Goal: Task Accomplishment & Management: Manage account settings

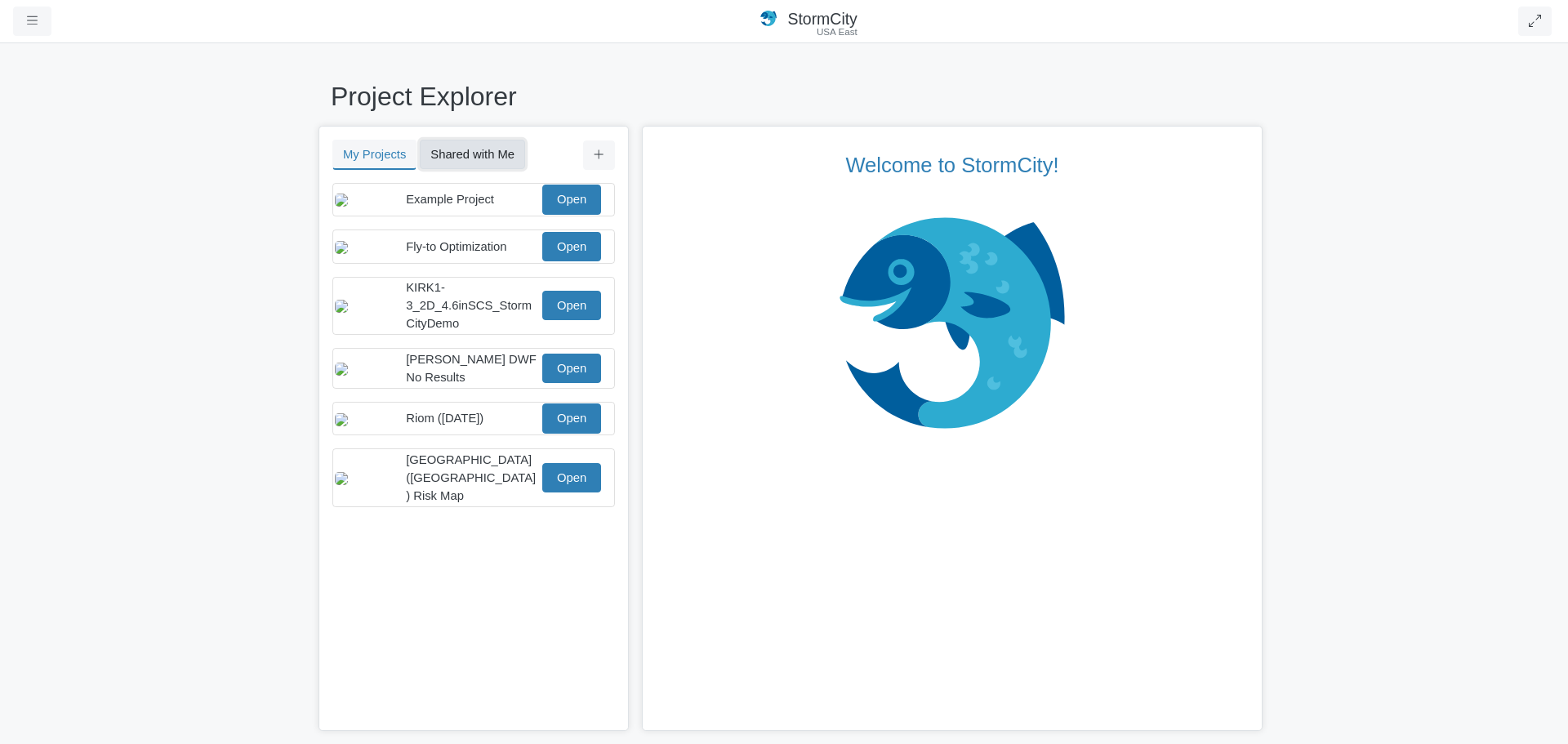
click at [493, 157] on button "Shared with Me" at bounding box center [472, 154] width 105 height 30
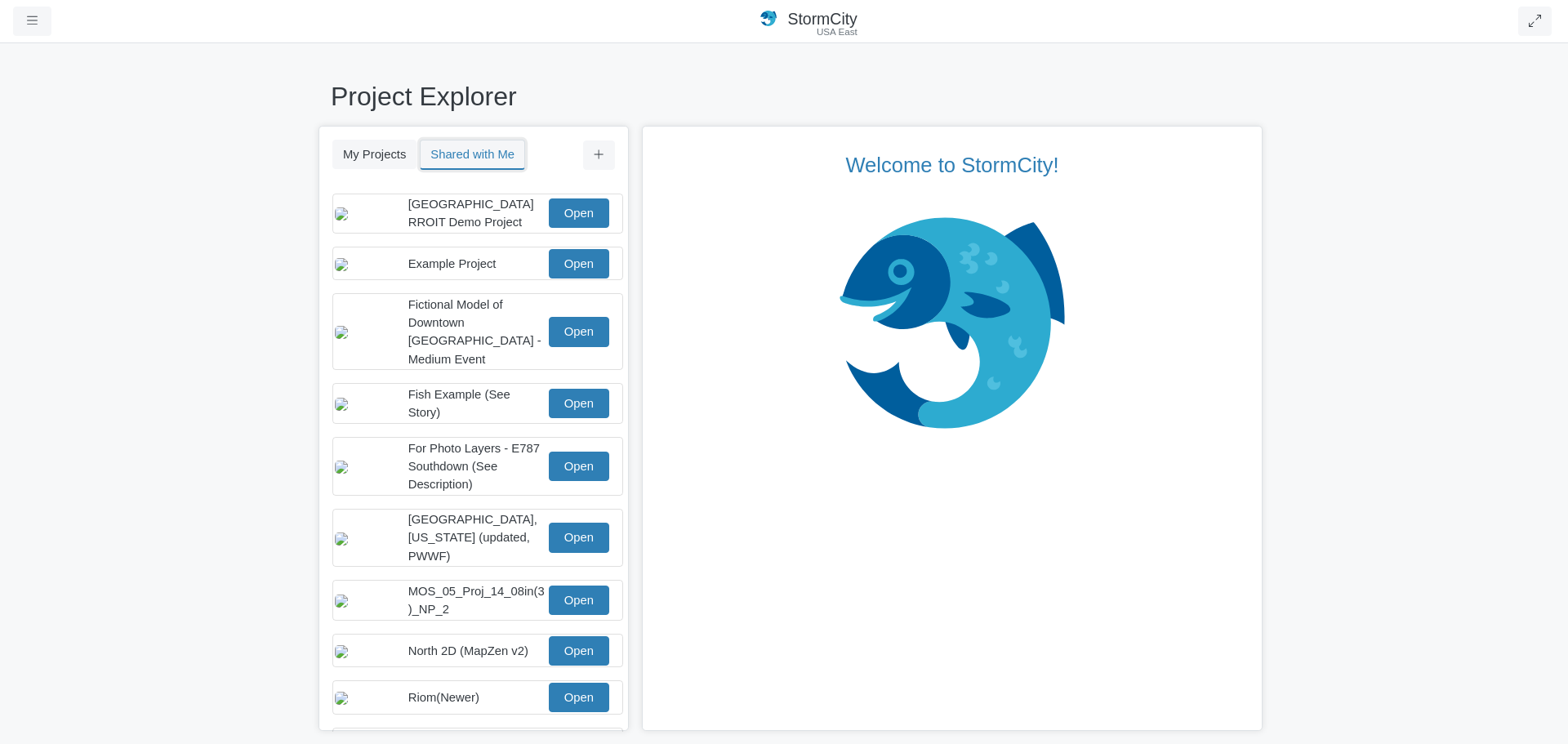
scroll to position [144, 0]
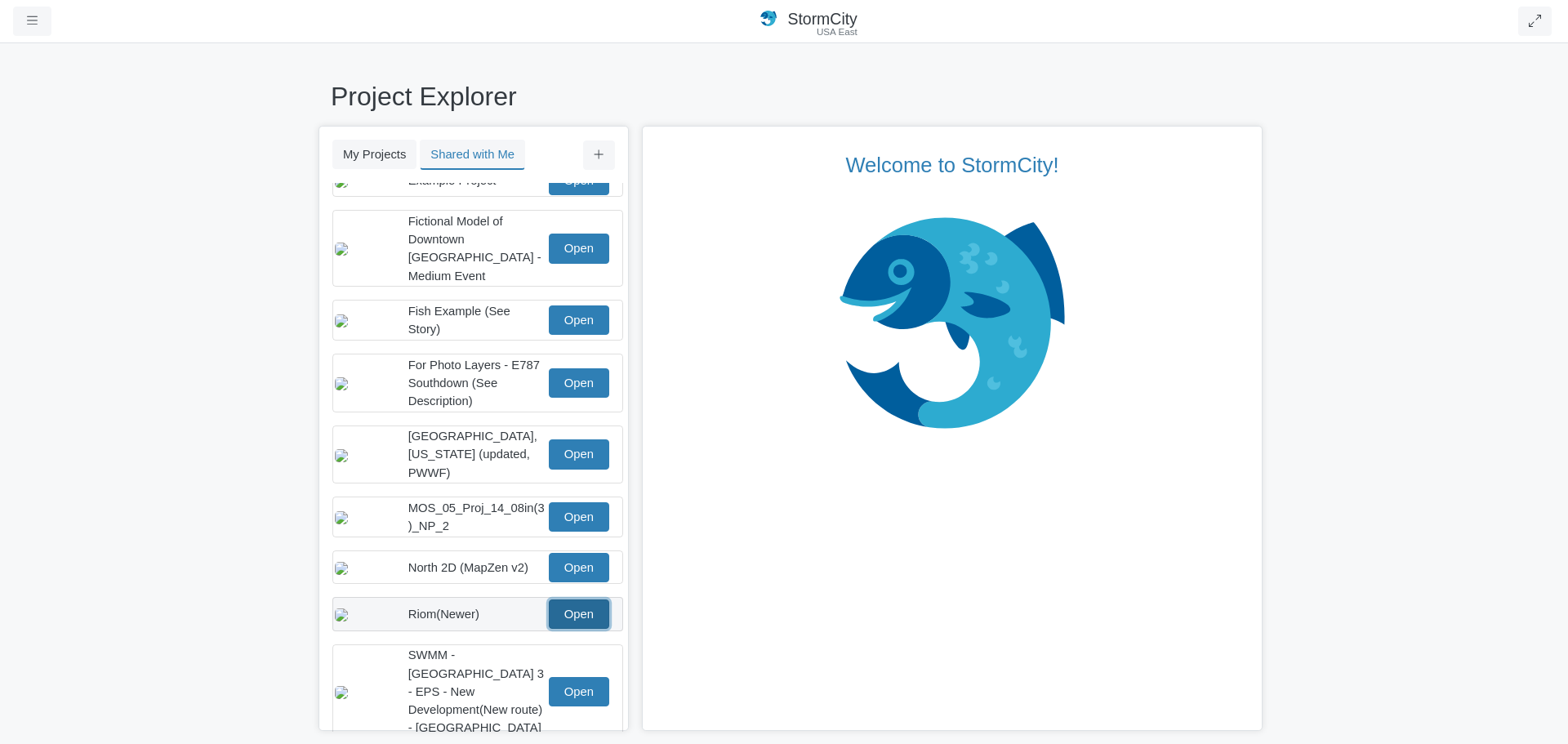
click at [549, 604] on link "Open" at bounding box center [579, 614] width 60 height 30
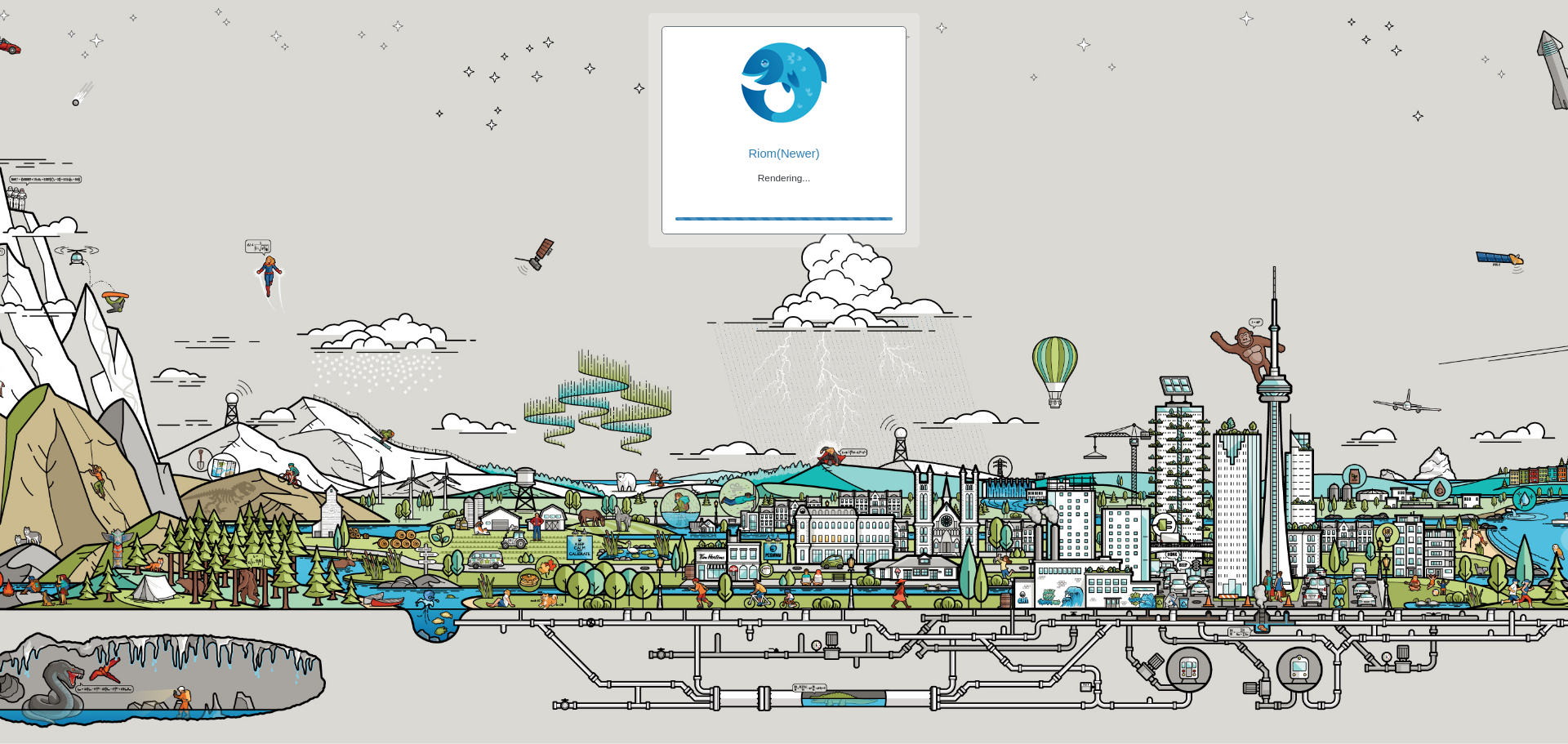
checkbox input "true"
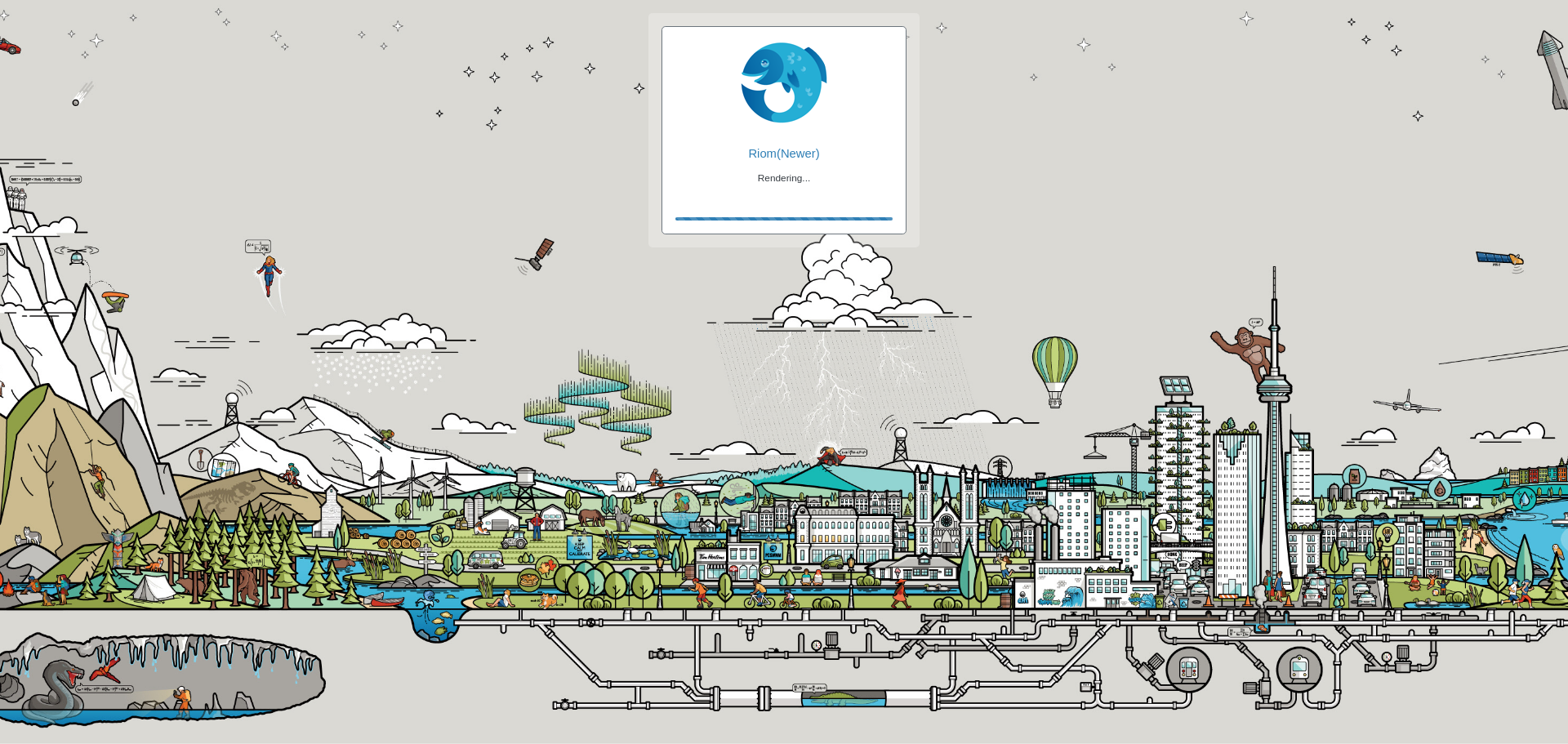
checkbox input "true"
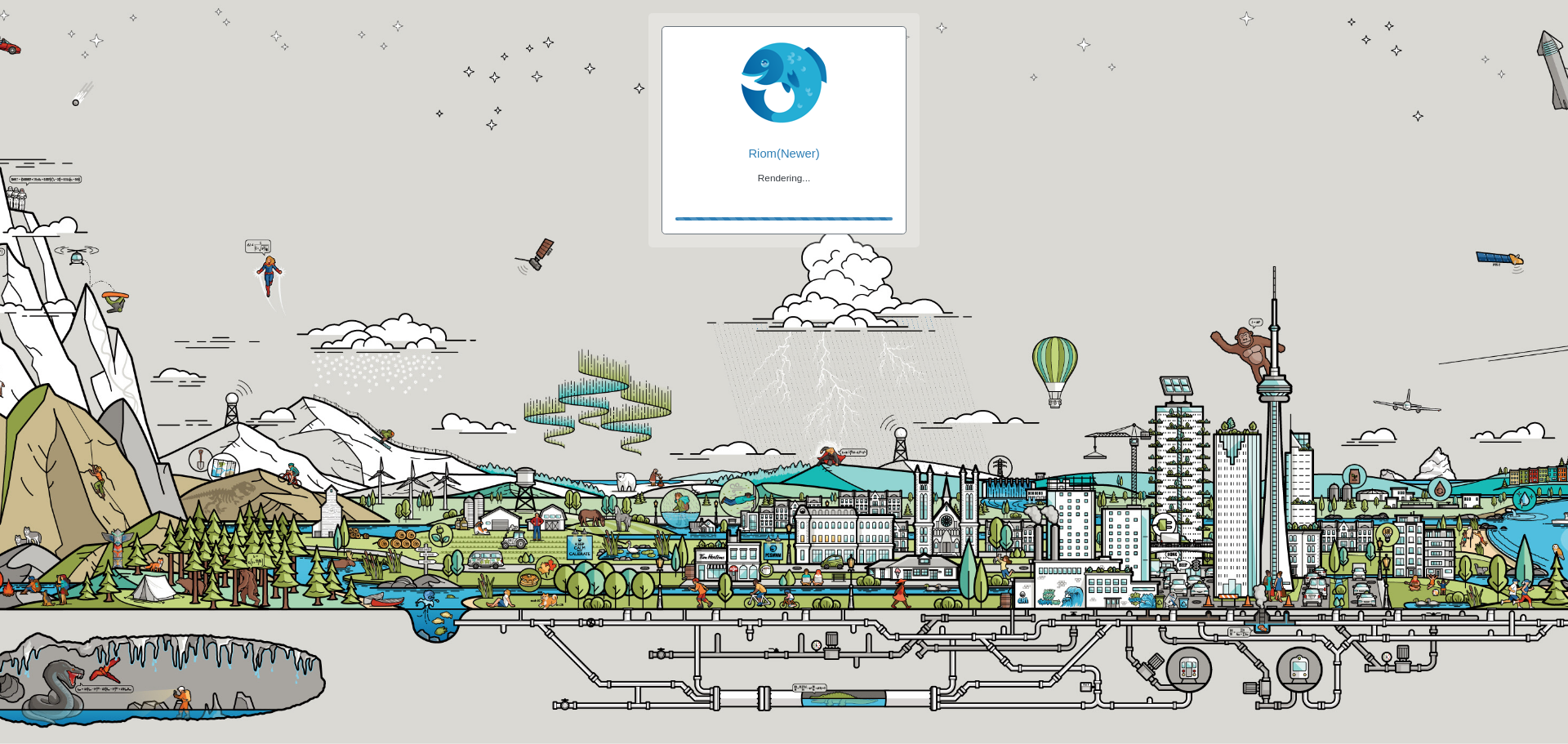
checkbox input "false"
checkbox input "true"
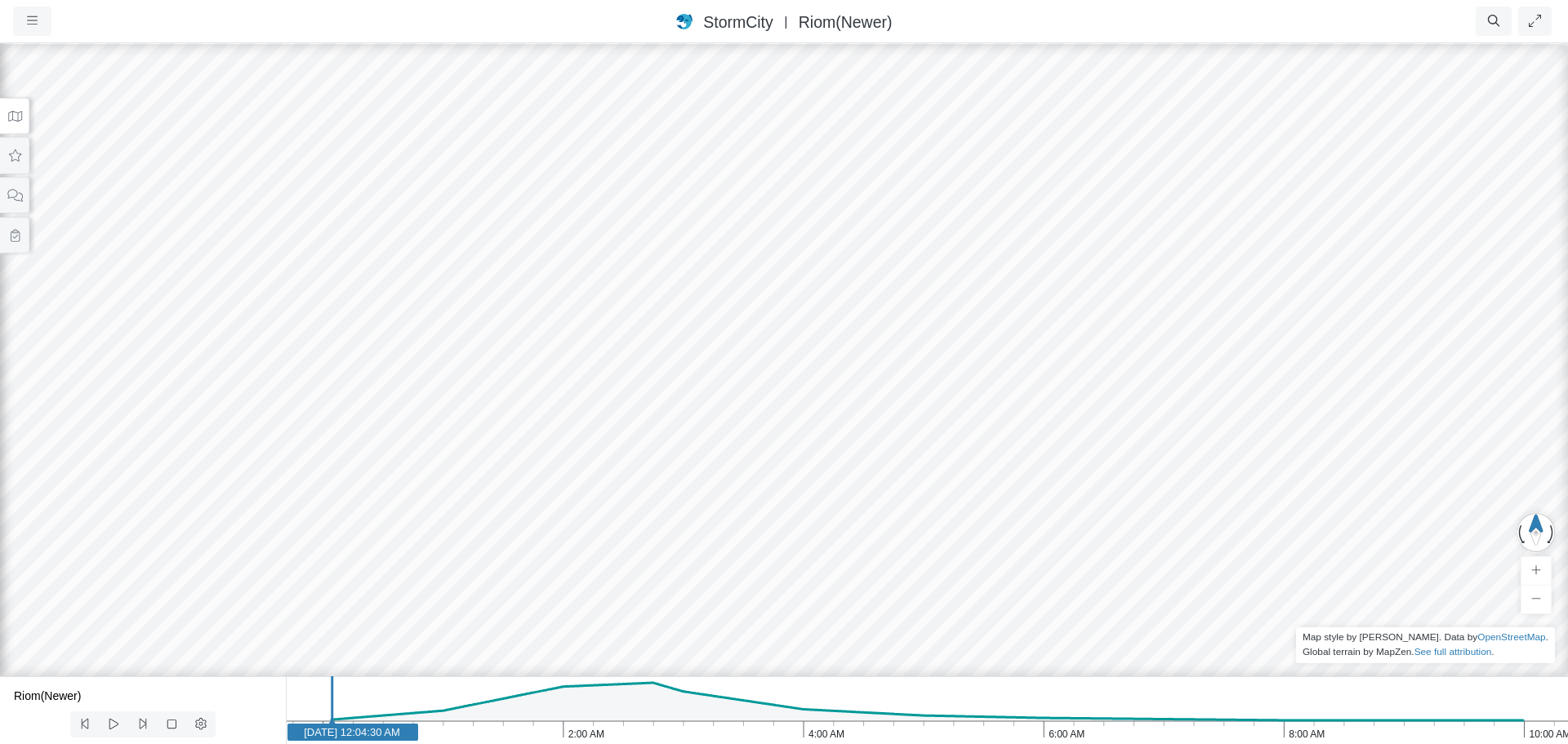
click at [23, 119] on button at bounding box center [14, 116] width 30 height 37
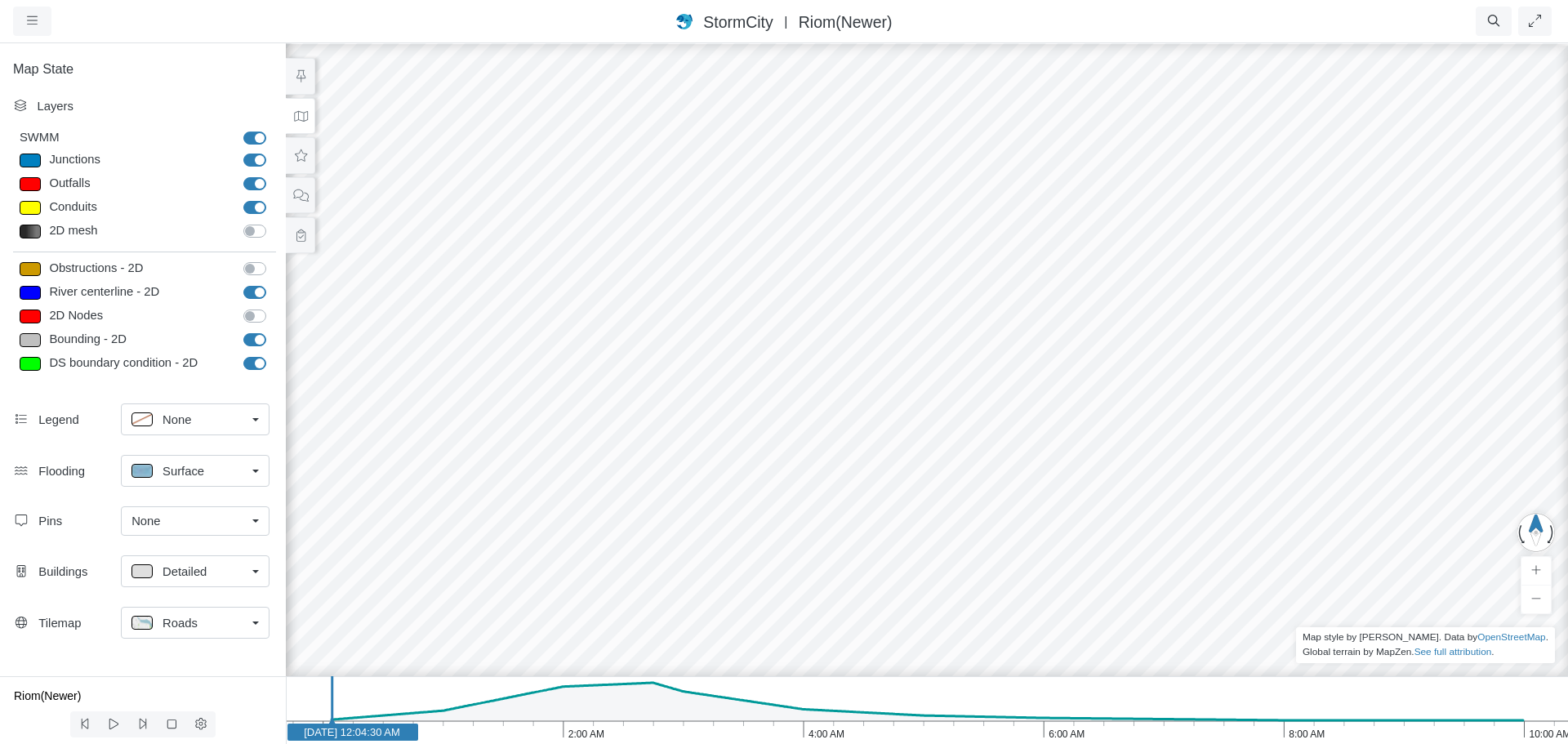
click at [215, 418] on div "None" at bounding box center [188, 419] width 115 height 21
click at [239, 70] on h5 "Map State" at bounding box center [142, 69] width 286 height 16
click at [303, 244] on button at bounding box center [300, 235] width 30 height 37
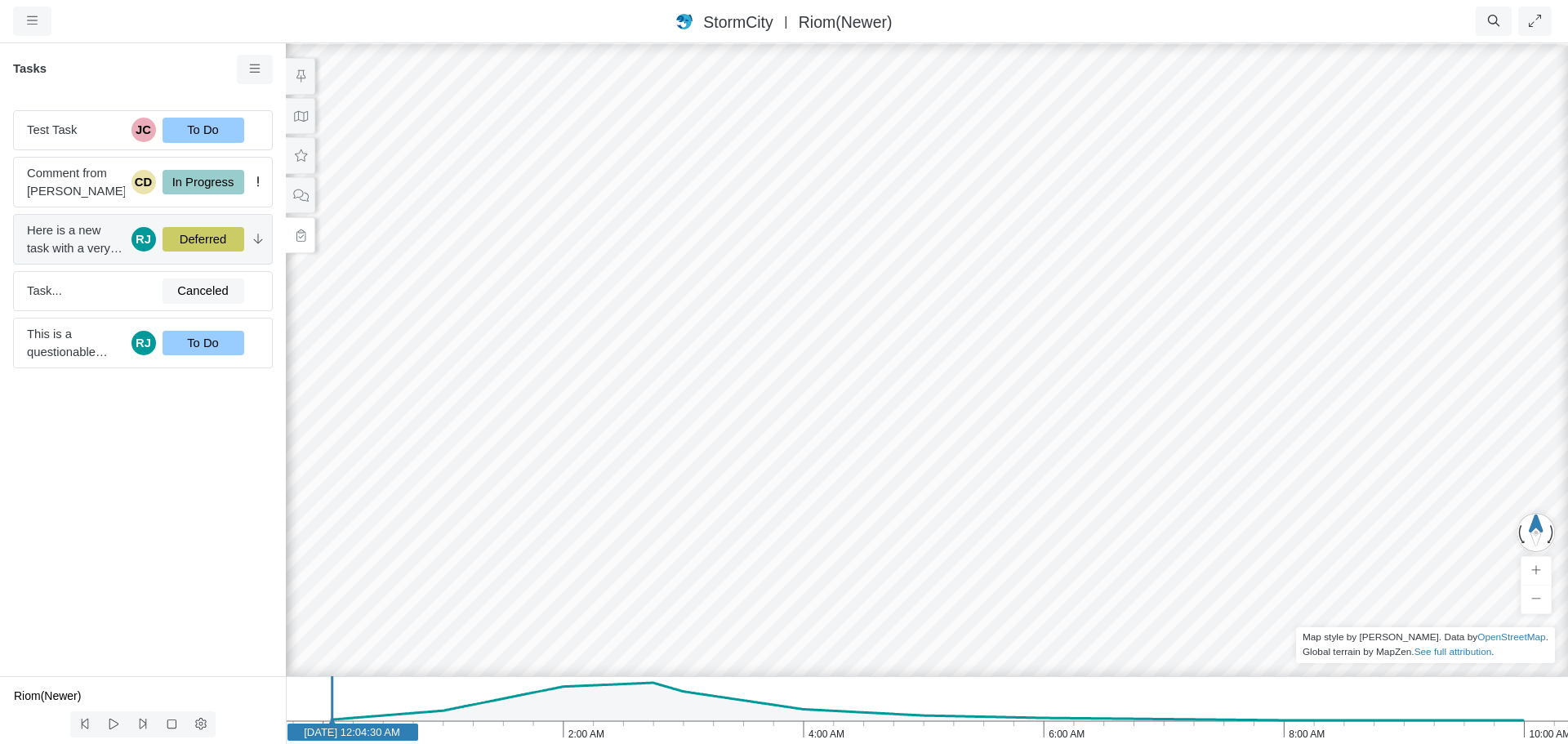
click at [97, 238] on span "Here is a new task with a very long title. In fact this title should probably b…" at bounding box center [76, 239] width 98 height 36
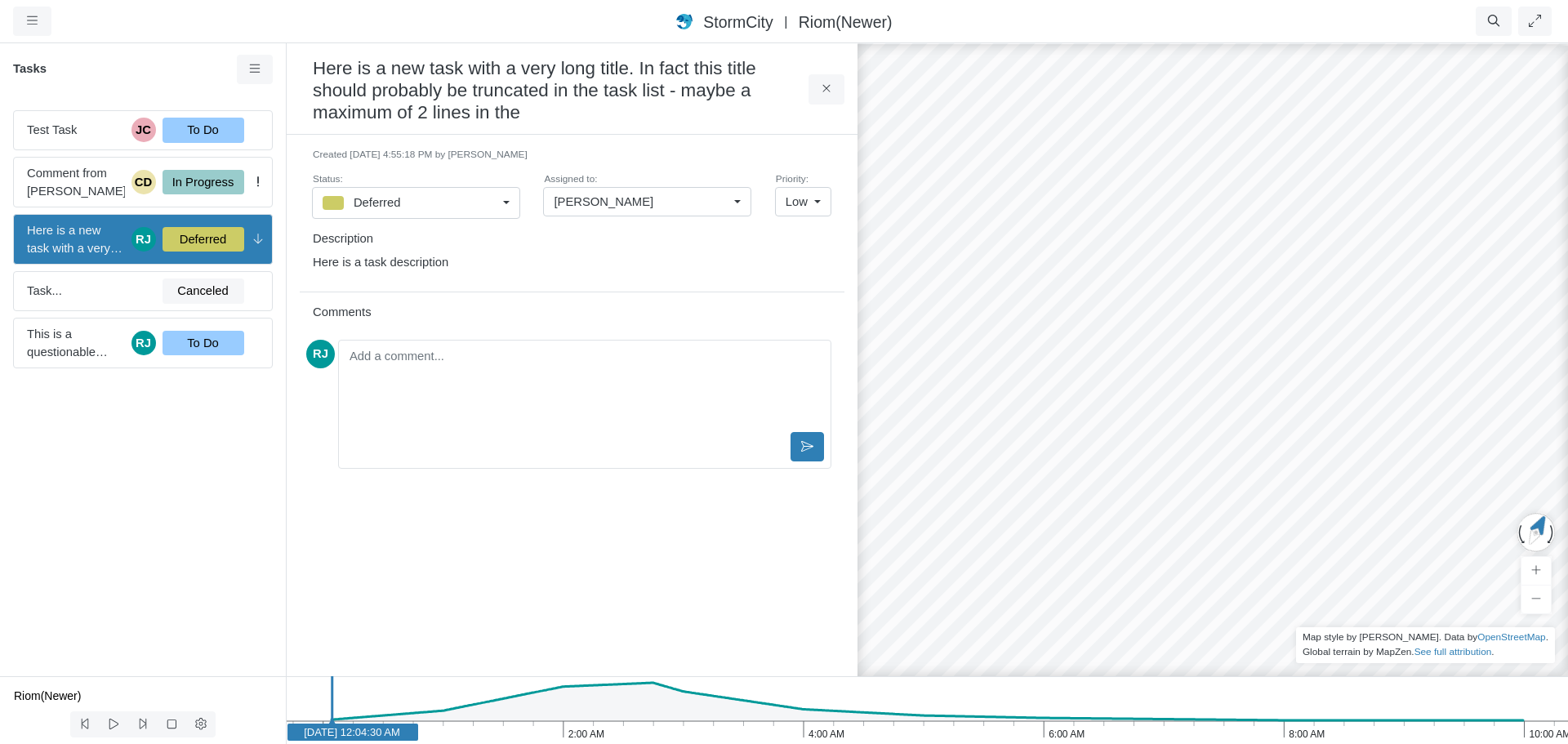
click at [465, 264] on p "Here is a task description" at bounding box center [568, 262] width 511 height 18
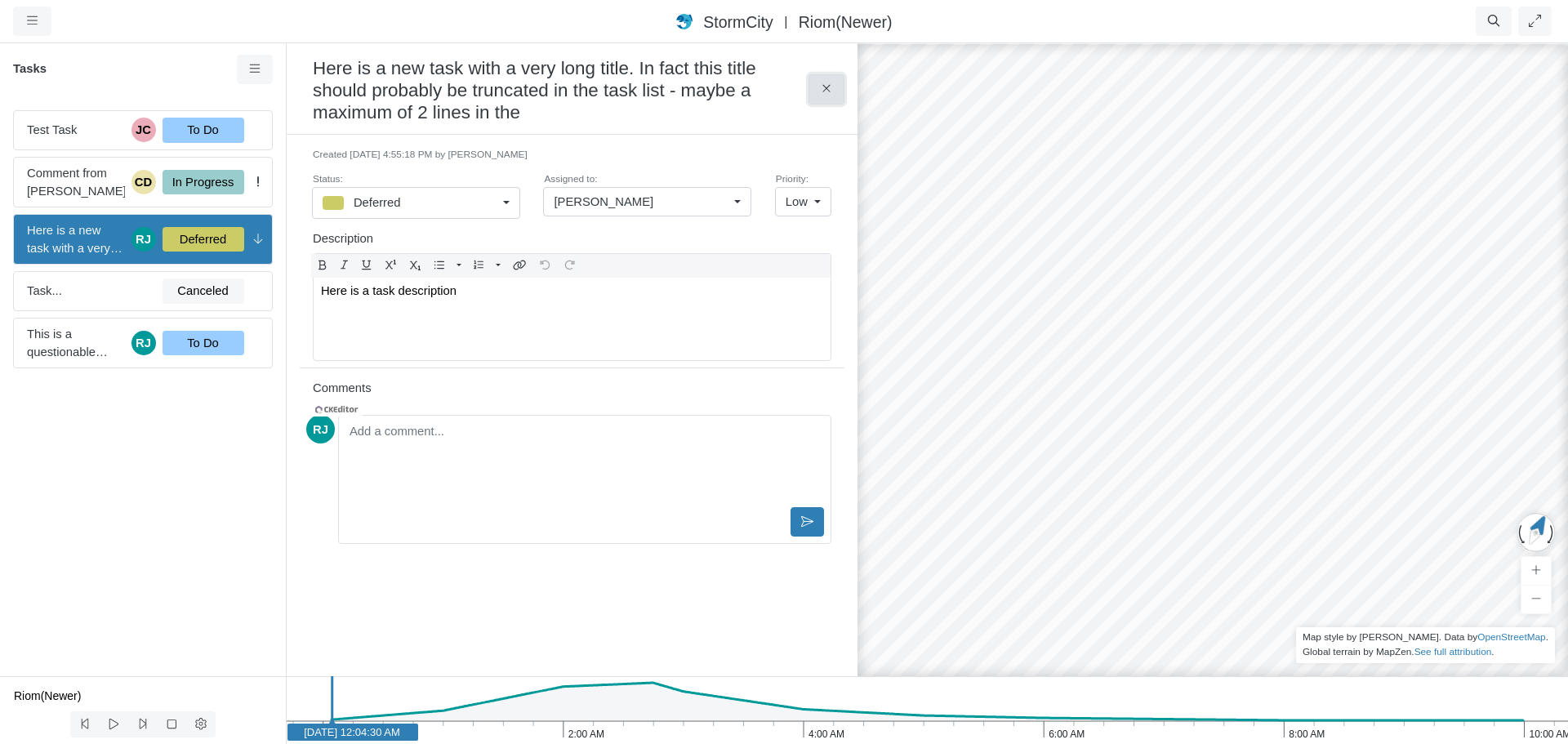
click at [820, 83] on icon at bounding box center [826, 88] width 15 height 13
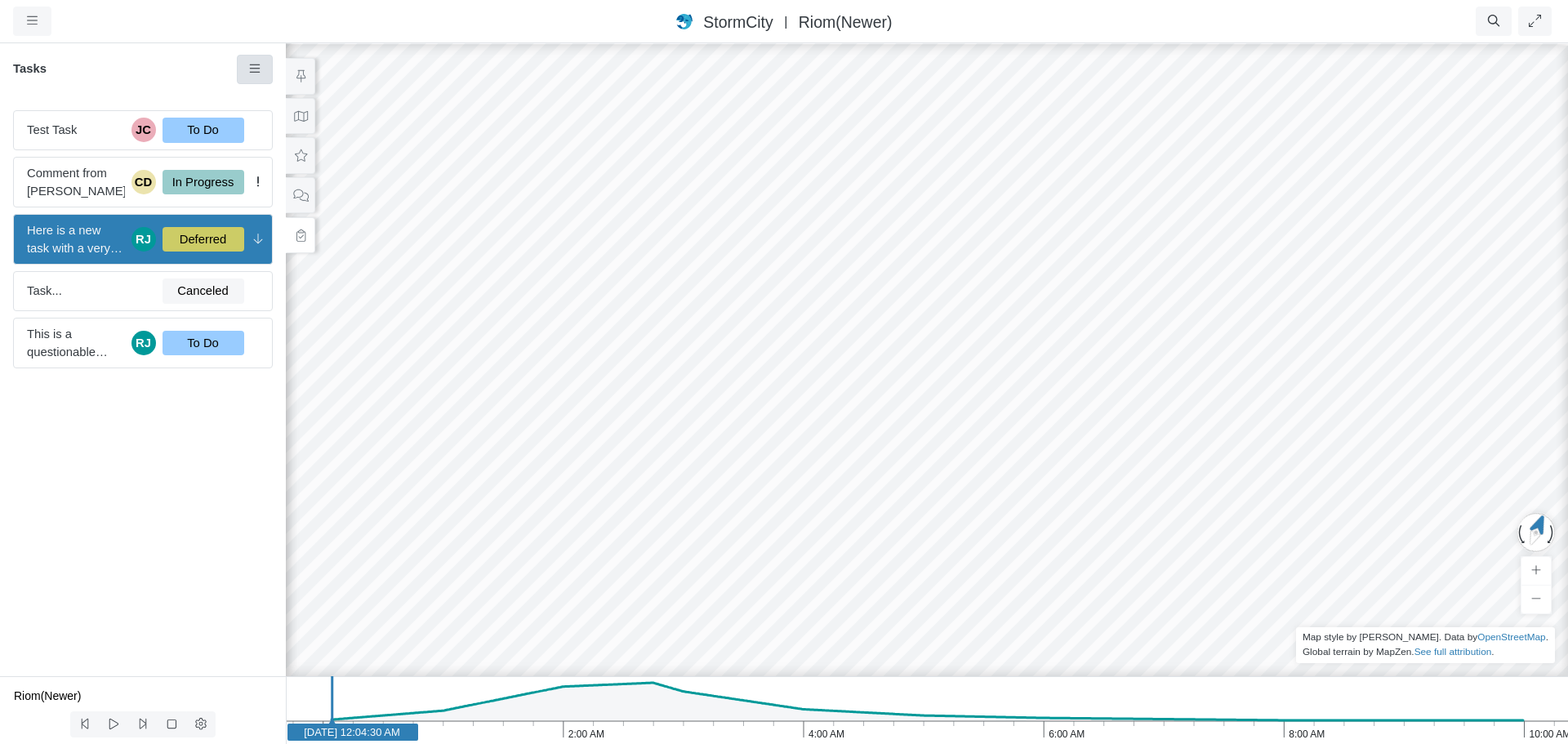
click at [251, 69] on icon at bounding box center [254, 69] width 15 height 13
click at [265, 99] on link "New Task" at bounding box center [302, 100] width 123 height 24
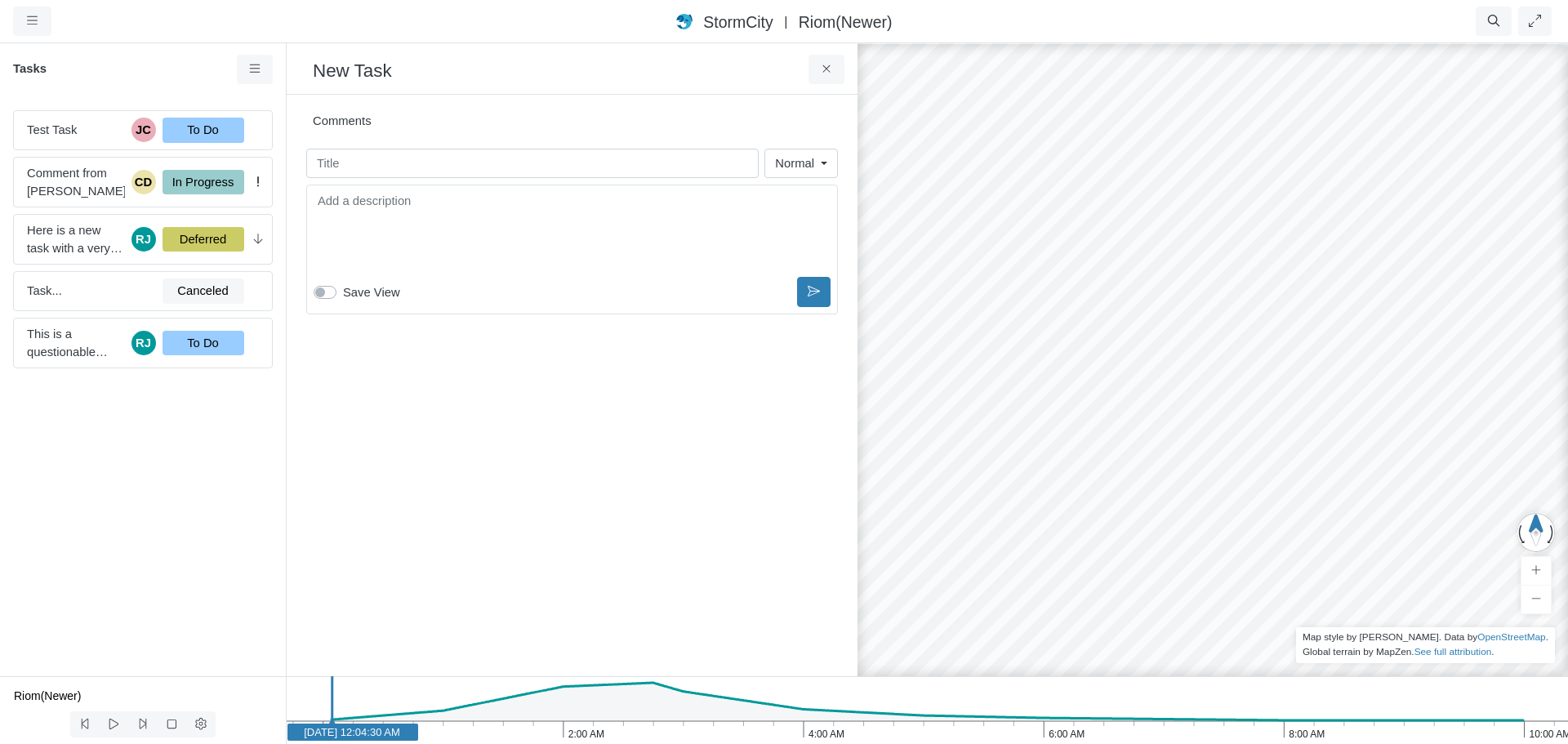
click at [505, 414] on div "Created 9/4/2025 at 4:55:18 PM by Rob James Status: Deferred To Do In Progress …" at bounding box center [572, 386] width 545 height 556
click at [254, 75] on icon at bounding box center [254, 69] width 15 height 13
click at [686, 69] on h3 "New Task" at bounding box center [561, 69] width 496 height 25
click at [546, 483] on div "Created 9/4/2025 at 4:55:18 PM by Rob James Status: Deferred To Do In Progress …" at bounding box center [572, 386] width 545 height 556
click at [454, 169] on input "text" at bounding box center [533, 163] width 453 height 30
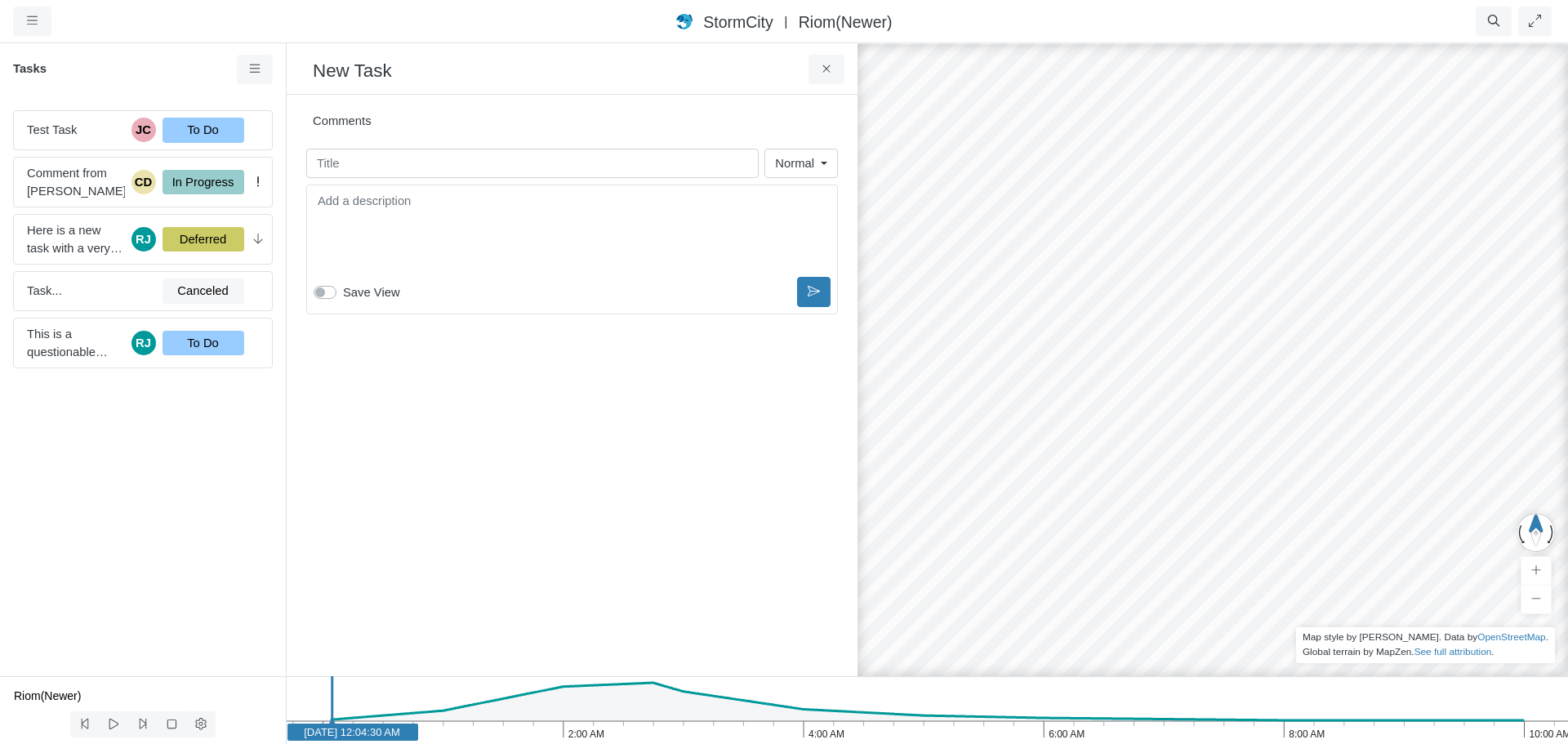
click at [363, 67] on h3 "New Task" at bounding box center [561, 69] width 496 height 25
click at [378, 206] on div "Toggle Dropdown Toggle Dropdown" at bounding box center [573, 262] width 532 height 153
click at [536, 446] on div "Created 9/4/2025 at 4:55:18 PM by Rob James Status: Deferred To Do In Progress …" at bounding box center [572, 386] width 545 height 556
click at [69, 188] on span "Comment from [PERSON_NAME]" at bounding box center [76, 182] width 98 height 36
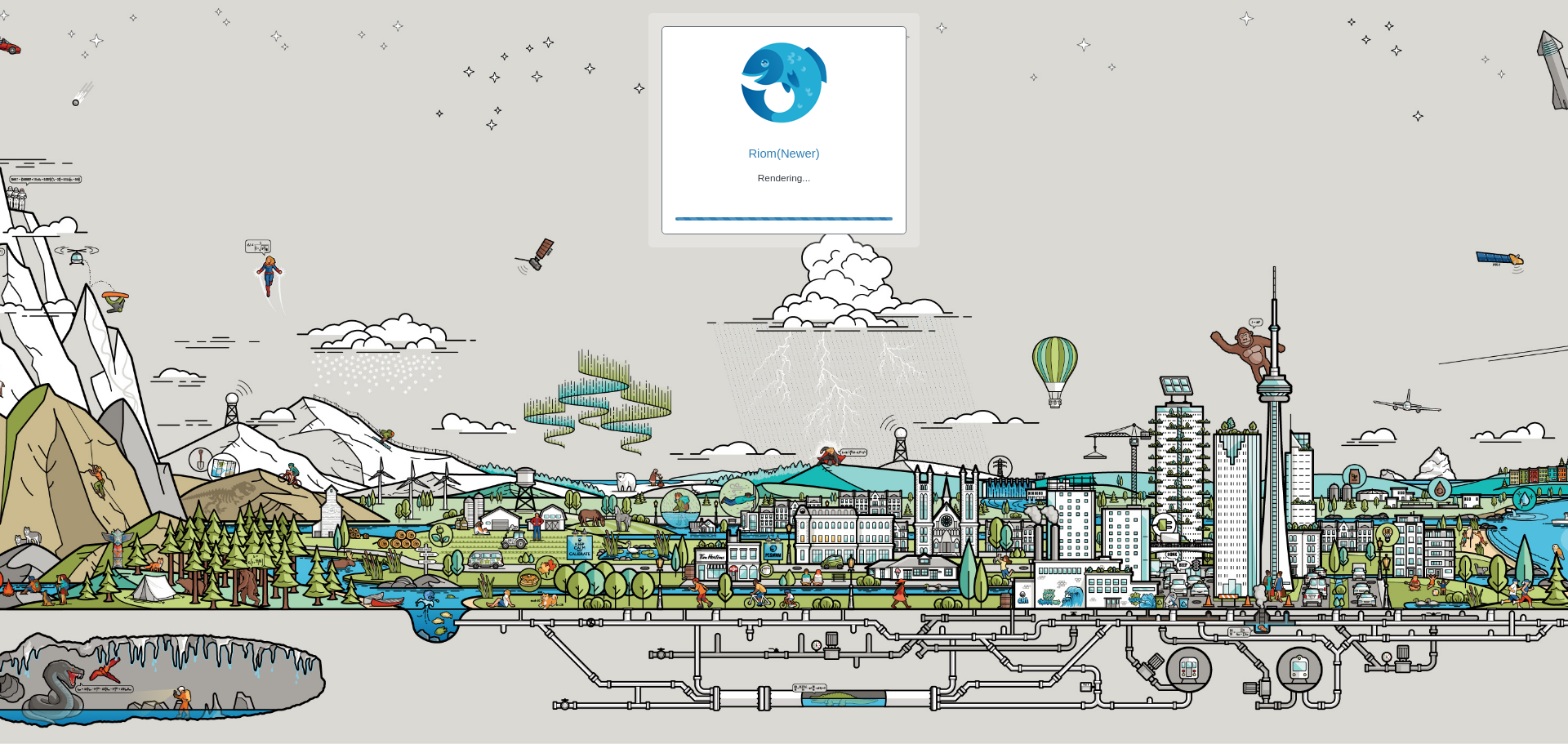
checkbox input "true"
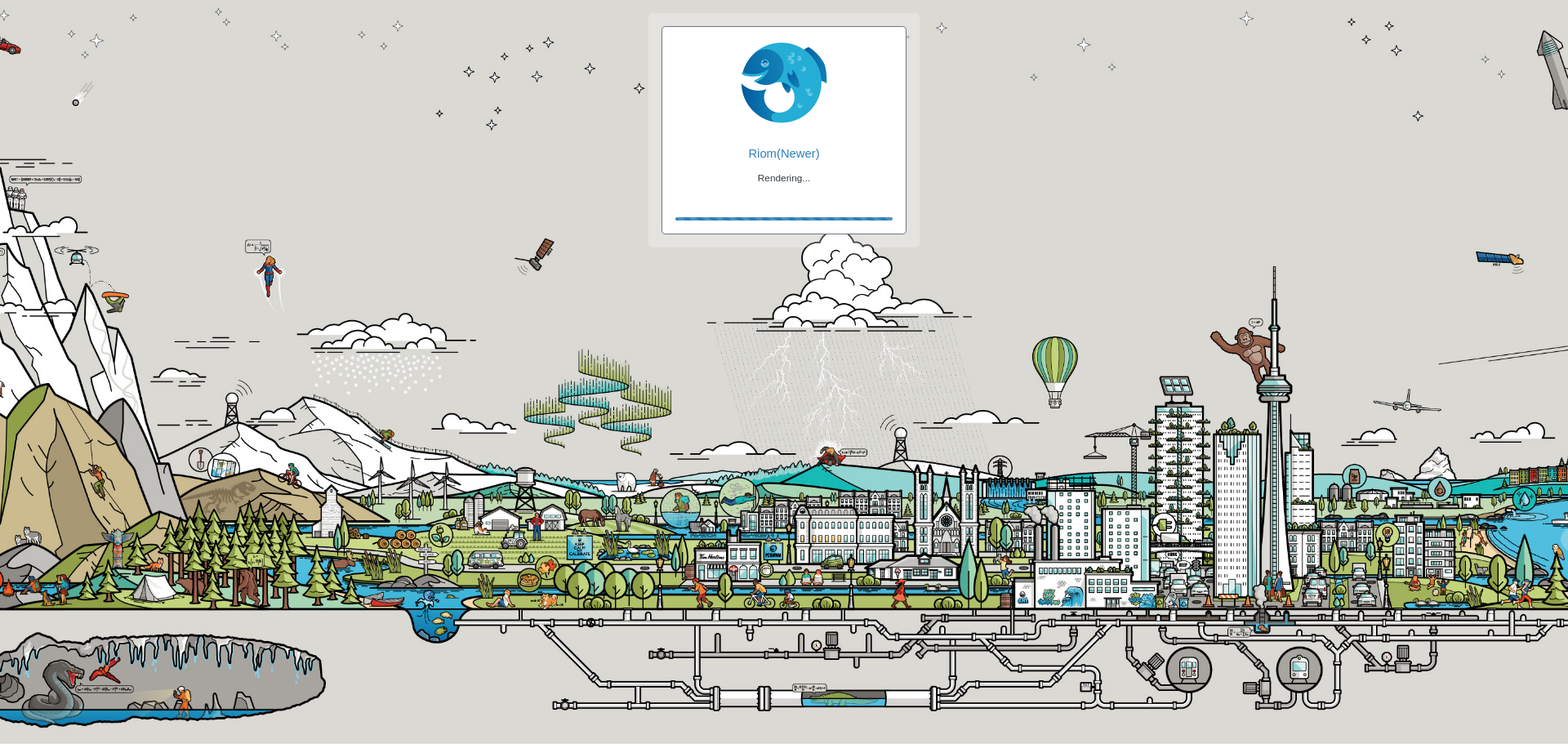
checkbox input "true"
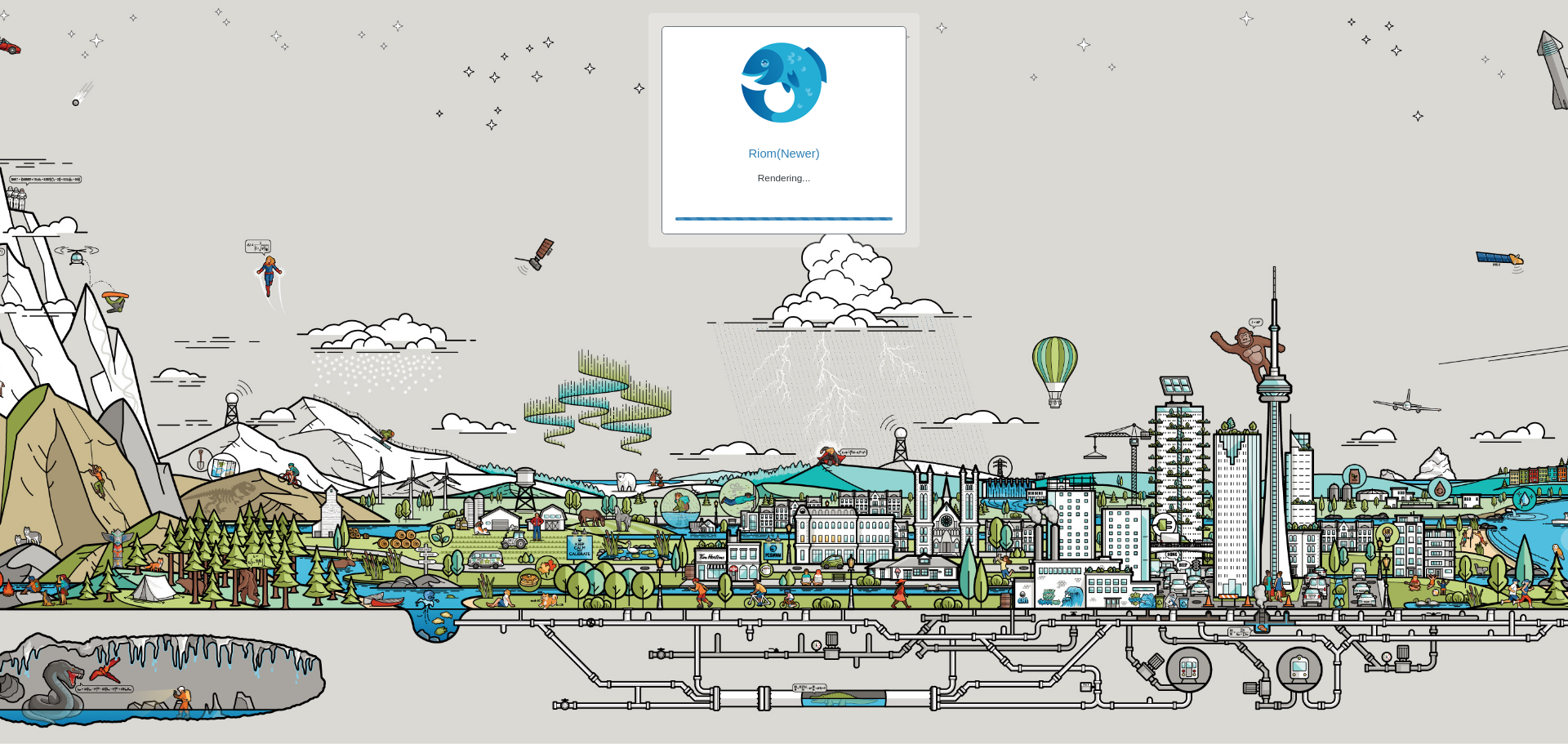
checkbox input "false"
checkbox input "true"
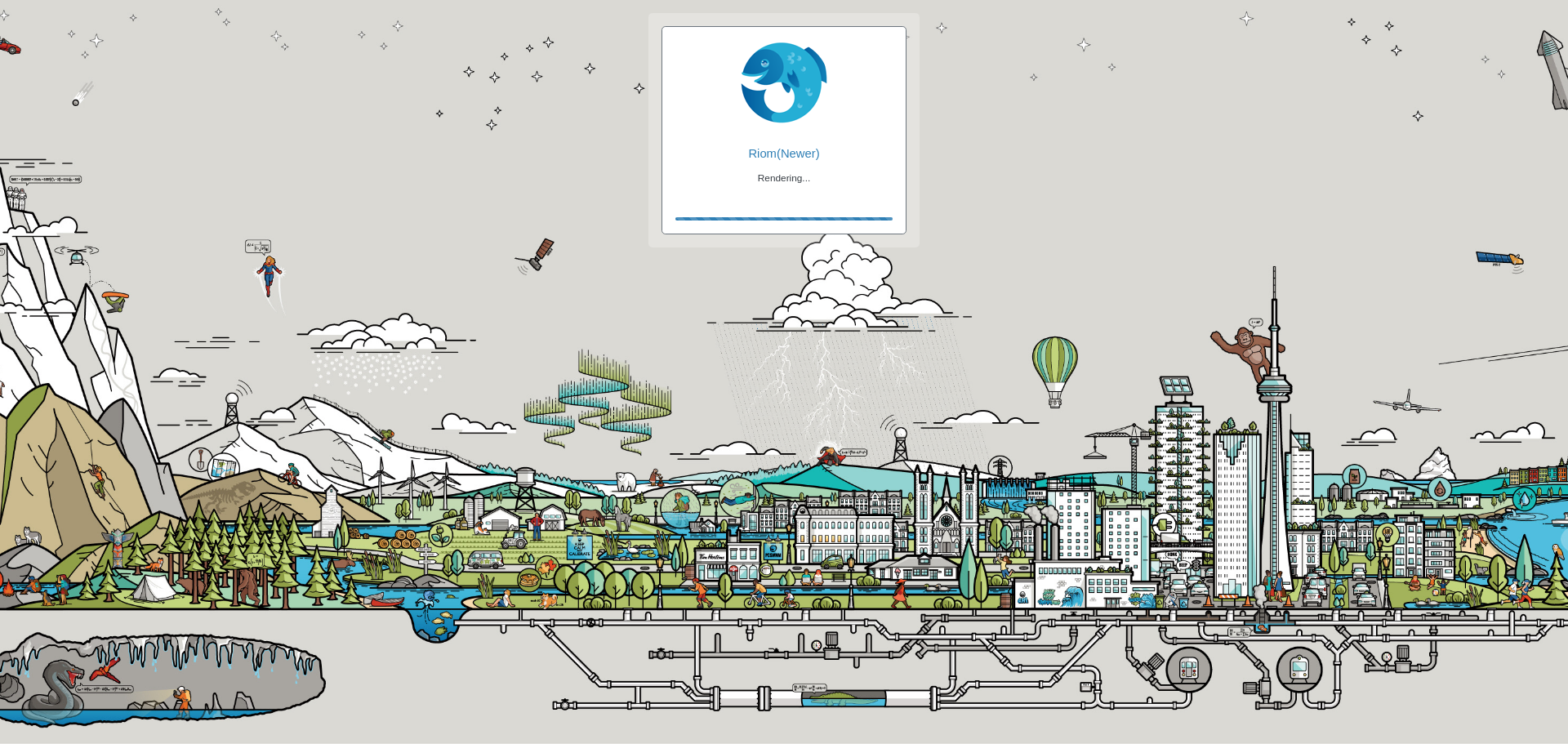
checkbox input "true"
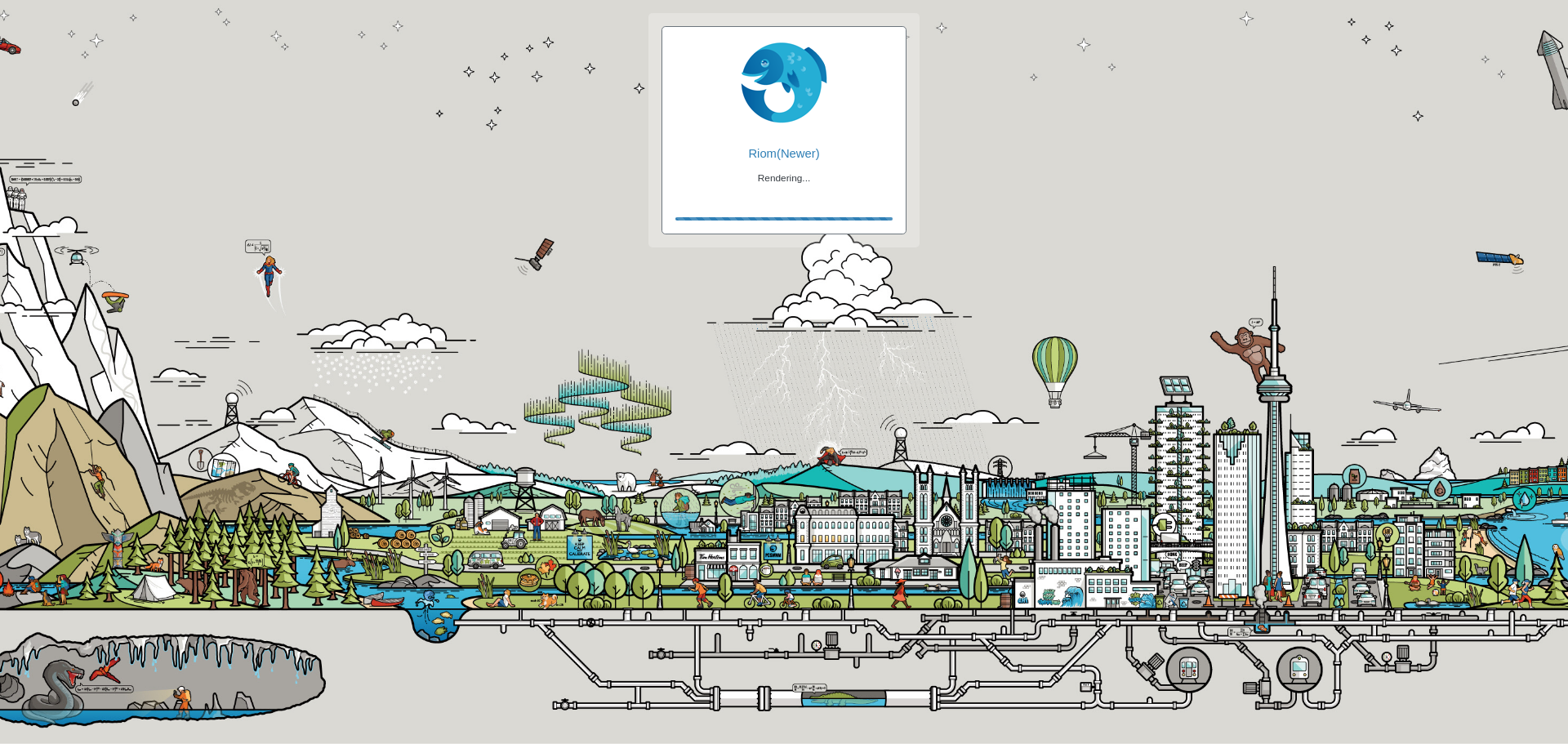
checkbox input "true"
checkbox input "false"
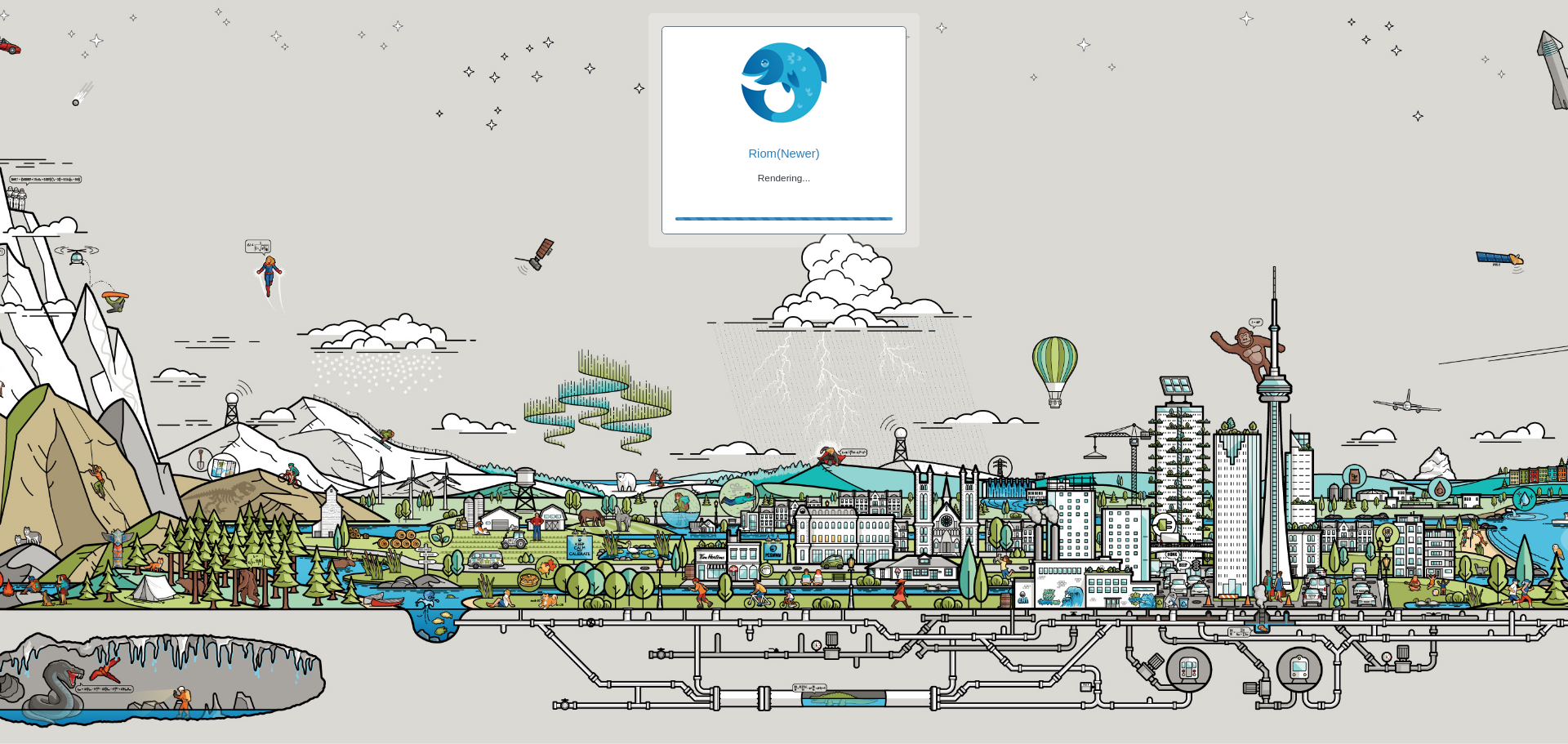
checkbox input "true"
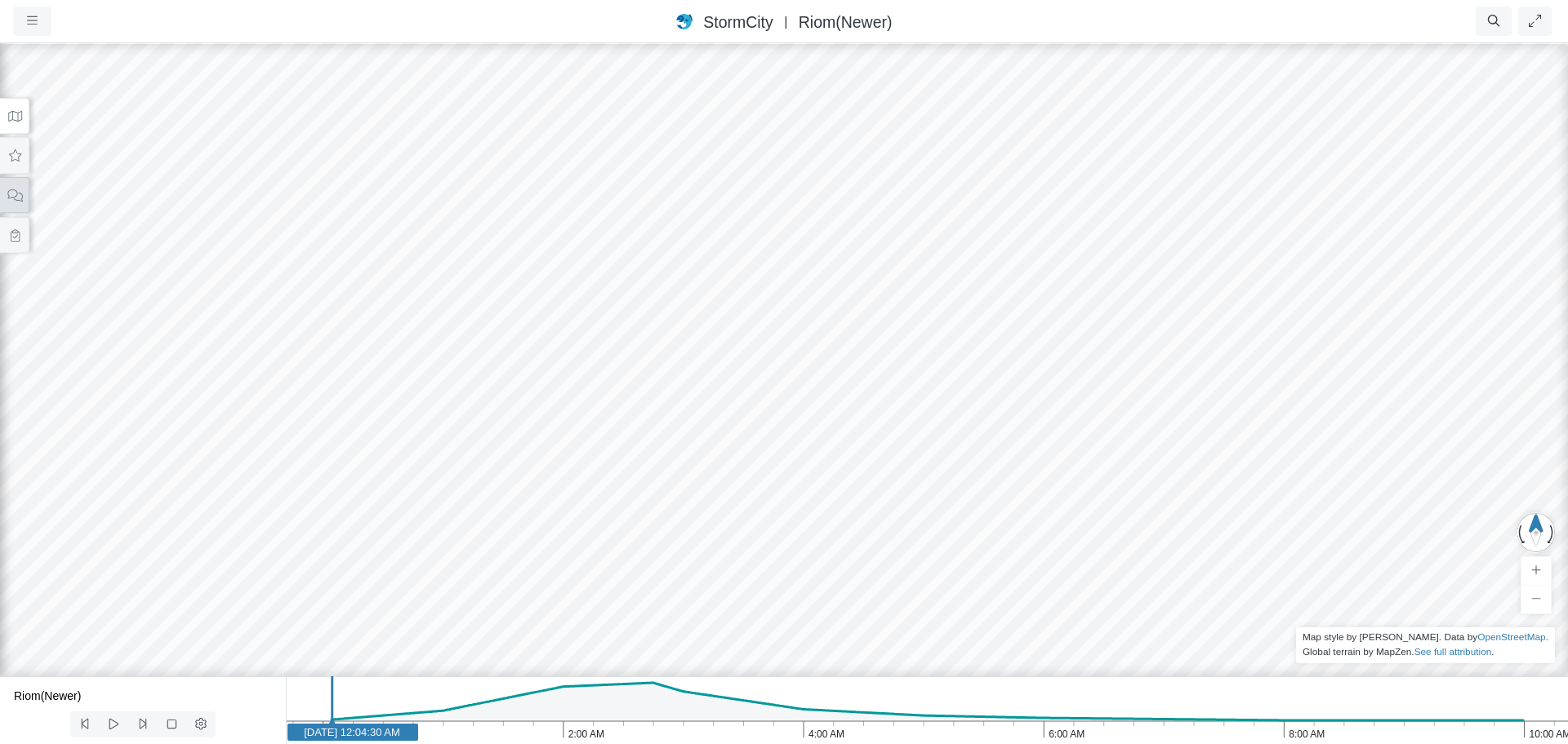
click at [23, 195] on button at bounding box center [14, 196] width 30 height 37
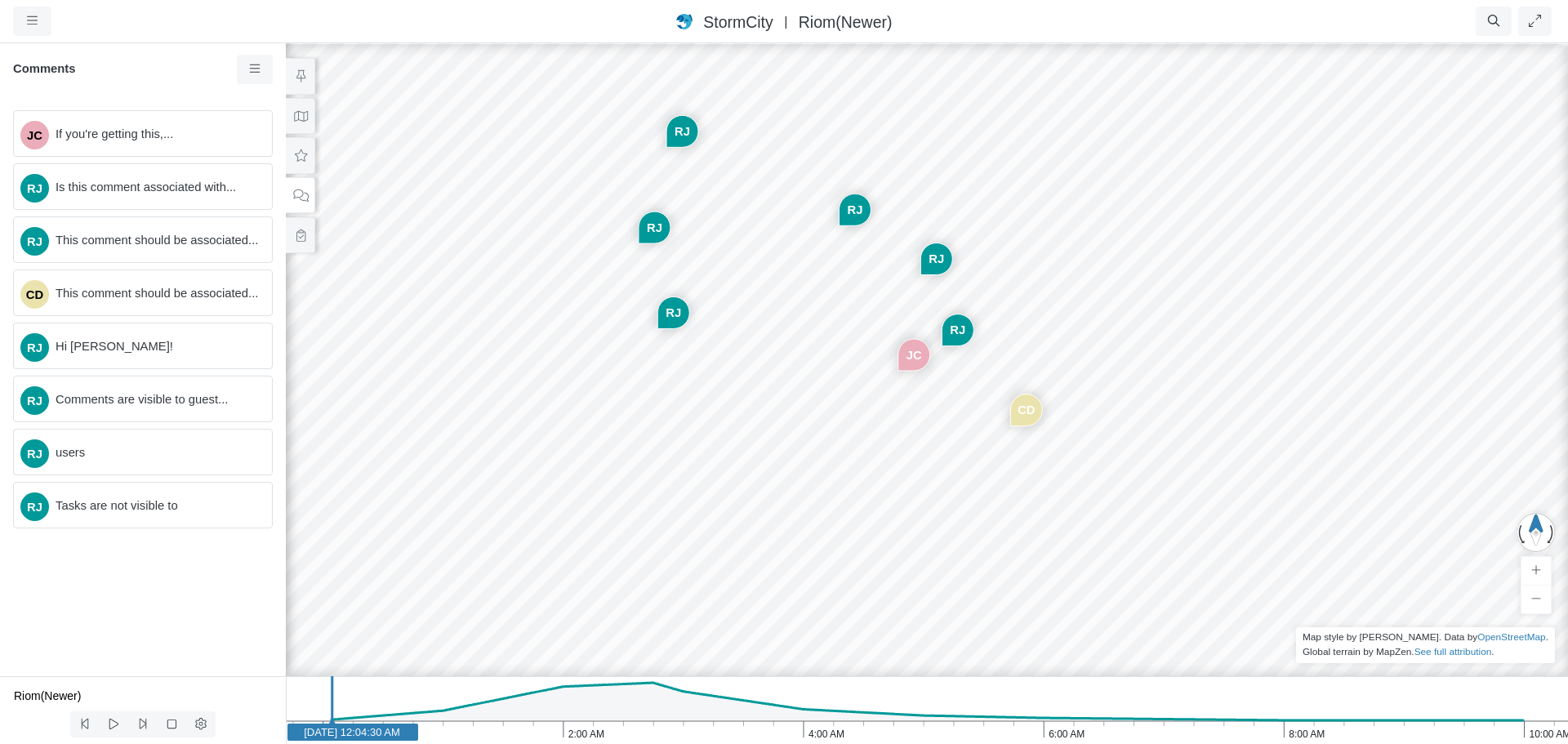
click at [822, 417] on div "JC RJ RJ CD RJ RJ RJ RJ" at bounding box center [926, 392] width 1568 height 703
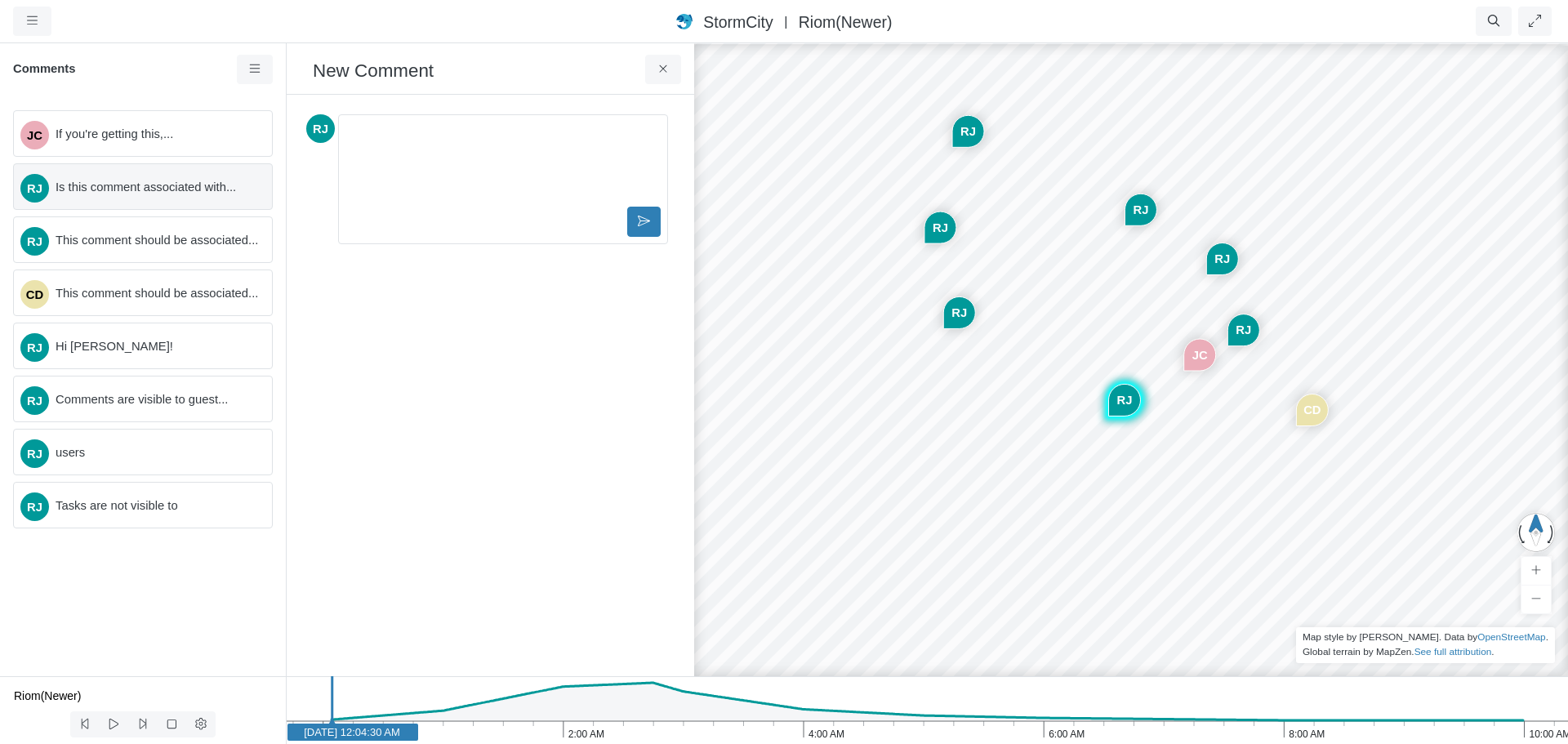
click at [145, 190] on span "Is this comment associated with..." at bounding box center [158, 187] width 204 height 18
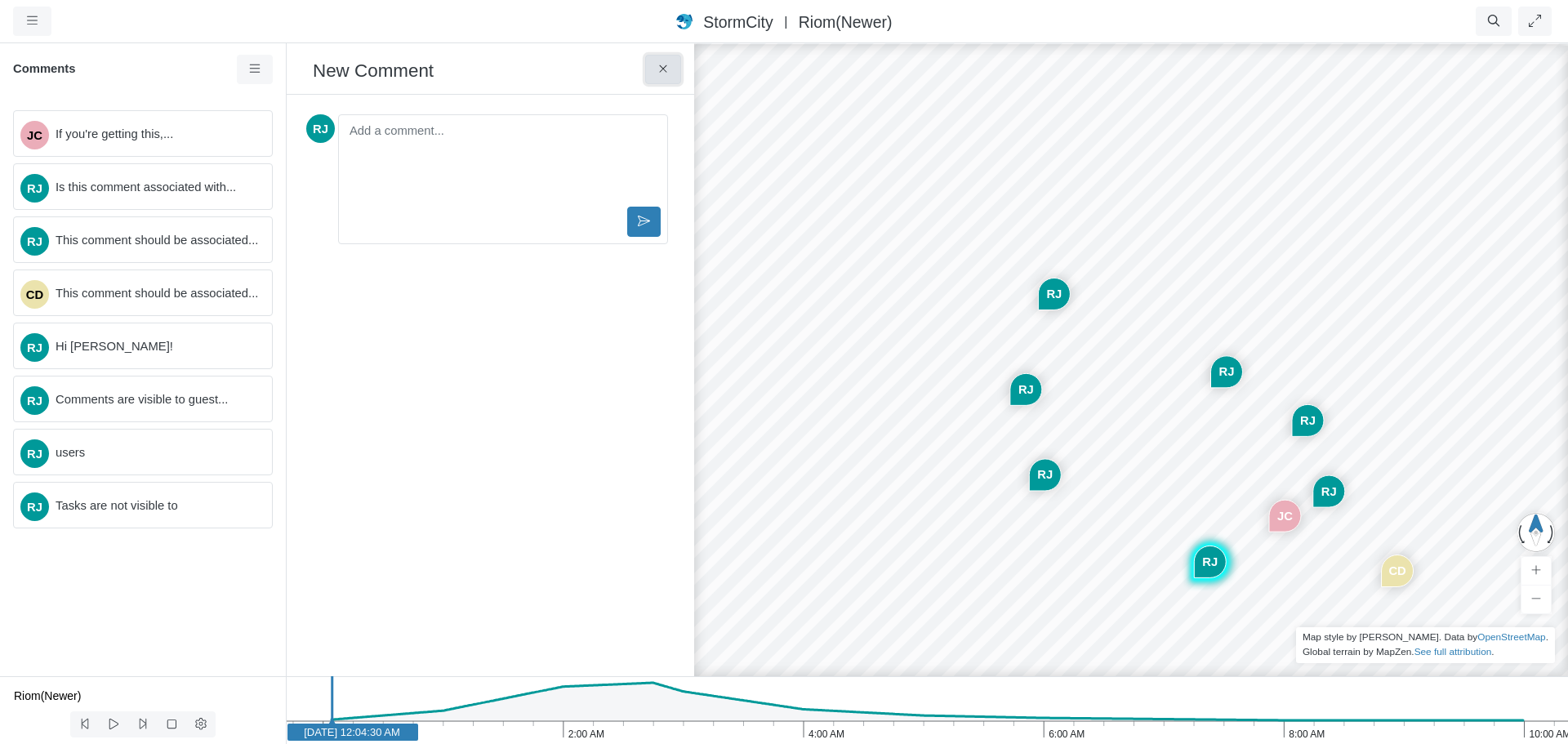
click at [663, 68] on icon at bounding box center [663, 69] width 15 height 13
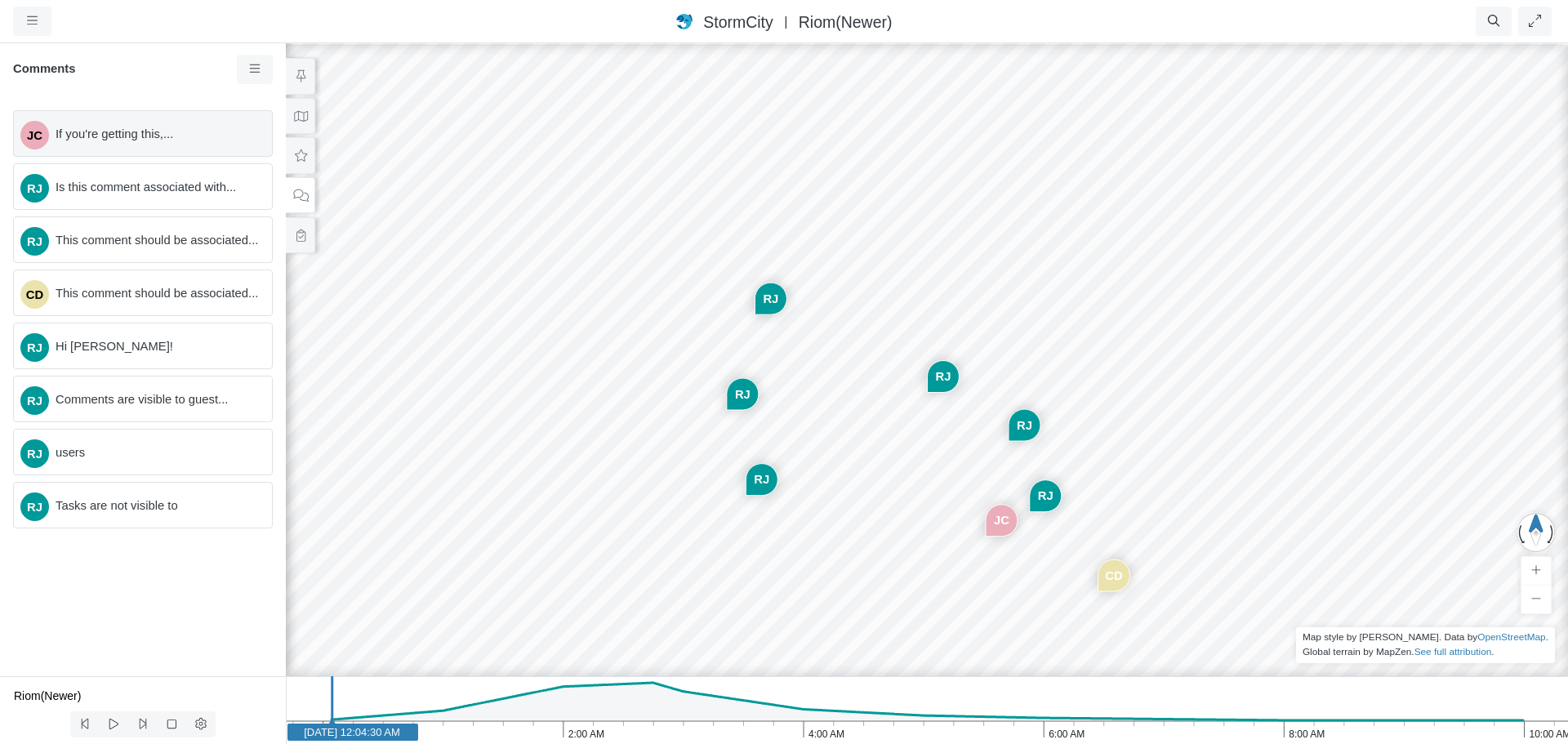
click at [142, 137] on span "If you're getting this,..." at bounding box center [158, 134] width 204 height 18
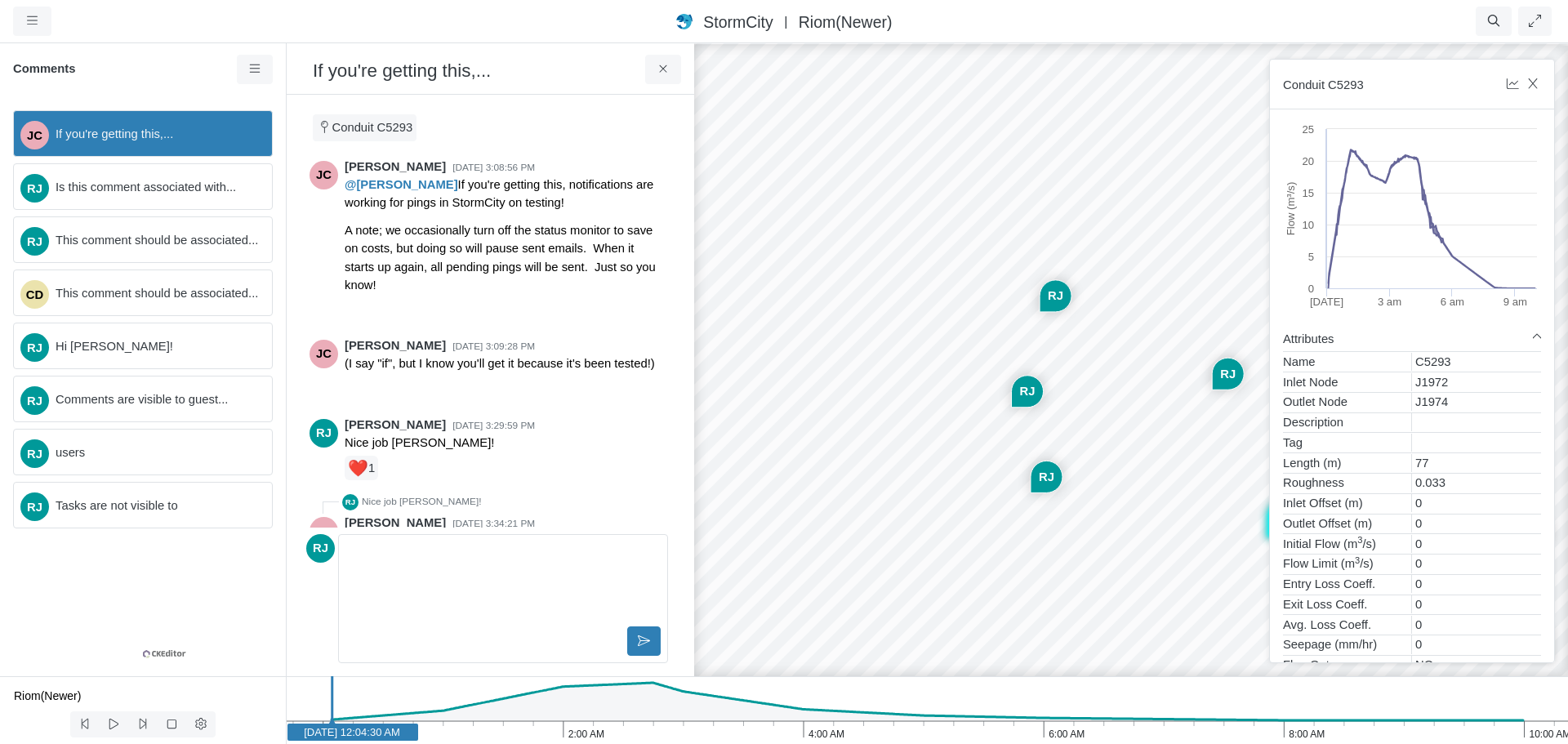
scroll to position [48, 0]
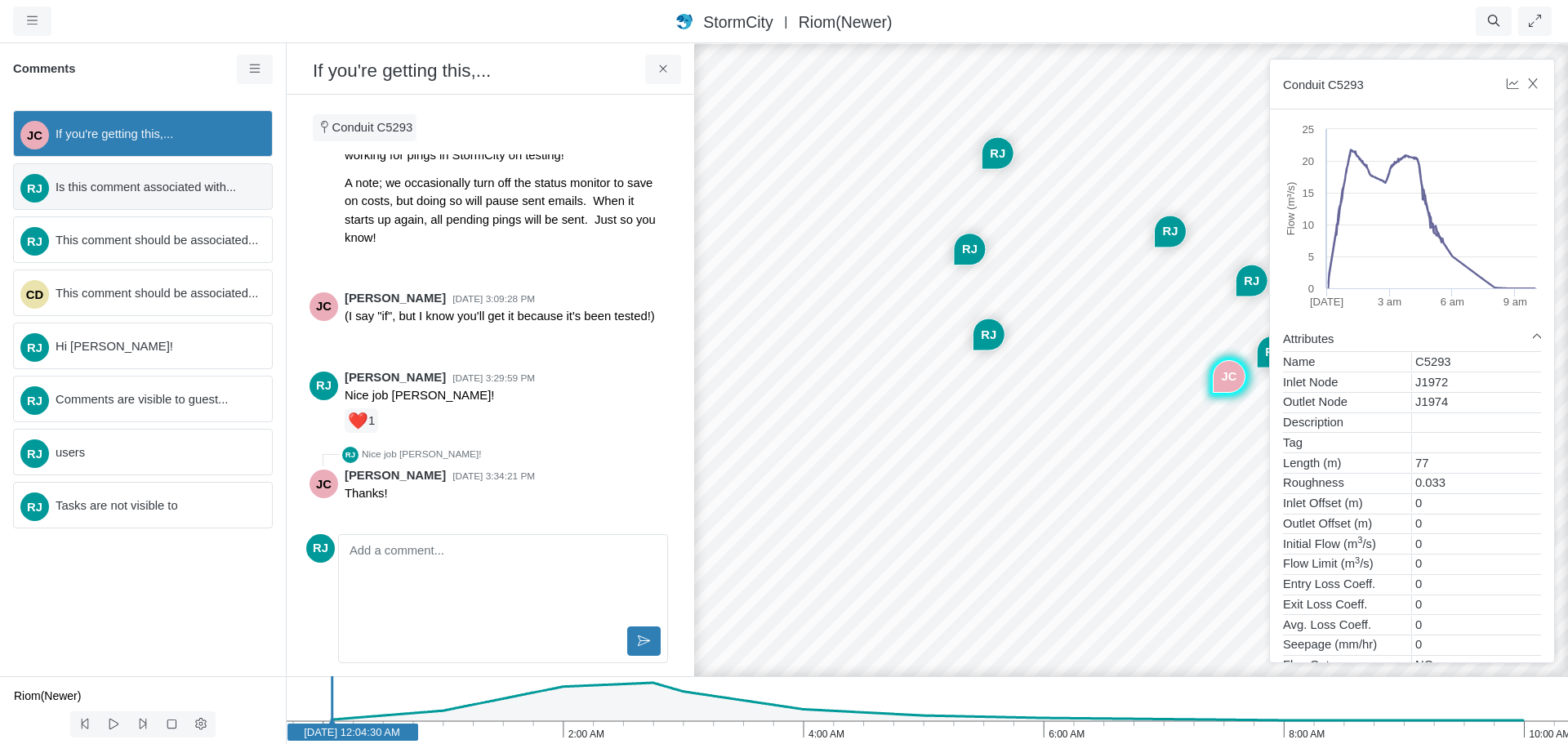
click at [162, 186] on span "Is this comment associated with..." at bounding box center [158, 187] width 204 height 18
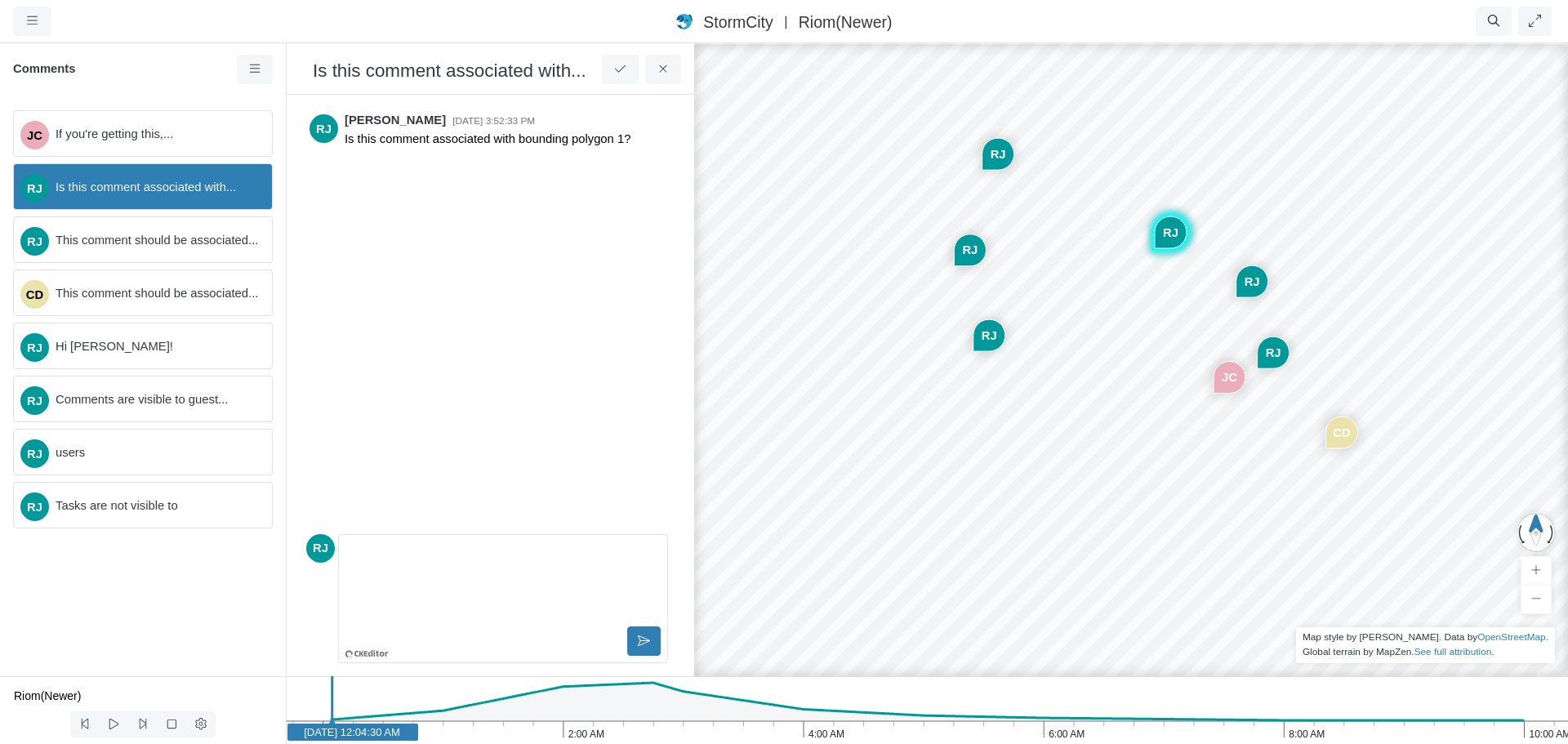
scroll to position [0, 0]
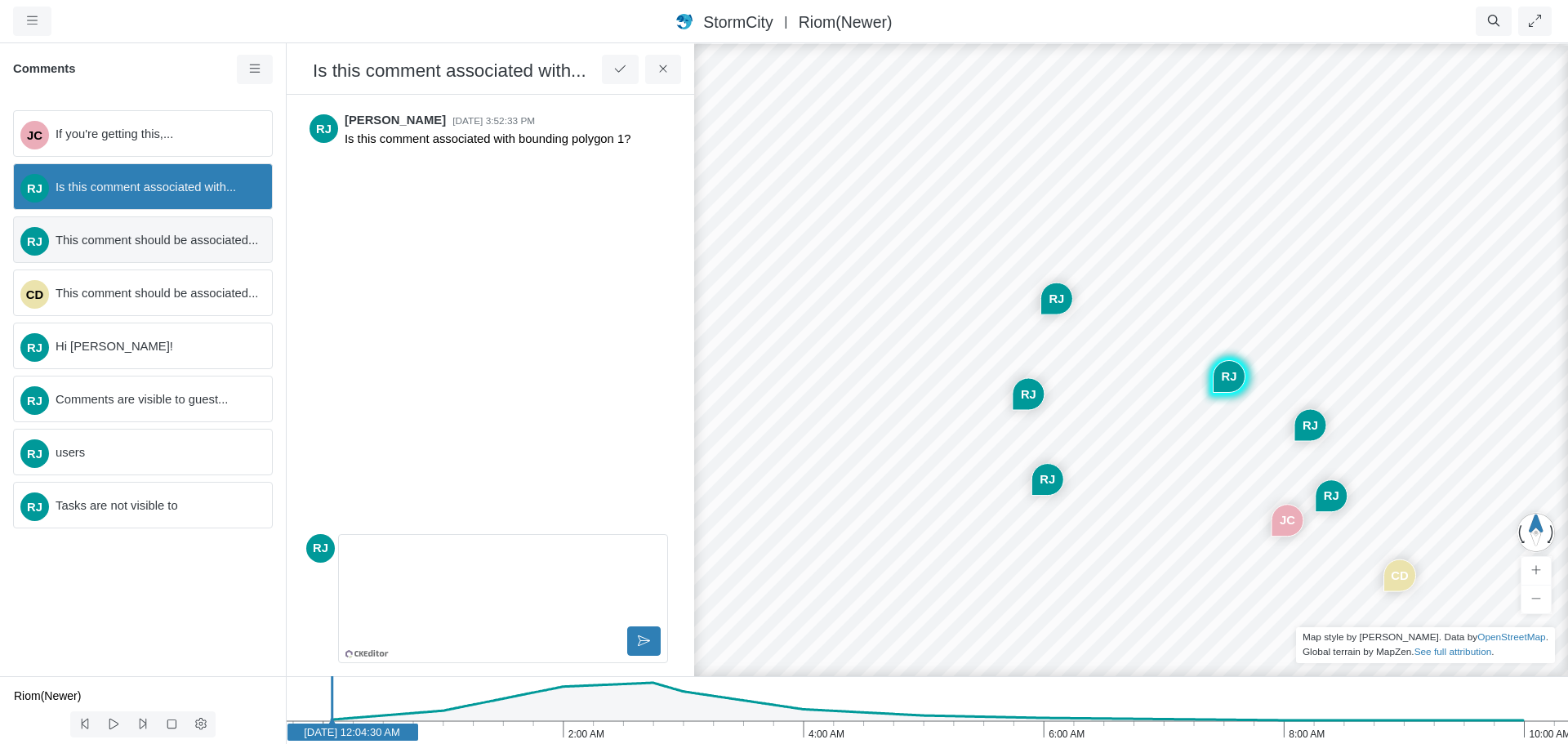
click at [146, 246] on span "This comment should be associated..." at bounding box center [158, 240] width 204 height 18
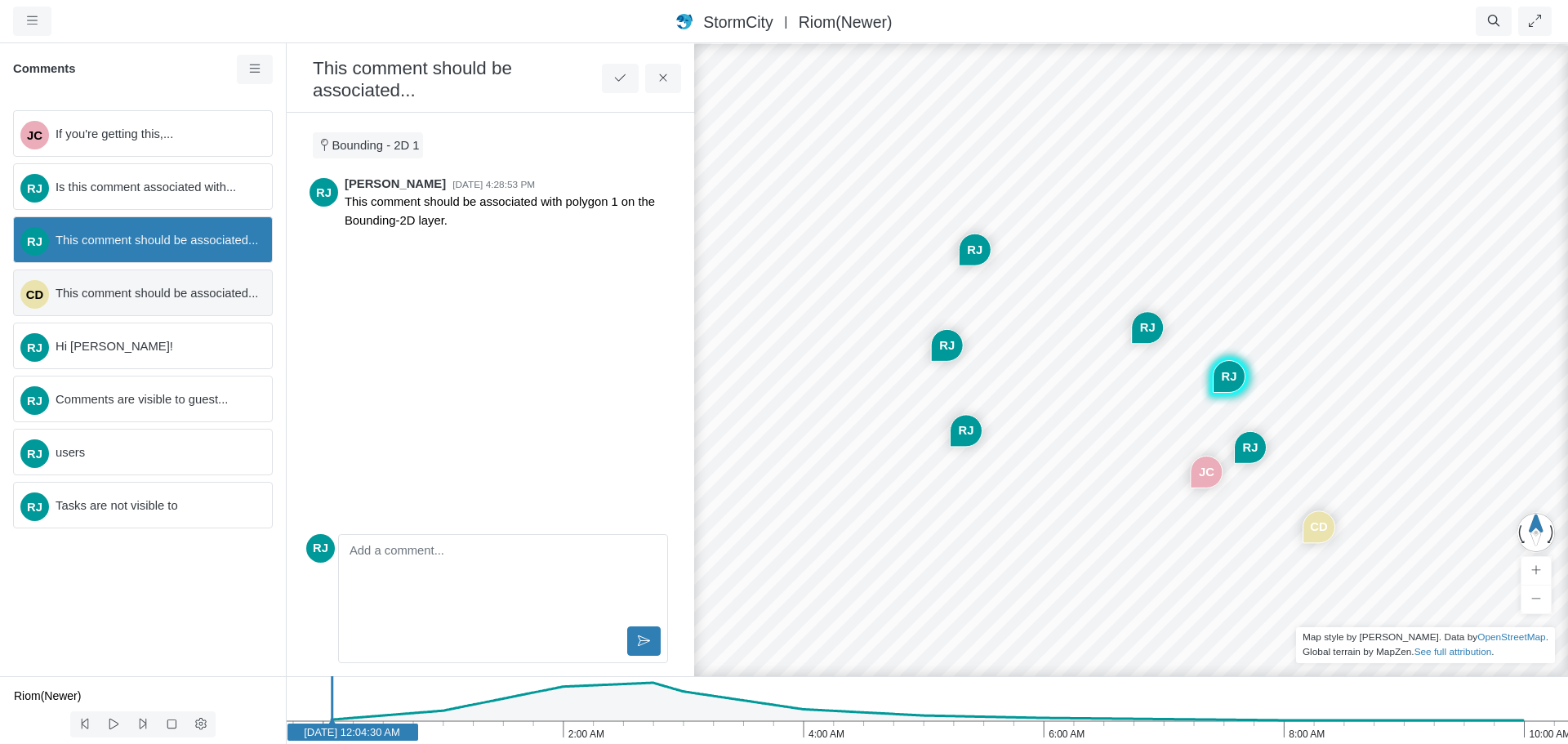
click at [144, 297] on span "This comment should be associated..." at bounding box center [158, 293] width 204 height 18
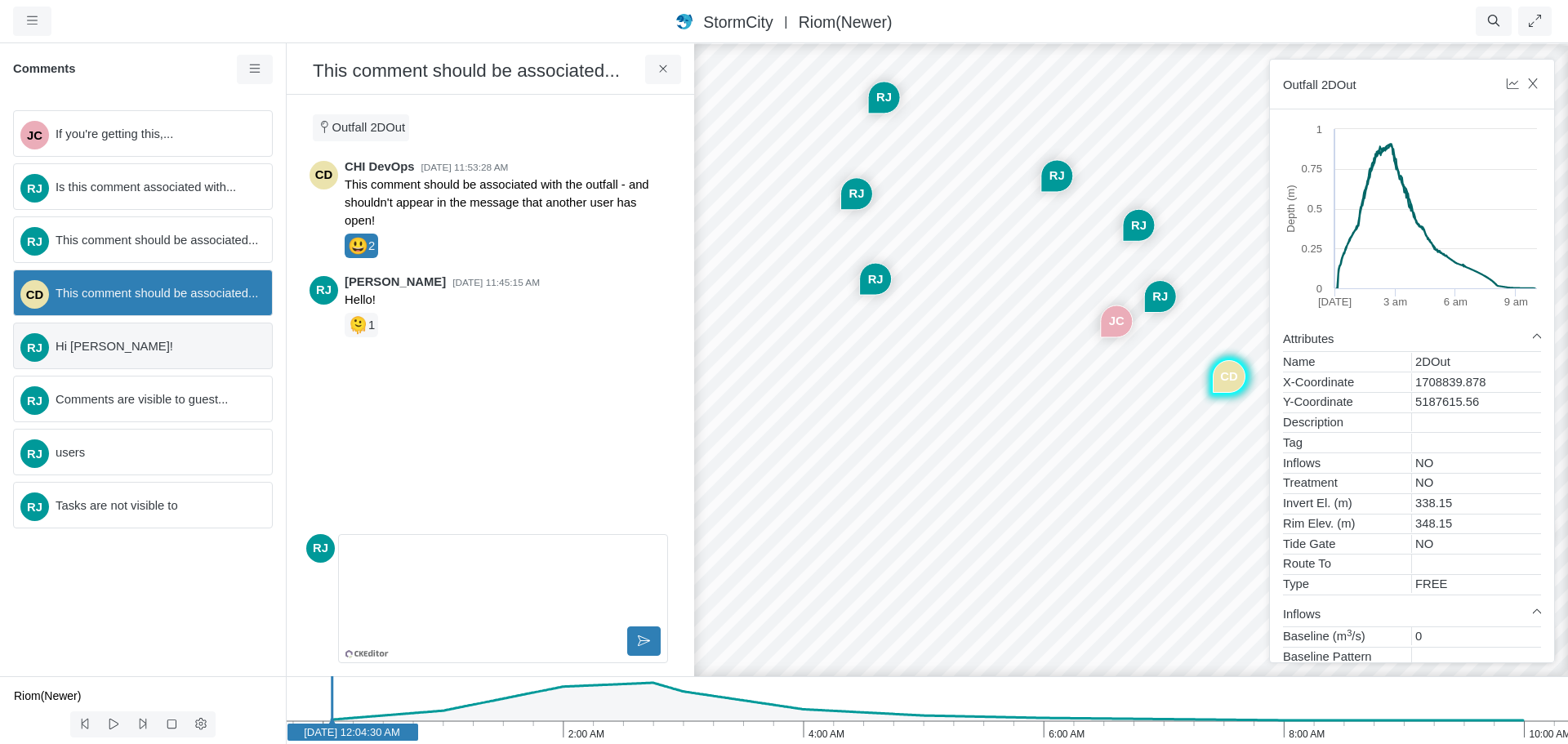
click at [135, 343] on span "Hi [PERSON_NAME]!" at bounding box center [158, 346] width 204 height 18
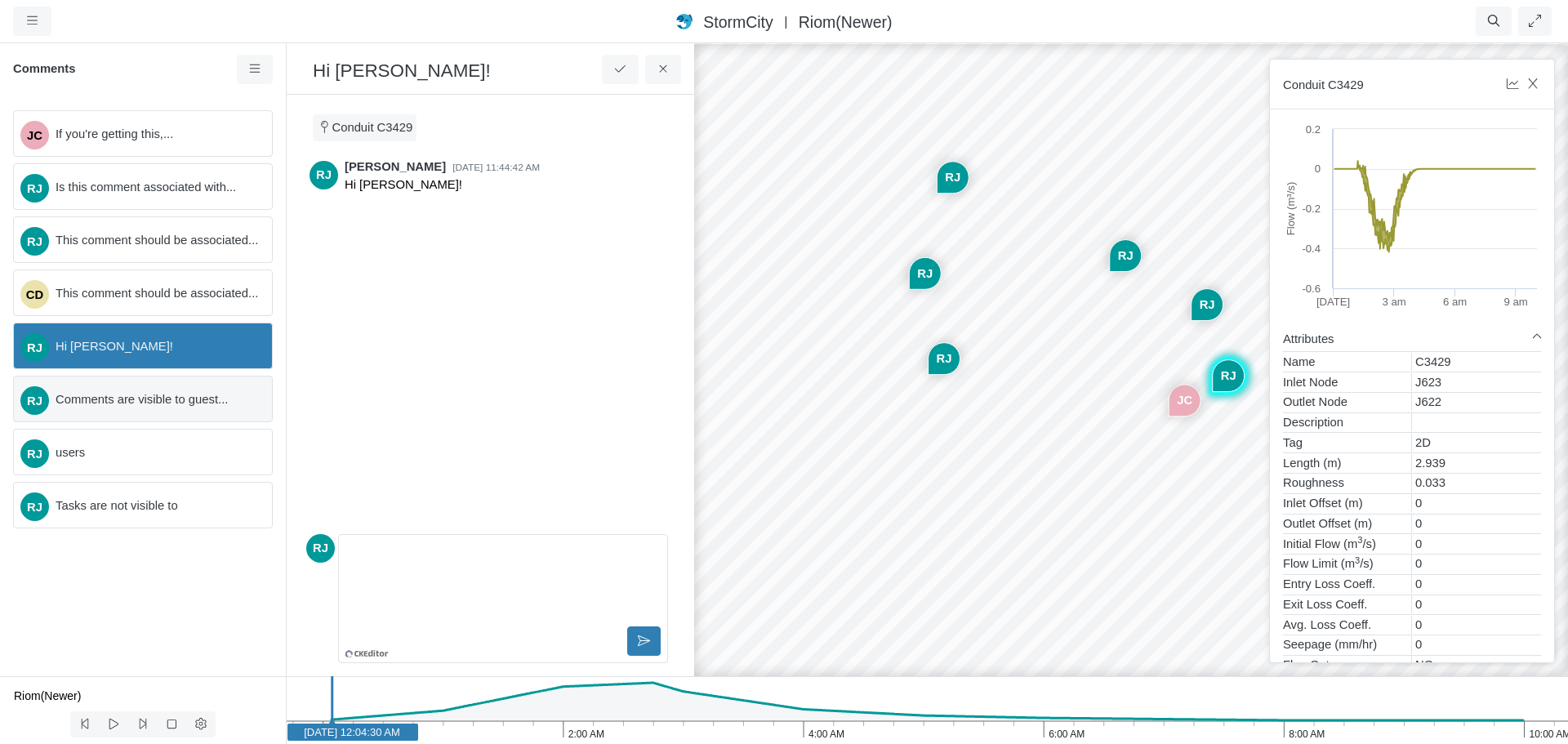
click at [126, 400] on span "Comments are visible to guest..." at bounding box center [158, 400] width 204 height 18
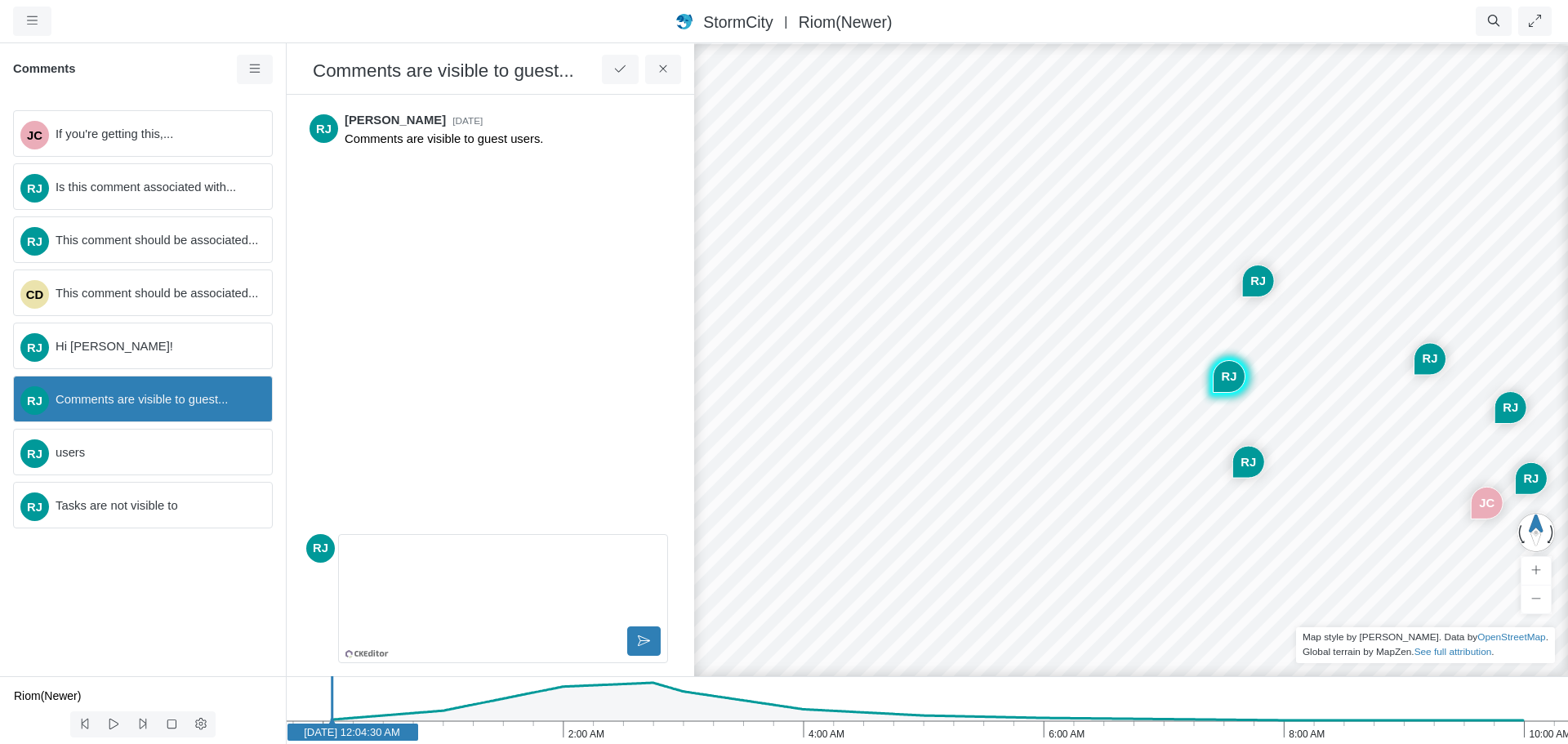
click at [1259, 280] on div "RJ" at bounding box center [1258, 280] width 31 height 31
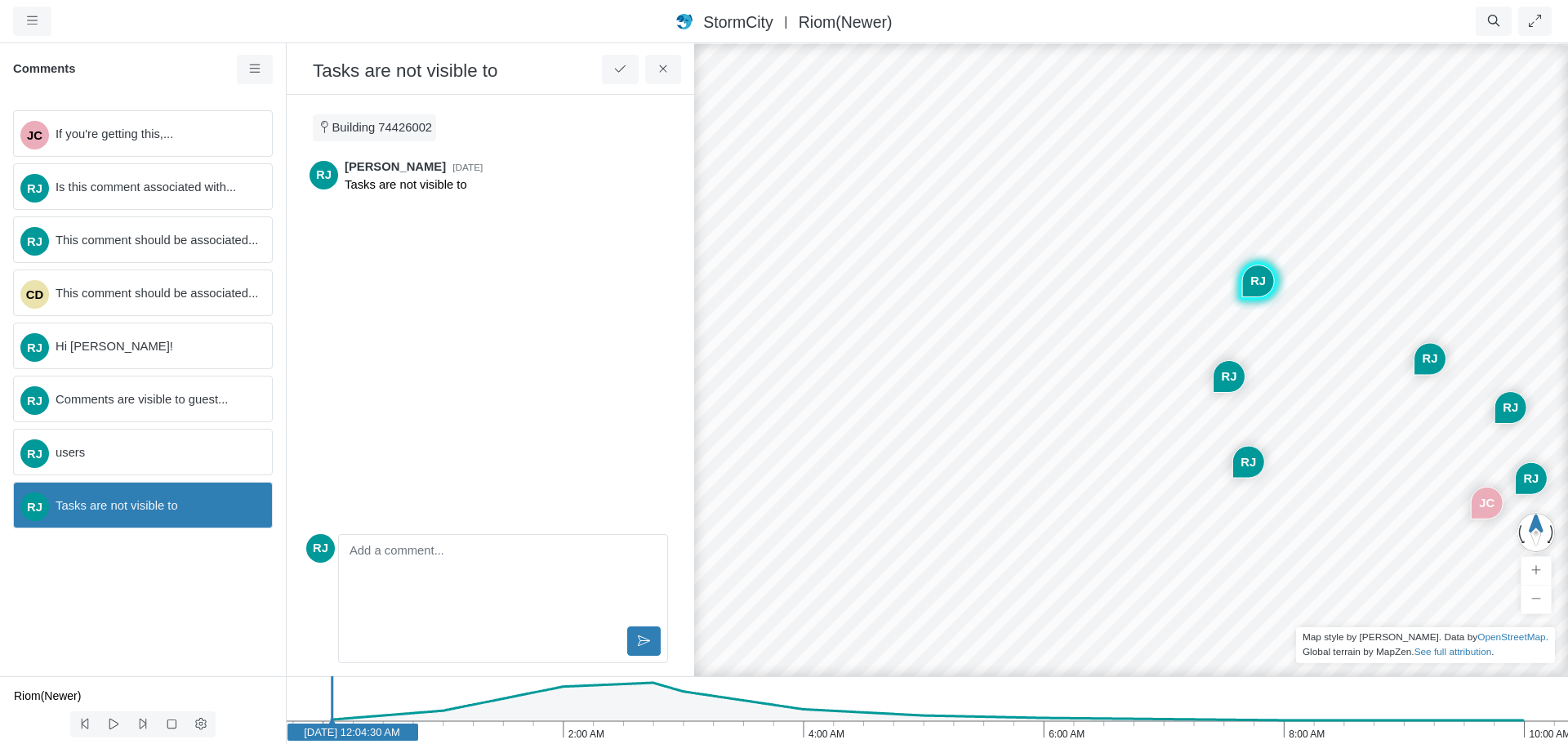
click at [1427, 363] on div "RJ" at bounding box center [1430, 359] width 31 height 31
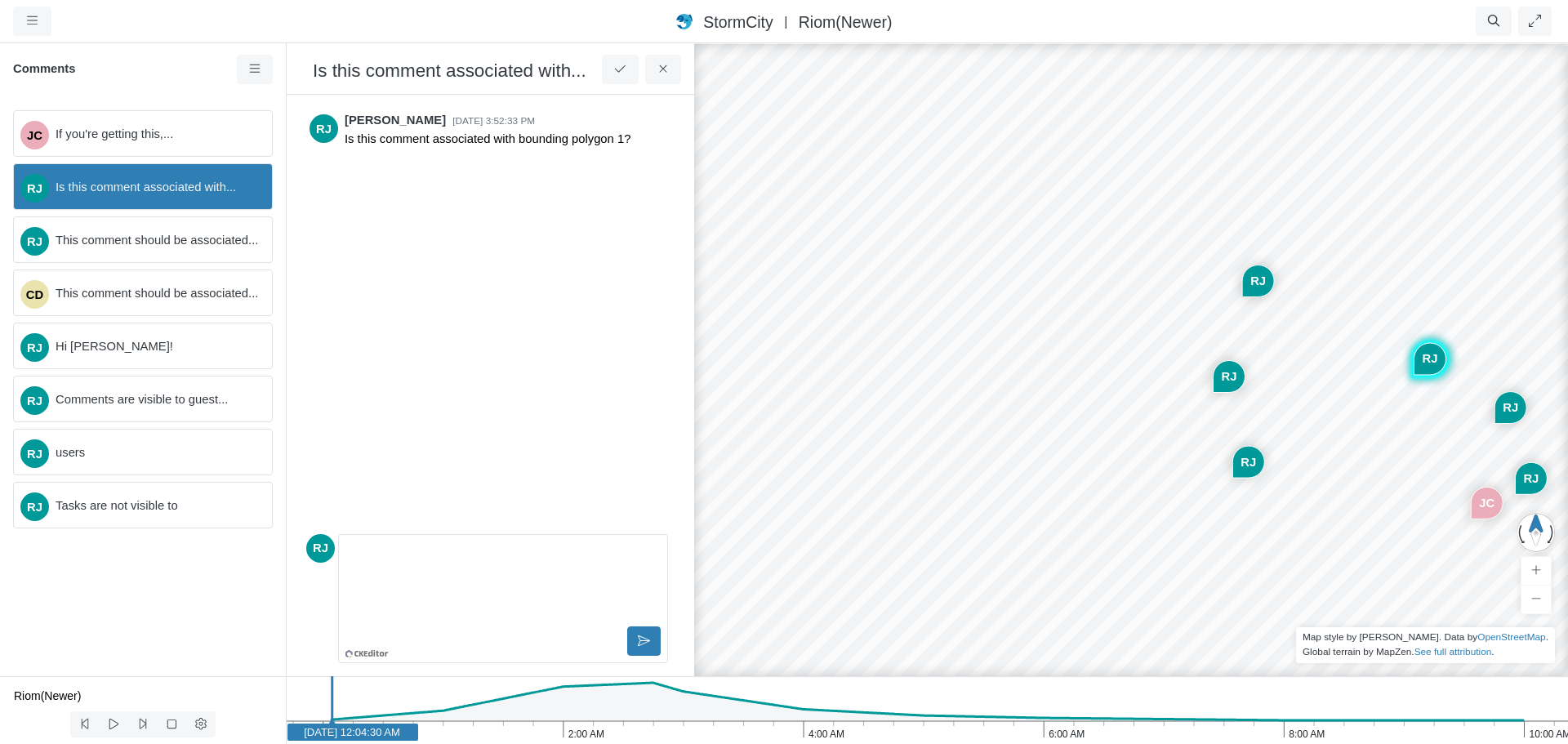
click at [1250, 464] on div "RJ" at bounding box center [1249, 462] width 31 height 31
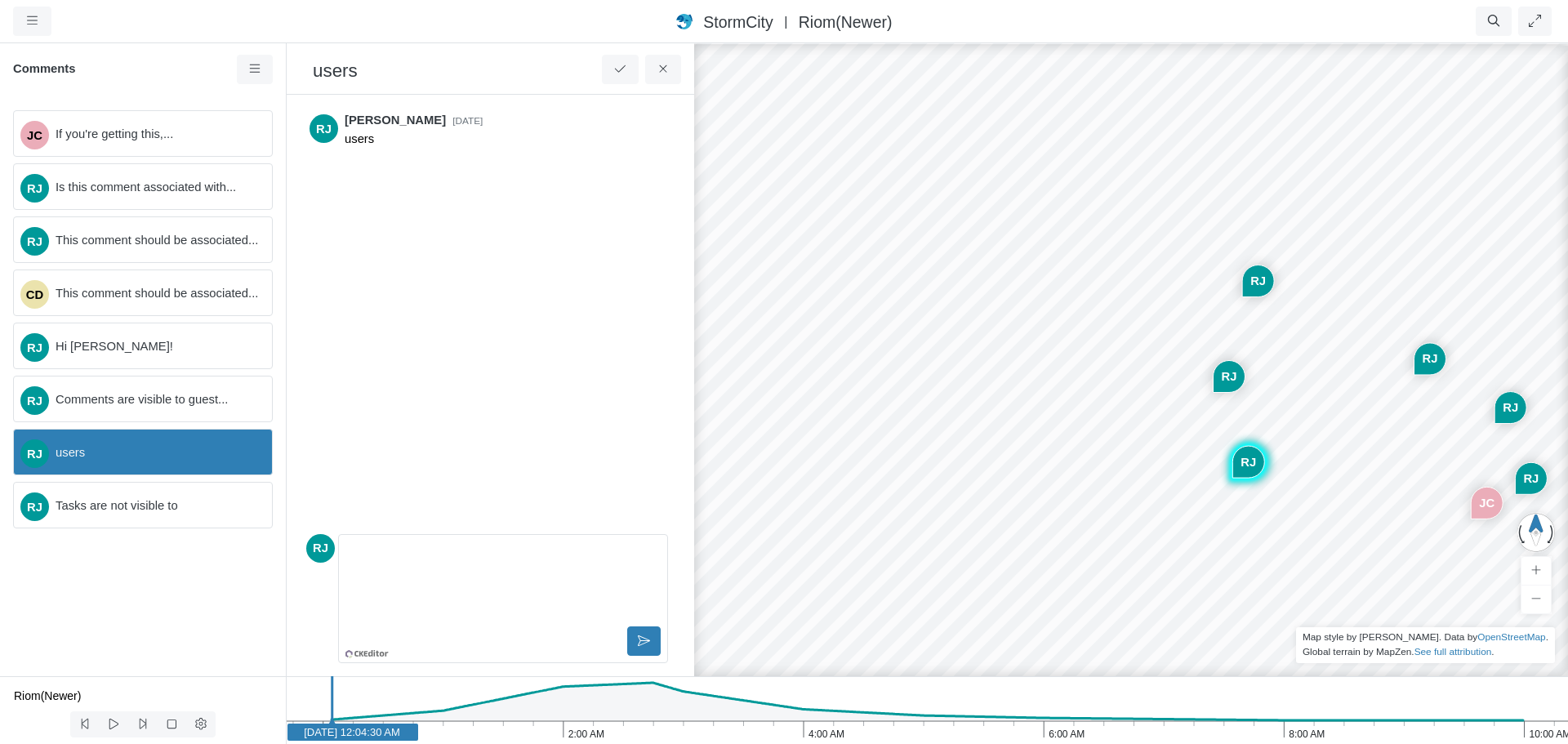
click at [1236, 378] on div "RJ" at bounding box center [1229, 376] width 31 height 31
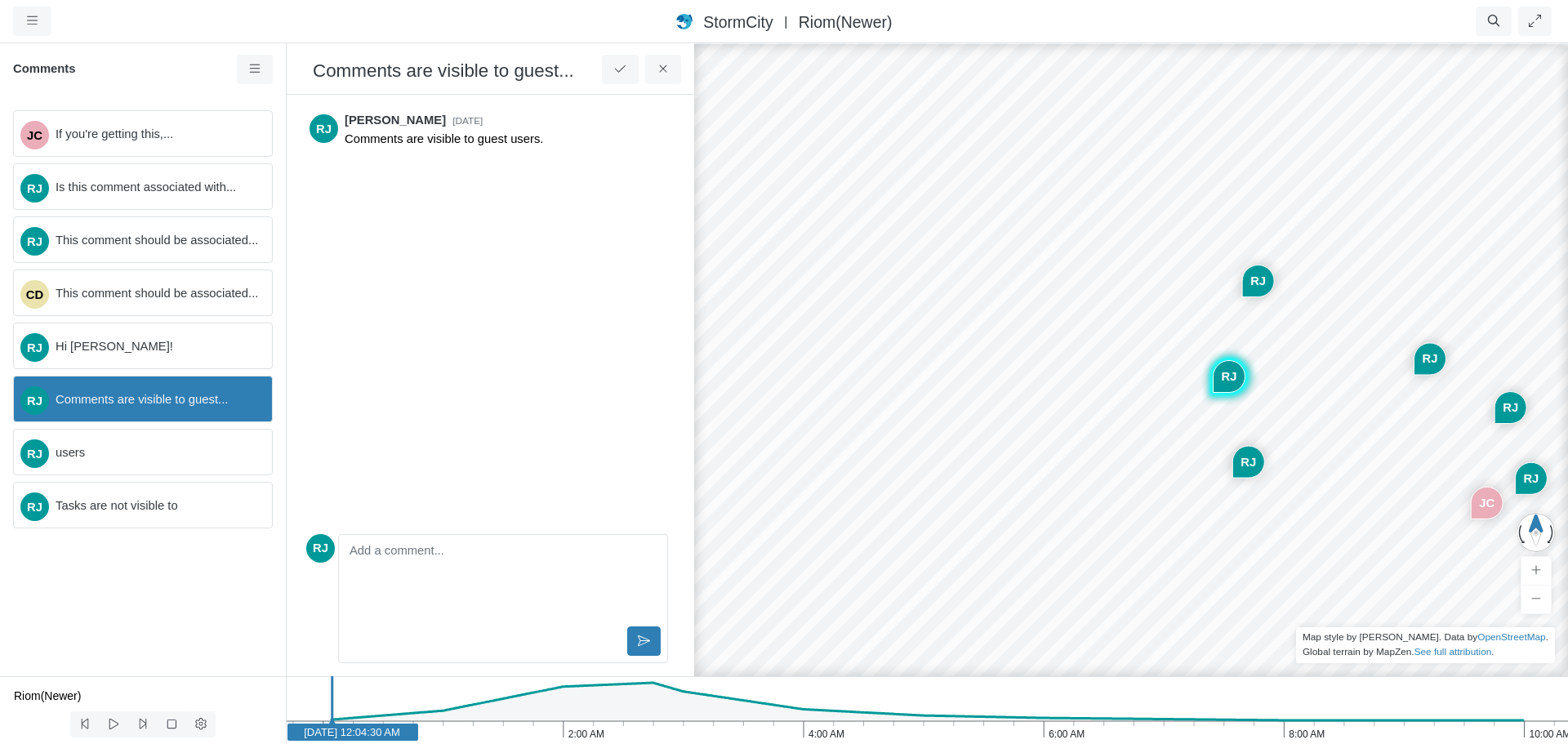
click at [1256, 287] on div "RJ" at bounding box center [1258, 280] width 31 height 31
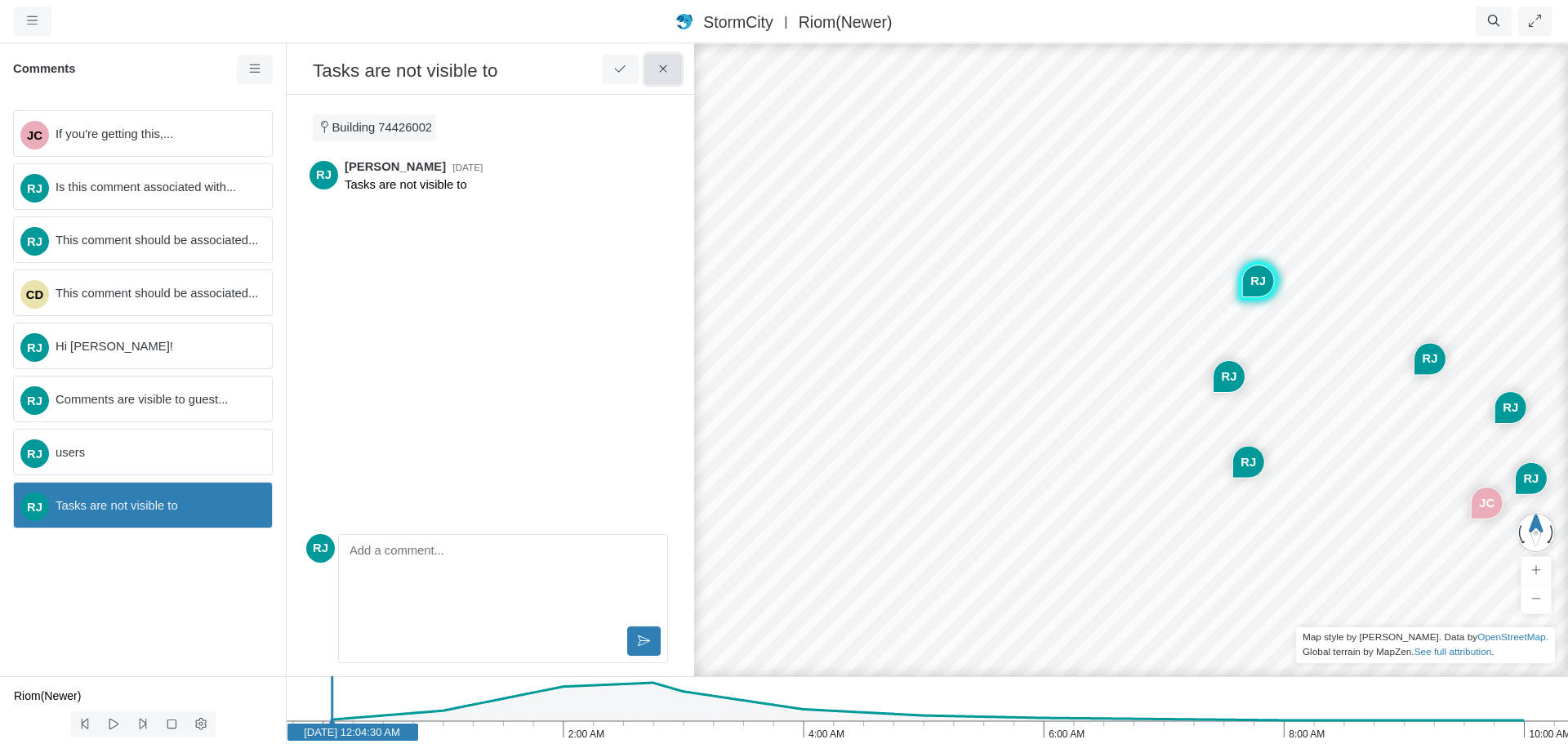
click at [657, 65] on icon at bounding box center [663, 69] width 15 height 13
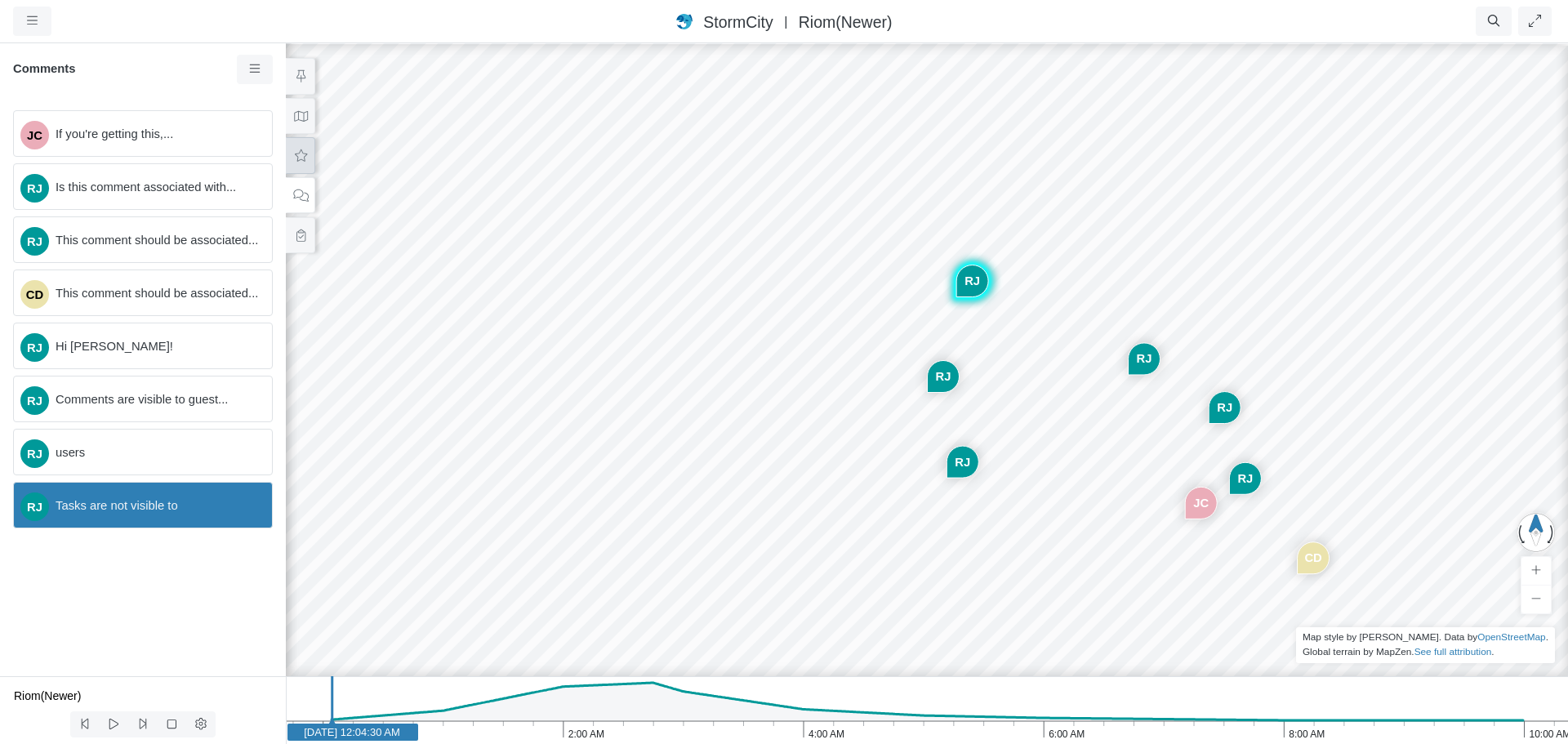
click at [298, 151] on icon at bounding box center [300, 156] width 15 height 13
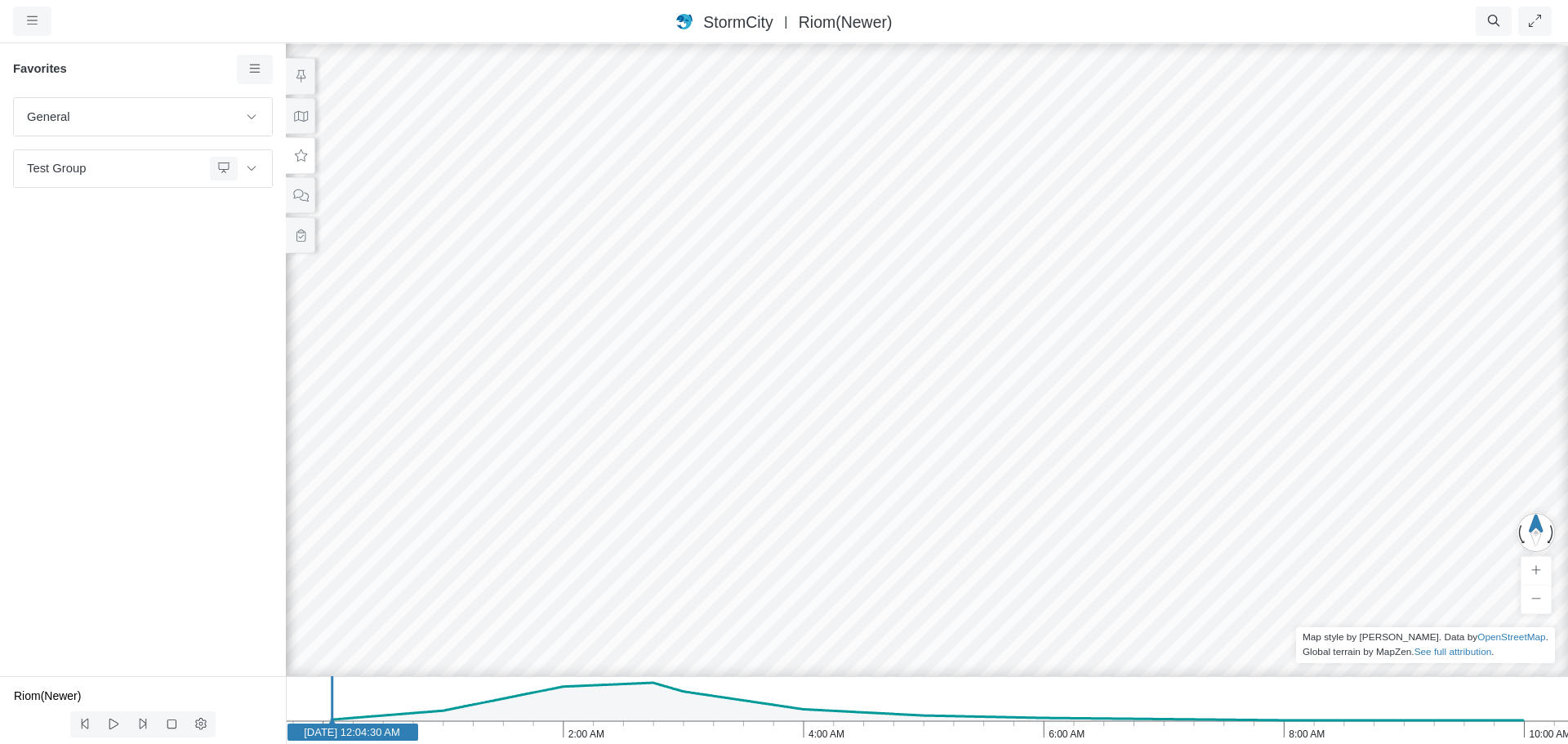
click at [954, 313] on div "JC RJ RJ CD RJ RJ RJ RJ" at bounding box center [926, 392] width 1568 height 703
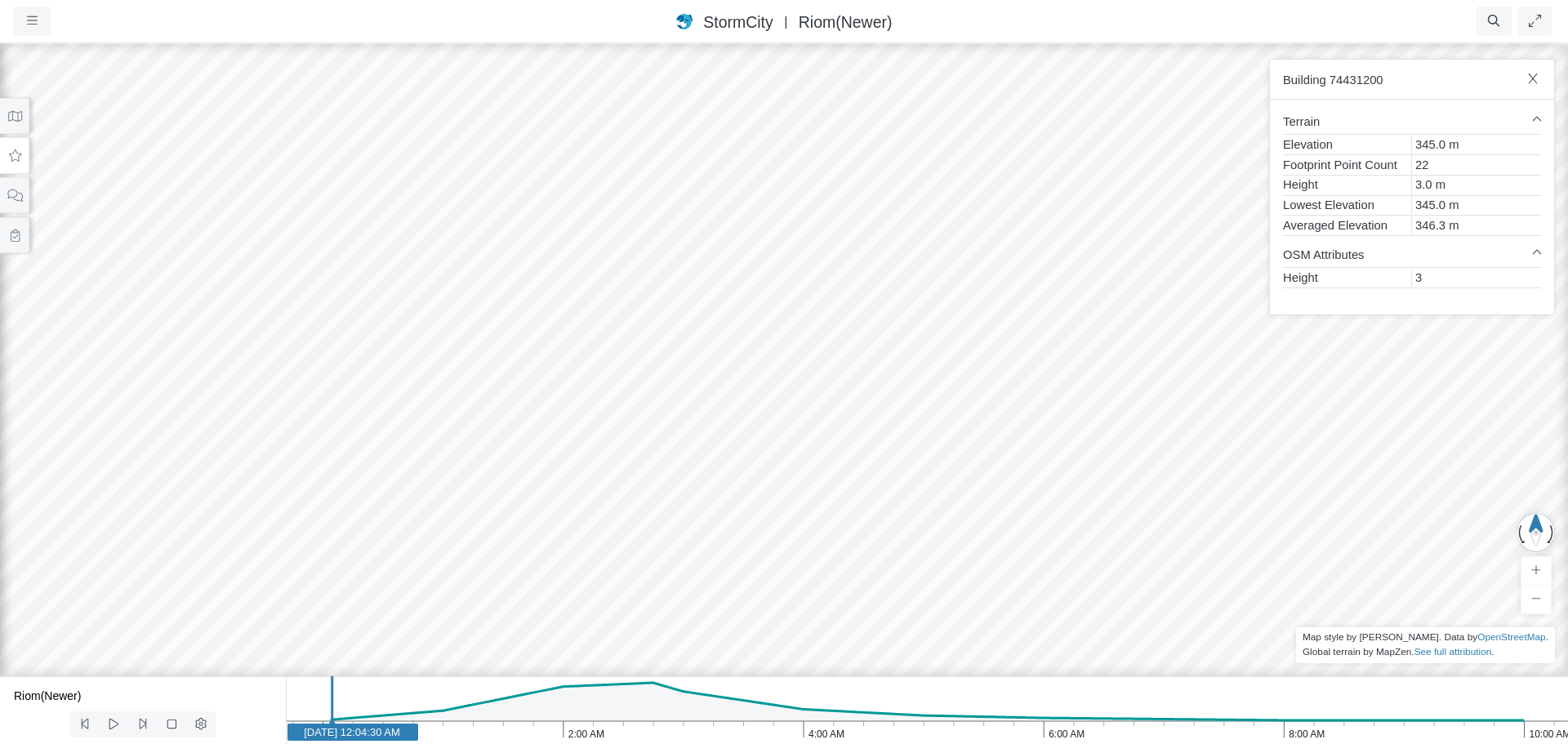
click at [1041, 519] on div "JC RJ RJ CD RJ RJ RJ RJ" at bounding box center [784, 392] width 1568 height 703
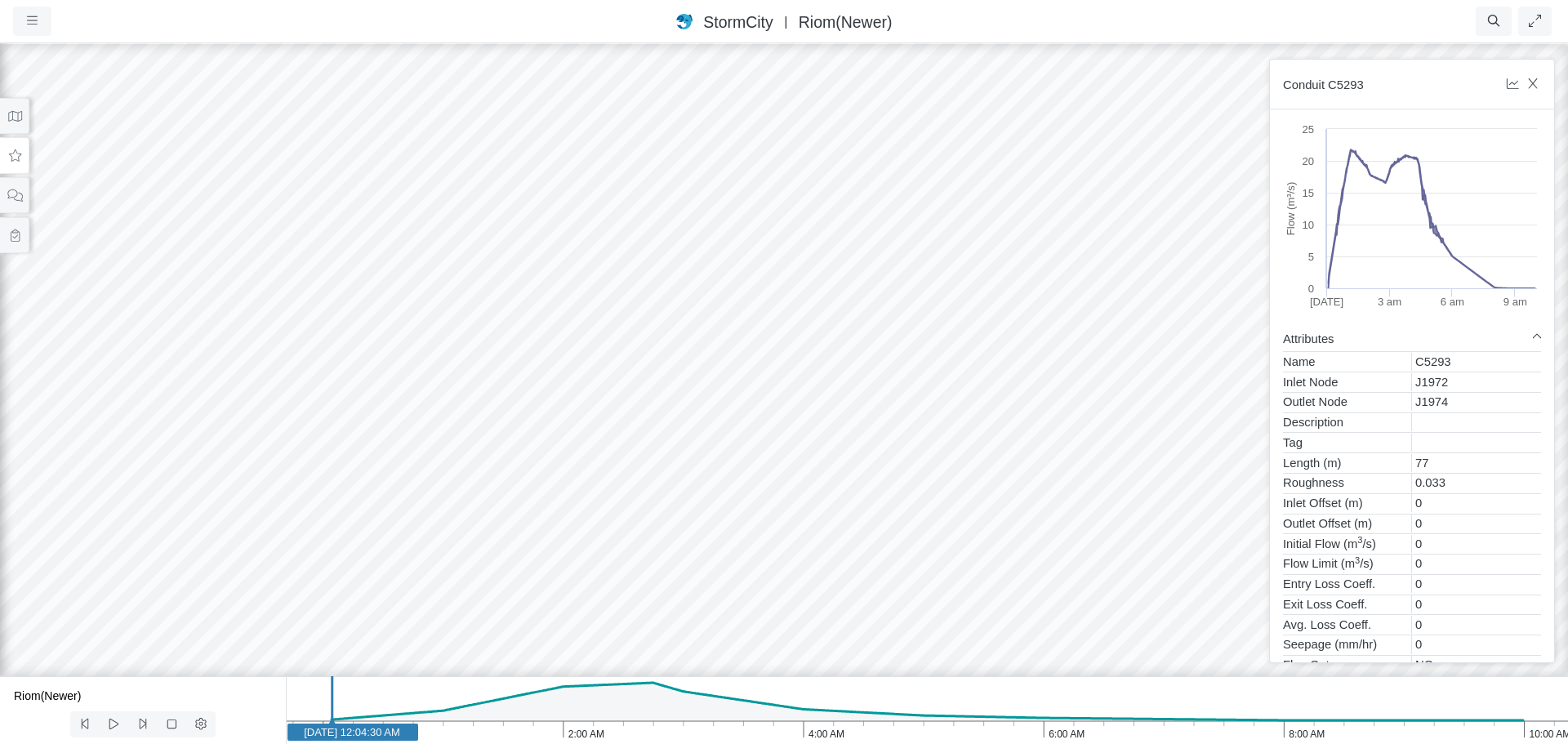
click at [1156, 575] on div "JC RJ RJ CD RJ RJ RJ RJ" at bounding box center [784, 392] width 1568 height 703
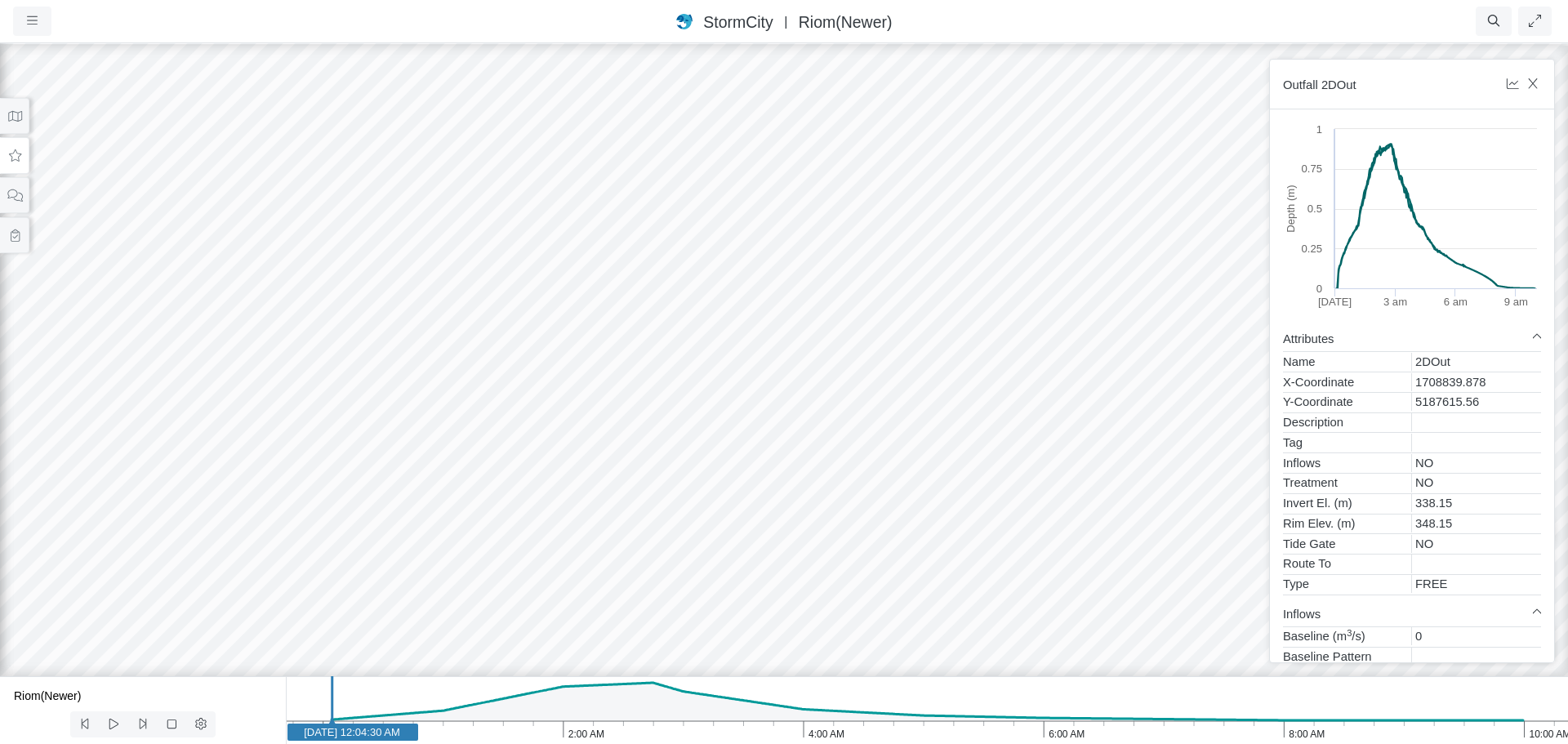
click at [835, 321] on div "JC RJ RJ CD RJ RJ RJ RJ" at bounding box center [784, 392] width 1568 height 703
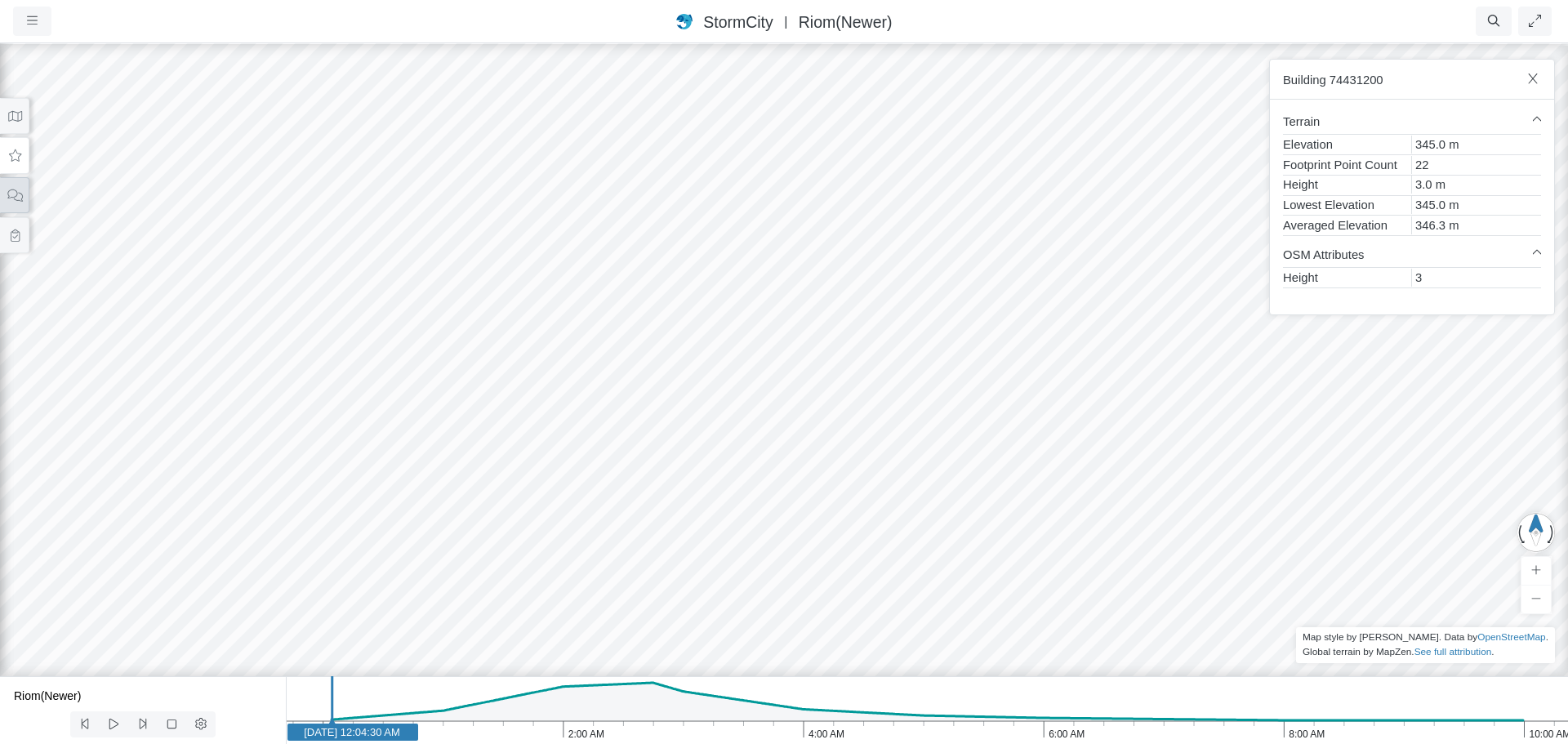
click at [13, 193] on icon at bounding box center [14, 196] width 15 height 13
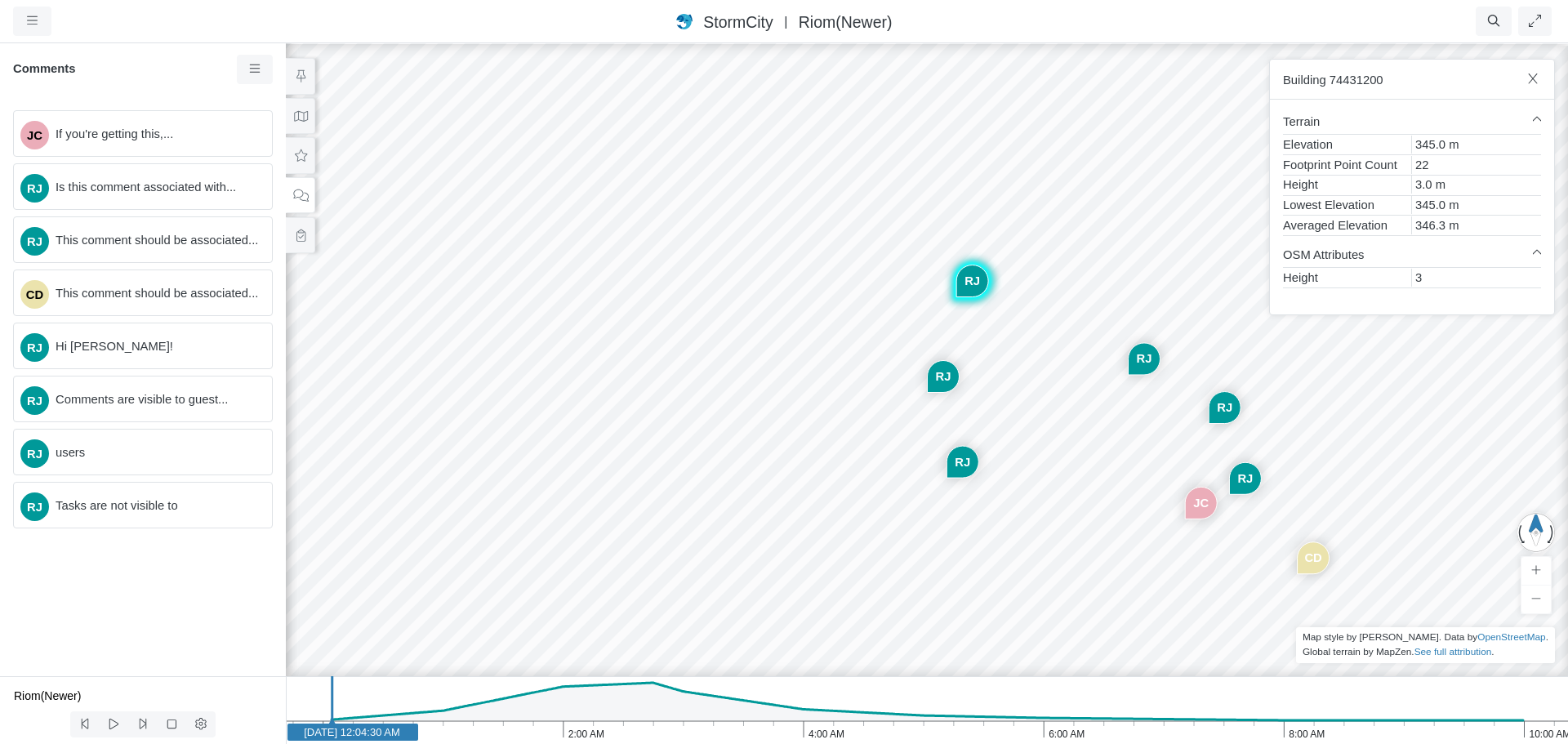
click at [854, 340] on div "JC RJ RJ CD RJ RJ RJ RJ" at bounding box center [926, 392] width 1568 height 703
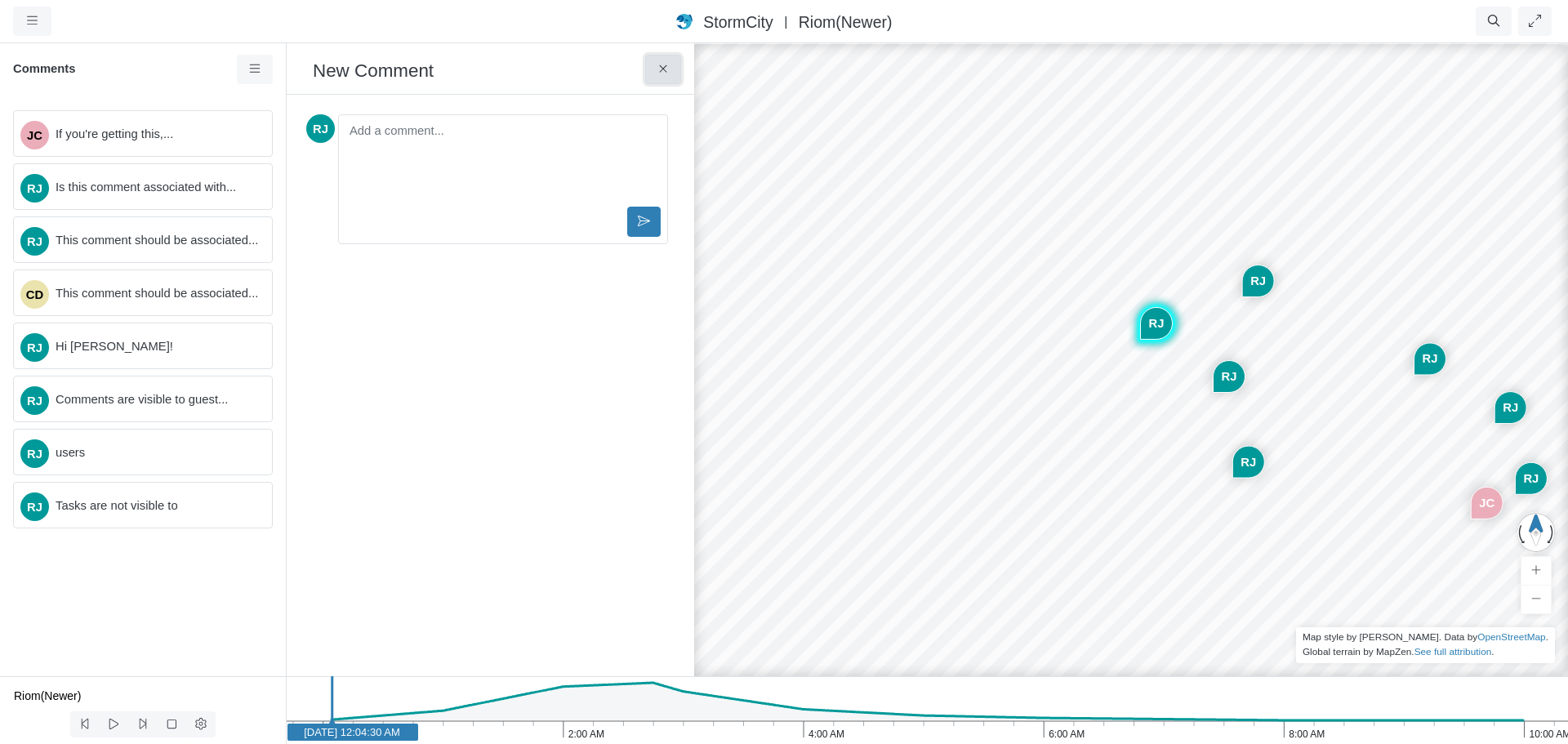
click at [658, 74] on icon at bounding box center [663, 69] width 15 height 13
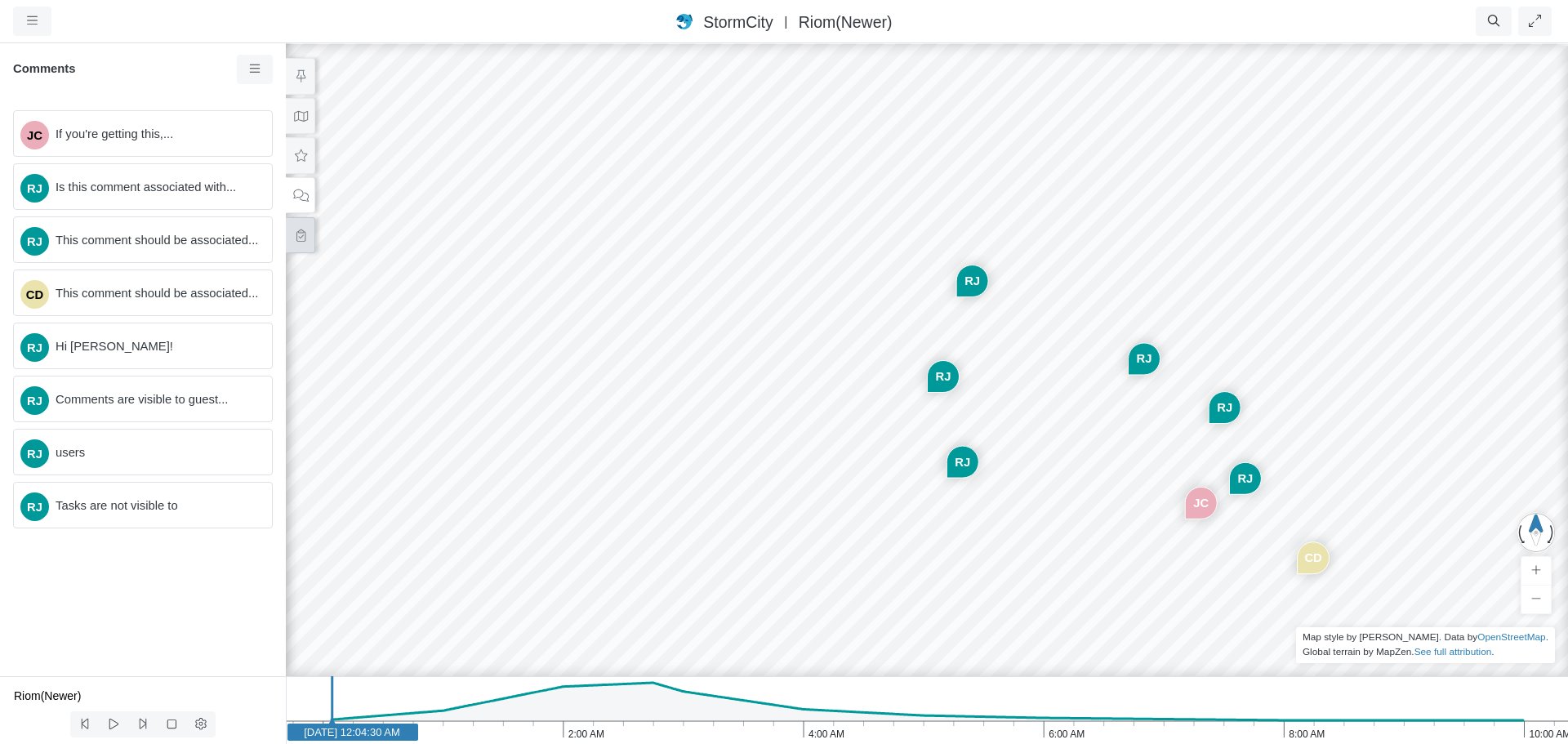
click at [305, 240] on icon at bounding box center [300, 235] width 15 height 13
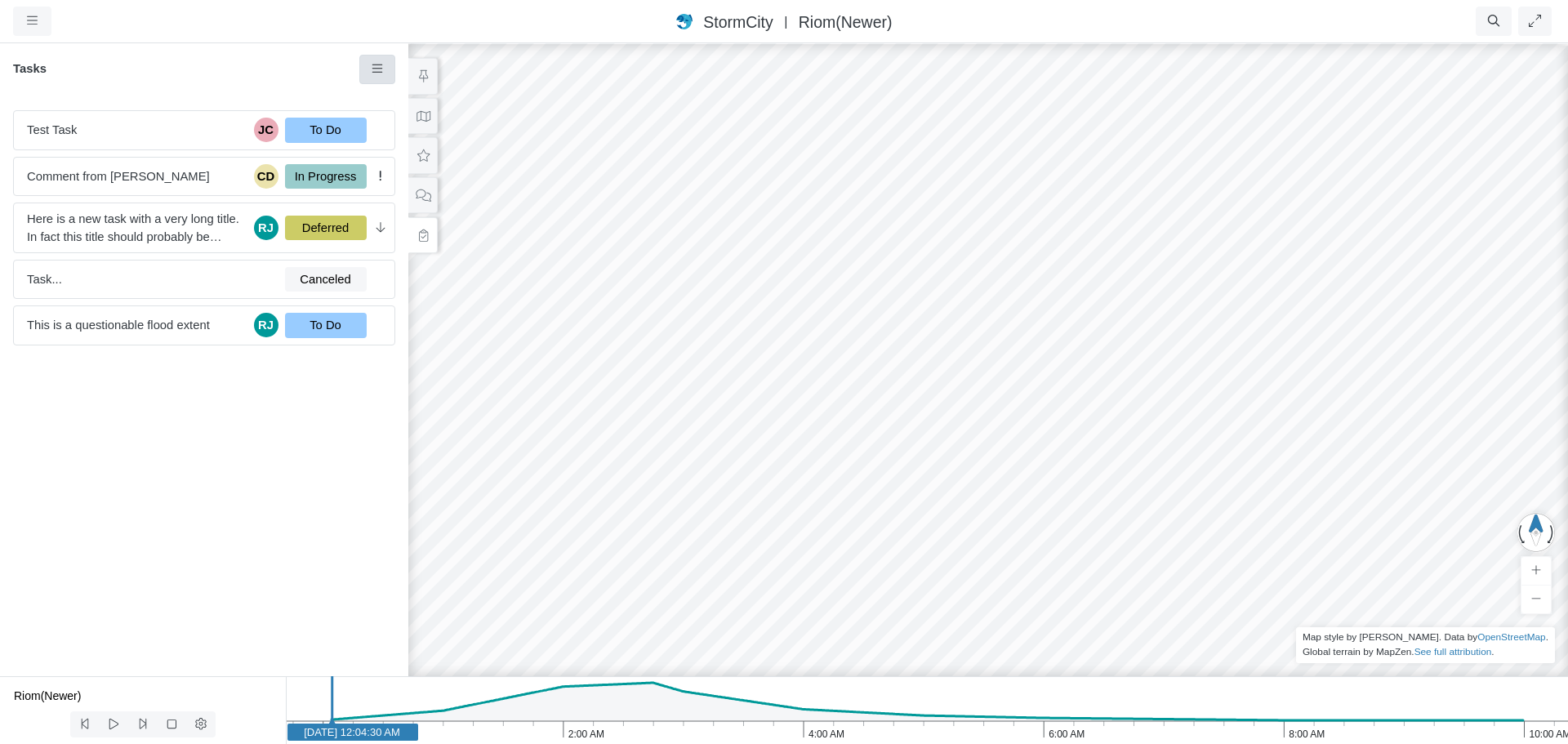
click at [381, 69] on icon at bounding box center [377, 69] width 15 height 13
click at [405, 96] on span "New Task" at bounding box center [420, 100] width 52 height 13
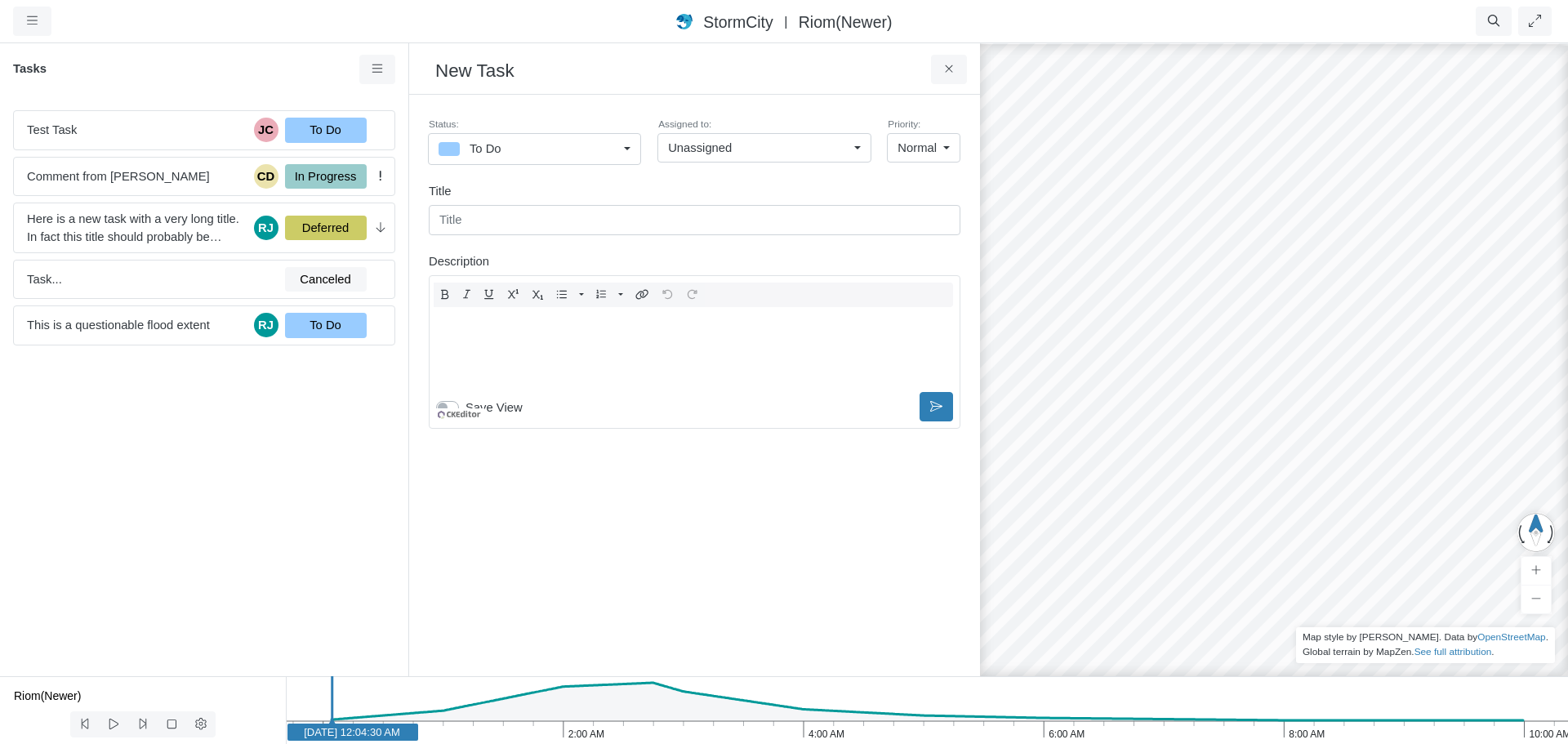
click at [614, 314] on div "Editor editing area: main" at bounding box center [694, 348] width 517 height 82
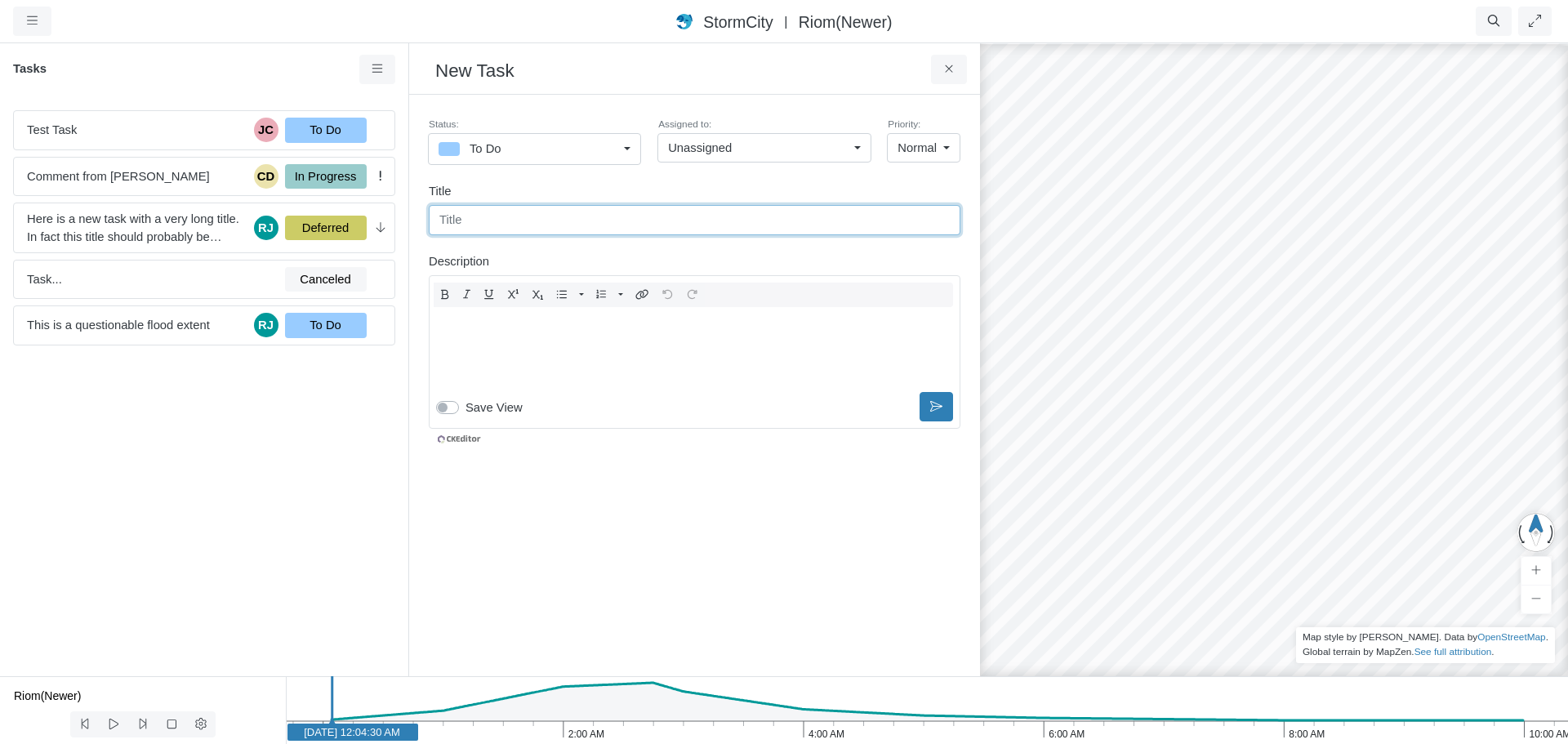
click at [609, 220] on input "text" at bounding box center [694, 219] width 532 height 30
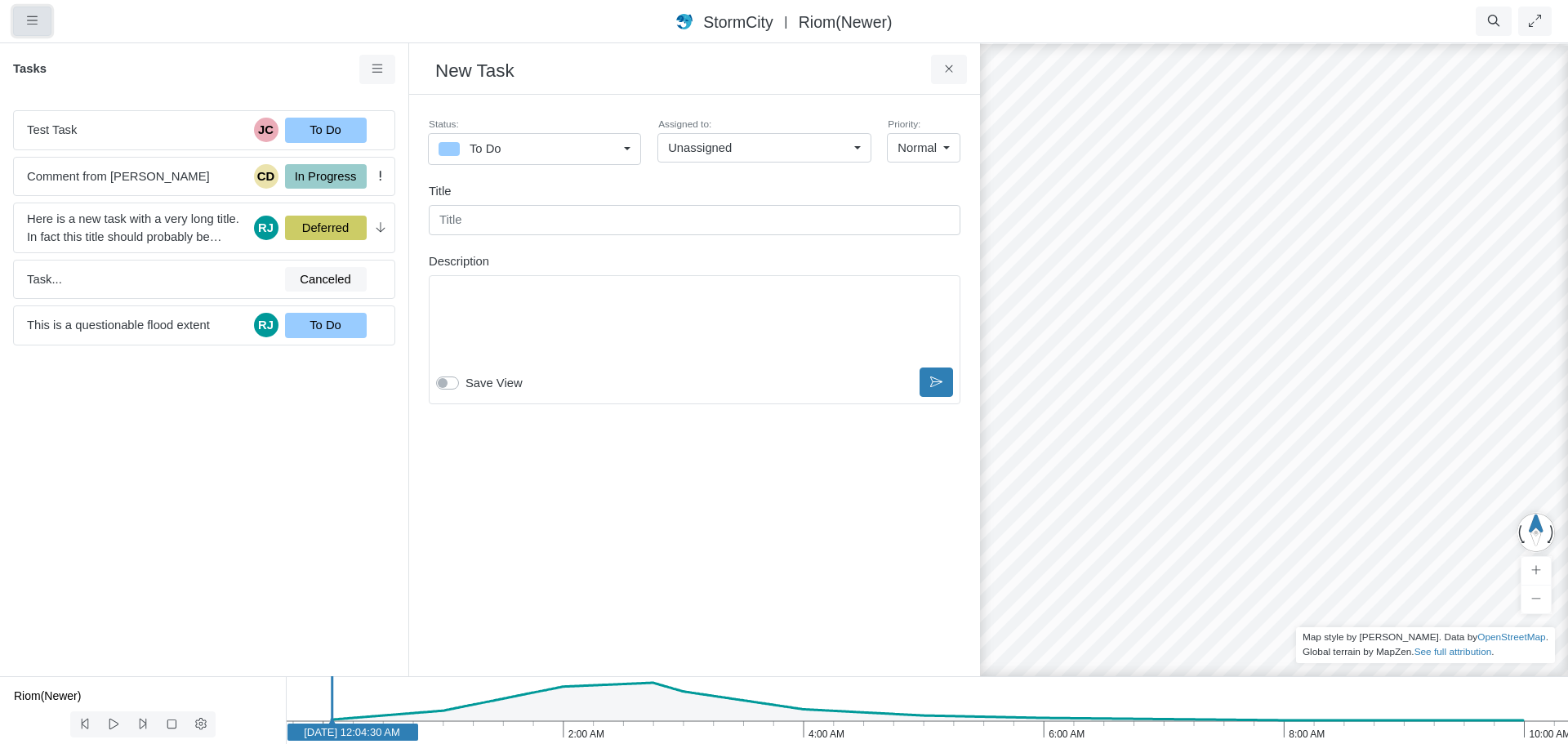
click at [35, 23] on icon "button" at bounding box center [32, 21] width 11 height 13
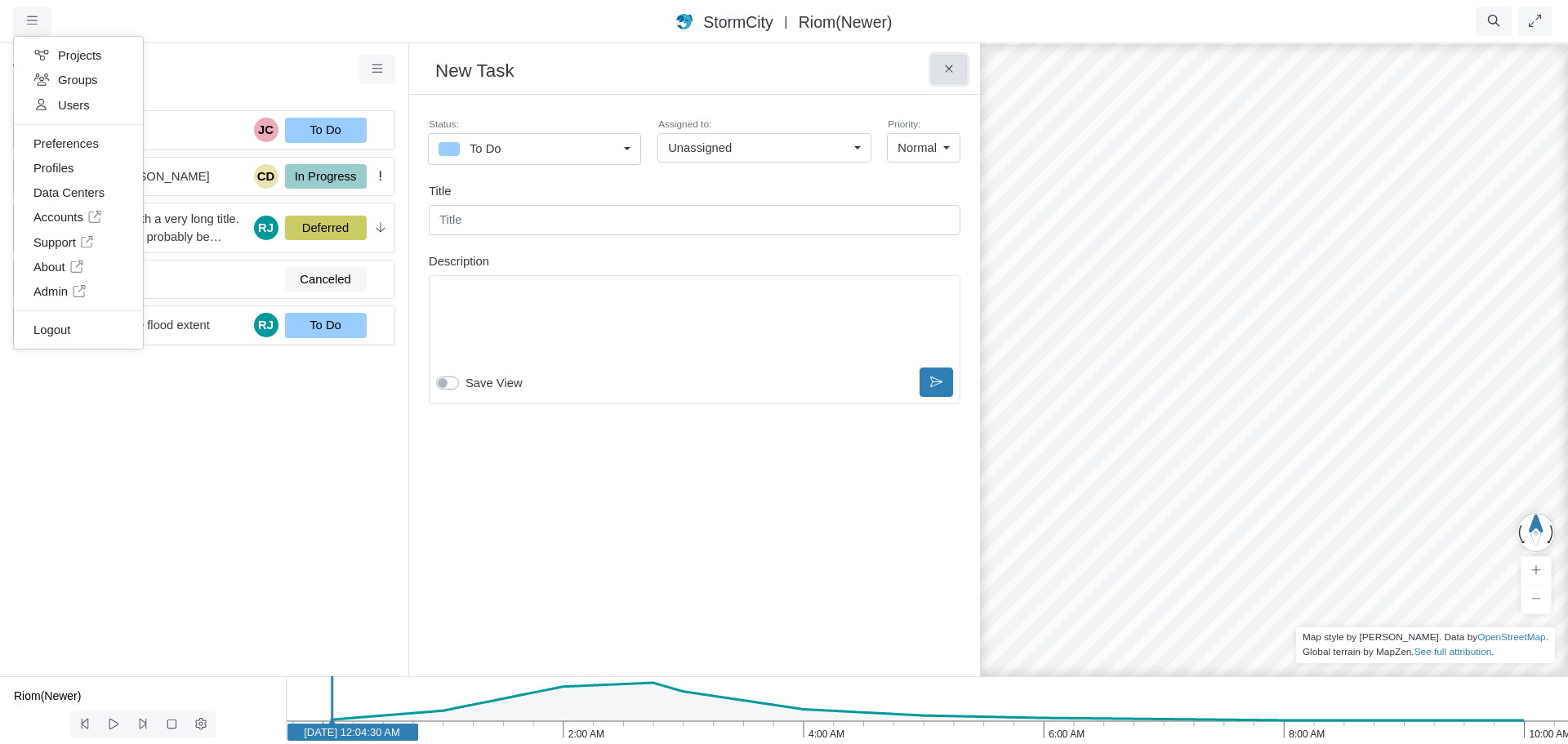
click at [948, 66] on icon at bounding box center [949, 69] width 15 height 13
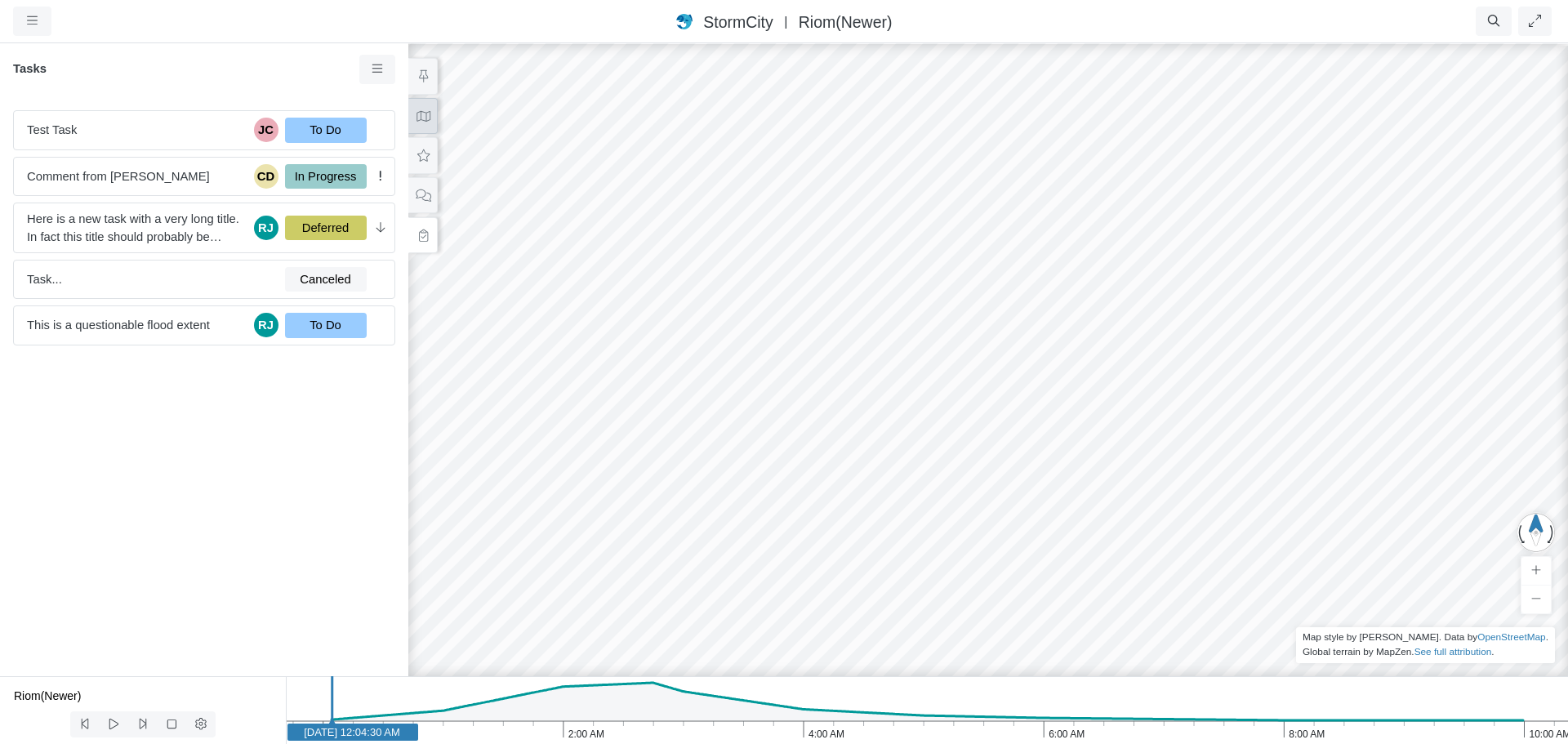
click at [428, 114] on icon at bounding box center [423, 116] width 14 height 11
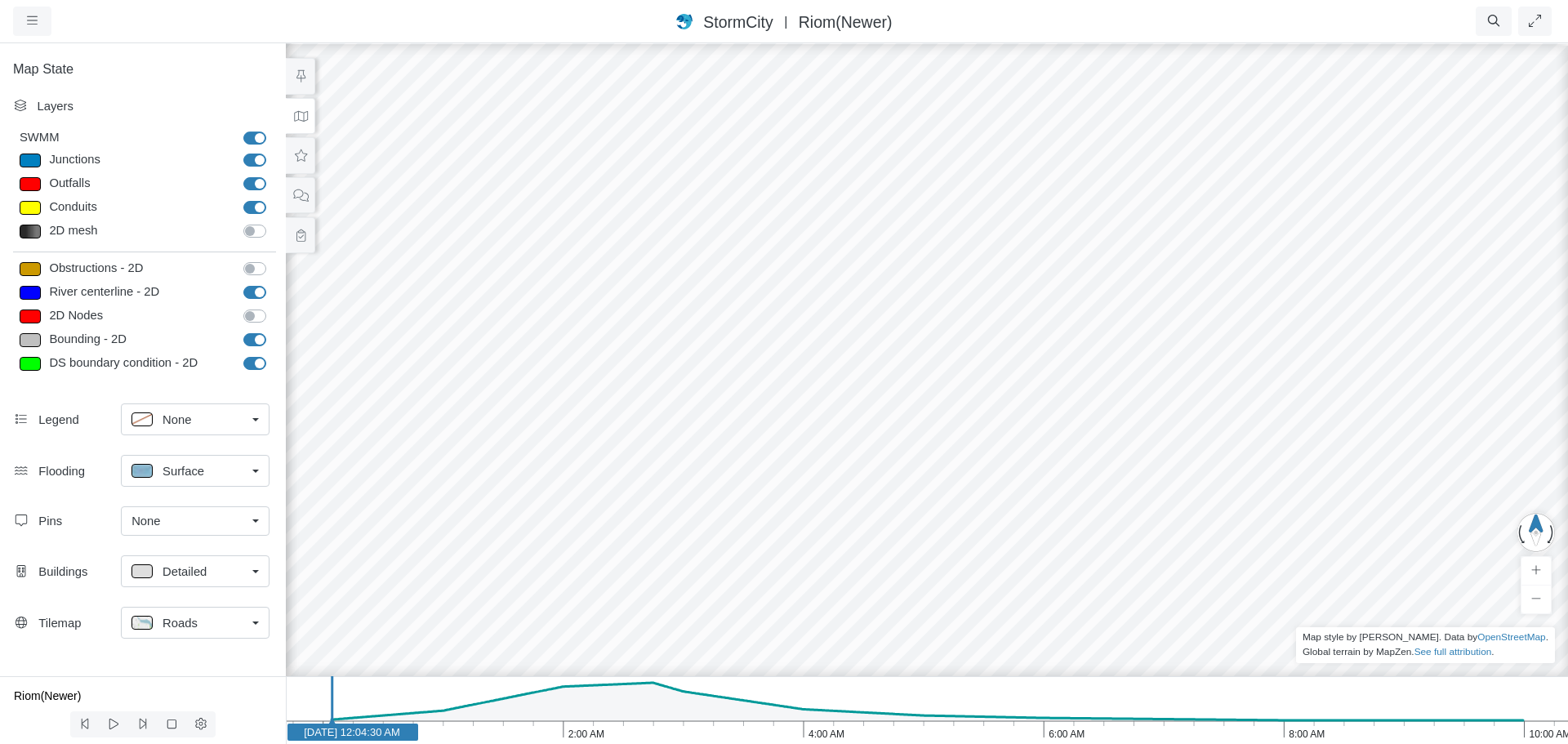
click at [32, 160] on div at bounding box center [31, 160] width 22 height 14
type input "Visible"
checkbox input "true"
select select "CIRCLE"
type input "7"
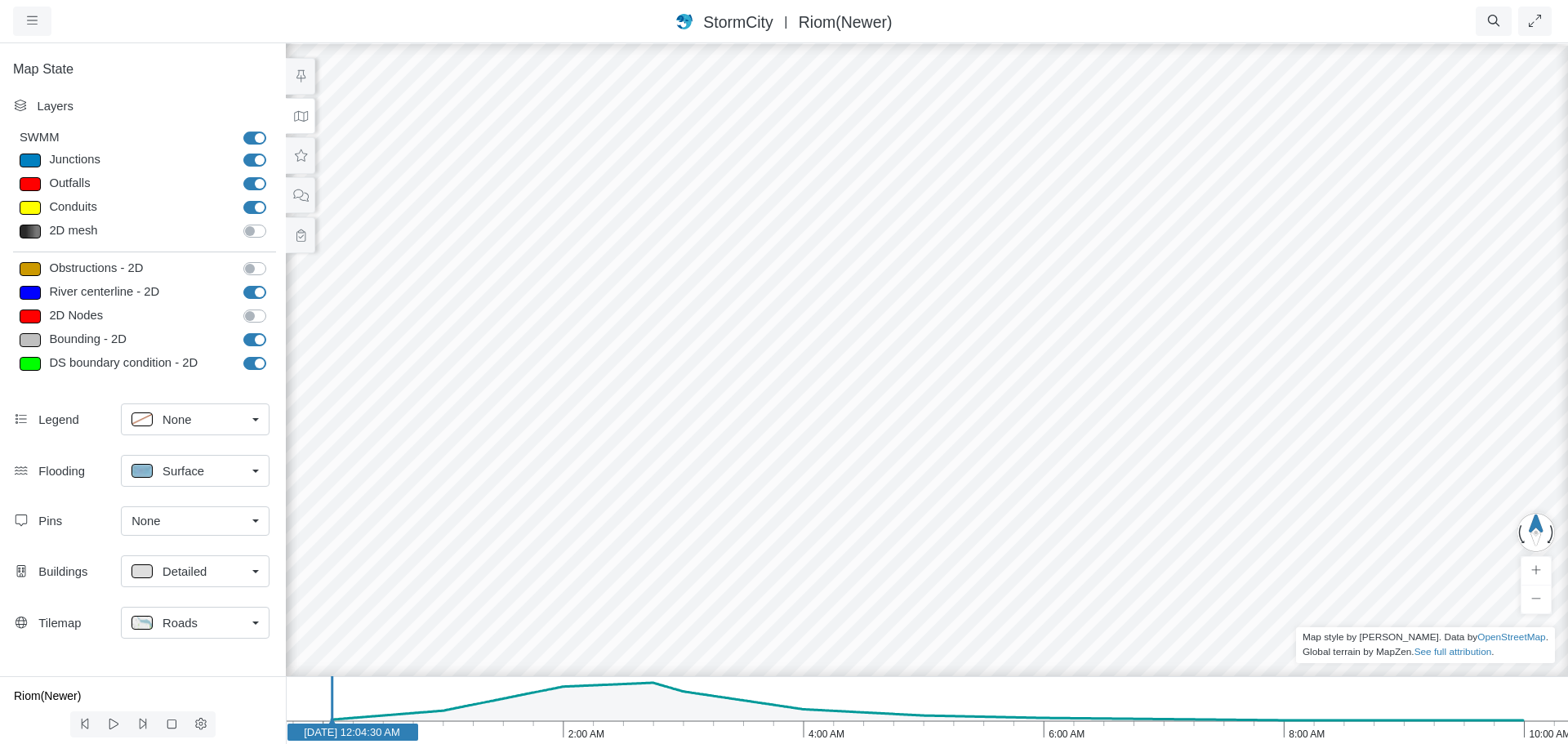
checkbox input "true"
type input "0"
type input "7"
select select "None"
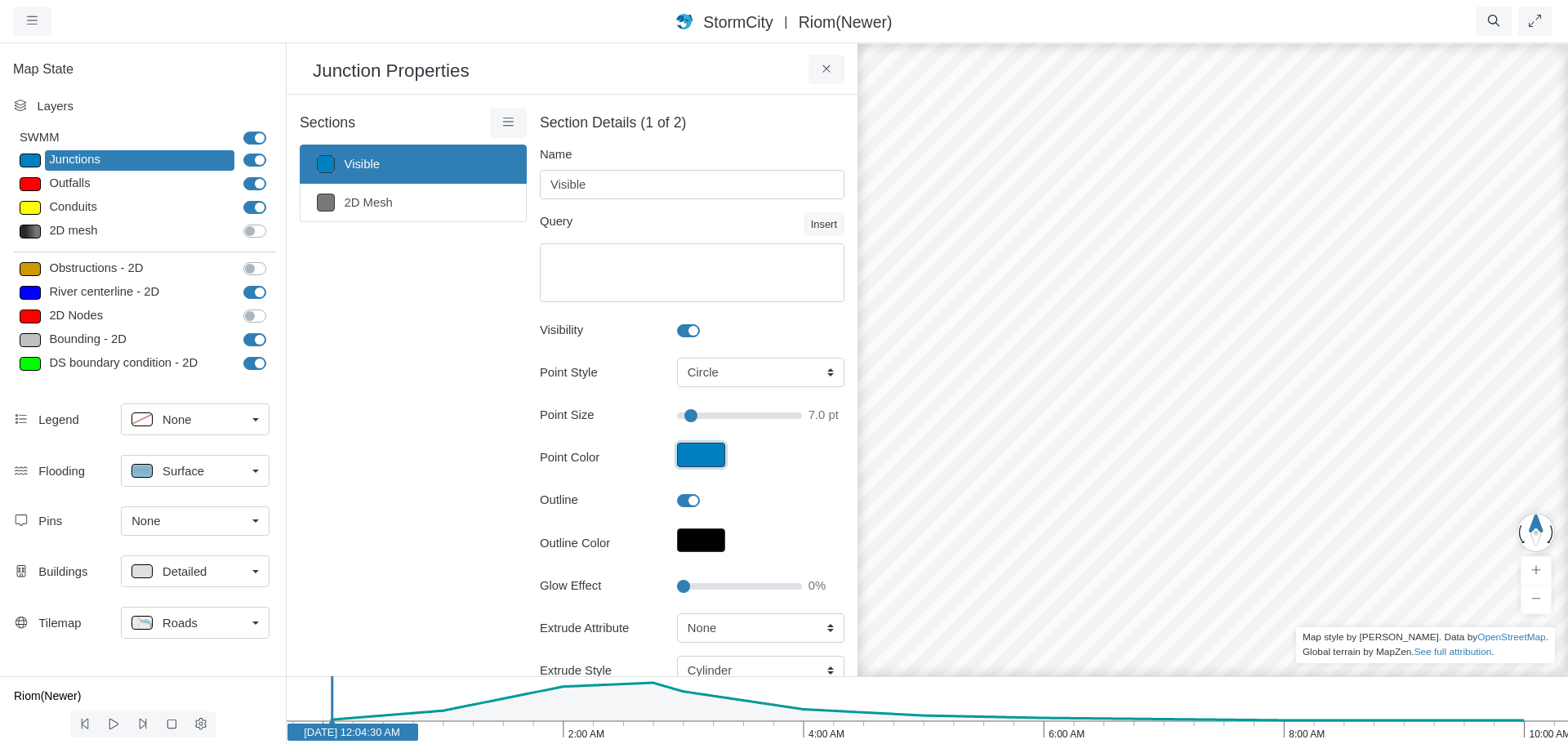
click at [703, 457] on button "Point Color" at bounding box center [701, 455] width 48 height 24
type input "#0080c0ff"
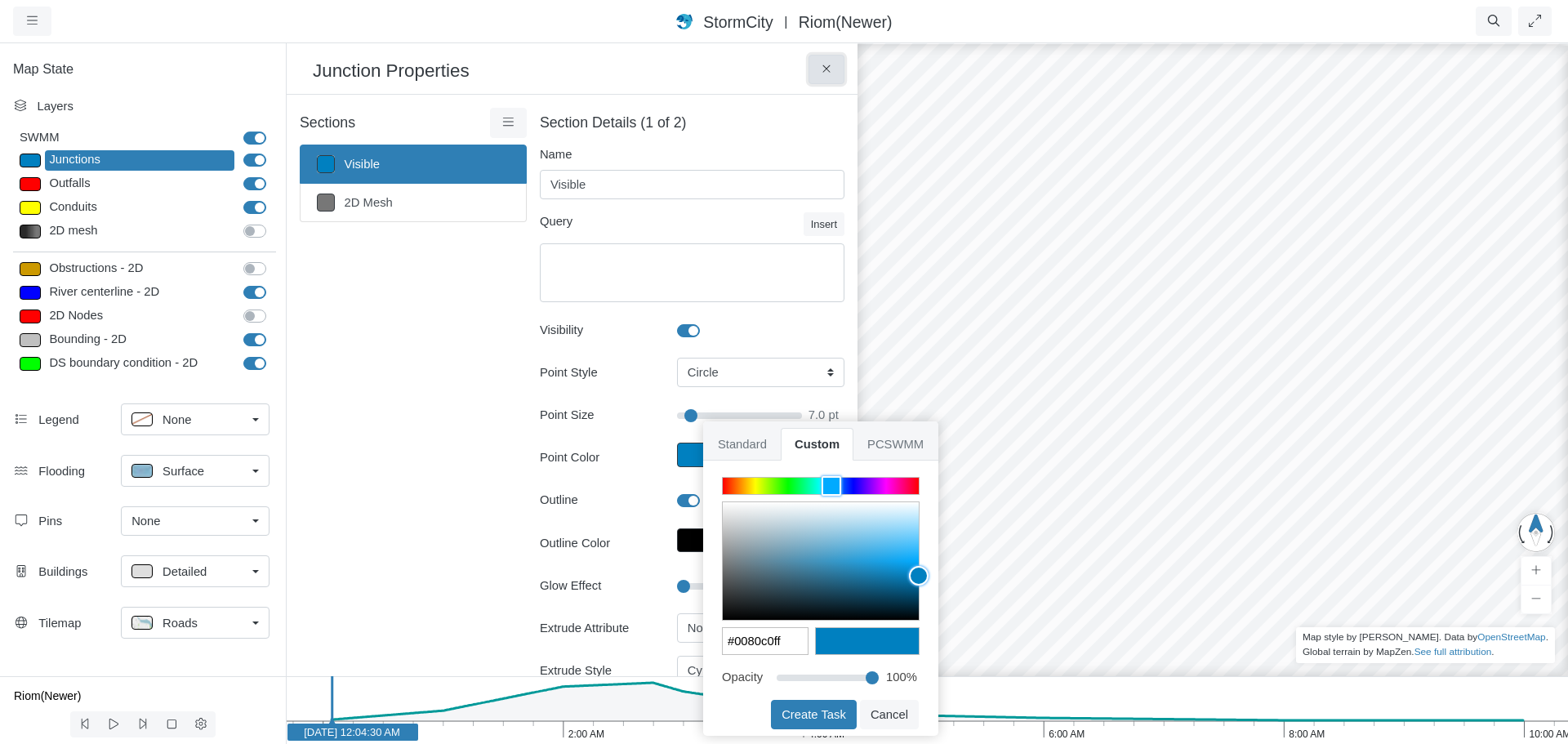
click at [830, 69] on icon at bounding box center [826, 69] width 15 height 13
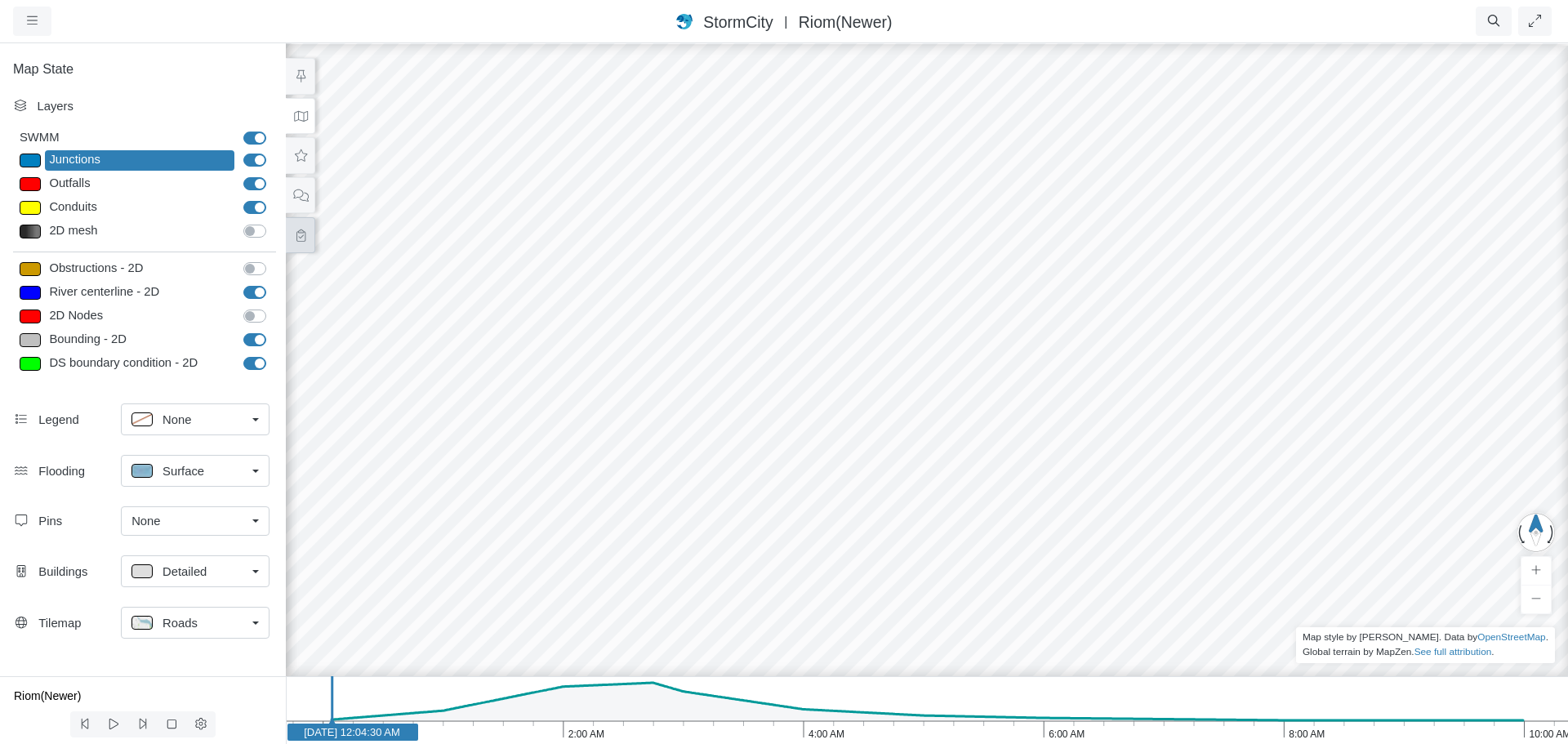
click at [301, 231] on icon at bounding box center [300, 235] width 15 height 13
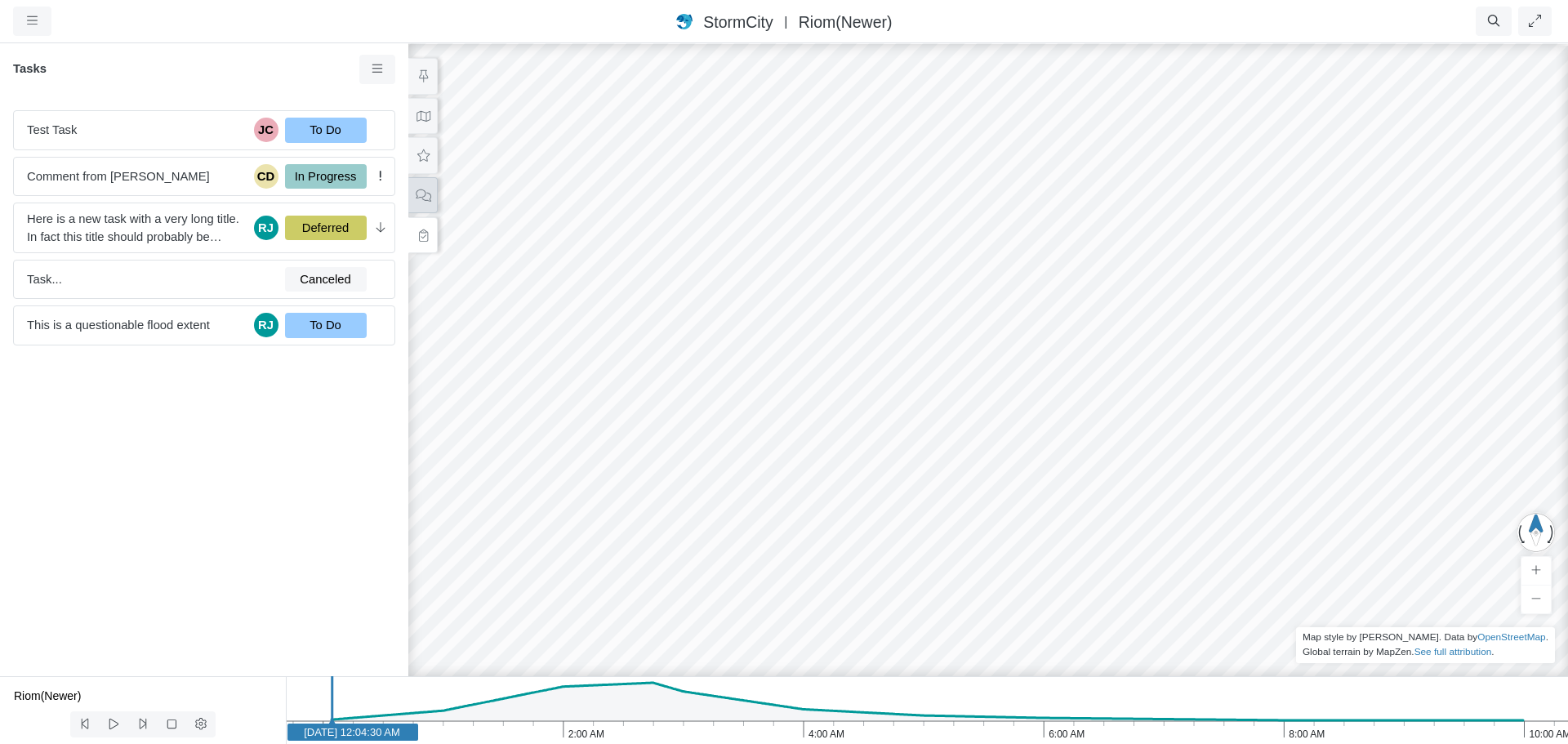
click at [421, 193] on icon at bounding box center [423, 196] width 15 height 13
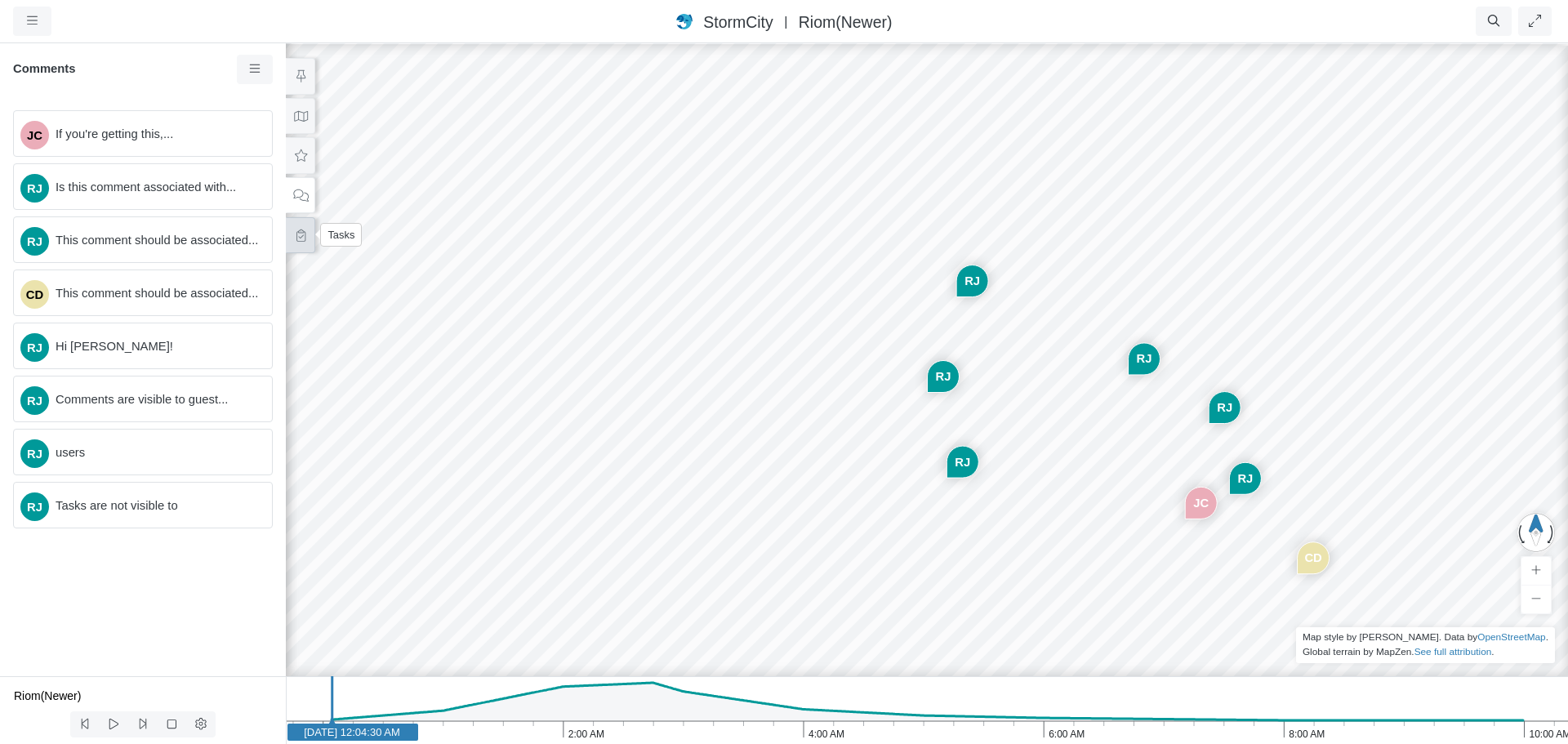
click at [301, 238] on icon at bounding box center [300, 235] width 15 height 13
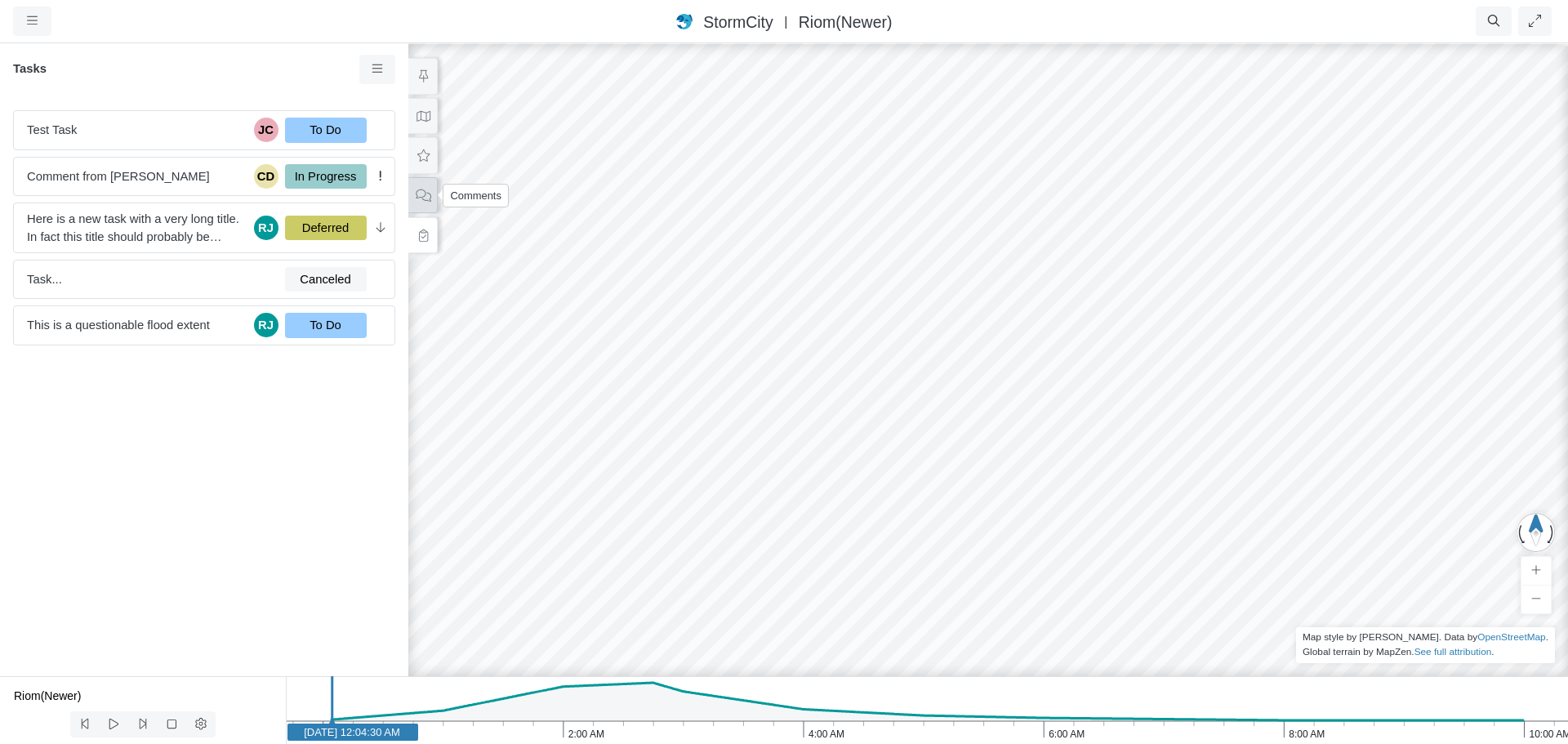
click at [420, 190] on icon at bounding box center [423, 196] width 15 height 13
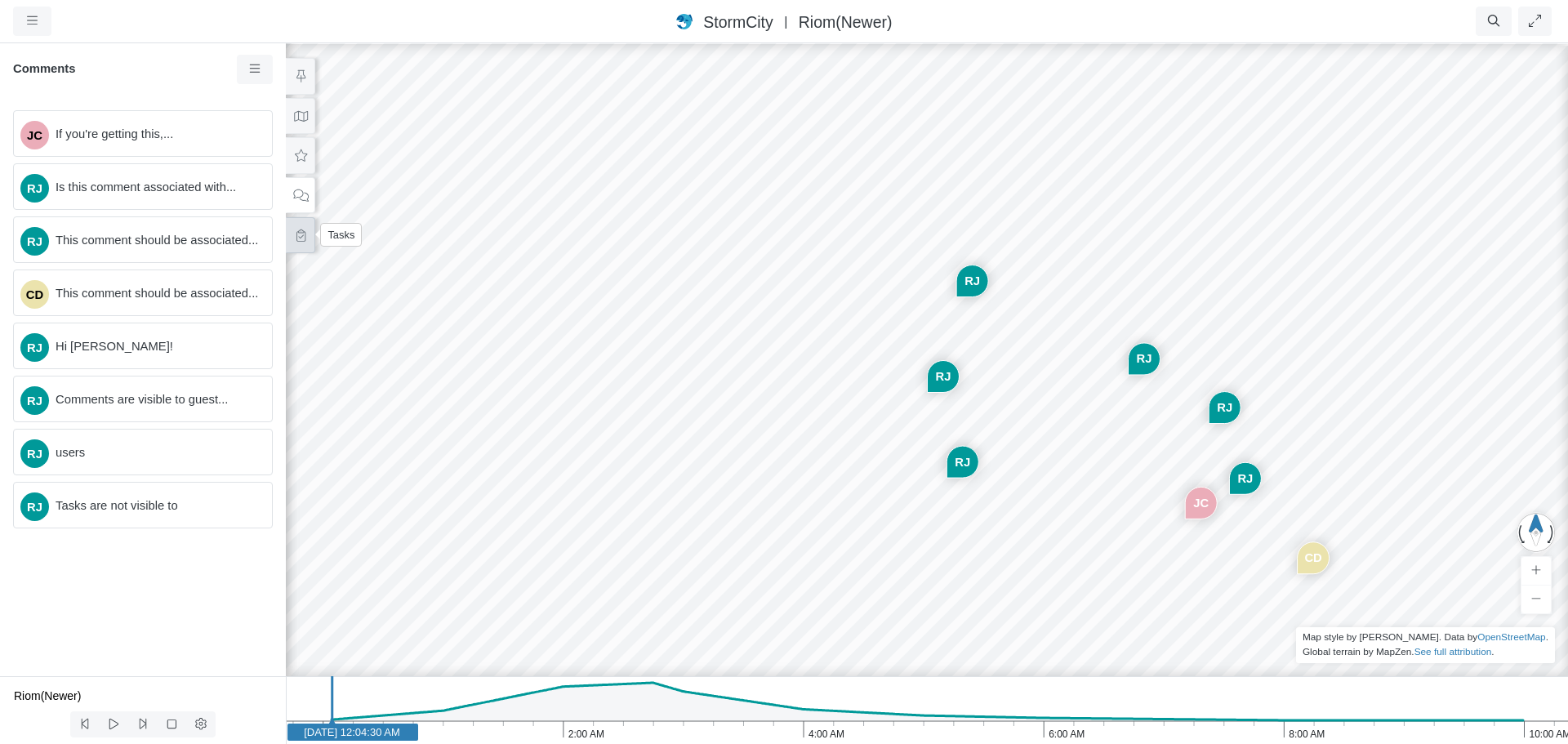
click at [303, 238] on icon at bounding box center [300, 235] width 15 height 13
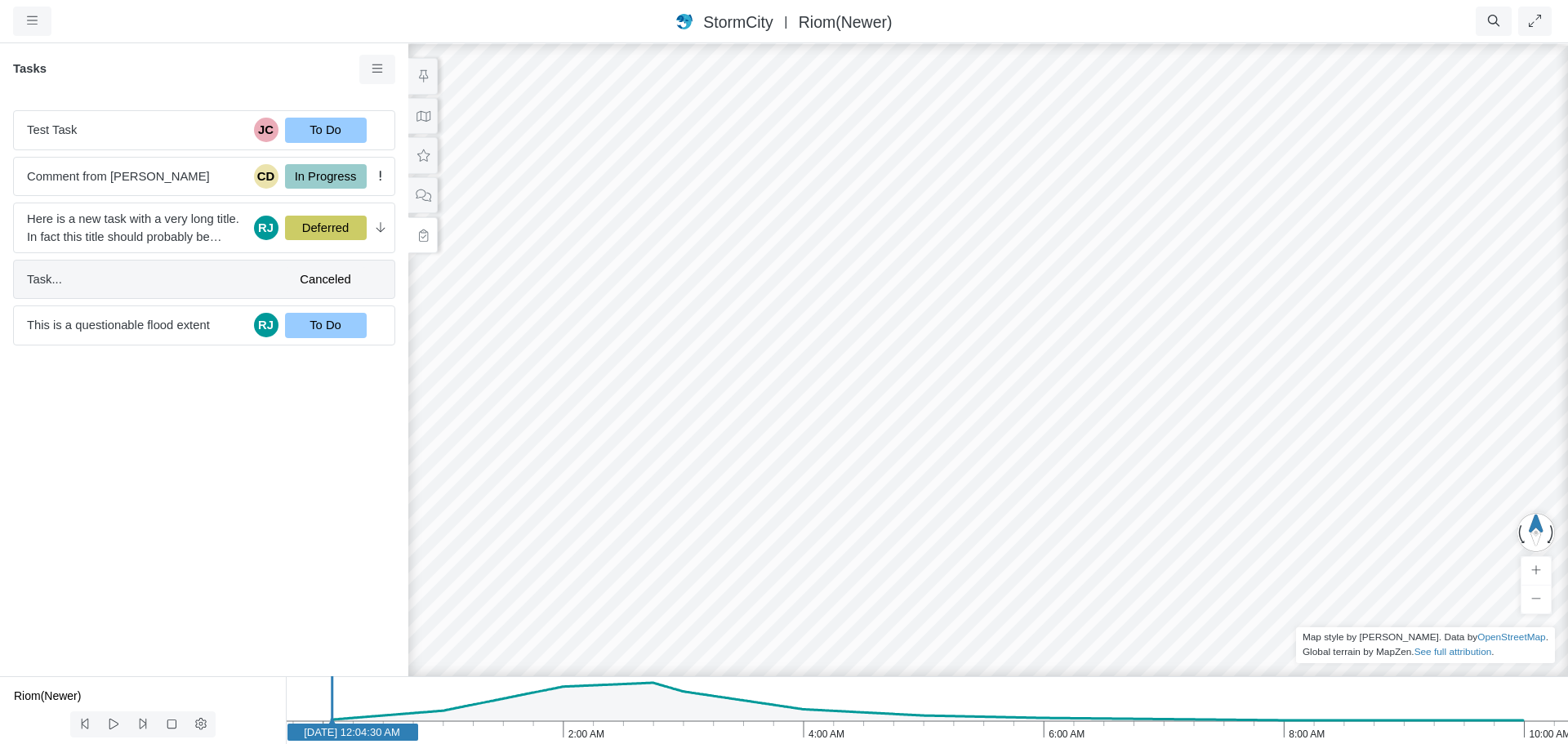
click at [242, 273] on span "Task..." at bounding box center [150, 280] width 245 height 18
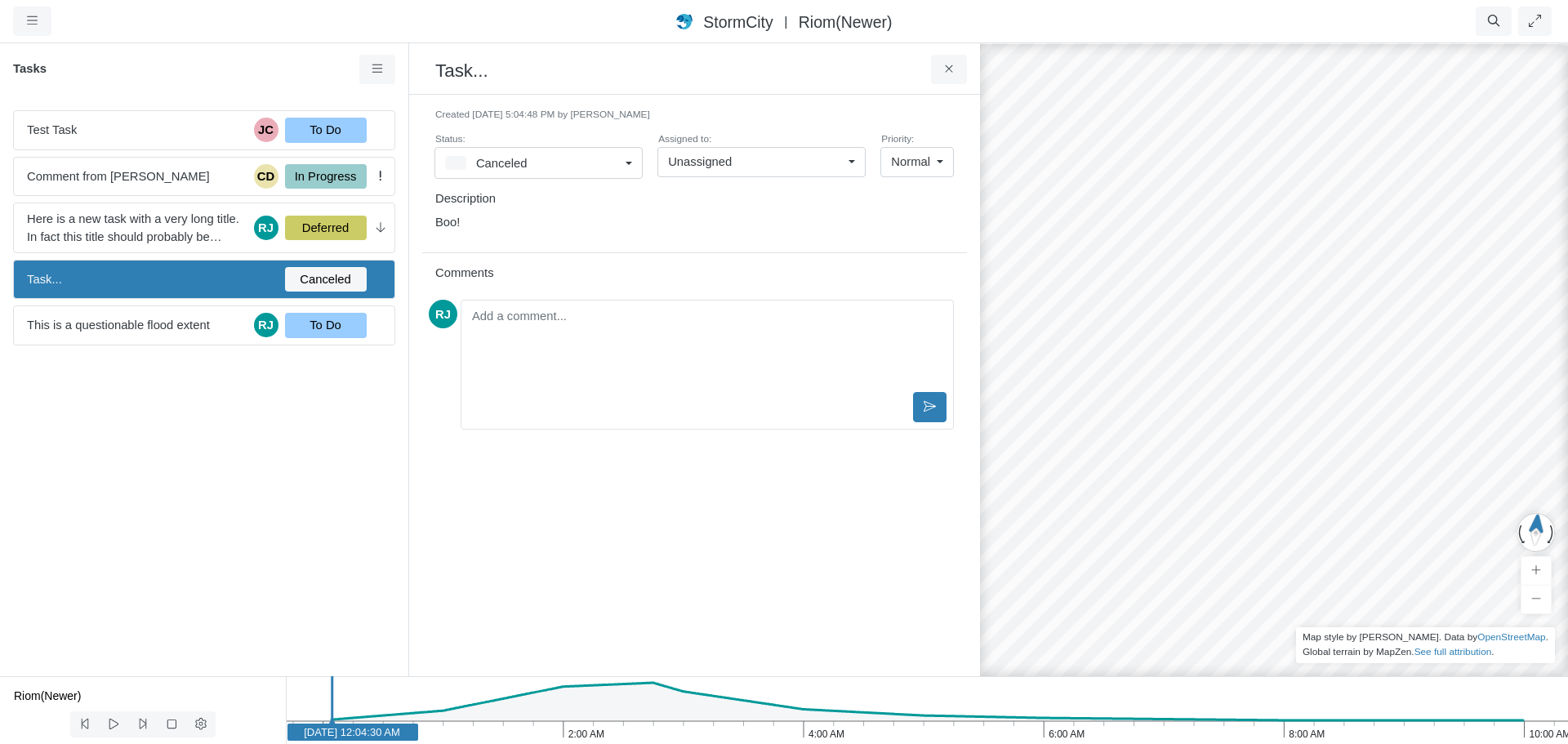
click at [209, 463] on div "Test Task JC To Do Comment from Jesse Cluthe CD In Progress Here is a new task …" at bounding box center [204, 387] width 408 height 579
click at [108, 425] on div "Test Task JC To Do Comment from Jesse Cluthe CD In Progress Here is a new task …" at bounding box center [204, 387] width 408 height 579
click at [944, 68] on icon at bounding box center [949, 69] width 15 height 13
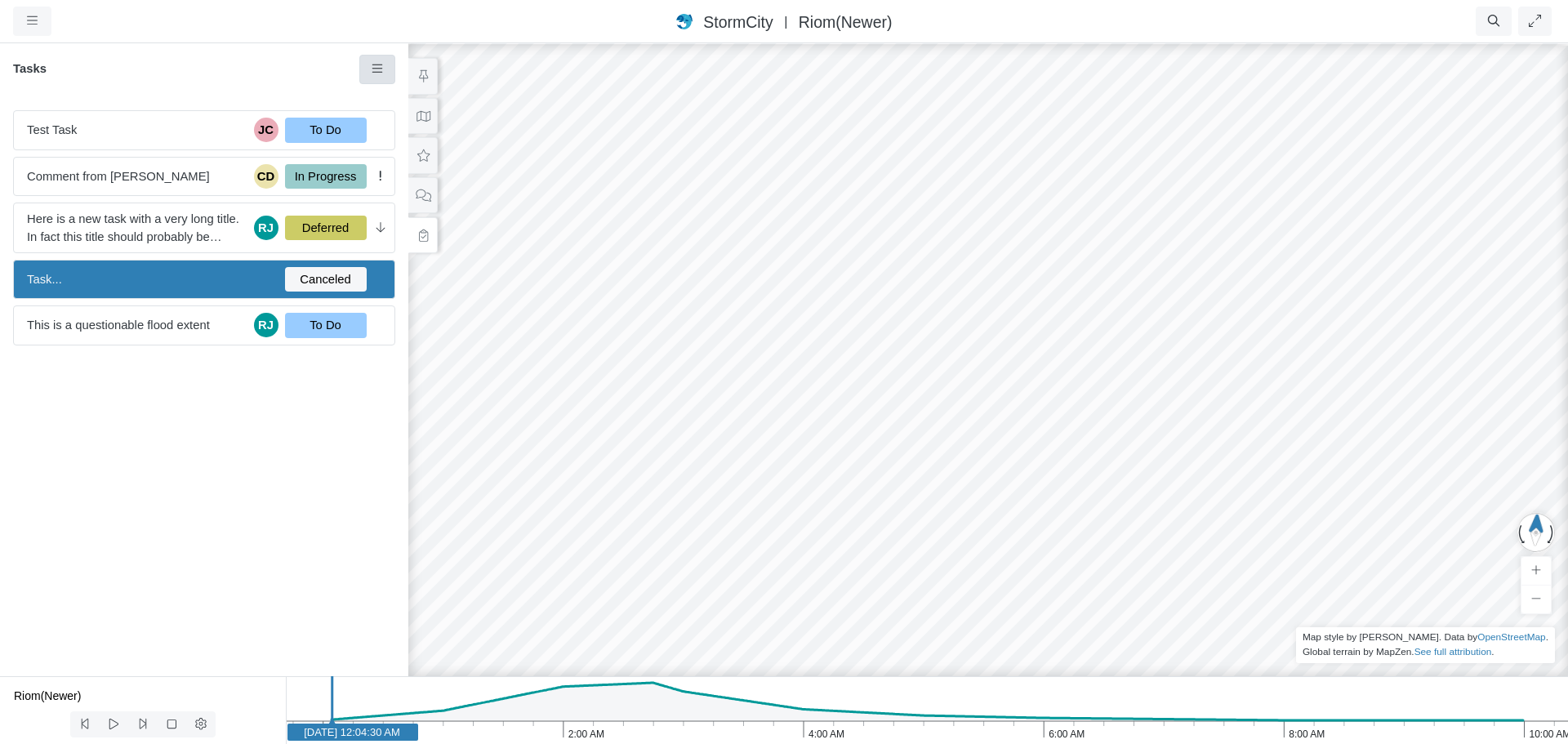
click at [375, 70] on icon at bounding box center [377, 69] width 15 height 13
click at [383, 97] on icon at bounding box center [378, 100] width 16 height 13
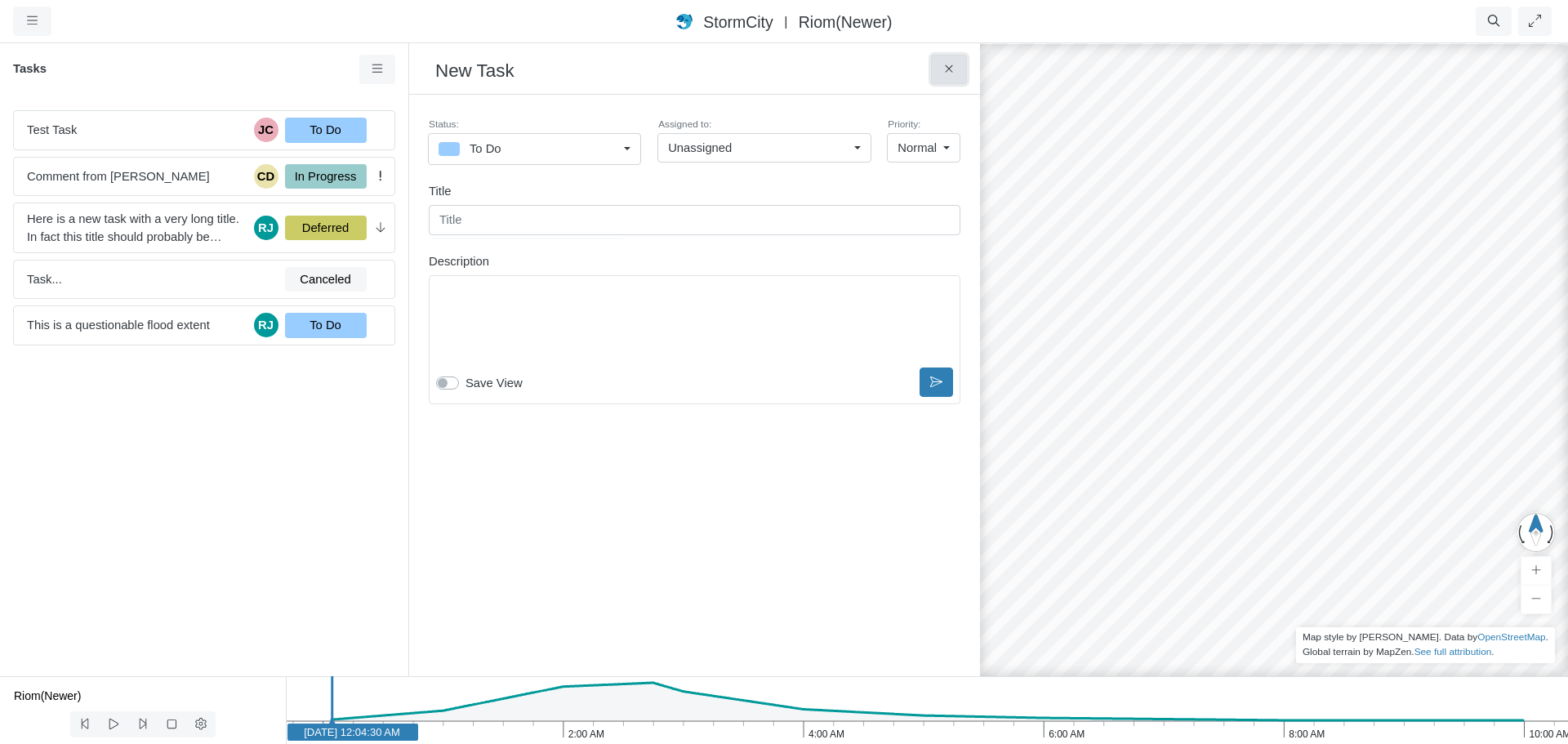
click at [941, 73] on icon at bounding box center [949, 69] width 15 height 13
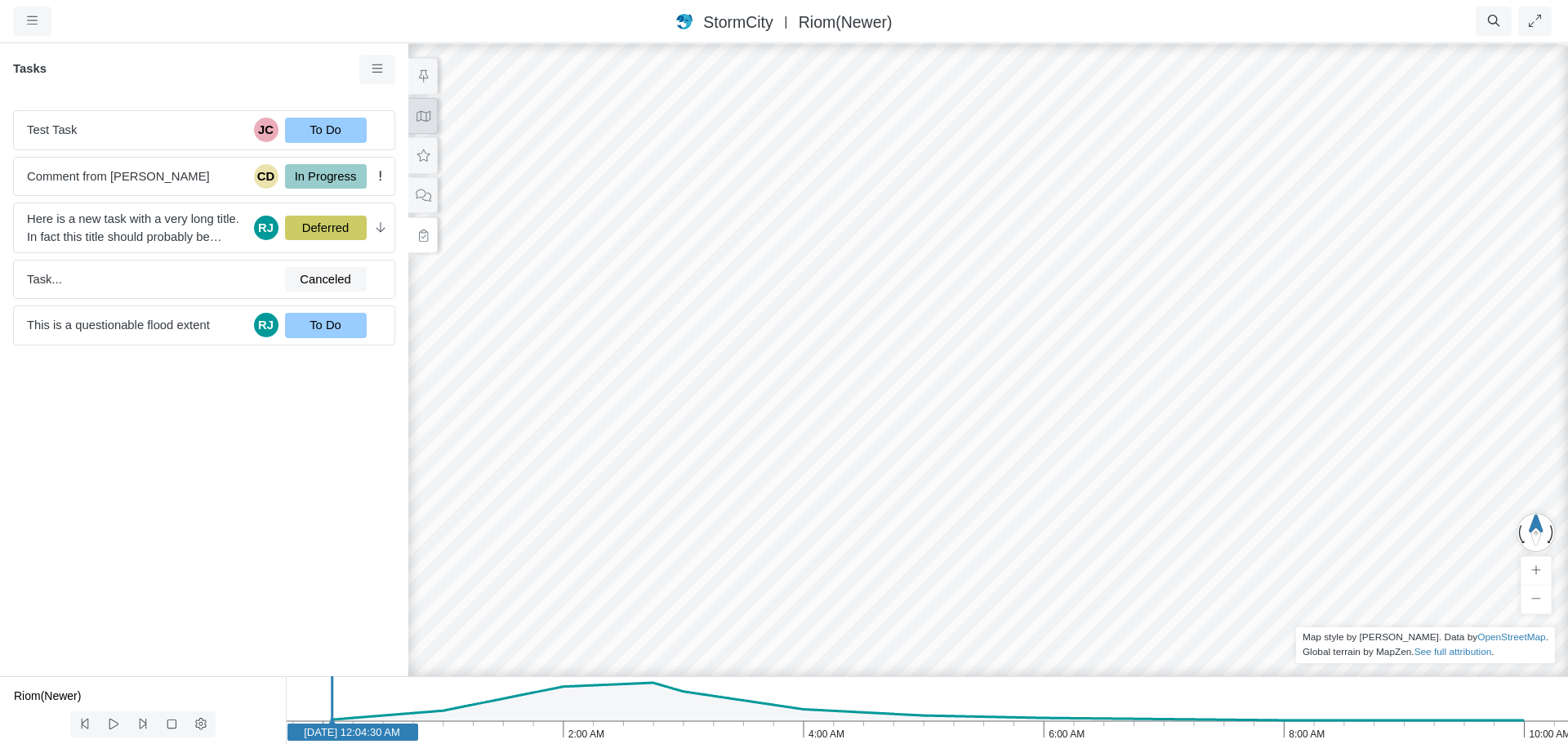
click at [420, 123] on button at bounding box center [423, 116] width 30 height 37
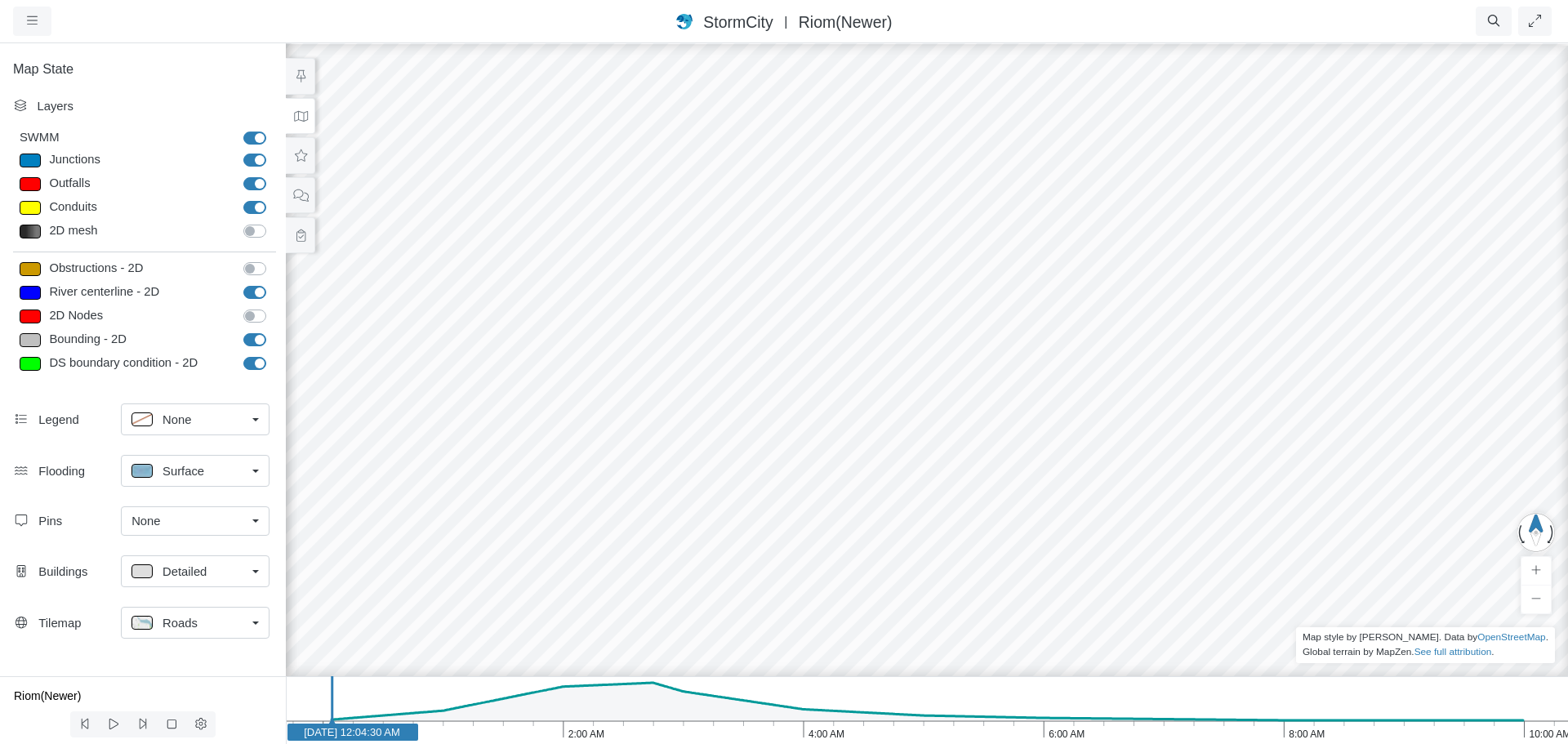
click at [212, 519] on div "None" at bounding box center [188, 521] width 115 height 18
click at [194, 618] on span "Manage Pins..." at bounding box center [172, 619] width 81 height 18
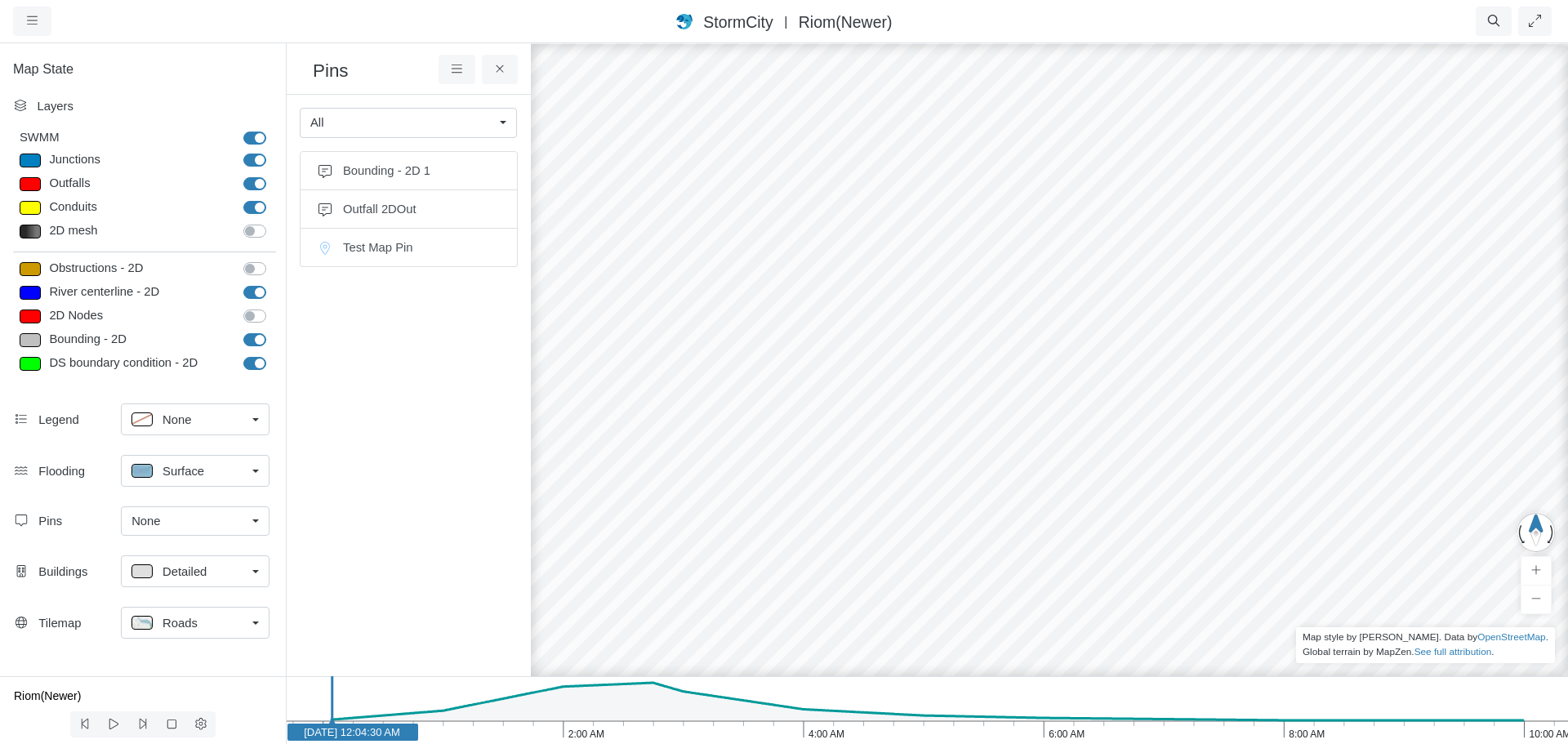
click at [438, 120] on div "All" at bounding box center [401, 123] width 183 height 18
click at [417, 377] on ul "Bounding - 2D 1 Outfall 2DOut Test Map Pin" at bounding box center [408, 394] width 218 height 486
click at [453, 71] on icon at bounding box center [456, 69] width 15 height 13
click at [427, 345] on ul "Bounding - 2D 1 Outfall 2DOut Test Map Pin" at bounding box center [408, 394] width 218 height 486
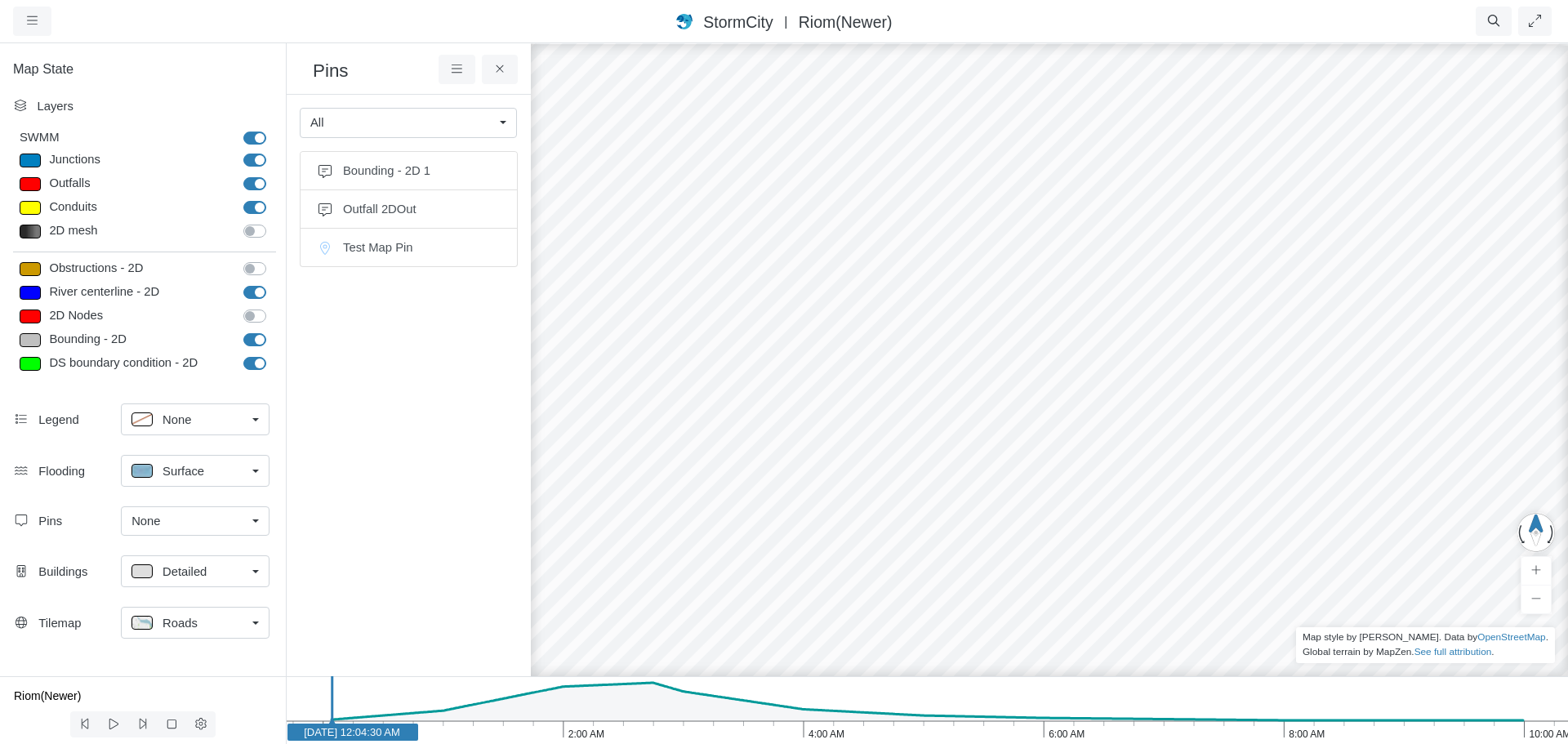
click at [1004, 312] on div "JC RJ RJ CD RJ RJ RJ RJ" at bounding box center [1212, 392] width 1568 height 703
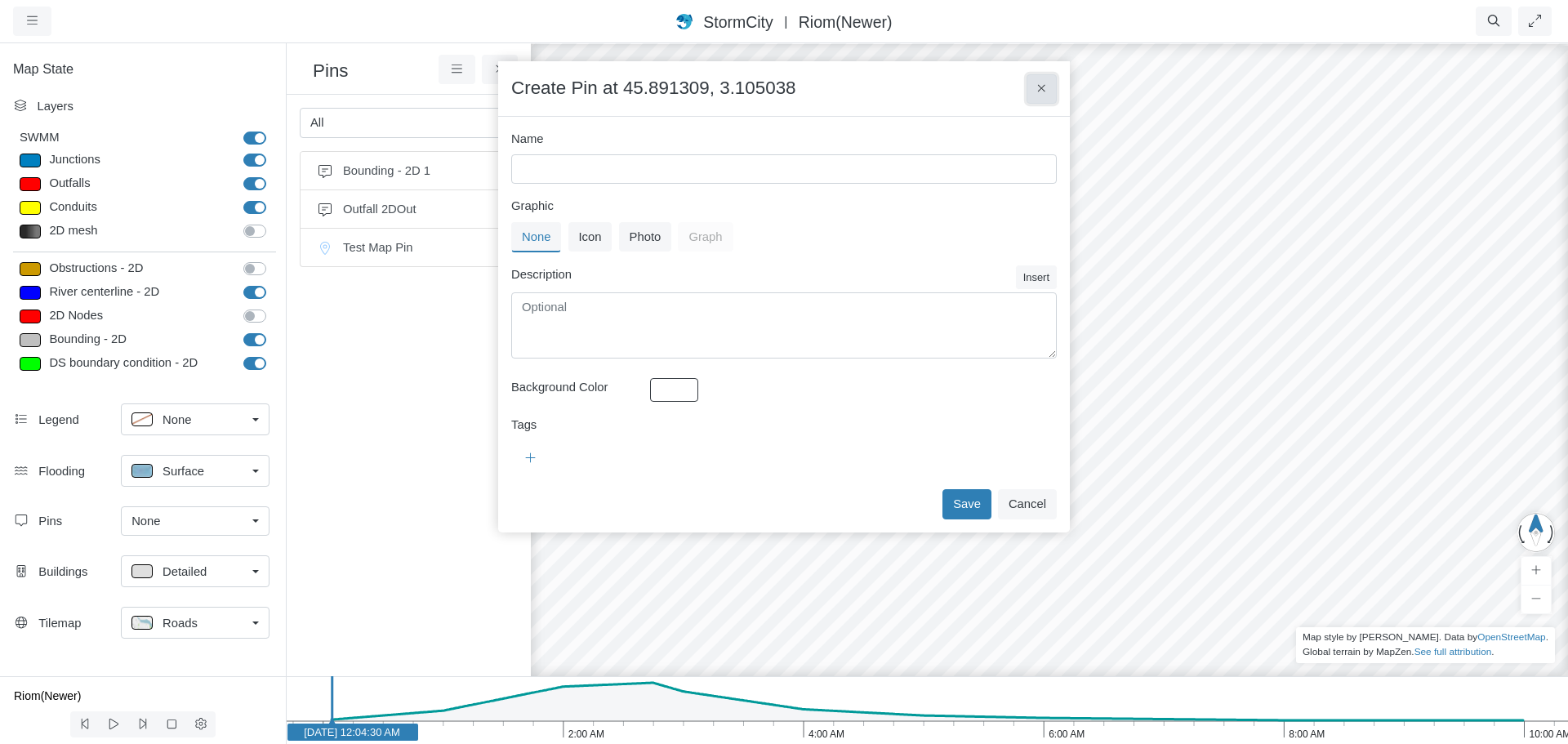
click at [1033, 87] on button at bounding box center [1041, 88] width 31 height 30
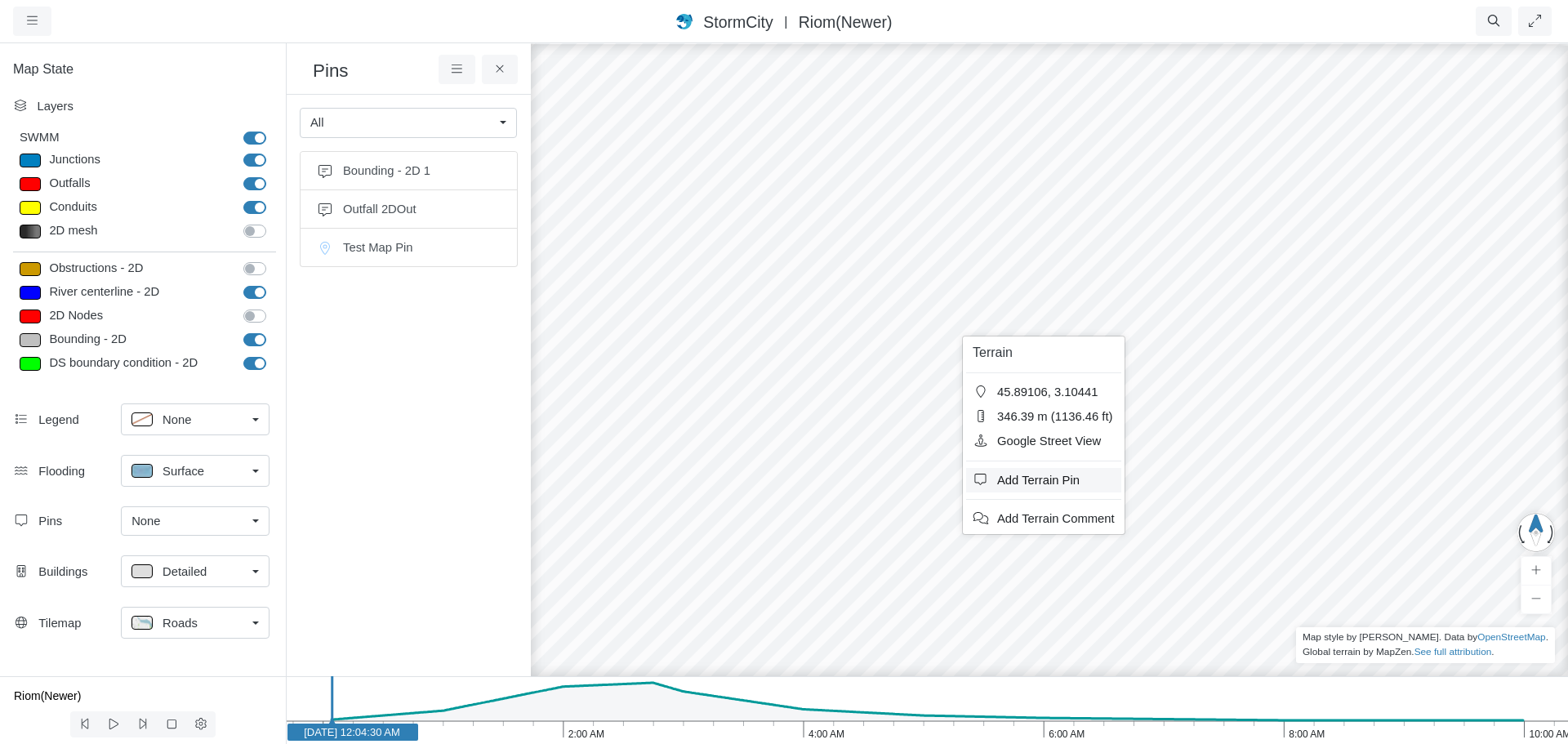
click at [1026, 479] on span "Add Terrain Pin" at bounding box center [1038, 480] width 82 height 13
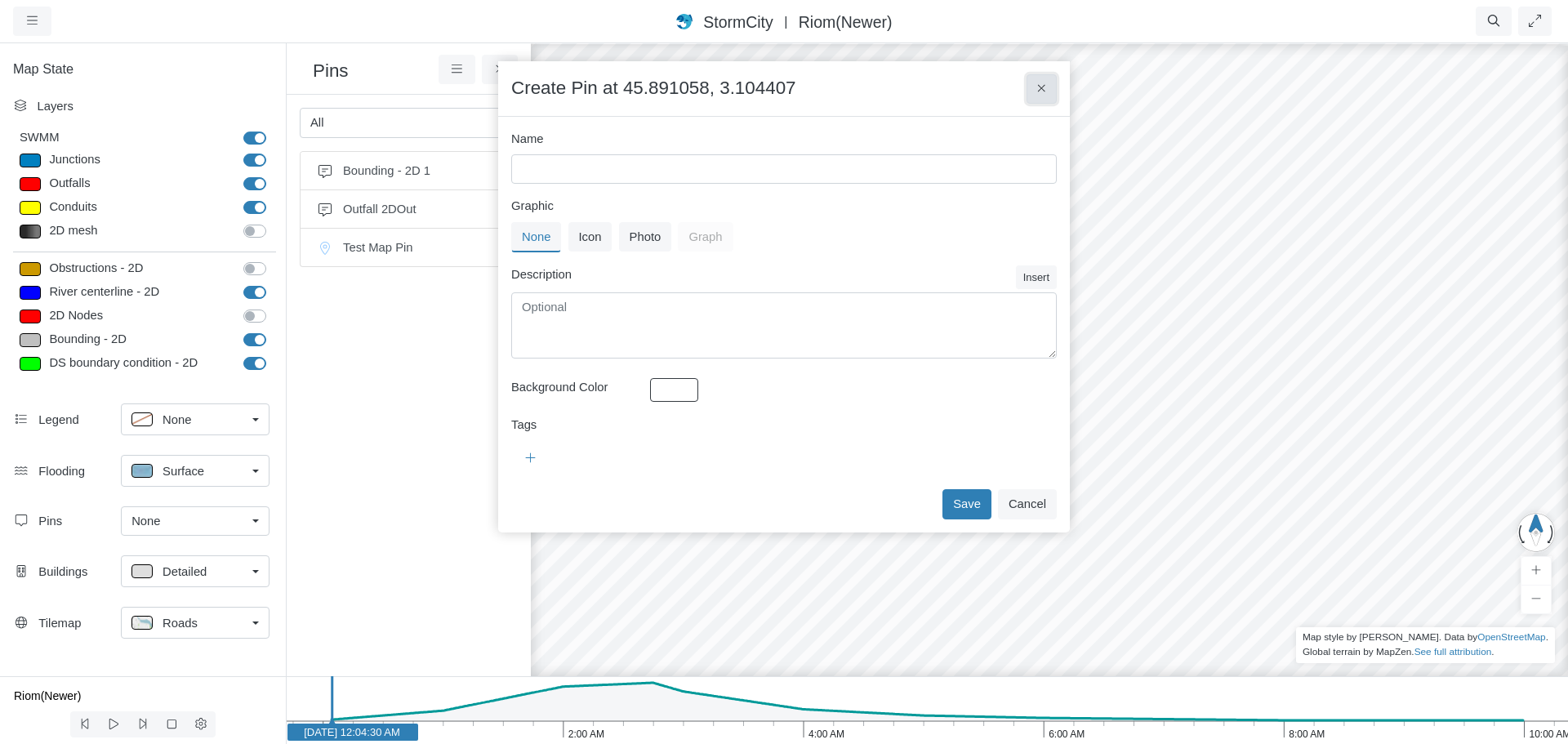
click at [1037, 91] on icon at bounding box center [1041, 88] width 9 height 13
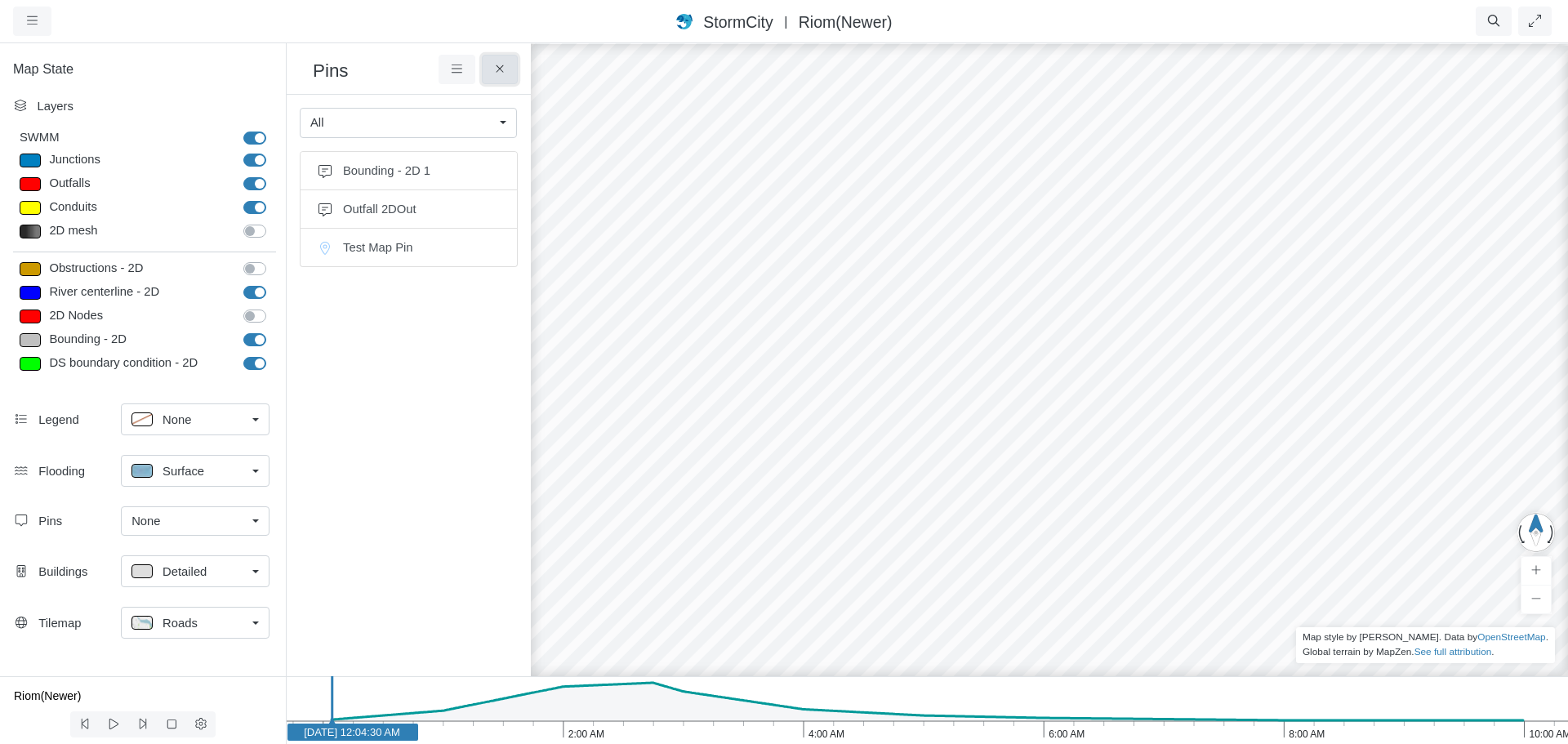
click at [506, 72] on icon at bounding box center [500, 69] width 15 height 13
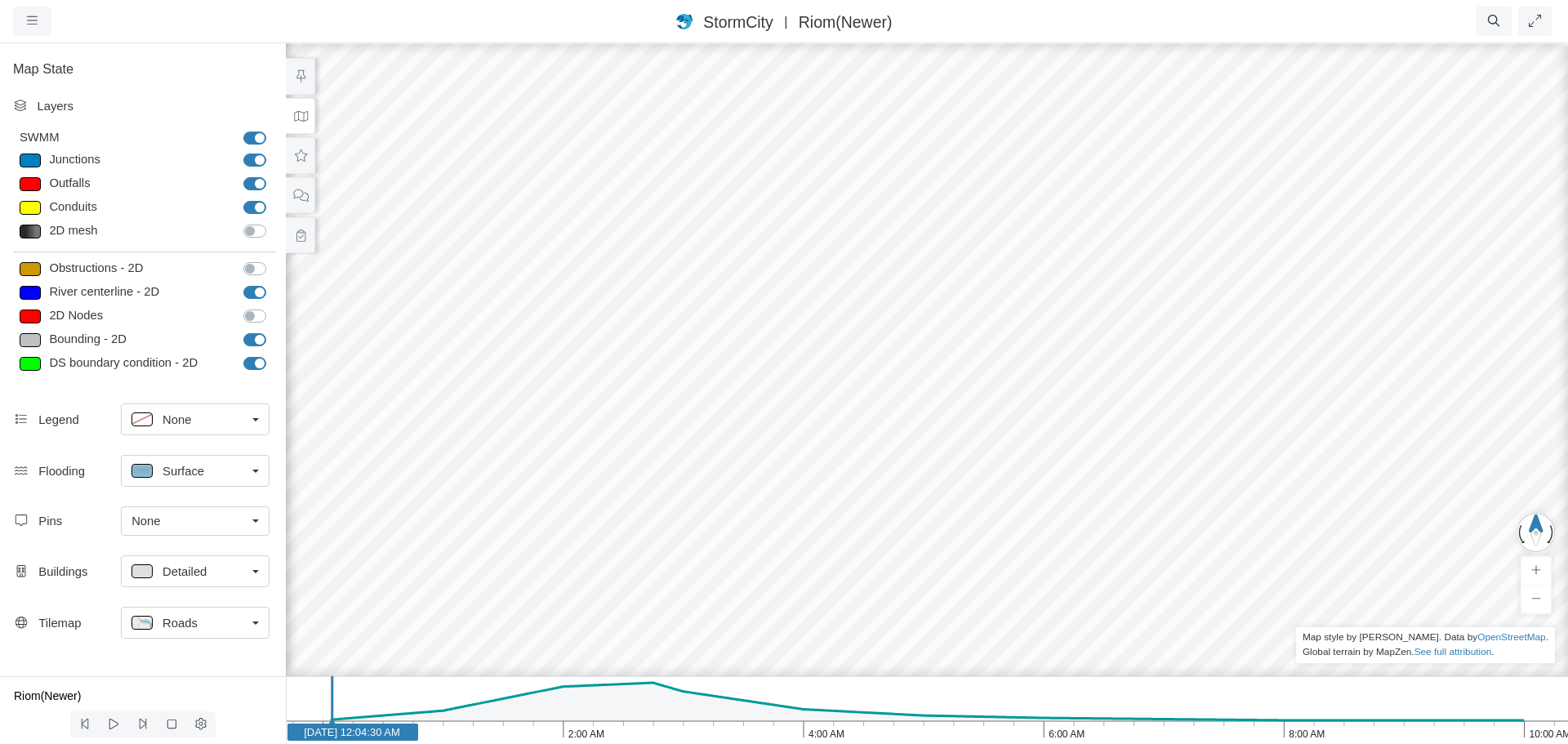
click at [977, 320] on div "JC RJ RJ CD RJ RJ RJ RJ" at bounding box center [926, 392] width 1568 height 703
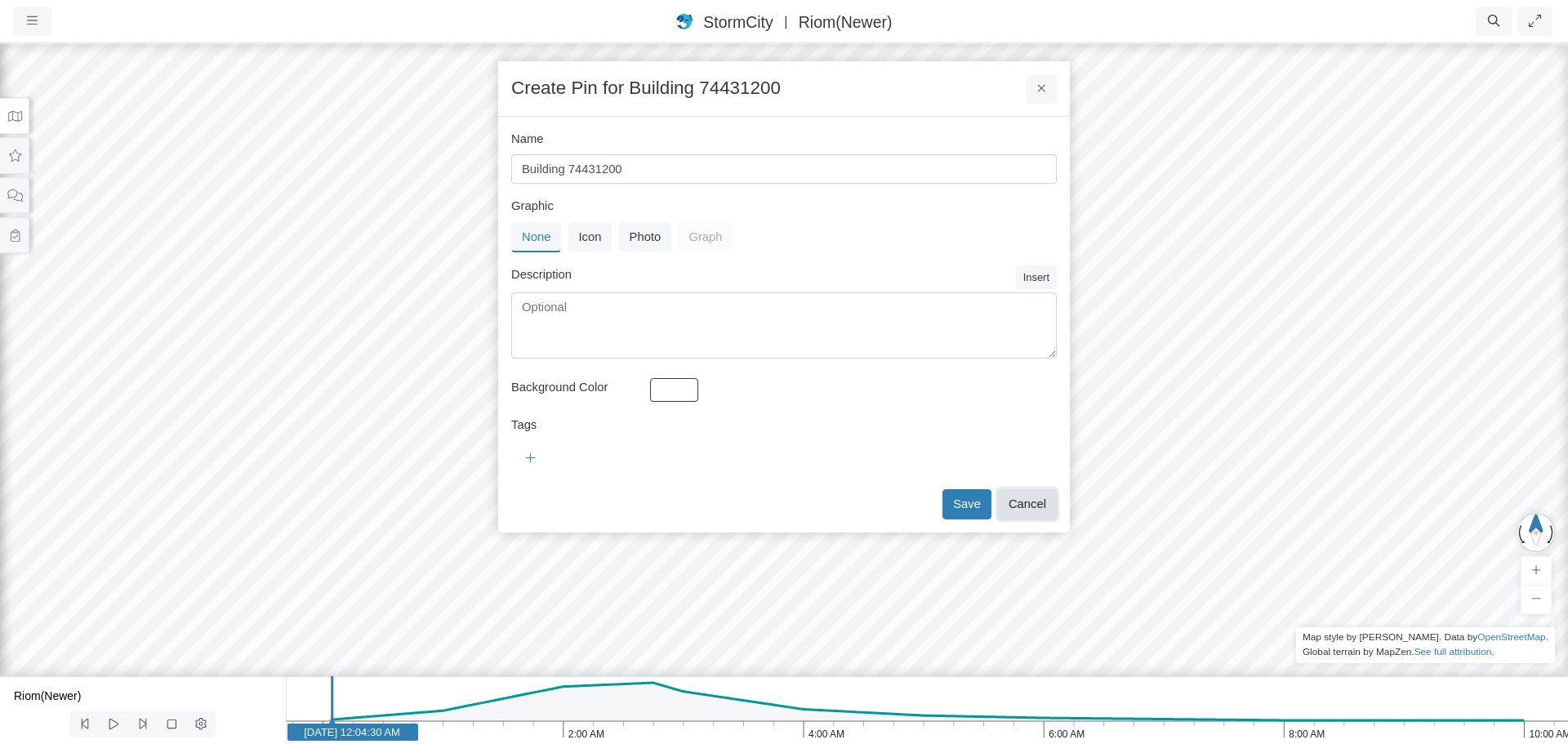
click at [1043, 501] on button "Cancel" at bounding box center [1027, 504] width 59 height 30
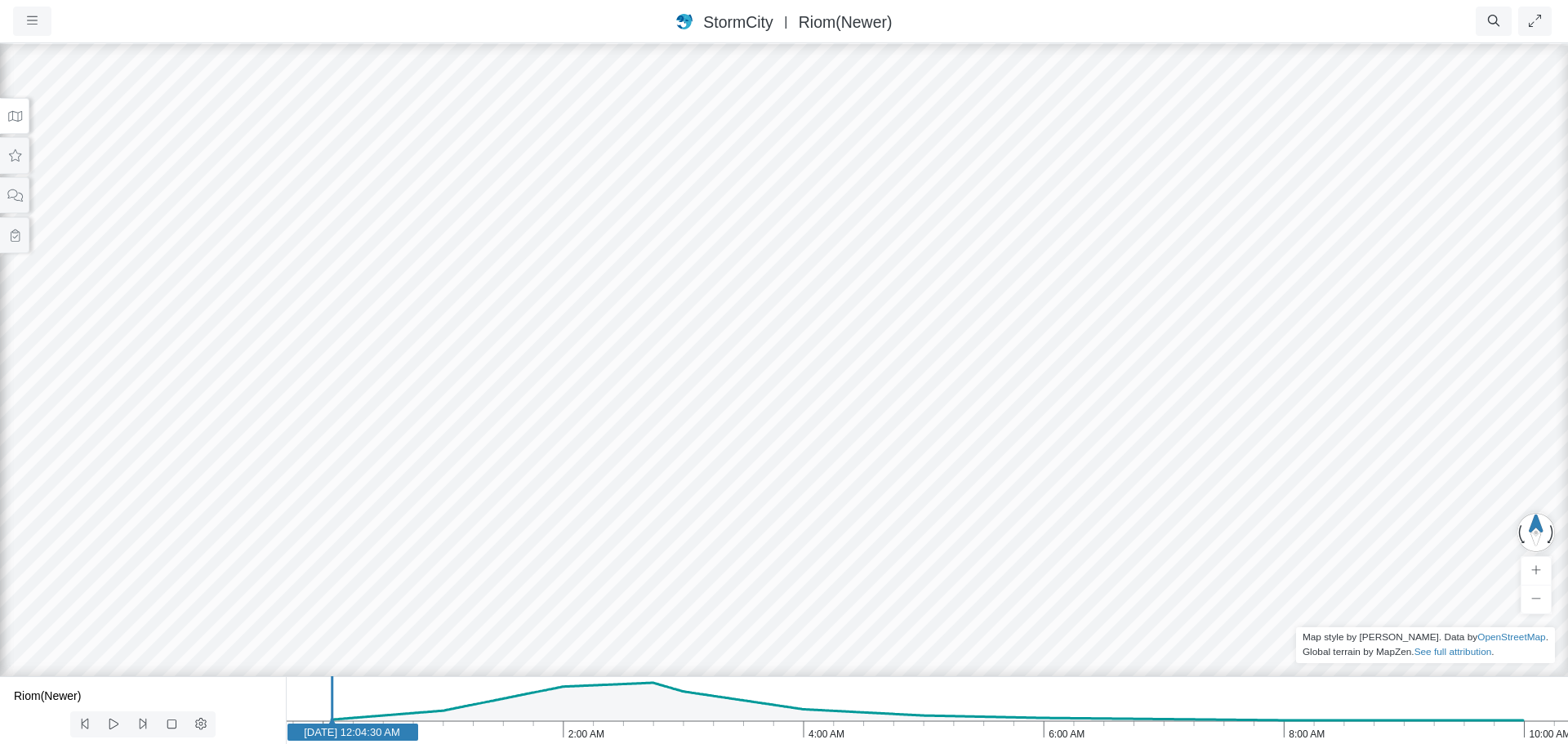
click at [1037, 464] on div "JC RJ RJ CD RJ RJ RJ RJ" at bounding box center [784, 392] width 1568 height 703
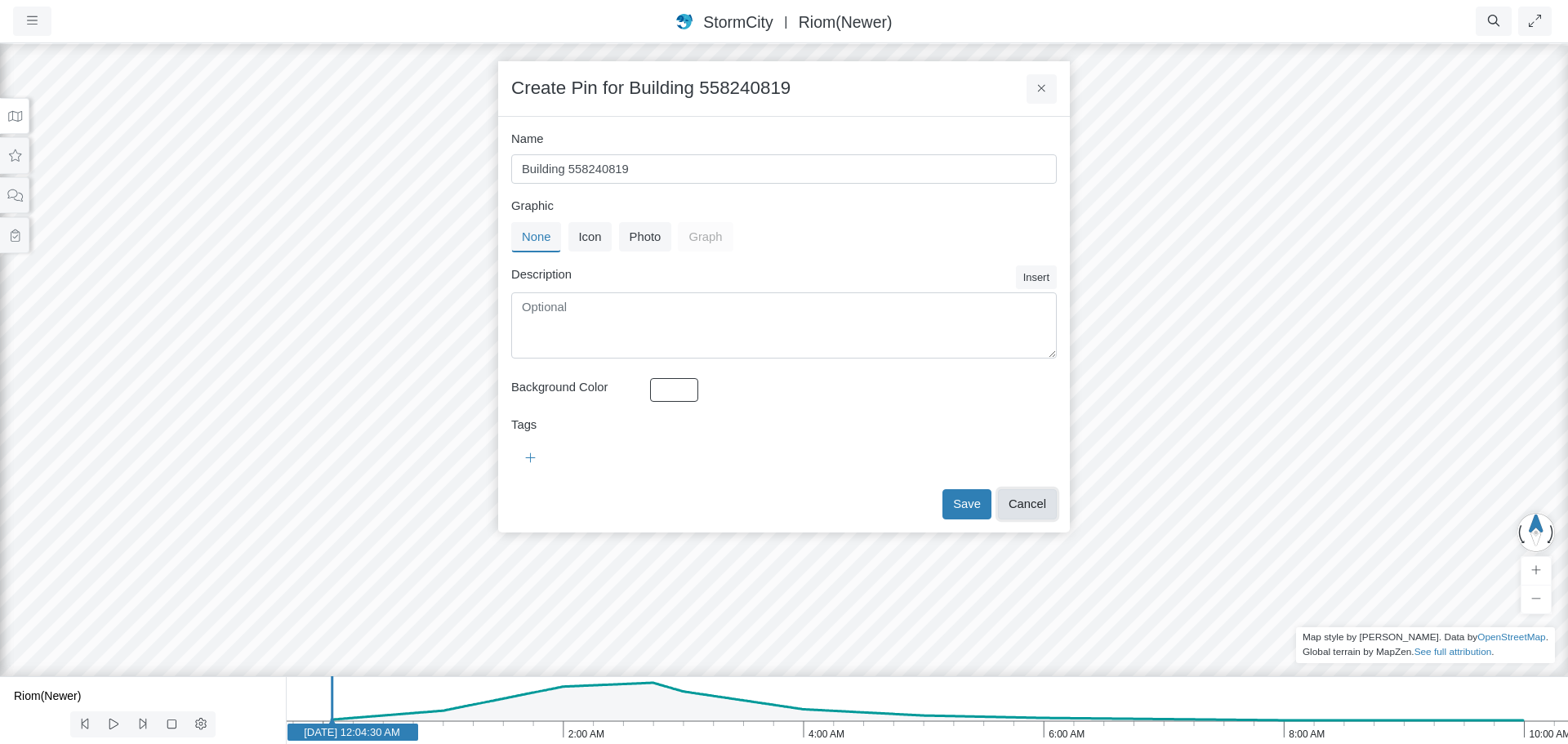
click at [1038, 507] on button "Cancel" at bounding box center [1027, 504] width 59 height 30
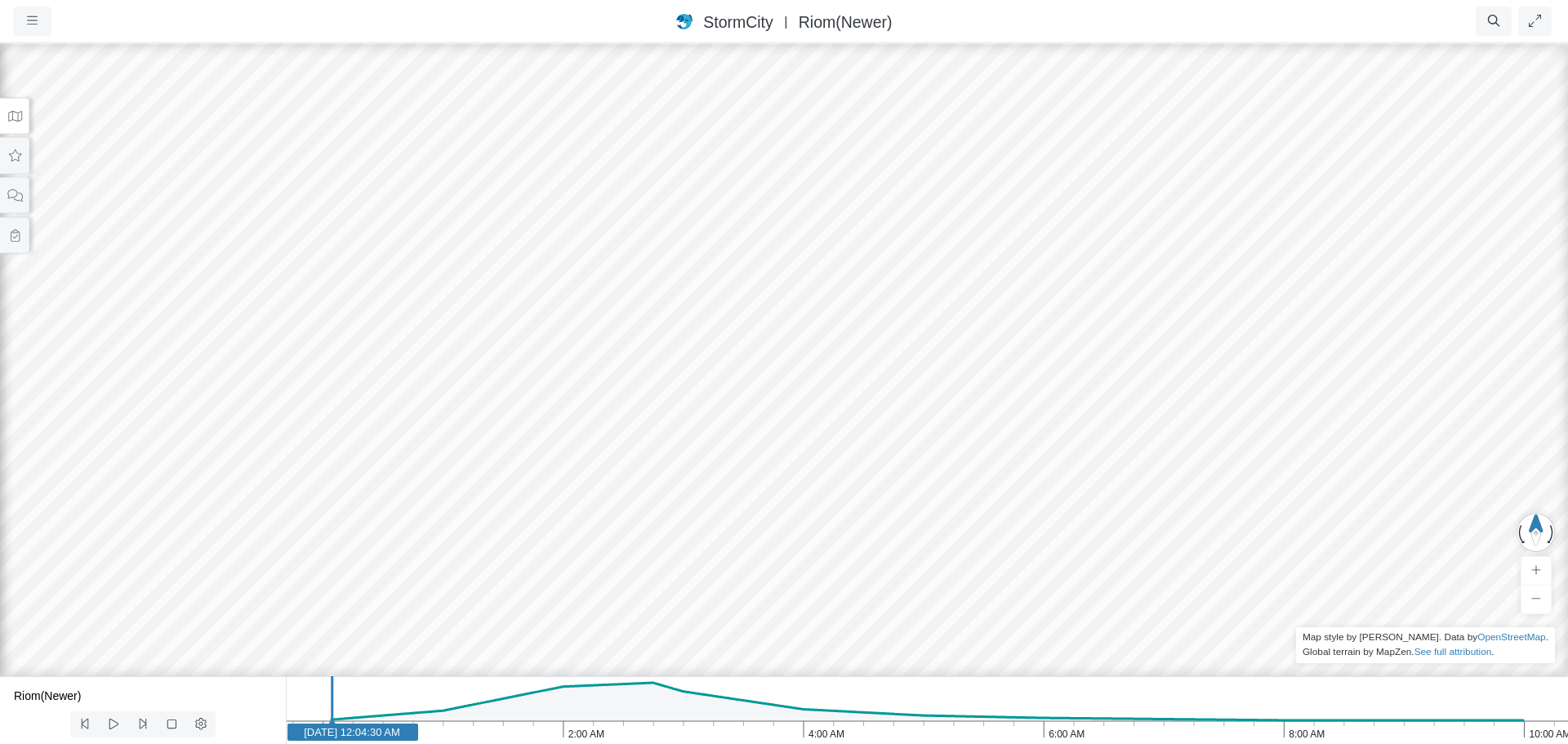
click at [1092, 544] on div "JC RJ RJ CD RJ RJ RJ RJ" at bounding box center [784, 392] width 1568 height 703
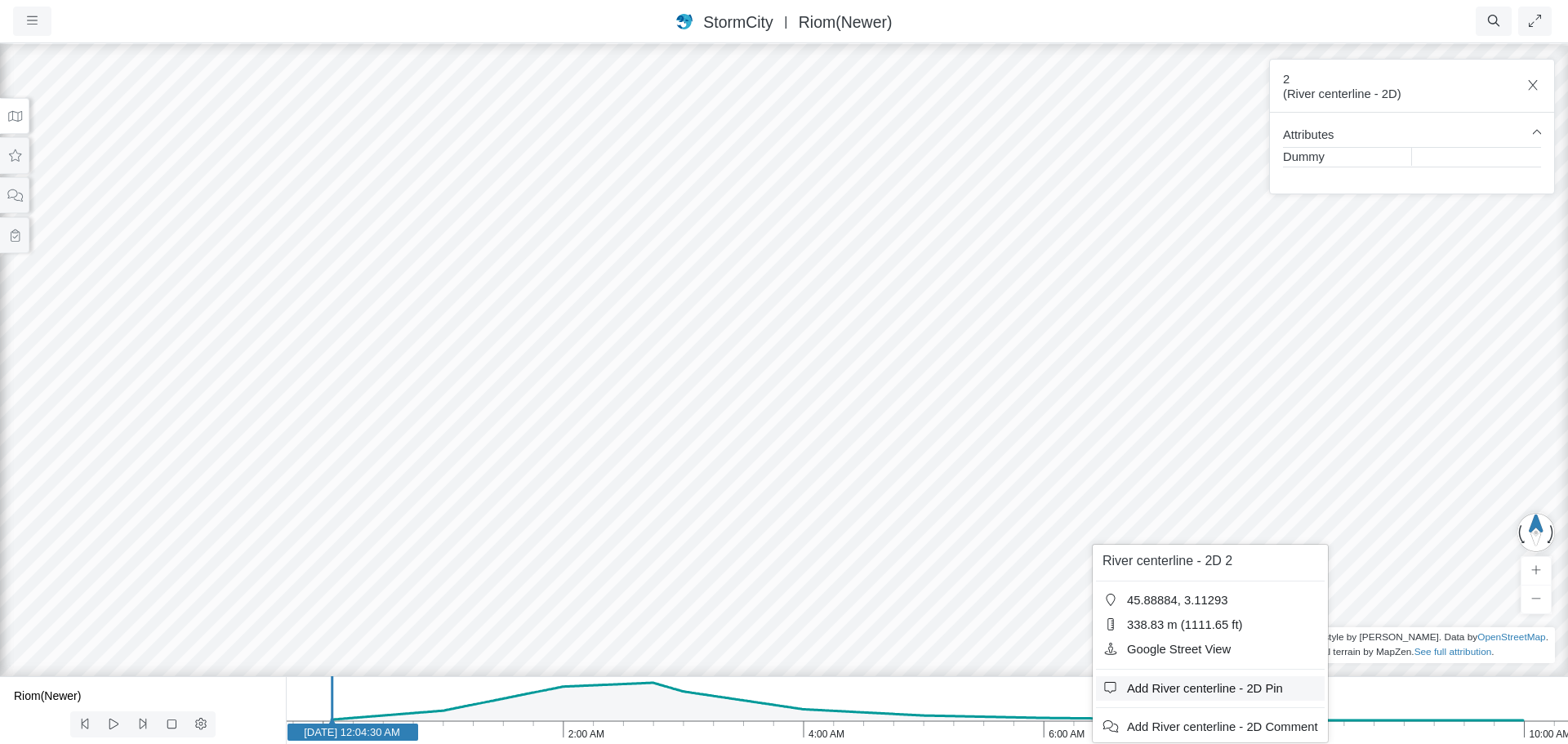
click at [1162, 692] on span "Add River centerline - 2D Pin" at bounding box center [1205, 688] width 156 height 13
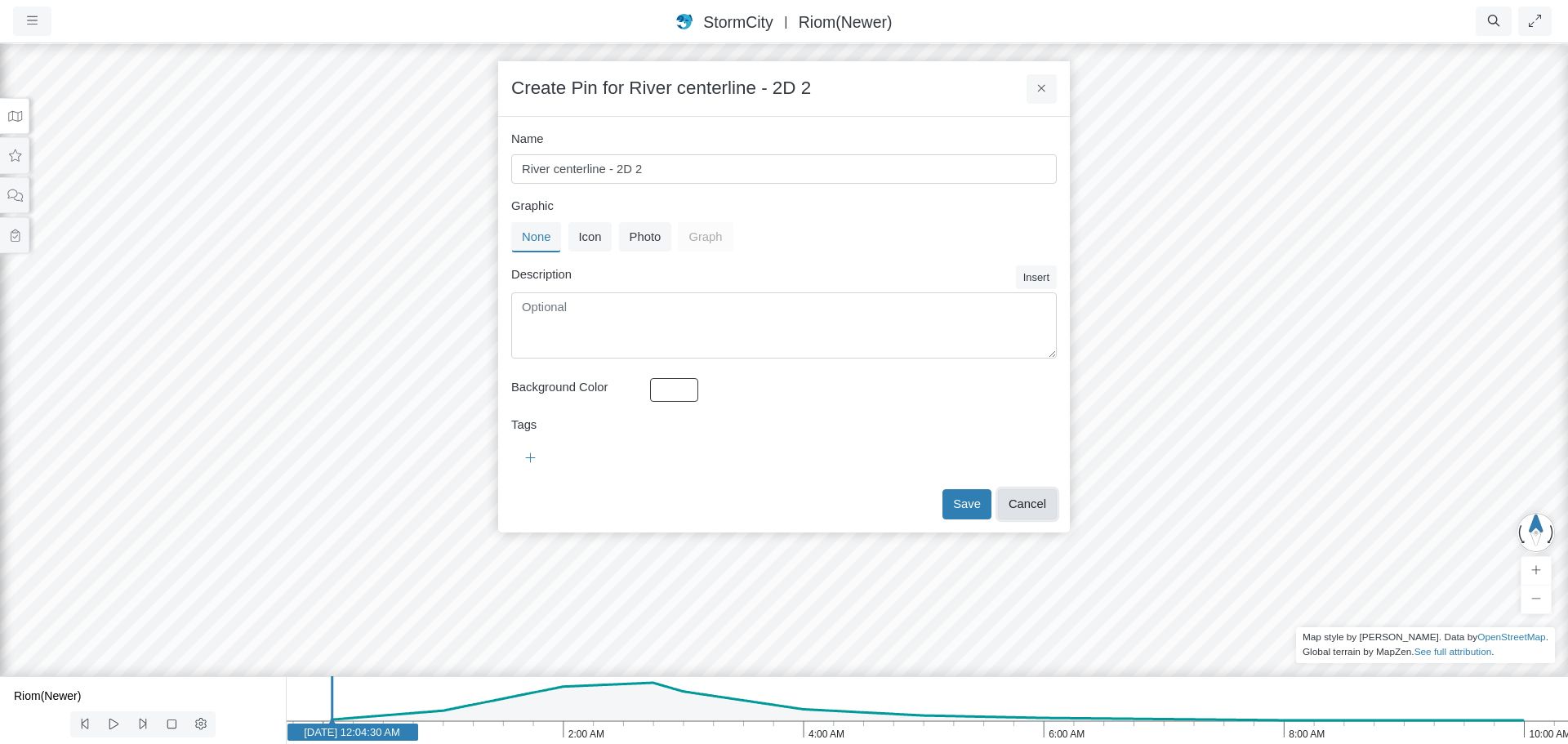
click at [1022, 499] on button "Cancel" at bounding box center [1027, 504] width 59 height 30
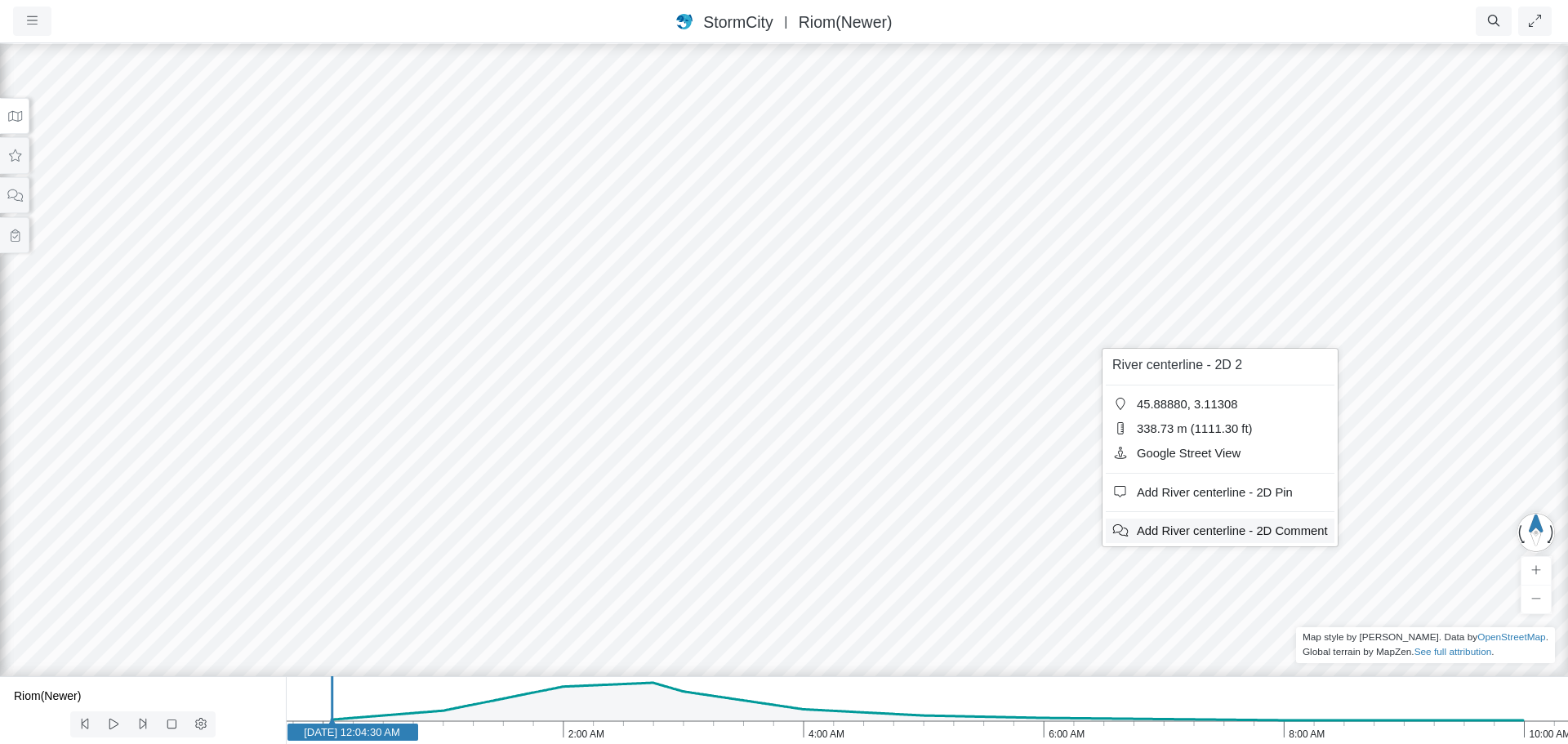
click at [1181, 530] on span "Add River centerline - 2D Comment" at bounding box center [1233, 530] width 191 height 13
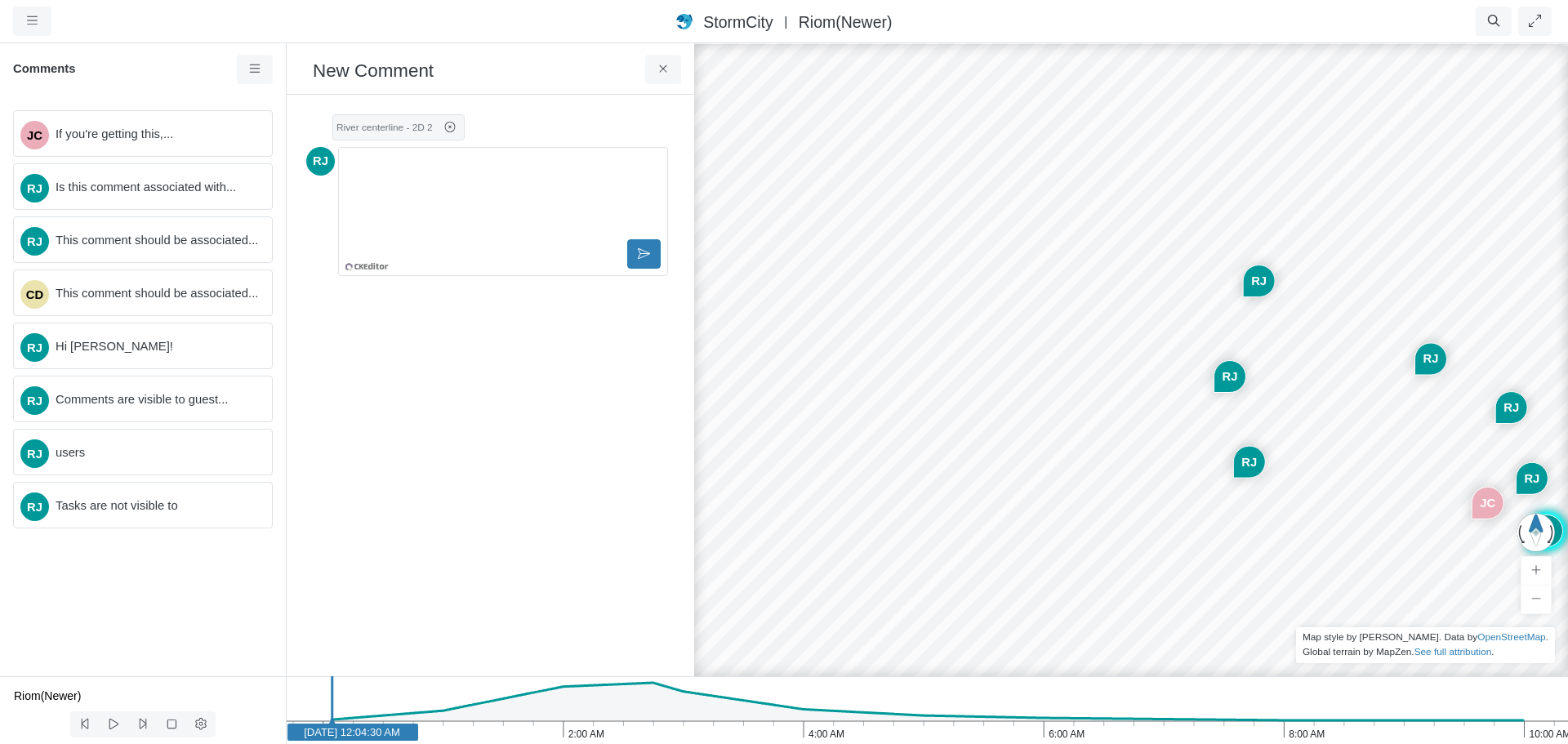
click at [489, 196] on div "Editor editing area: main" at bounding box center [503, 195] width 316 height 82
click at [669, 65] on icon at bounding box center [663, 69] width 15 height 13
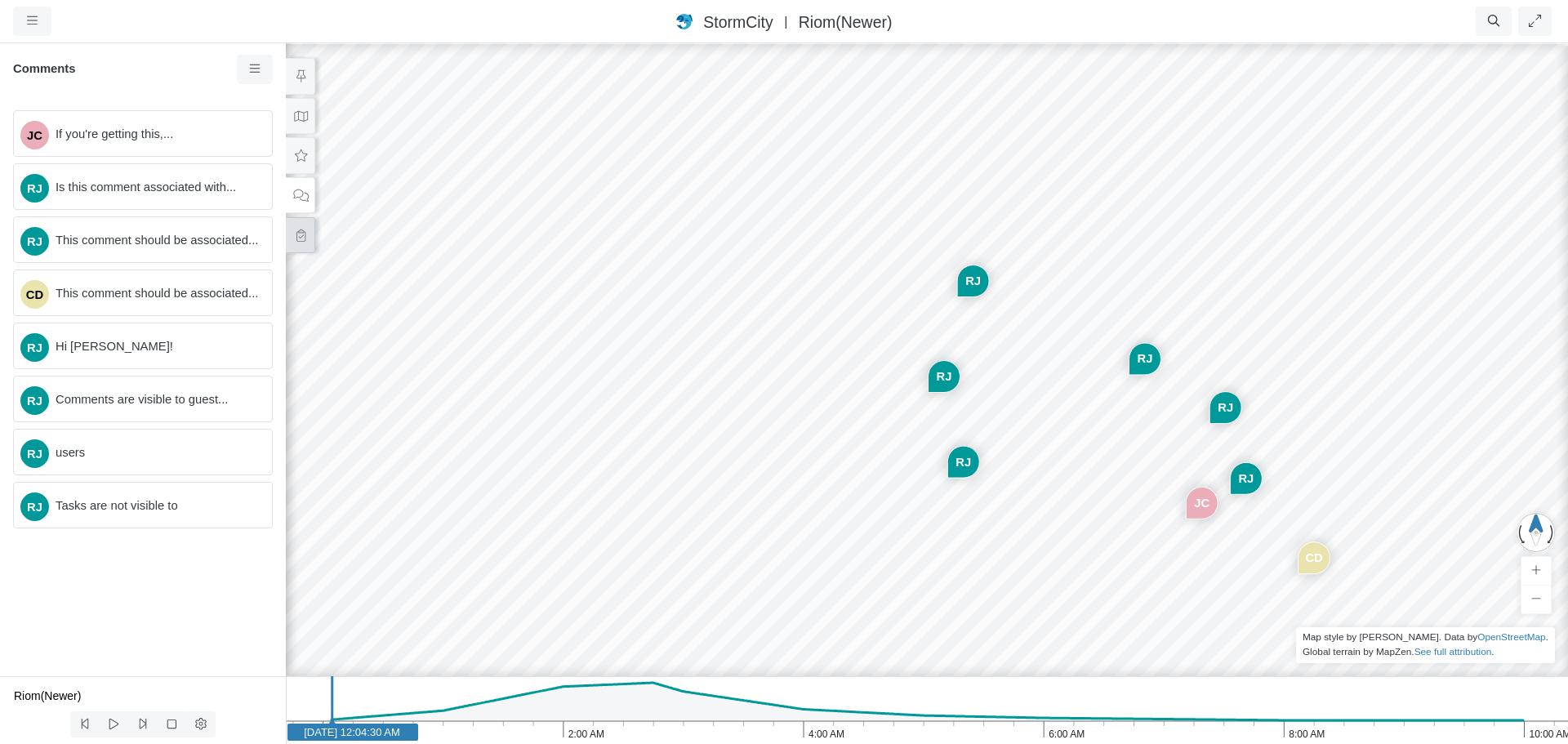
click at [300, 244] on button at bounding box center [300, 235] width 30 height 37
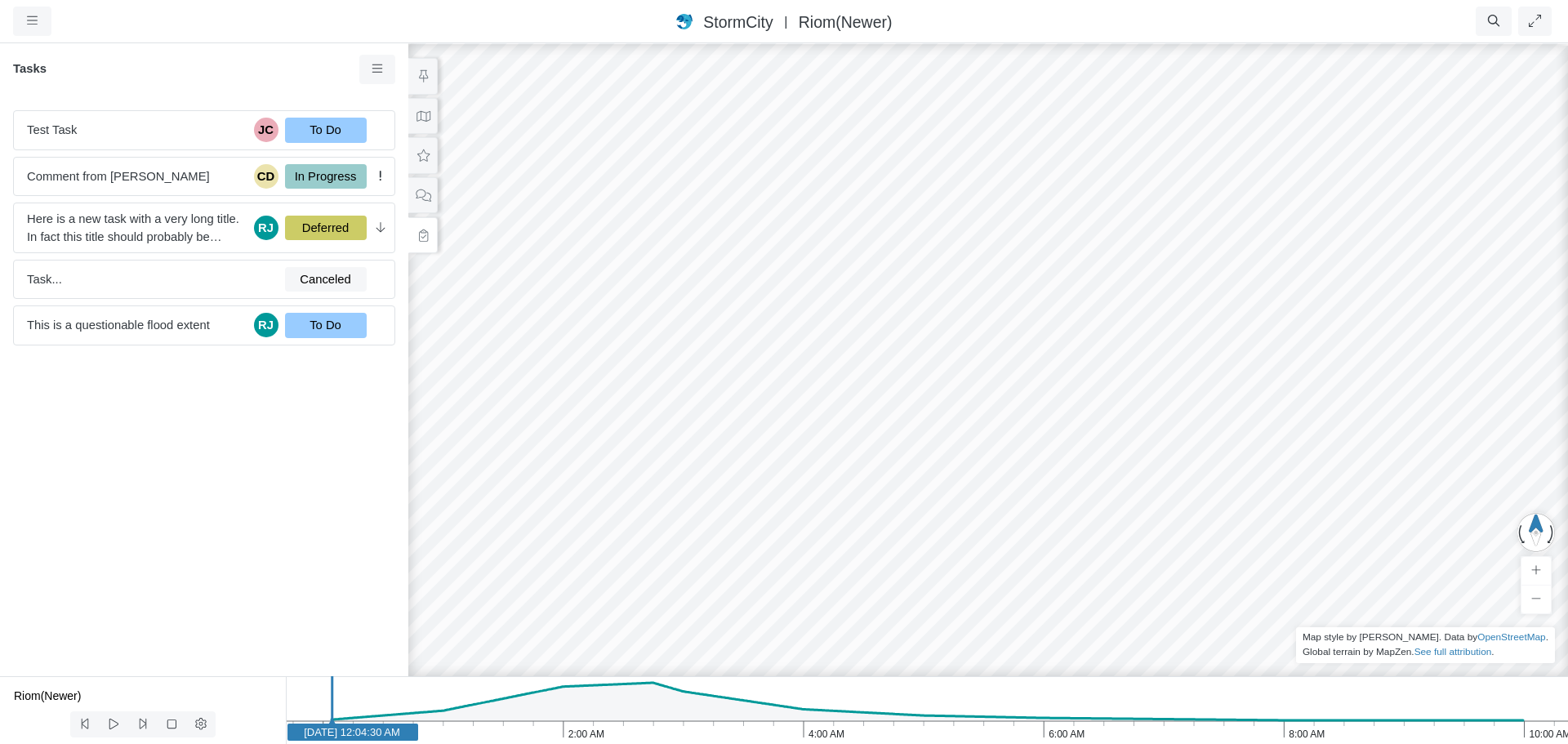
click at [316, 577] on div "Test Task JC To Do Comment from Jesse Cluthe CD In Progress Here is a new task …" at bounding box center [204, 387] width 408 height 579
drag, startPoint x: 817, startPoint y: 362, endPoint x: 736, endPoint y: 344, distance: 83.0
click at [736, 344] on div "JC RJ RJ CD RJ RJ RJ RJ" at bounding box center [926, 392] width 1568 height 703
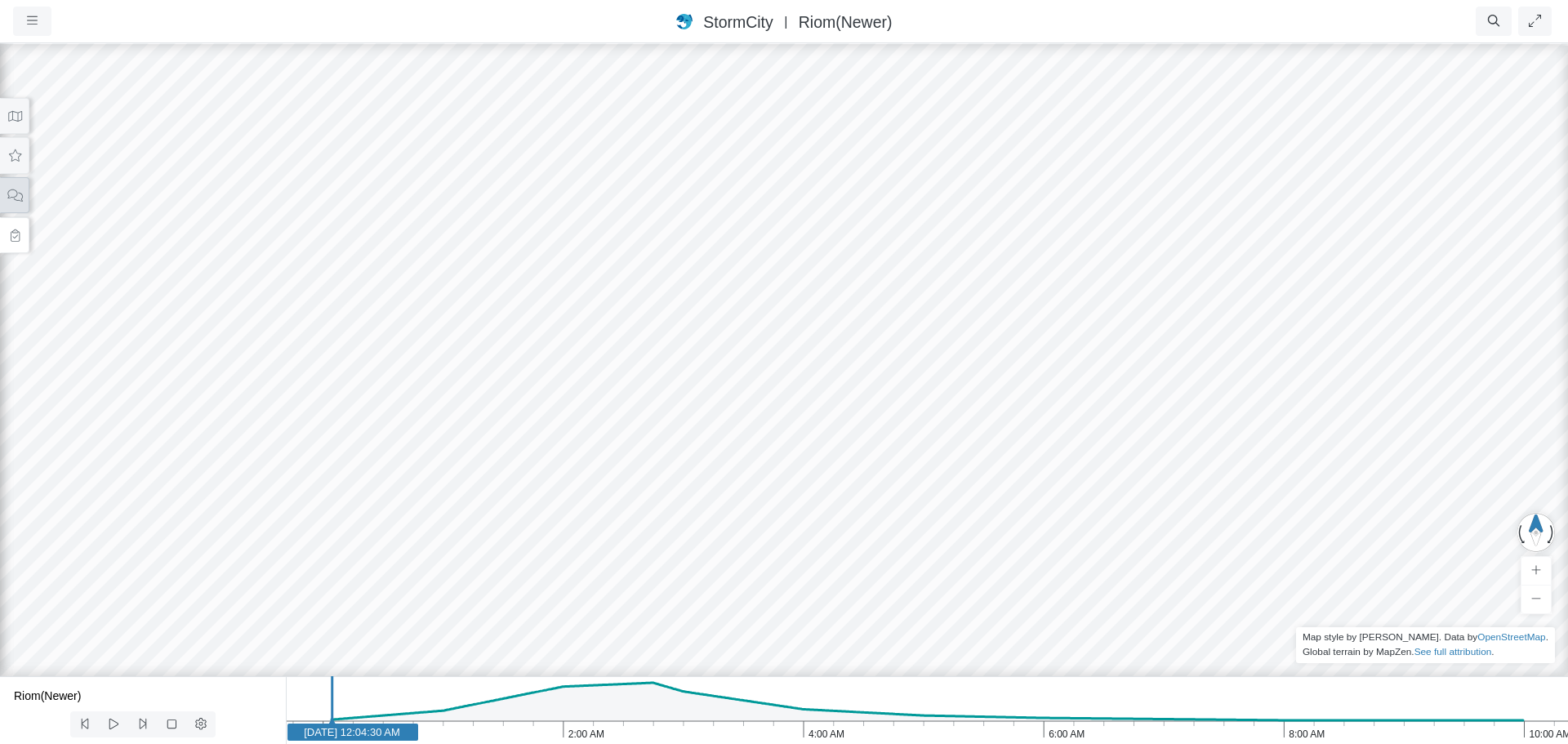
click at [16, 196] on icon at bounding box center [14, 196] width 15 height 13
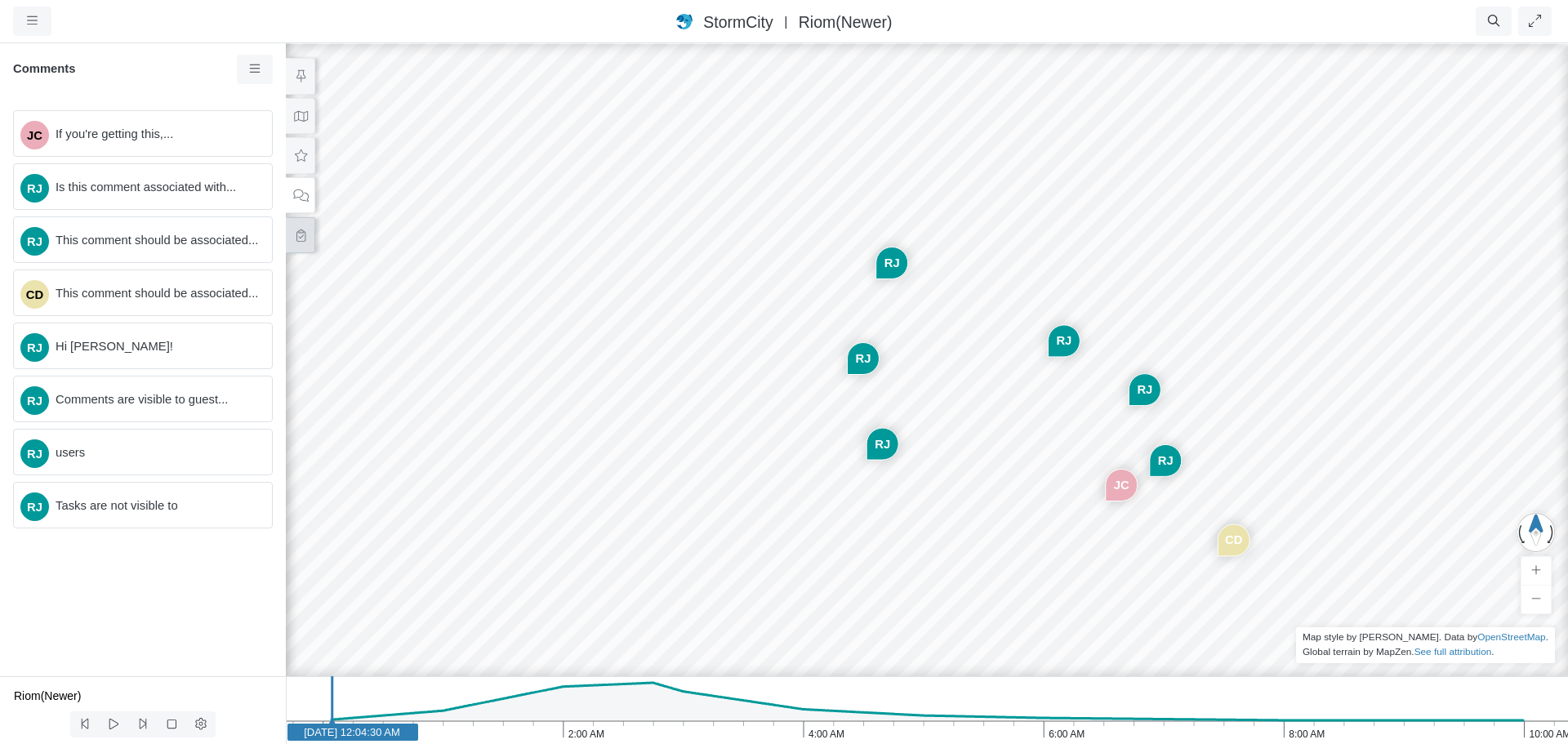
click at [299, 239] on icon at bounding box center [300, 235] width 15 height 13
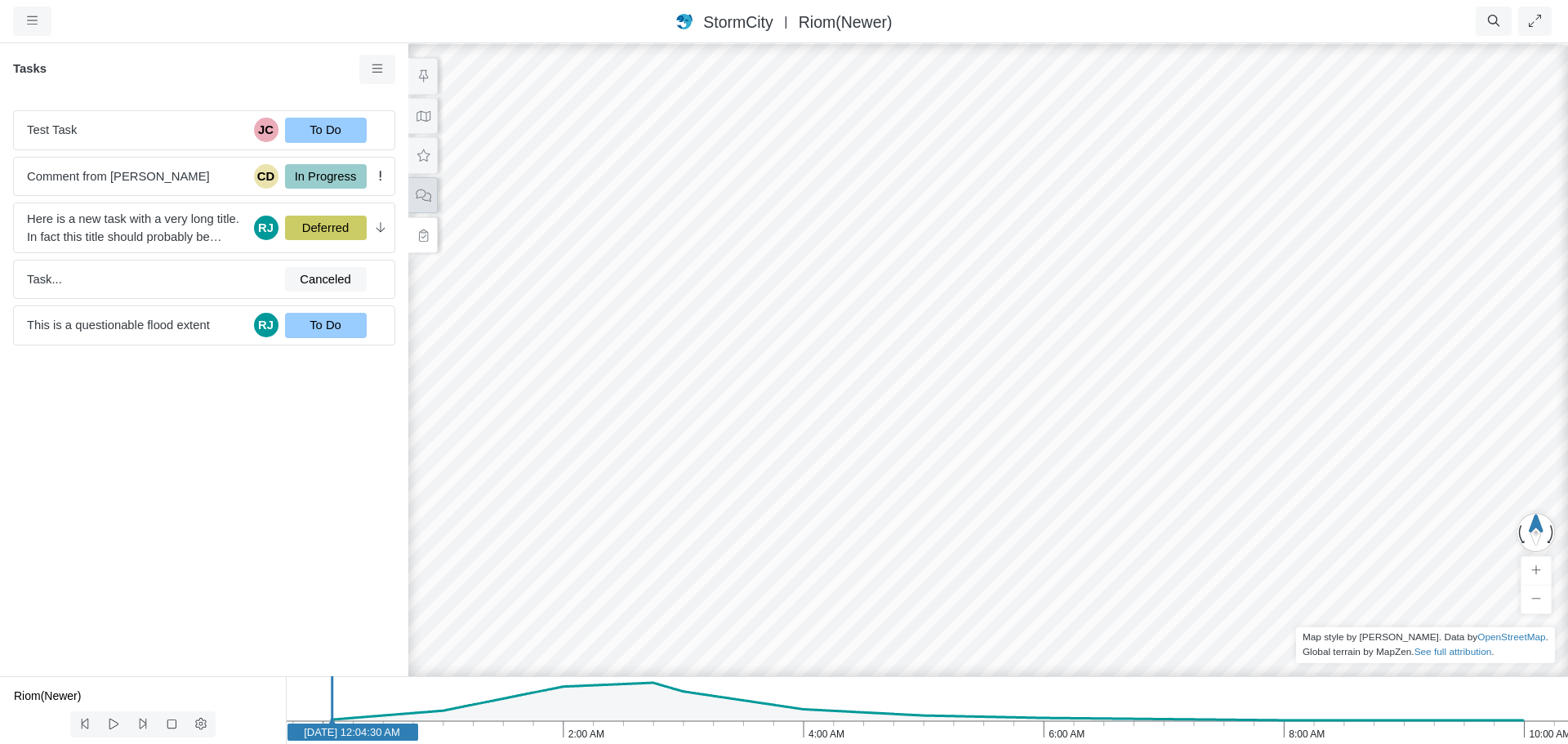
click at [420, 200] on icon at bounding box center [423, 196] width 15 height 13
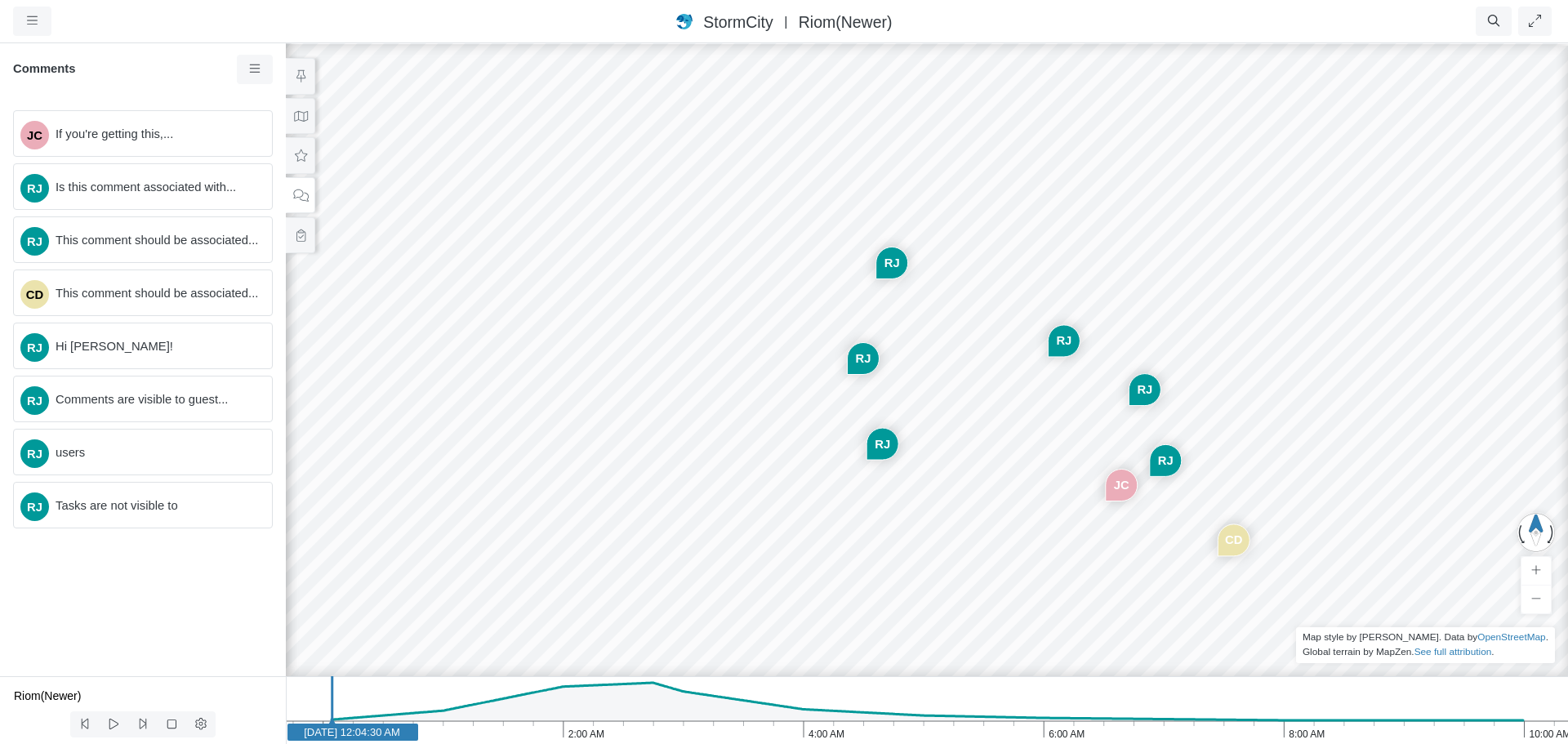
click at [602, 302] on div "JC RJ RJ CD RJ RJ RJ RJ" at bounding box center [926, 392] width 1568 height 703
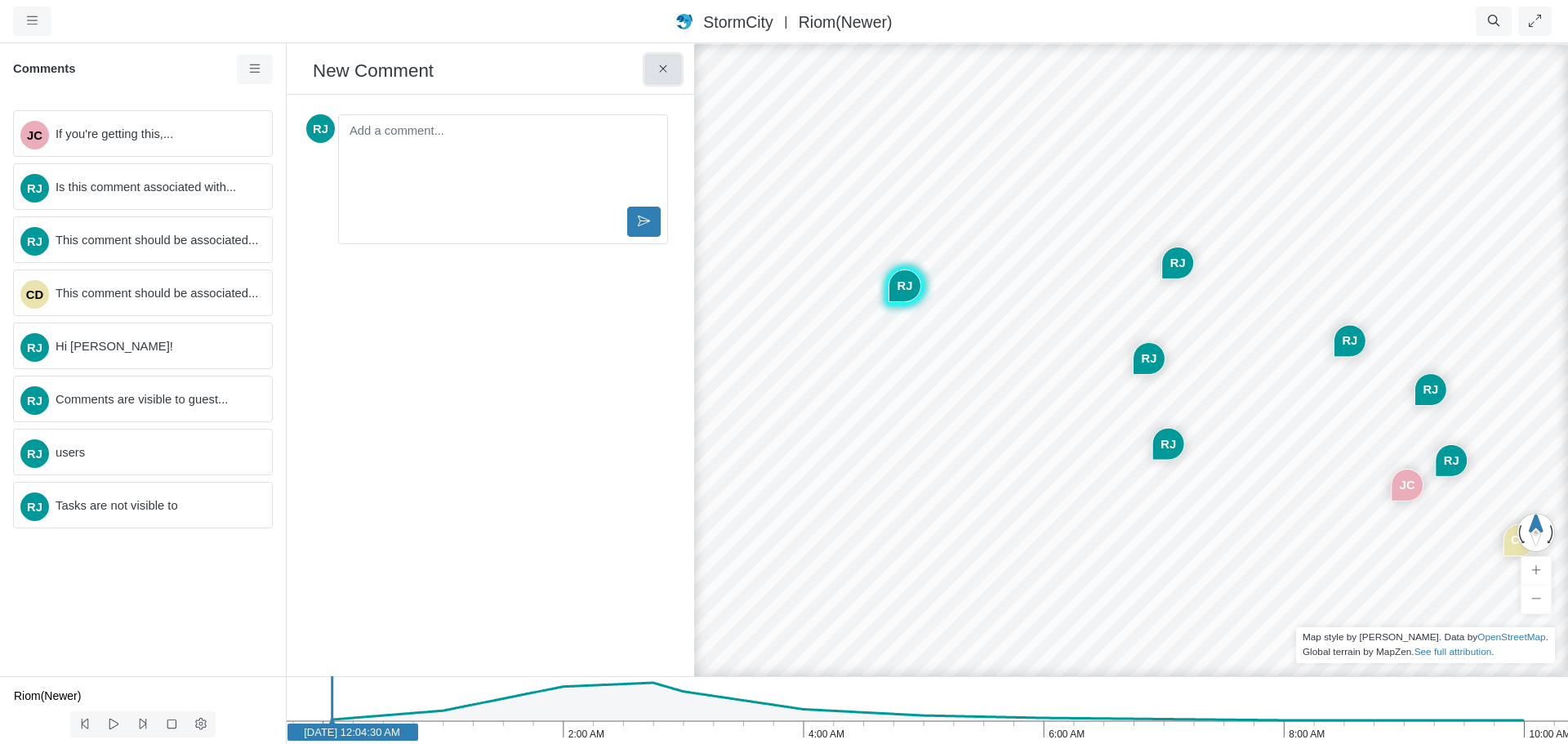
click at [665, 69] on icon at bounding box center [663, 69] width 15 height 13
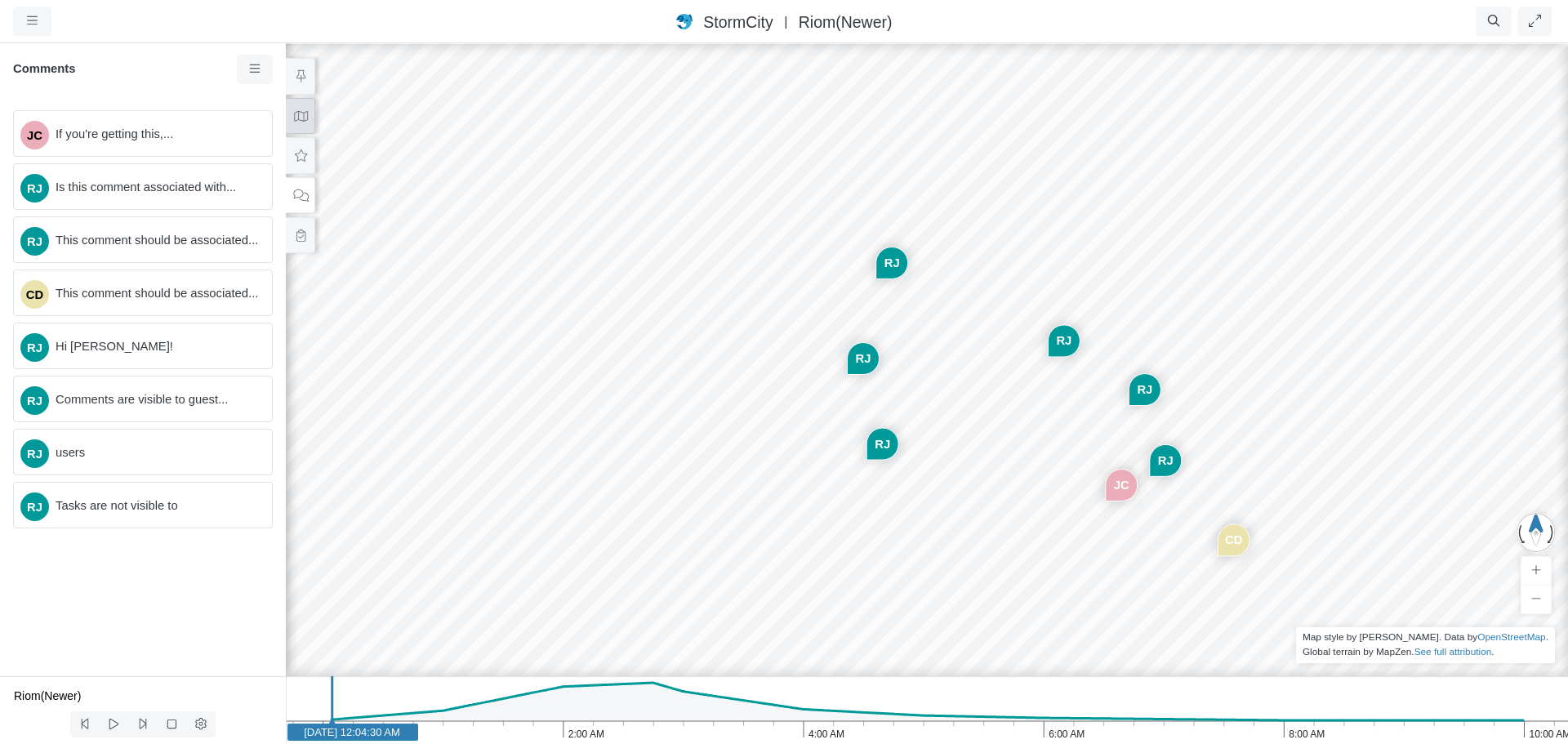
click at [301, 120] on icon at bounding box center [300, 116] width 15 height 13
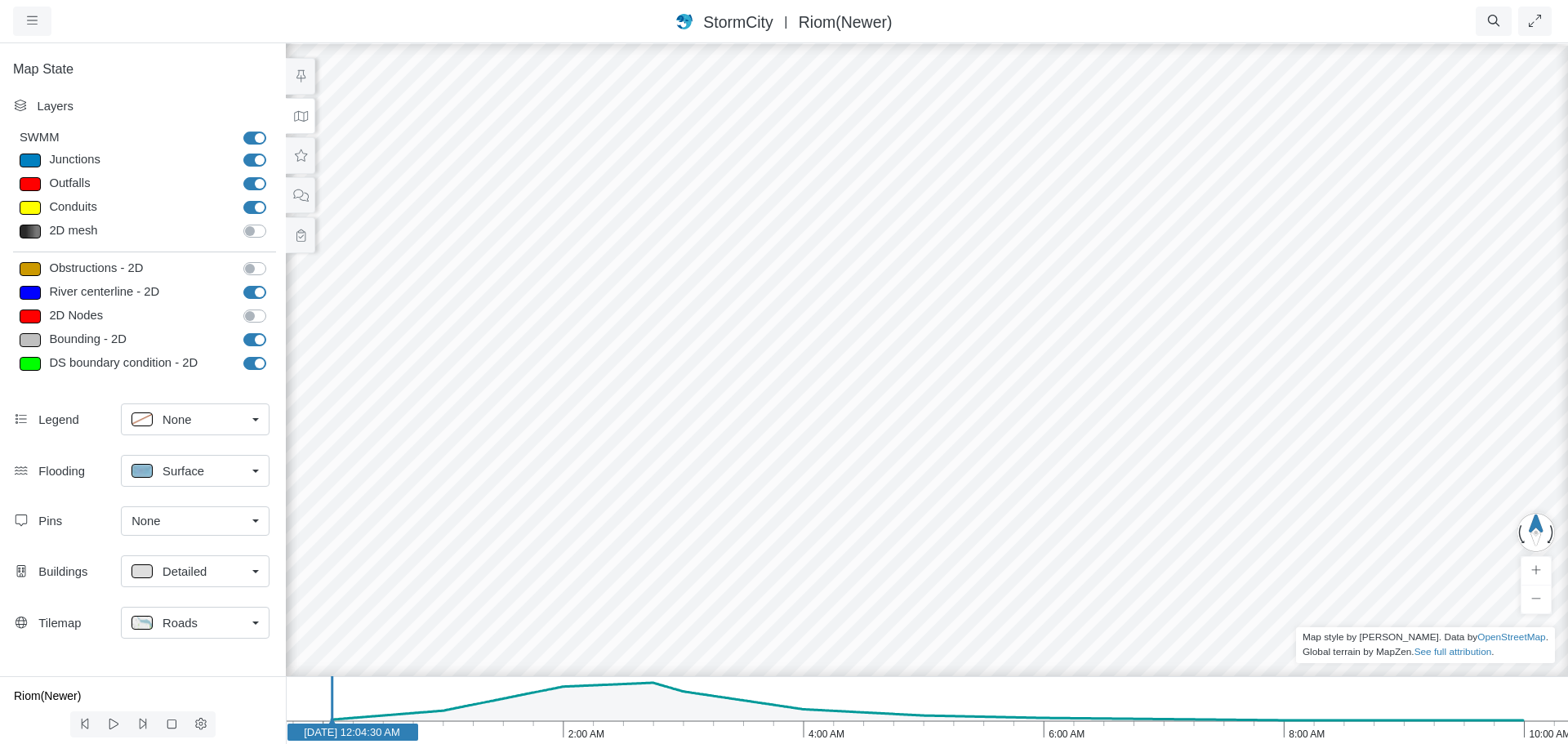
click at [259, 520] on link "None" at bounding box center [195, 521] width 149 height 30
click at [205, 625] on span "Manage Pins..." at bounding box center [172, 619] width 81 height 18
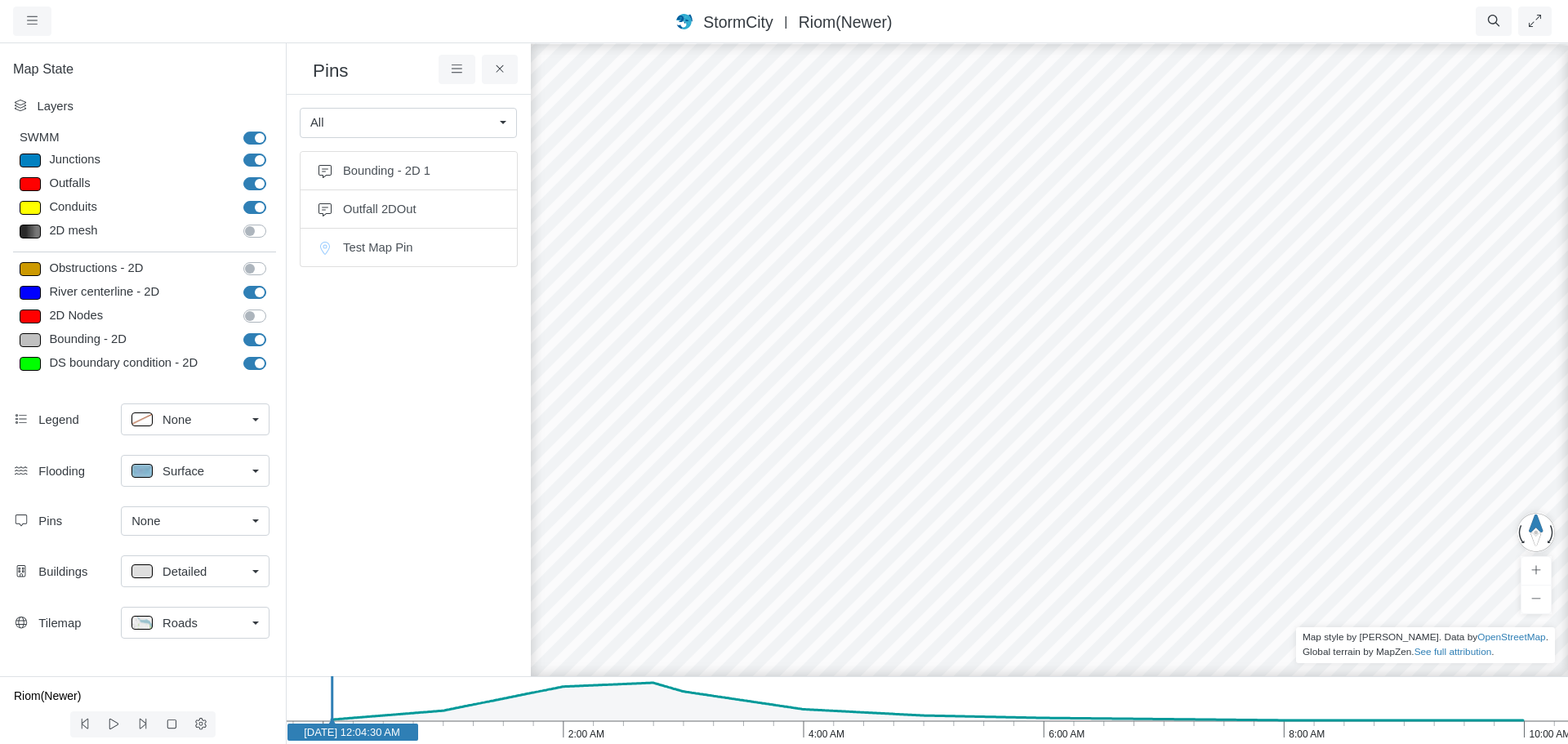
click at [848, 299] on div "JC RJ RJ CD RJ RJ RJ RJ" at bounding box center [1212, 392] width 1568 height 703
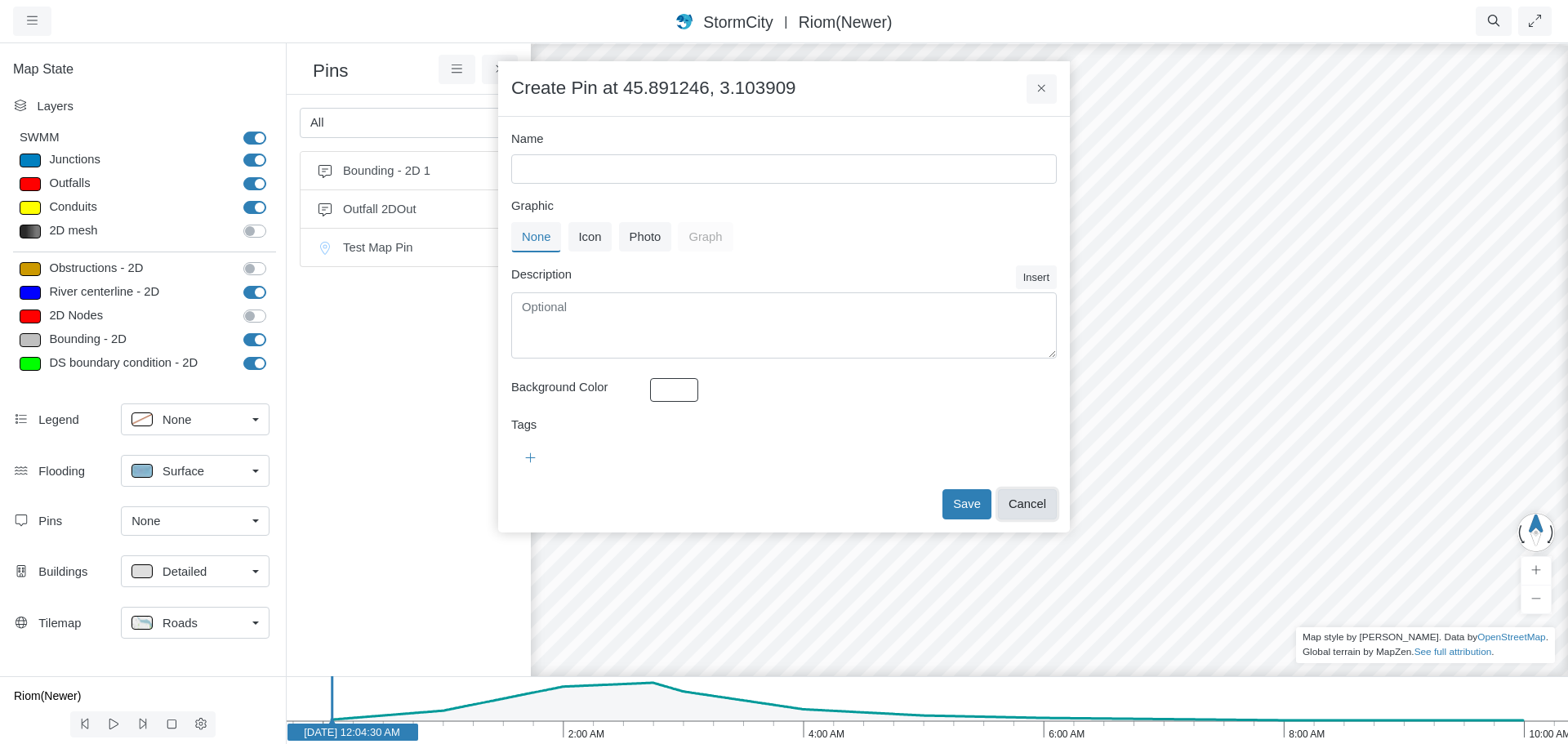
click at [1019, 498] on button "Cancel" at bounding box center [1027, 504] width 59 height 30
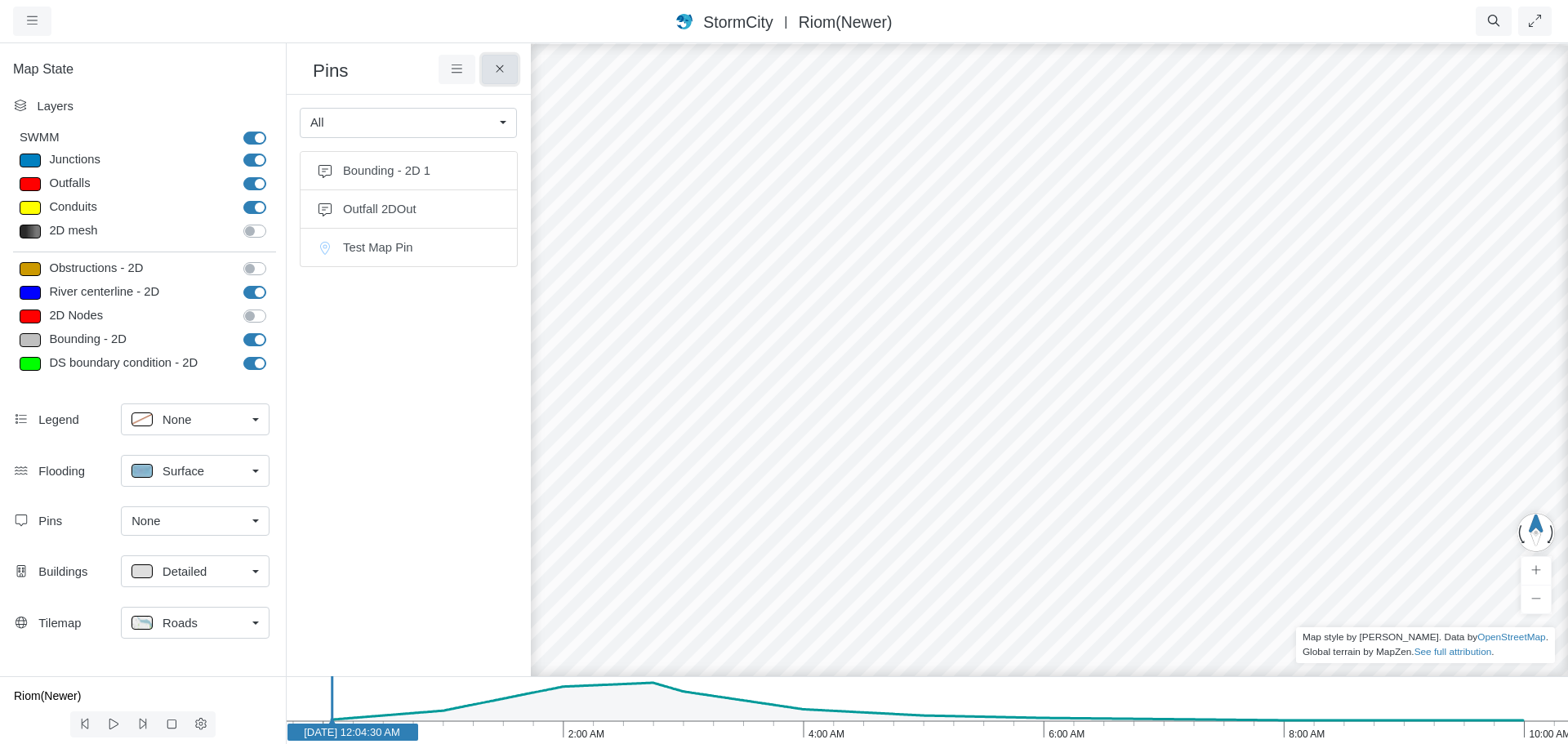
click at [502, 73] on icon at bounding box center [500, 69] width 7 height 7
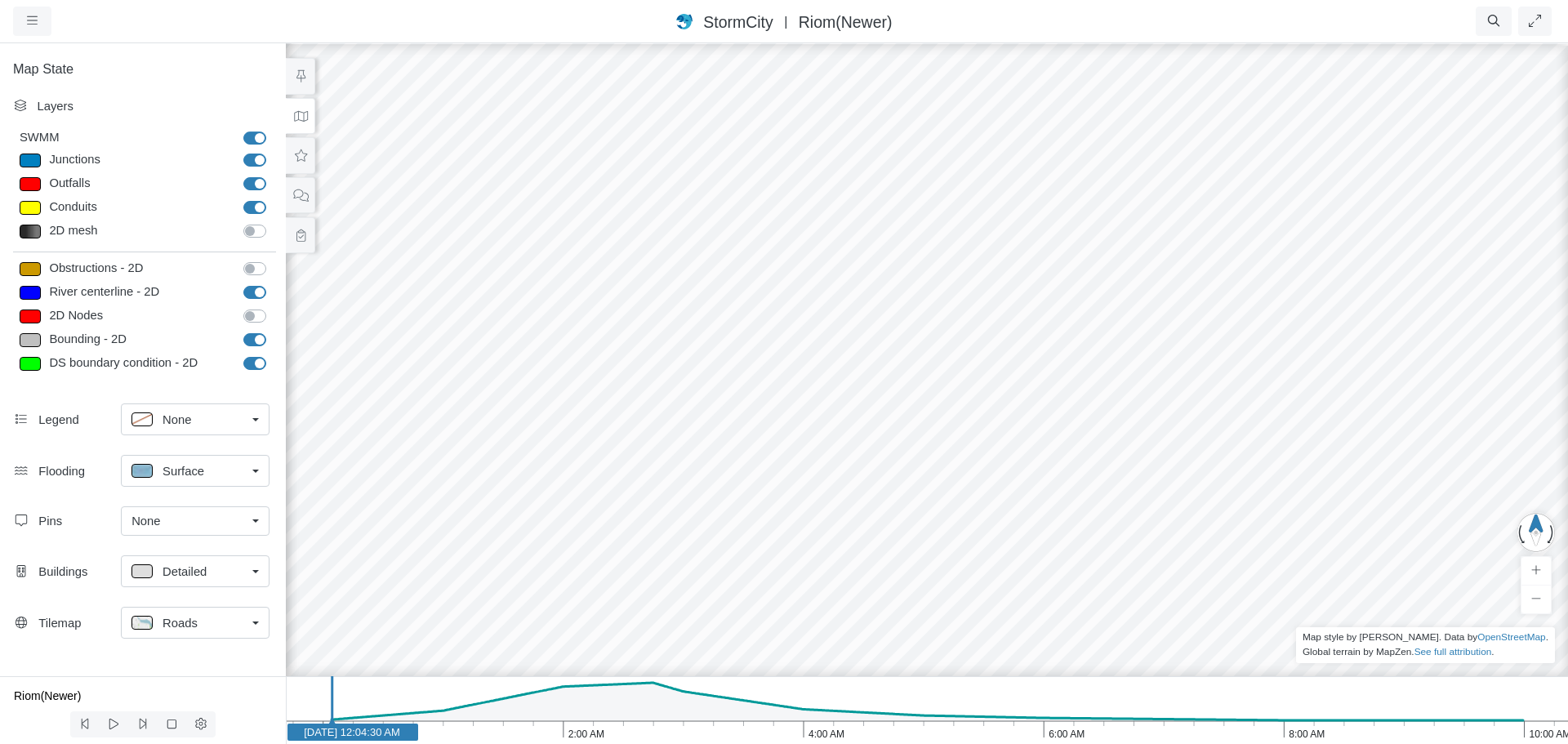
click at [677, 337] on div "JC RJ RJ CD RJ RJ RJ RJ" at bounding box center [926, 392] width 1568 height 703
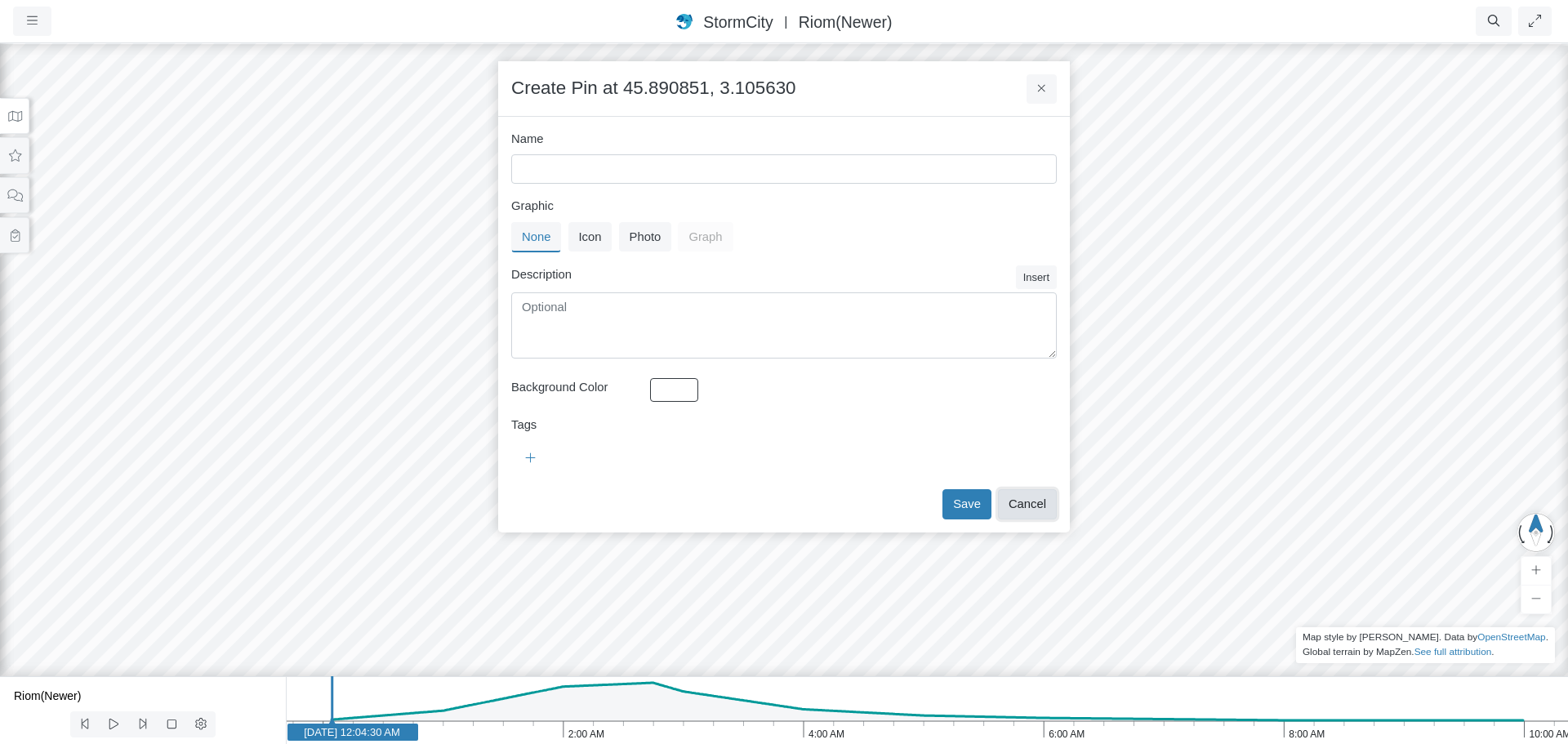
click at [1042, 501] on button "Cancel" at bounding box center [1027, 504] width 59 height 30
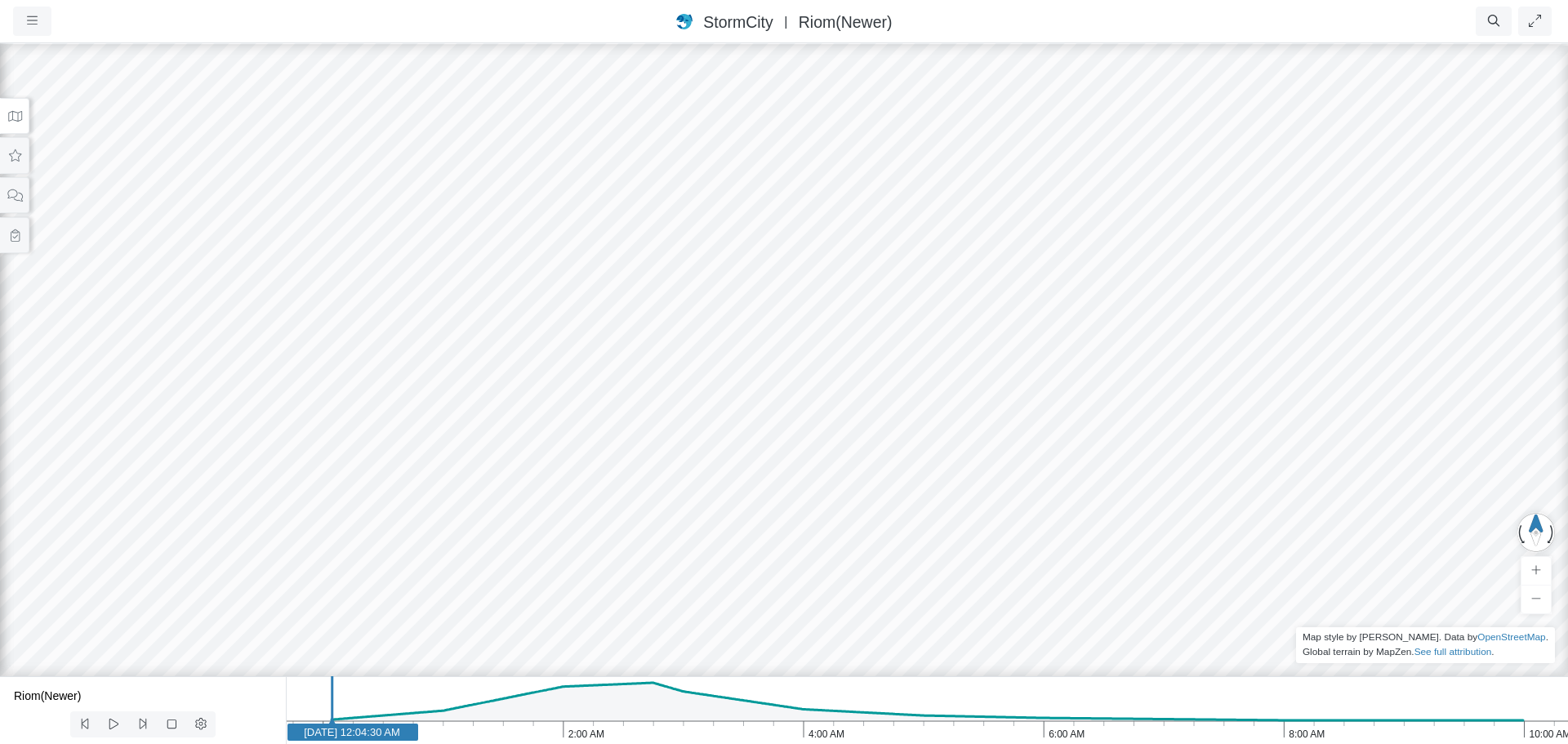
click at [966, 445] on div "JC RJ RJ CD RJ RJ RJ RJ" at bounding box center [784, 392] width 1568 height 703
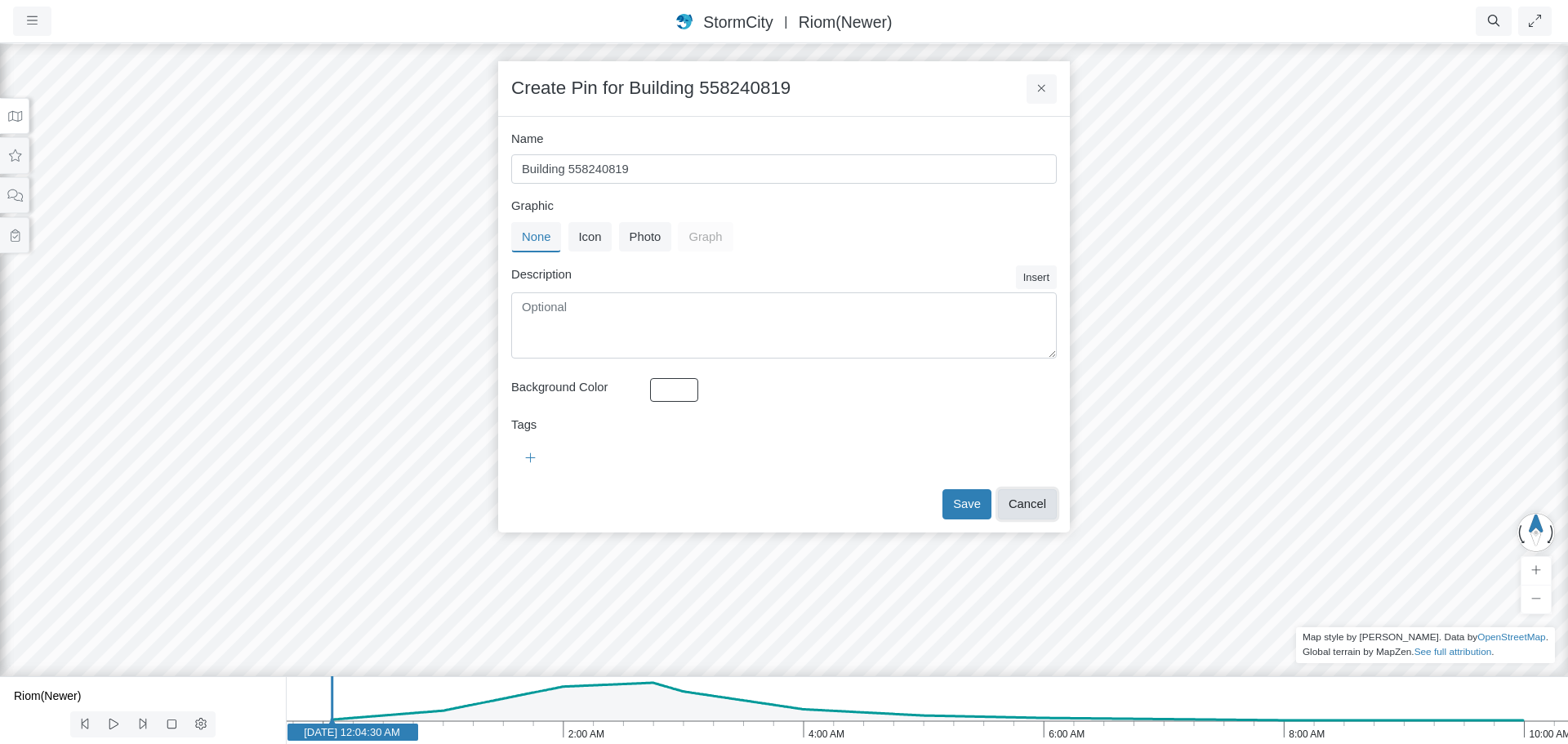
click at [1025, 505] on button "Cancel" at bounding box center [1027, 504] width 59 height 30
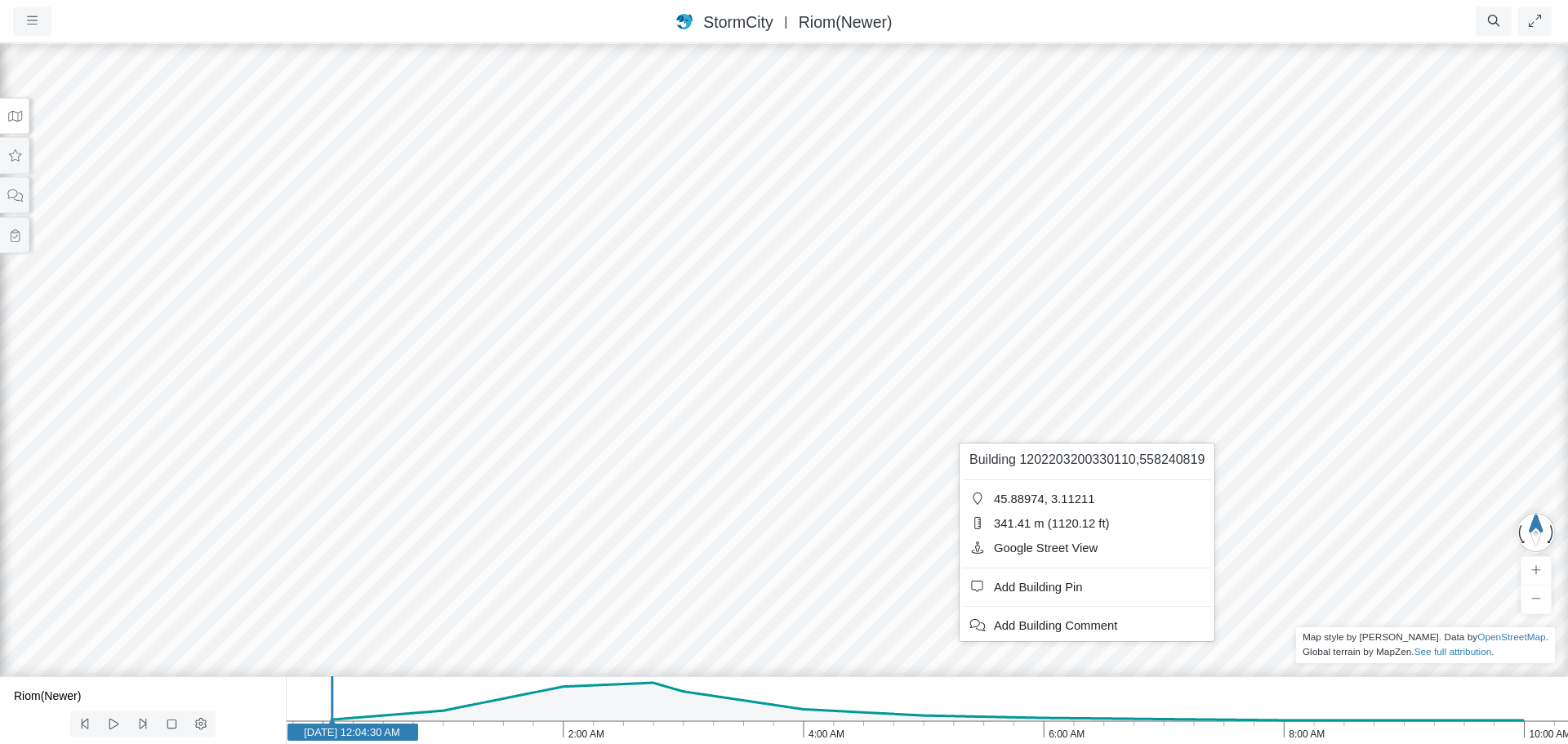
click at [855, 464] on div "JC RJ RJ CD RJ RJ RJ RJ" at bounding box center [784, 392] width 1568 height 703
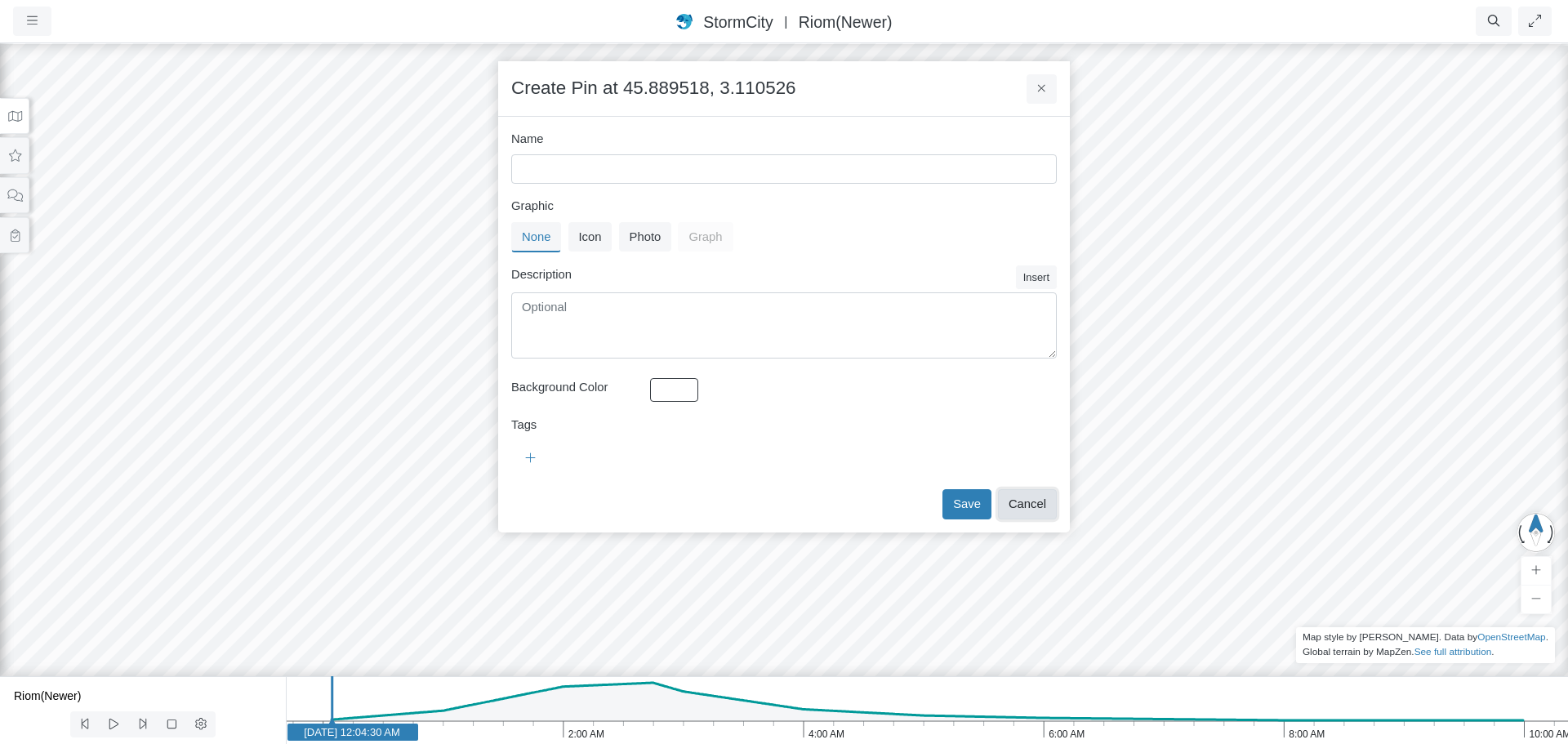
click at [1039, 508] on button "Cancel" at bounding box center [1027, 504] width 59 height 30
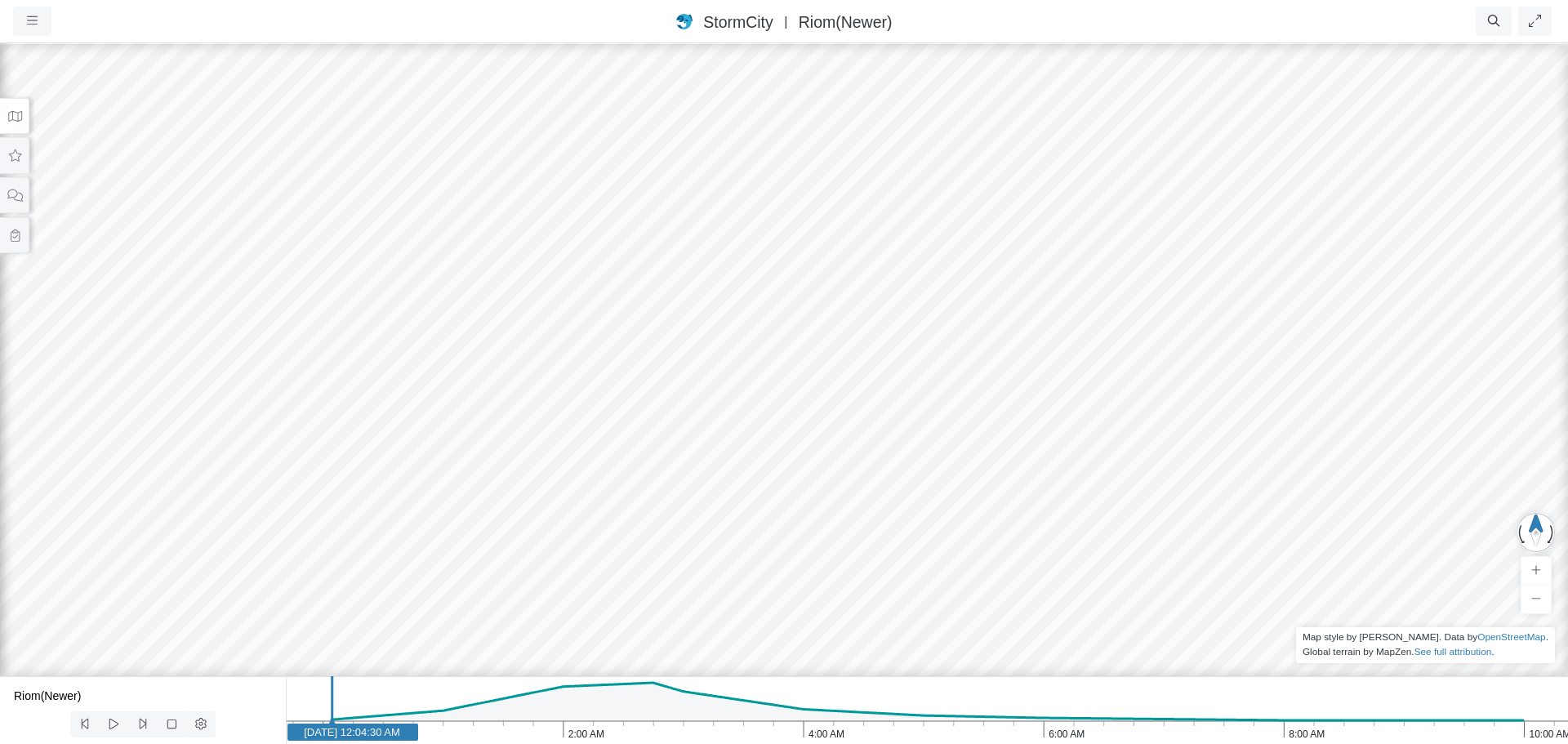
click at [8, 117] on icon at bounding box center [14, 116] width 14 height 11
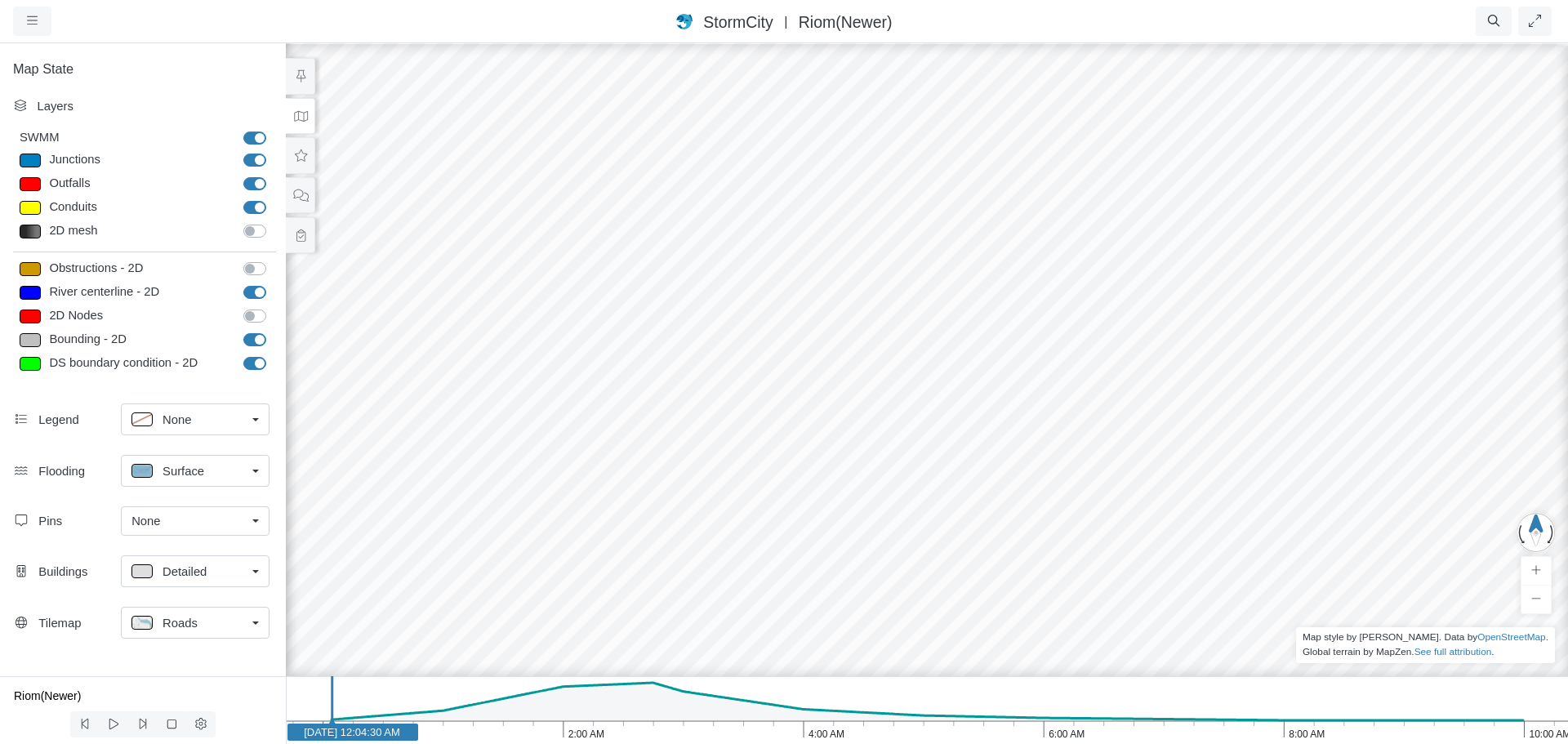
click at [251, 520] on link "None" at bounding box center [195, 521] width 149 height 30
click at [224, 621] on div "Manage Pins..." at bounding box center [195, 619] width 127 height 18
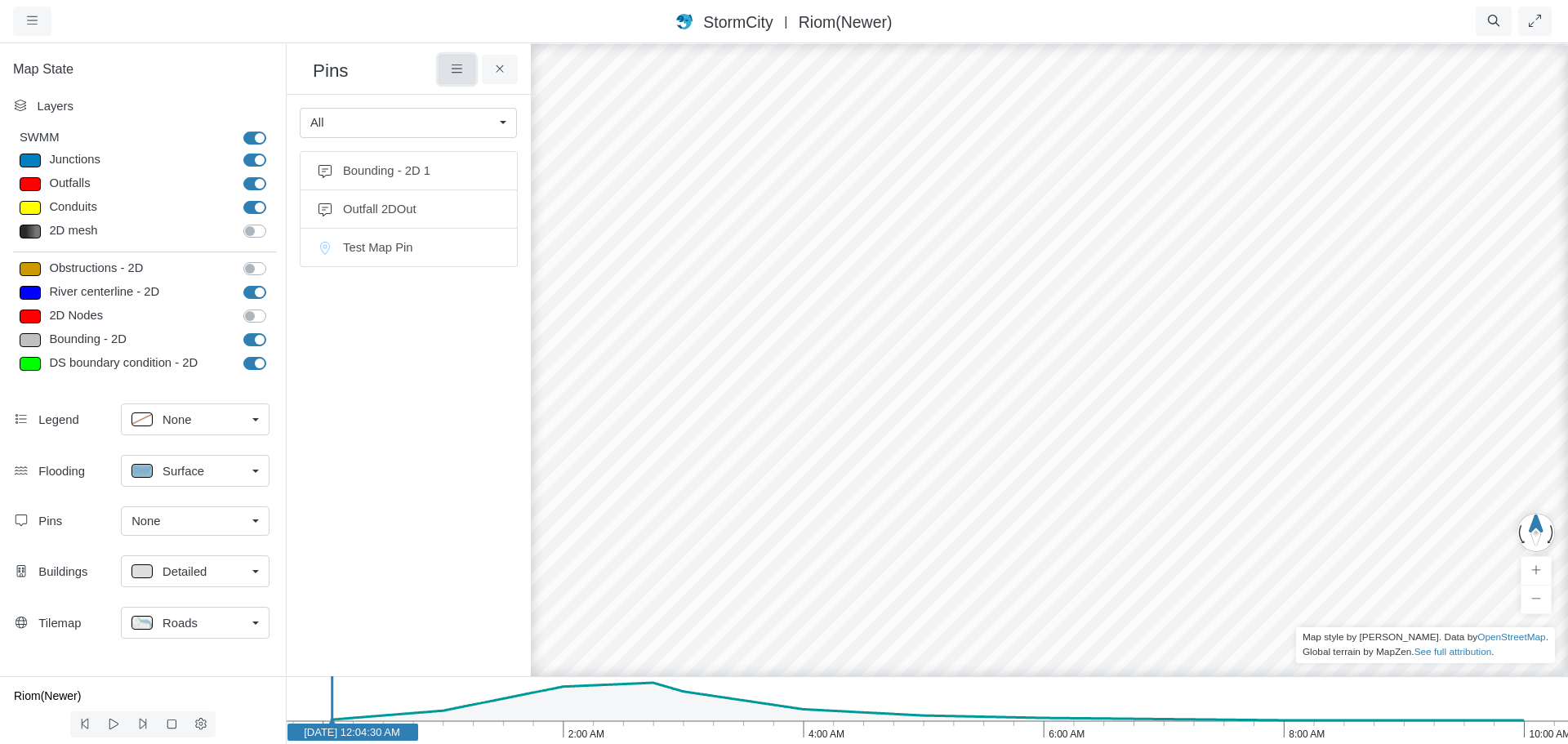
click at [456, 67] on icon at bounding box center [456, 69] width 15 height 13
click at [482, 165] on span "Select All" at bounding box center [498, 164] width 50 height 13
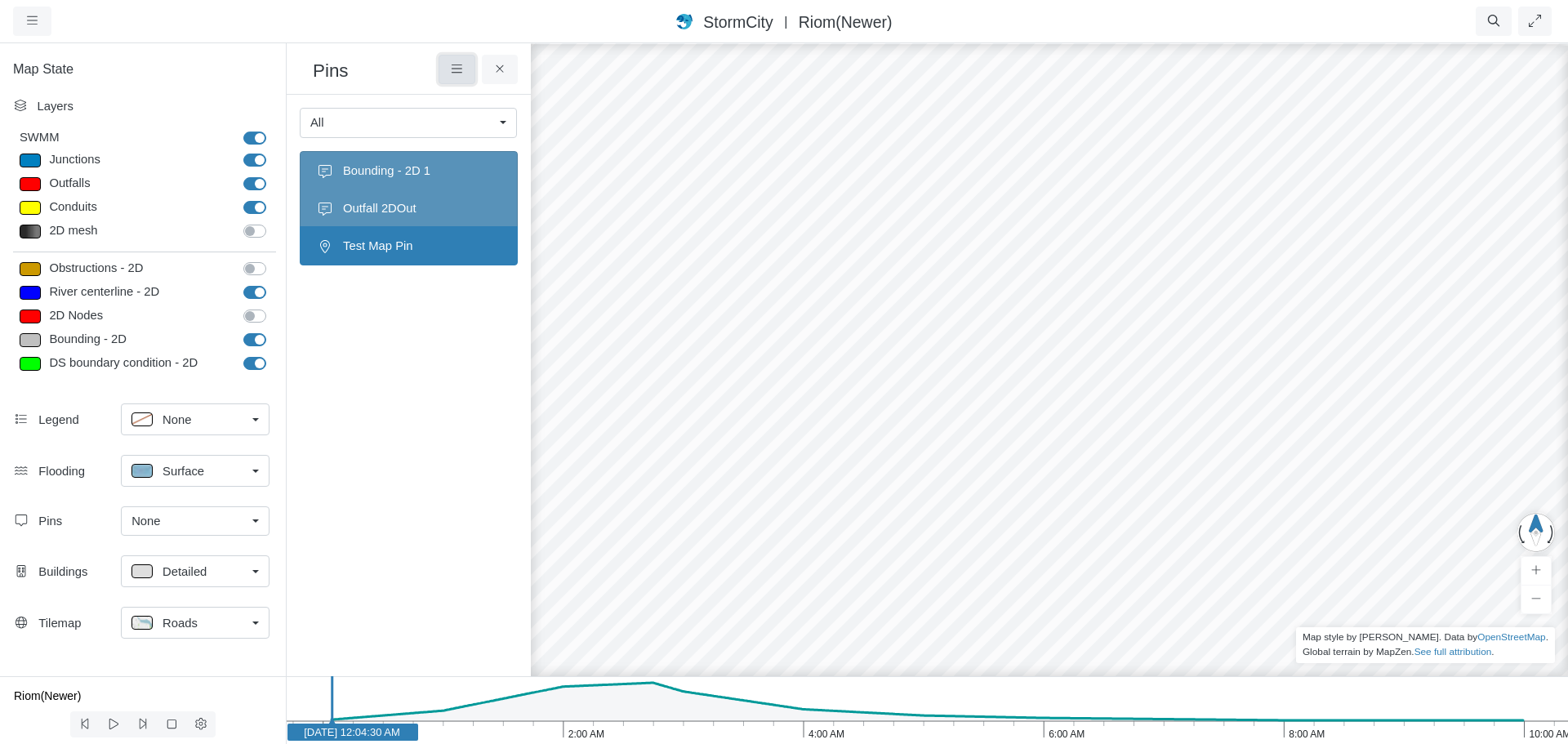
click at [459, 73] on icon at bounding box center [456, 69] width 15 height 13
click at [437, 214] on link "Delete Pin" at bounding box center [469, 210] width 123 height 24
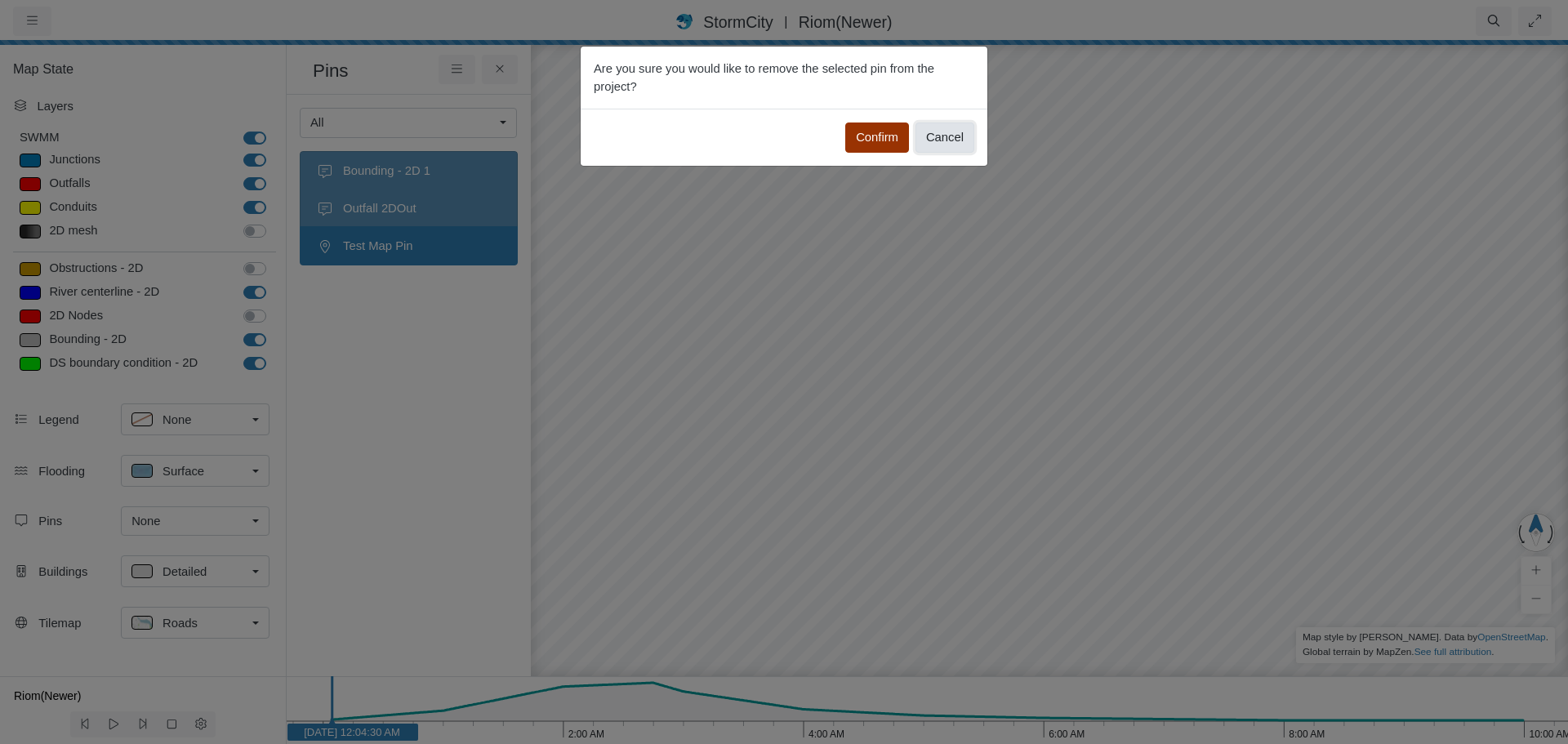
click at [945, 136] on button "Cancel" at bounding box center [944, 137] width 59 height 30
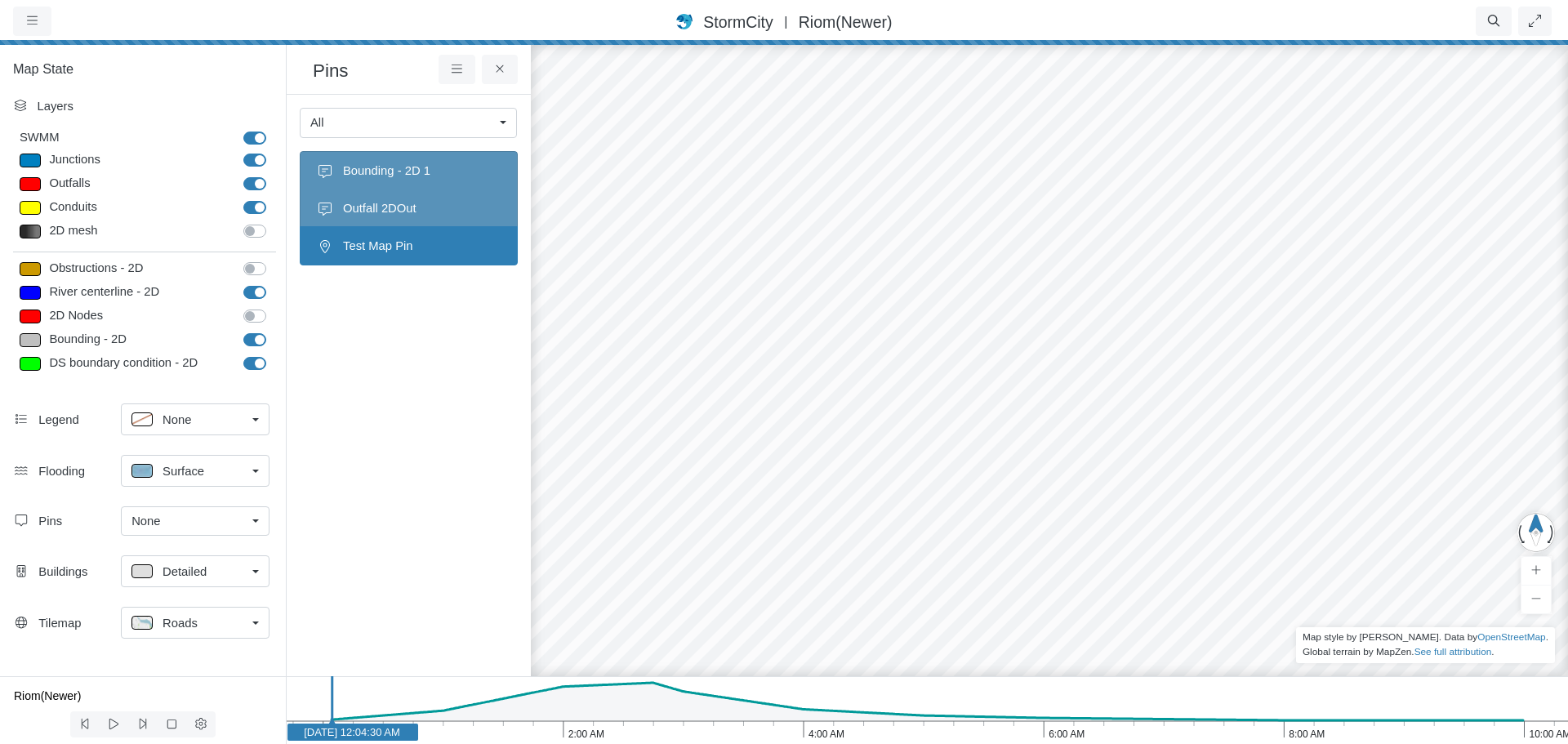
click at [441, 328] on ul "Bounding - 2D 1 Outfall 2DOut Test Map Pin" at bounding box center [408, 394] width 218 height 486
click at [425, 240] on span "Test Map Pin" at bounding box center [421, 246] width 158 height 18
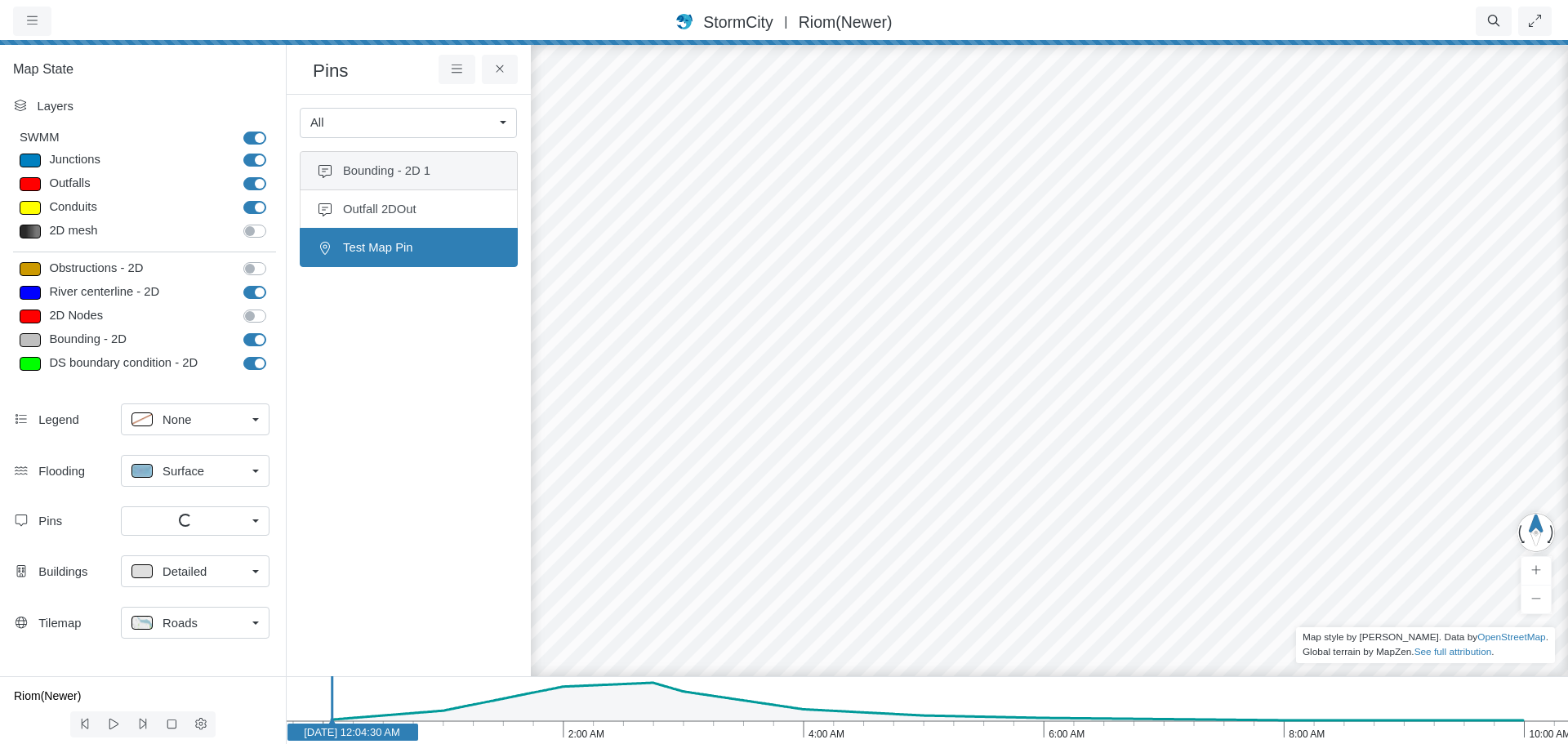
click at [427, 170] on span "Bounding - 2D 1" at bounding box center [421, 170] width 158 height 18
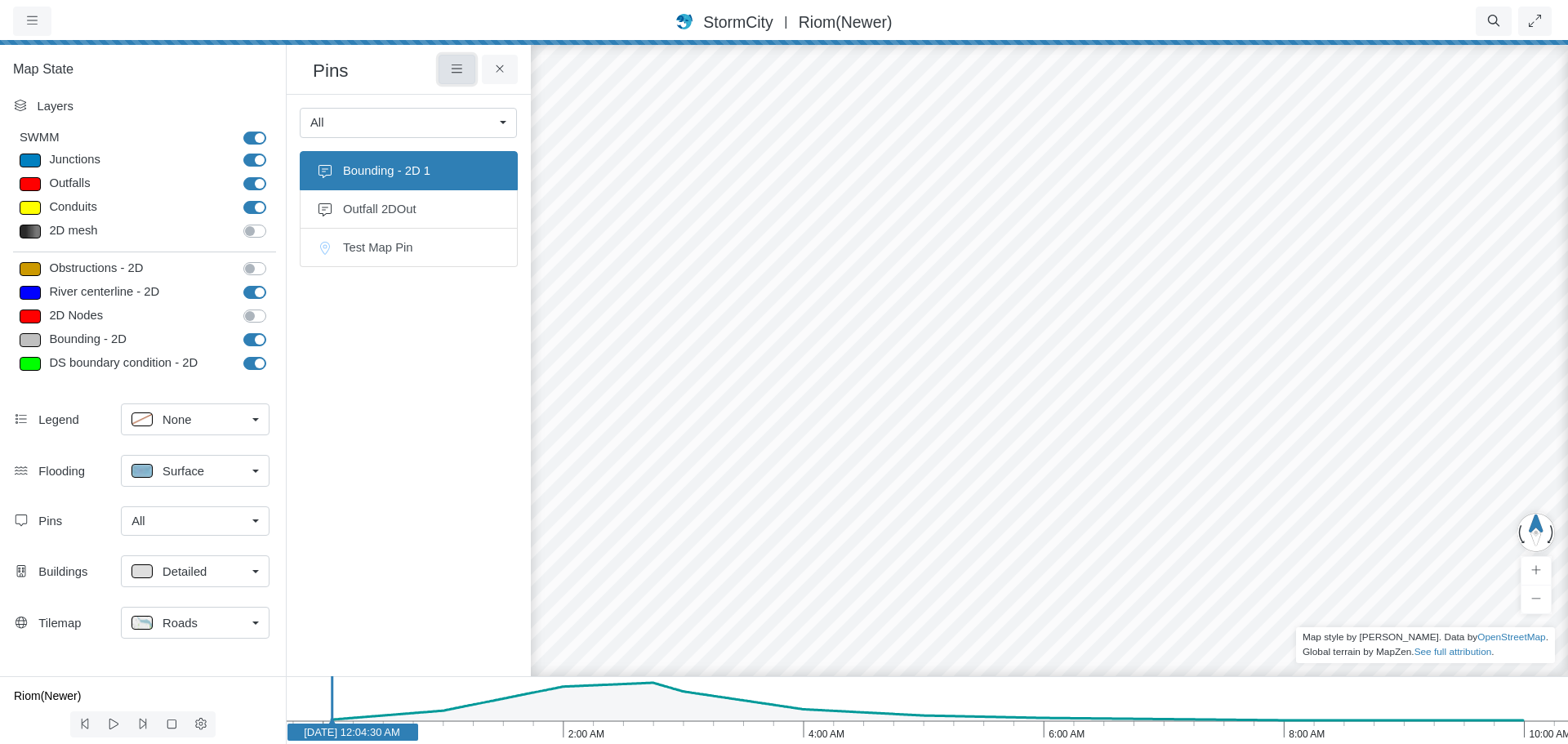
click at [454, 75] on icon at bounding box center [456, 69] width 15 height 13
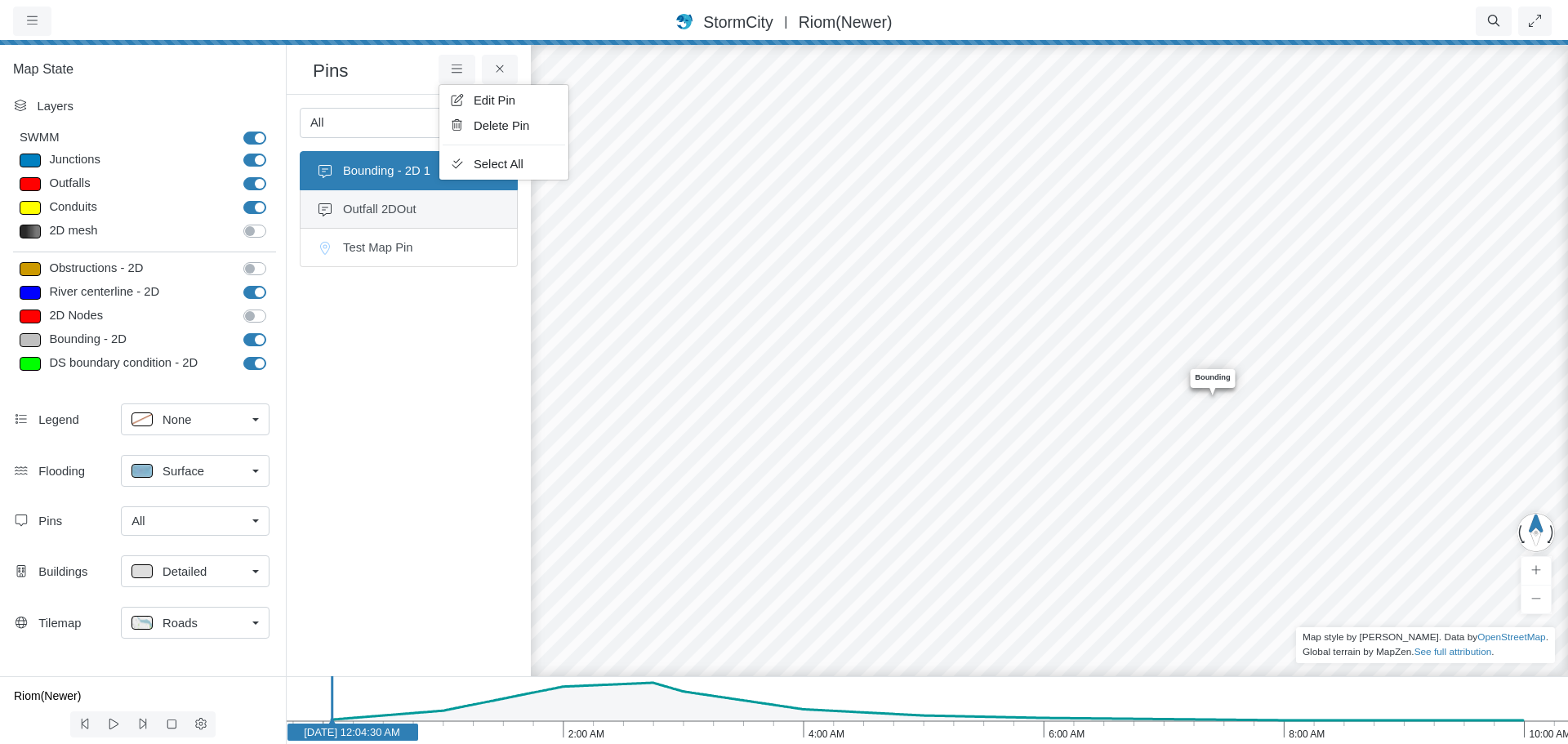
click at [437, 212] on span "Outfall 2DOut" at bounding box center [421, 209] width 158 height 18
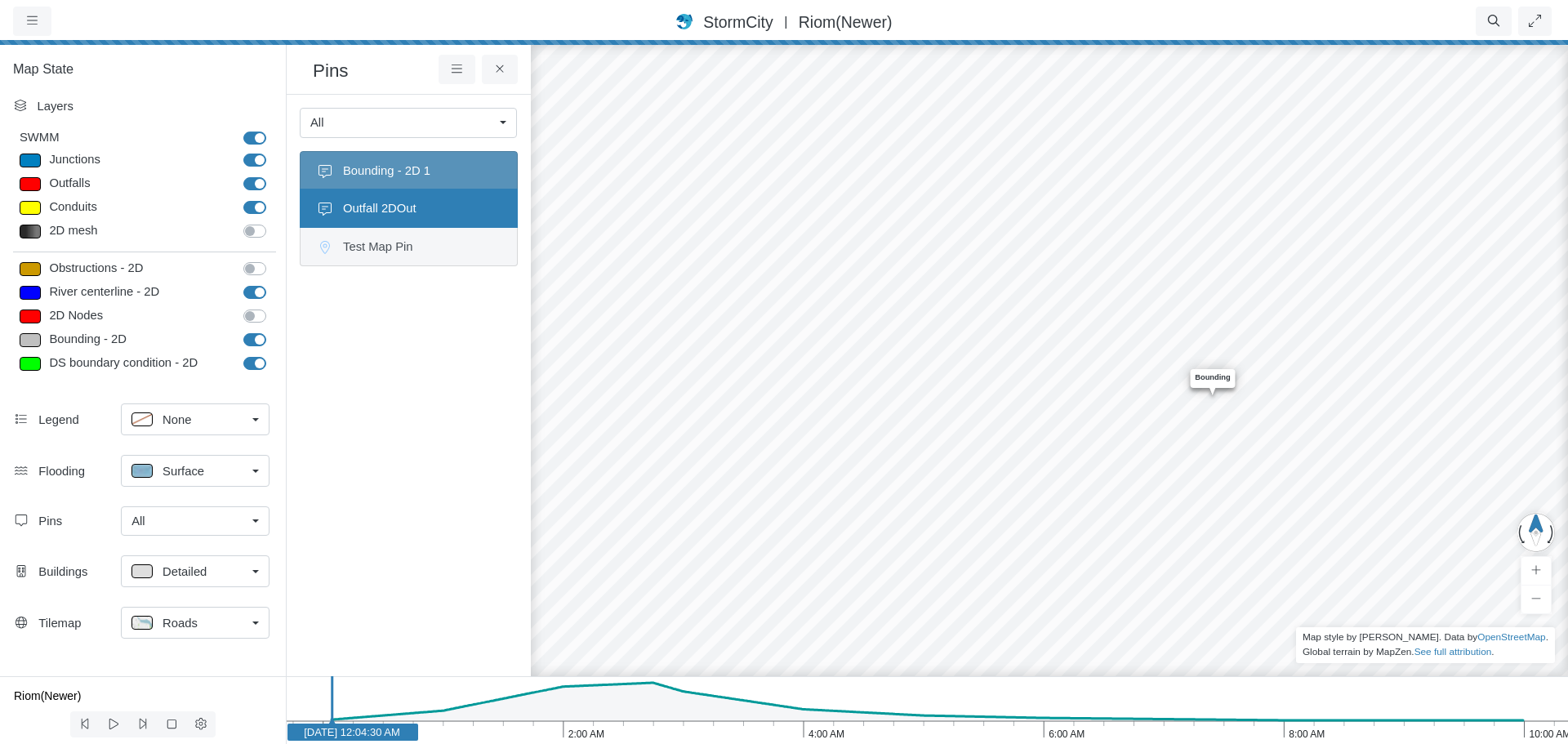
click at [437, 244] on span "Test Map Pin" at bounding box center [421, 247] width 158 height 18
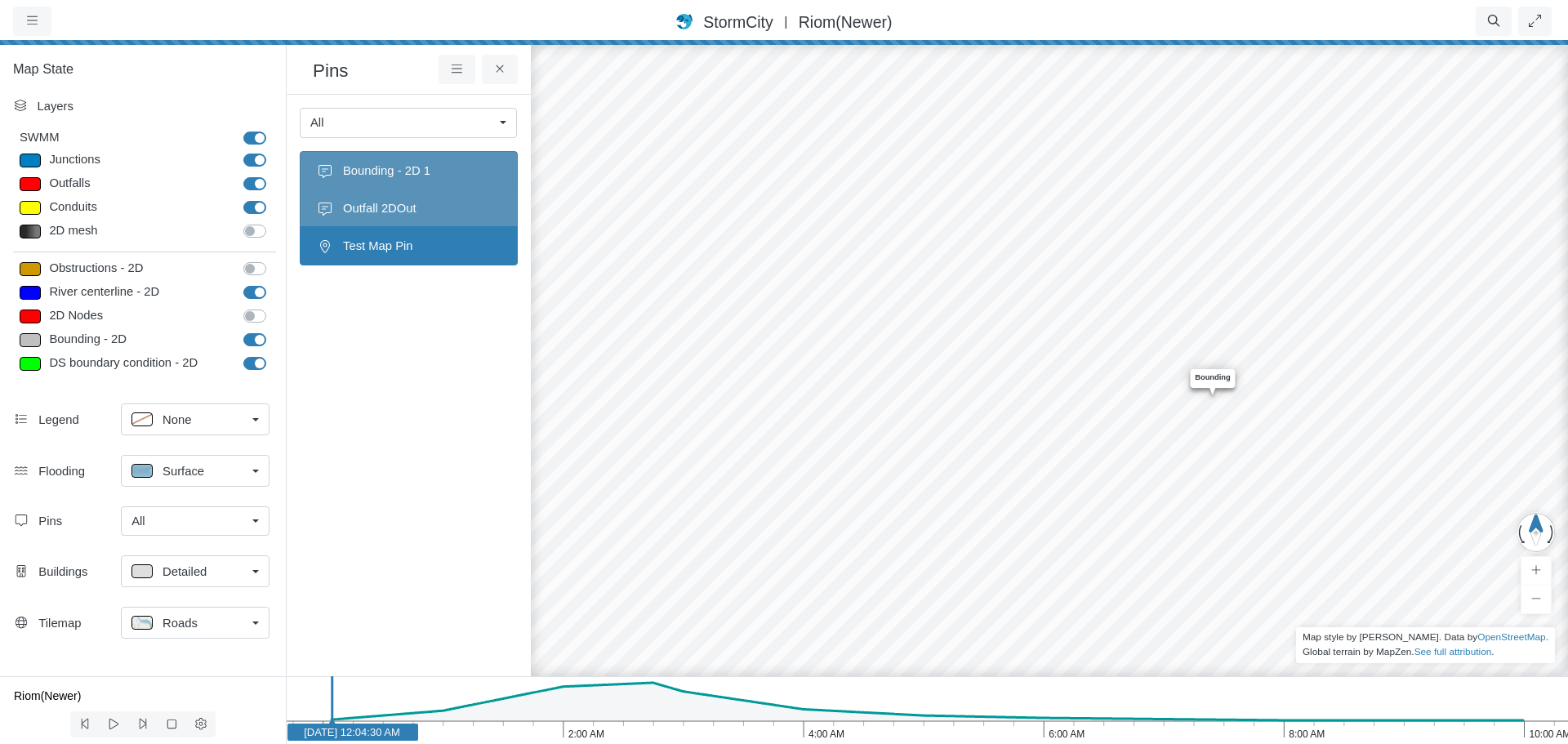
click at [437, 244] on span "Test Map Pin" at bounding box center [421, 246] width 158 height 18
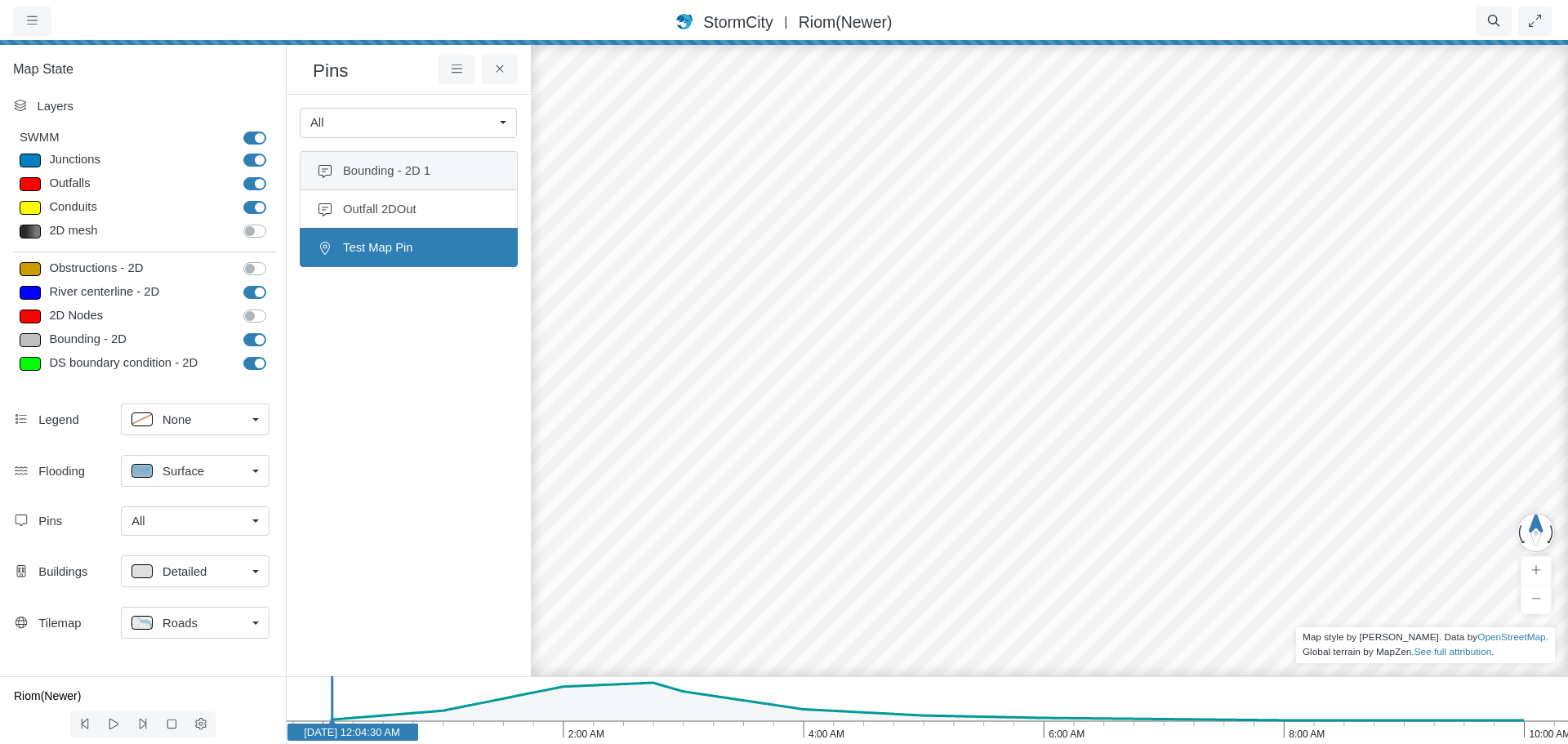
click at [439, 174] on span "Bounding - 2D 1" at bounding box center [421, 170] width 158 height 18
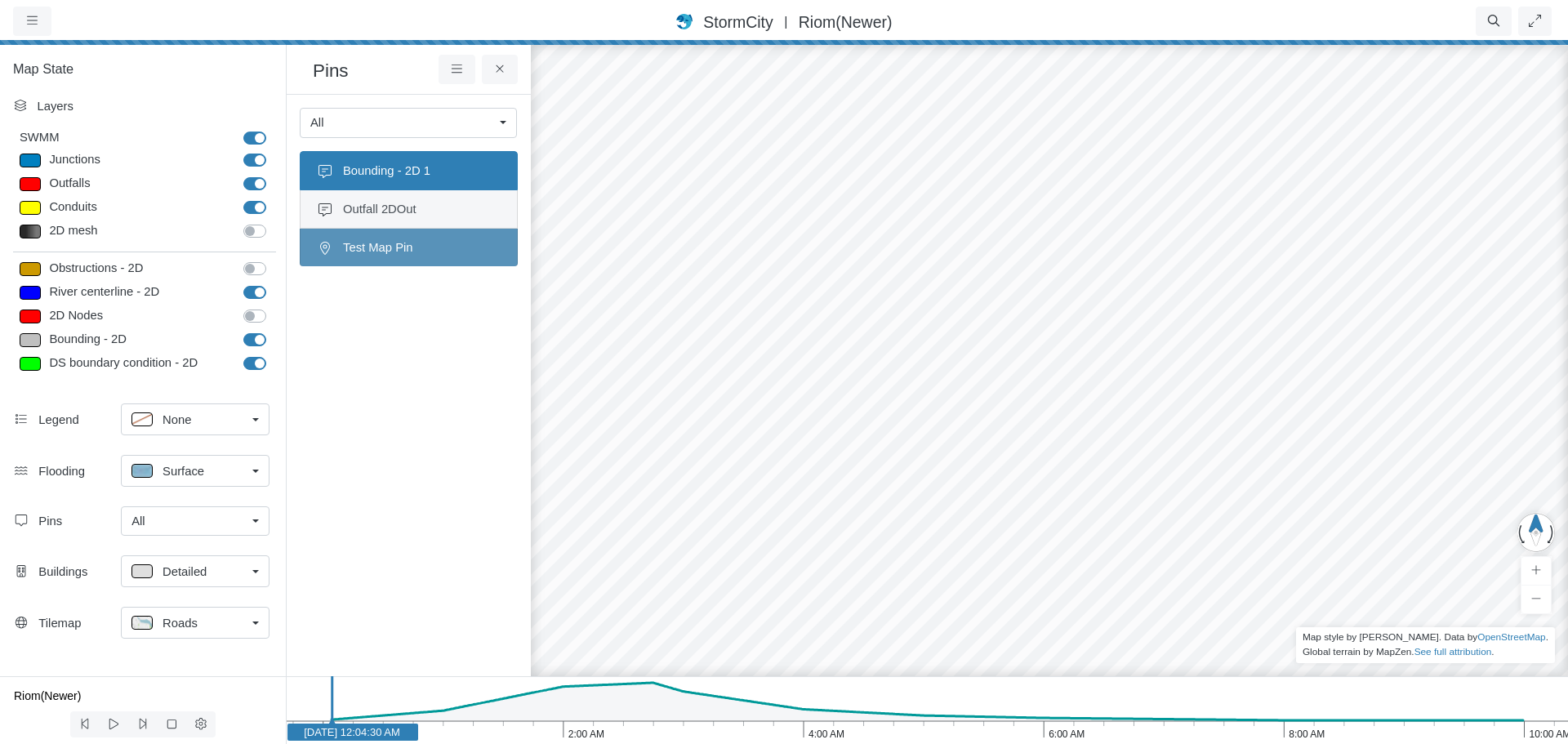
click at [437, 206] on span "Outfall 2DOut" at bounding box center [421, 209] width 158 height 18
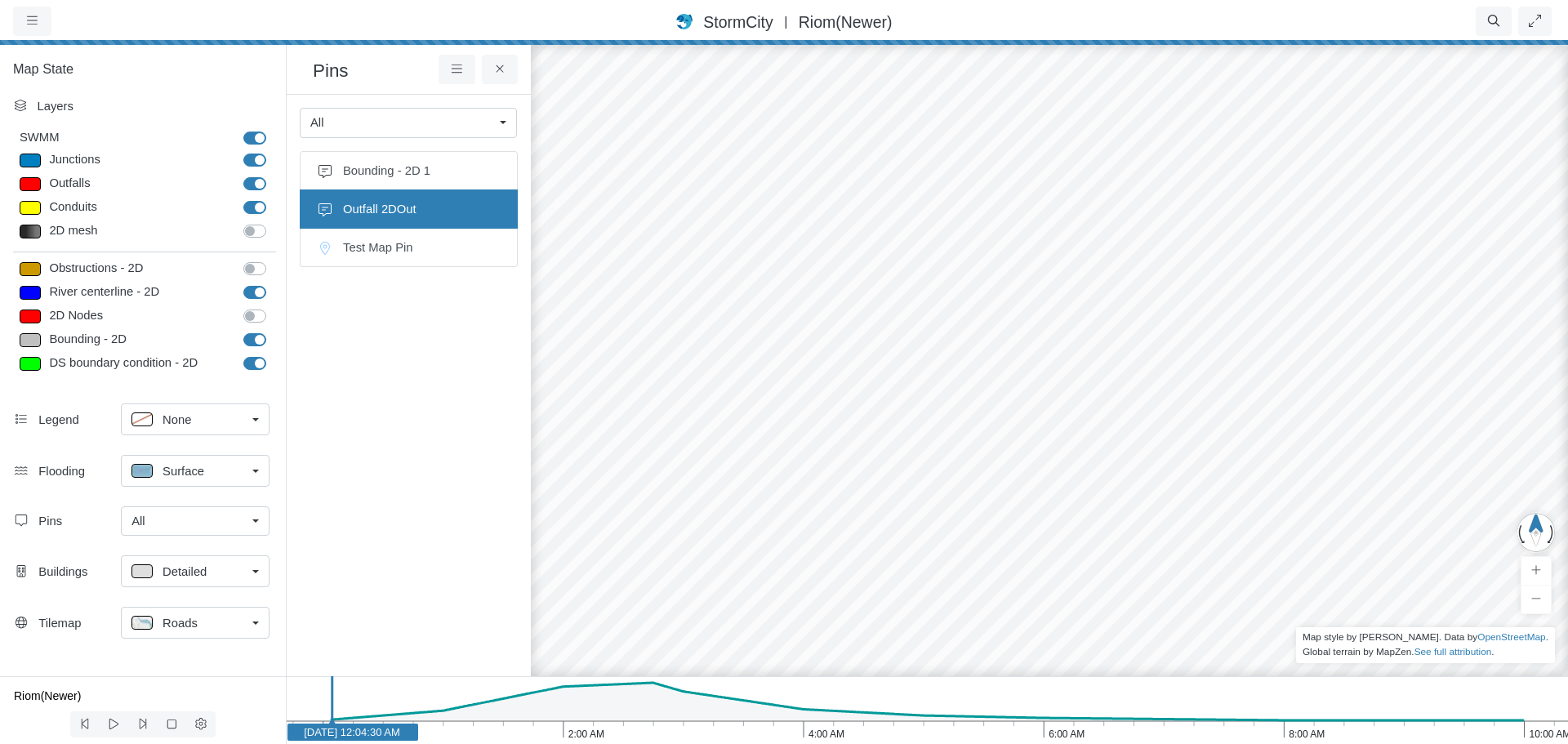
click at [433, 294] on ul "Bounding - 2D 1 Outfall 2DOut Test Map Pin" at bounding box center [408, 394] width 218 height 486
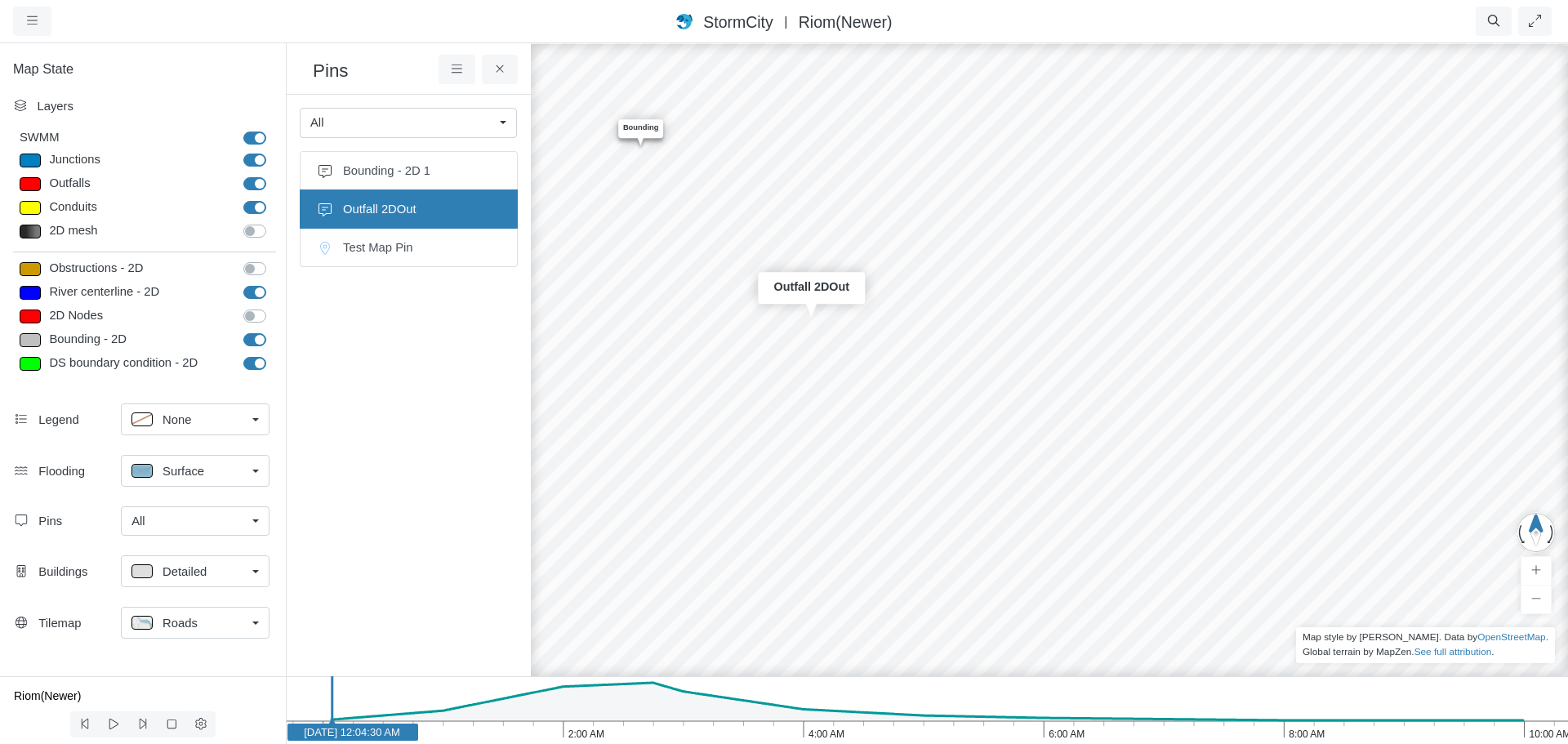
click at [892, 391] on div "JC RJ RJ CD RJ RJ RJ RJ Entity or function does not exist in this scenario. Bou…" at bounding box center [1212, 392] width 1568 height 703
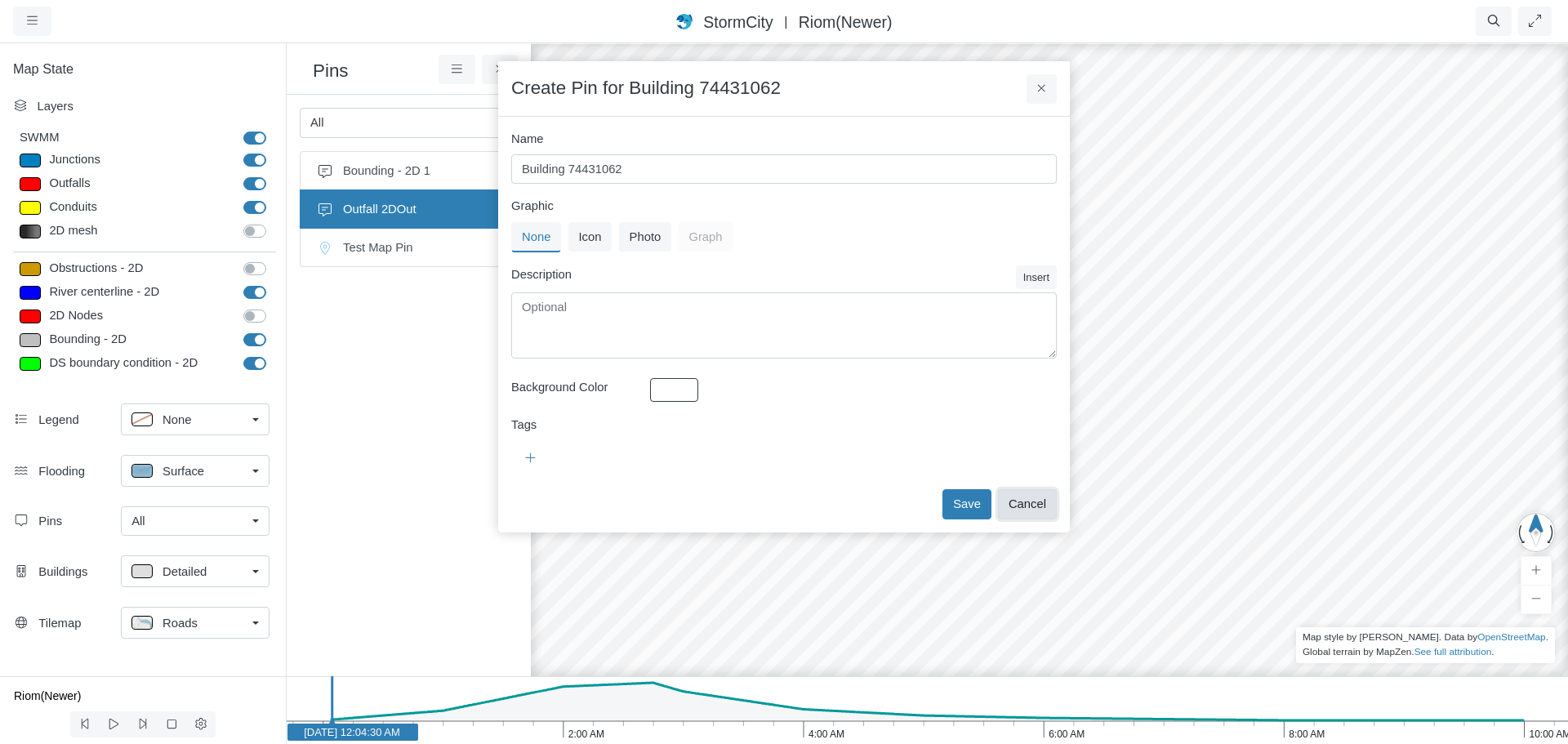
click at [1027, 501] on button "Cancel" at bounding box center [1027, 504] width 59 height 30
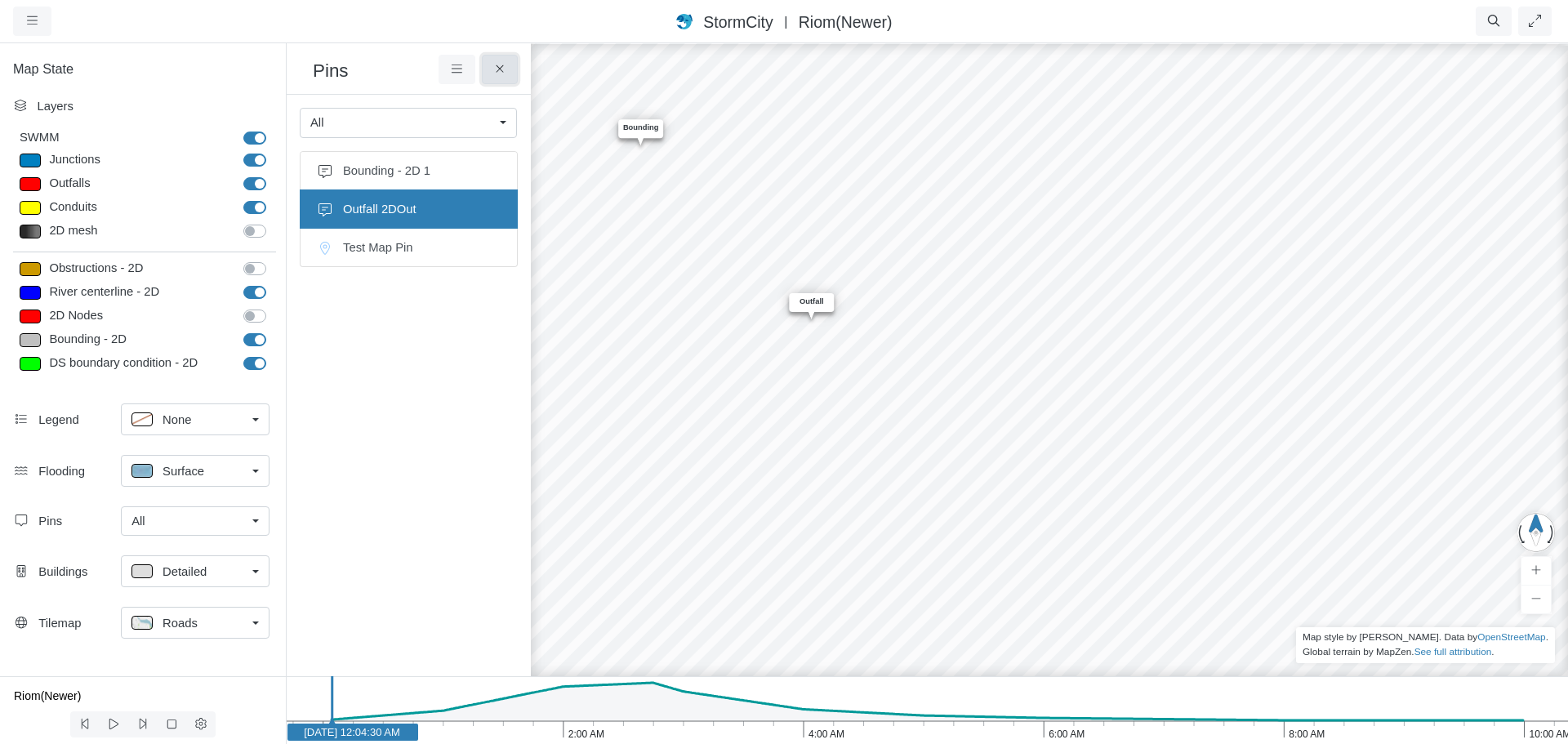
click at [500, 78] on button at bounding box center [500, 69] width 37 height 30
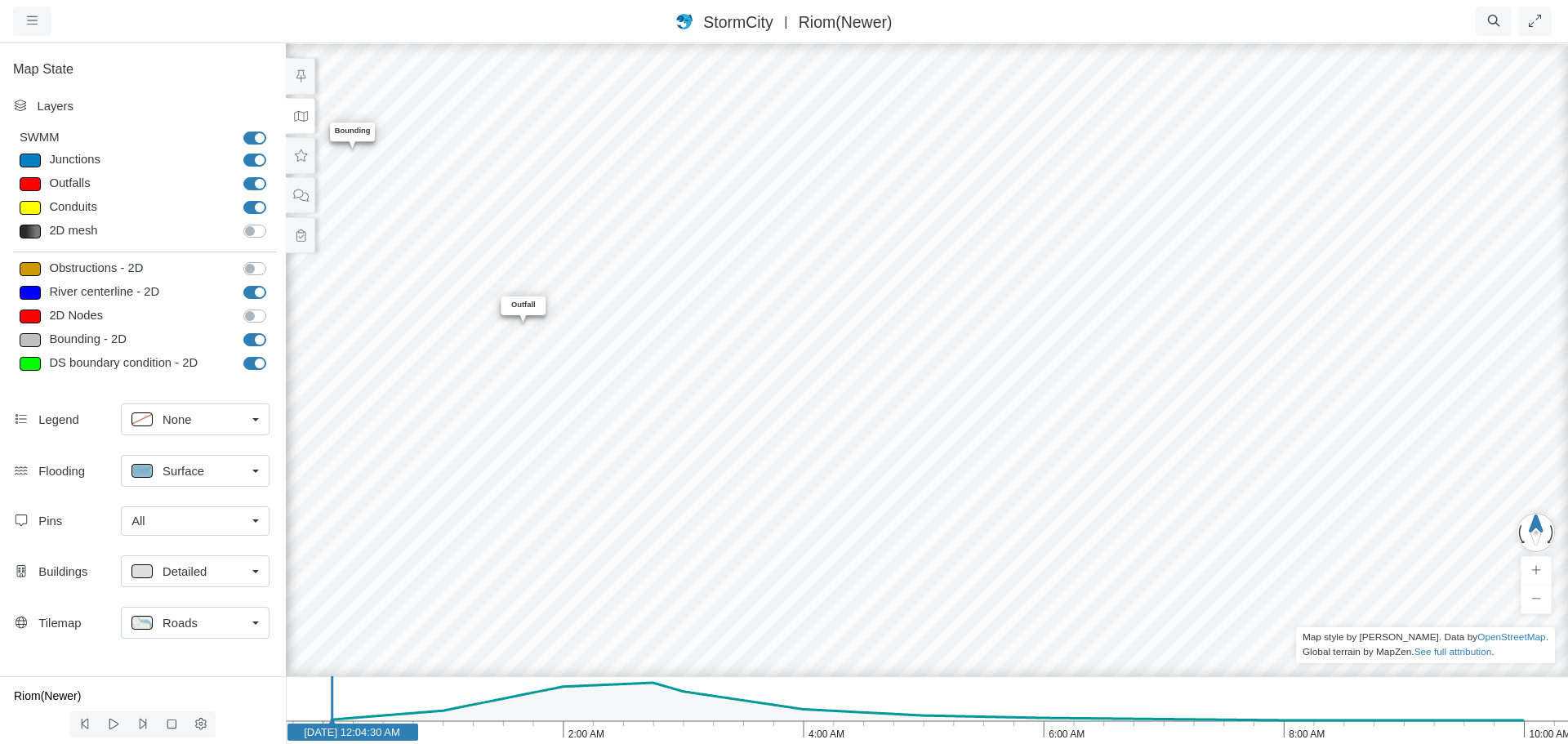
click at [700, 359] on div "JC RJ RJ CD RJ RJ RJ RJ Entity or function does not exist in this scenario. Bou…" at bounding box center [926, 392] width 1568 height 703
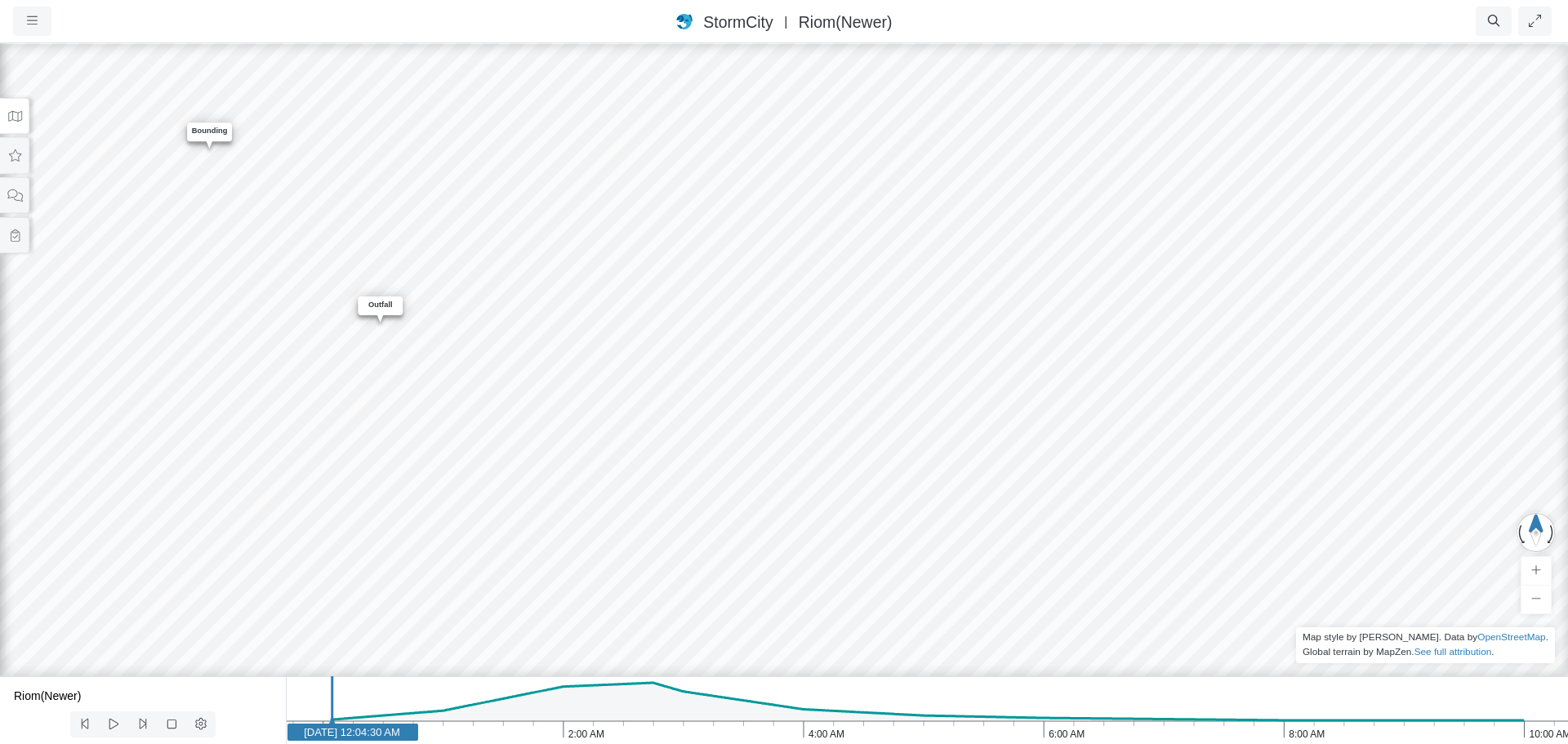
click at [462, 397] on div "JC RJ RJ CD RJ RJ RJ RJ Entity or function does not exist in this scenario. Bou…" at bounding box center [784, 392] width 1568 height 703
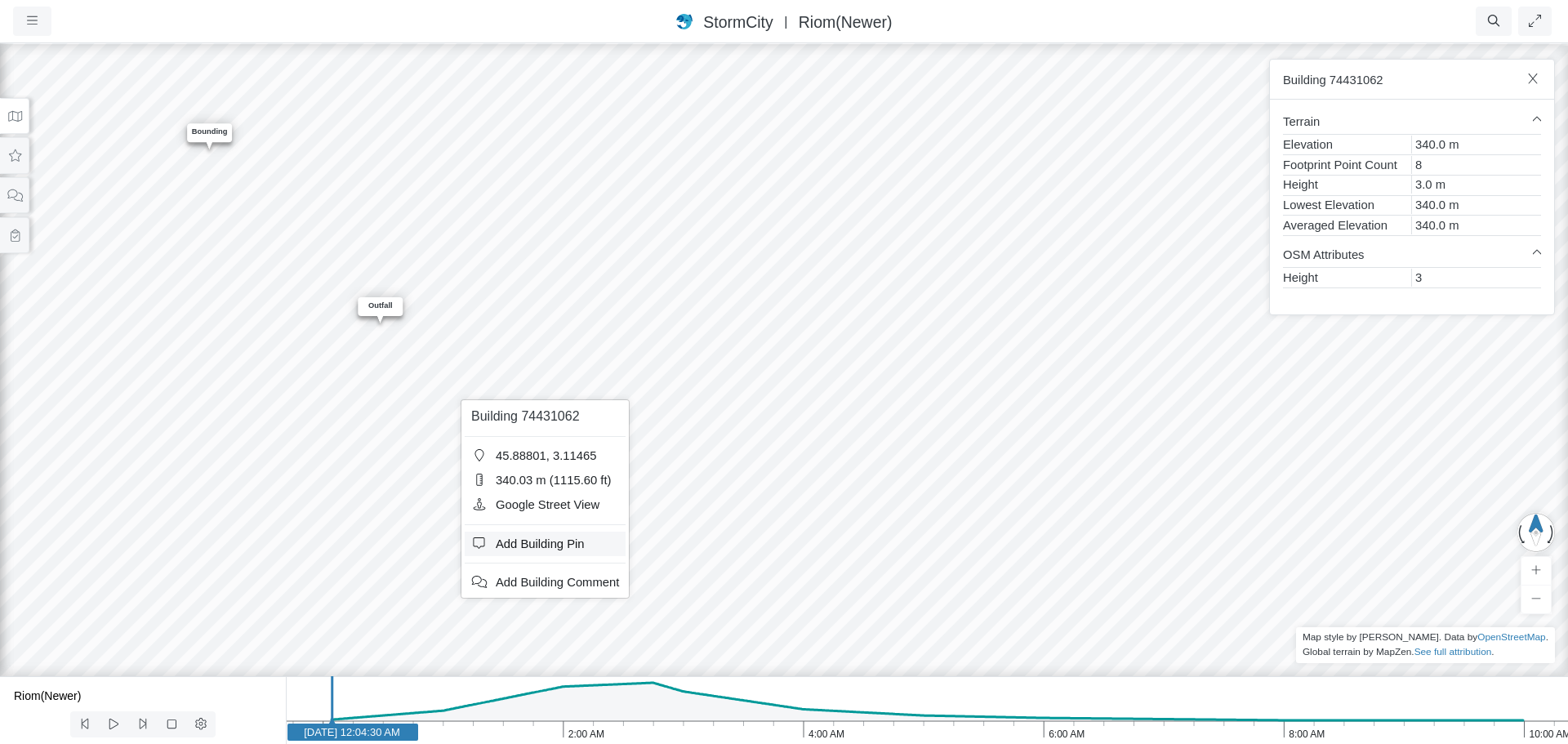
click at [538, 547] on span "Add Building Pin" at bounding box center [540, 544] width 89 height 13
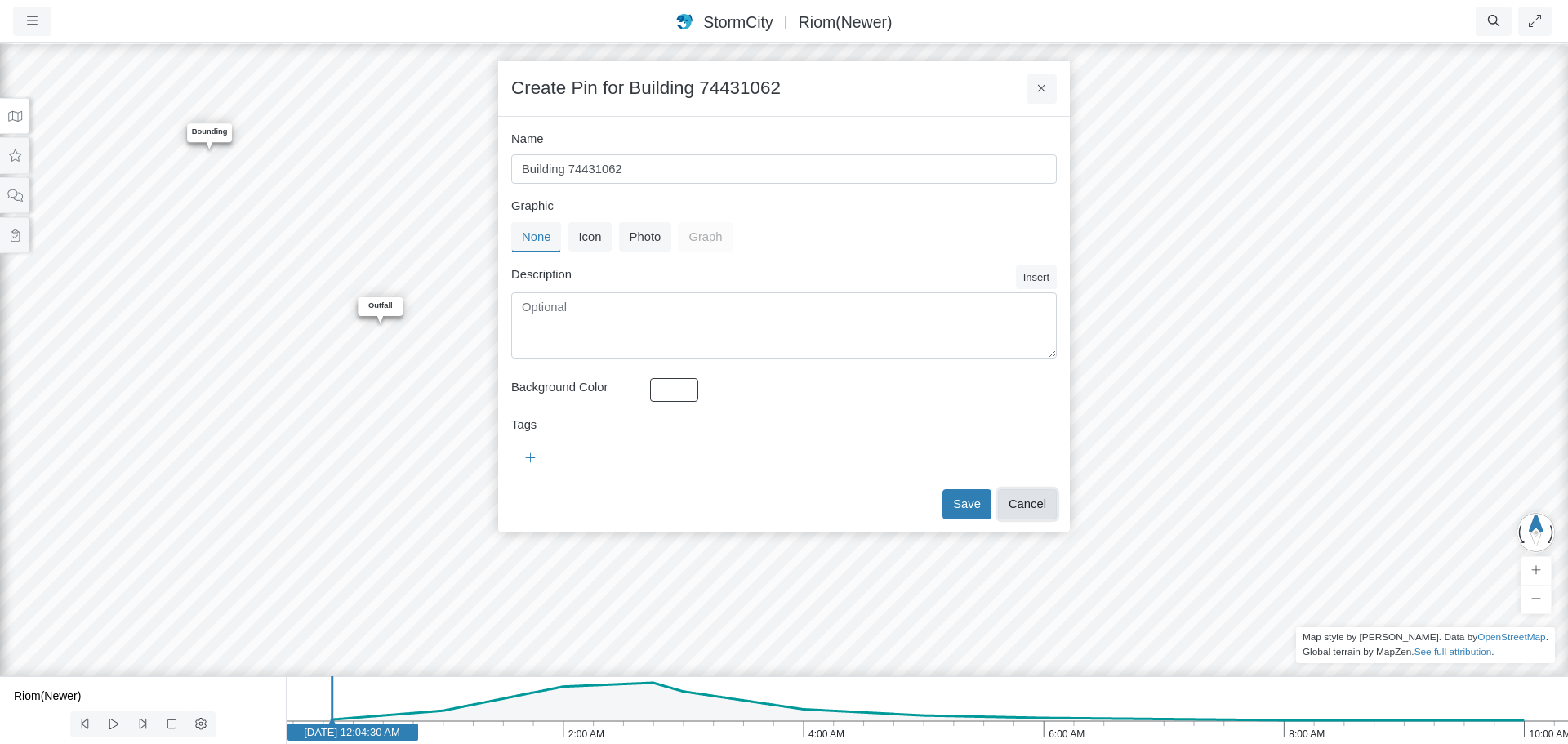
click at [1047, 502] on button "Cancel" at bounding box center [1027, 504] width 59 height 30
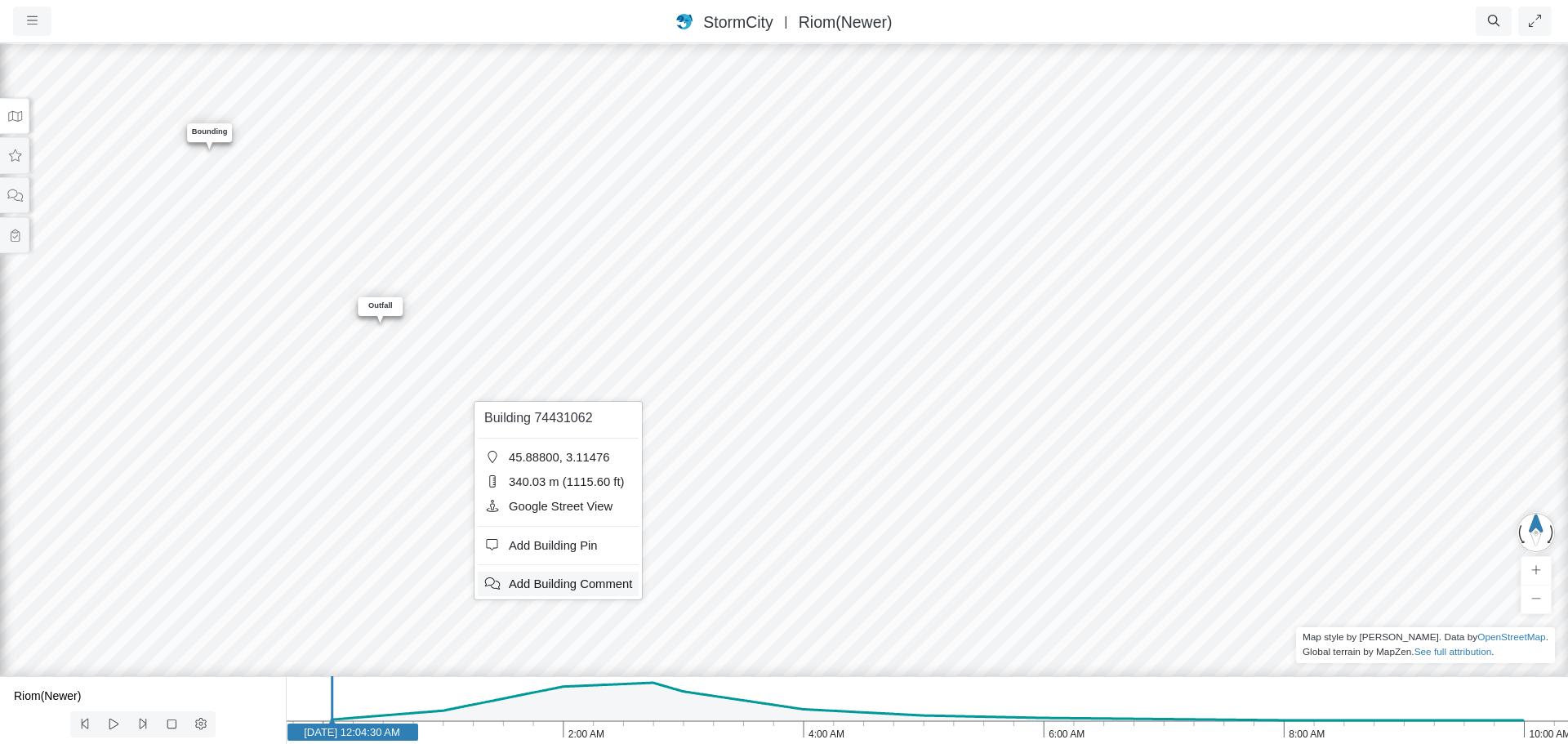
click at [573, 584] on span "Add Building Comment" at bounding box center [570, 583] width 124 height 13
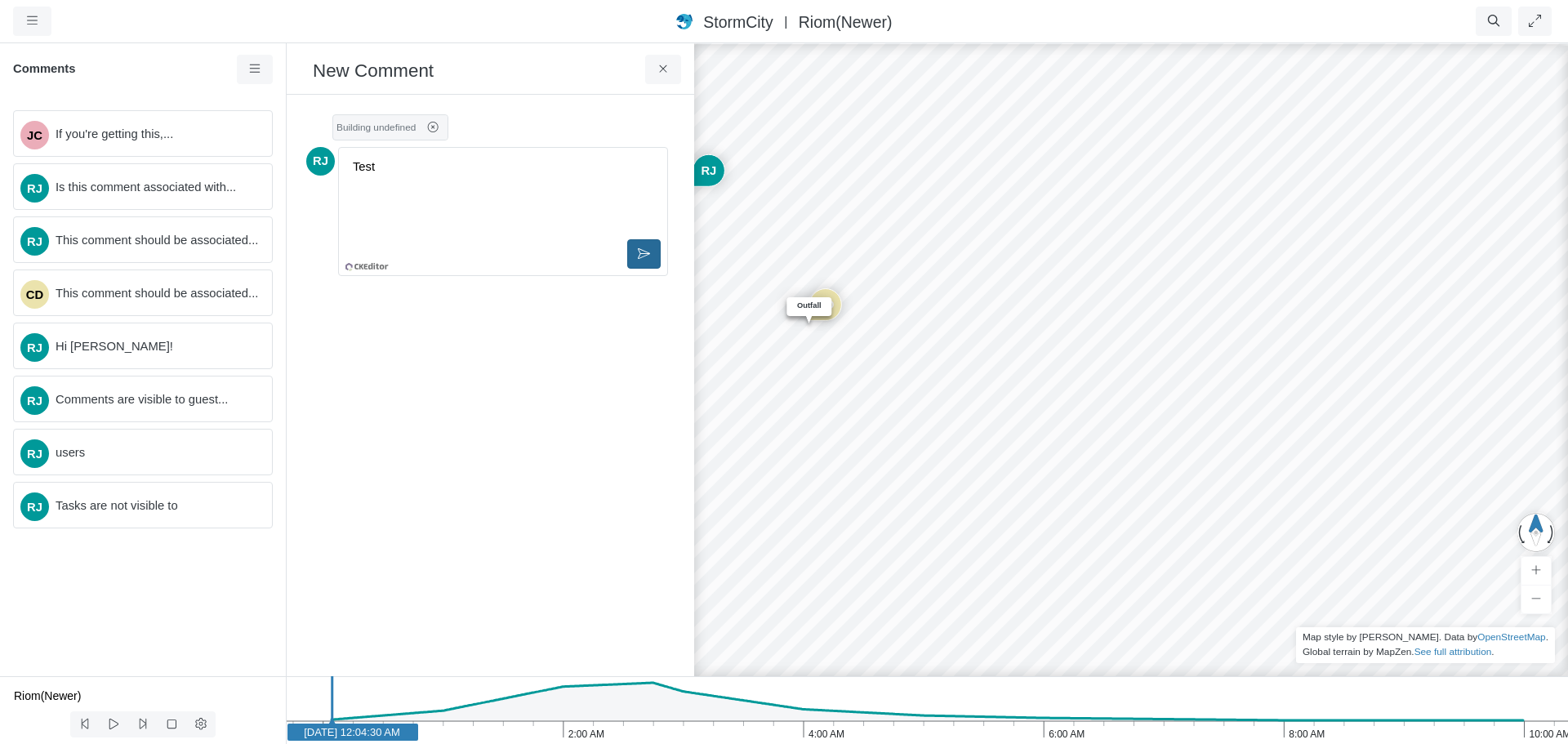
click at [645, 250] on icon at bounding box center [644, 253] width 13 height 13
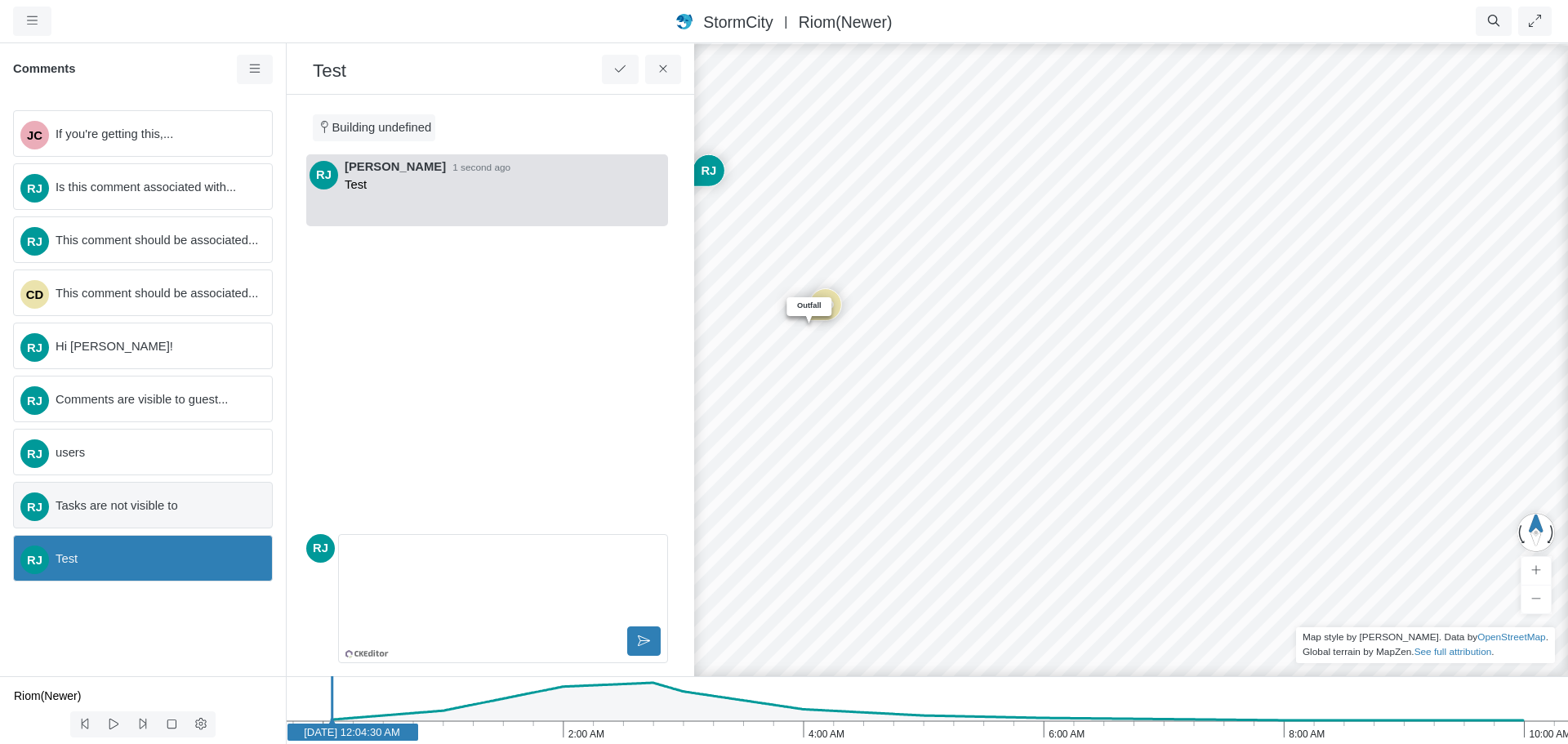
click at [150, 518] on div "RJ Tasks are not visible to" at bounding box center [142, 505] width 260 height 47
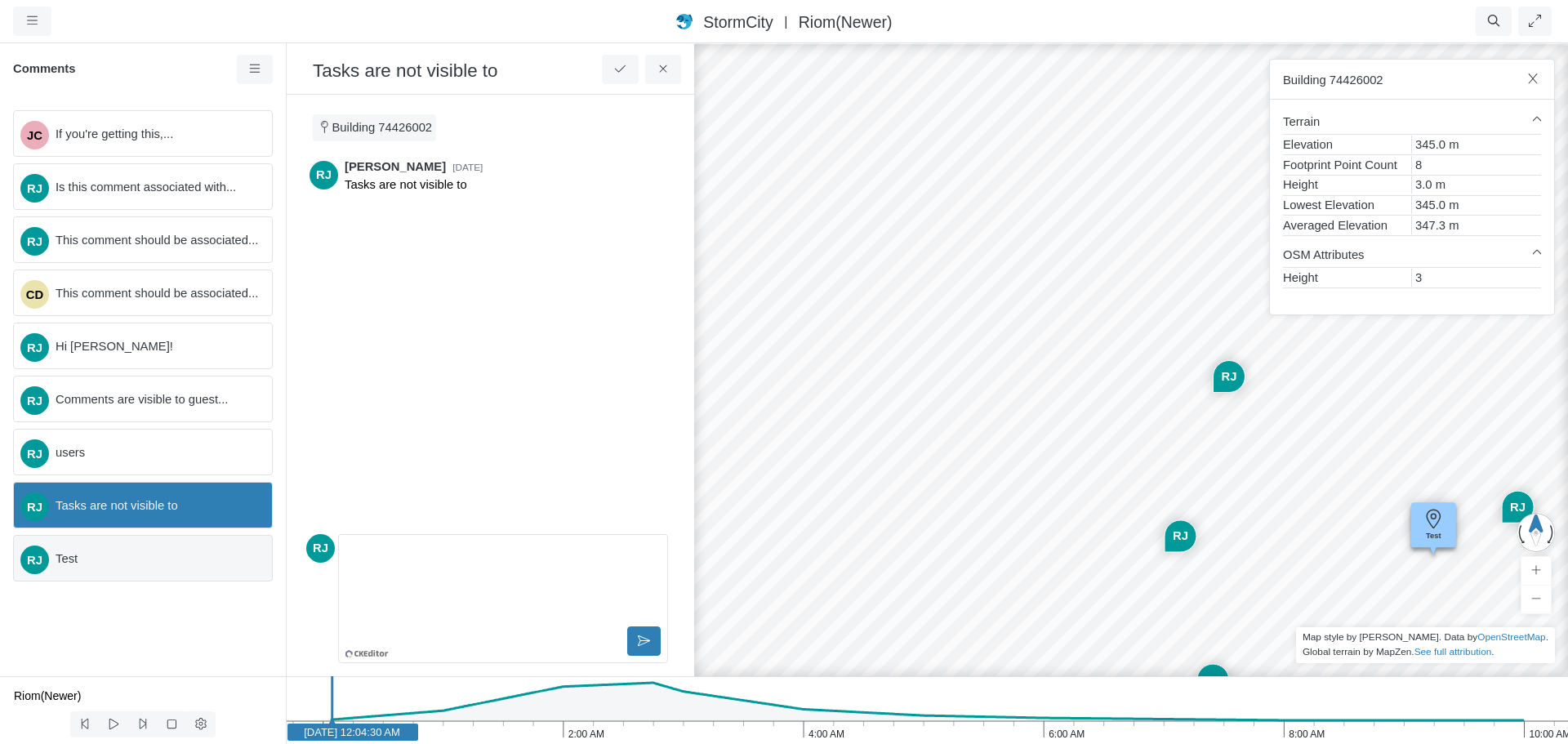
click at [142, 555] on span "Test" at bounding box center [158, 559] width 204 height 18
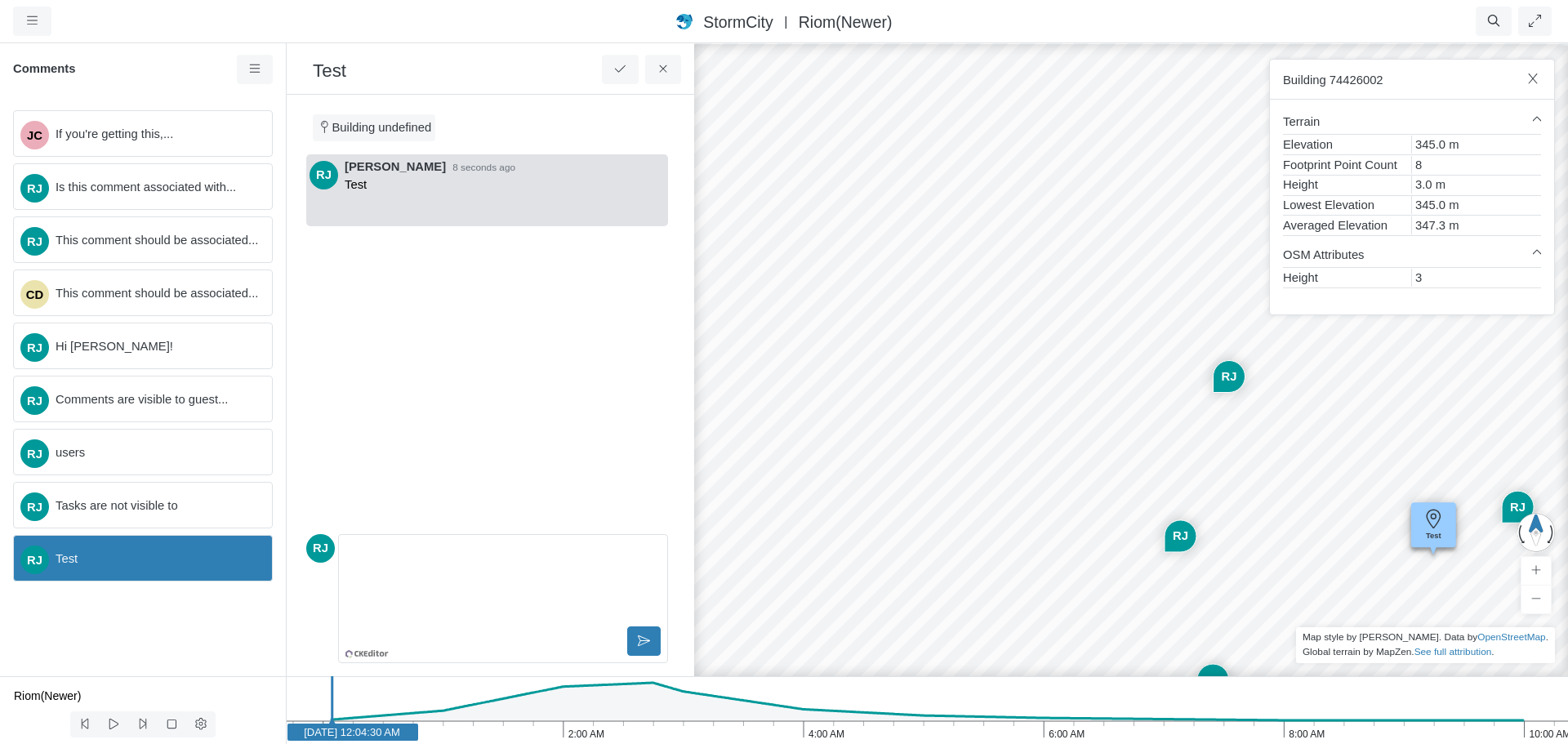
click at [142, 555] on span "Test" at bounding box center [158, 559] width 204 height 18
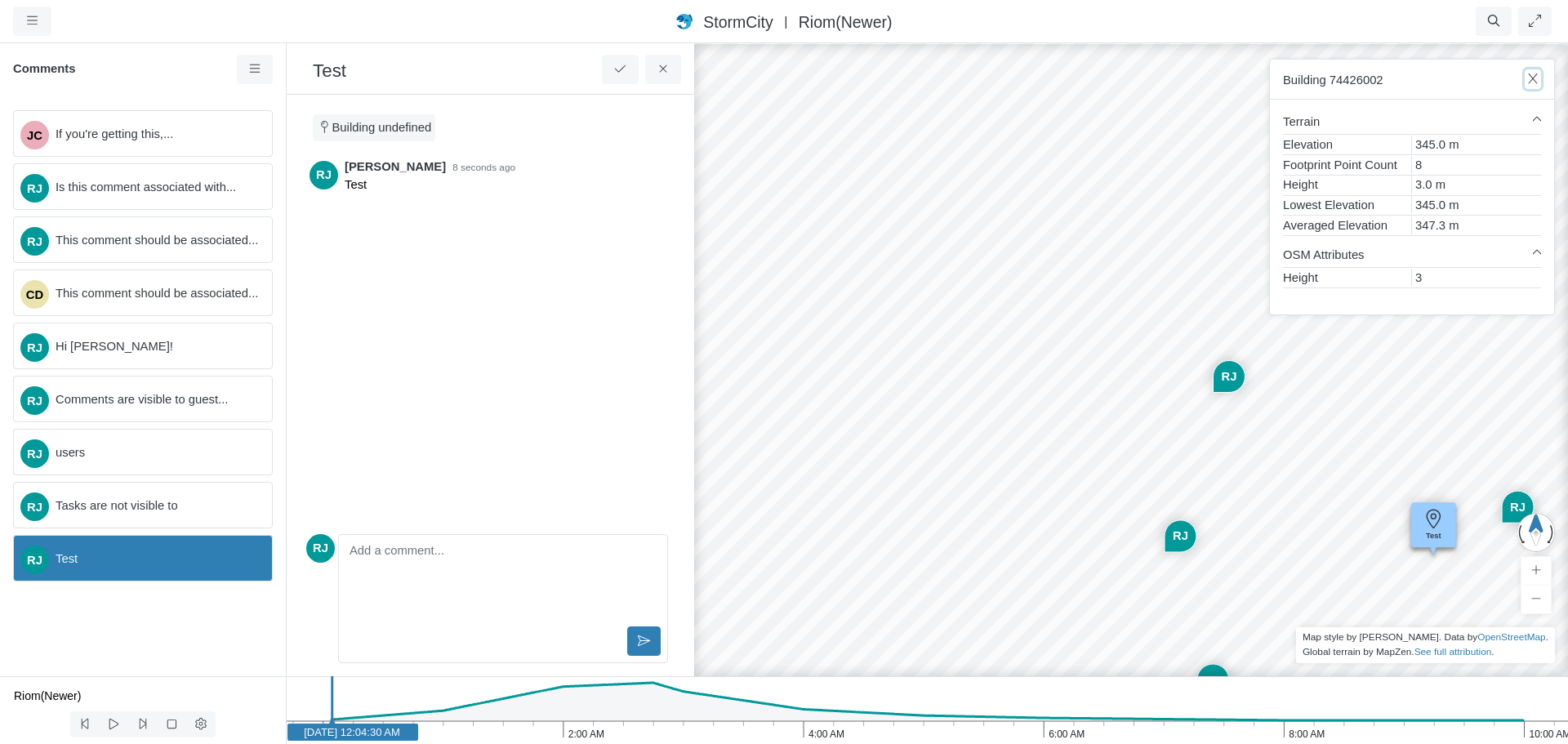
click at [1530, 78] on icon "button" at bounding box center [1533, 79] width 15 height 13
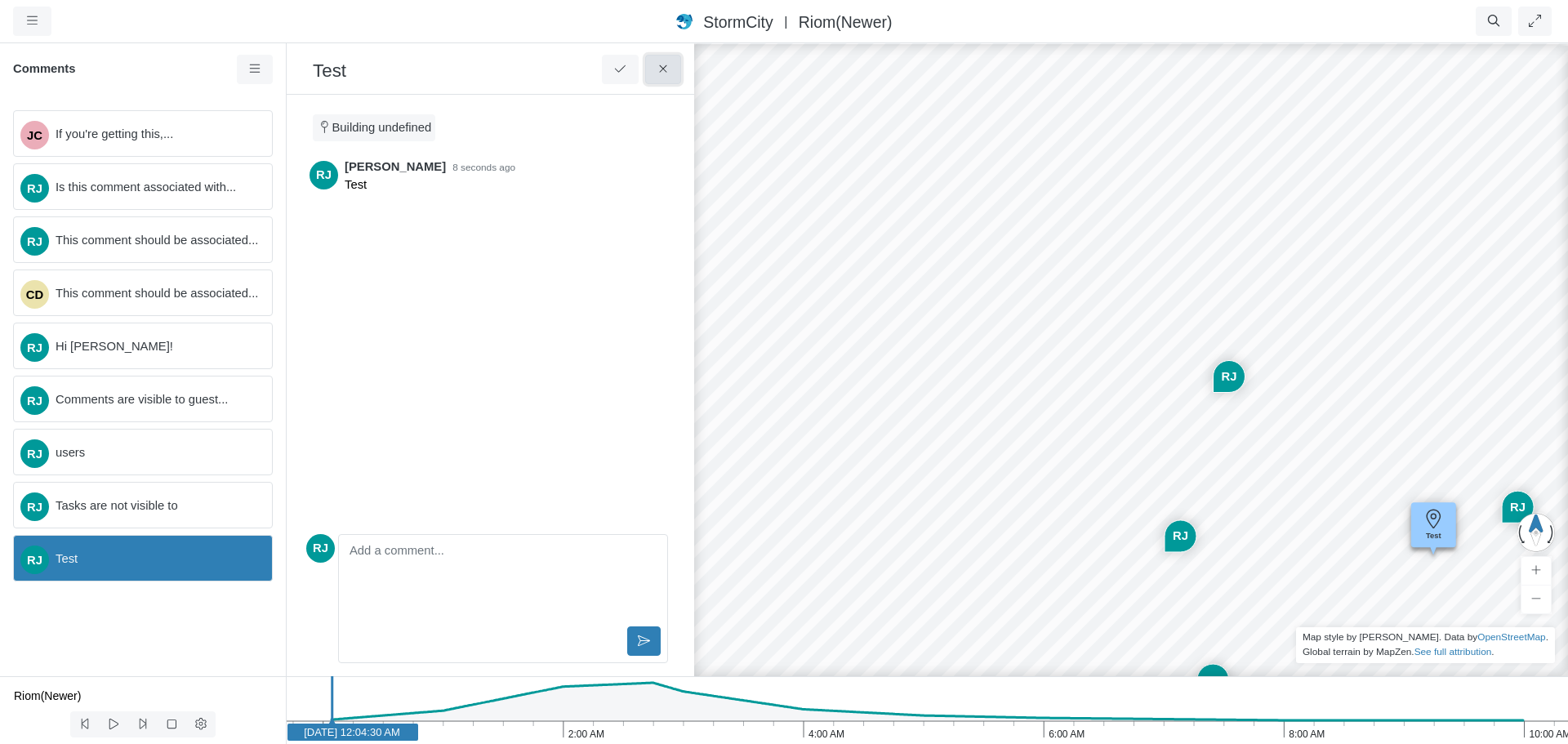
click at [670, 68] on icon at bounding box center [663, 69] width 15 height 13
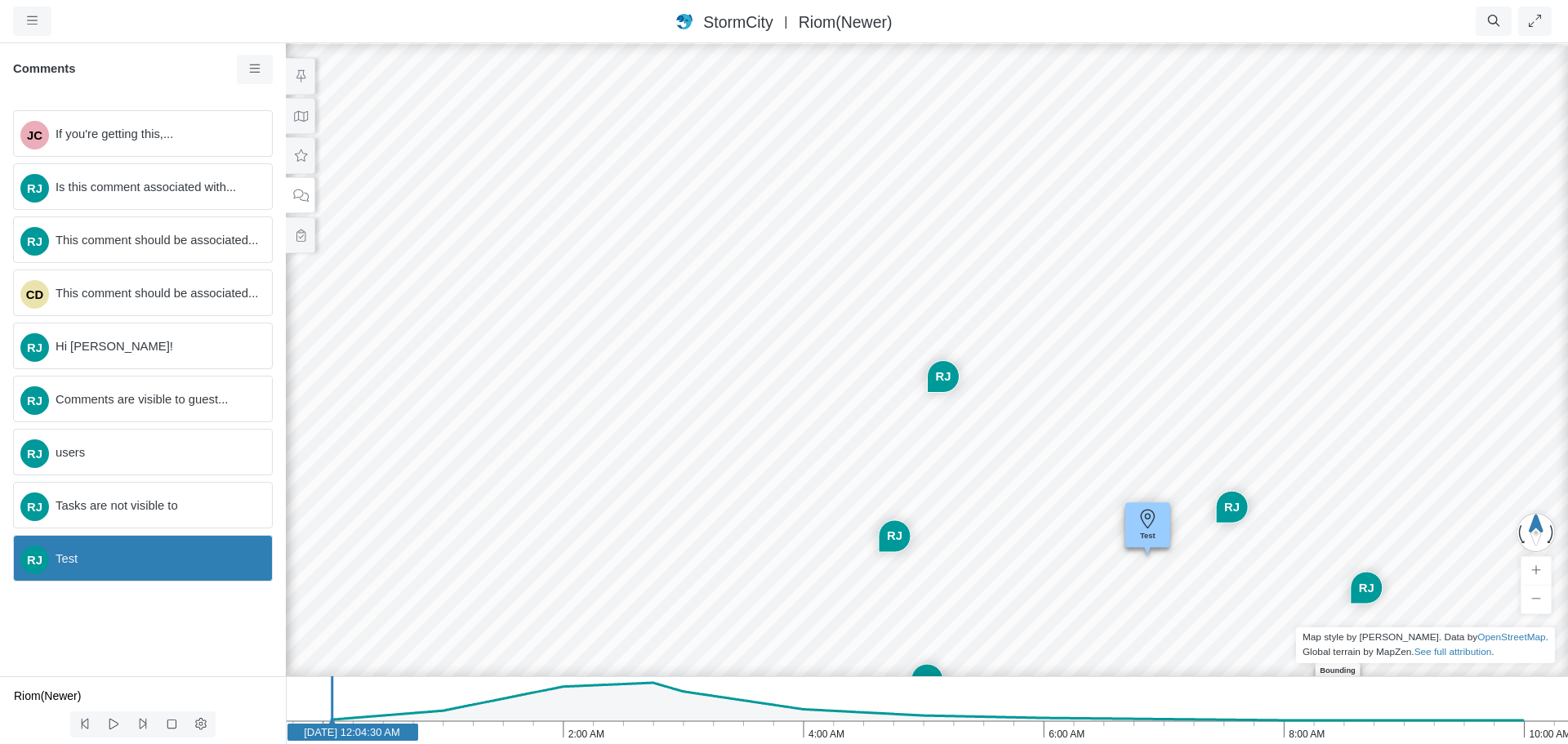
click at [1212, 552] on div "JC RJ RJ CD RJ RJ RJ RJ Entity or function does not exist in this scenario. Bou…" at bounding box center [926, 392] width 1568 height 703
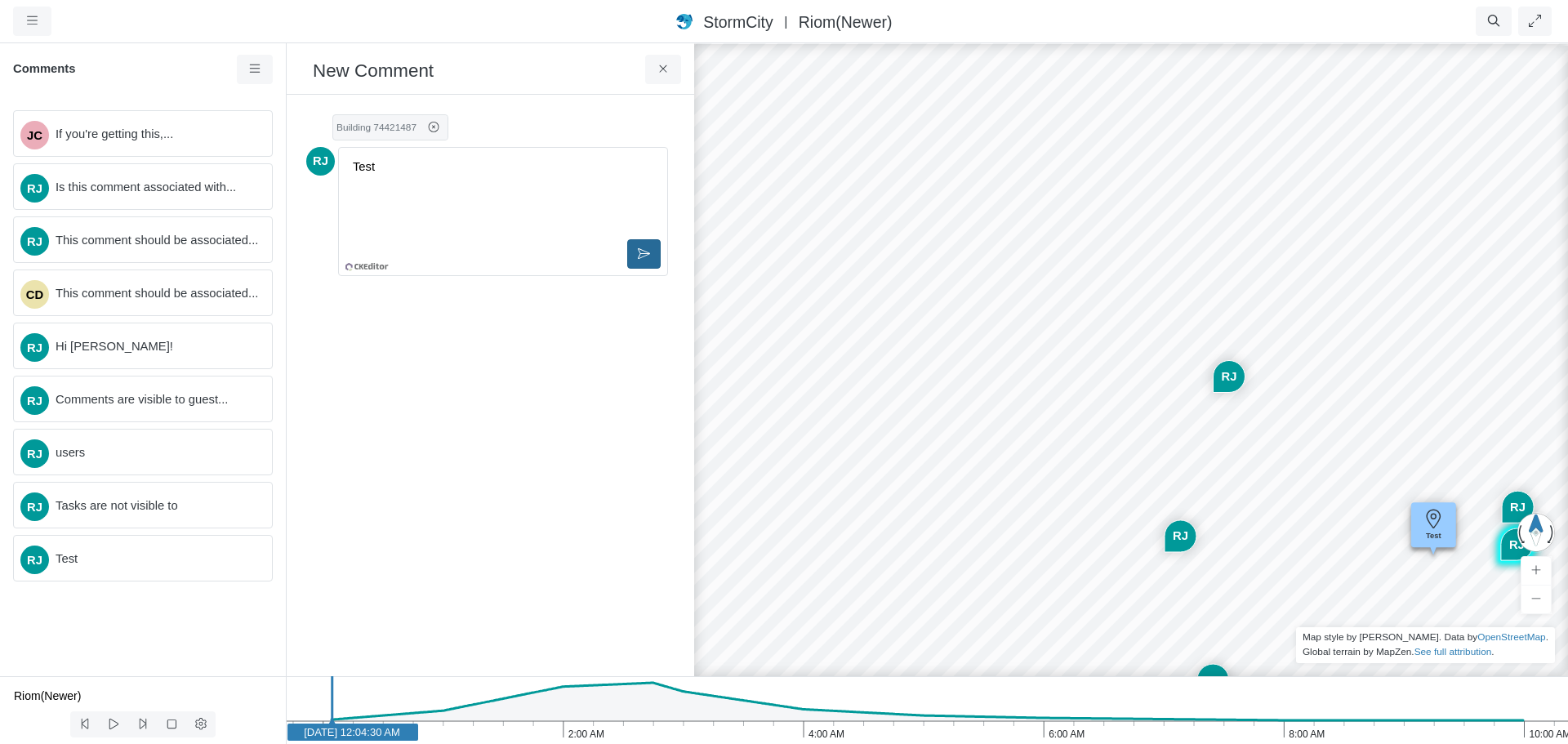
click at [644, 255] on icon at bounding box center [644, 253] width 13 height 13
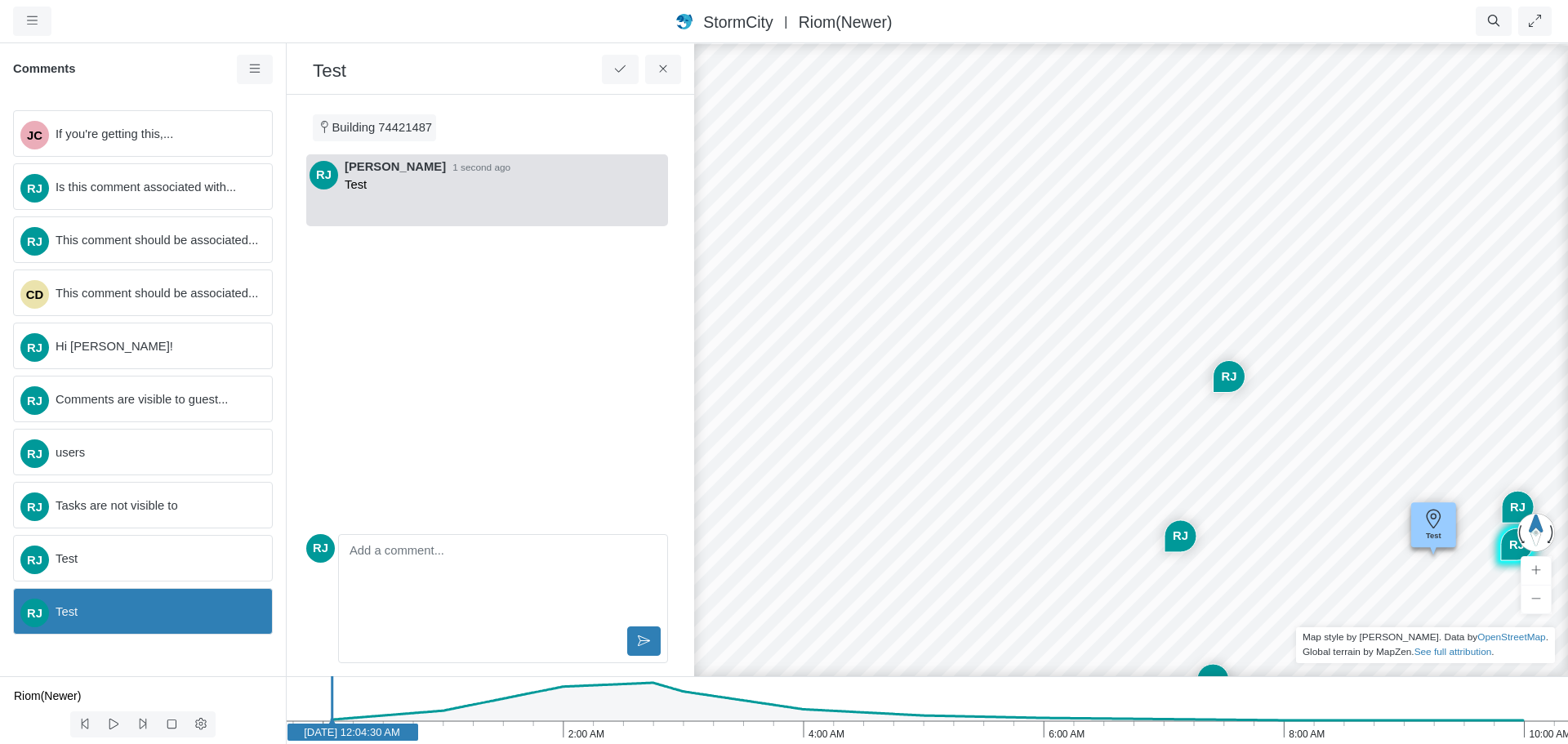
click at [168, 613] on span "Test" at bounding box center [158, 611] width 204 height 18
click at [171, 552] on span "Test" at bounding box center [158, 559] width 204 height 18
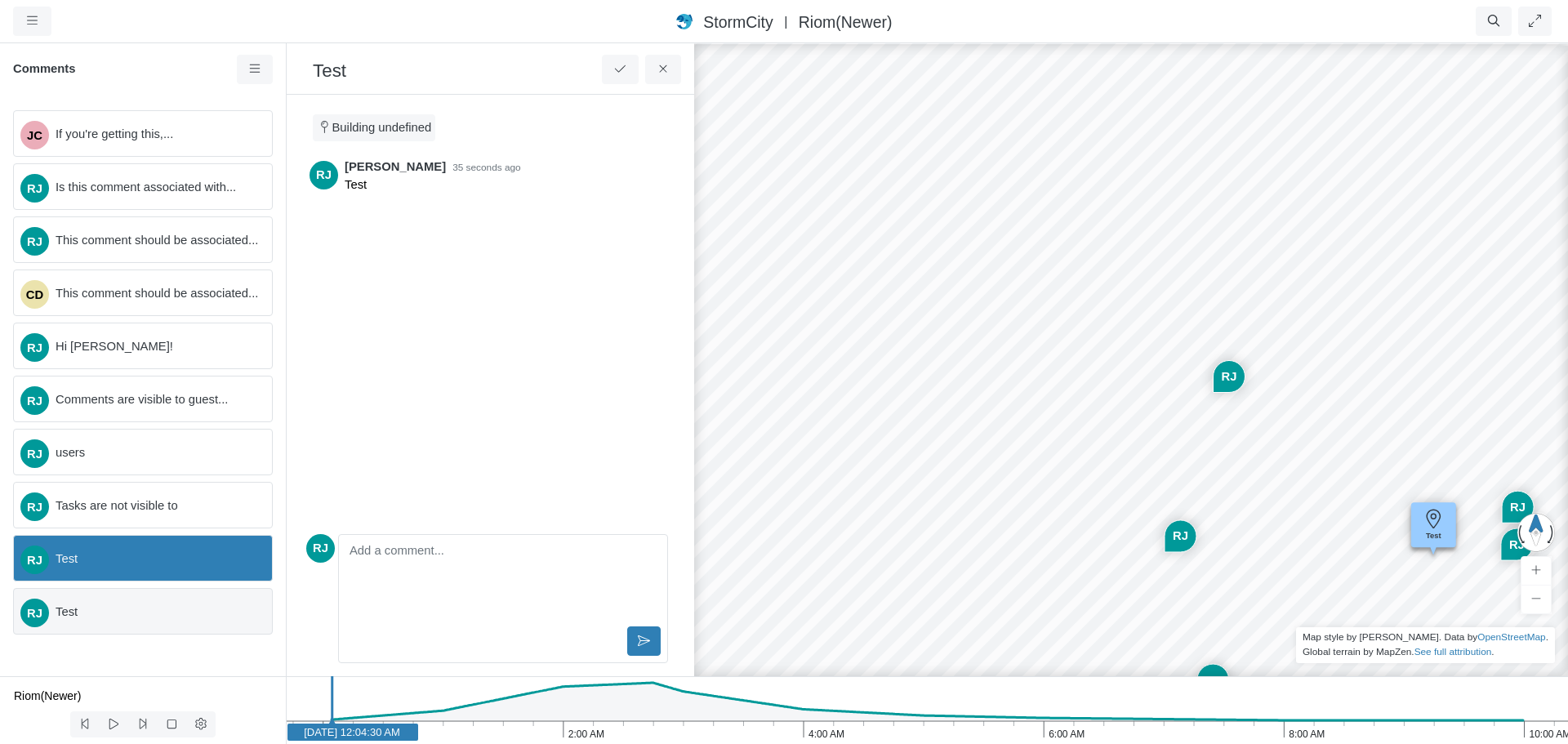
click at [171, 610] on span "Test" at bounding box center [158, 611] width 204 height 18
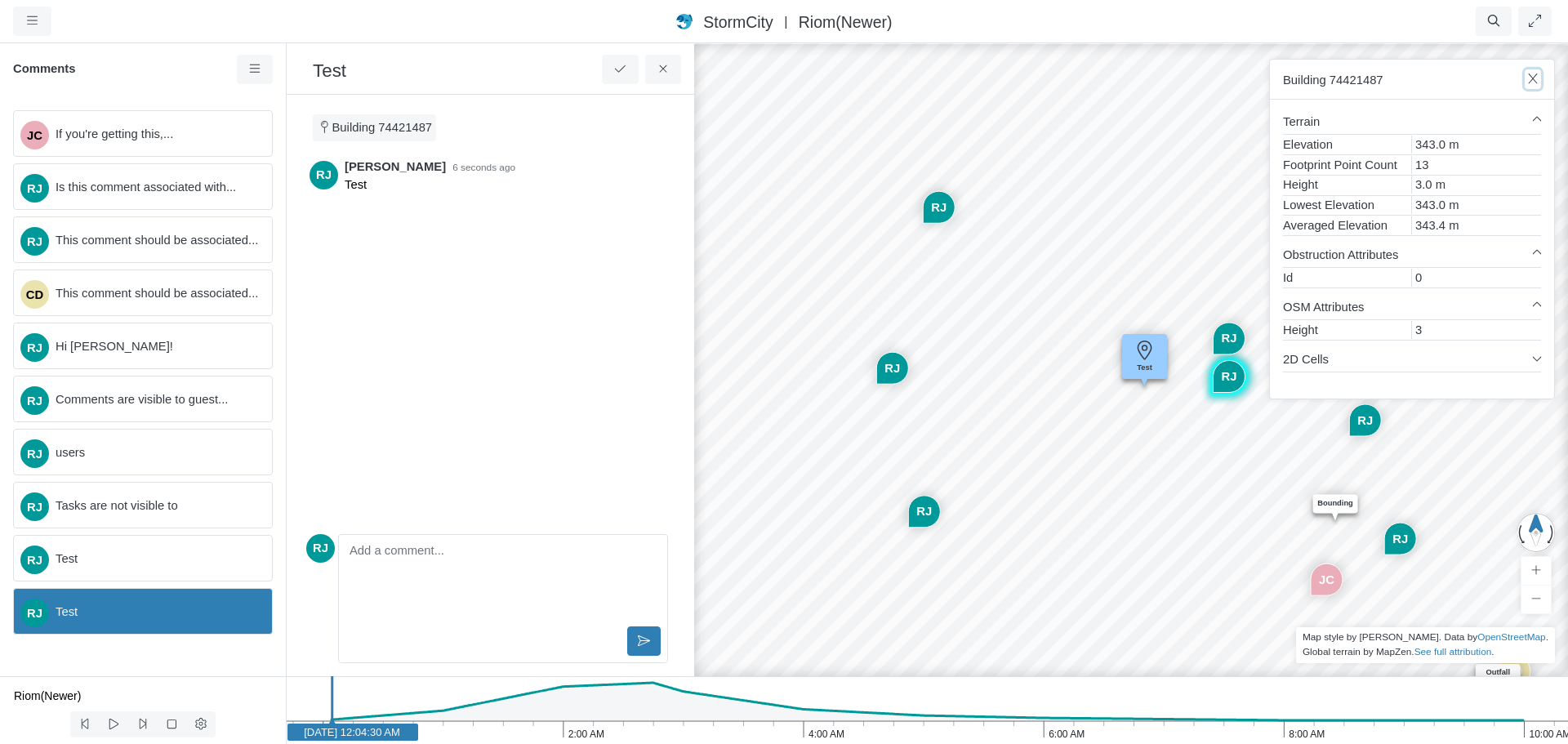
click at [1536, 75] on icon "button" at bounding box center [1533, 79] width 15 height 13
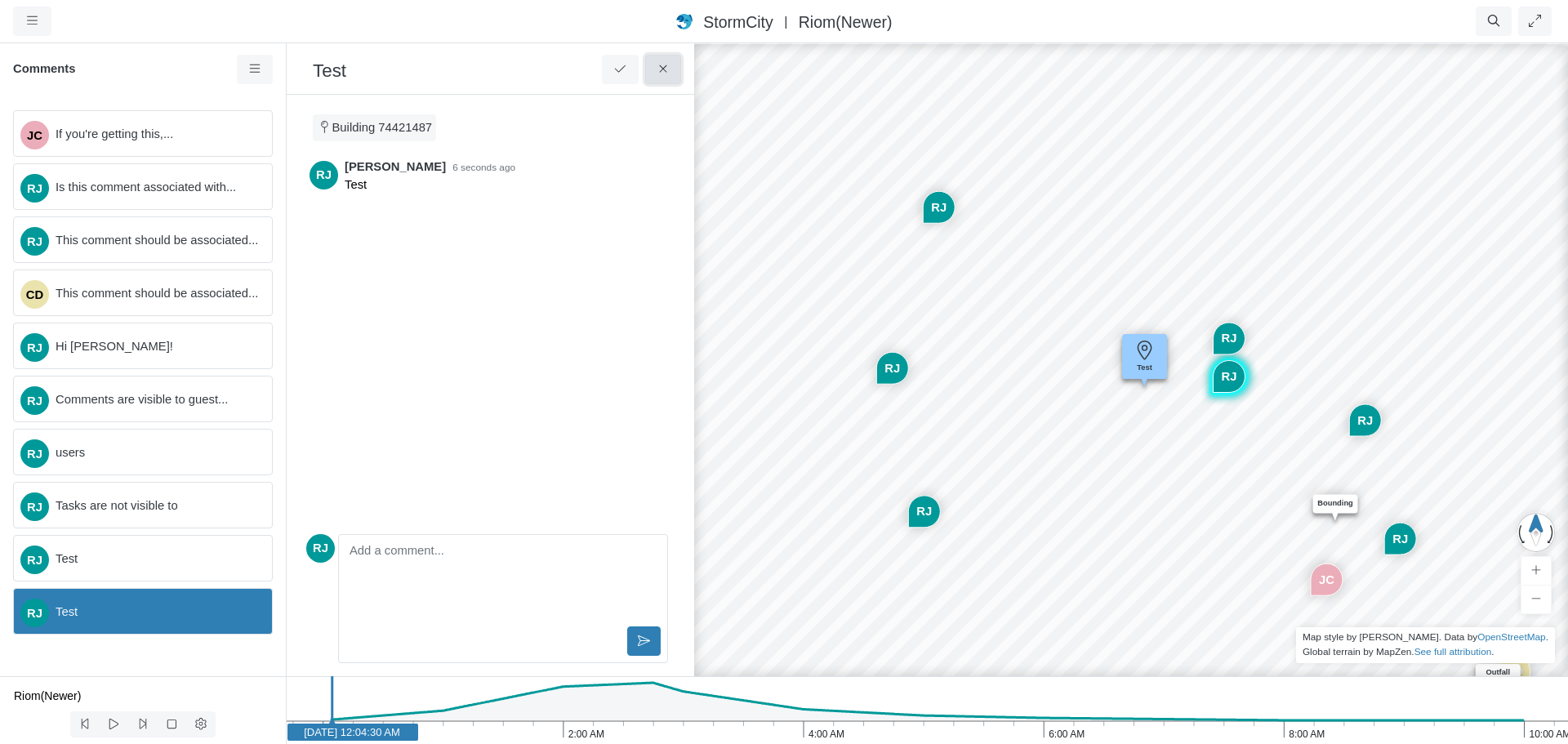
click at [671, 71] on button at bounding box center [663, 69] width 37 height 30
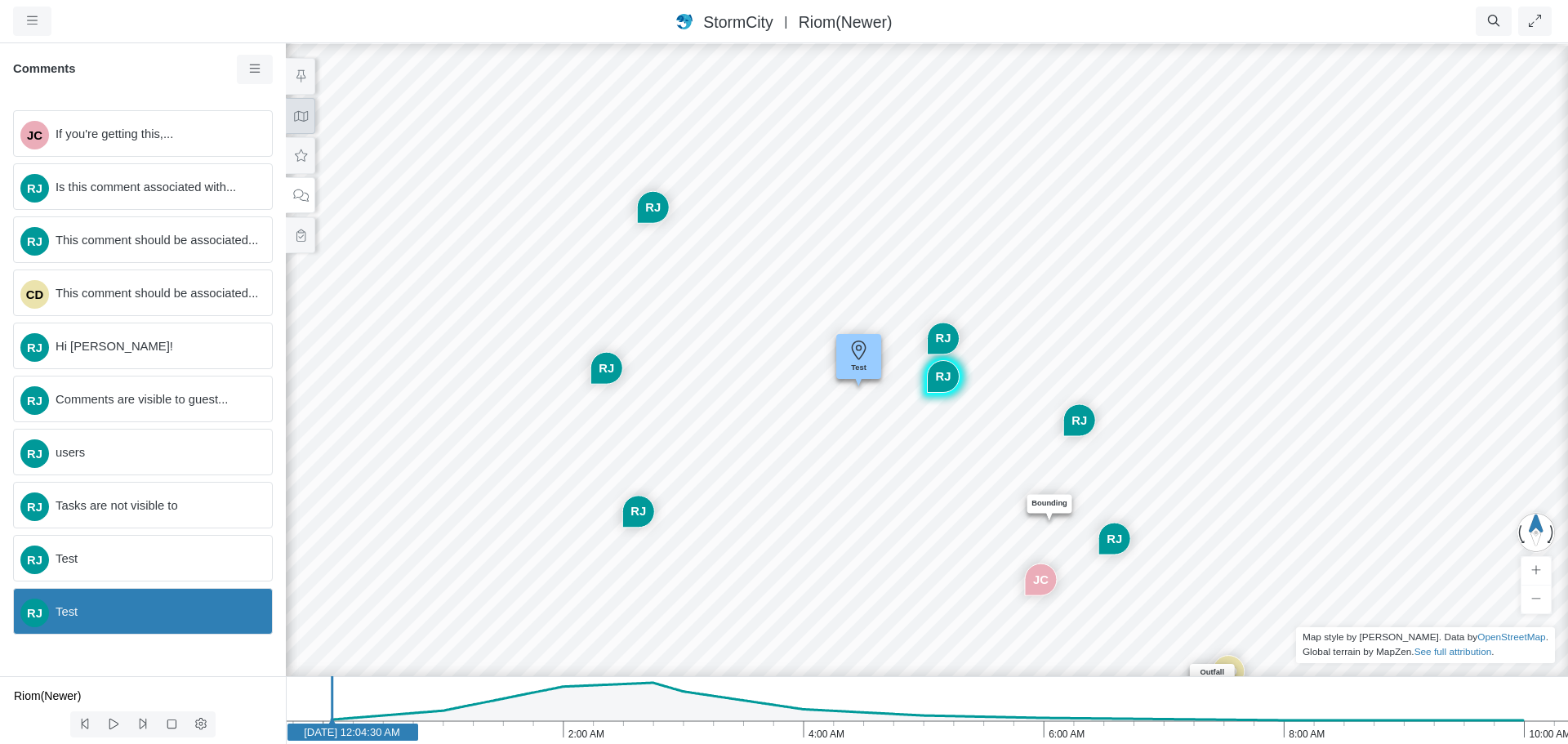
click at [299, 122] on icon at bounding box center [300, 116] width 15 height 13
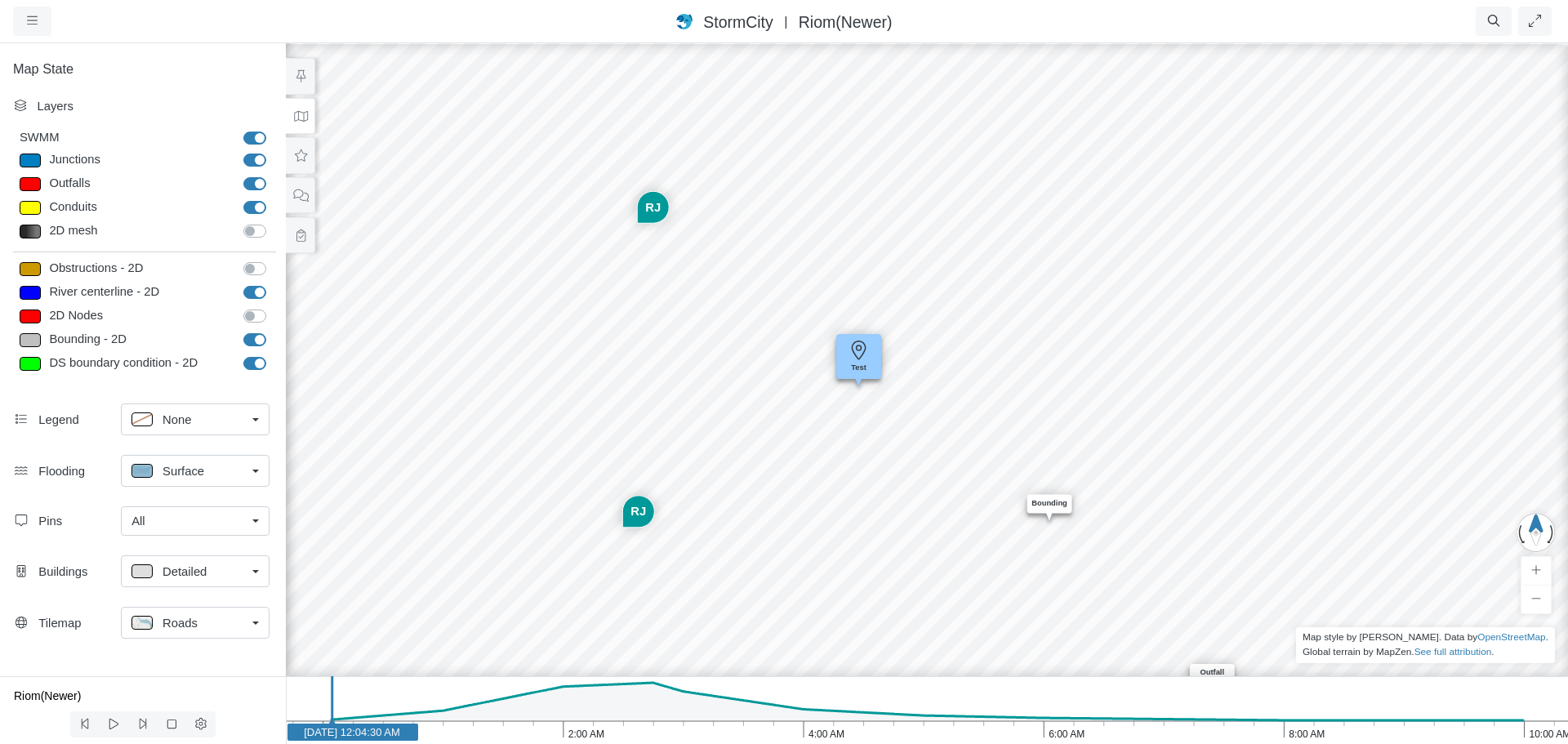
click at [763, 421] on div "JC RJ RJ CD RJ RJ RJ RJ Entity or function does not exist in this scenario. Bou…" at bounding box center [926, 392] width 1568 height 703
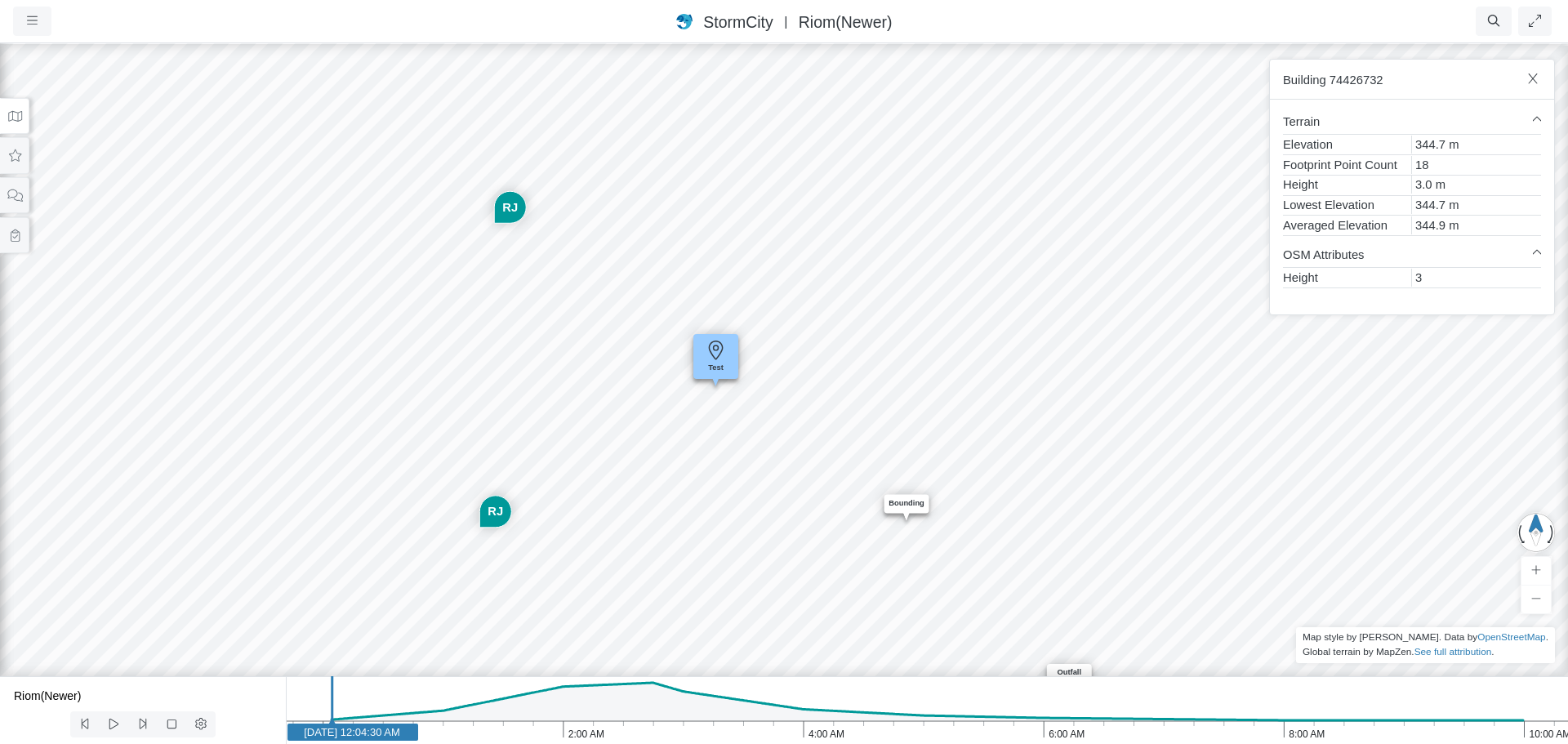
click at [803, 547] on div "JC RJ RJ CD RJ RJ RJ RJ Entity or function does not exist in this scenario. Bou…" at bounding box center [784, 392] width 1568 height 703
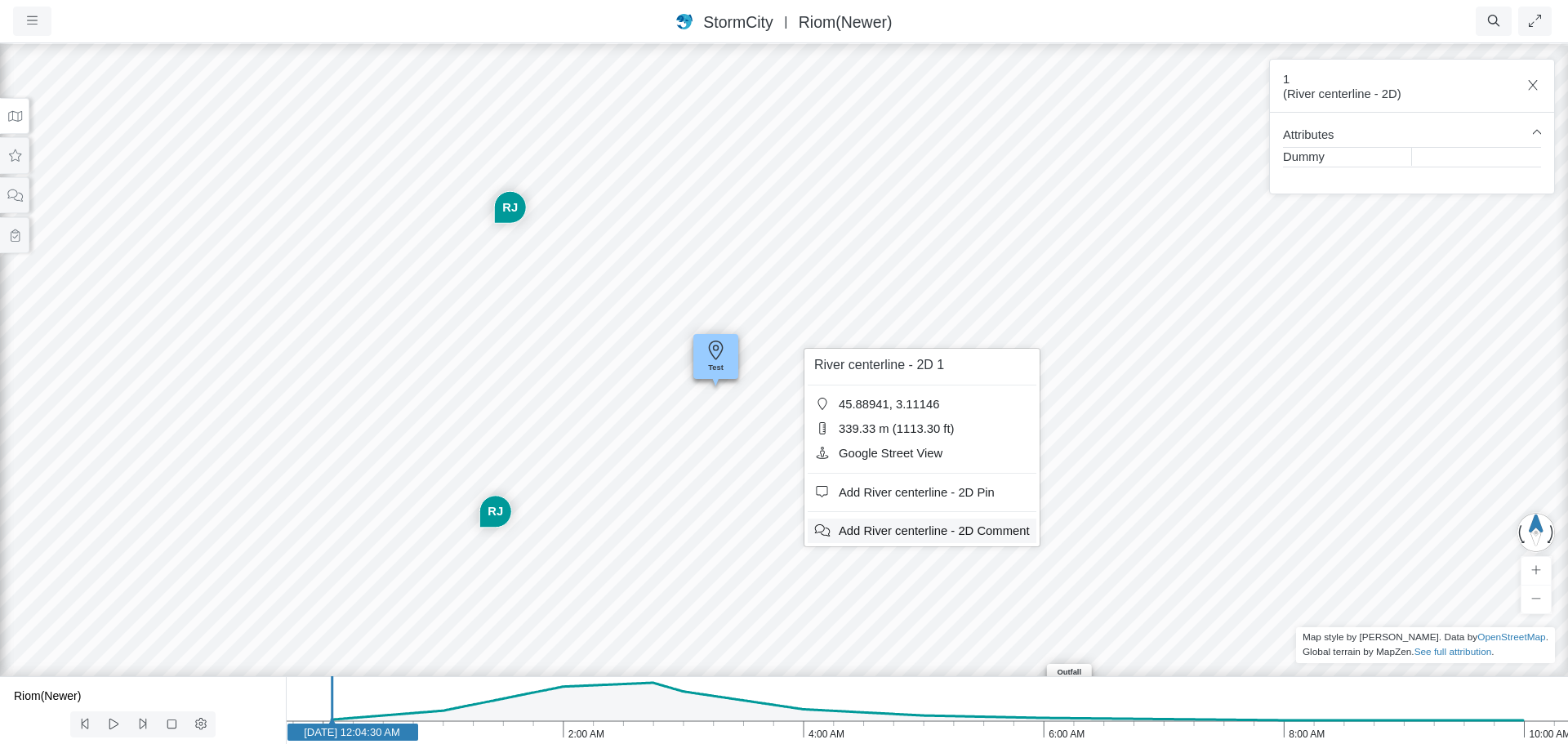
click at [860, 528] on span "Add River centerline - 2D Comment" at bounding box center [934, 530] width 191 height 13
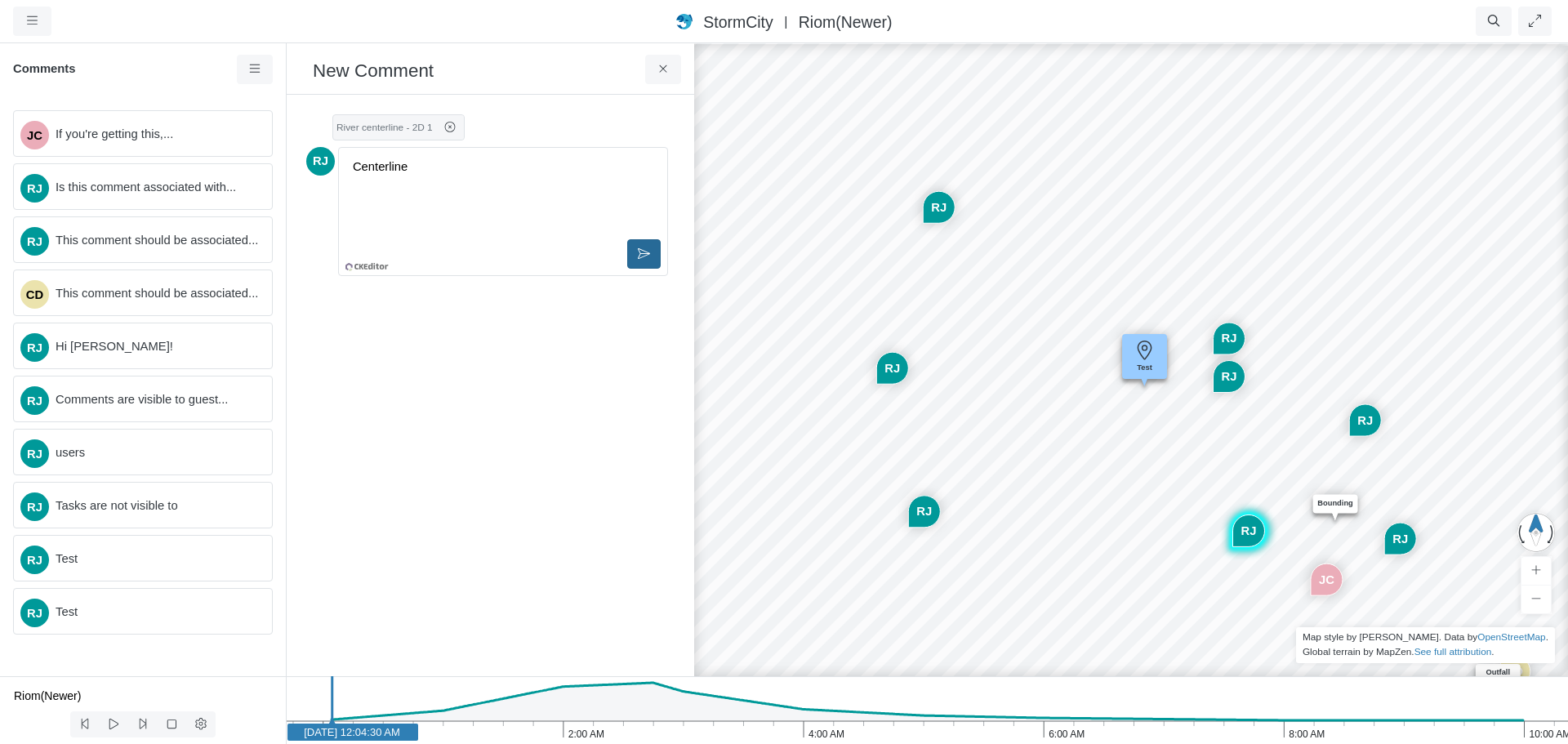
click at [653, 257] on button at bounding box center [644, 253] width 33 height 30
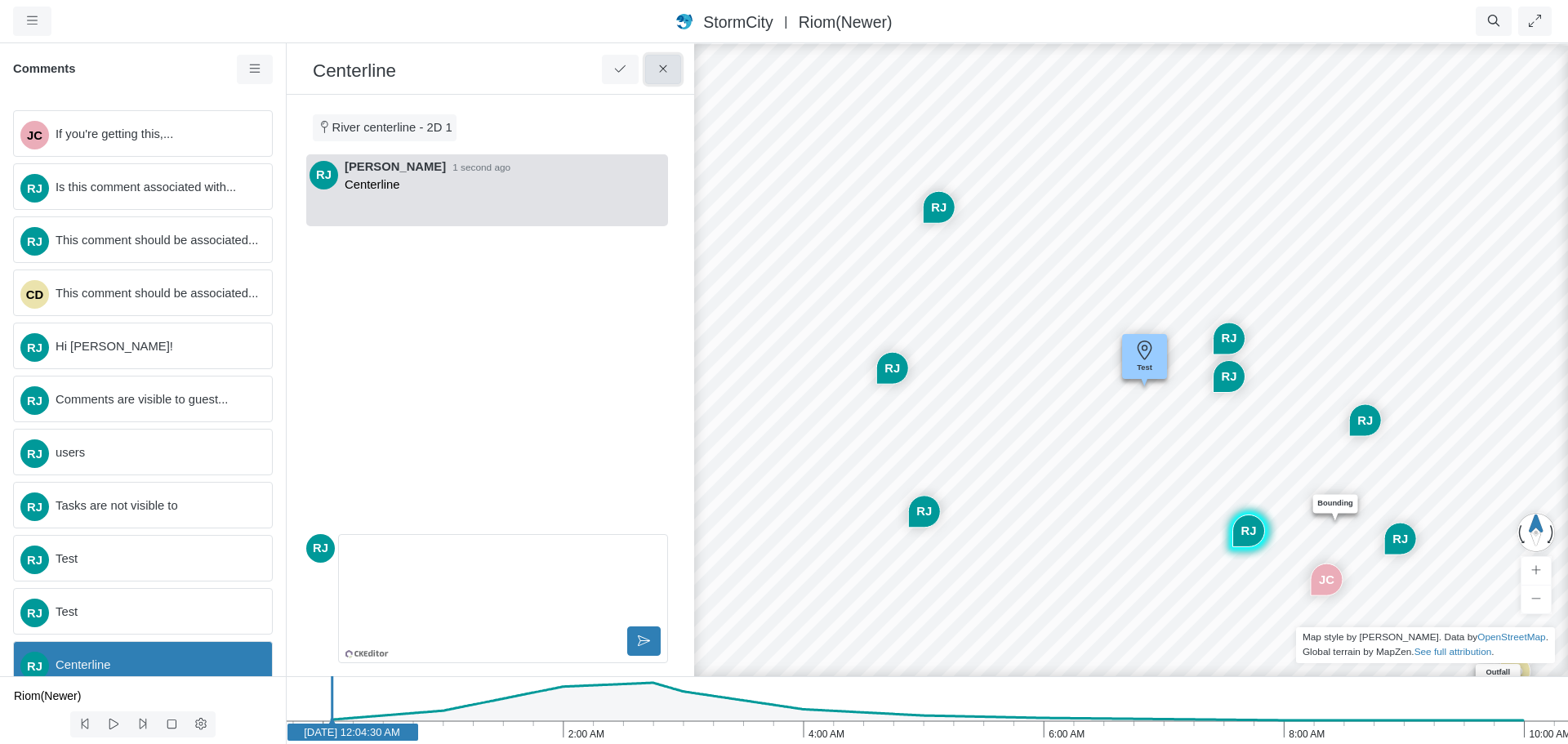
click at [672, 66] on button at bounding box center [663, 69] width 37 height 30
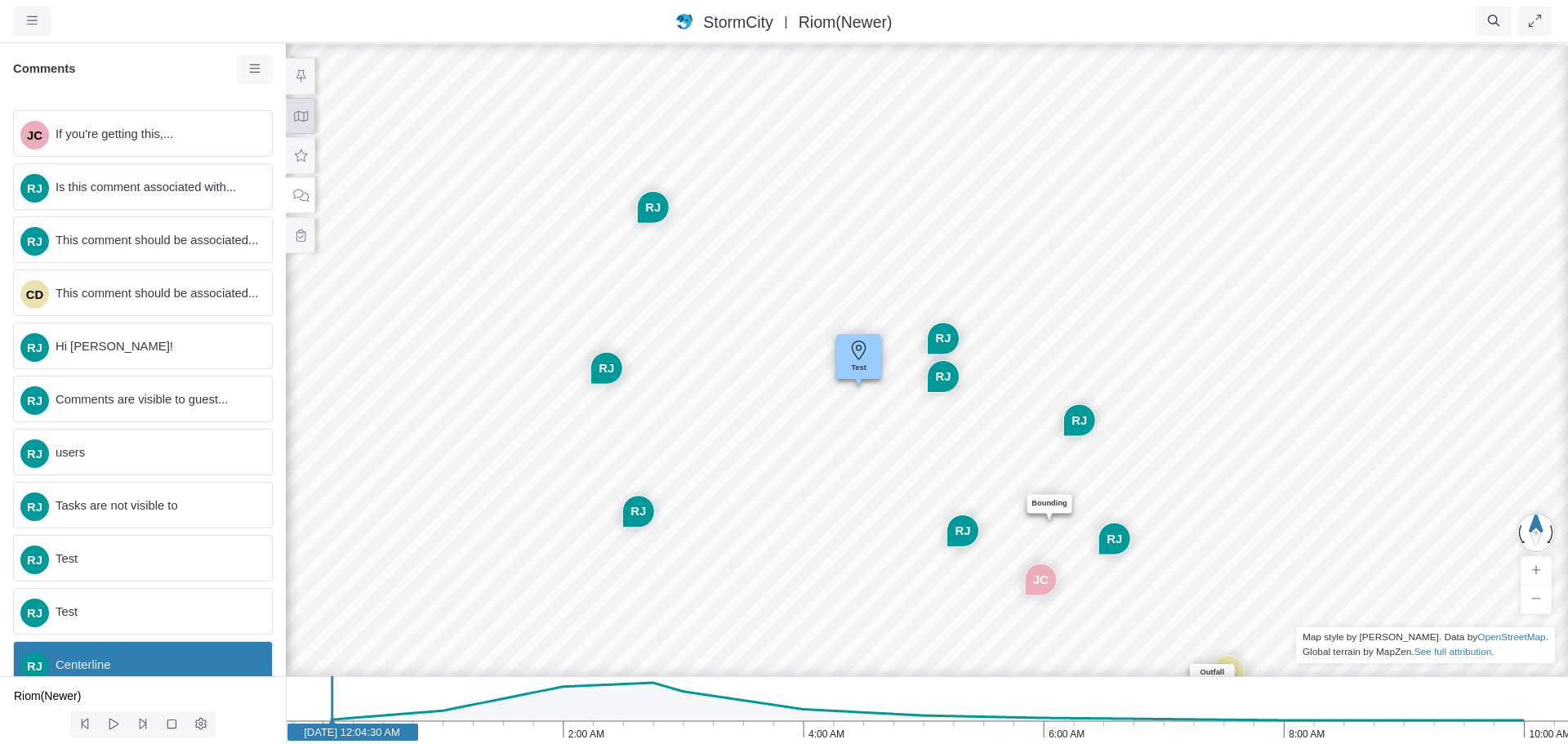
click at [301, 114] on icon at bounding box center [300, 116] width 15 height 13
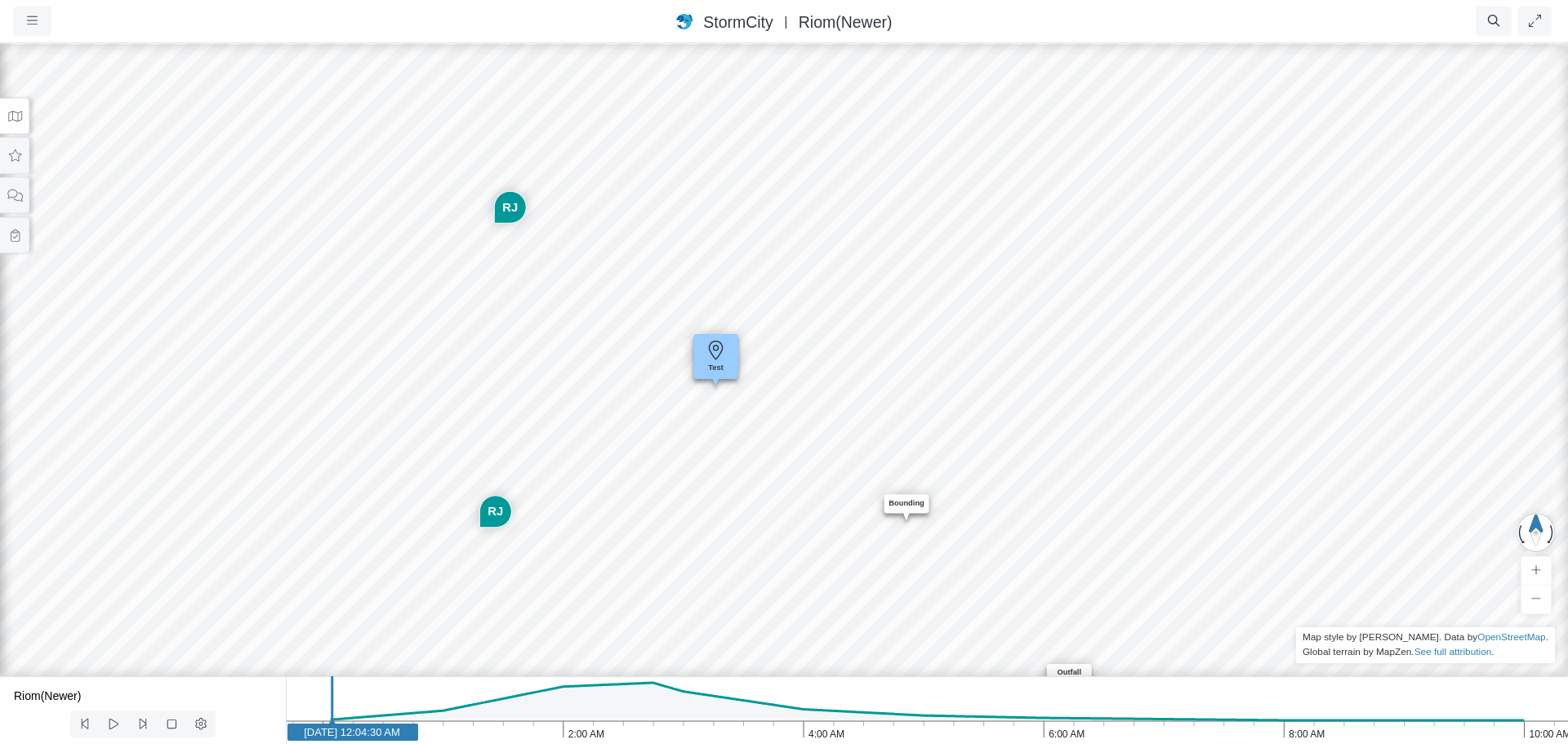
click at [693, 440] on div "JC RJ RJ CD RJ RJ RJ RJ Entity or function does not exist in this scenario. Bou…" at bounding box center [784, 392] width 1568 height 703
click at [633, 428] on div "JC RJ RJ CD RJ RJ RJ RJ Entity or function does not exist in this scenario. Bou…" at bounding box center [784, 392] width 1568 height 703
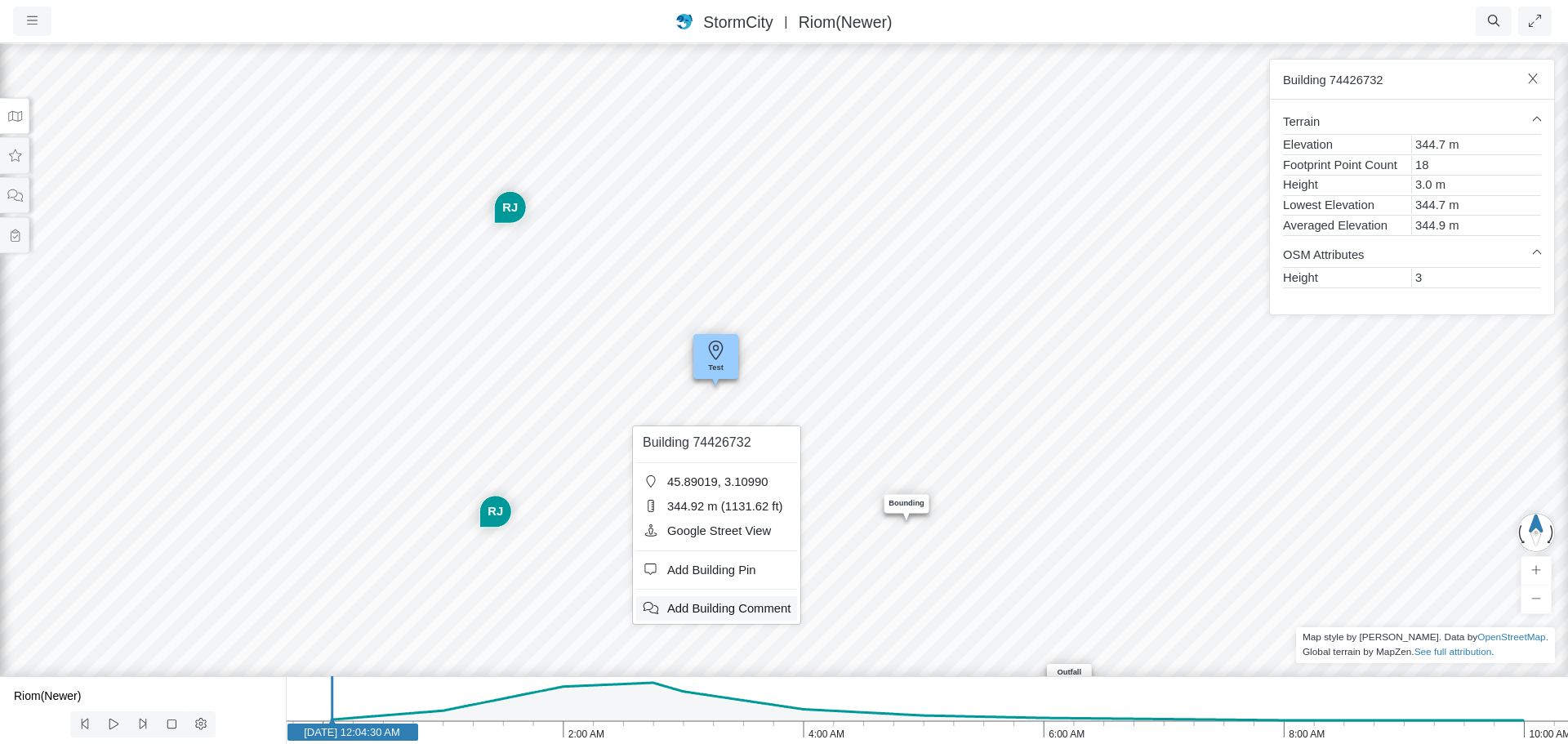
click at [714, 610] on span "Add Building Comment" at bounding box center [729, 608] width 124 height 13
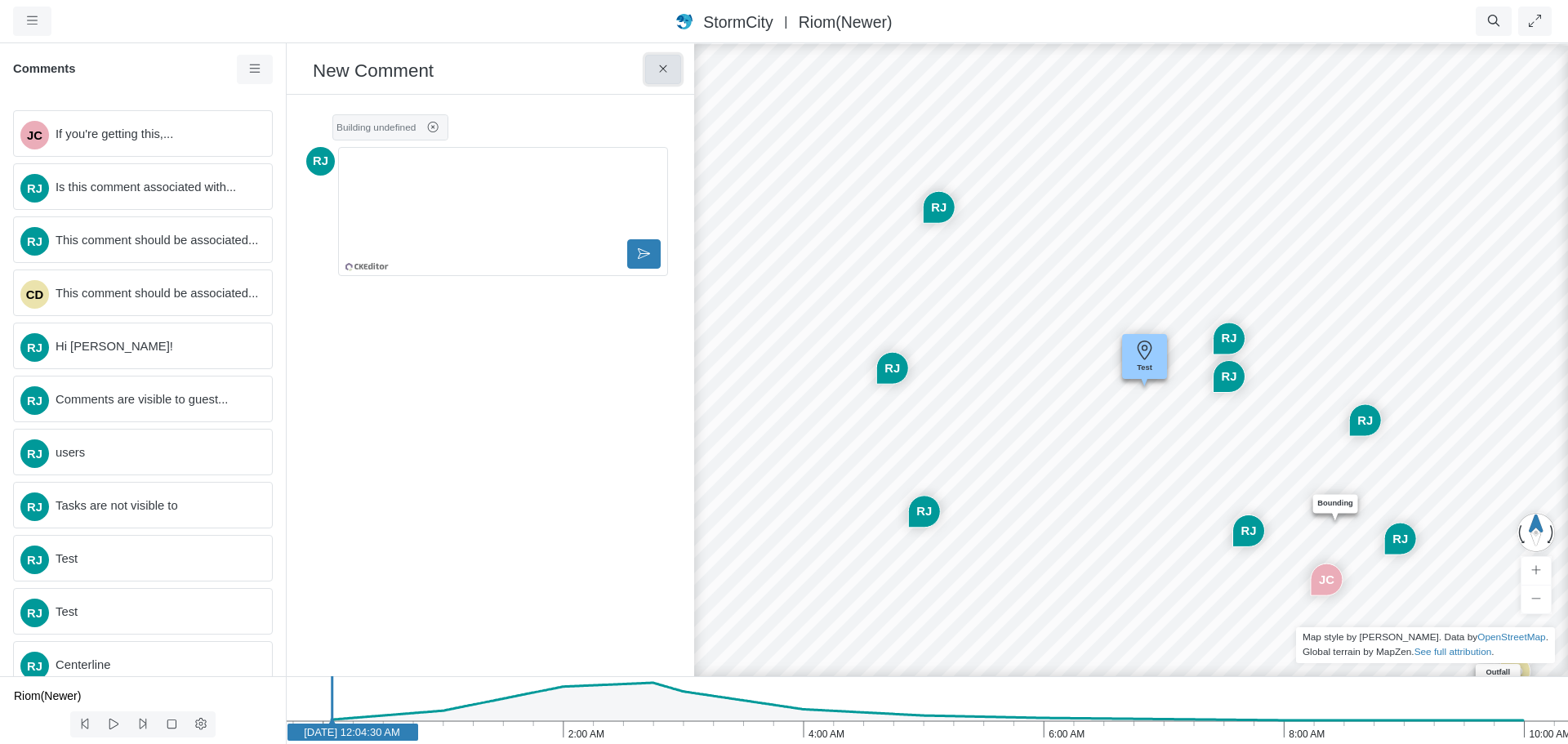
click at [657, 68] on icon at bounding box center [663, 69] width 15 height 13
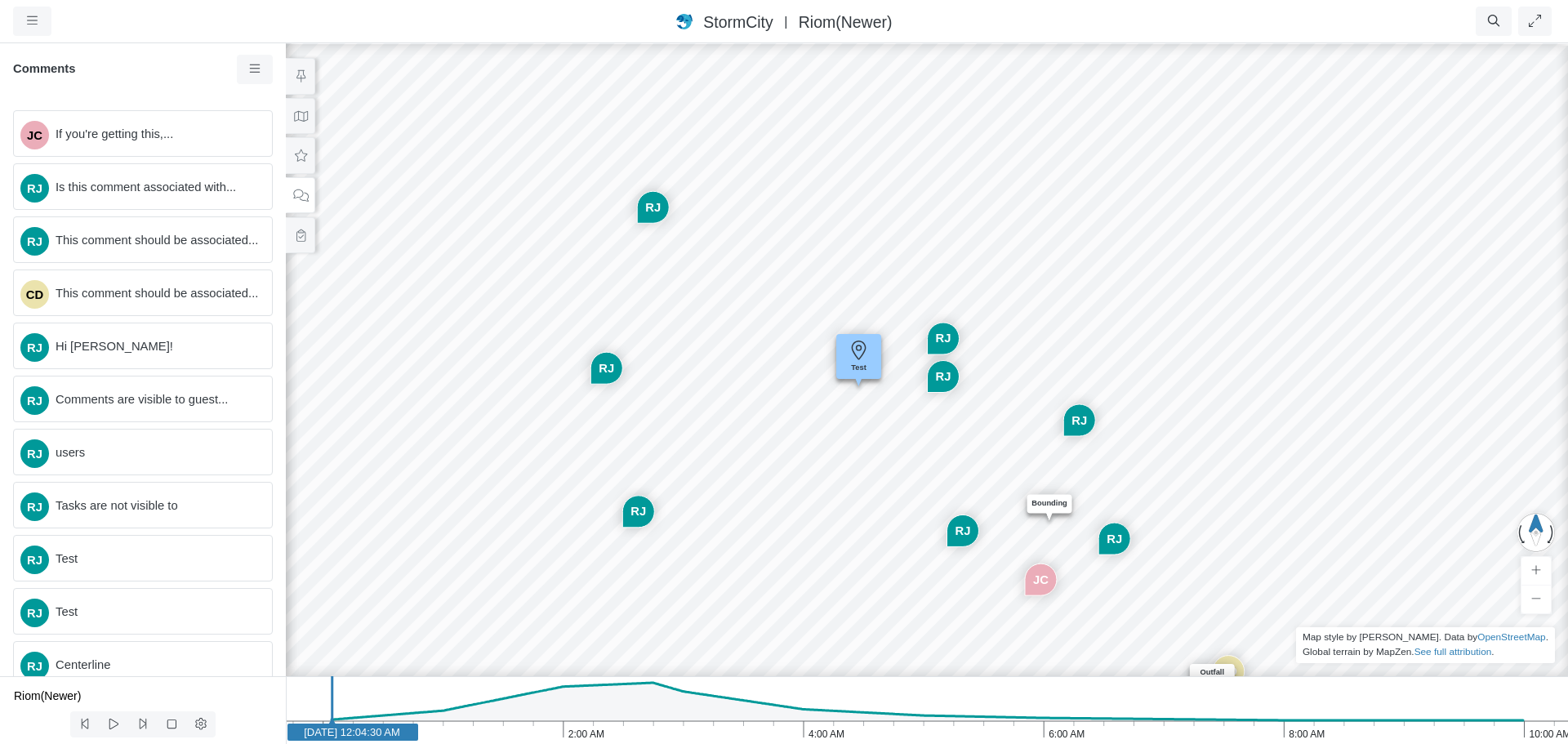
click at [616, 319] on div "JC RJ RJ CD RJ RJ RJ RJ Entity or function does not exist in this scenario. Bou…" at bounding box center [926, 392] width 1568 height 703
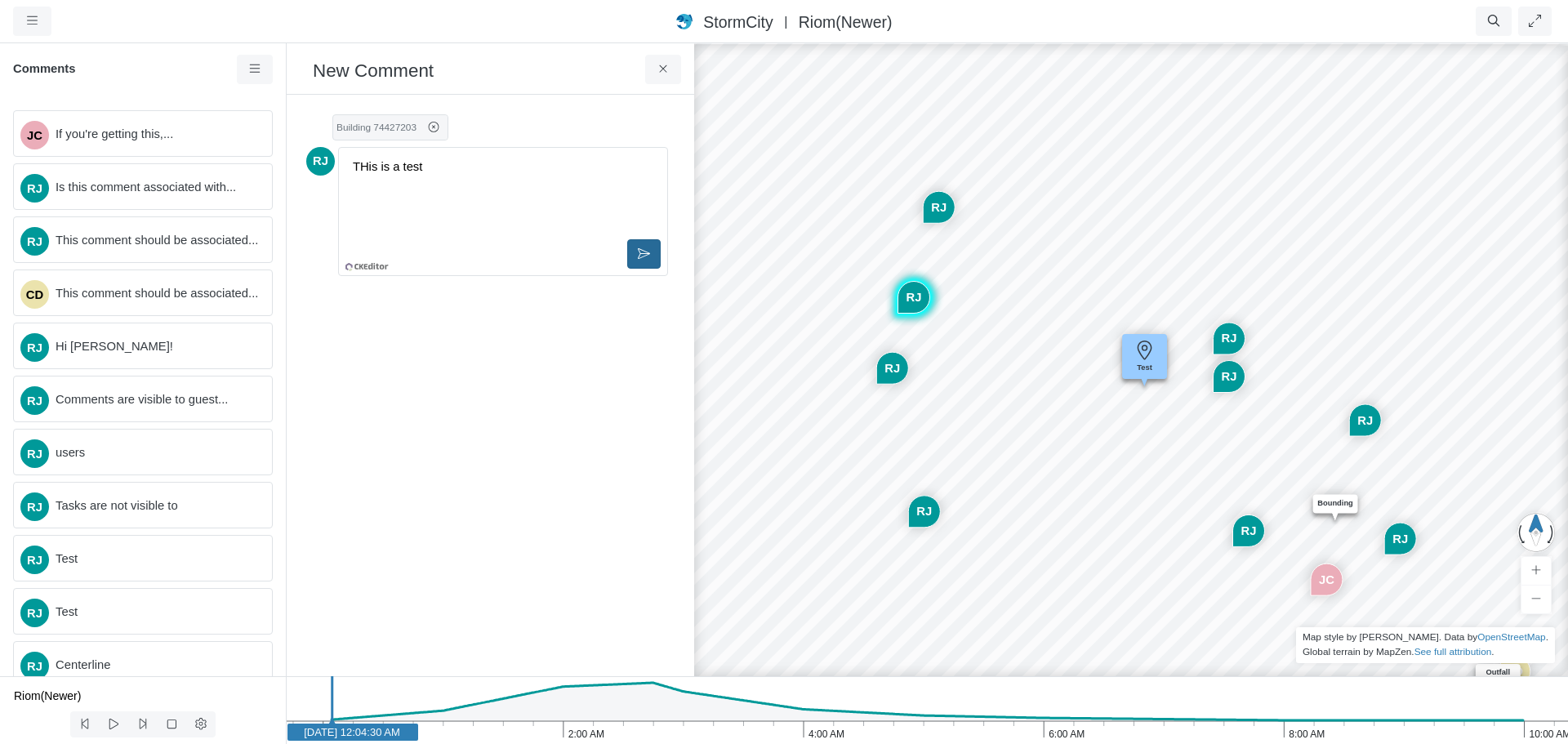
click at [646, 256] on icon at bounding box center [644, 253] width 13 height 13
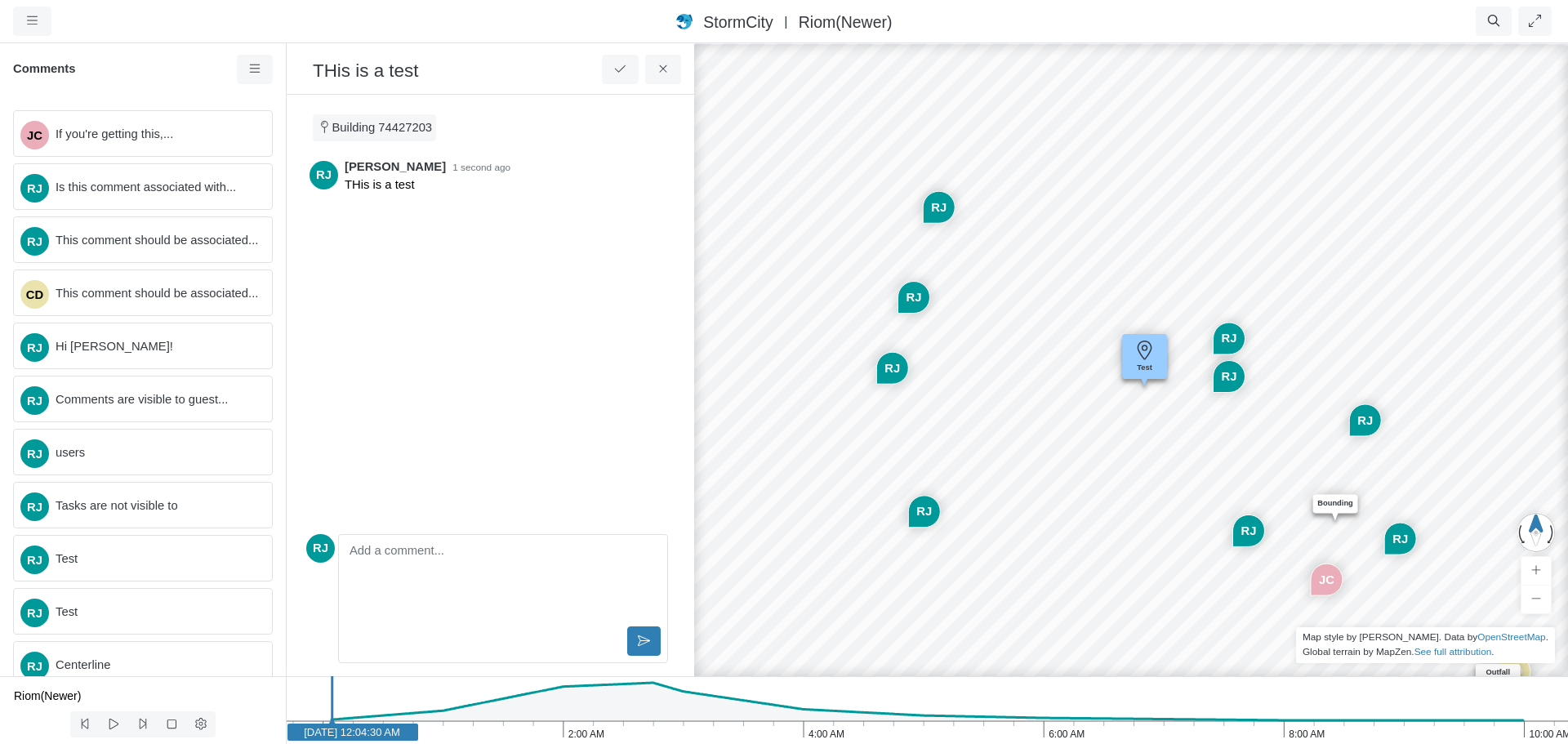
click at [964, 262] on div "JC RJ RJ CD RJ RJ RJ RJ Entity or function does not exist in this scenario. Bou…" at bounding box center [1212, 392] width 1568 height 703
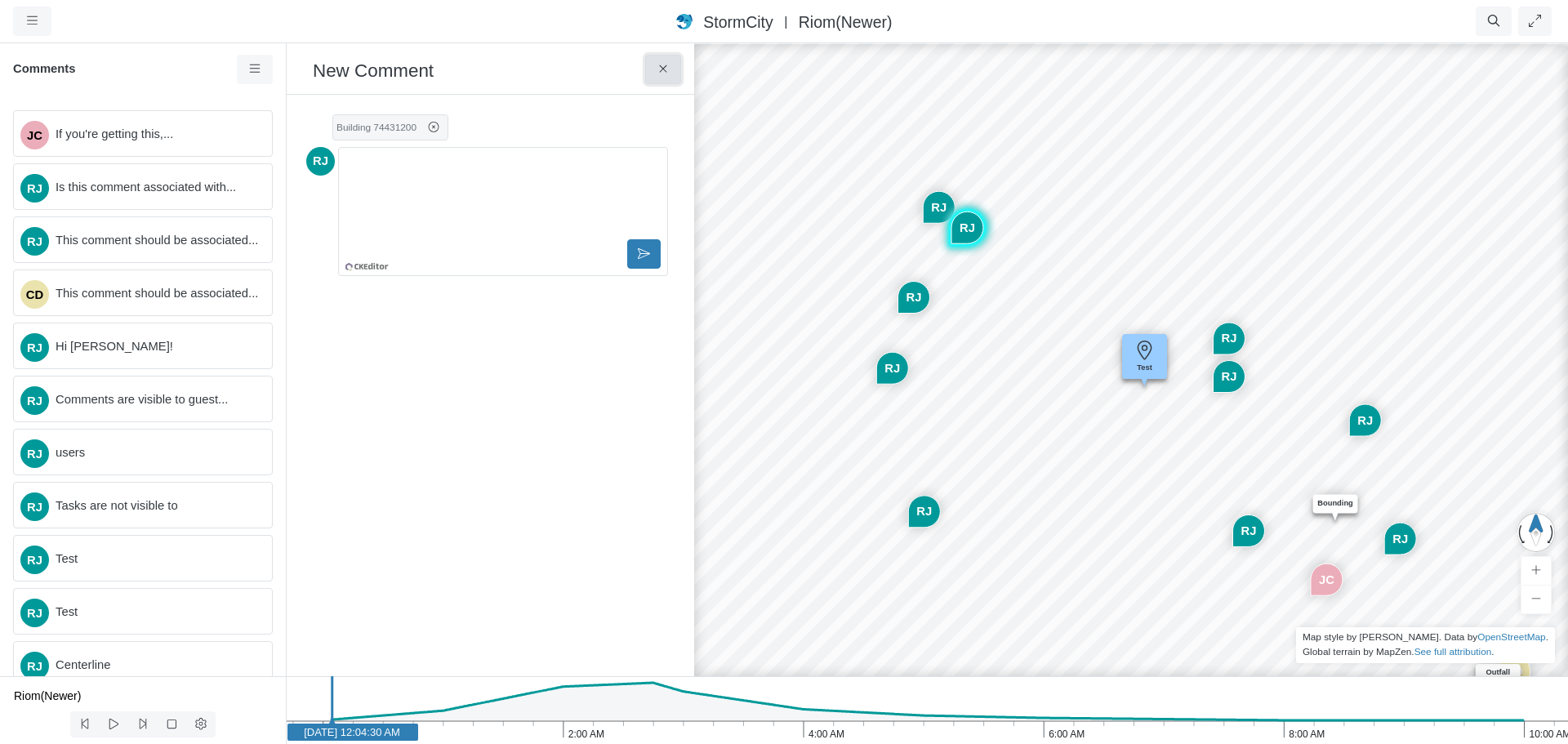
click at [661, 69] on icon at bounding box center [663, 69] width 15 height 13
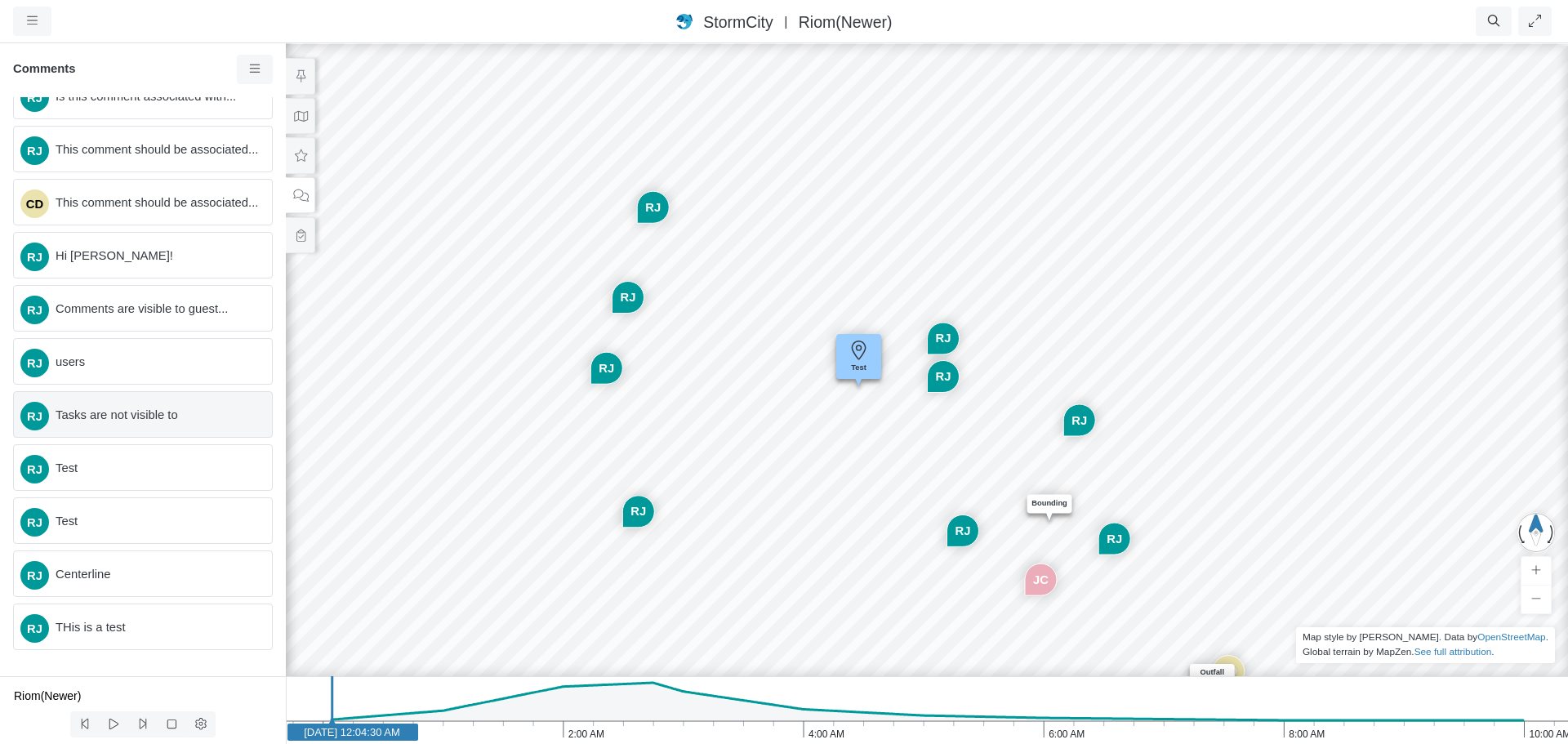
scroll to position [99, 0]
click at [143, 626] on span "THis is a test" at bounding box center [158, 628] width 204 height 18
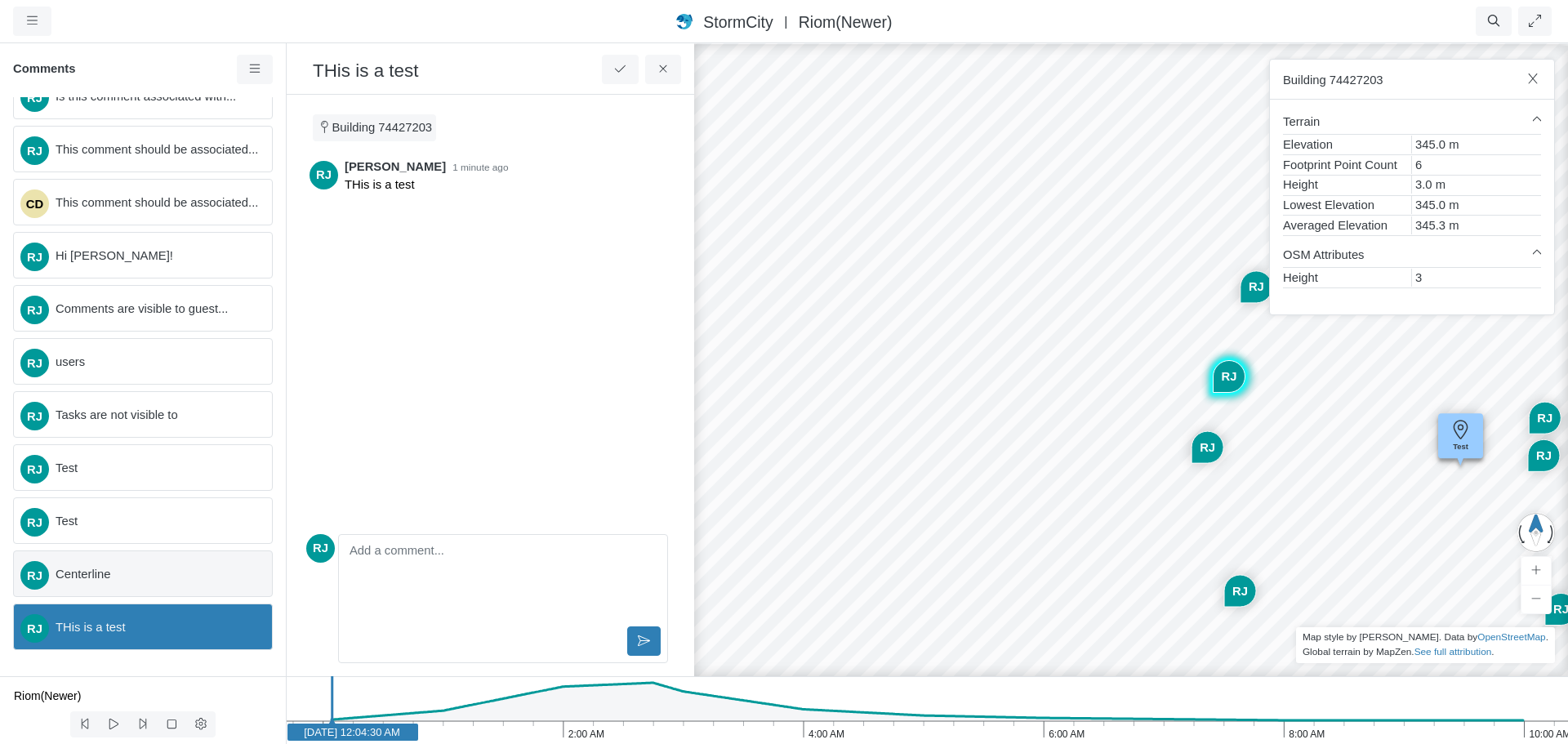
click at [149, 579] on span "Centerline" at bounding box center [158, 574] width 204 height 18
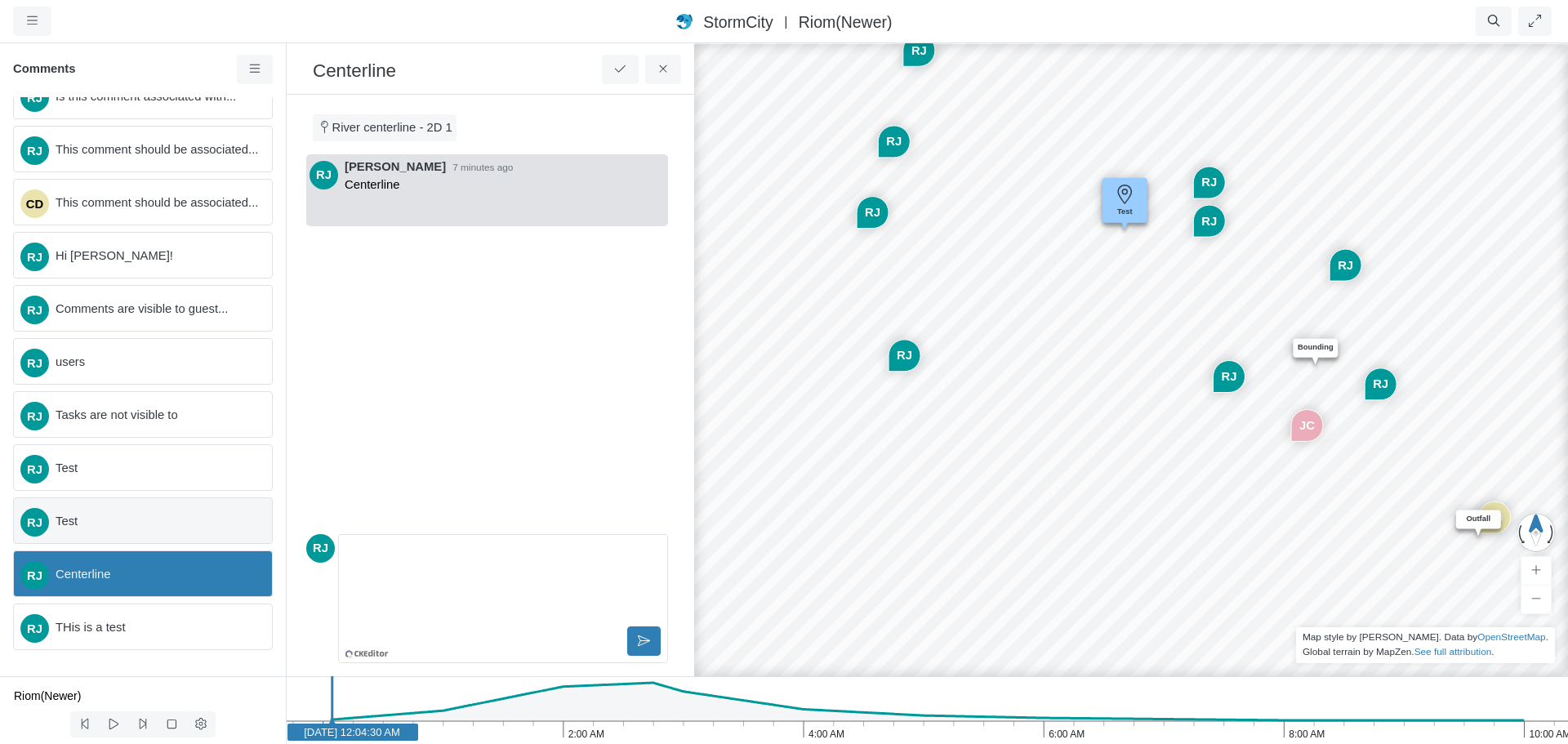
click at [145, 528] on span "Test" at bounding box center [158, 521] width 204 height 18
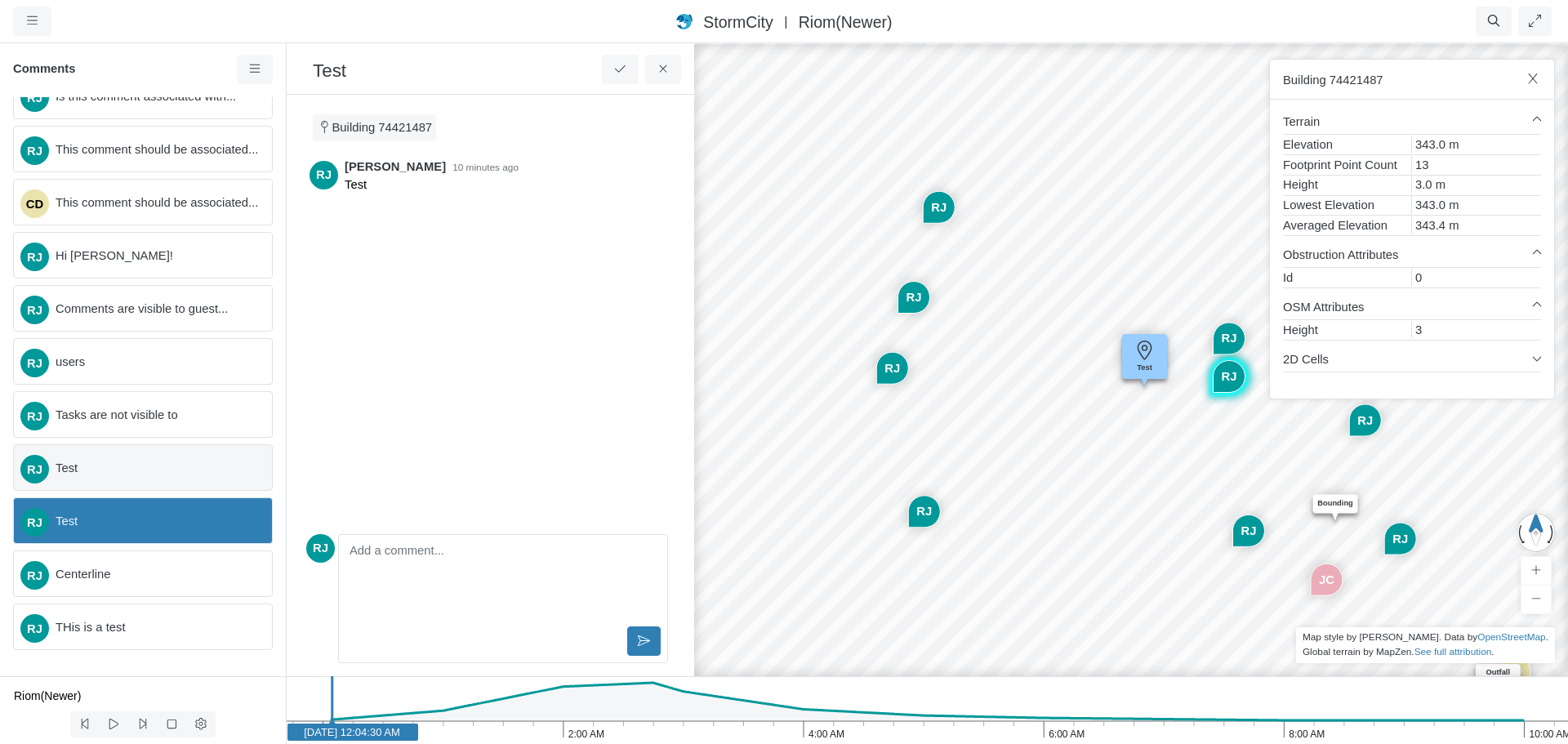
click at [140, 472] on span "Test" at bounding box center [158, 468] width 204 height 18
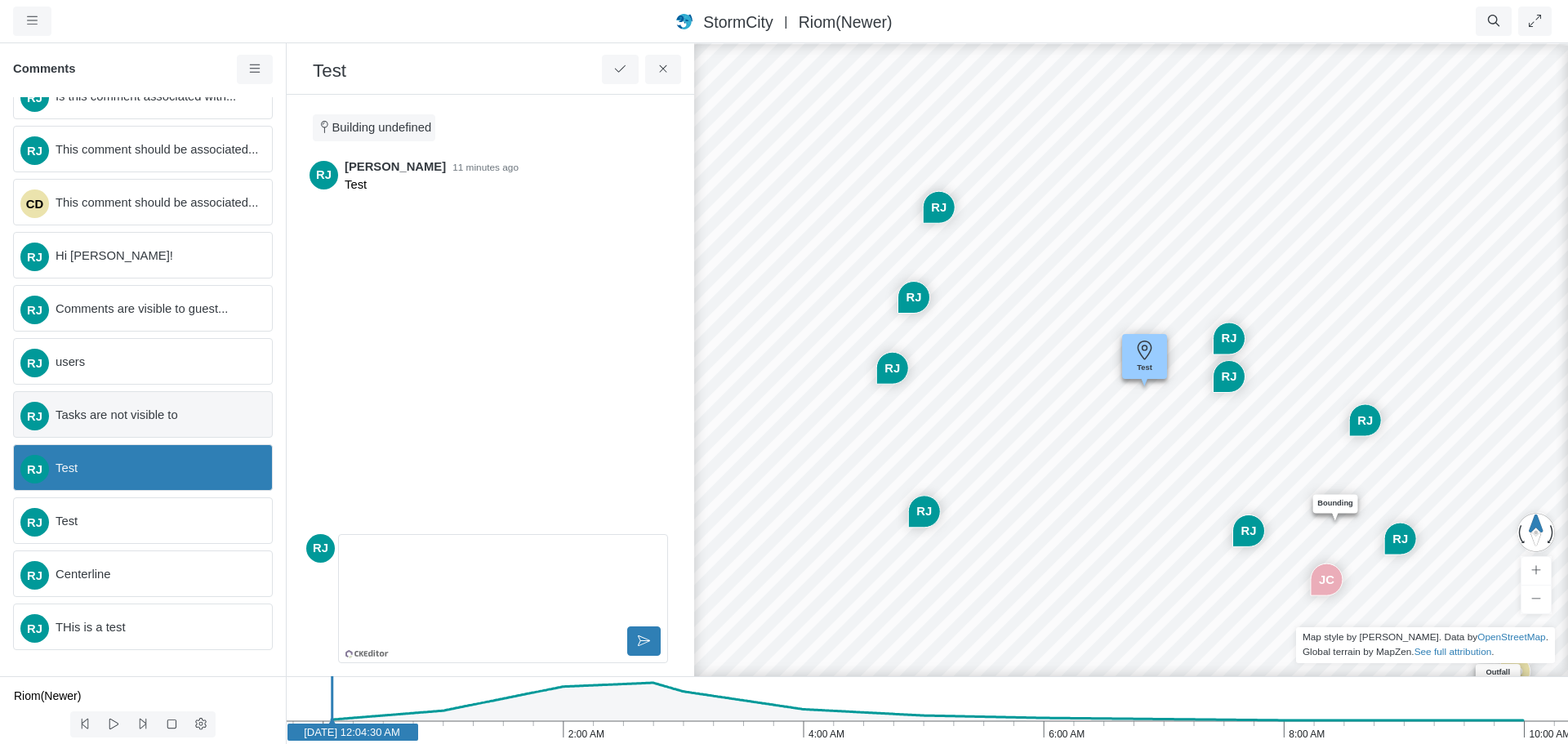
click at [140, 396] on div "RJ Tasks are not visible to" at bounding box center [142, 415] width 260 height 47
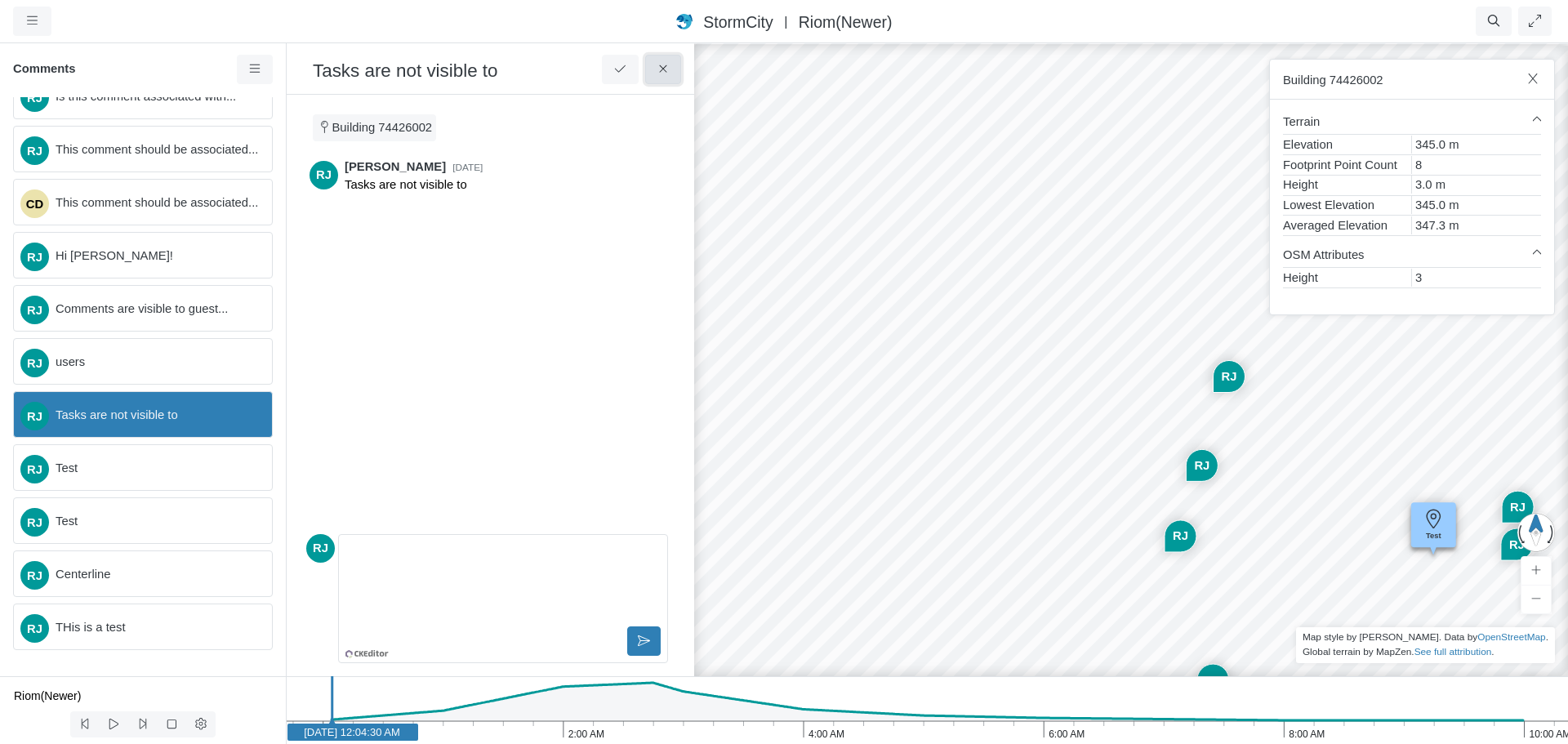
click at [656, 71] on icon at bounding box center [663, 69] width 15 height 13
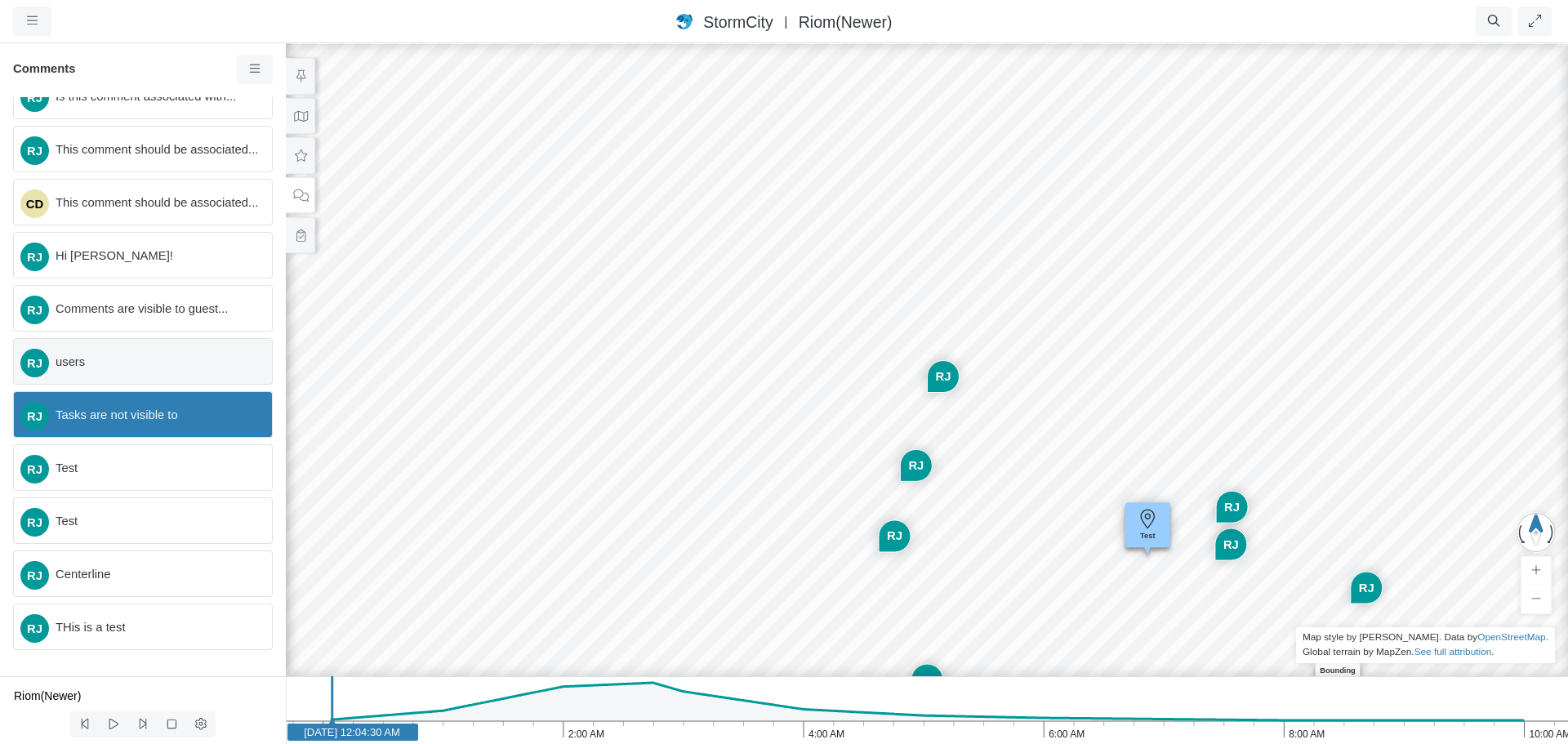
click at [166, 372] on div "RJ users" at bounding box center [142, 362] width 260 height 47
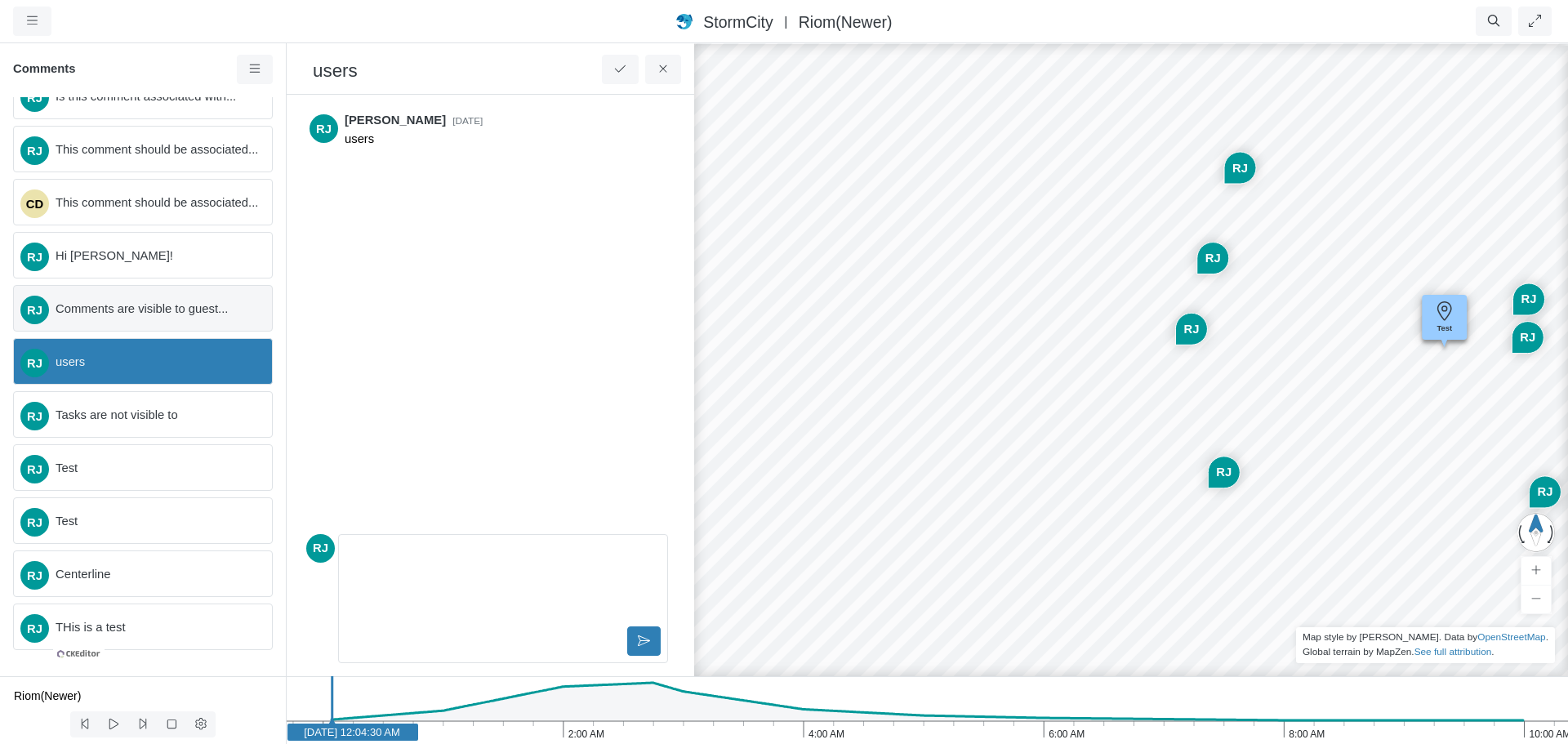
click at [169, 308] on span "Comments are visible to guest..." at bounding box center [158, 308] width 204 height 18
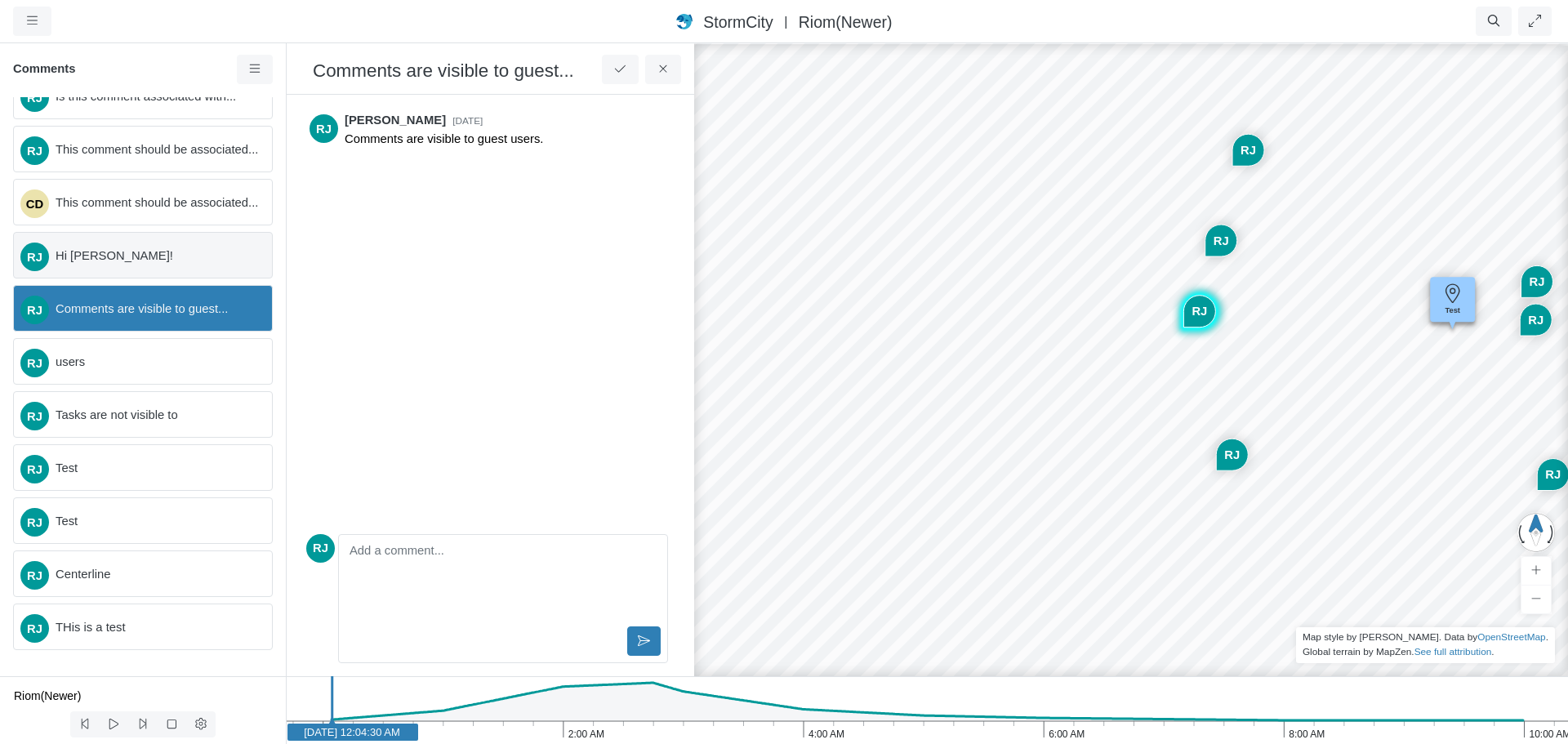
click at [165, 256] on span "Hi [PERSON_NAME]!" at bounding box center [158, 256] width 204 height 18
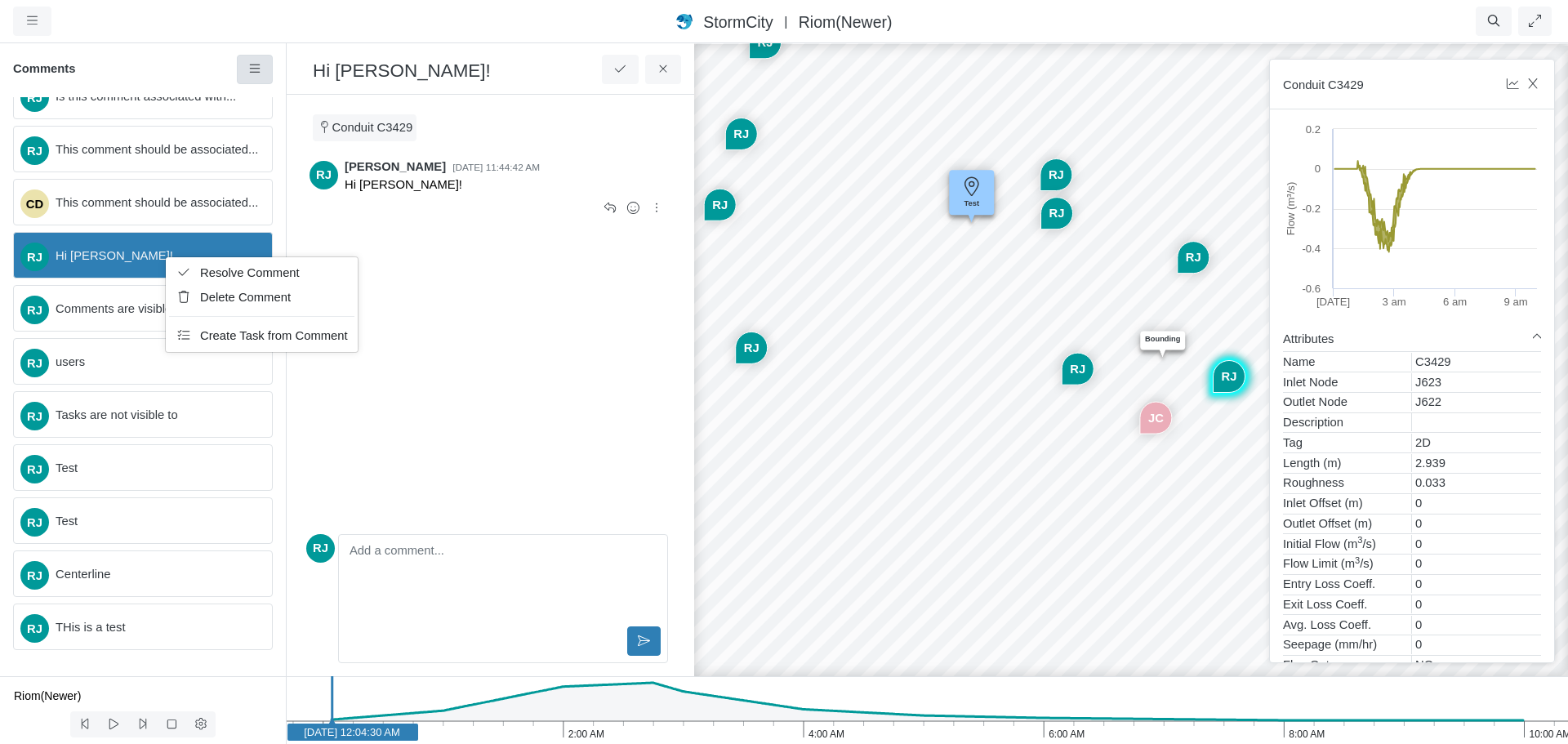
click at [258, 69] on icon at bounding box center [254, 69] width 15 height 13
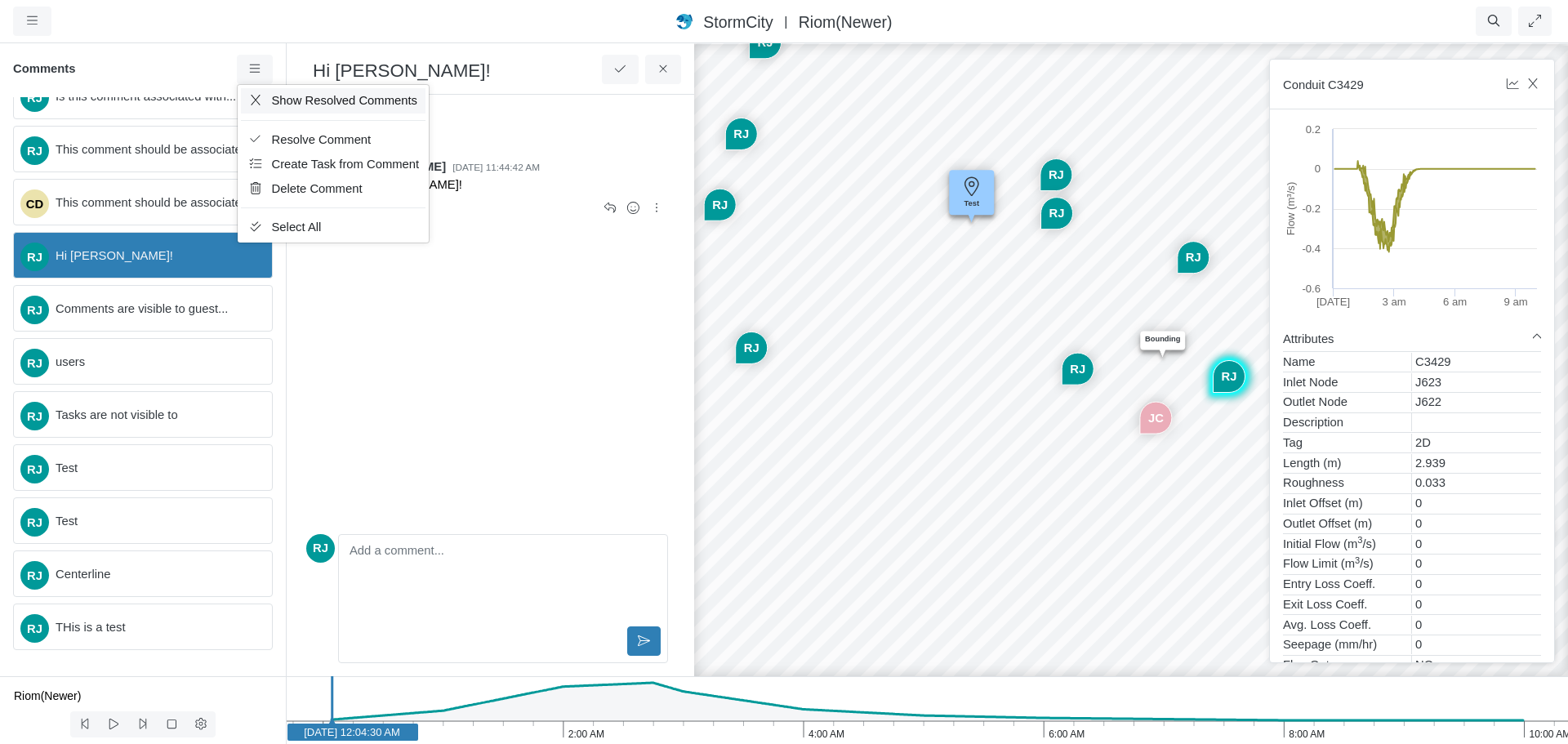
click at [289, 99] on span "Show Resolved Comments" at bounding box center [344, 100] width 145 height 13
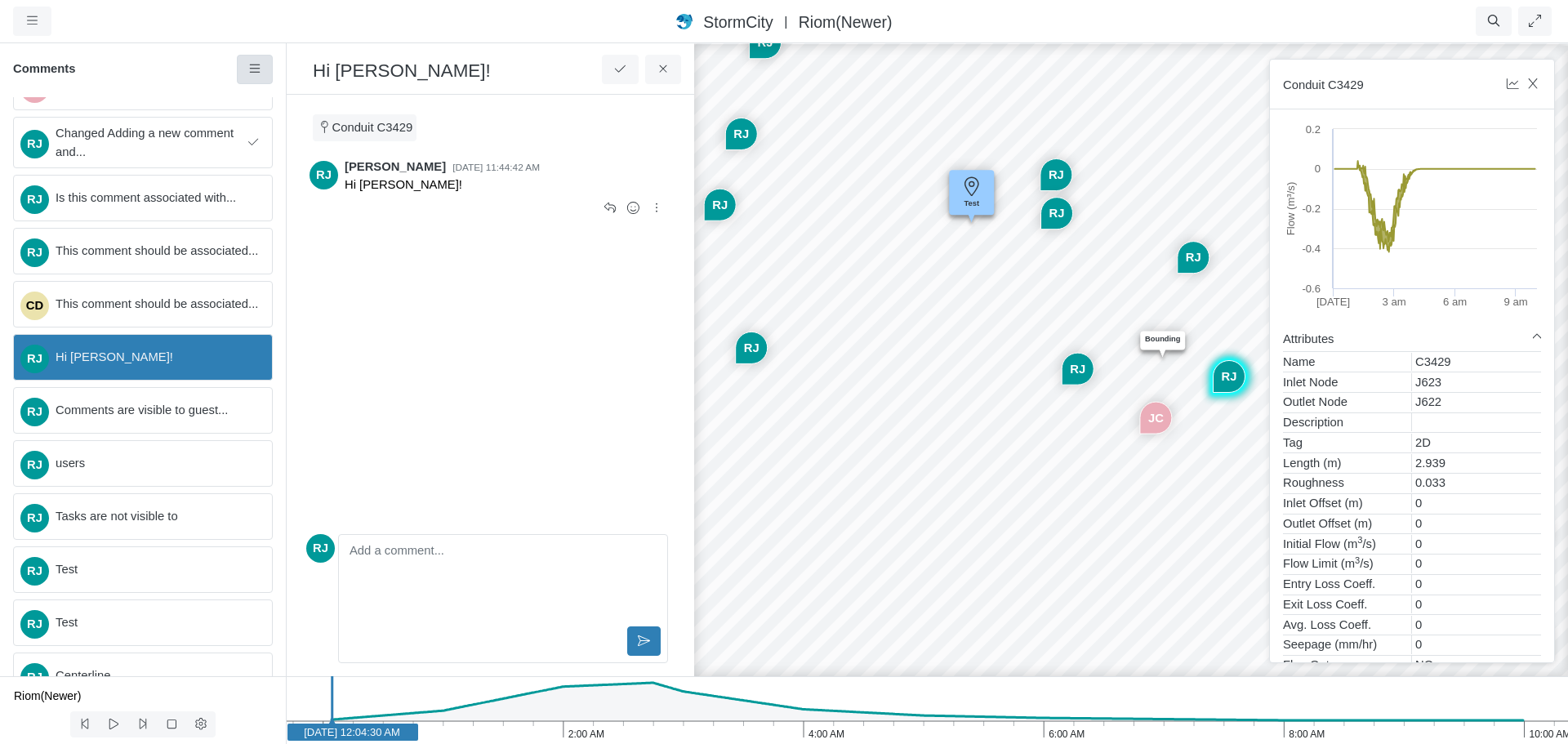
click at [259, 67] on icon at bounding box center [254, 69] width 15 height 13
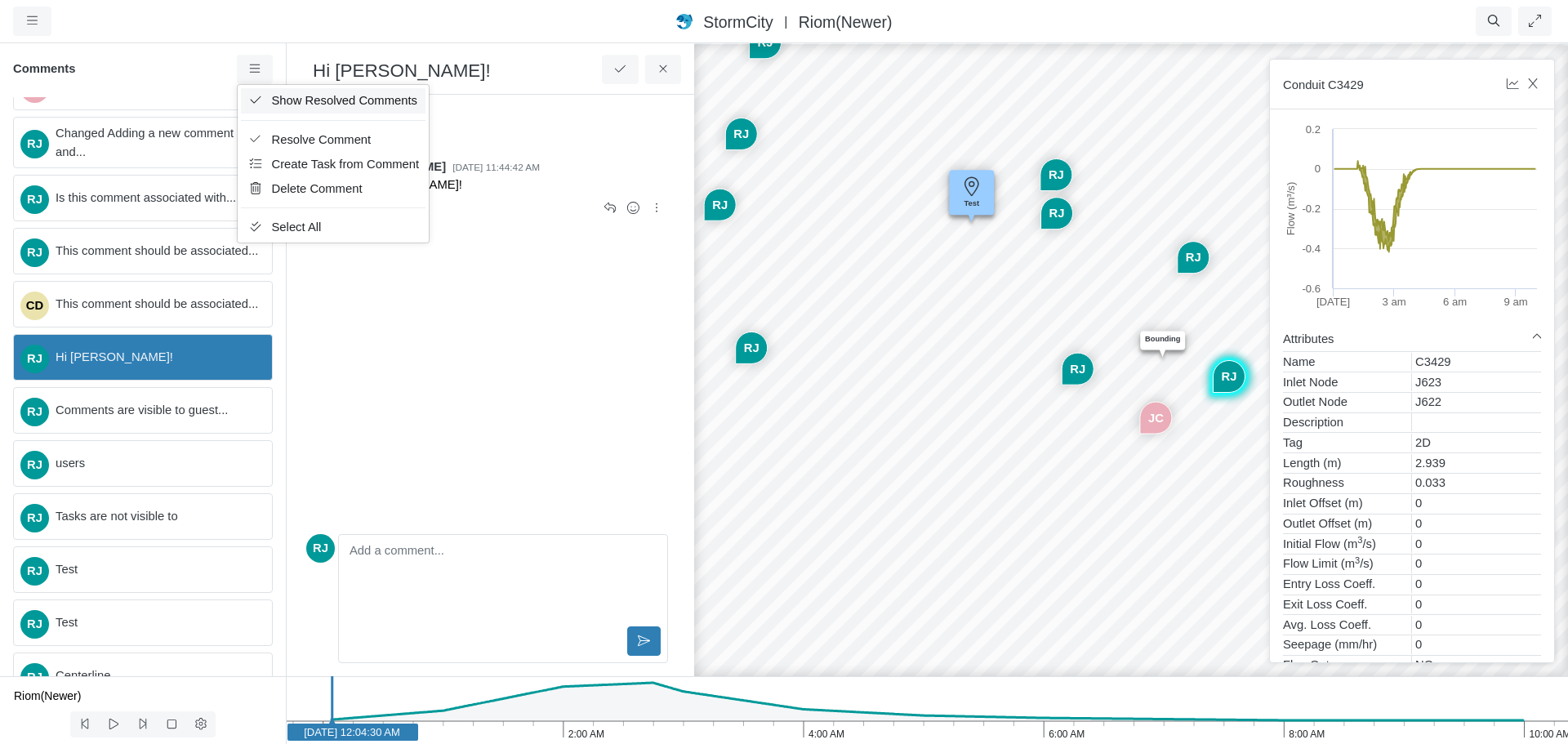
click at [291, 98] on span "Show Resolved Comments" at bounding box center [344, 100] width 145 height 13
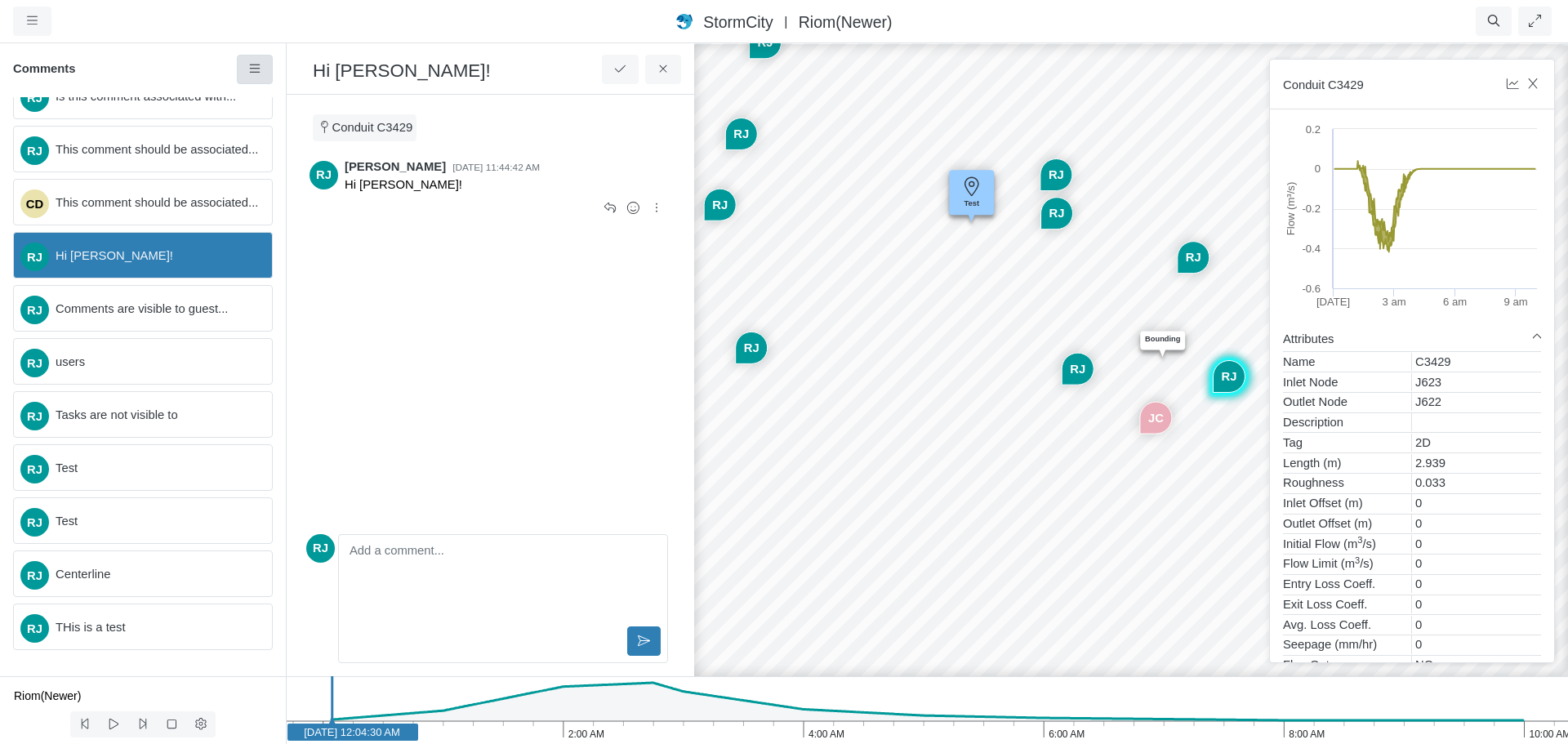
click at [258, 69] on icon at bounding box center [254, 69] width 11 height 8
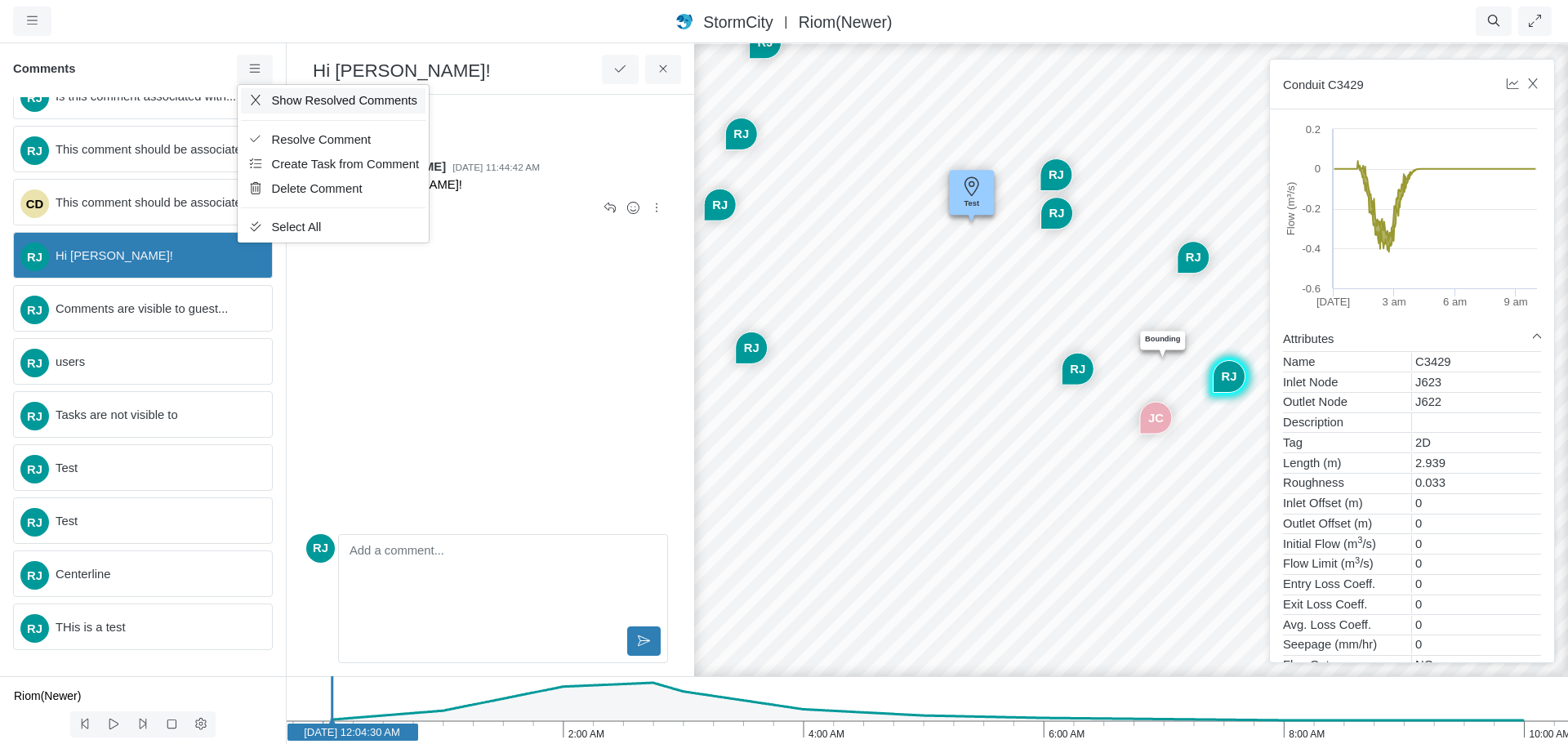
click at [287, 99] on span "Show Resolved Comments" at bounding box center [344, 100] width 145 height 13
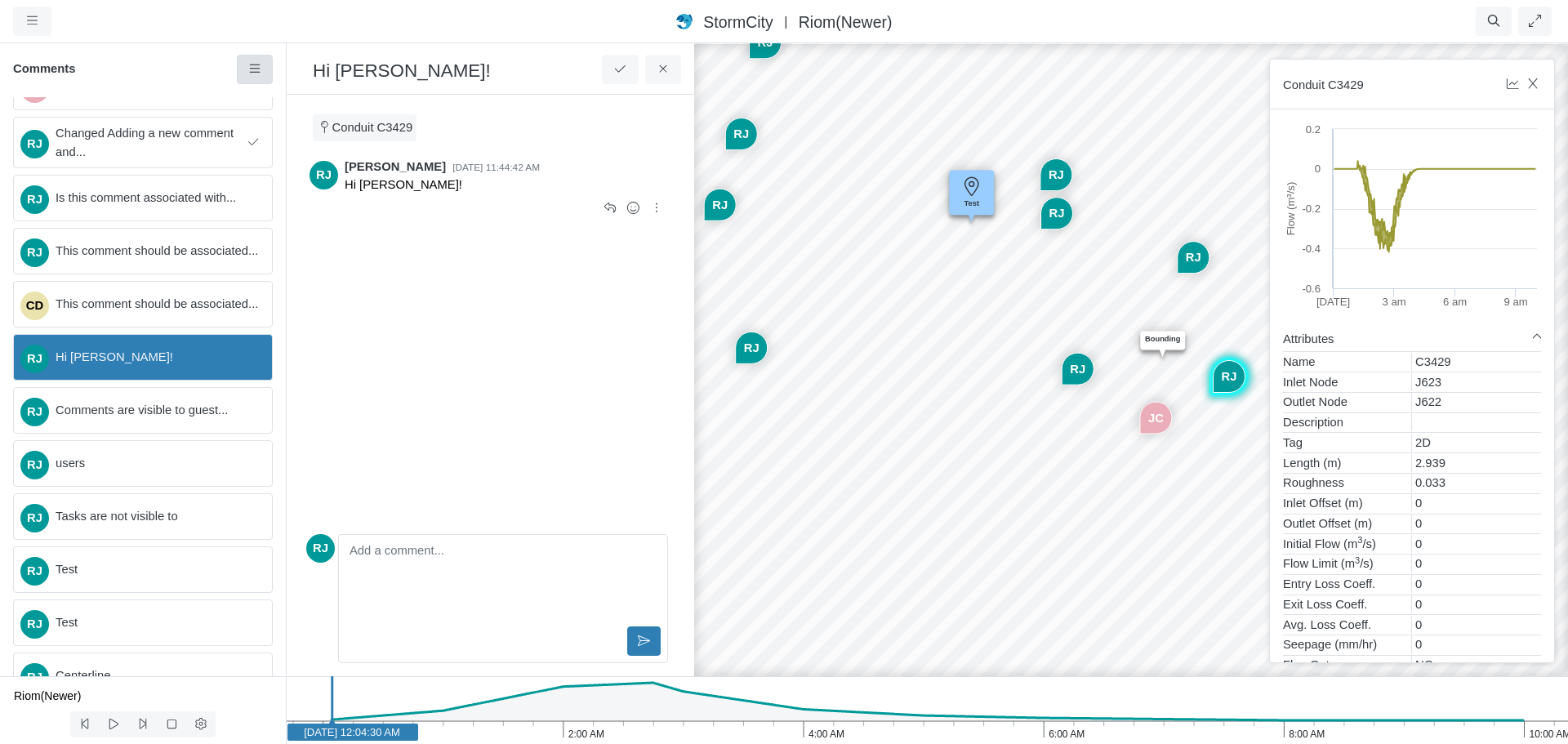
click at [257, 68] on icon at bounding box center [254, 69] width 15 height 13
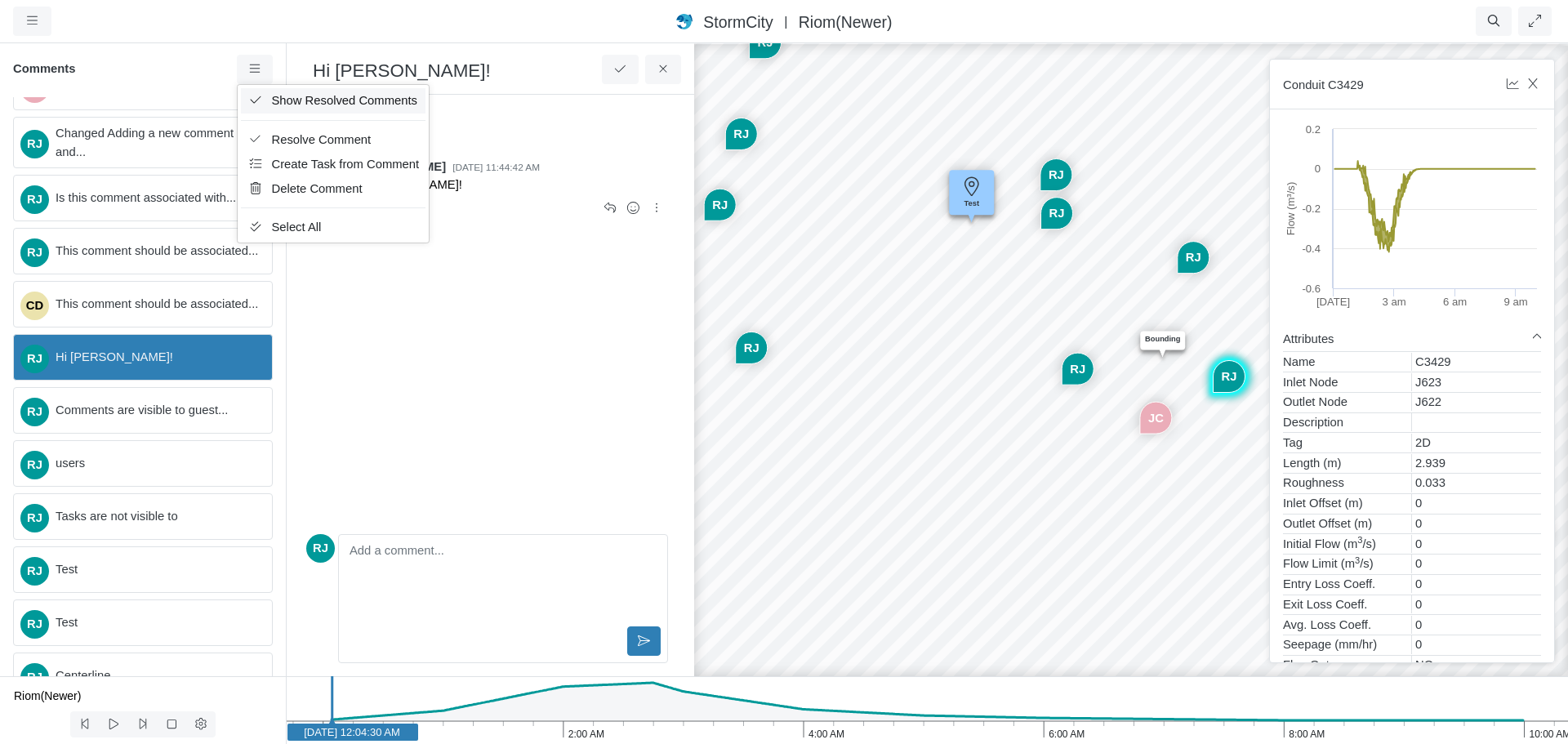
click at [289, 102] on span "Show Resolved Comments" at bounding box center [344, 100] width 145 height 13
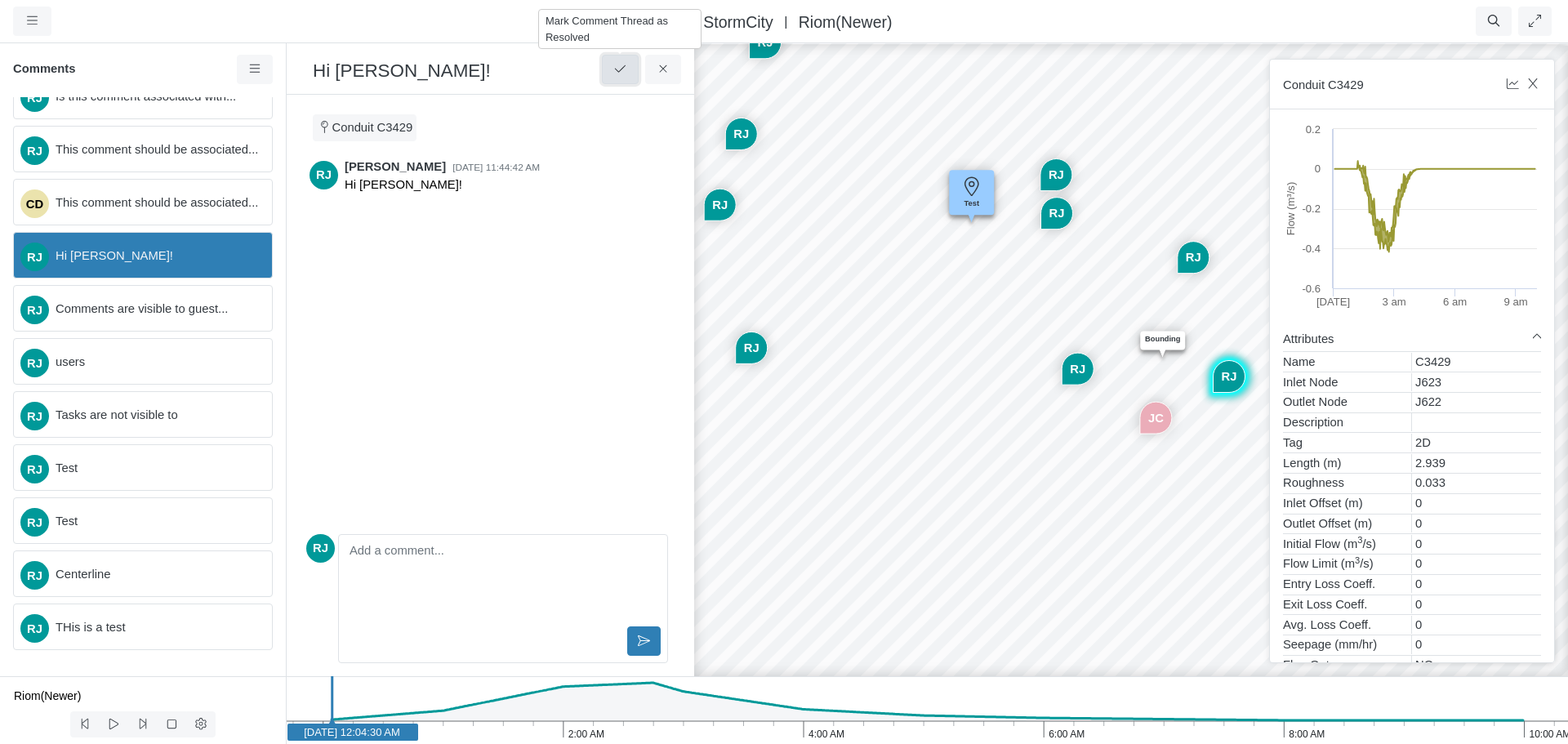
click at [626, 74] on icon at bounding box center [619, 69] width 15 height 13
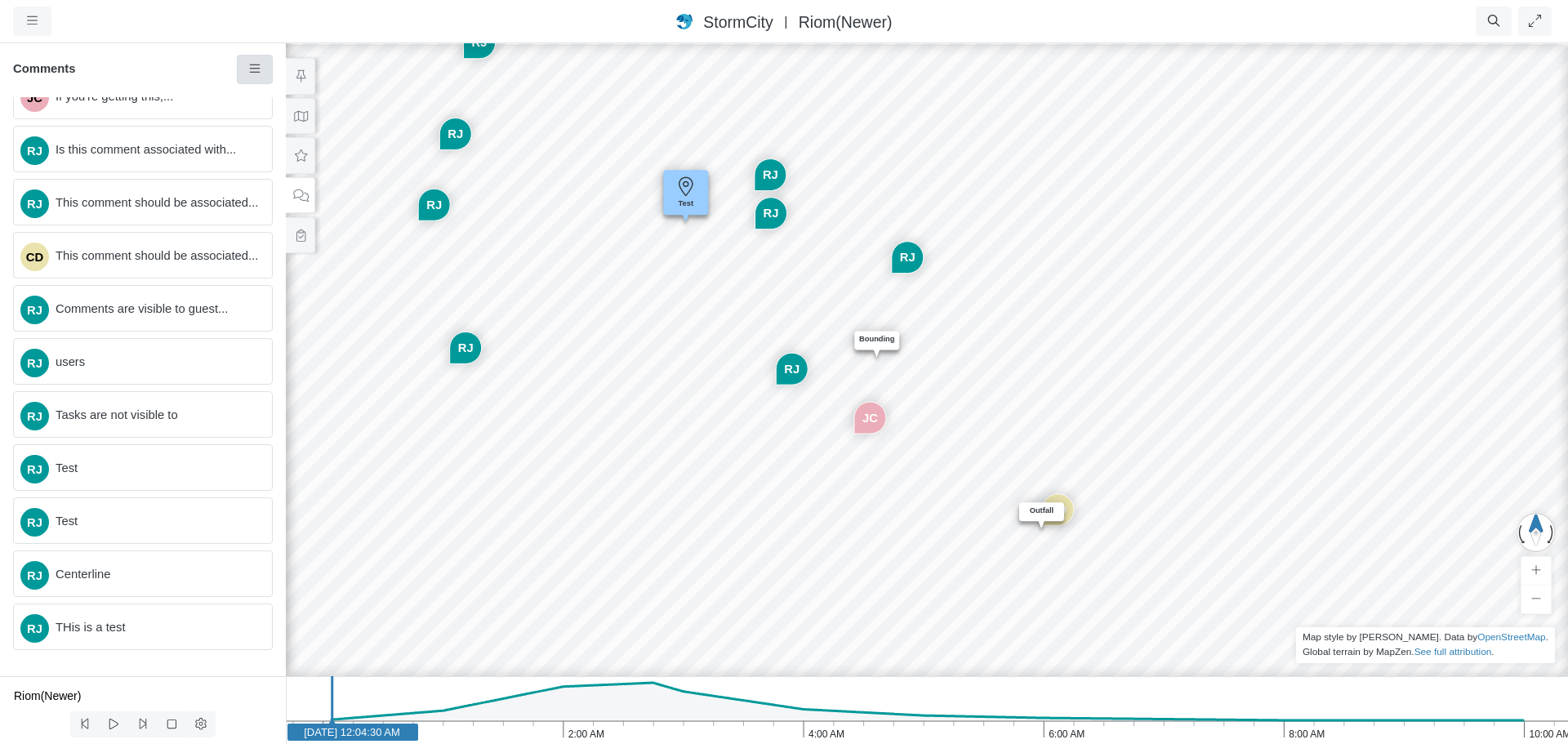
click at [255, 70] on icon at bounding box center [254, 69] width 15 height 13
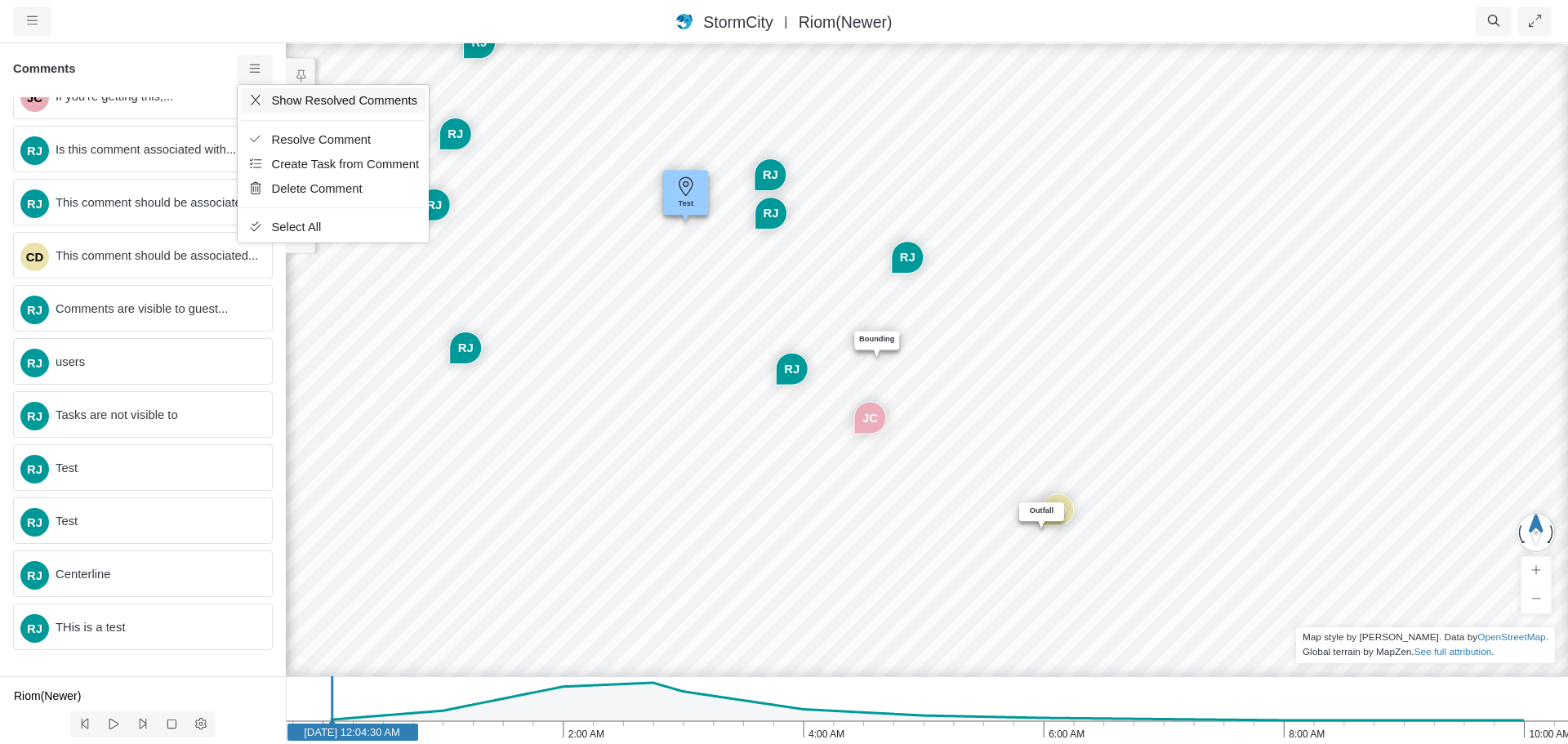
click at [301, 100] on span "Show Resolved Comments" at bounding box center [344, 100] width 145 height 13
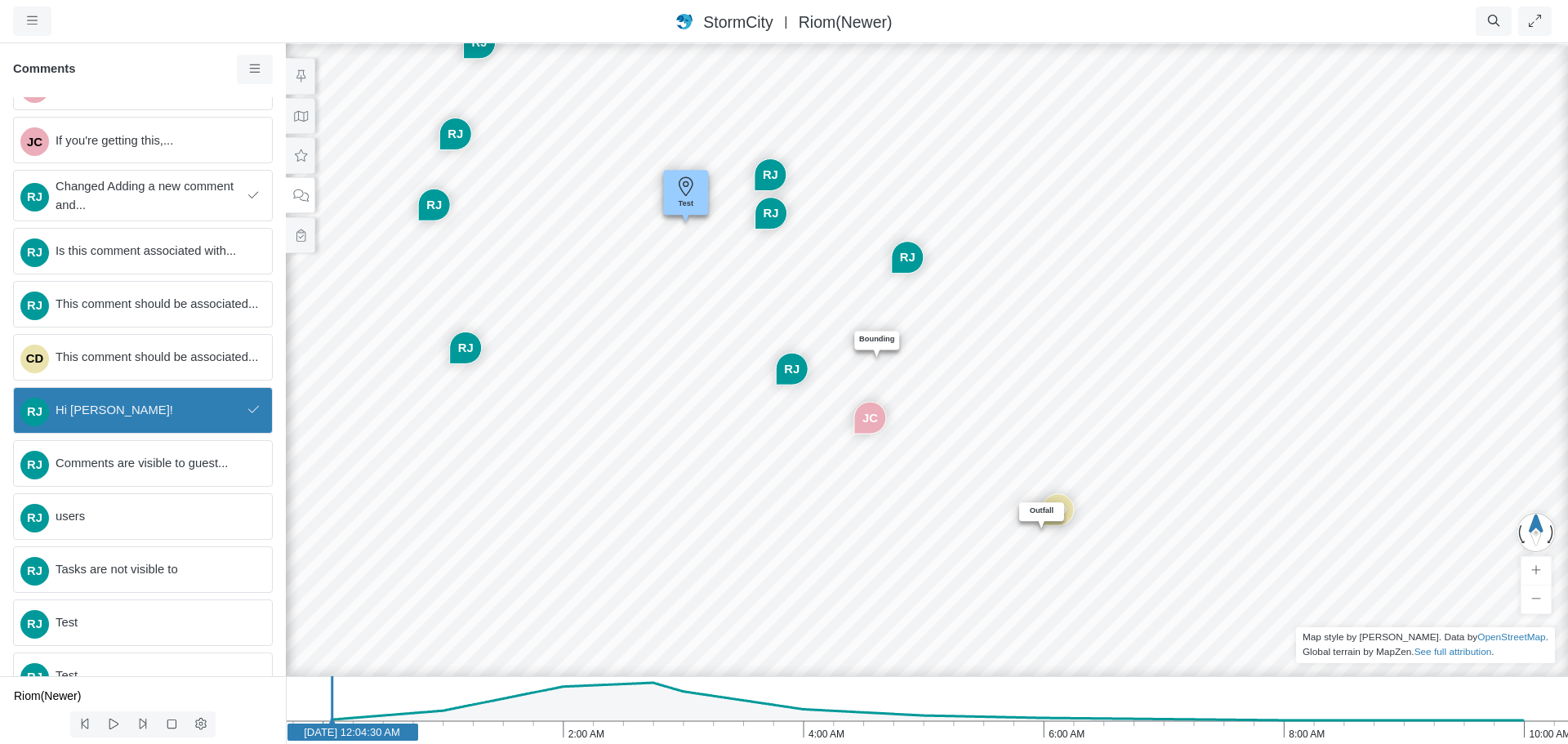
click at [169, 431] on div "RJ Hi Nelly!" at bounding box center [142, 410] width 260 height 47
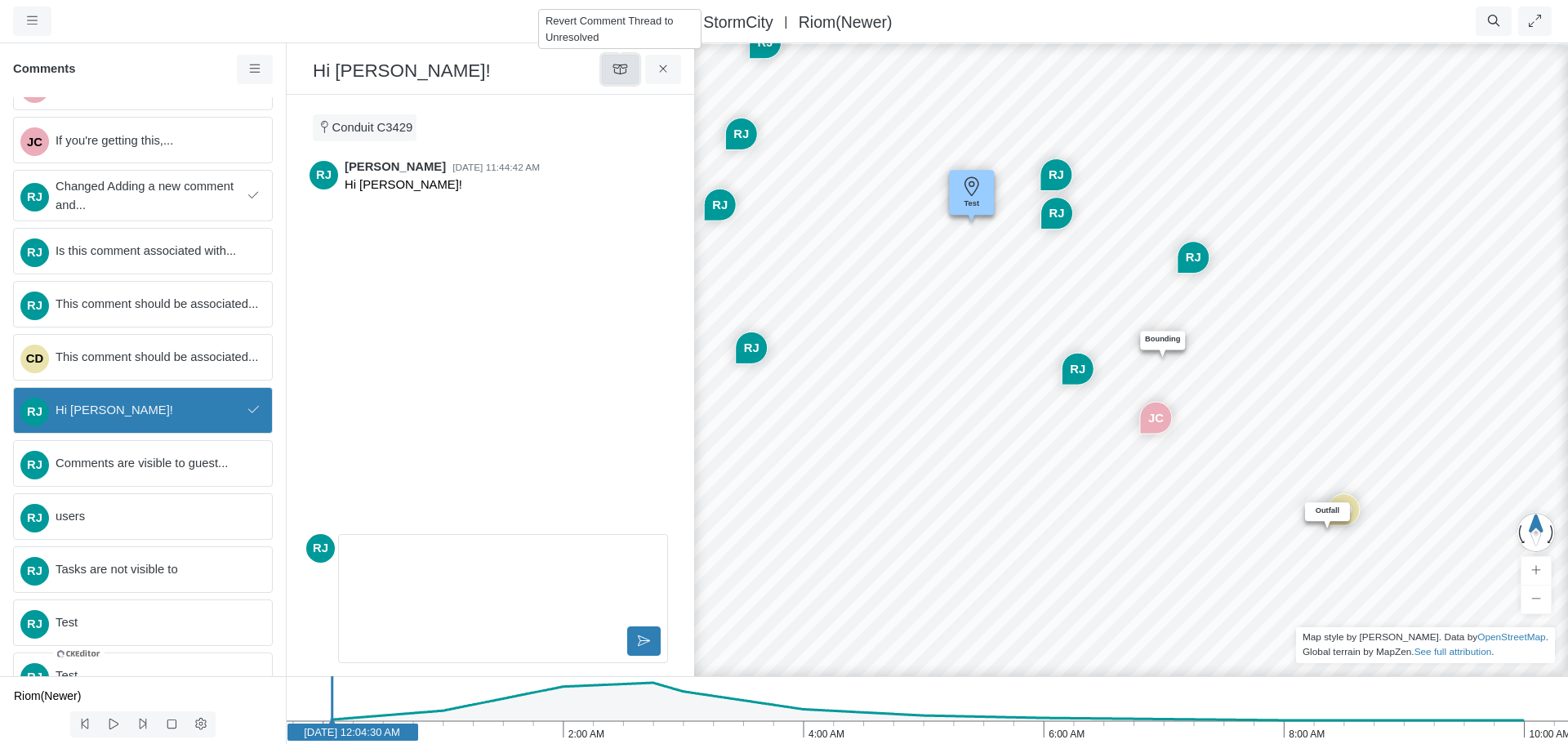
click at [619, 71] on icon at bounding box center [619, 69] width 15 height 13
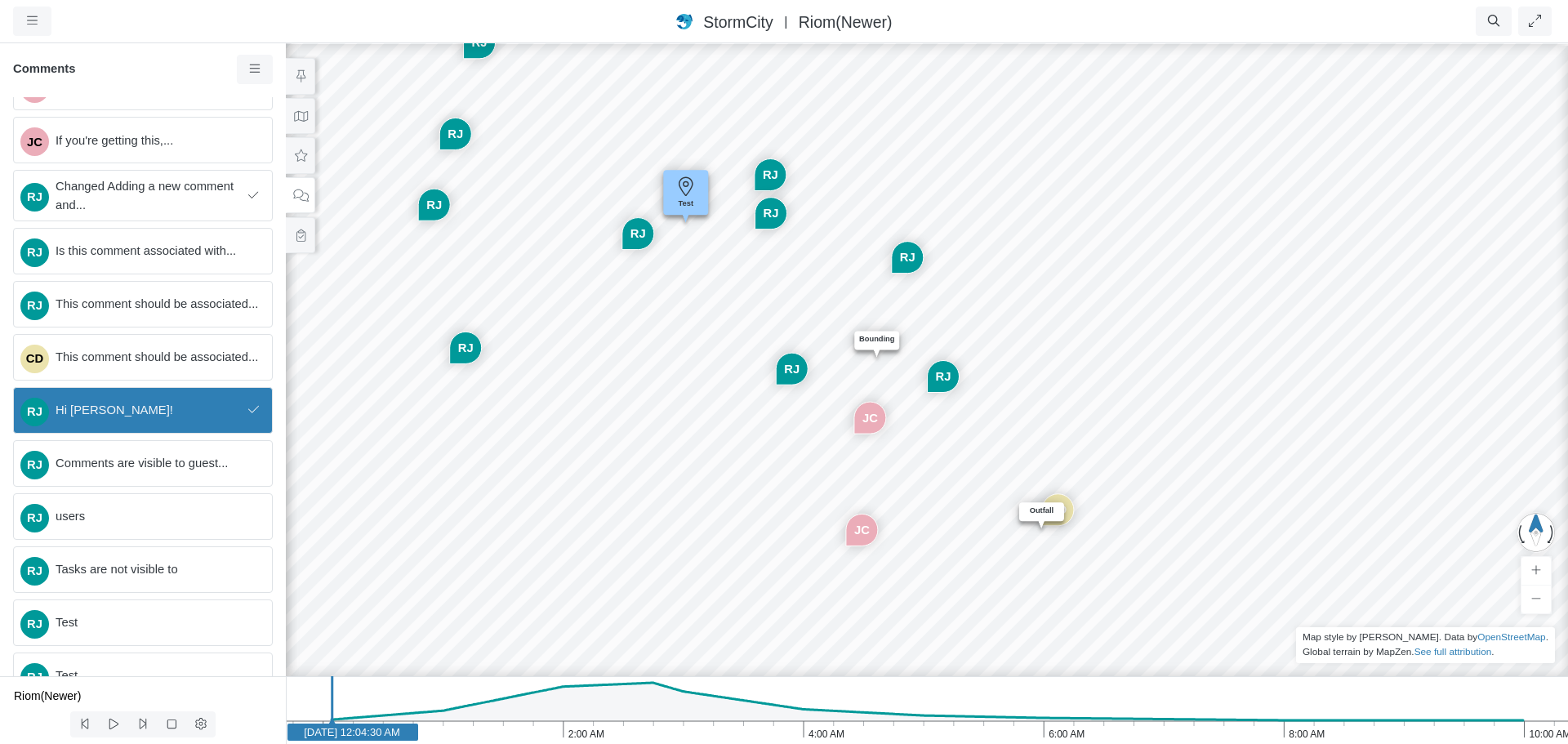
click at [178, 419] on span "Hi [PERSON_NAME]!" at bounding box center [149, 410] width 186 height 18
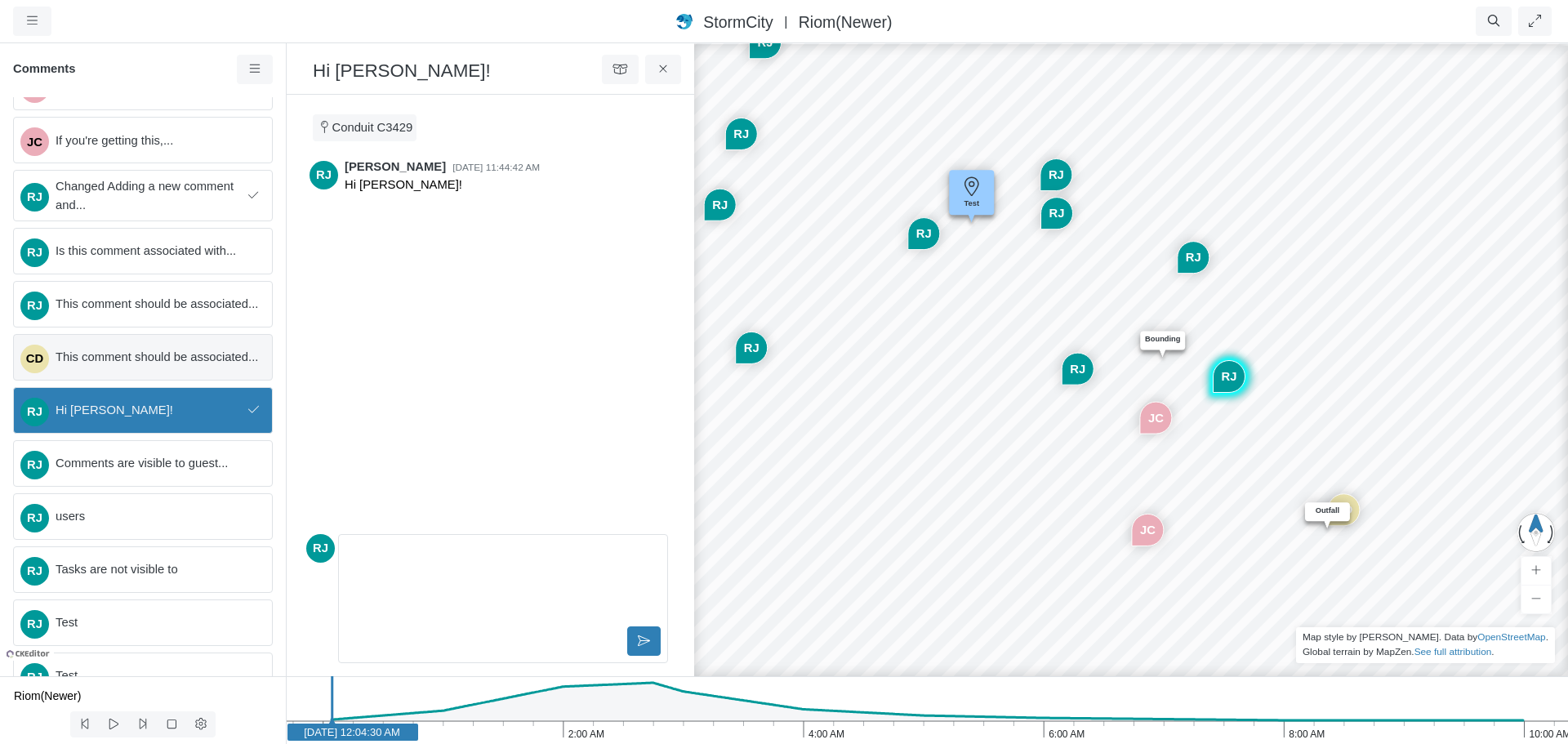
click at [133, 361] on span "This comment should be associated..." at bounding box center [158, 357] width 204 height 18
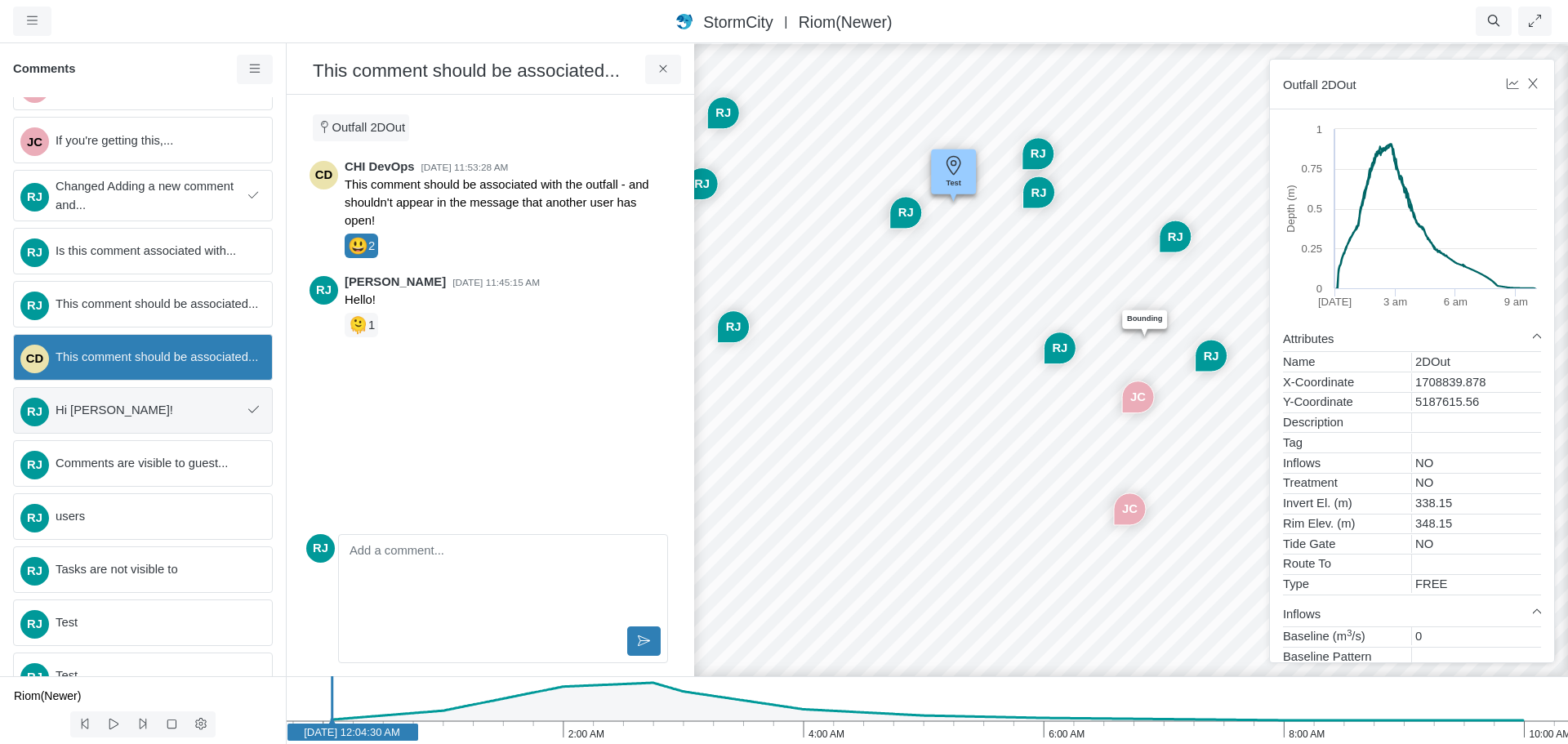
click at [125, 418] on span "Hi [PERSON_NAME]!" at bounding box center [149, 410] width 186 height 18
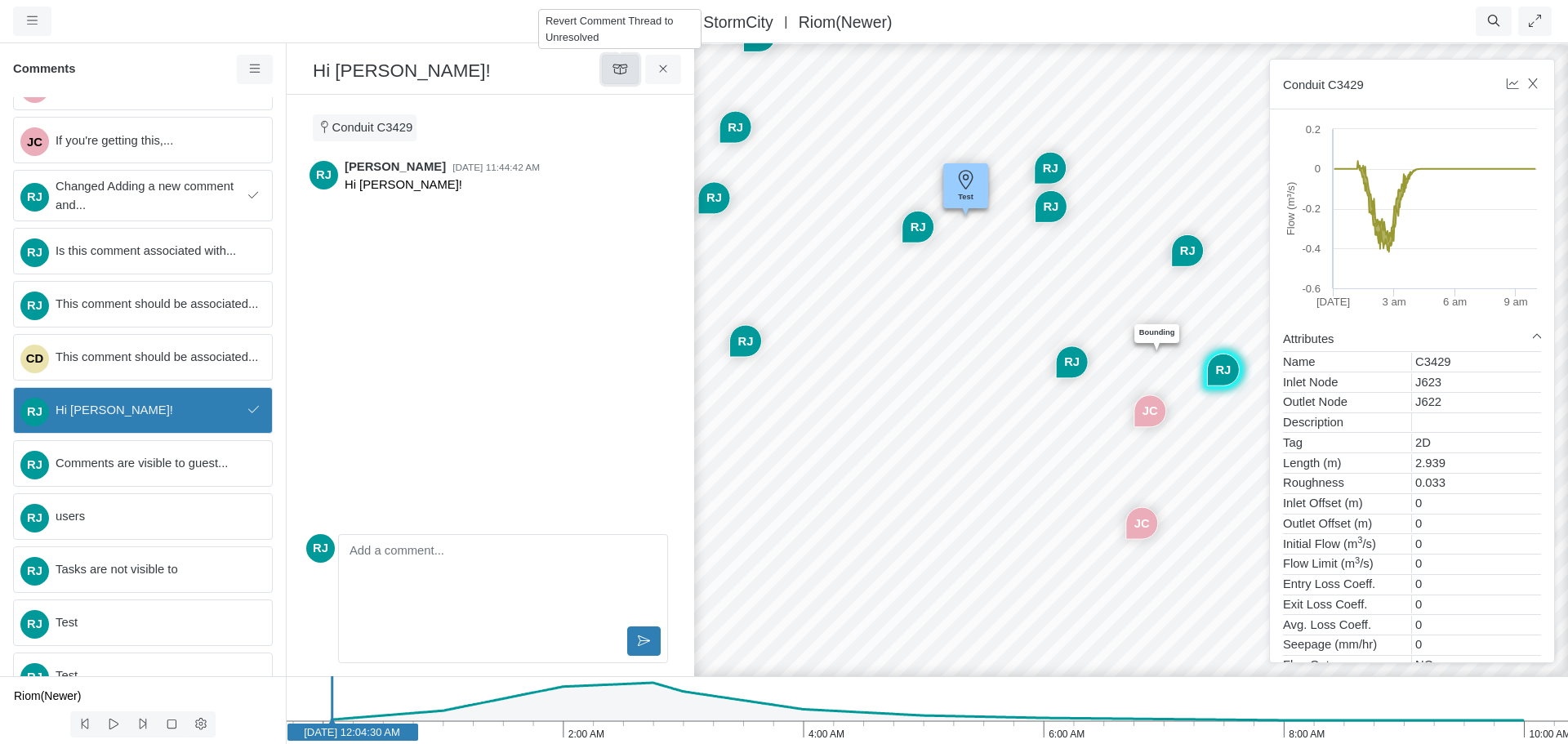
click at [622, 69] on icon at bounding box center [619, 69] width 14 height 10
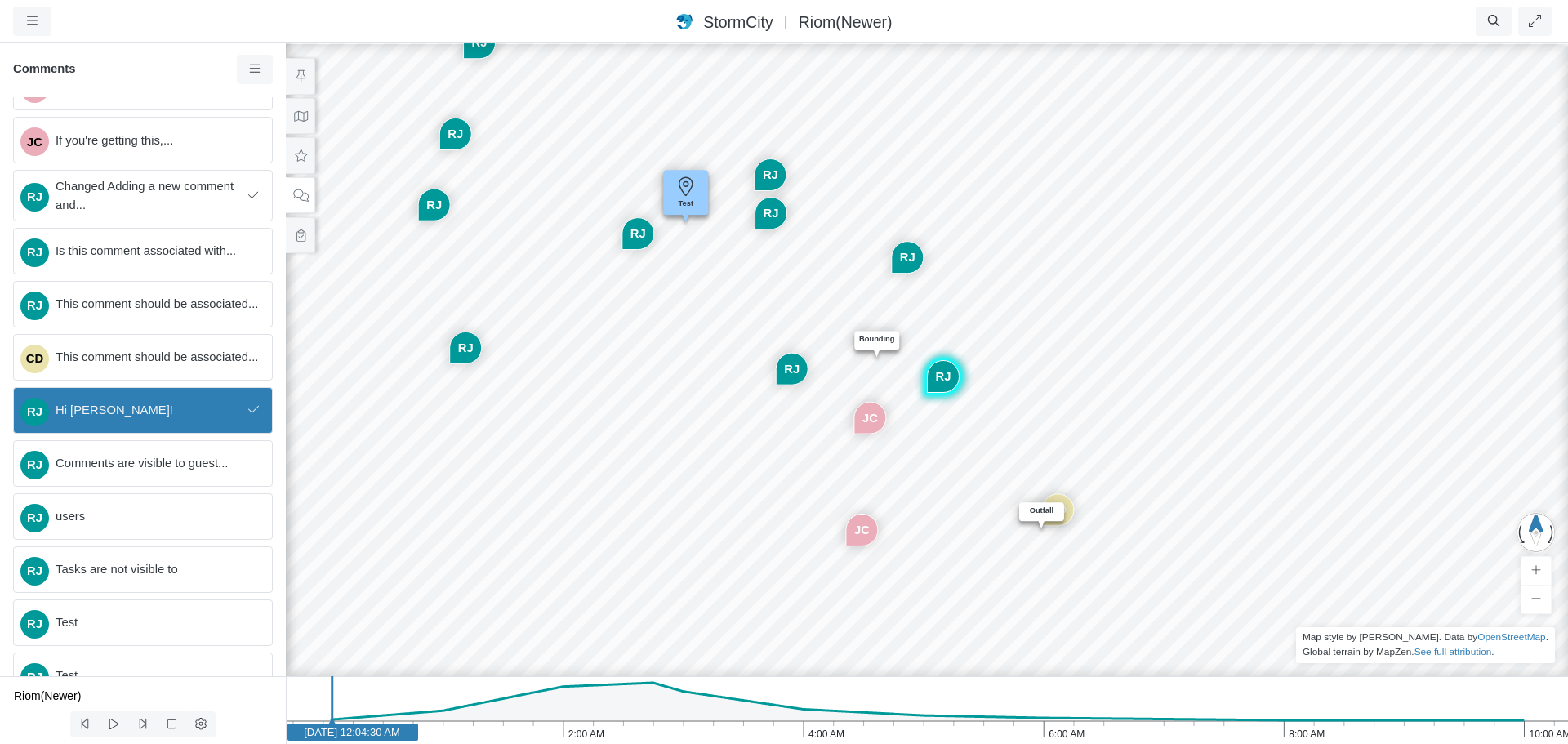
click at [152, 419] on span "Hi [PERSON_NAME]!" at bounding box center [149, 410] width 186 height 18
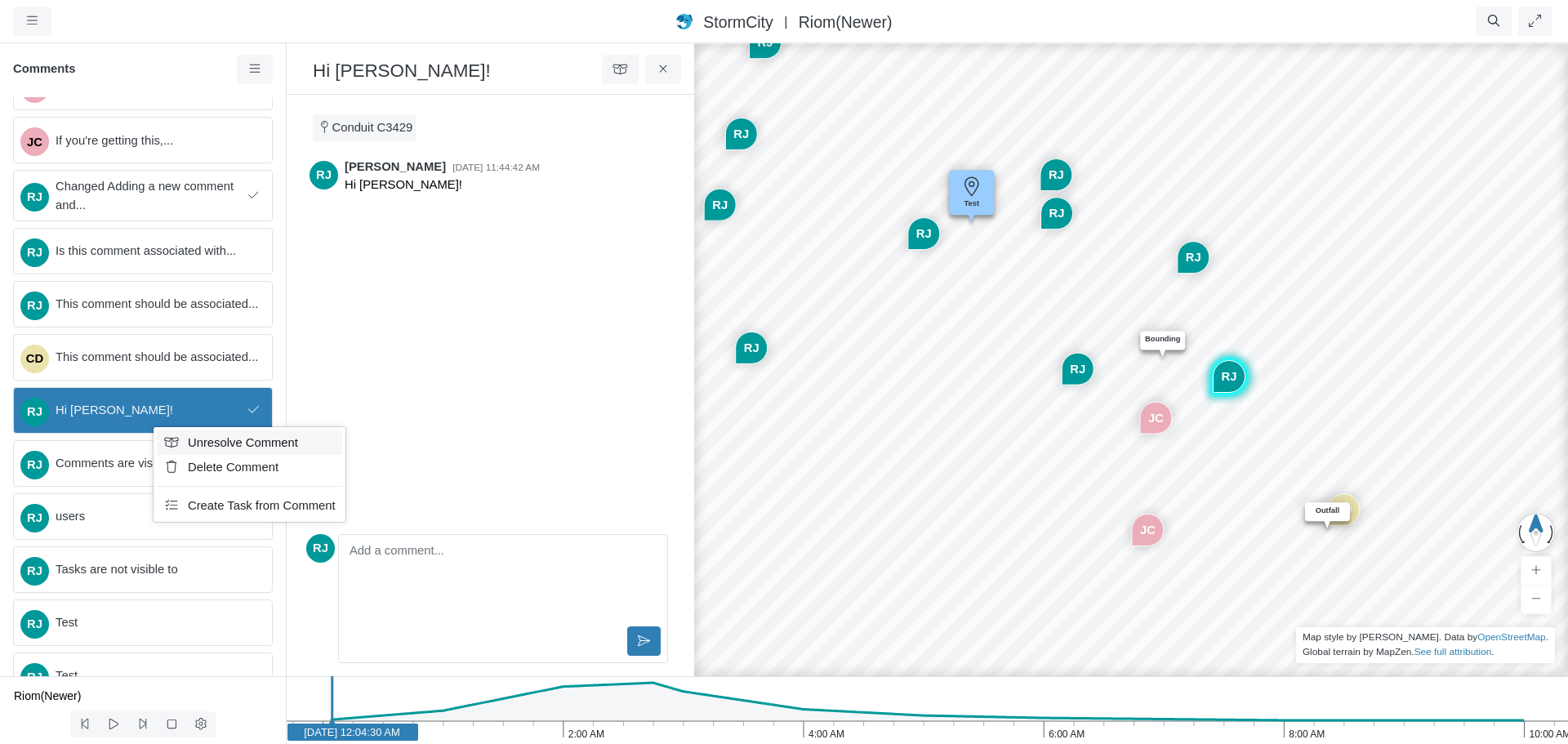
click at [197, 445] on span "Unresolve Comment" at bounding box center [243, 443] width 110 height 13
click at [184, 366] on span "This comment should be associated..." at bounding box center [158, 357] width 204 height 18
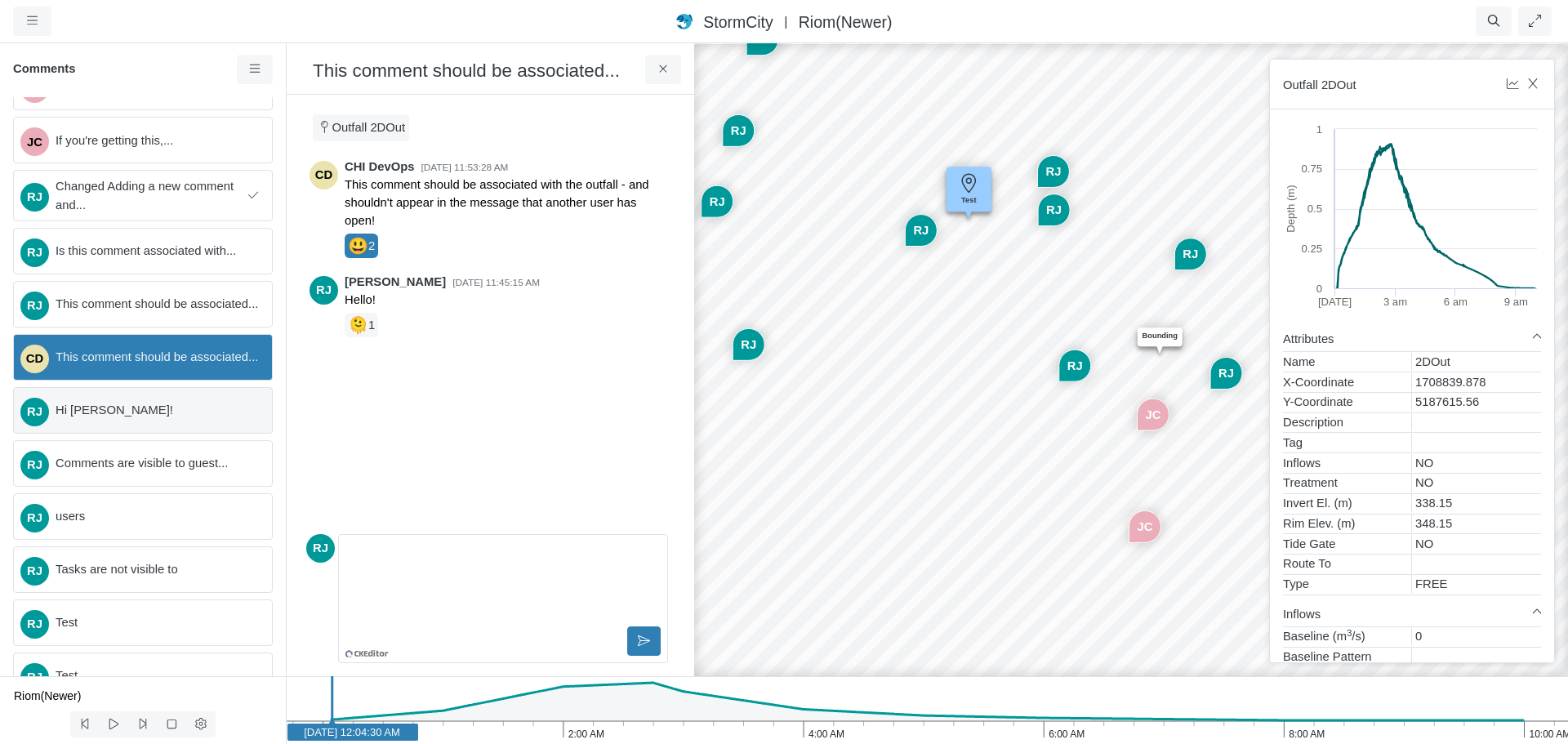
click at [175, 415] on span "Hi [PERSON_NAME]!" at bounding box center [158, 410] width 204 height 18
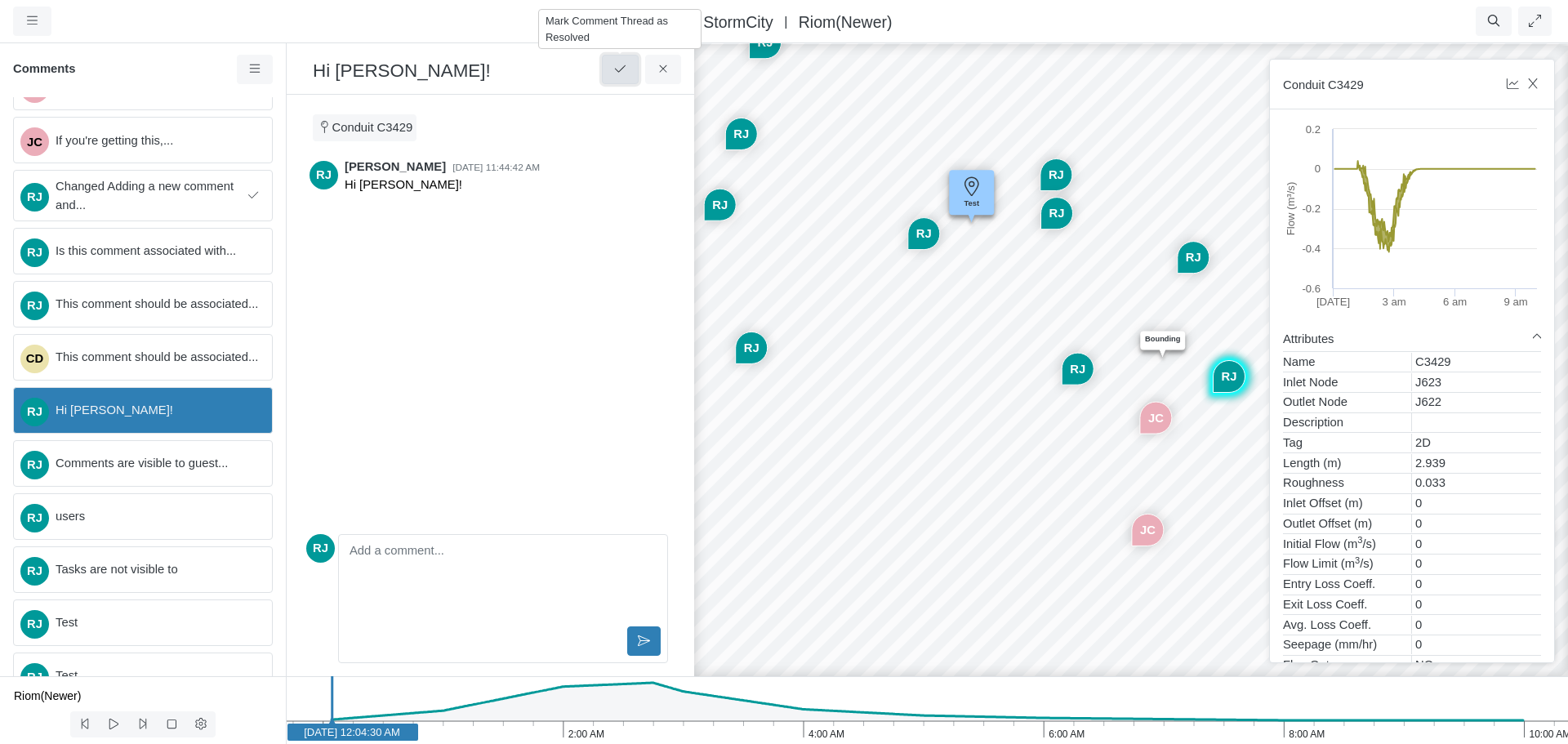
click at [616, 68] on icon at bounding box center [619, 69] width 15 height 13
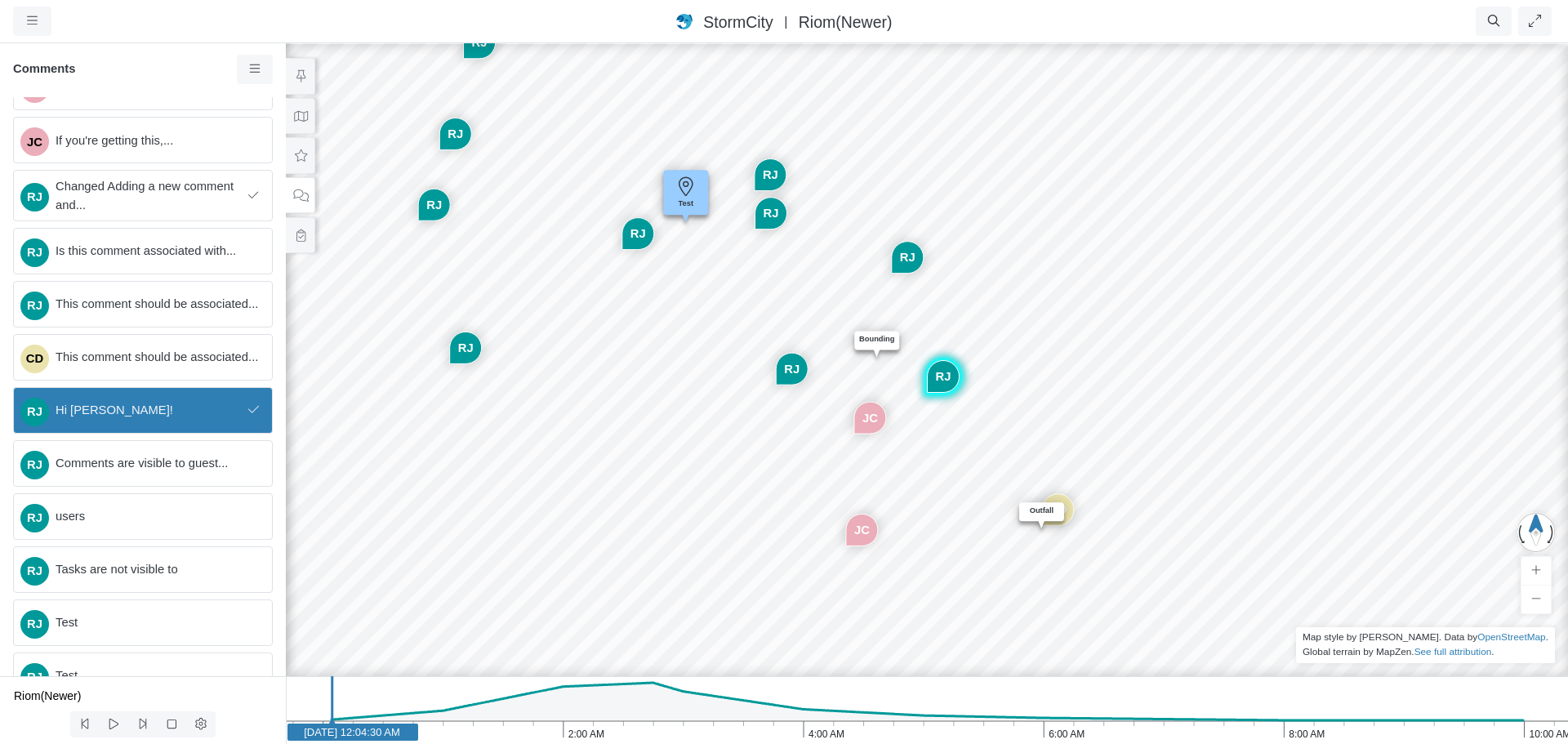
click at [160, 413] on span "Hi [PERSON_NAME]!" at bounding box center [149, 410] width 186 height 18
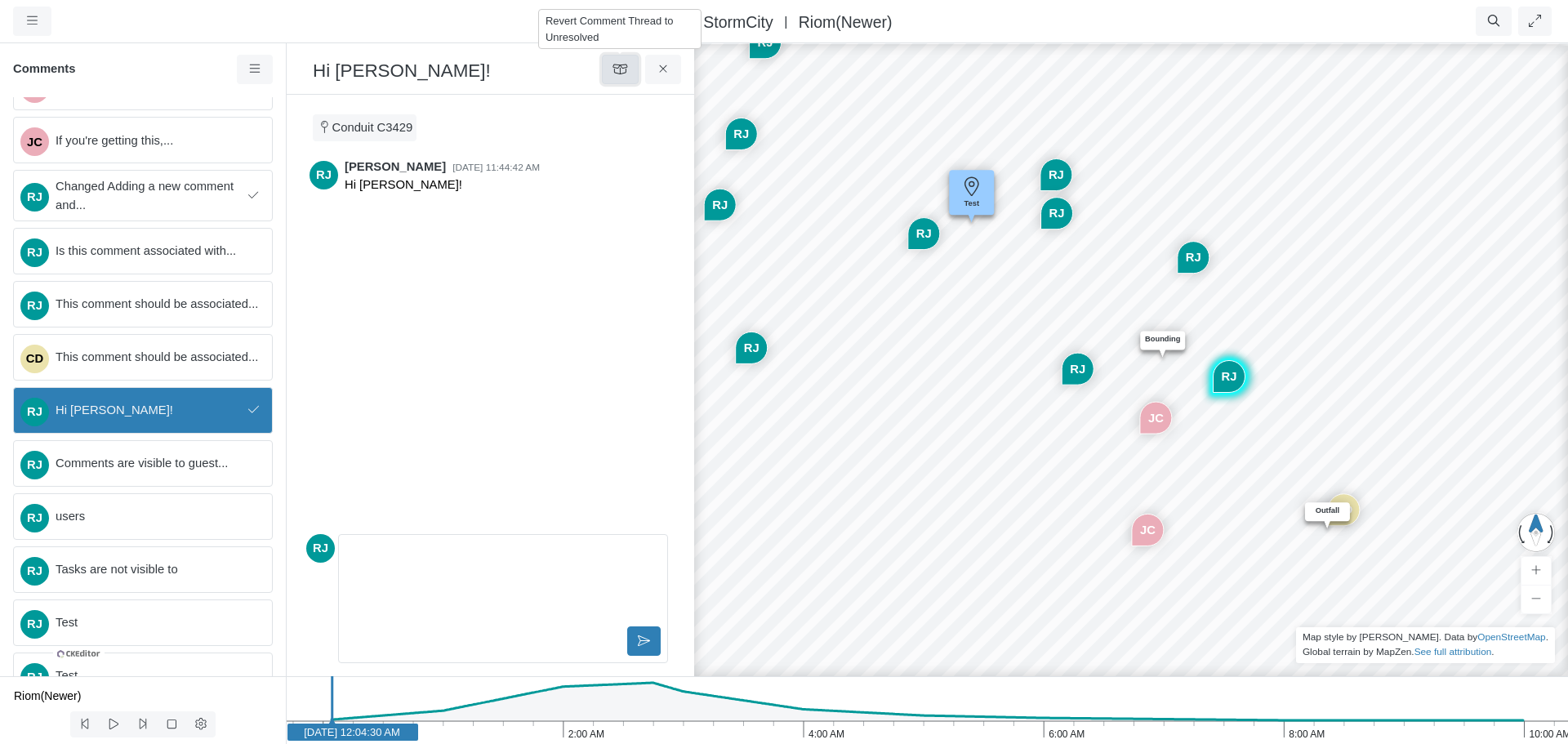
click at [625, 72] on icon at bounding box center [619, 69] width 15 height 13
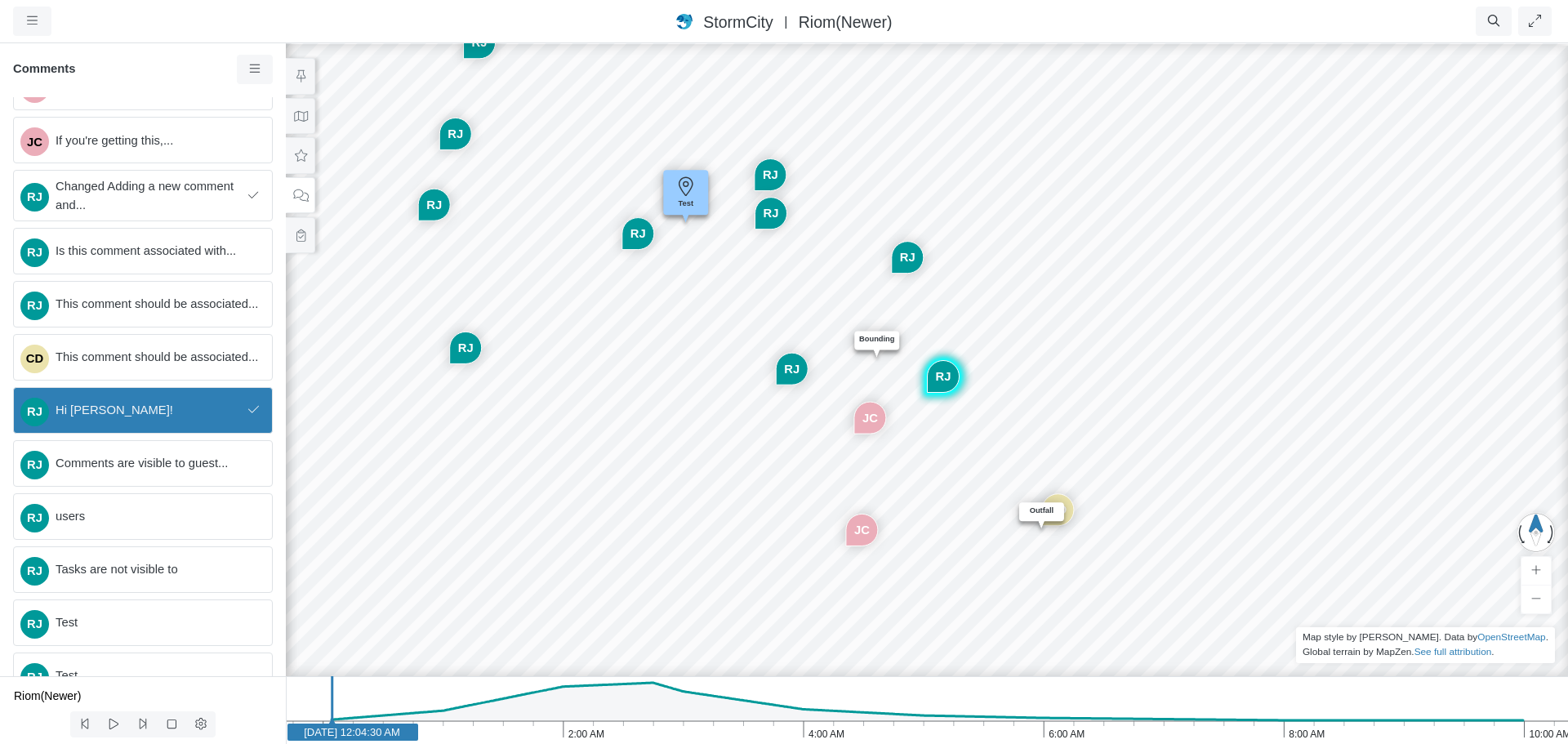
click at [198, 412] on span "Hi [PERSON_NAME]!" at bounding box center [149, 410] width 186 height 18
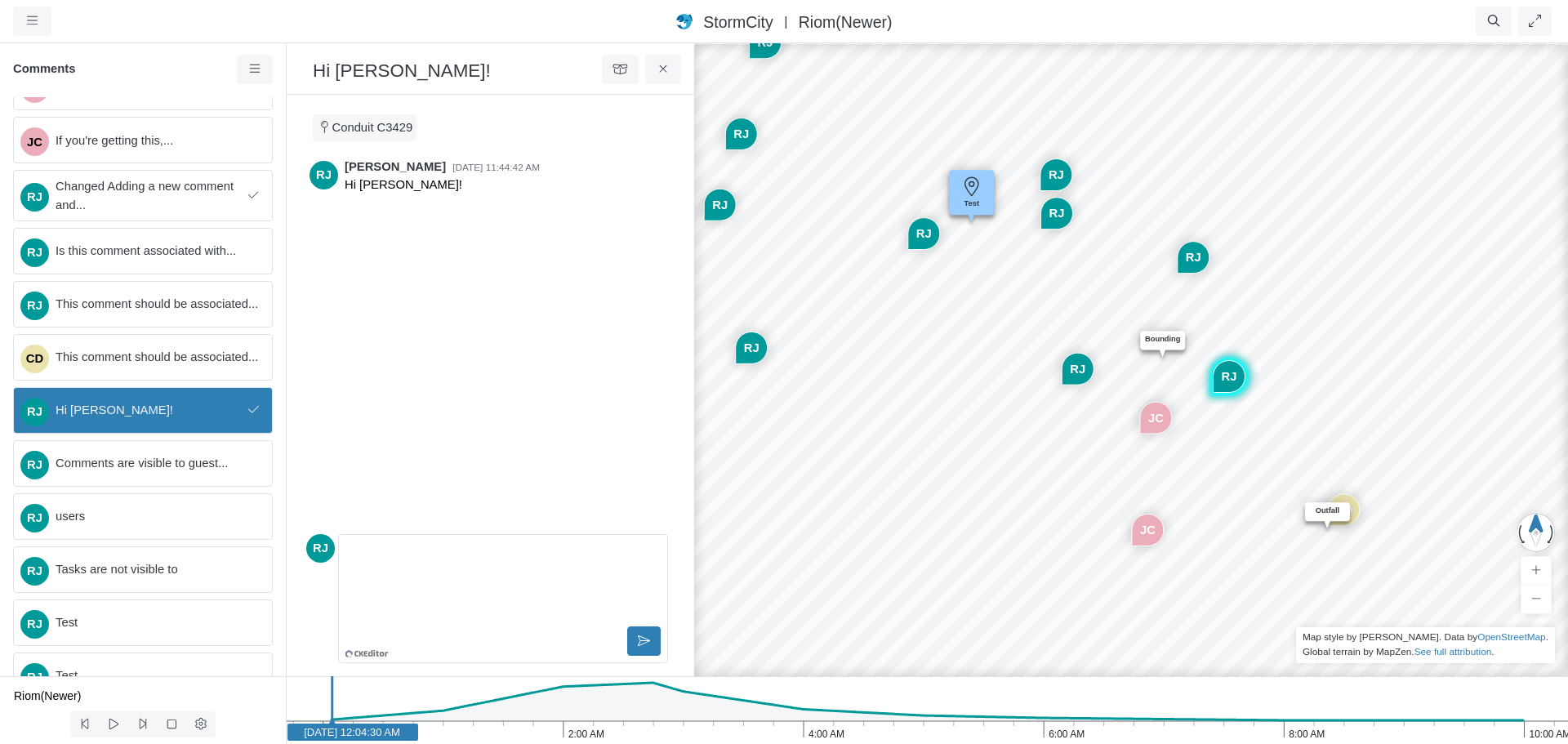
click at [114, 419] on span "Hi [PERSON_NAME]!" at bounding box center [149, 410] width 186 height 18
click at [249, 69] on icon at bounding box center [254, 69] width 15 height 13
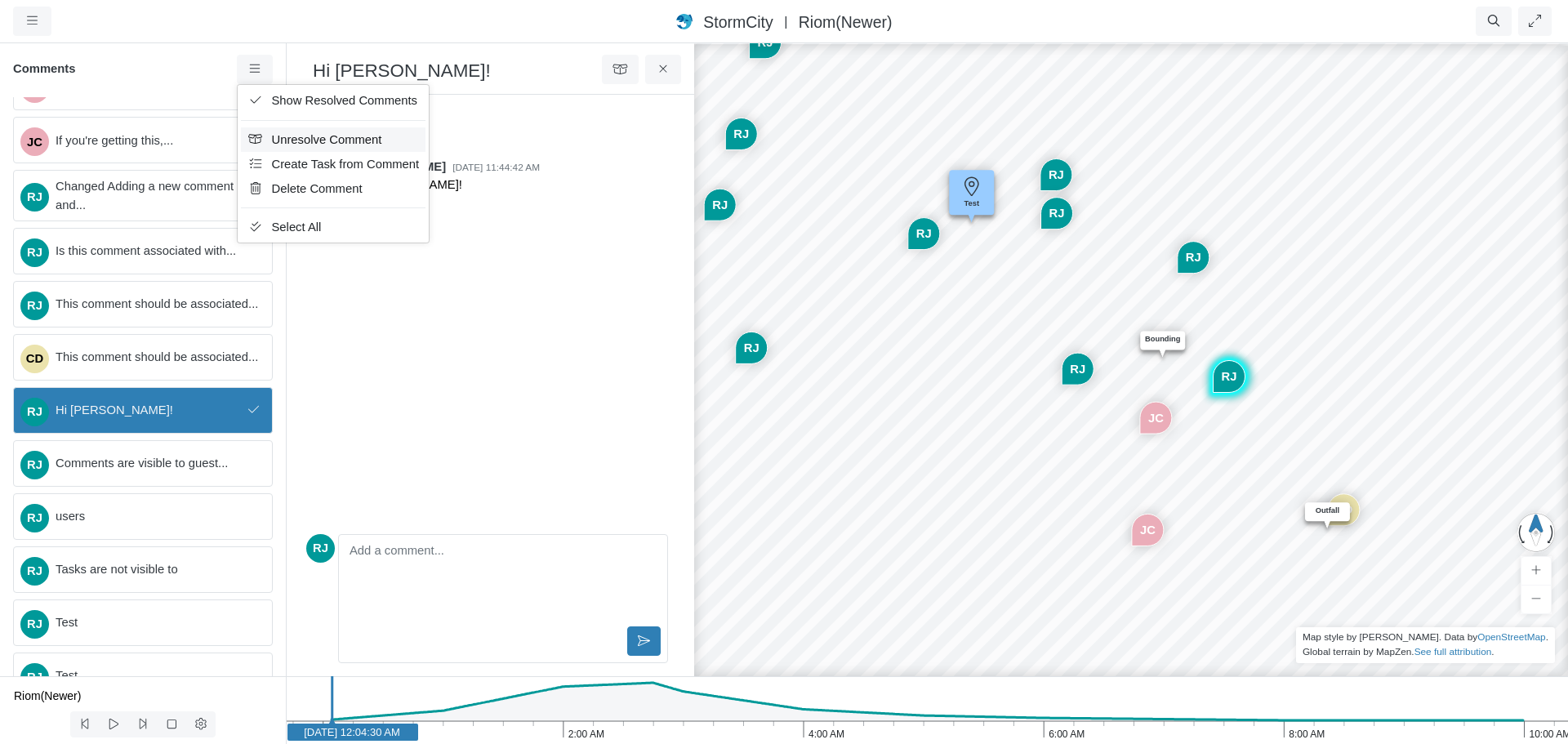
click at [312, 136] on span "Unresolve Comment" at bounding box center [327, 140] width 110 height 13
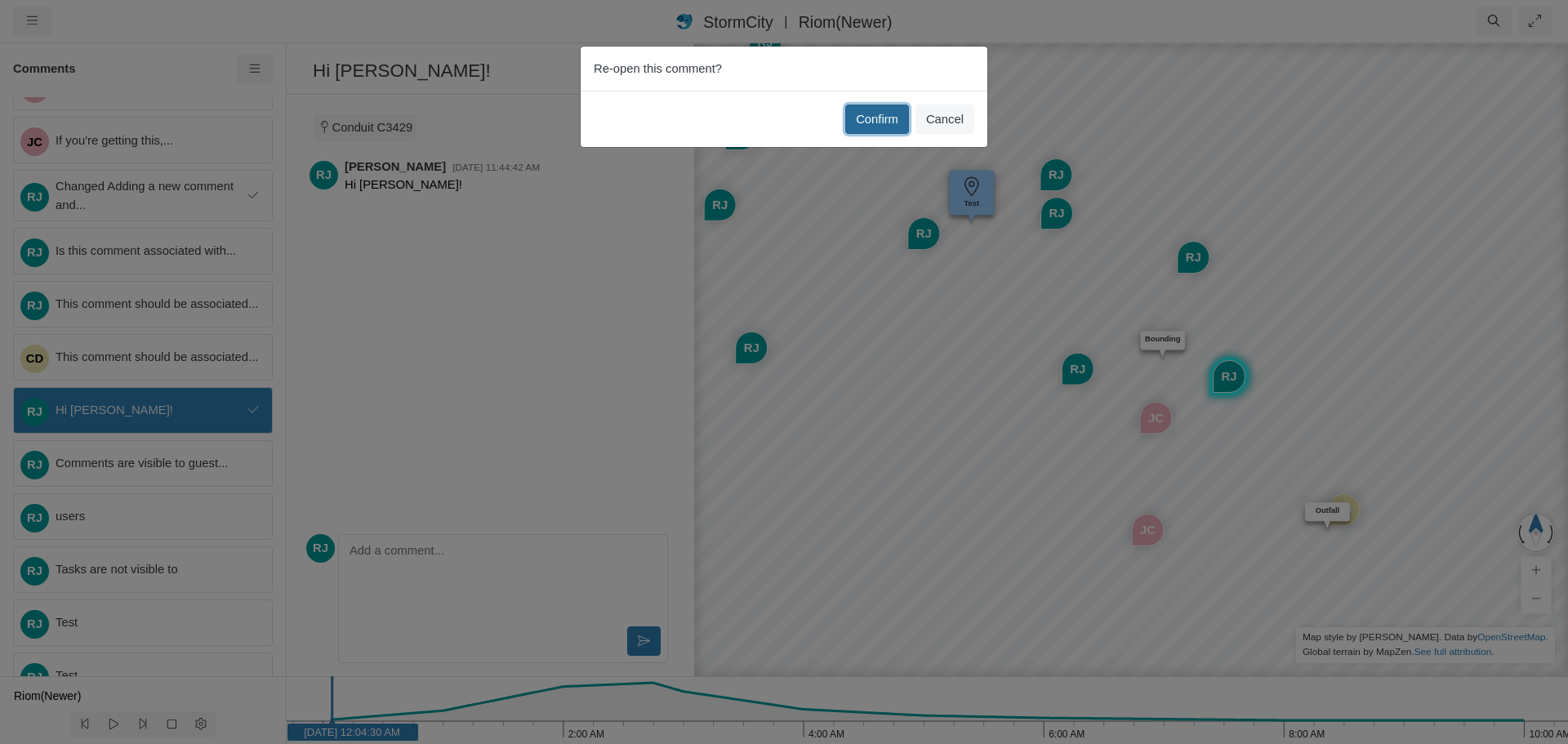
click at [888, 121] on button "Confirm" at bounding box center [876, 119] width 64 height 30
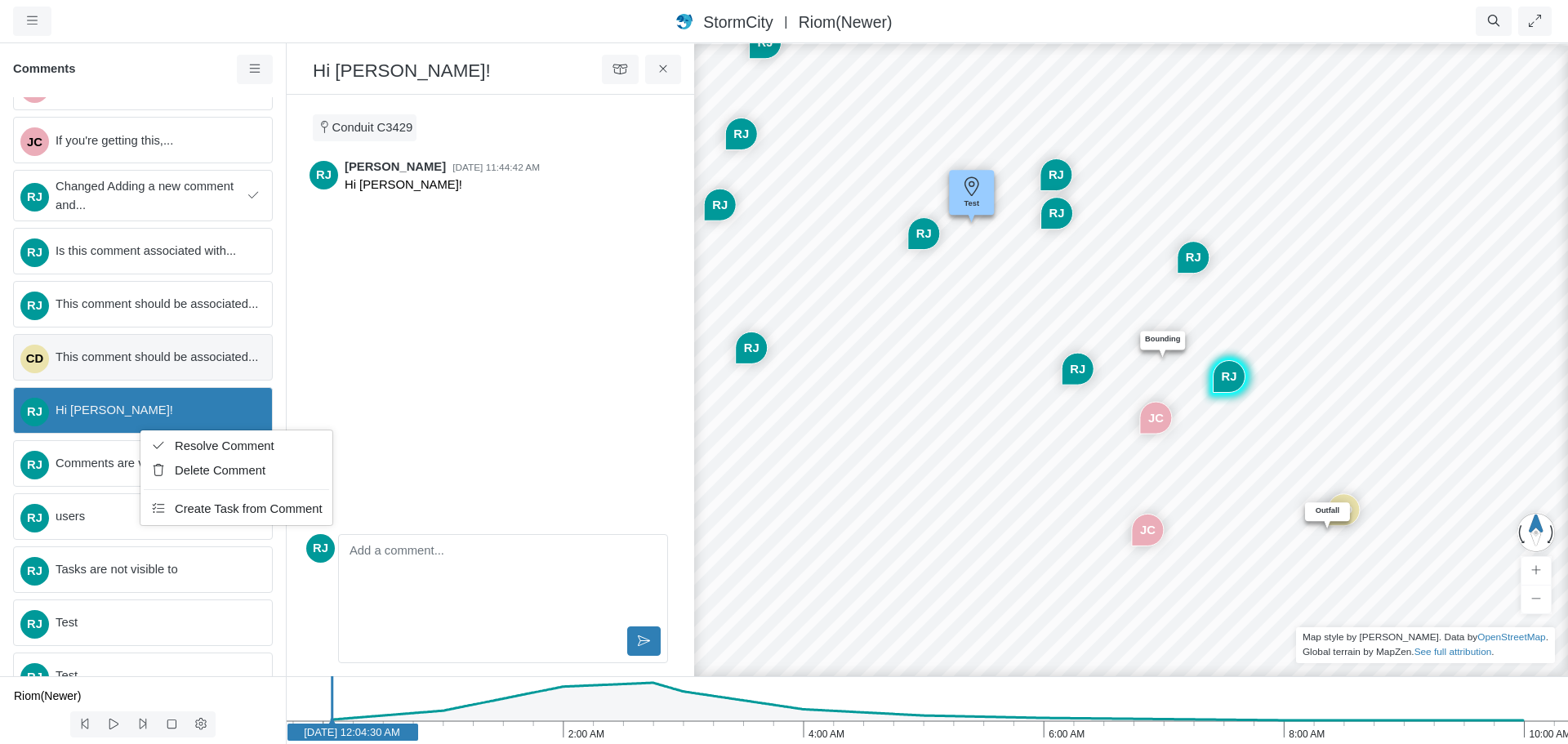
click at [207, 343] on div "CD This comment should be associated..." at bounding box center [142, 357] width 260 height 47
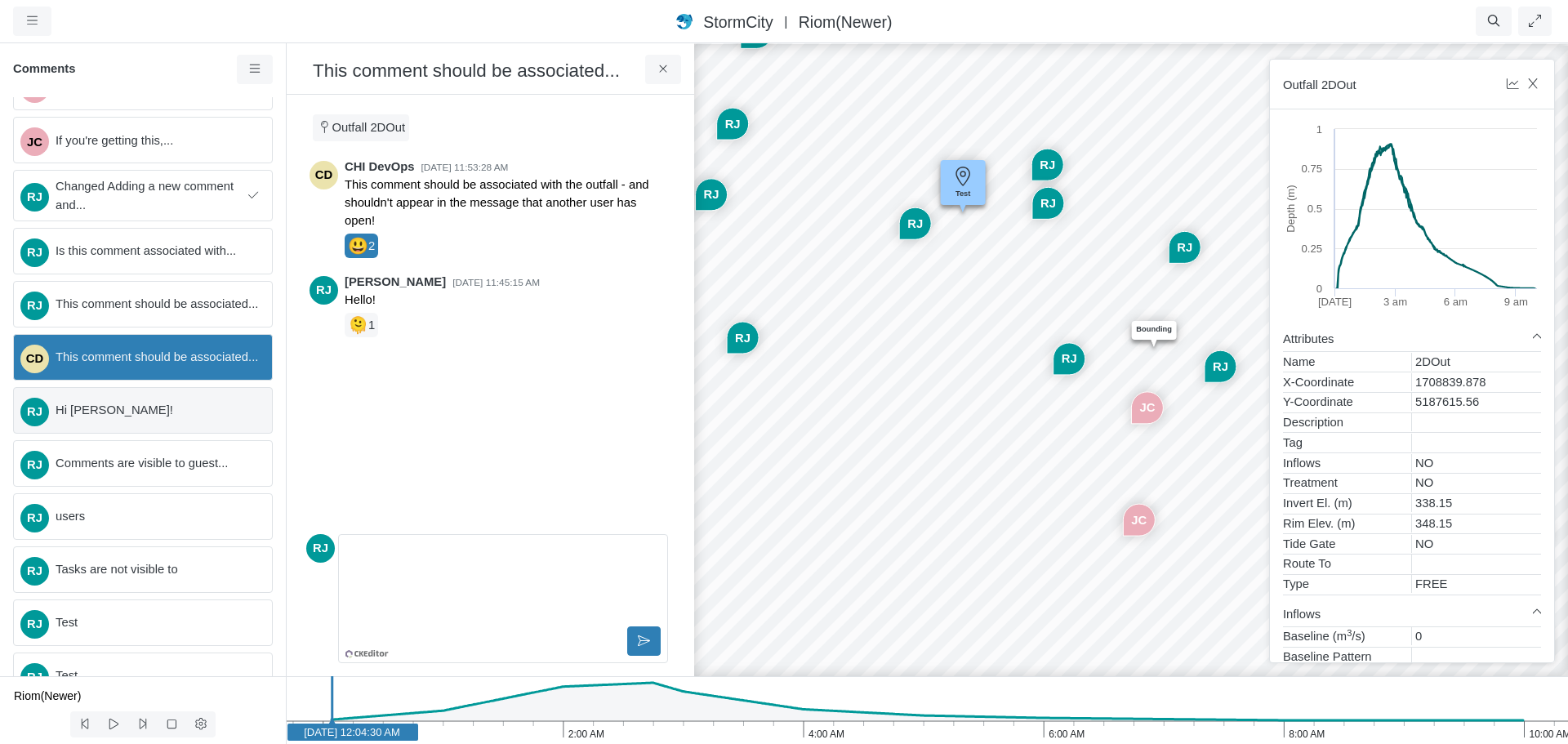
click at [175, 419] on span "Hi [PERSON_NAME]!" at bounding box center [158, 410] width 204 height 18
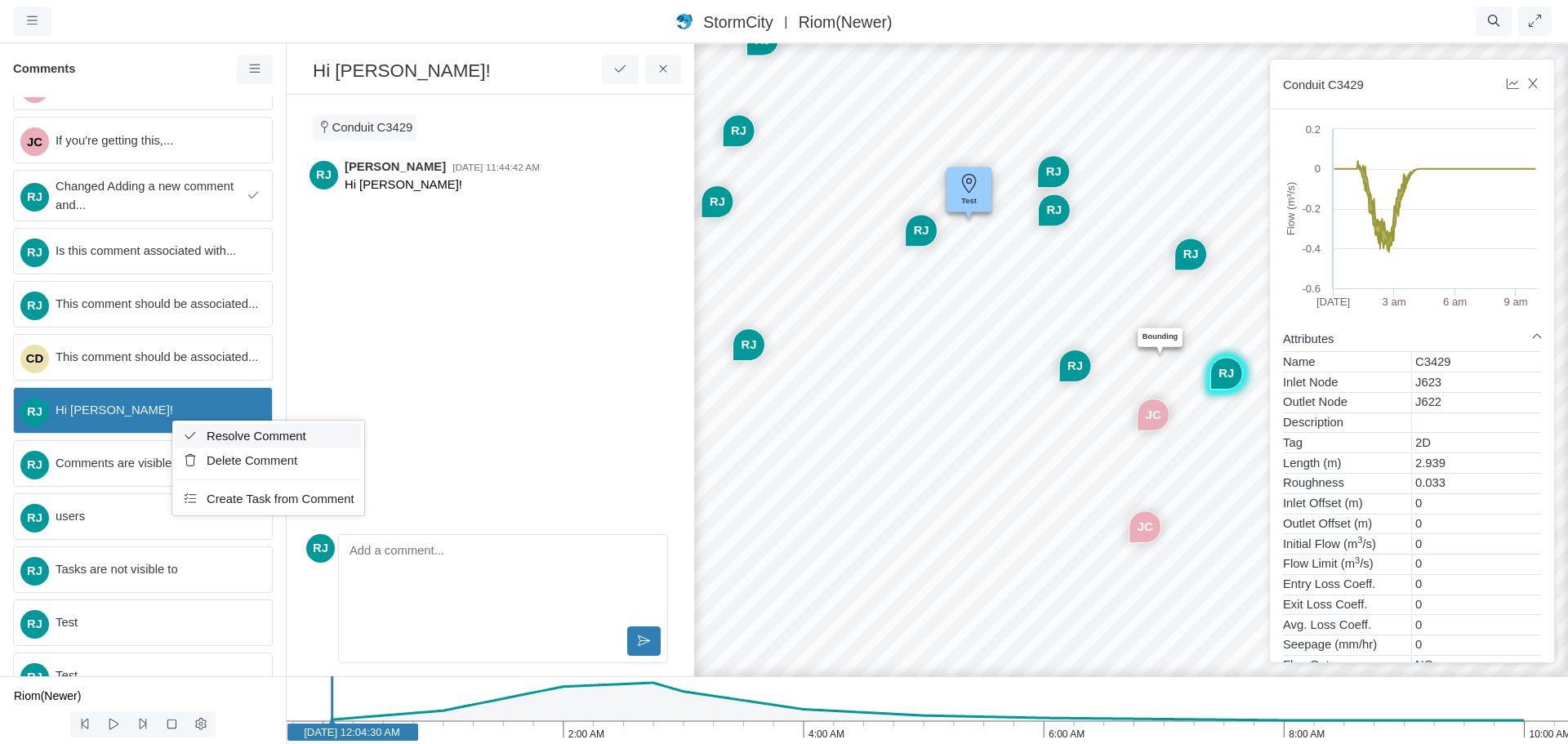
click at [252, 434] on span "Resolve Comment" at bounding box center [256, 436] width 99 height 13
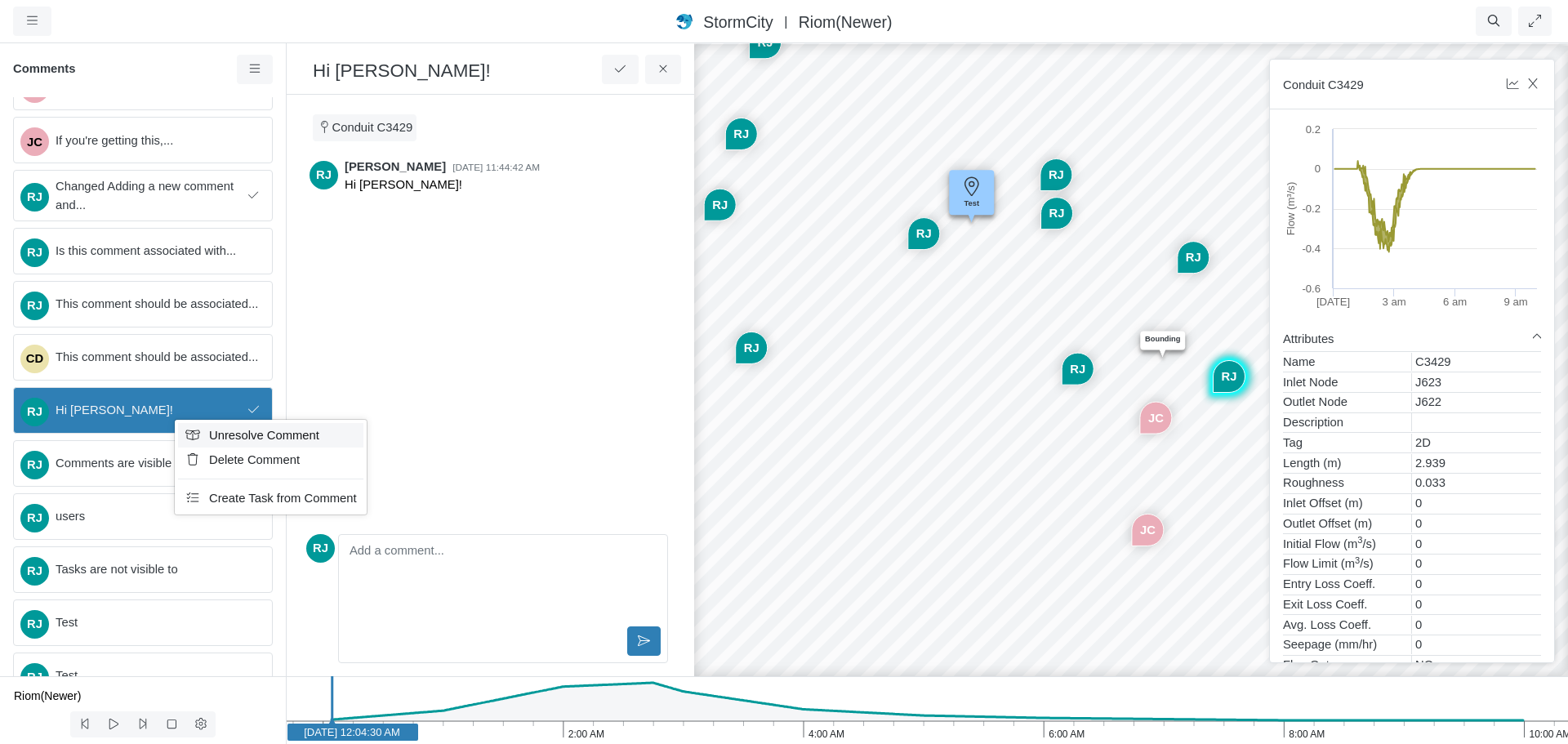
click at [228, 431] on span "Unresolve Comment" at bounding box center [264, 435] width 110 height 13
click at [258, 435] on span "Resolve Comment" at bounding box center [277, 436] width 99 height 13
click at [237, 433] on span "Unresolve Comment" at bounding box center [279, 435] width 110 height 13
click at [255, 68] on icon at bounding box center [254, 69] width 15 height 13
click at [229, 439] on span "Resolve Comment" at bounding box center [257, 436] width 99 height 13
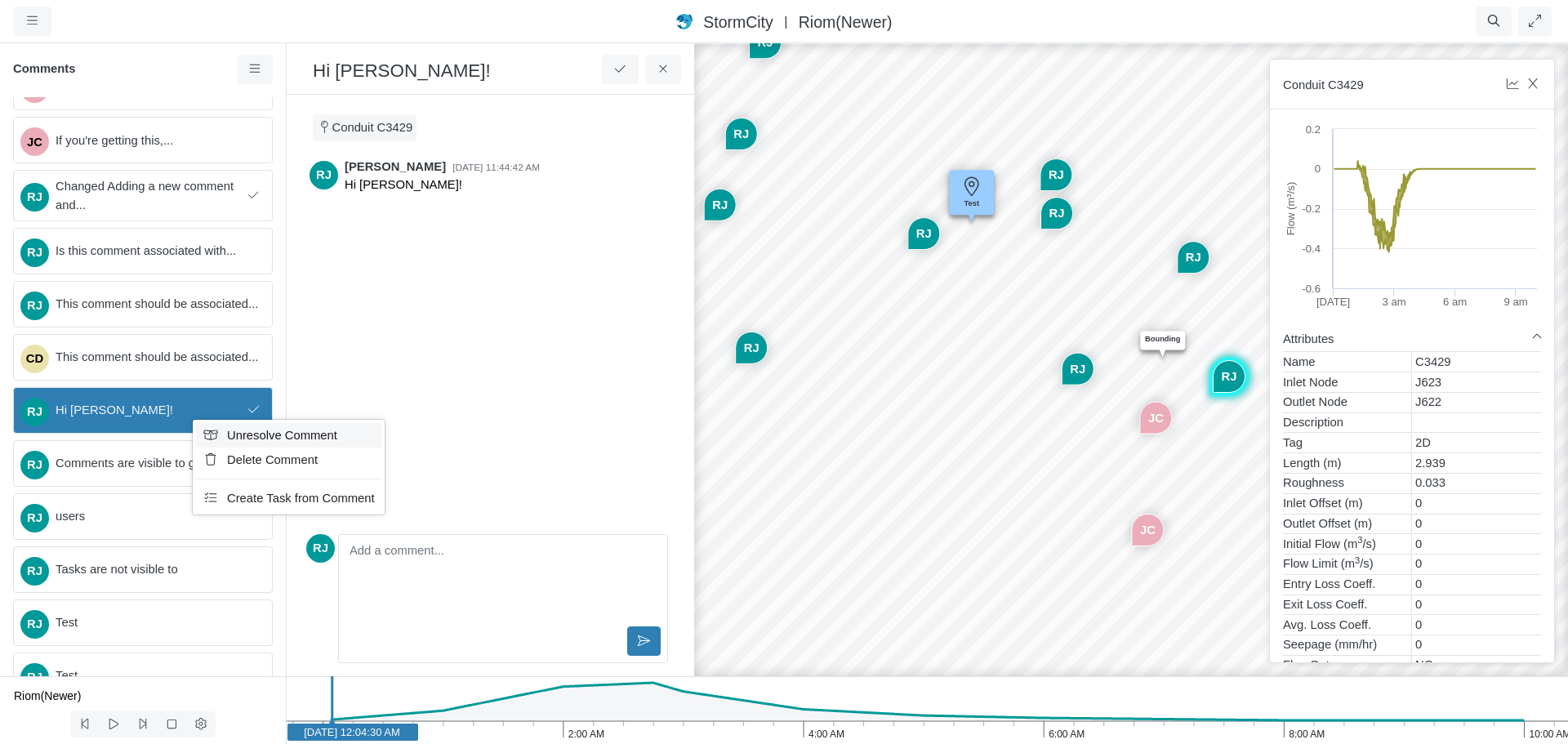
click at [257, 435] on span "Unresolve Comment" at bounding box center [282, 435] width 110 height 13
click at [239, 69] on link at bounding box center [255, 69] width 37 height 30
click at [194, 435] on span "Resolve Comment" at bounding box center [231, 435] width 99 height 13
click at [259, 65] on icon at bounding box center [254, 69] width 15 height 13
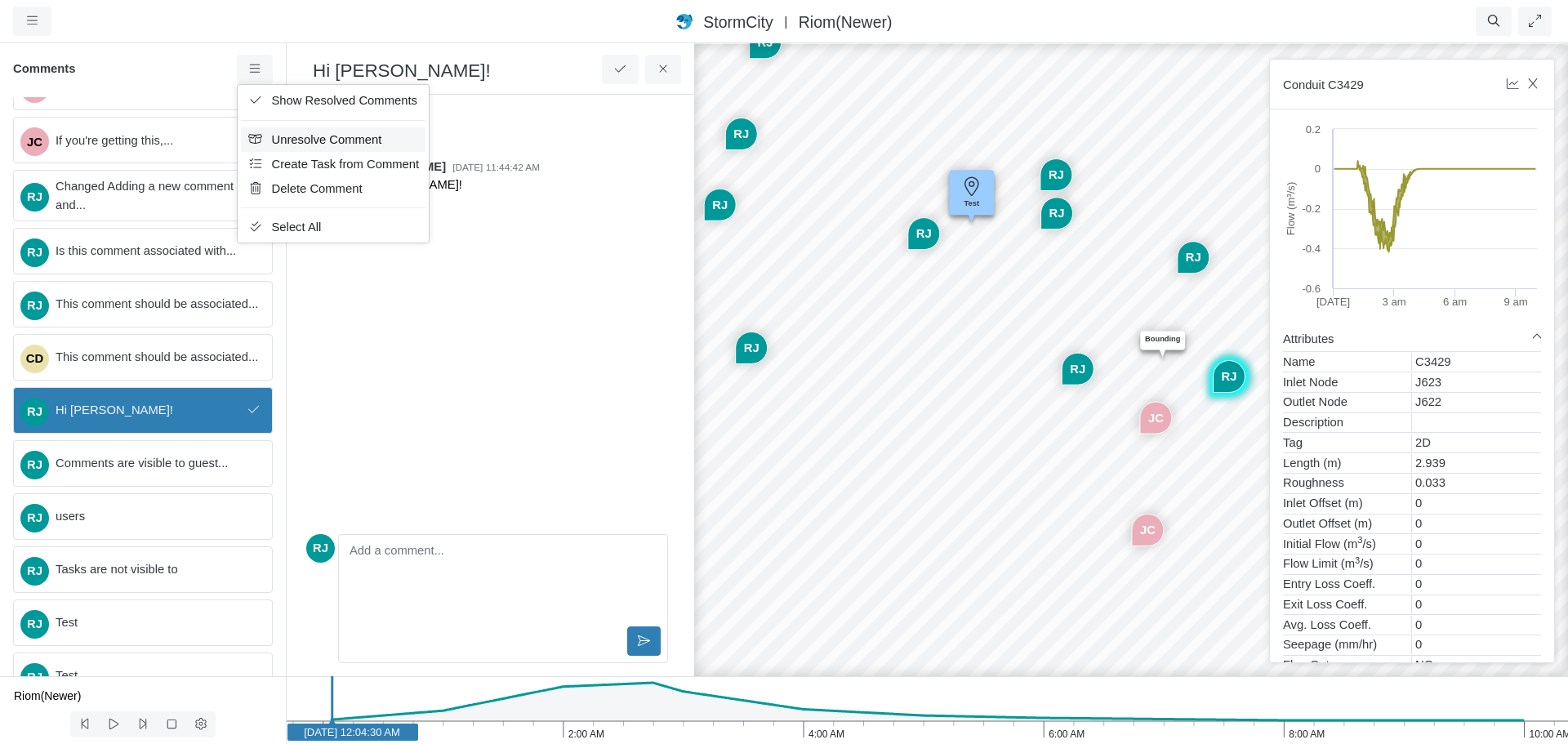
click at [288, 135] on span "Unresolve Comment" at bounding box center [327, 140] width 110 height 13
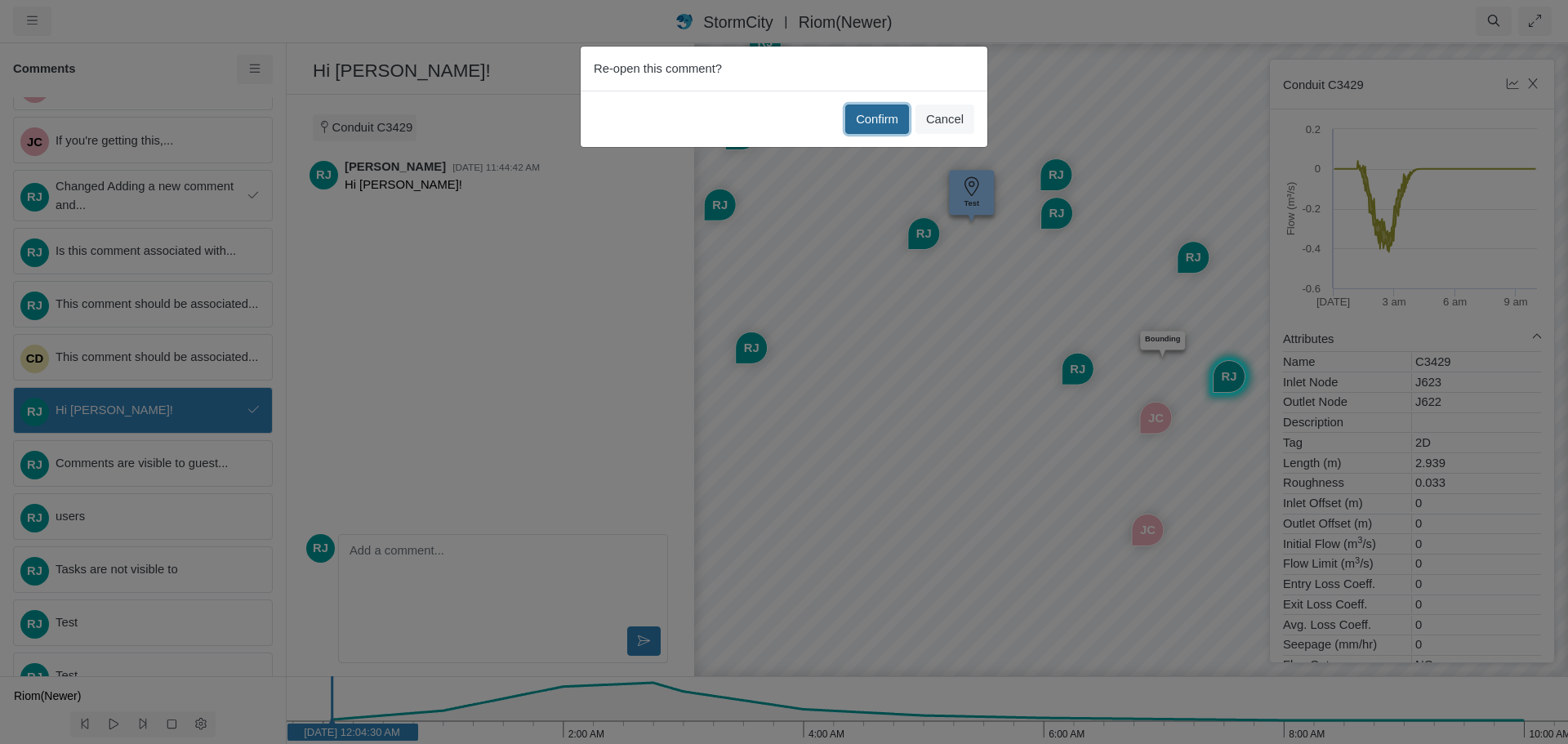
click at [889, 122] on button "Confirm" at bounding box center [876, 119] width 64 height 30
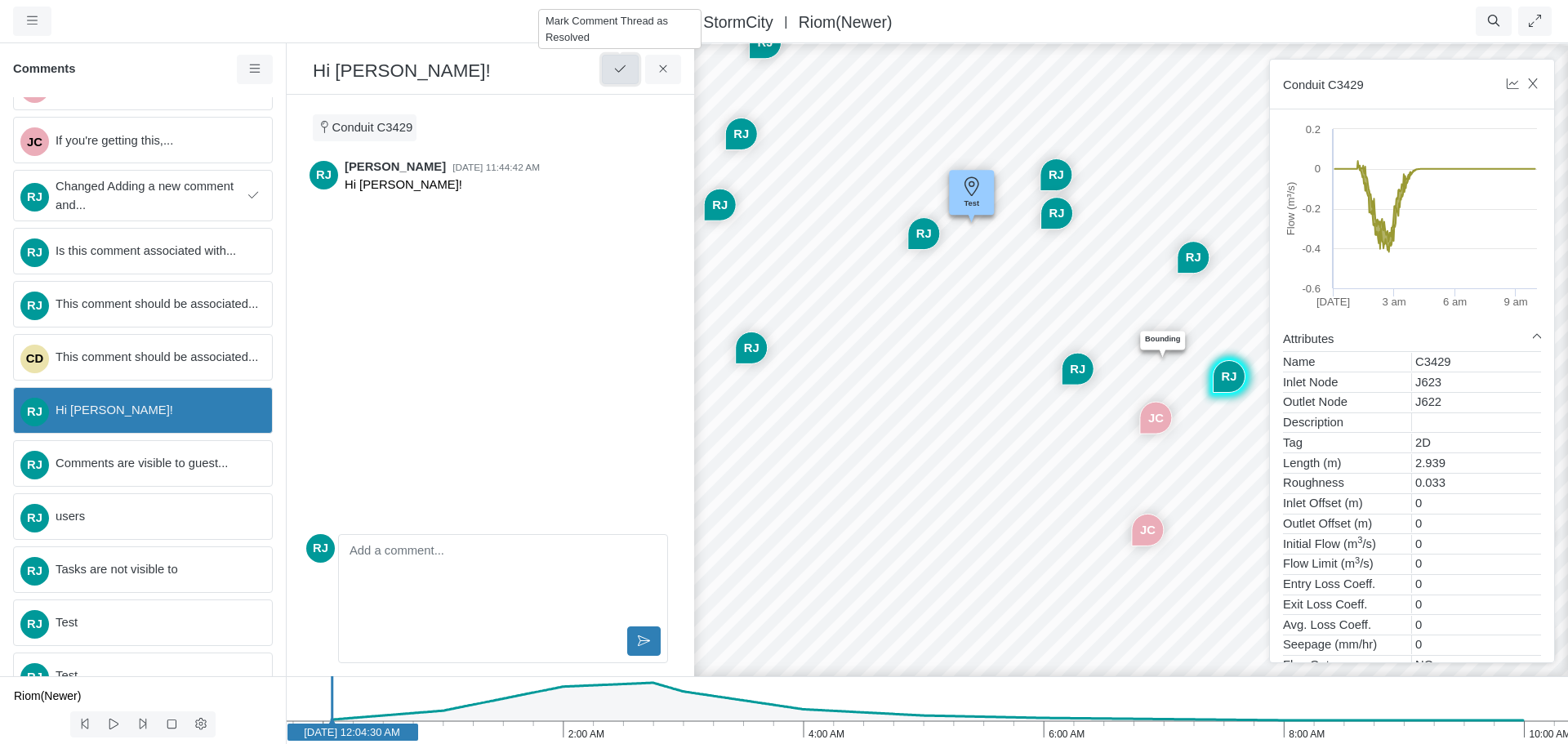
click at [623, 70] on icon at bounding box center [619, 69] width 15 height 13
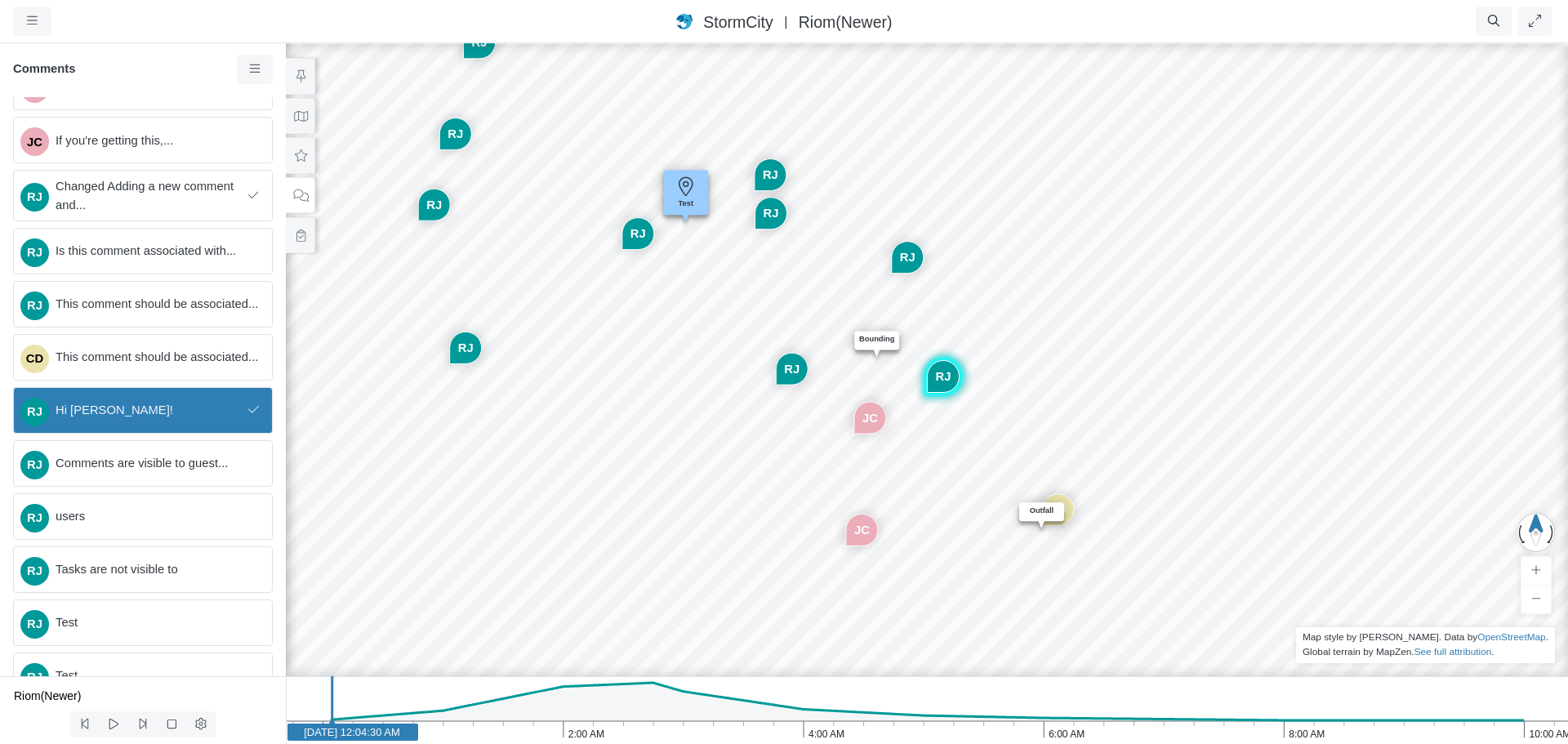
click at [140, 419] on span "Hi [PERSON_NAME]!" at bounding box center [149, 410] width 186 height 18
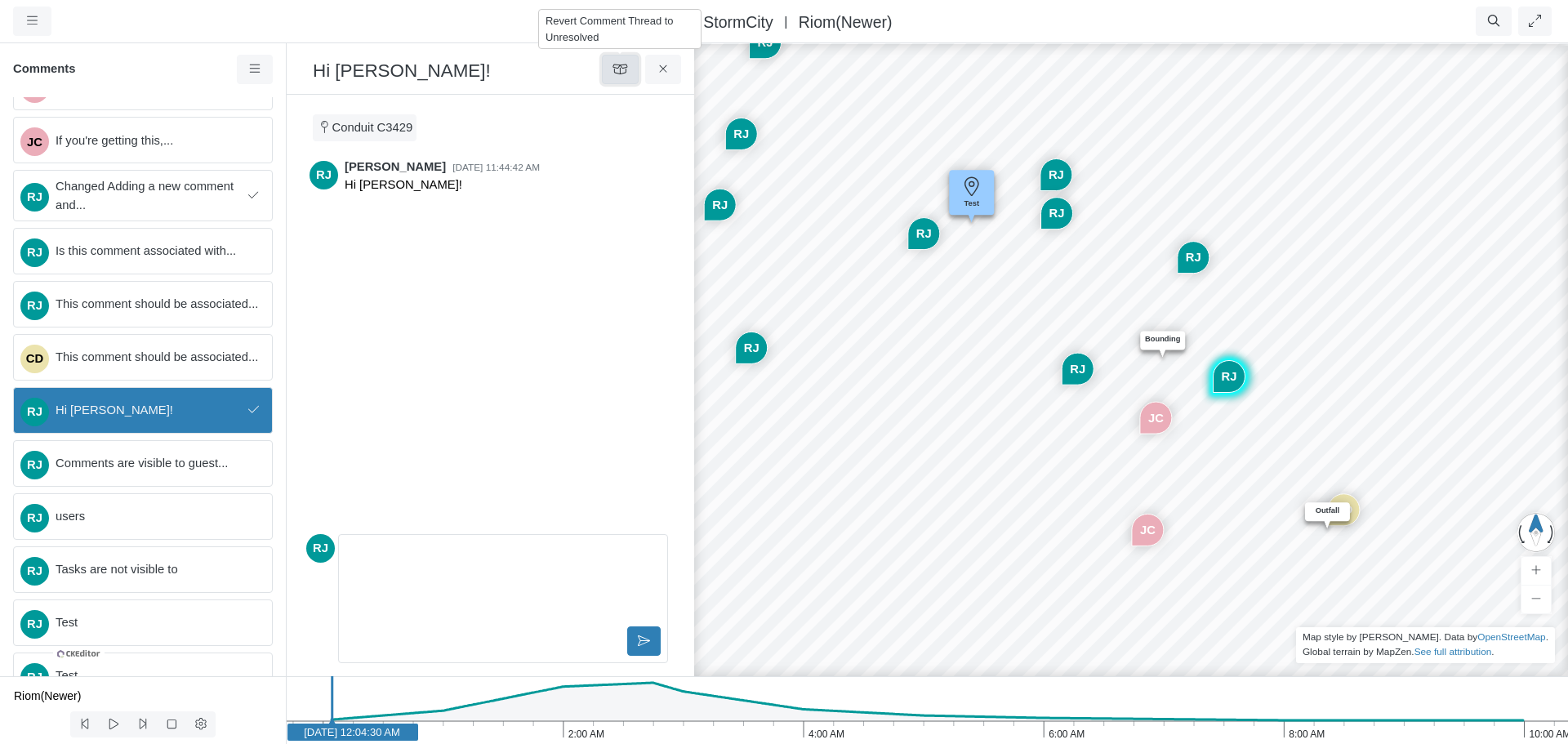
click at [621, 73] on icon at bounding box center [619, 69] width 15 height 13
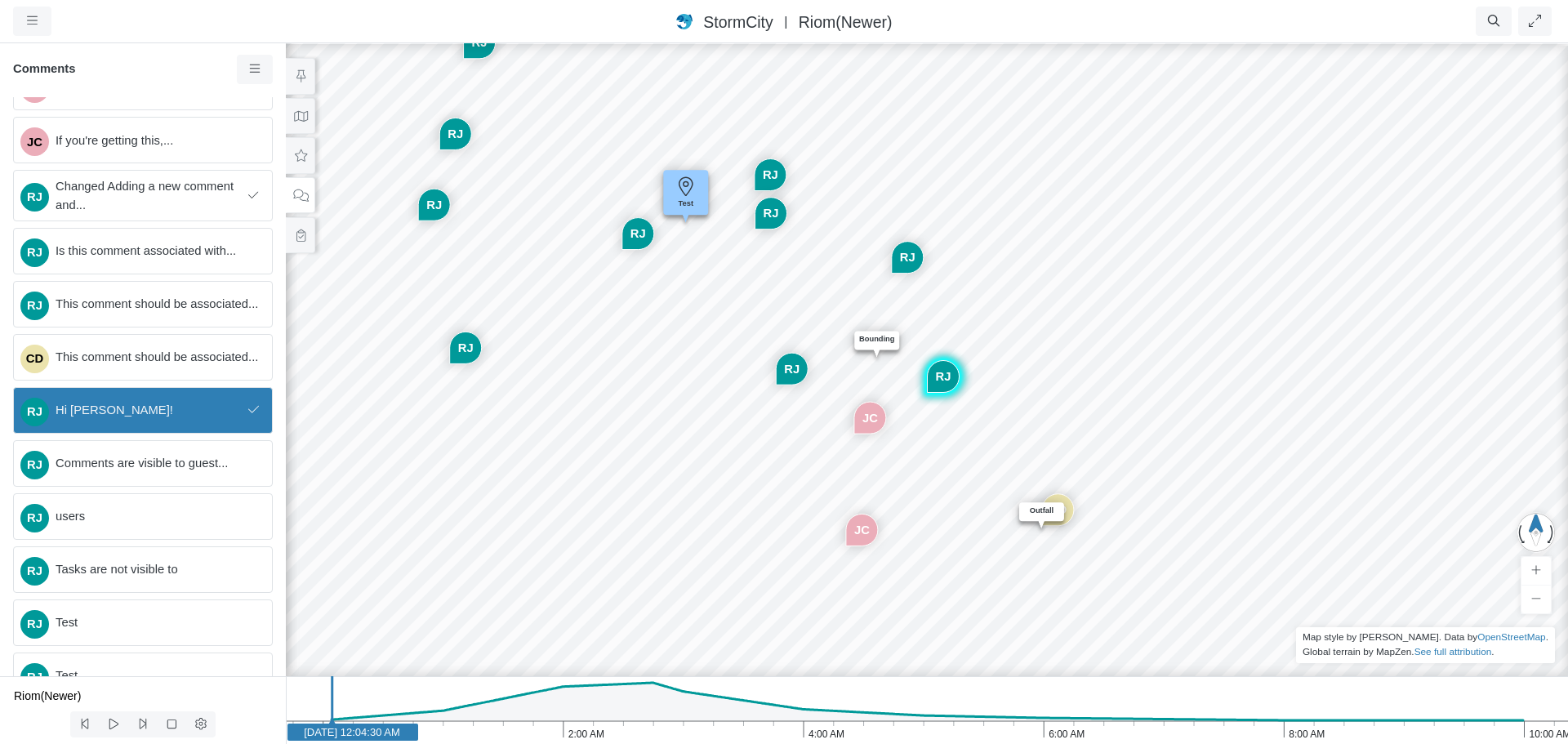
click at [178, 419] on span "Hi [PERSON_NAME]!" at bounding box center [149, 410] width 186 height 18
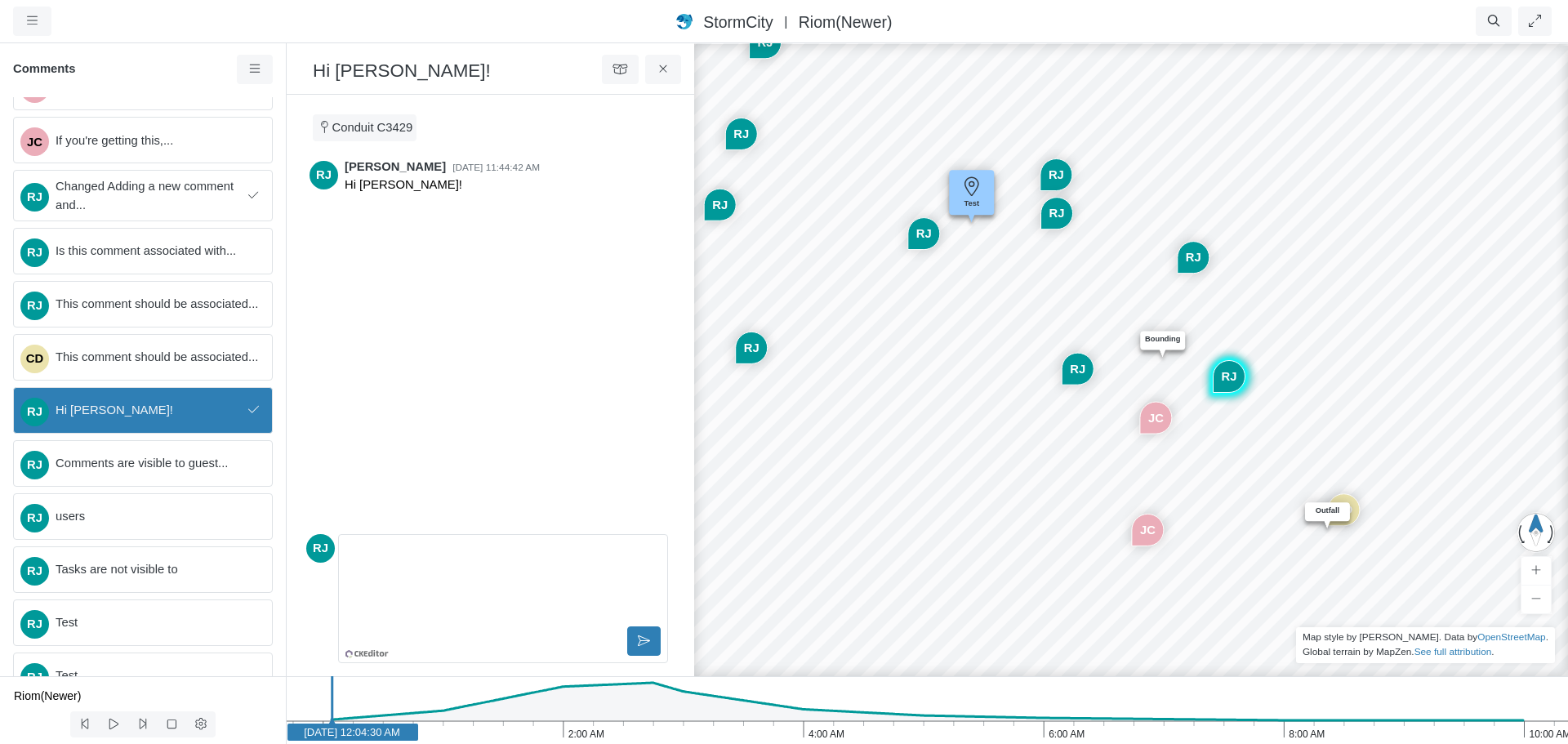
click at [515, 406] on div "RJ Rob James 9/5/2025 at 11:44:42 AM Hi Nelly!" at bounding box center [487, 341] width 362 height 373
click at [445, 558] on p "Editor editing area: main" at bounding box center [502, 554] width 300 height 18
click at [471, 455] on div "RJ Rob James 9/5/2025 at 11:44:42 AM Hi Nelly!" at bounding box center [487, 341] width 362 height 373
click at [456, 546] on p "Editor editing area: main" at bounding box center [502, 554] width 300 height 18
click at [471, 472] on div "RJ Rob James 9/5/2025 at 11:44:42 AM Hi Nelly!" at bounding box center [487, 341] width 362 height 373
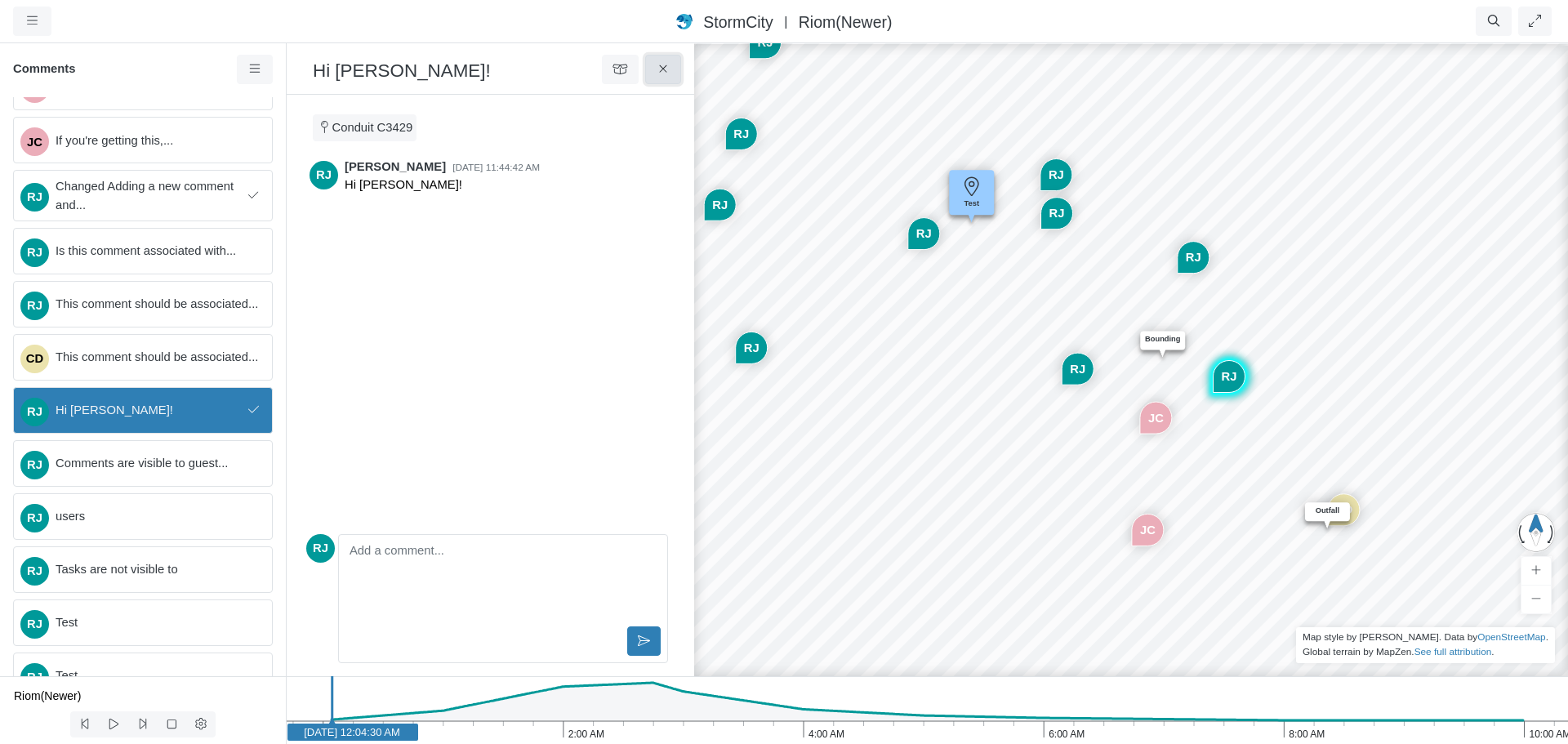
click at [659, 69] on icon at bounding box center [663, 69] width 15 height 13
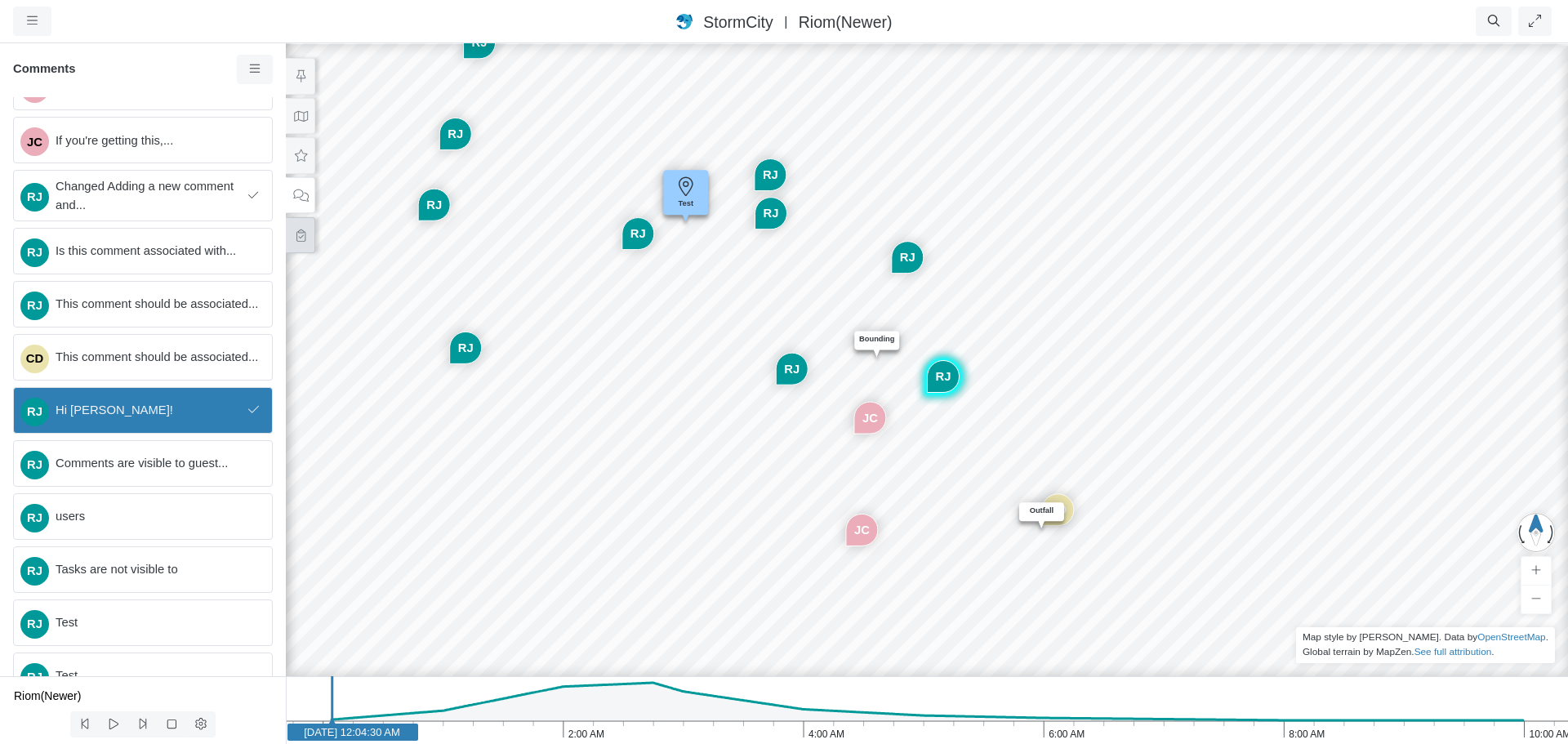
click at [298, 250] on button at bounding box center [300, 235] width 30 height 37
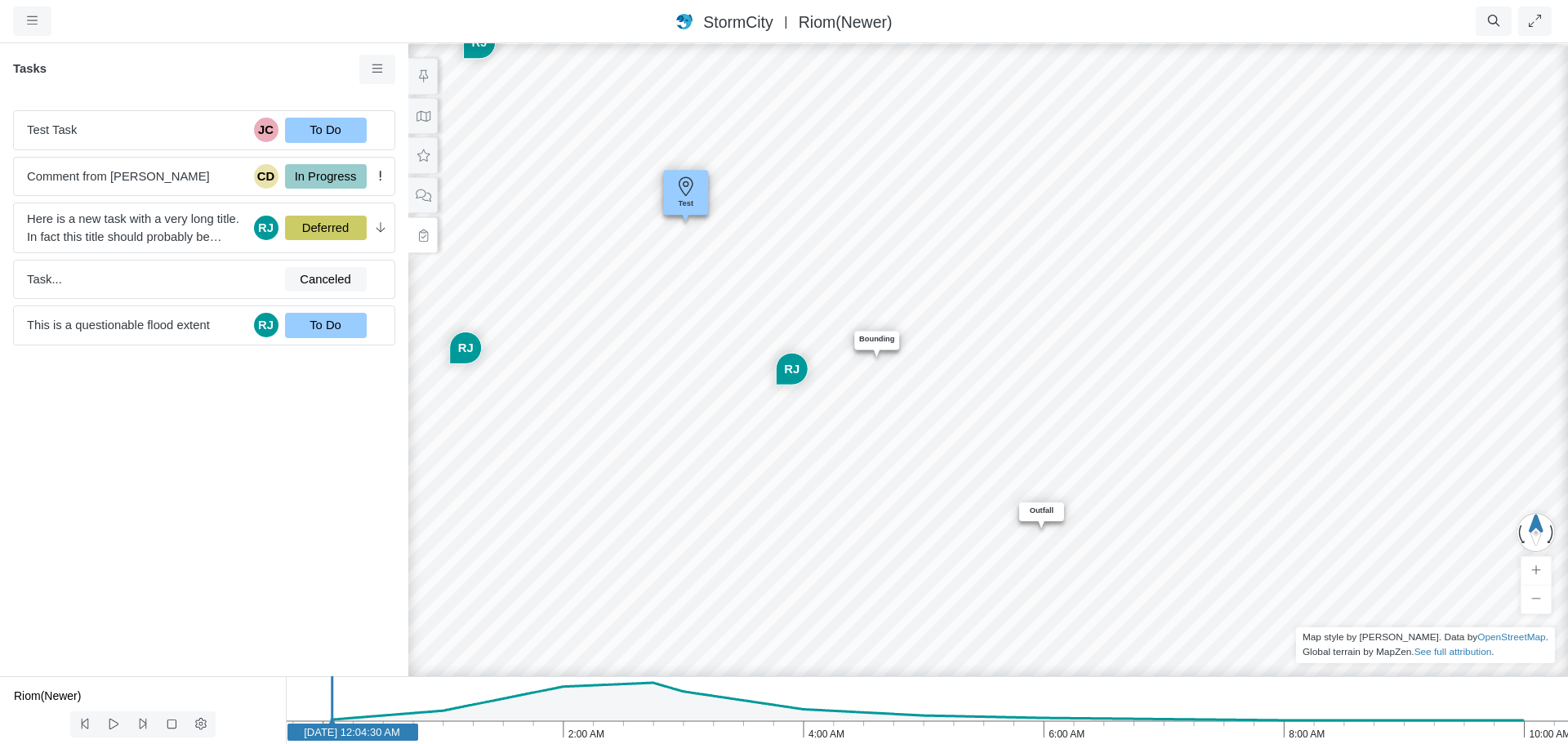
scroll to position [0, 0]
click at [373, 70] on icon at bounding box center [377, 69] width 15 height 13
click at [385, 95] on icon at bounding box center [378, 100] width 16 height 13
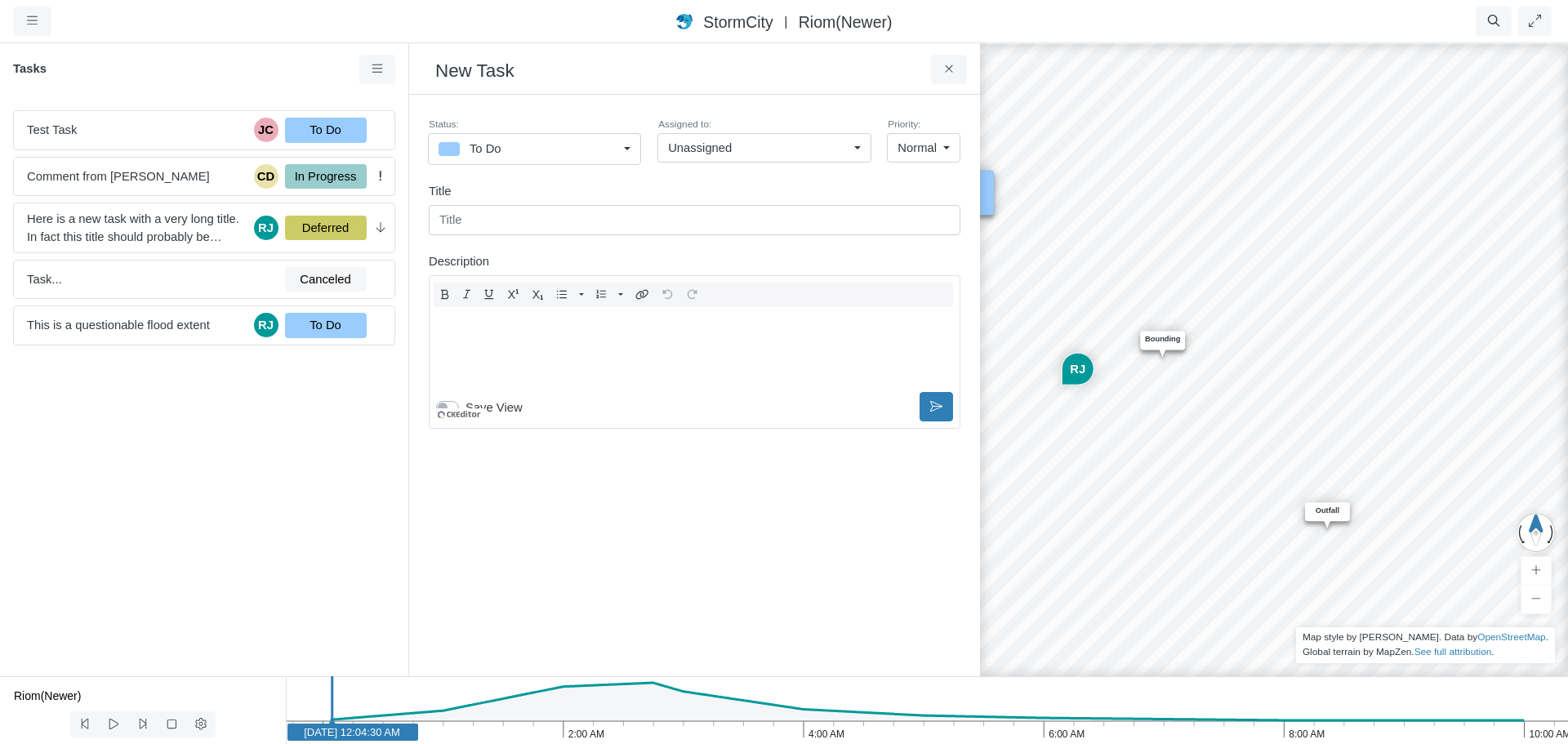
click at [624, 325] on div "Editor editing area: main" at bounding box center [694, 348] width 517 height 82
click at [500, 321] on p "This is a test" at bounding box center [694, 319] width 502 height 18
click at [445, 294] on icon "Editor toolbar" at bounding box center [445, 295] width 8 height 11
click at [621, 345] on div "This is a test" at bounding box center [694, 348] width 517 height 82
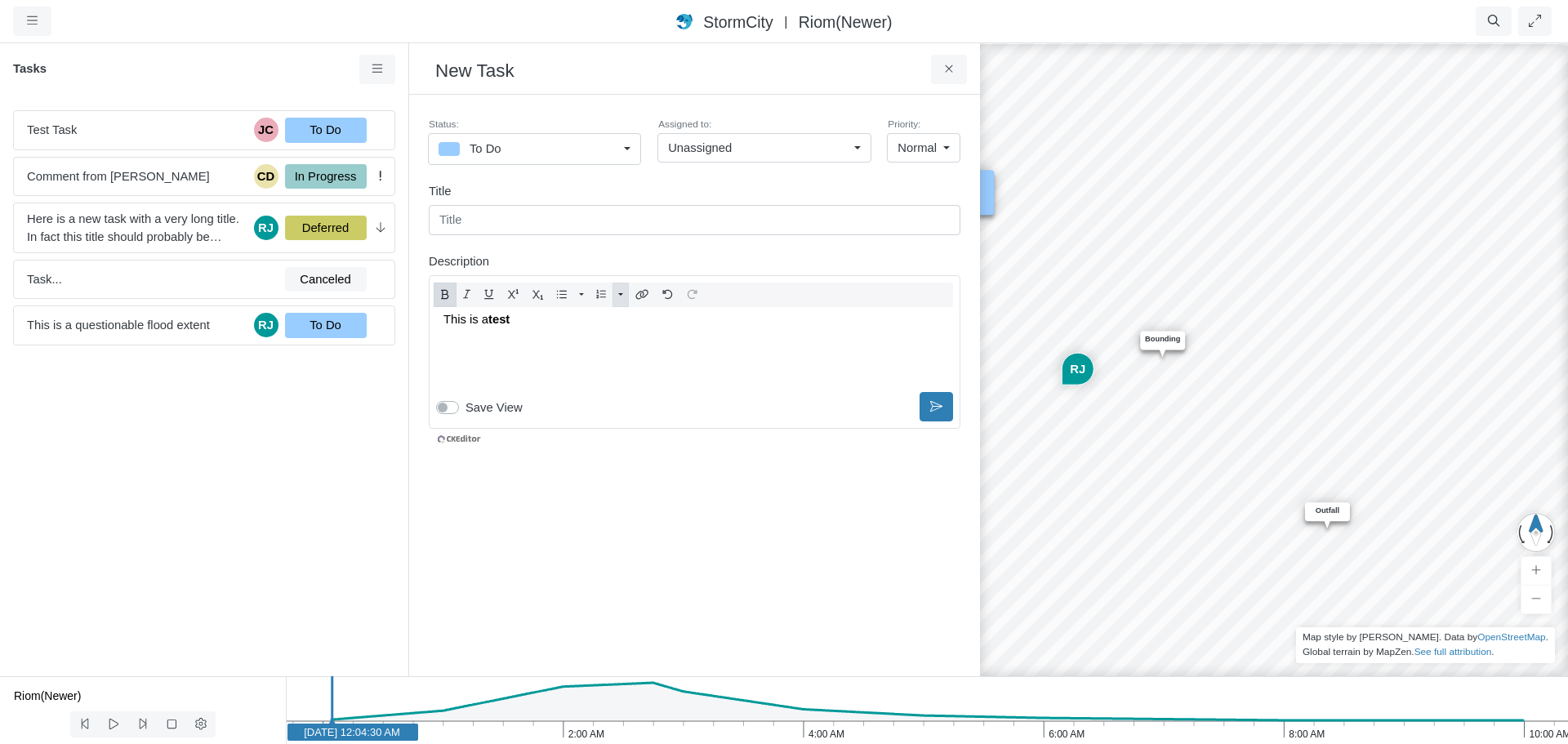
click at [622, 294] on button "Toggle Dropdown" at bounding box center [620, 294] width 16 height 23
click at [584, 294] on button "Toggle Dropdown" at bounding box center [582, 294] width 16 height 23
click at [666, 295] on icon "Editor toolbar" at bounding box center [668, 295] width 11 height 11
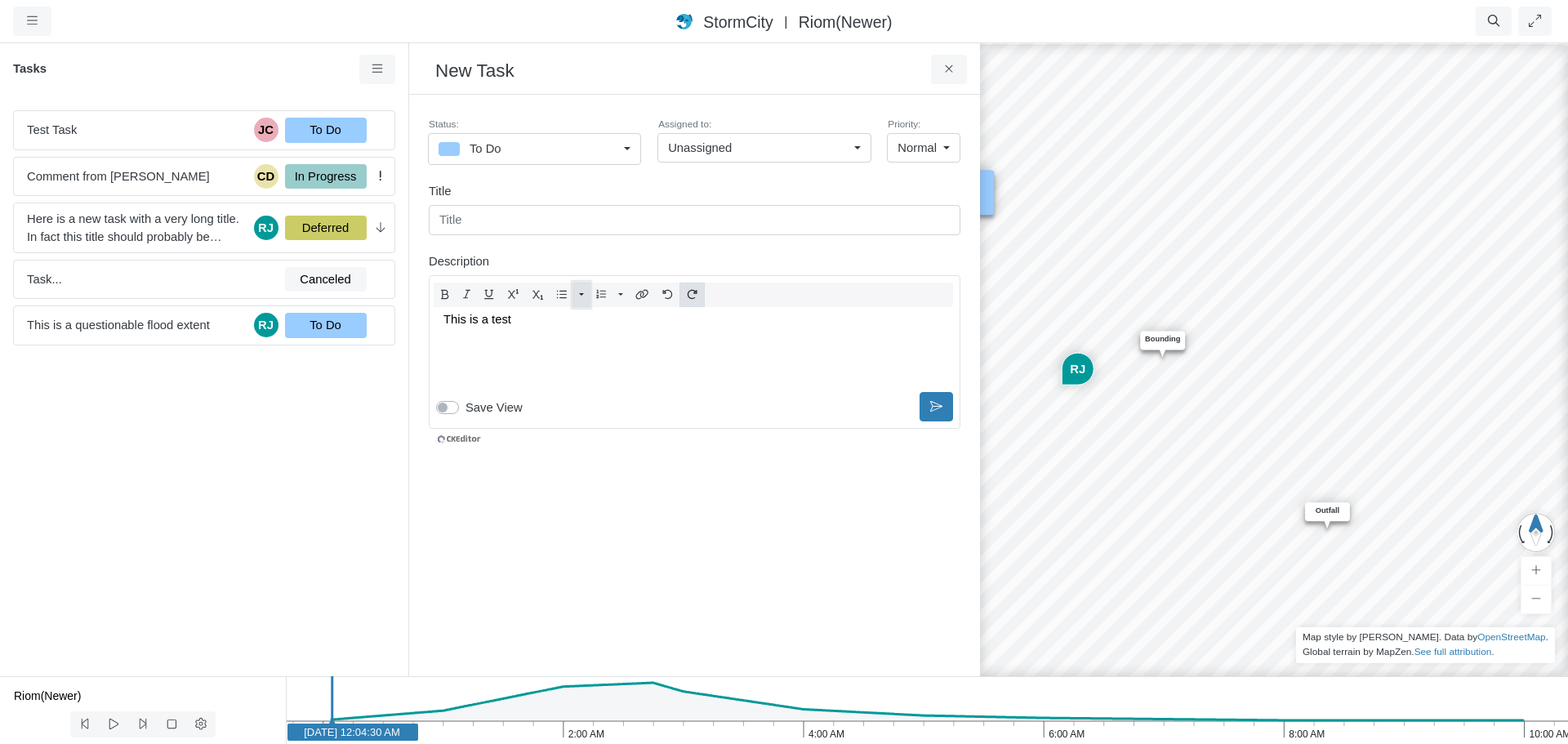
click at [692, 299] on icon "Editor toolbar" at bounding box center [692, 295] width 11 height 11
click at [933, 405] on icon at bounding box center [937, 407] width 13 height 13
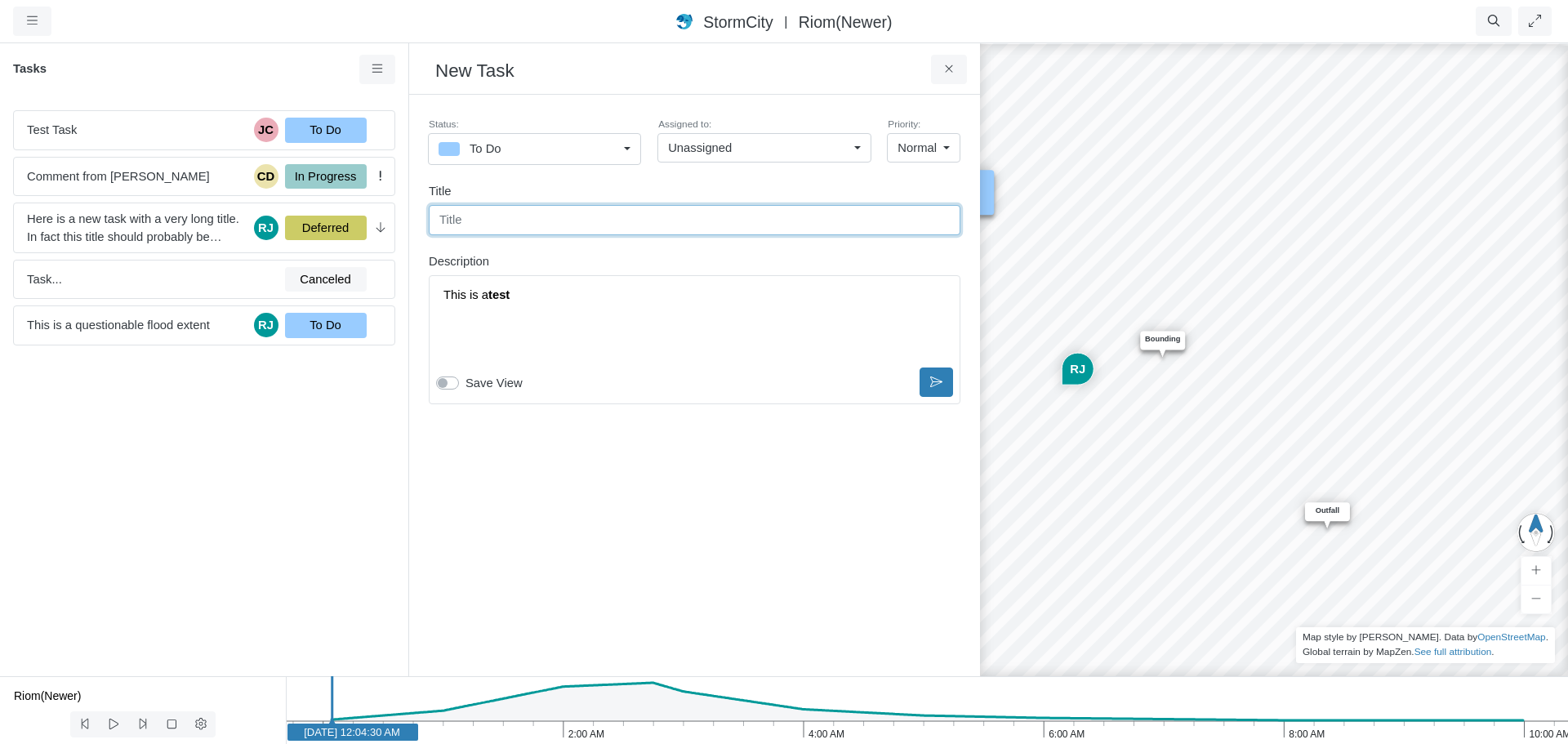
click at [631, 220] on input "text" at bounding box center [694, 219] width 532 height 30
type input "test"
click at [937, 385] on icon at bounding box center [937, 382] width 13 height 13
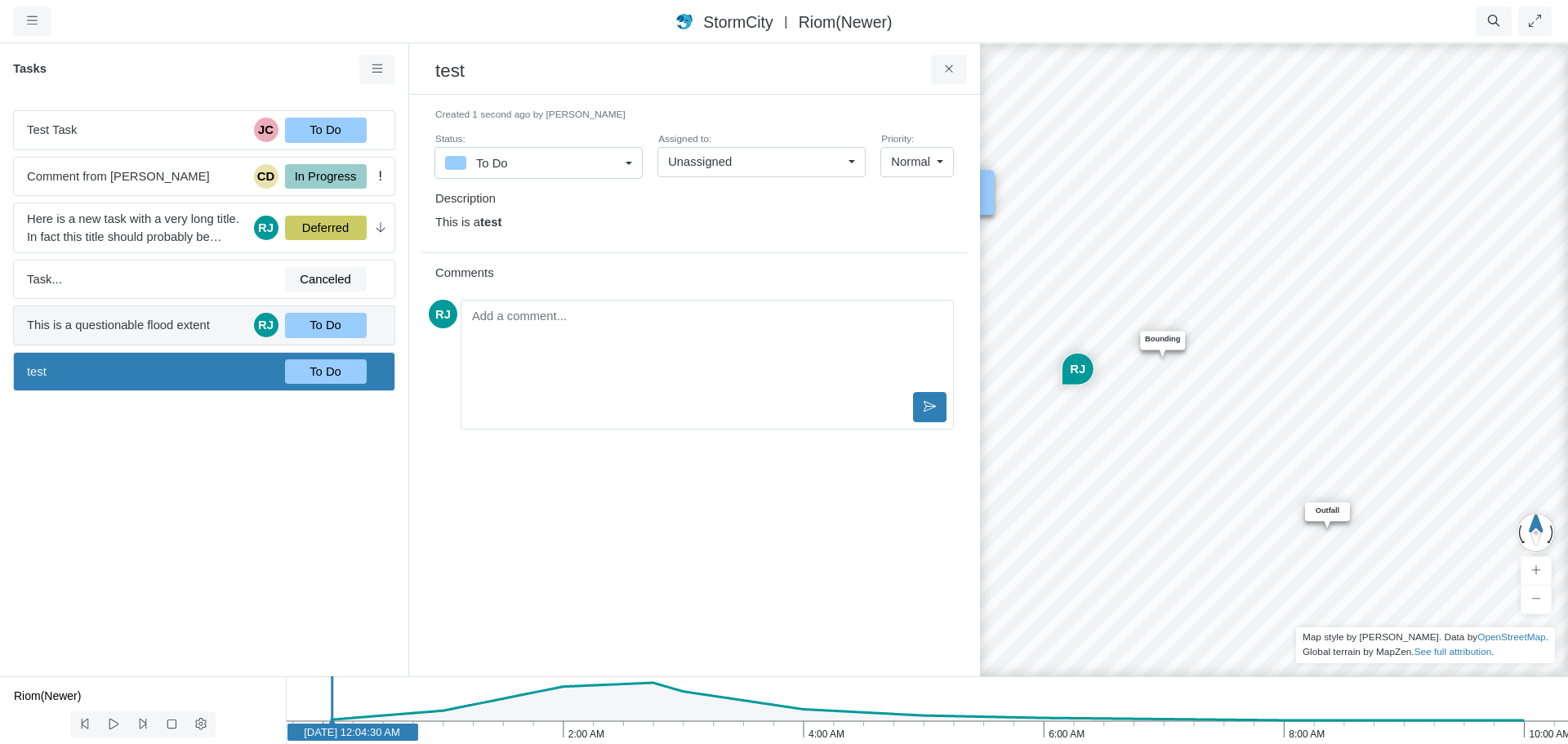
click at [169, 320] on span "This is a questionable flood extent" at bounding box center [137, 325] width 221 height 18
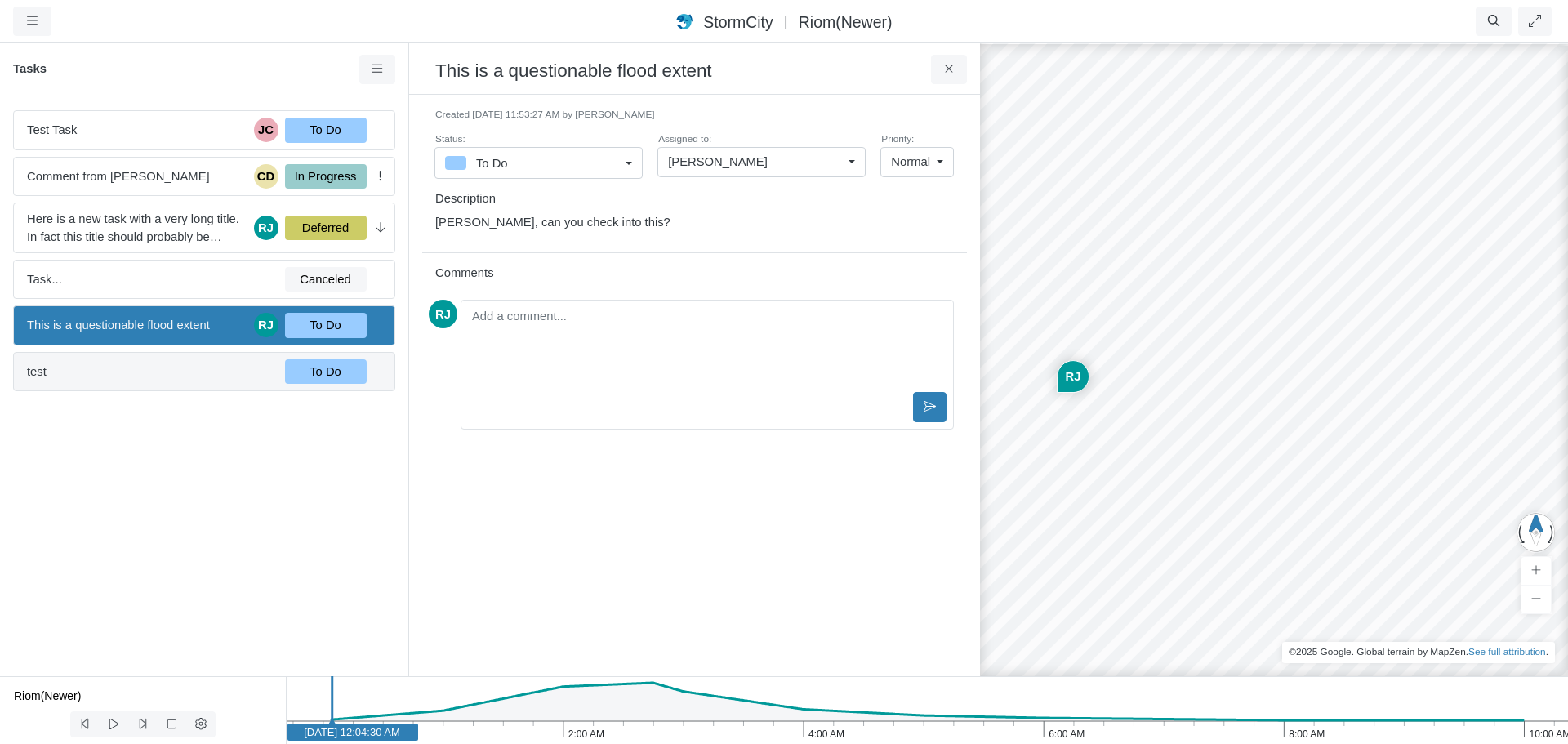
click at [173, 366] on span "test" at bounding box center [150, 372] width 245 height 18
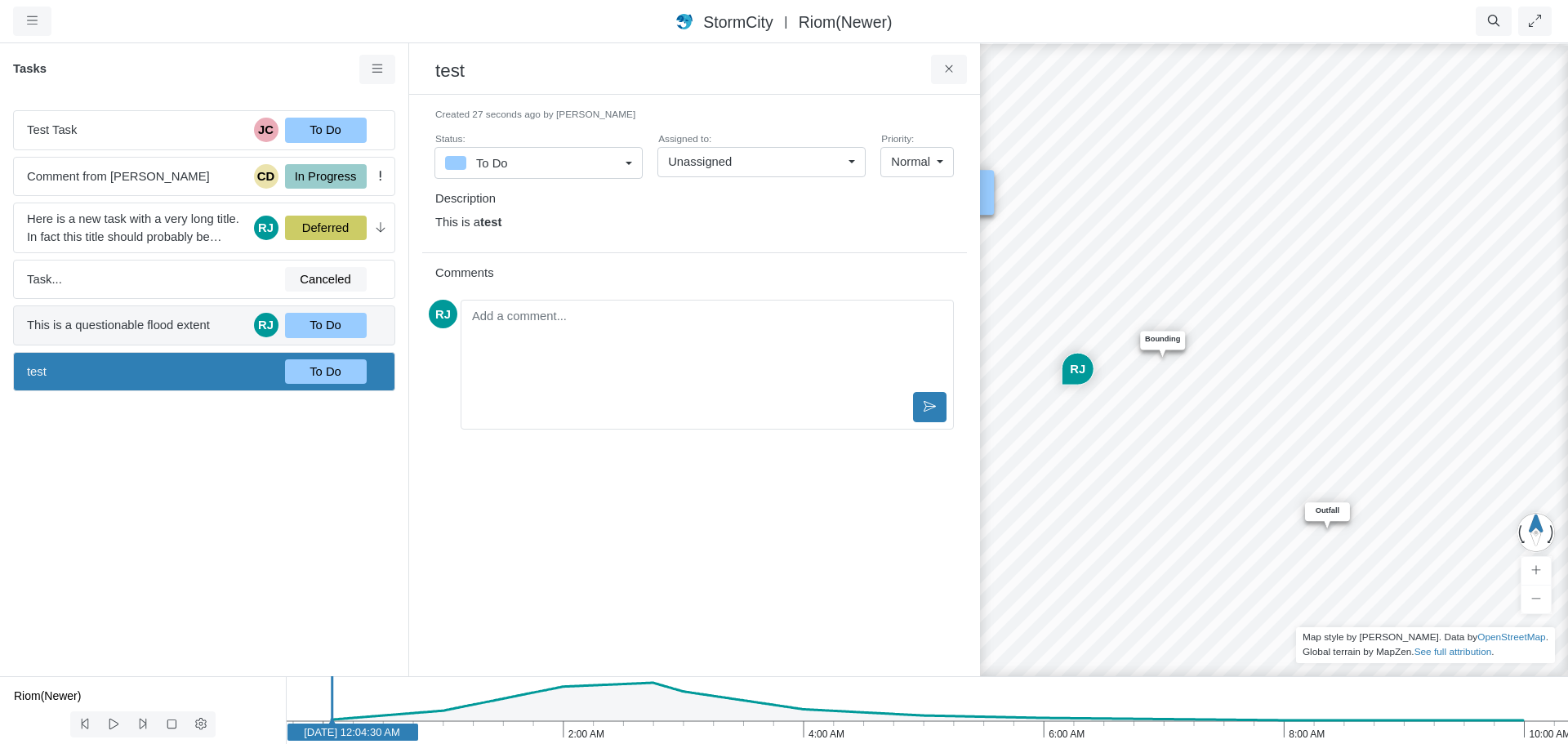
click at [163, 322] on span "This is a questionable flood extent" at bounding box center [137, 325] width 221 height 18
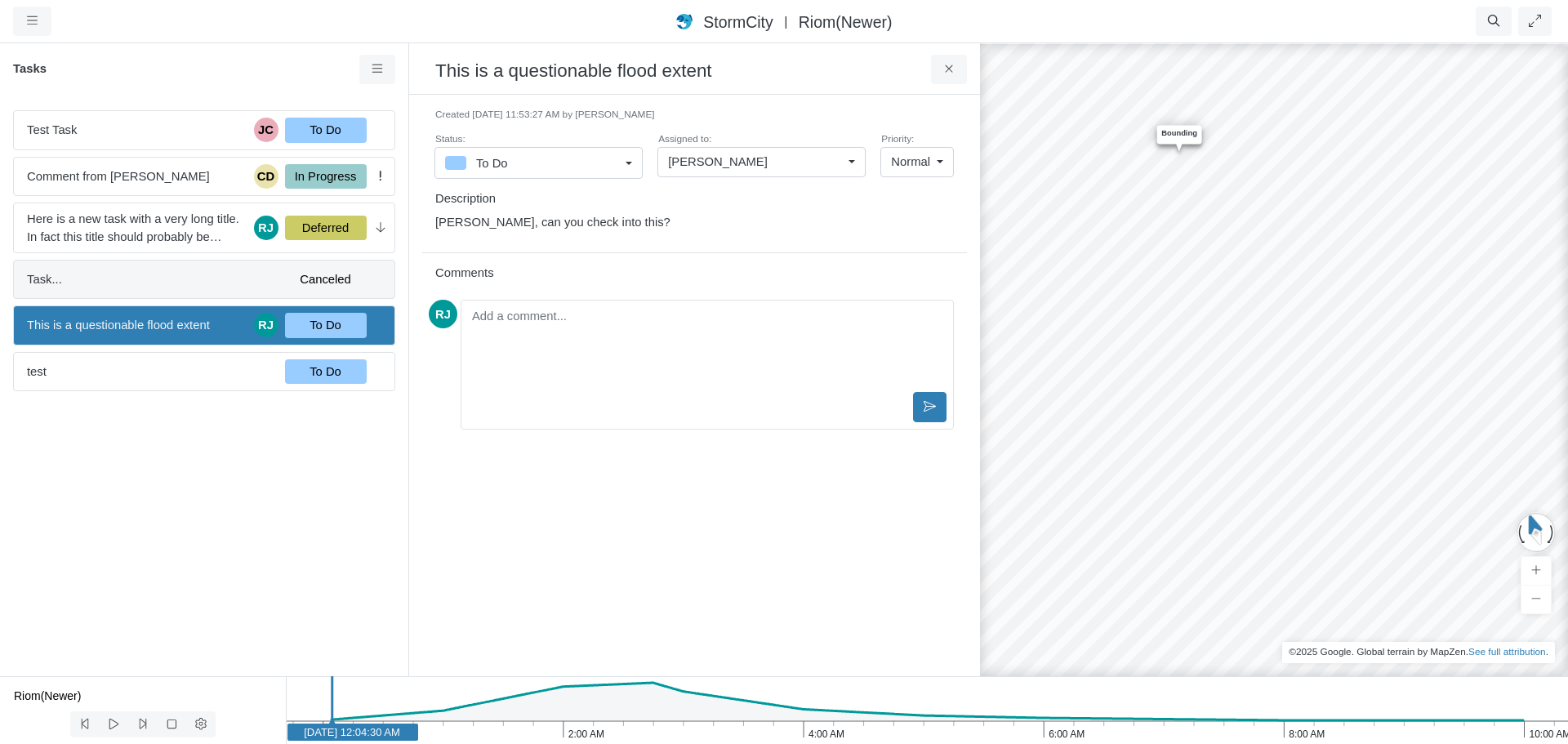
click at [144, 272] on span "Task..." at bounding box center [150, 280] width 245 height 18
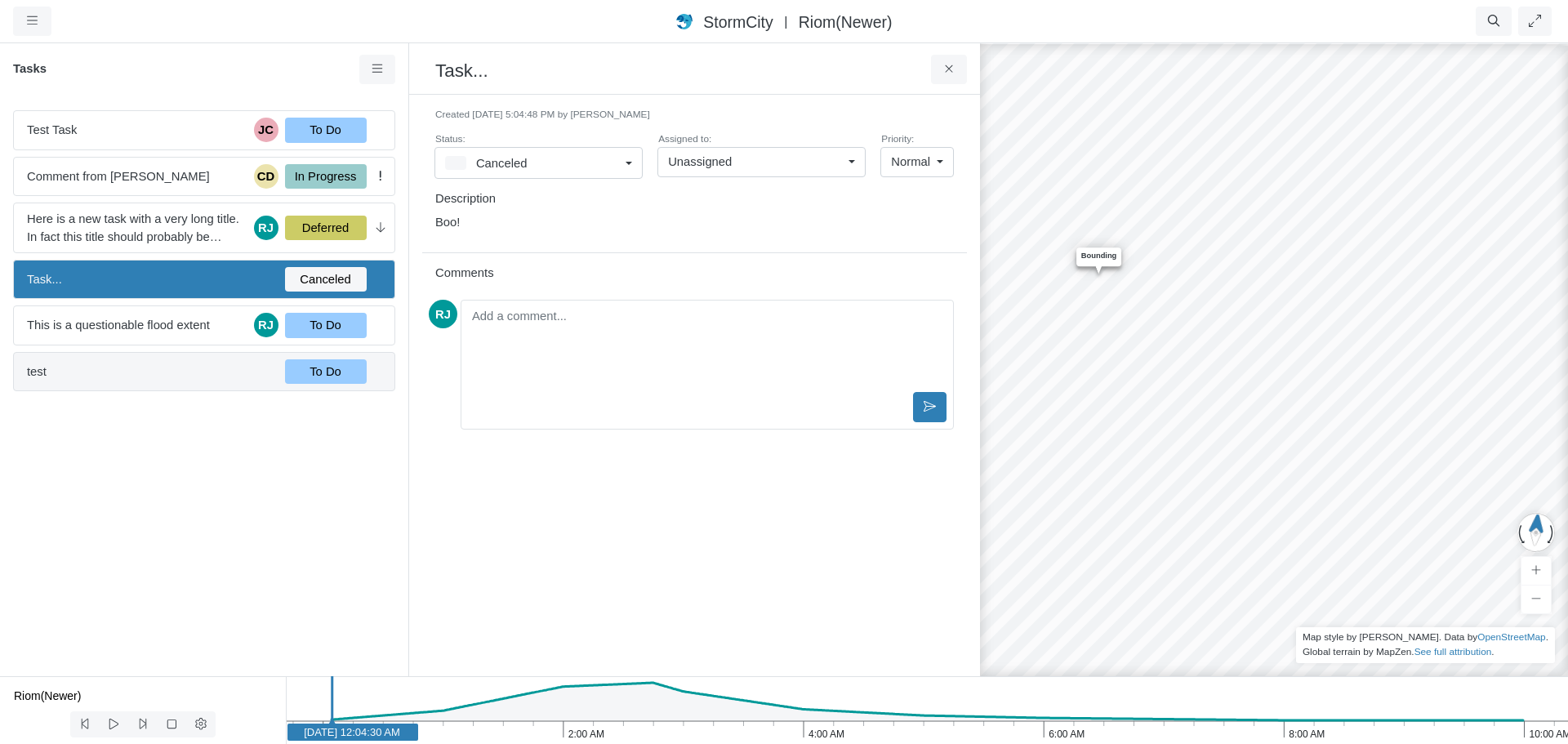
click at [137, 371] on span "test" at bounding box center [150, 372] width 245 height 18
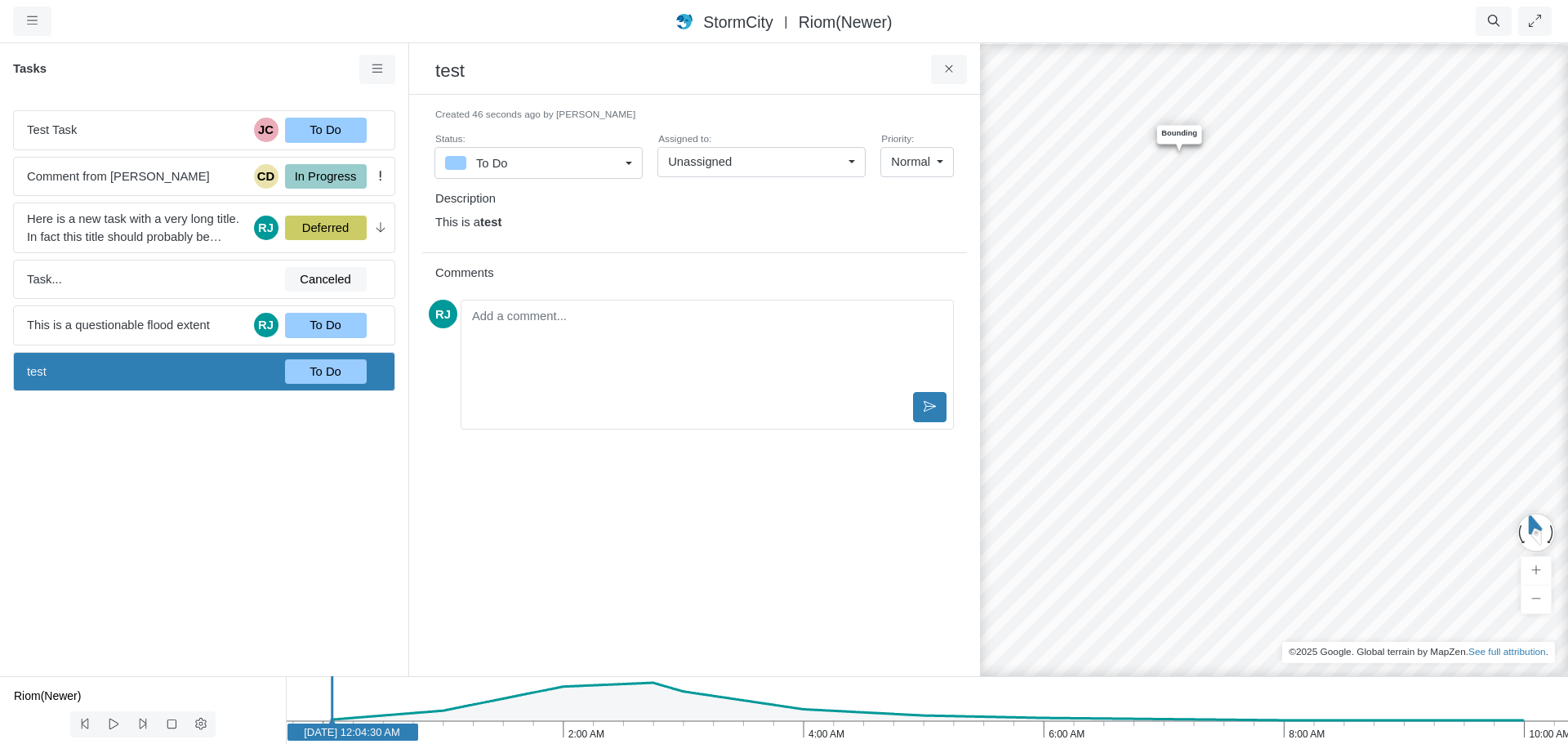
click at [137, 371] on span "test" at bounding box center [150, 372] width 245 height 18
click at [364, 69] on link at bounding box center [378, 69] width 37 height 30
click at [408, 99] on span "New Task" at bounding box center [420, 100] width 52 height 13
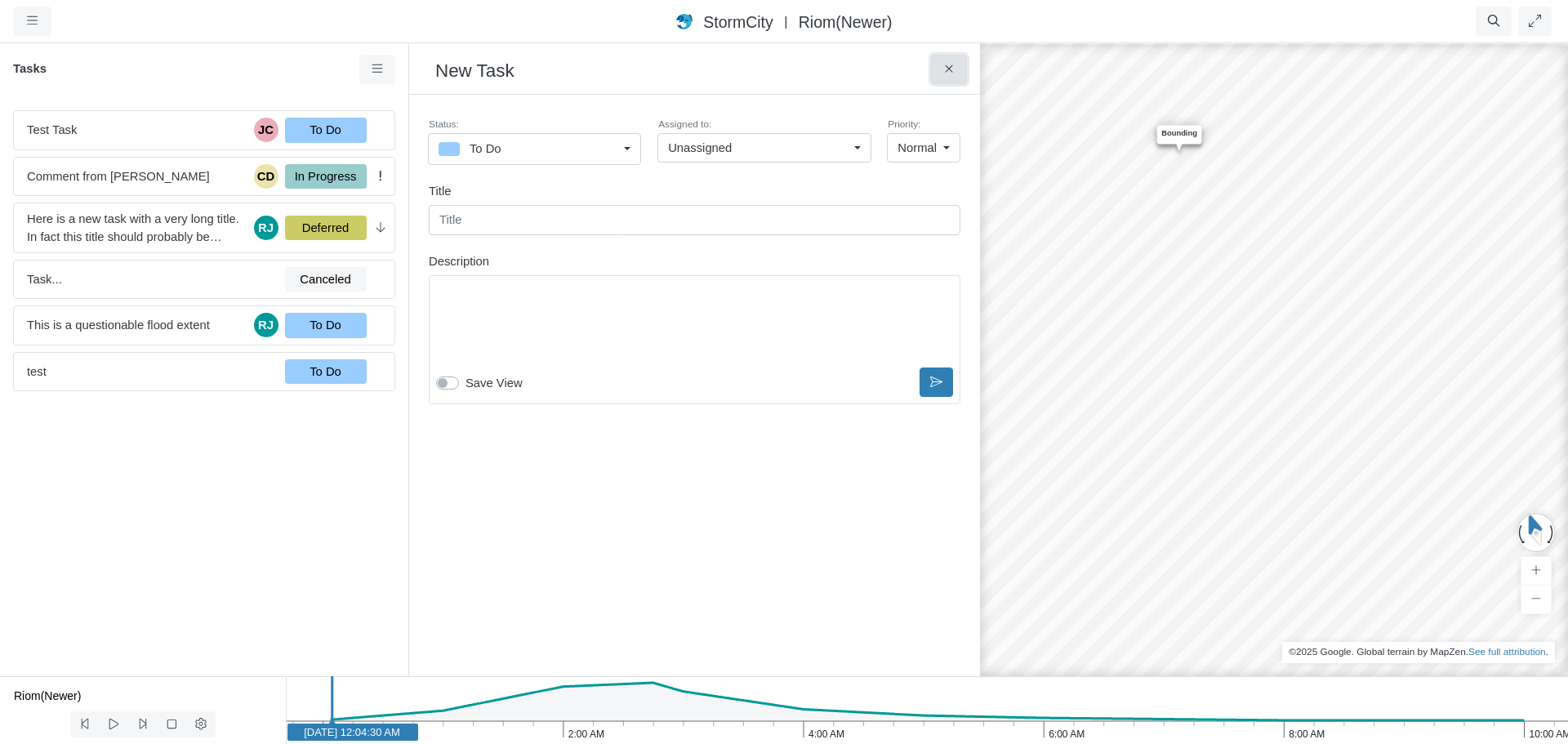
click at [949, 68] on icon at bounding box center [949, 69] width 15 height 13
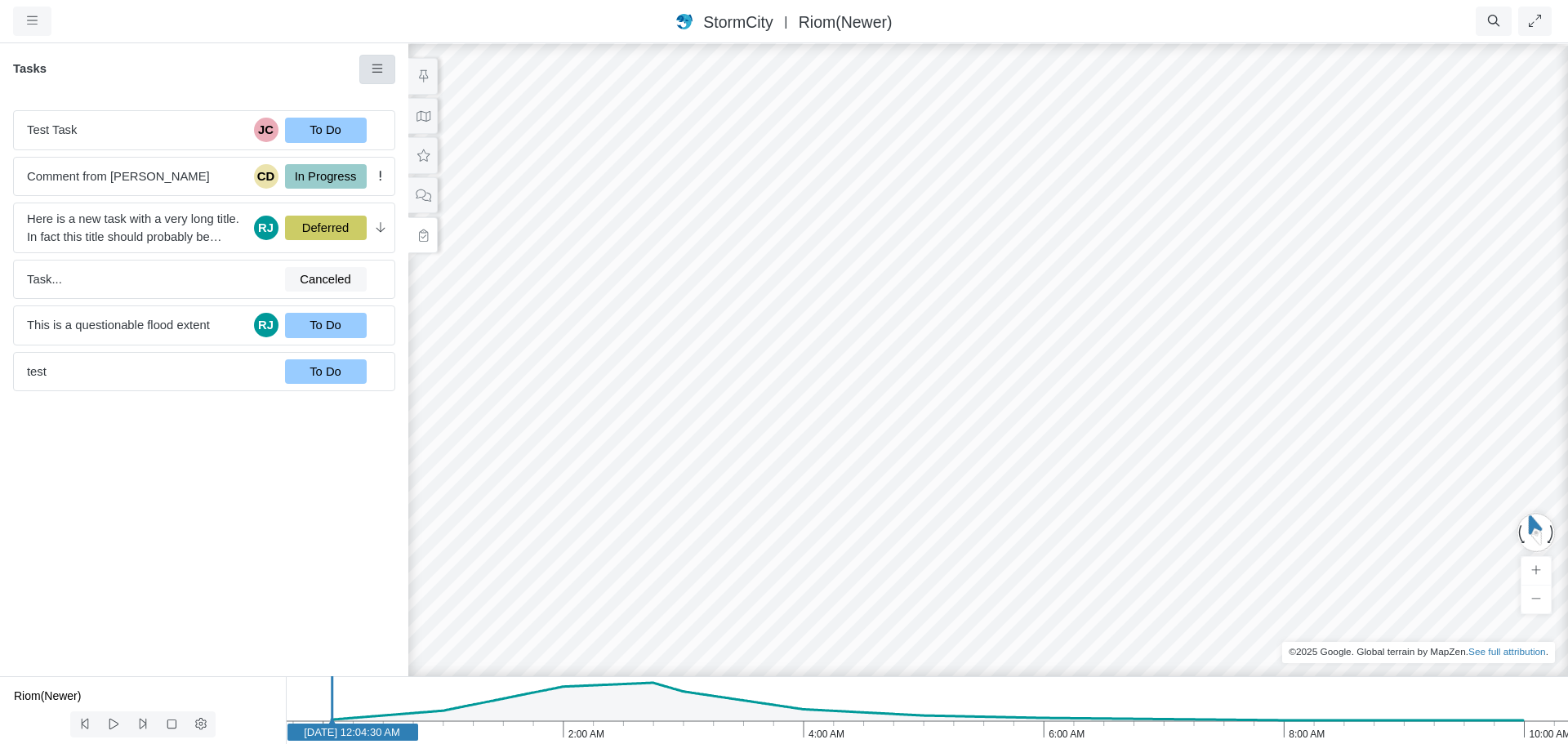
click at [382, 73] on icon at bounding box center [377, 69] width 11 height 8
click at [406, 99] on span "New Task" at bounding box center [420, 100] width 52 height 13
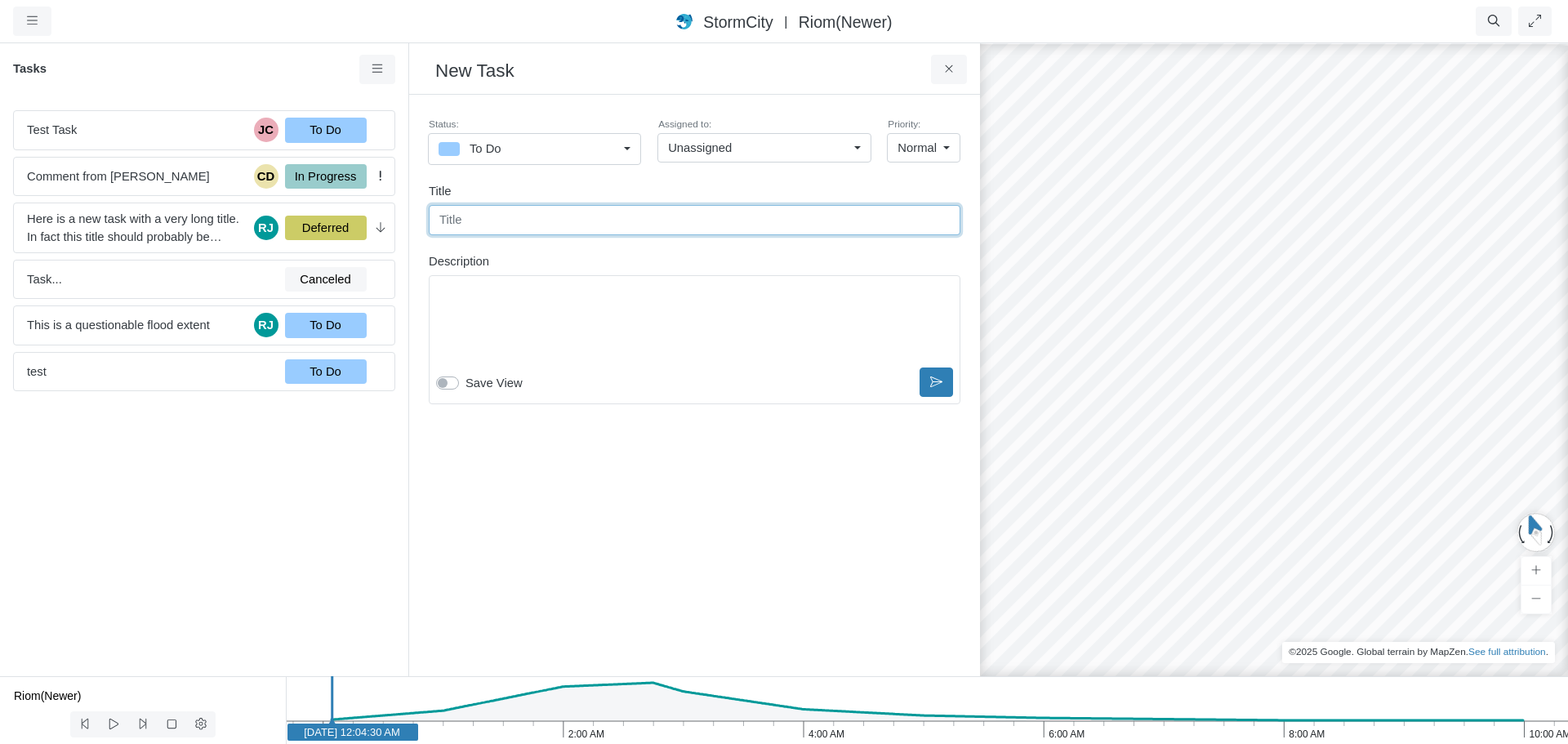
click at [531, 217] on input "text" at bounding box center [694, 219] width 532 height 30
type input "Does it save the view?"
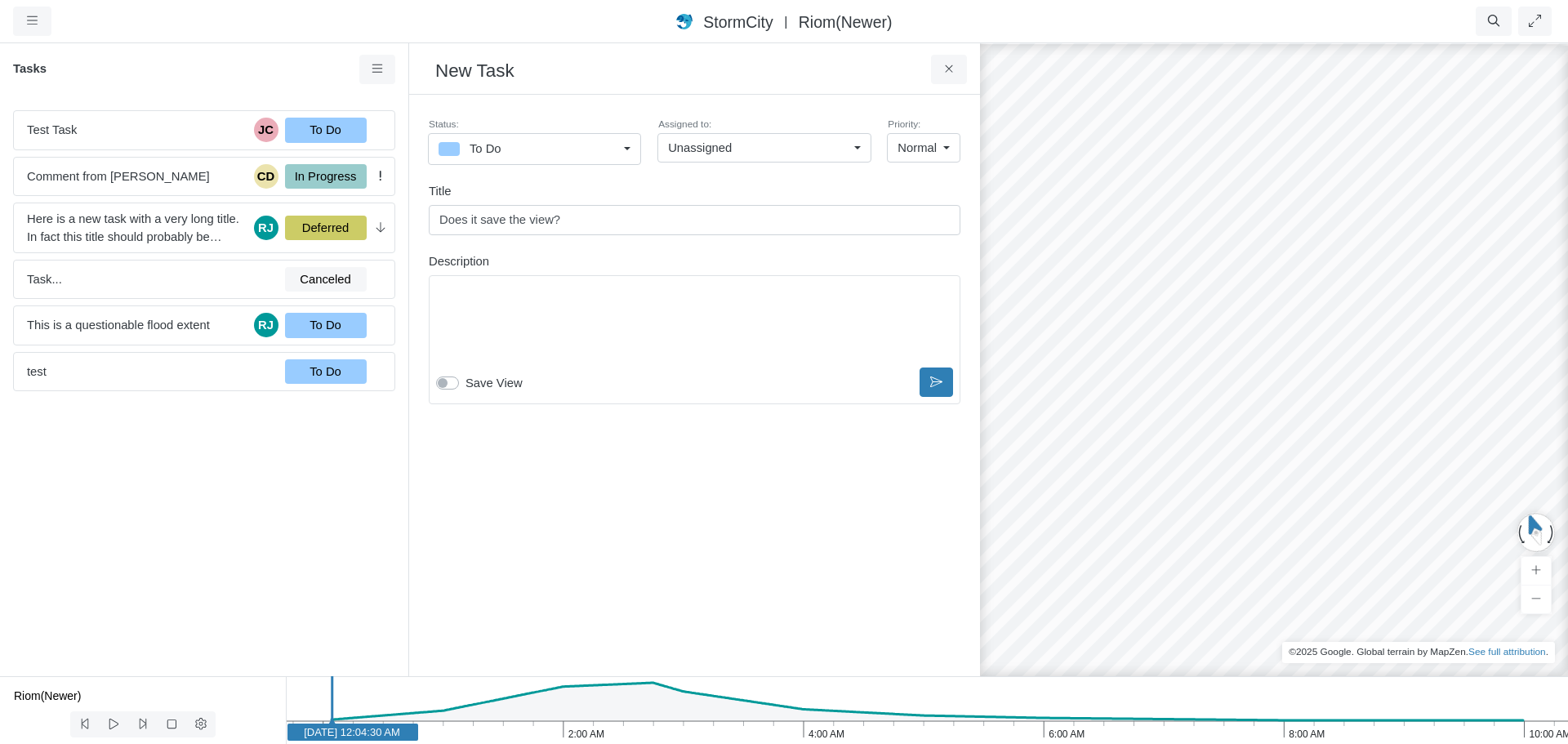
click at [566, 323] on div "Editor editing area: main" at bounding box center [694, 323] width 517 height 82
click at [940, 408] on icon at bounding box center [937, 407] width 13 height 11
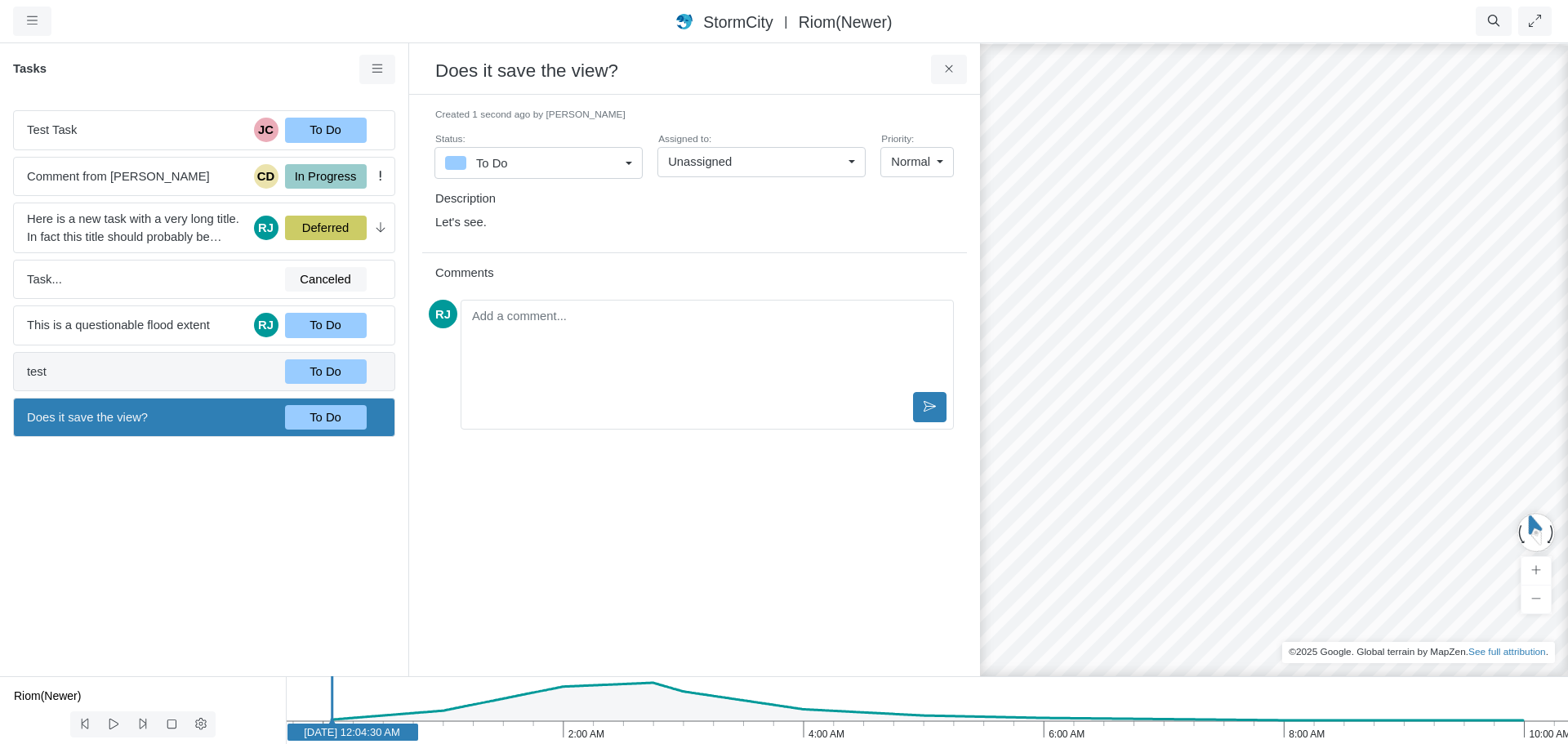
click at [189, 372] on span "test" at bounding box center [150, 372] width 245 height 18
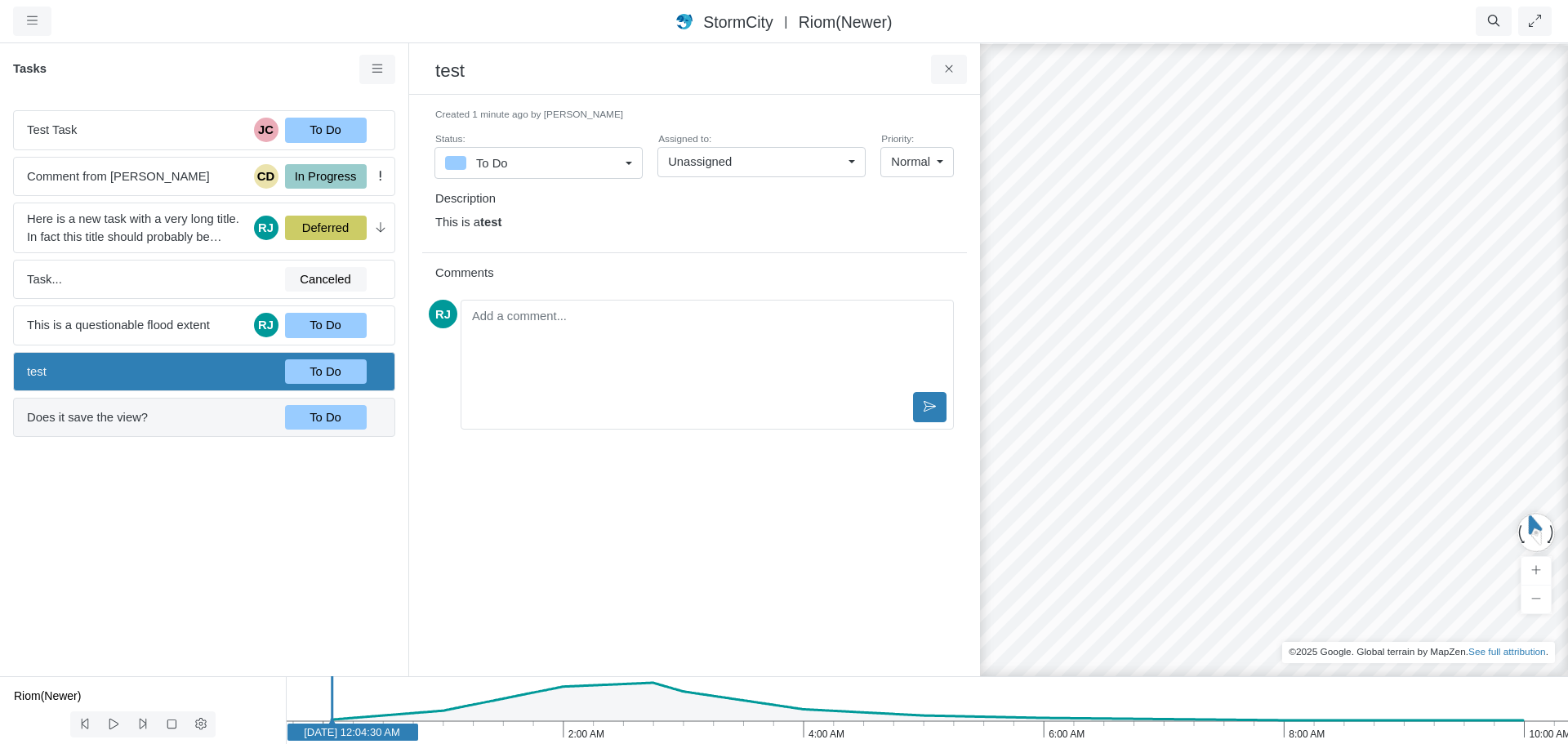
click at [181, 414] on span "Does it save the view?" at bounding box center [150, 418] width 245 height 18
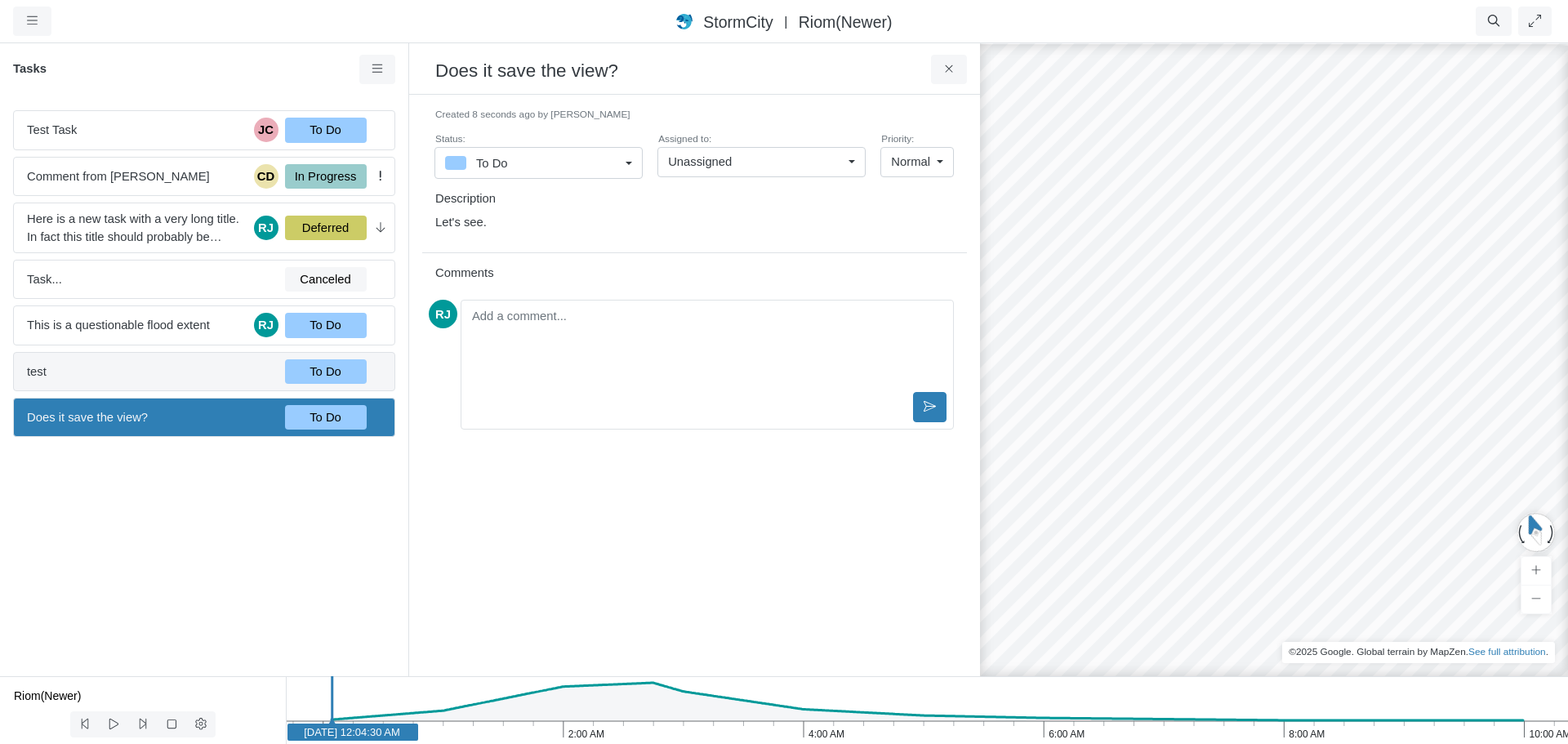
click at [186, 369] on span "test" at bounding box center [150, 372] width 245 height 18
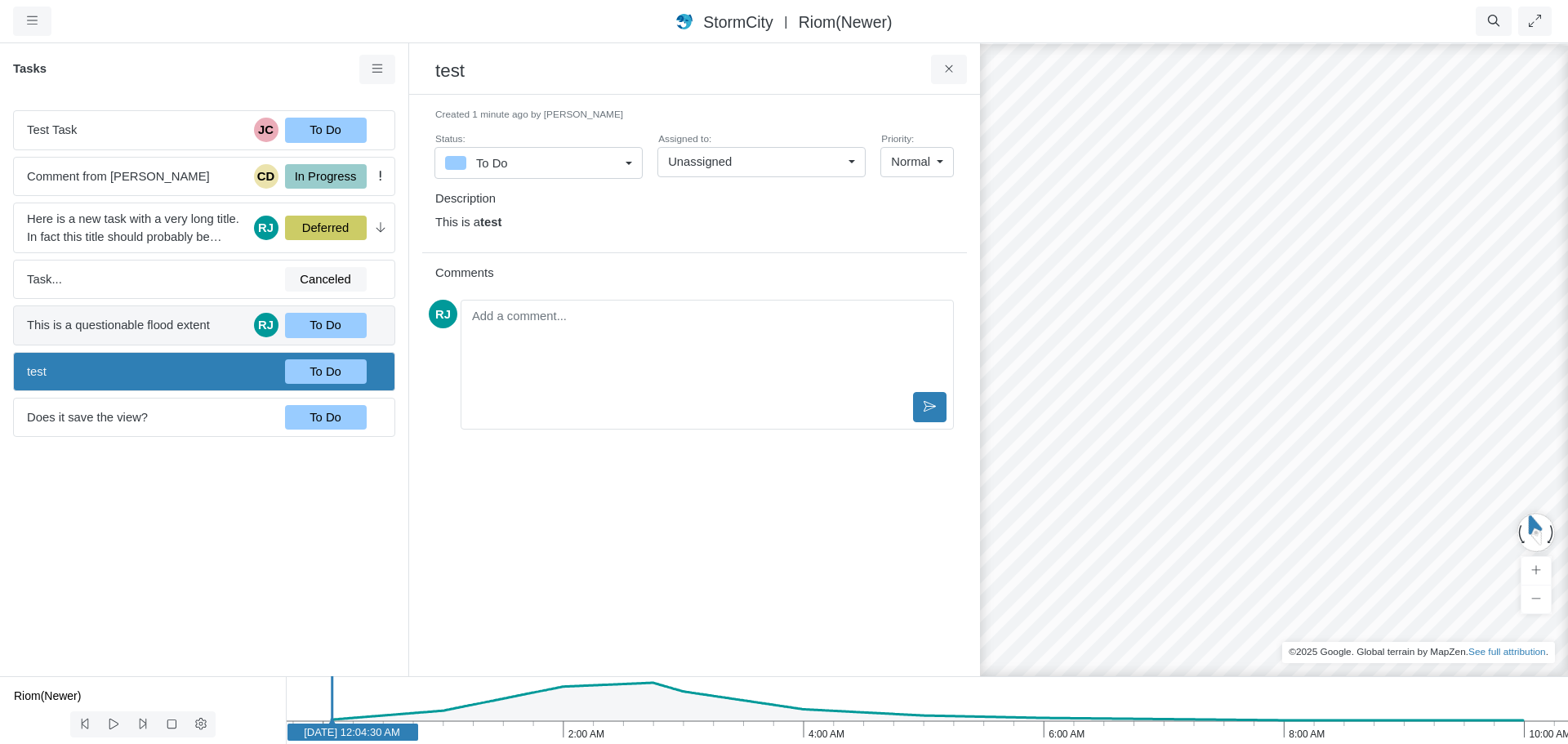
click at [191, 324] on span "This is a questionable flood extent" at bounding box center [137, 325] width 221 height 18
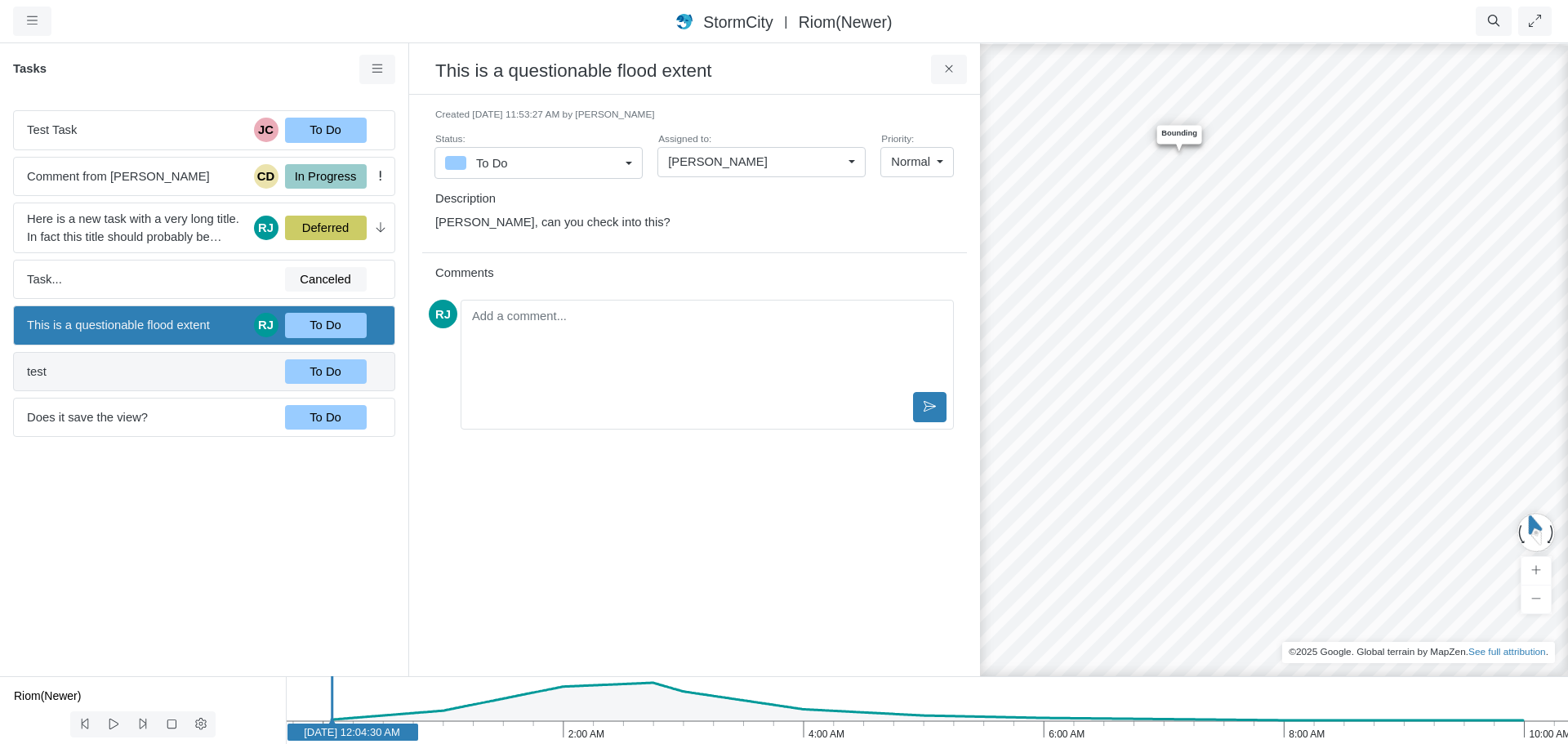
click at [164, 369] on span "test" at bounding box center [150, 372] width 245 height 18
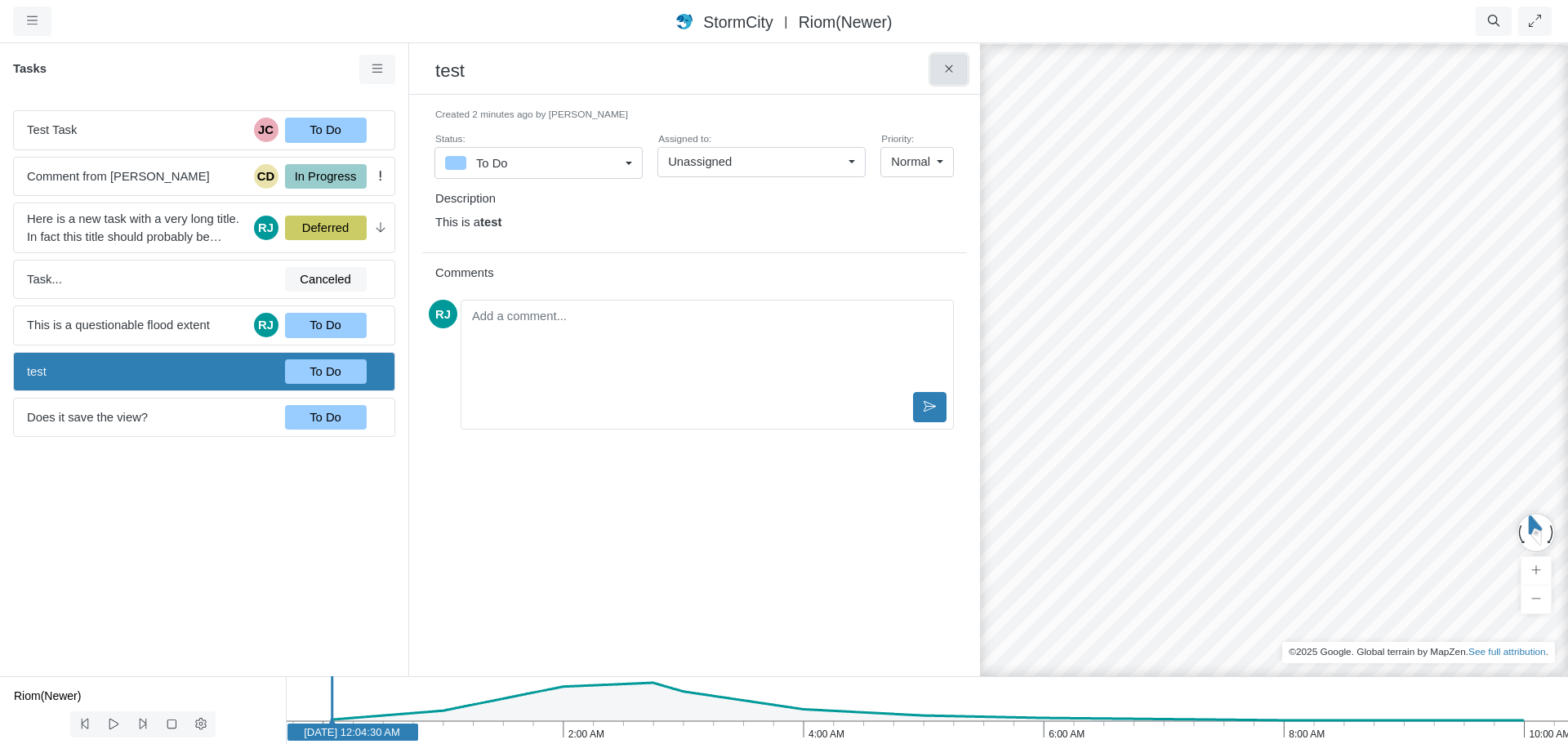
click at [956, 66] on icon at bounding box center [949, 69] width 15 height 13
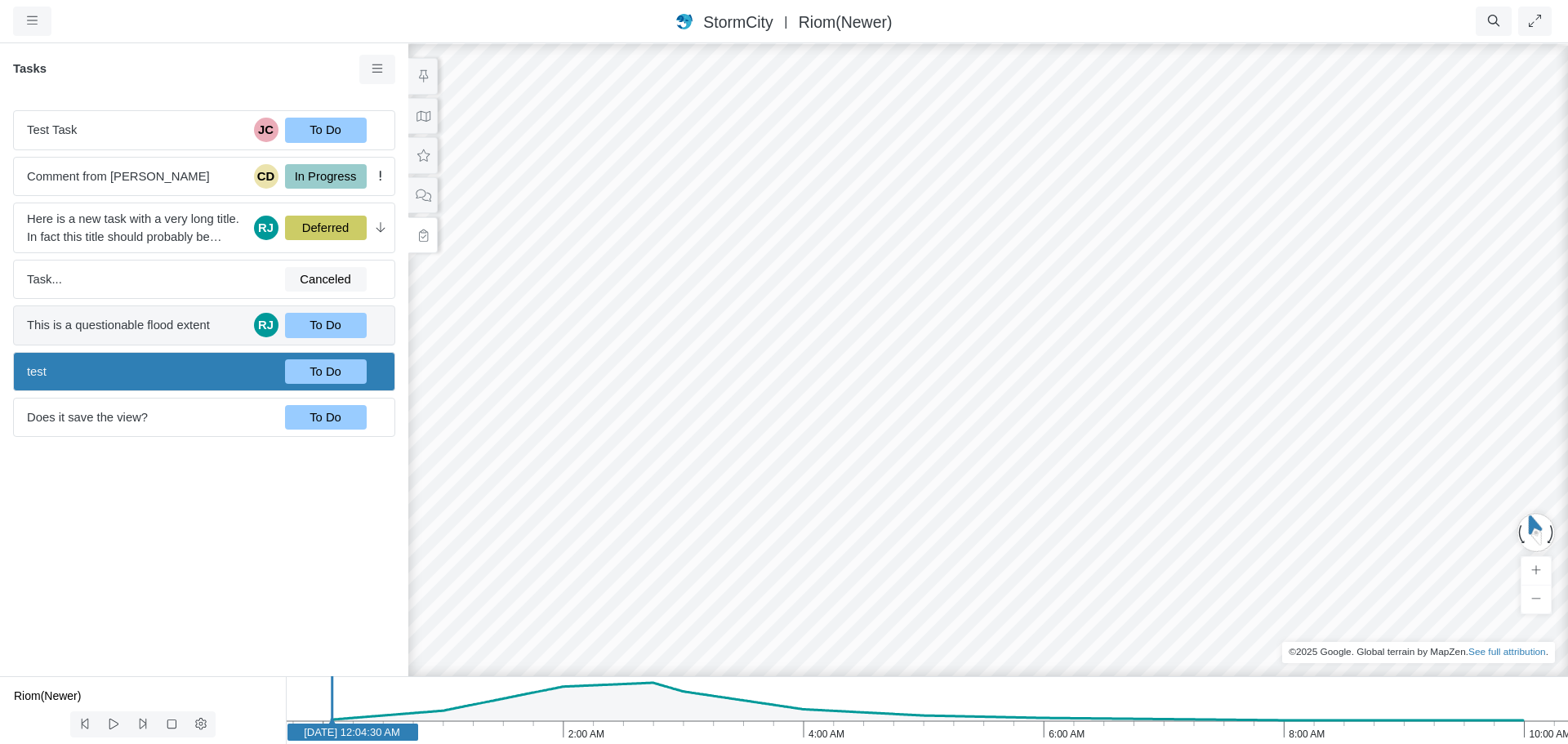
click at [189, 332] on span "This is a questionable flood extent" at bounding box center [137, 325] width 221 height 18
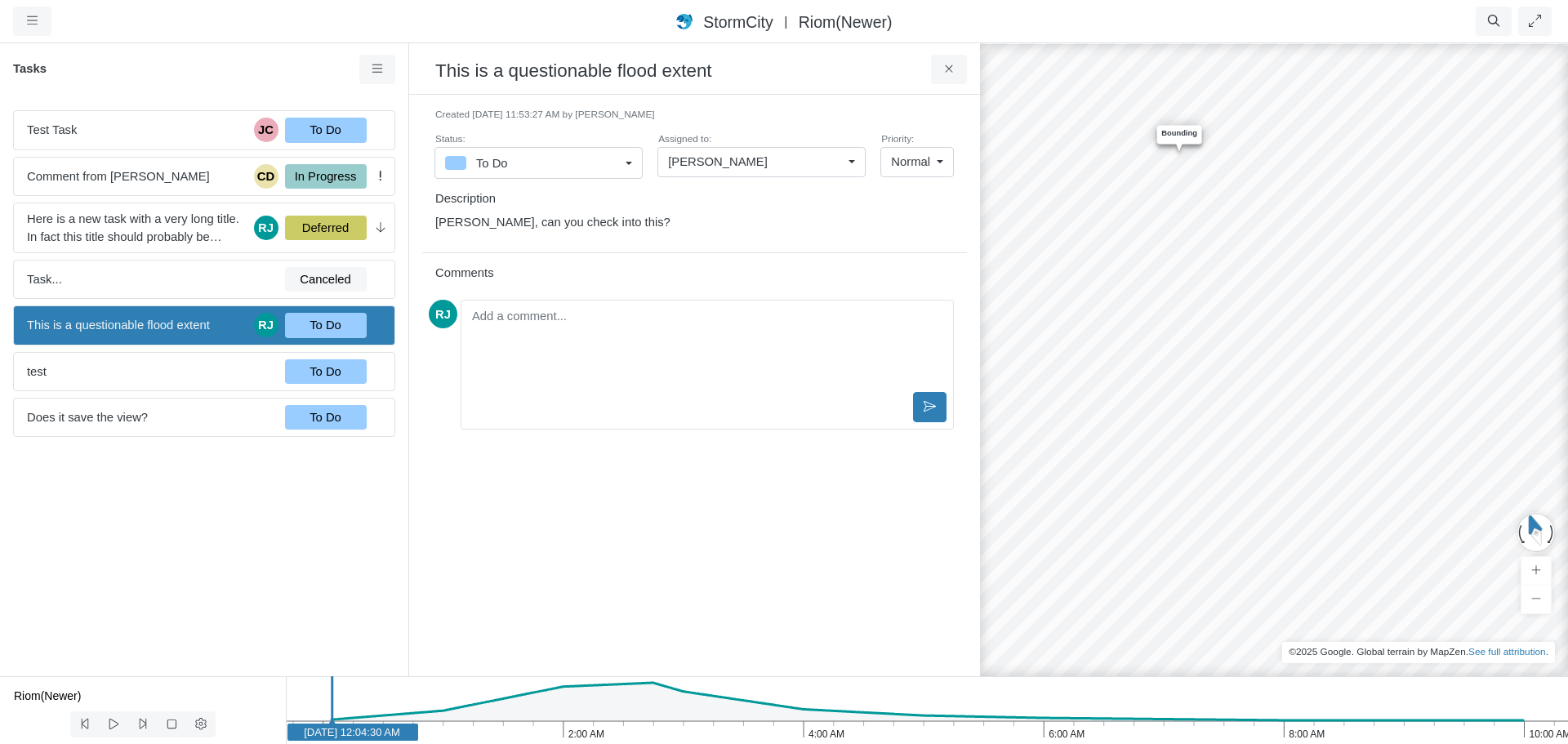
click at [1103, 423] on div "JC RJ RJ CD RJ RJ RJ Entity or function does not exist in this scenario. Boundi…" at bounding box center [1212, 392] width 1568 height 703
click at [949, 68] on icon at bounding box center [949, 69] width 15 height 13
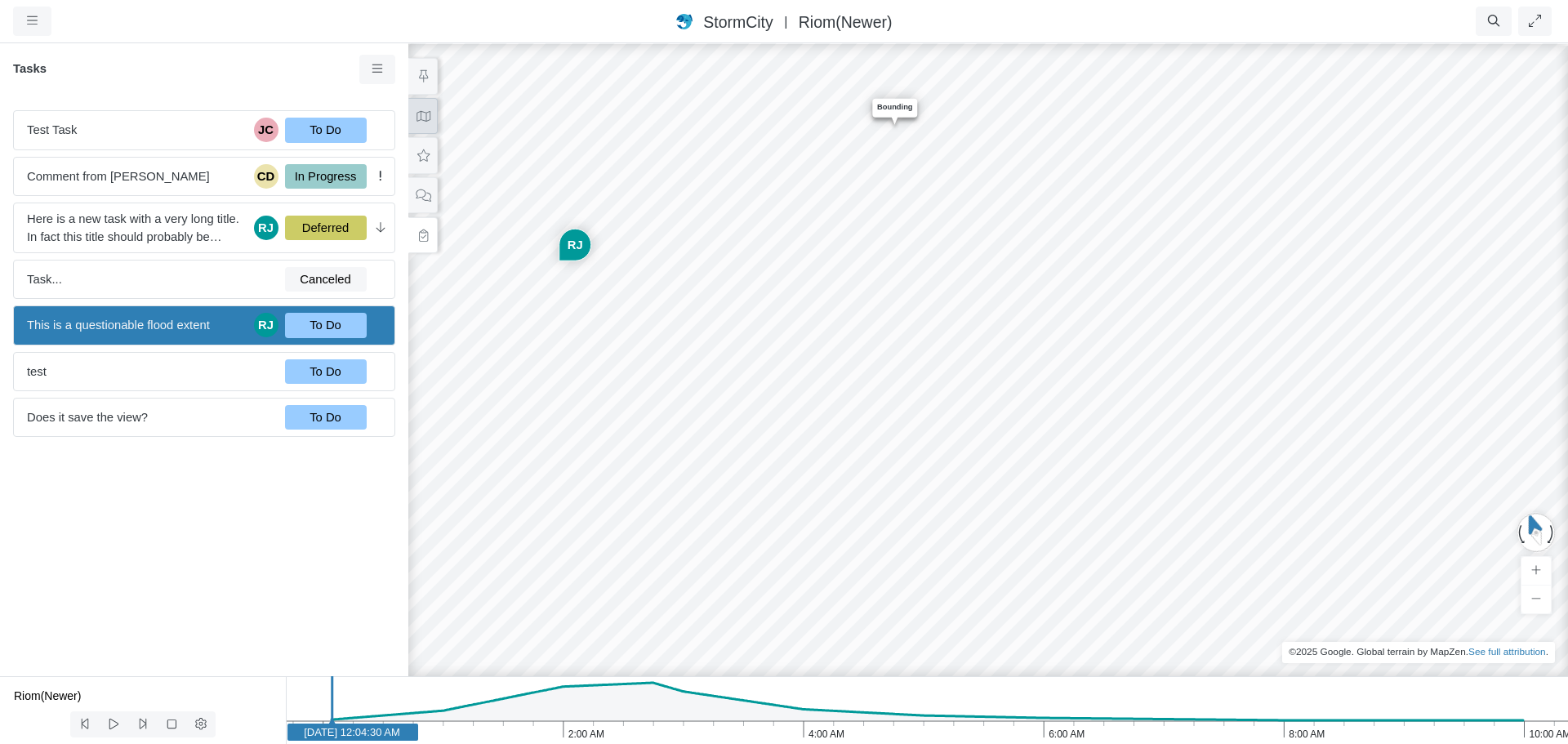
click at [426, 115] on icon at bounding box center [423, 116] width 15 height 13
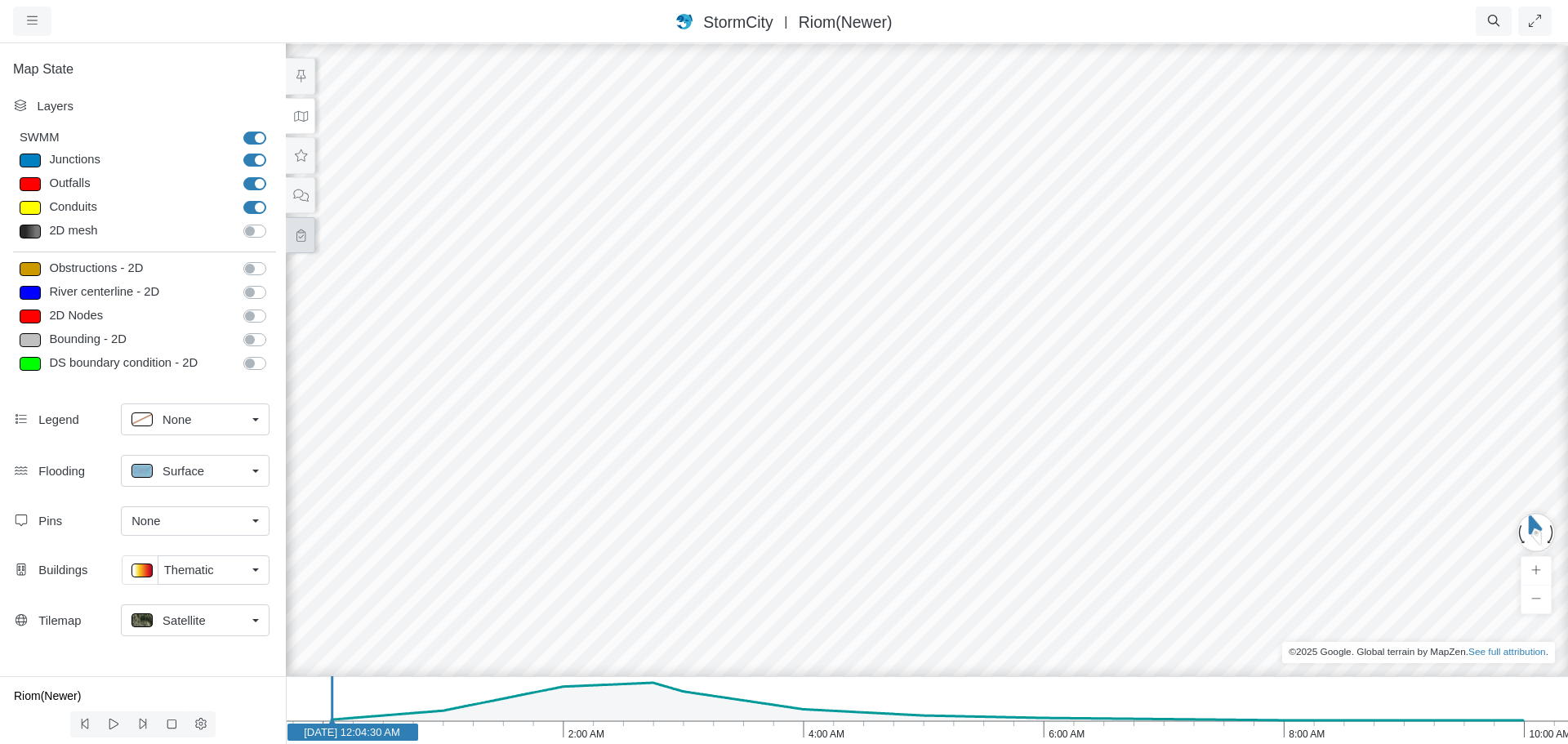
click at [299, 231] on icon at bounding box center [300, 235] width 15 height 13
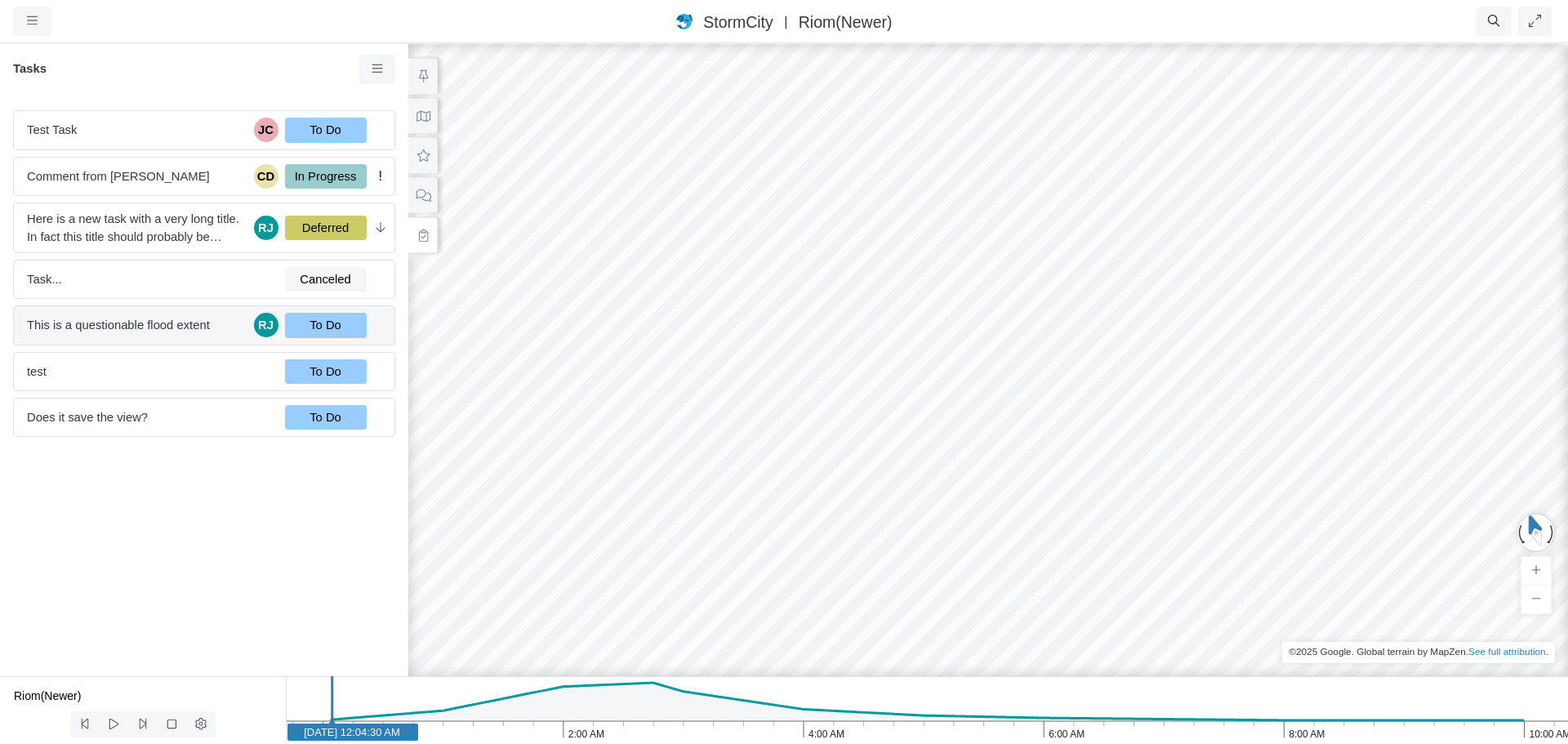
click at [178, 321] on span "This is a questionable flood extent" at bounding box center [137, 325] width 221 height 18
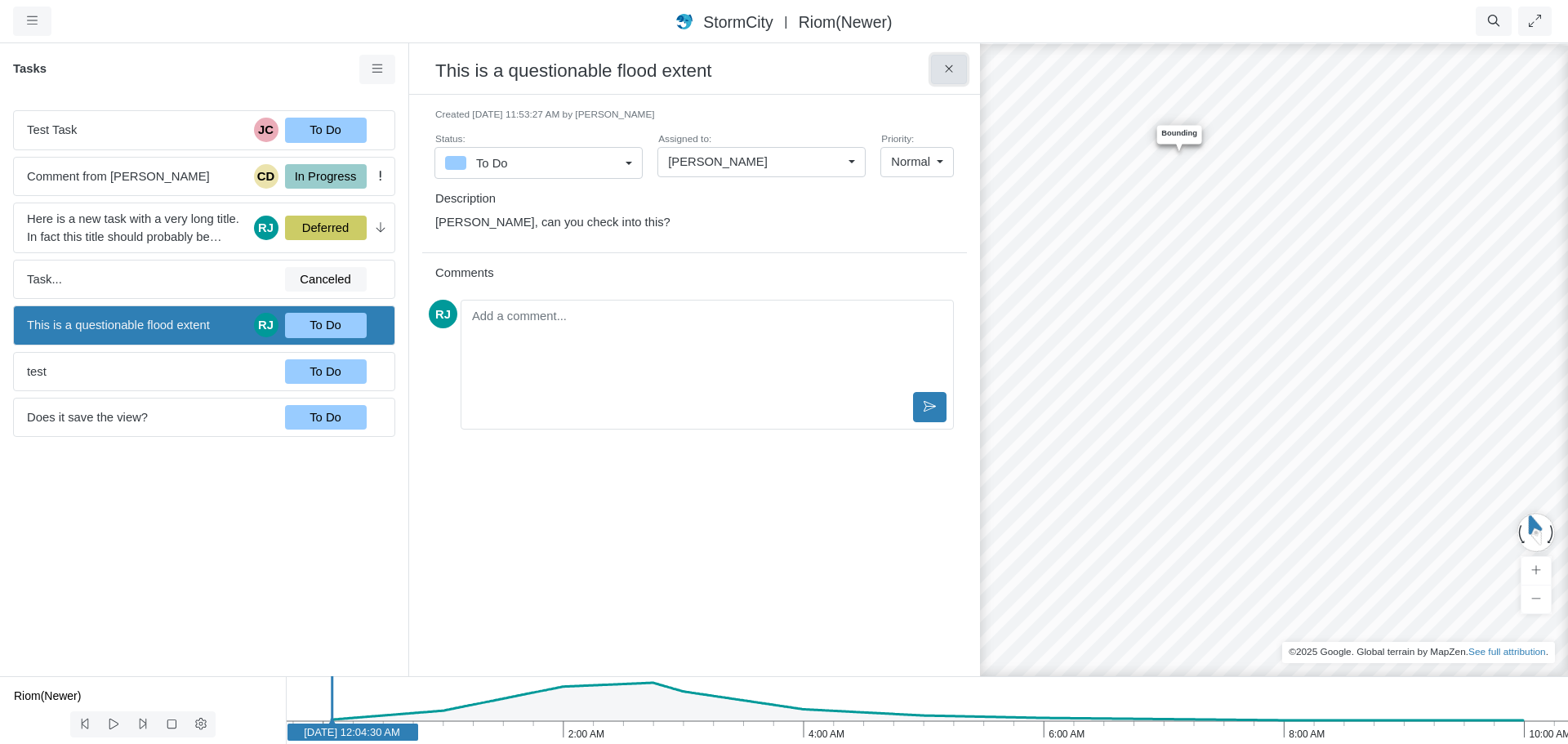
click at [956, 72] on icon at bounding box center [949, 69] width 15 height 13
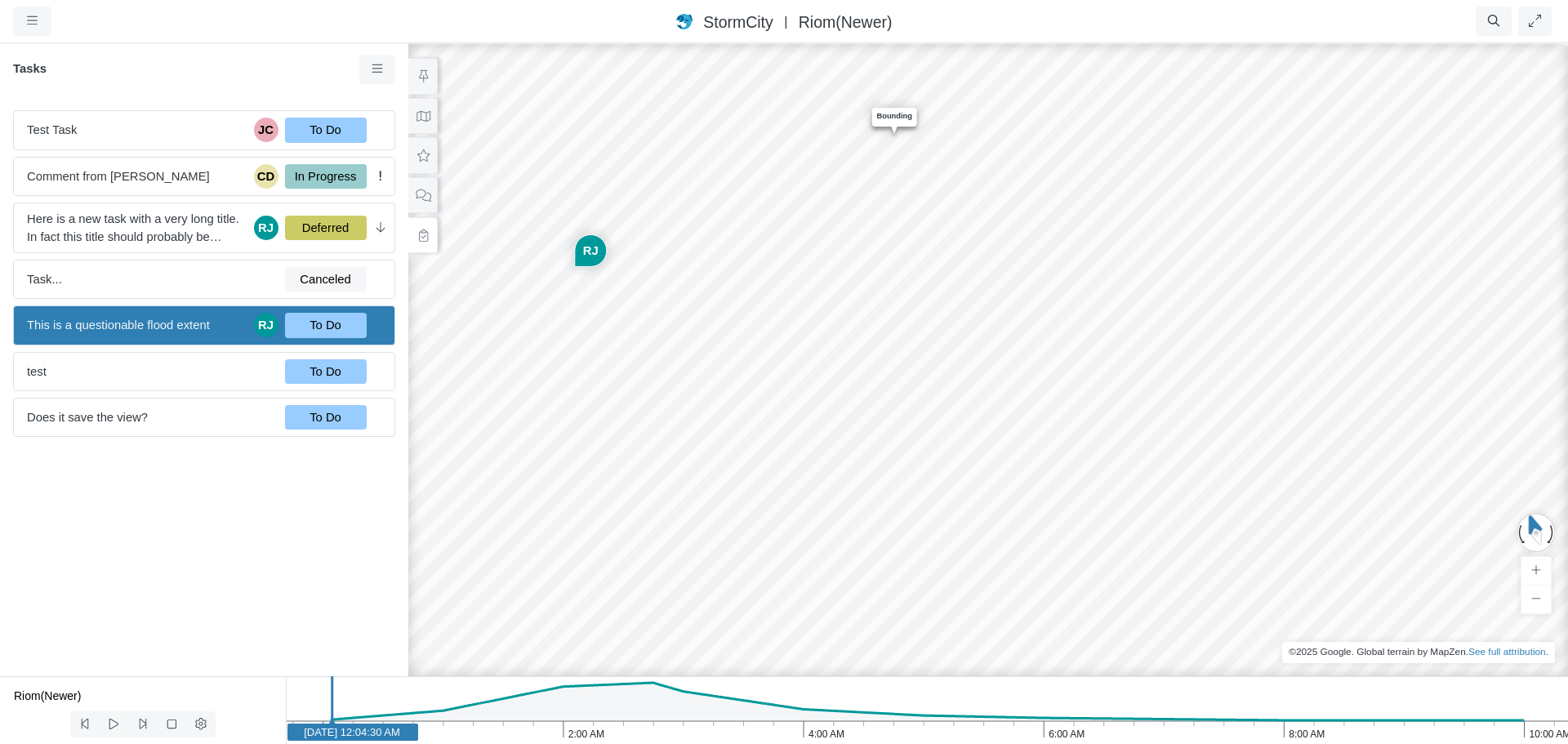
click at [892, 271] on div "JC RJ RJ CD RJ RJ RJ Entity or function does not exist in this scenario. Boundi…" at bounding box center [926, 392] width 1568 height 703
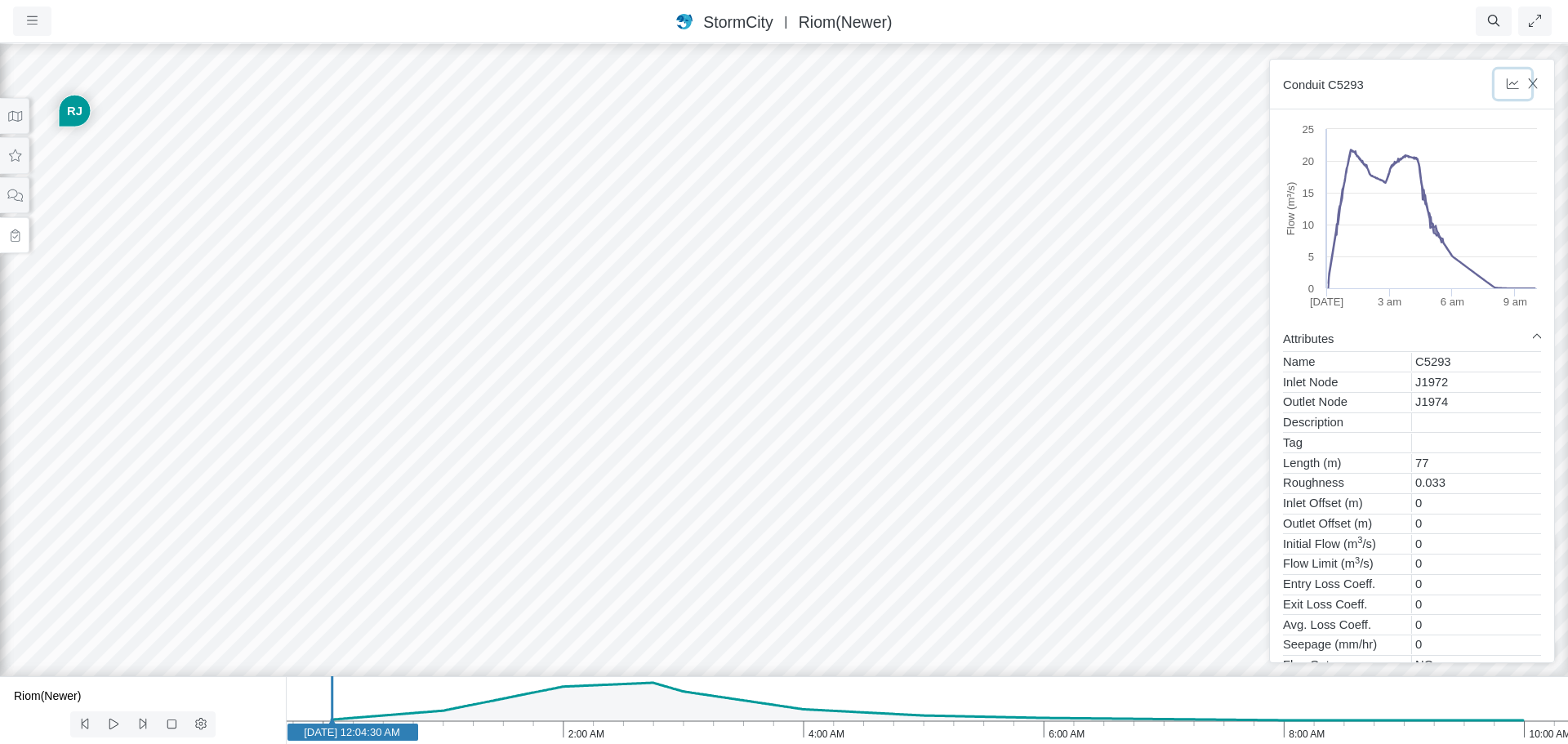
click at [1512, 82] on icon "button" at bounding box center [1512, 84] width 15 height 13
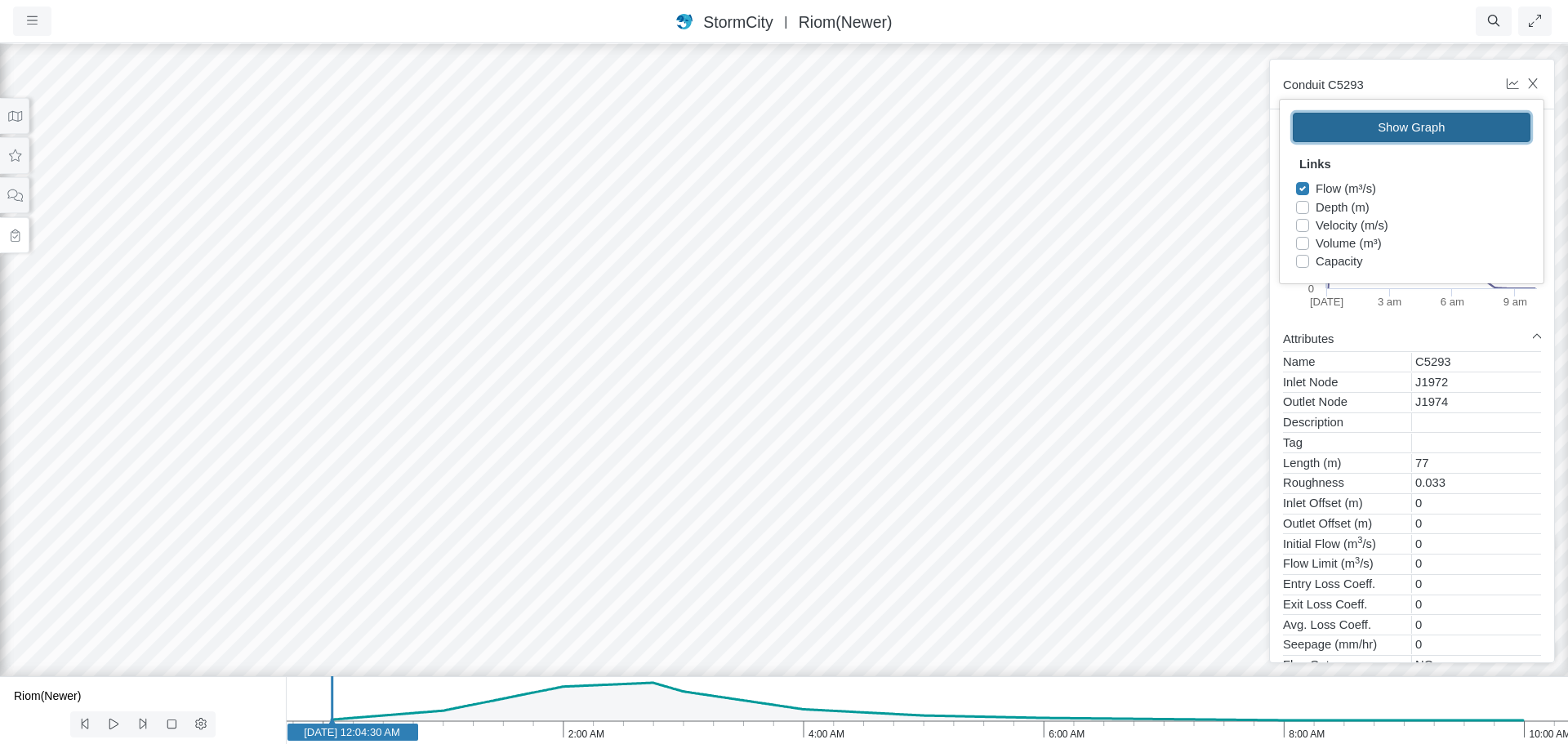
click at [1374, 134] on button "Show Graph" at bounding box center [1412, 127] width 238 height 30
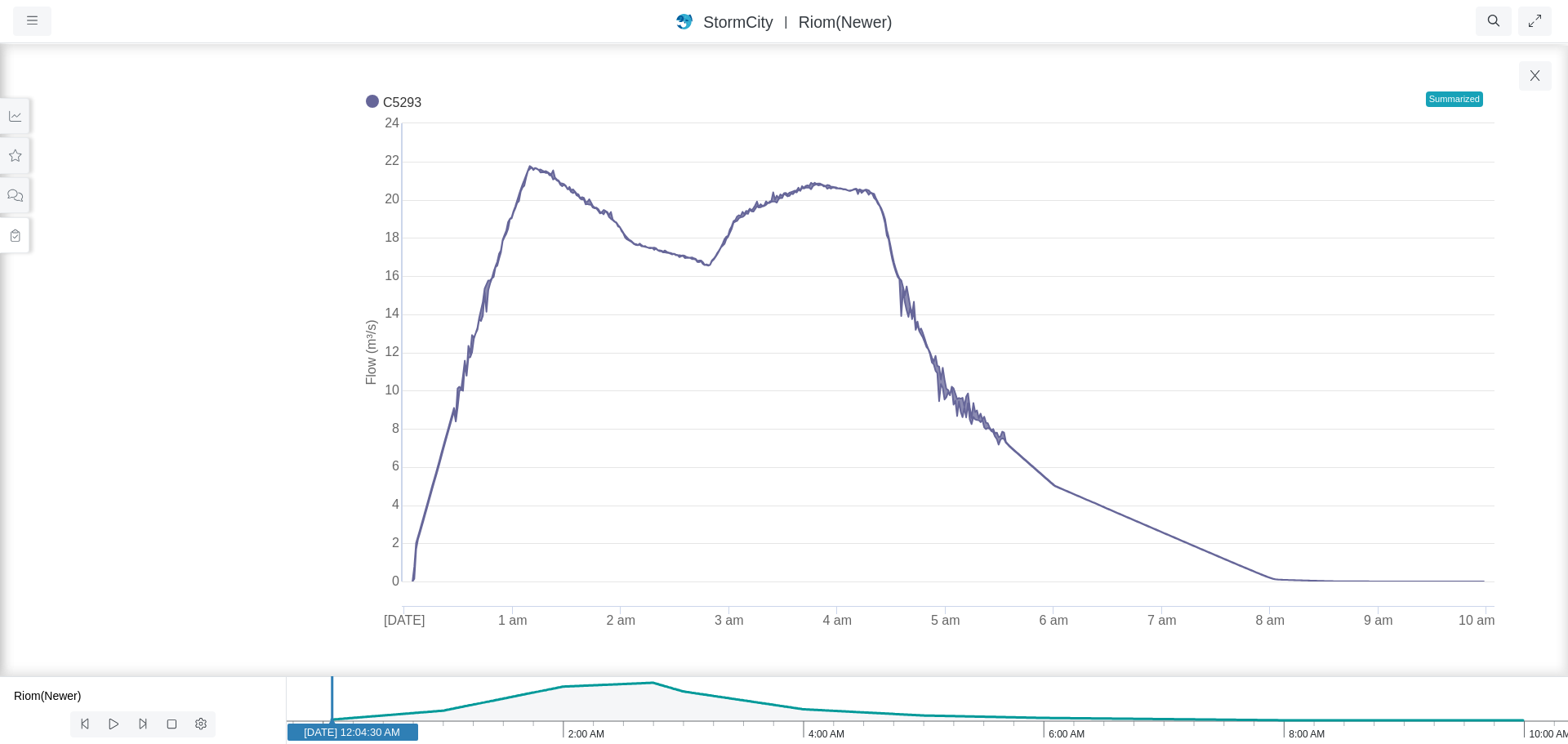
click at [13, 237] on icon at bounding box center [15, 235] width 9 height 13
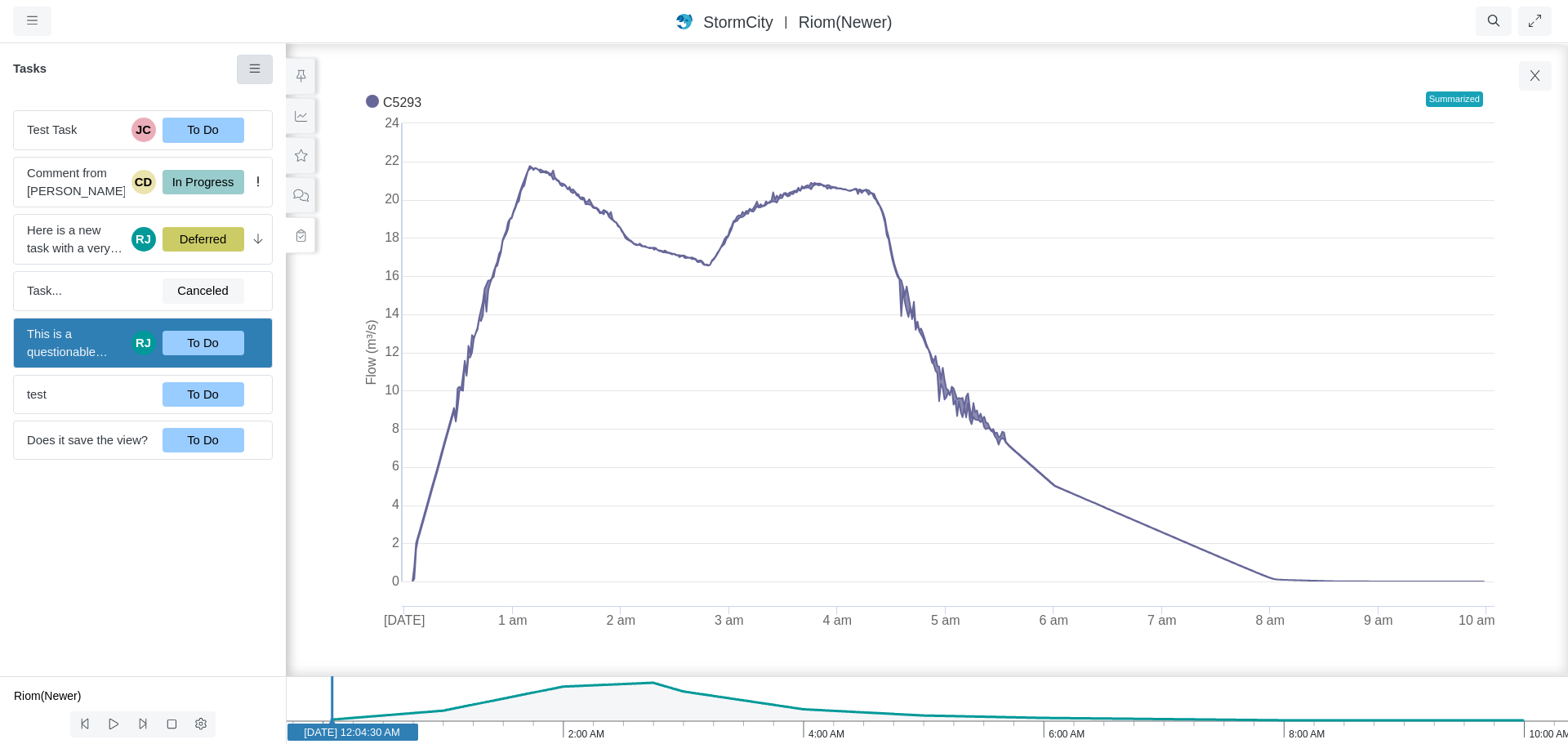
click at [251, 72] on icon at bounding box center [254, 69] width 15 height 13
click at [292, 97] on span "New Task" at bounding box center [298, 100] width 52 height 13
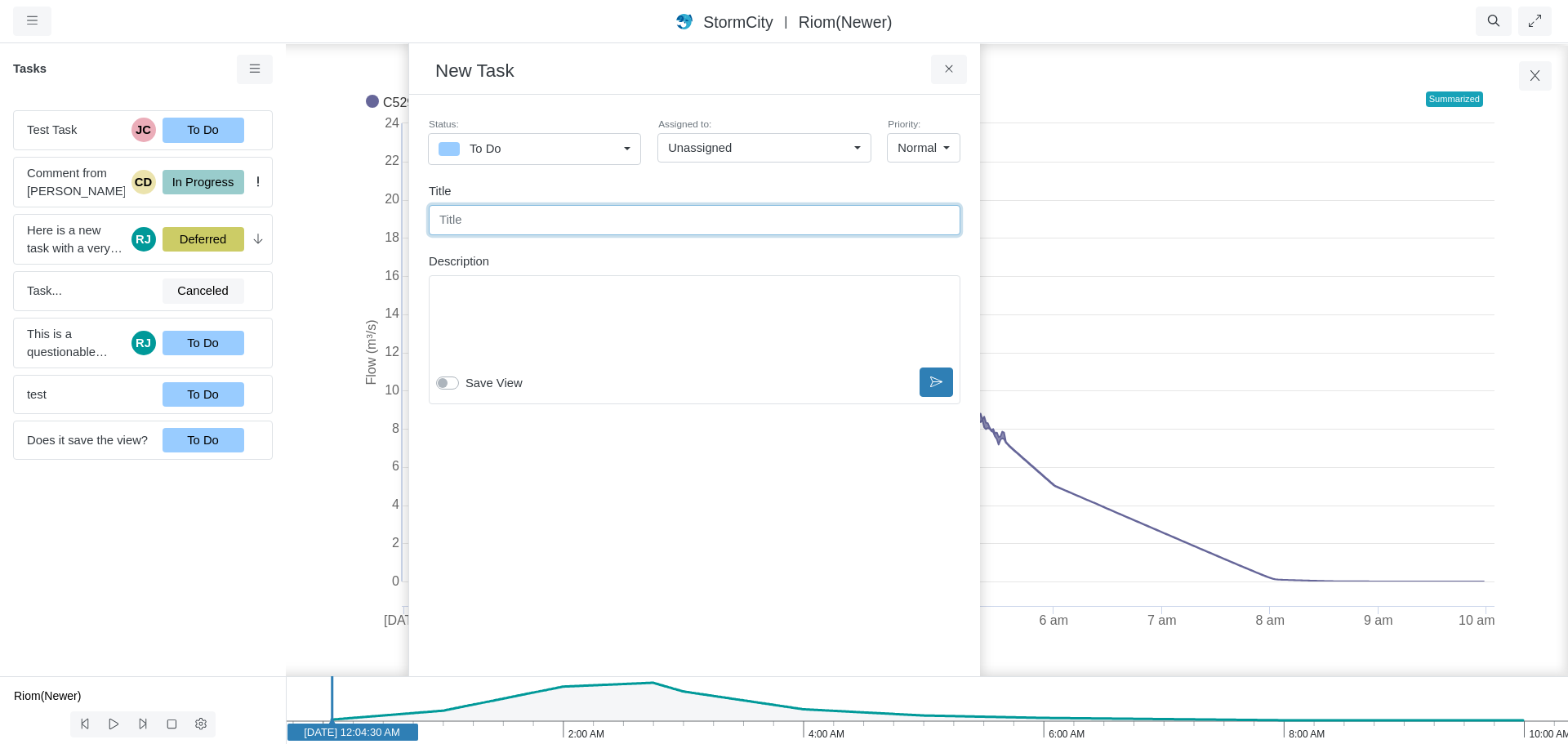
click at [504, 220] on input "text" at bounding box center [694, 219] width 532 height 30
type input "Do tasks save the graph"
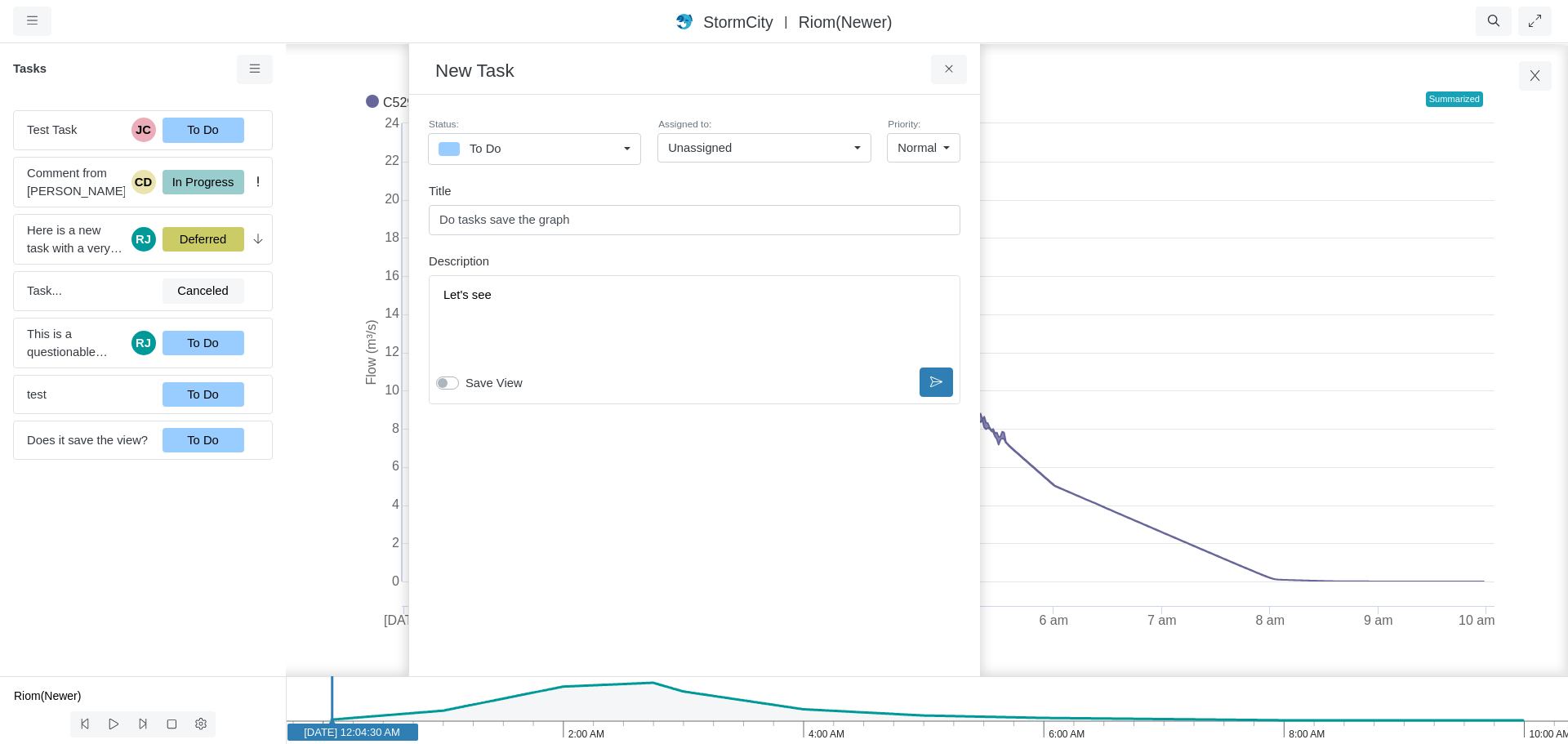
click at [454, 407] on div "Status: To Do To Do In Progress On Hold For Review Completed Deferred Canceled …" at bounding box center [694, 260] width 545 height 303
click at [465, 381] on label "Save View" at bounding box center [493, 383] width 57 height 18
click at [448, 381] on input "Save View" at bounding box center [443, 381] width 13 height 15
checkbox input "true"
click at [933, 381] on icon at bounding box center [937, 382] width 13 height 13
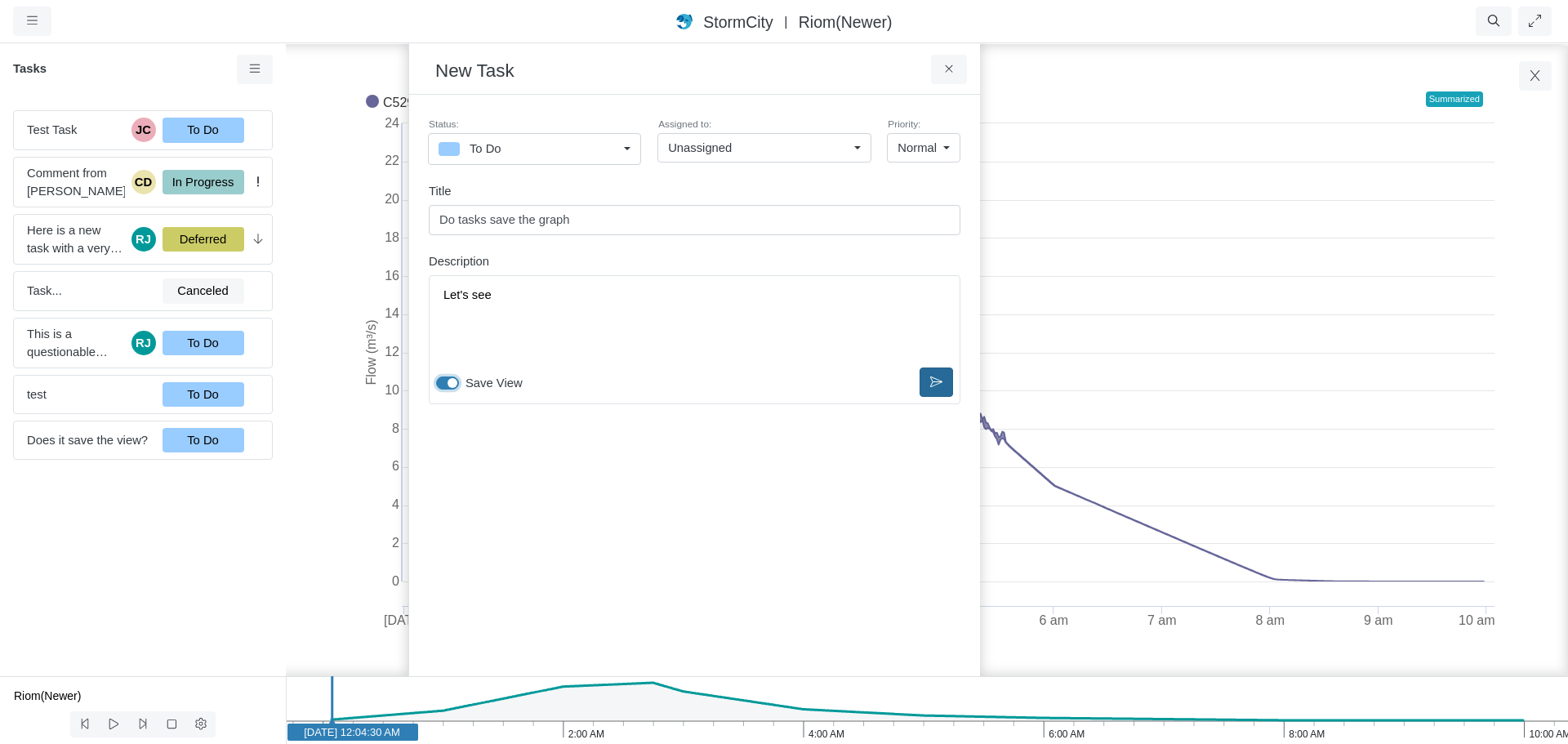
checkbox input "false"
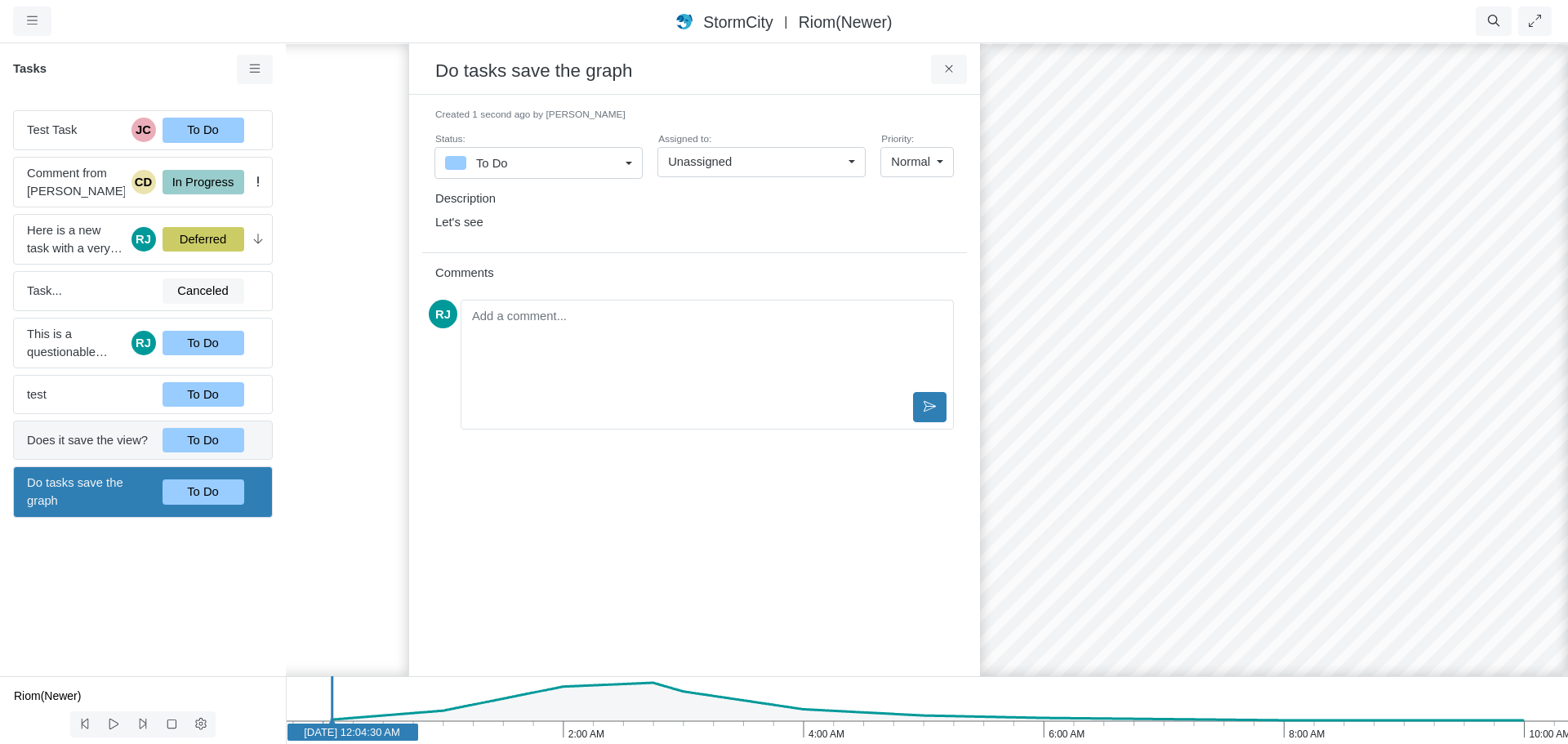
click at [87, 439] on span "Does it save the view?" at bounding box center [88, 440] width 123 height 18
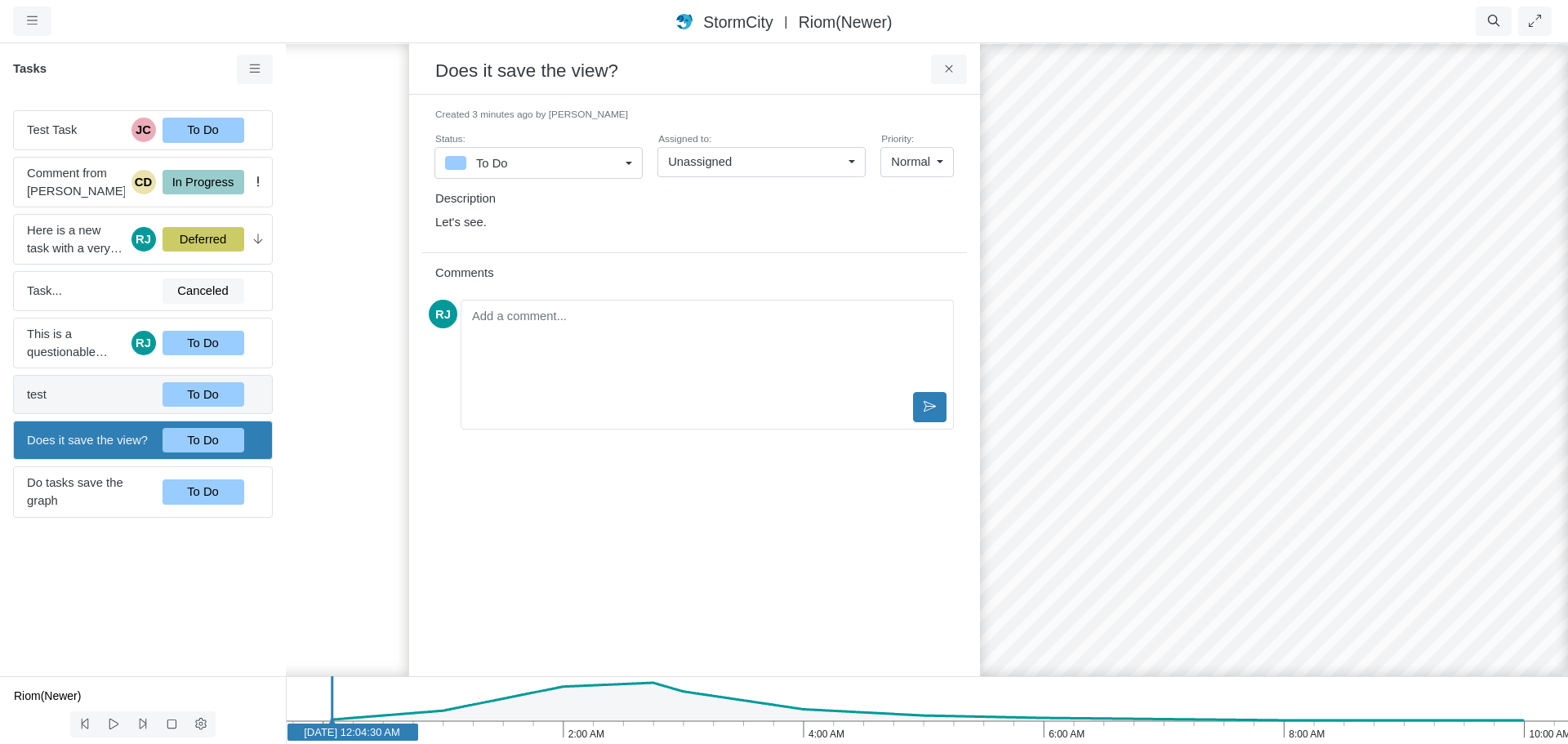
click at [111, 399] on span "test" at bounding box center [88, 394] width 123 height 18
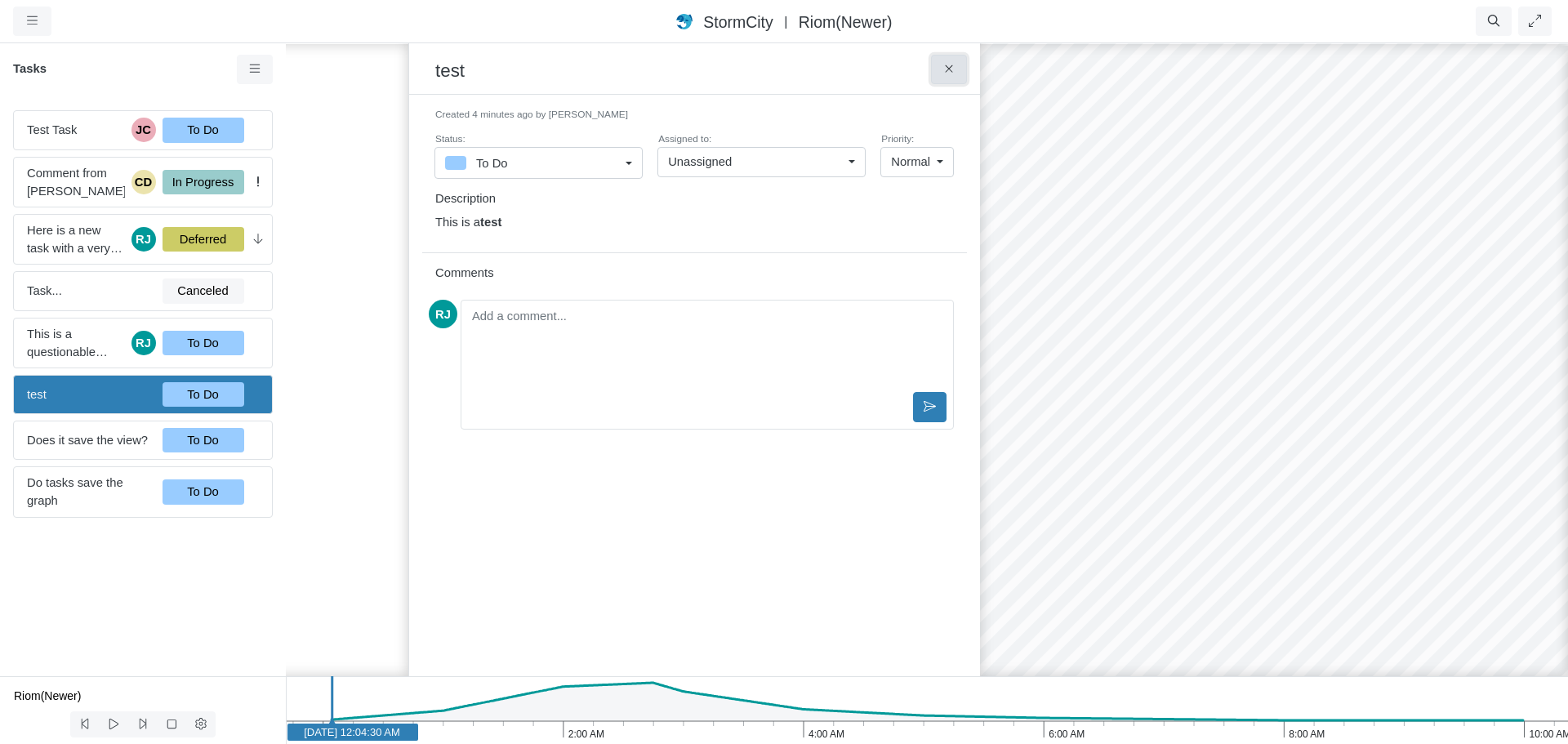
click at [951, 72] on icon at bounding box center [949, 69] width 15 height 13
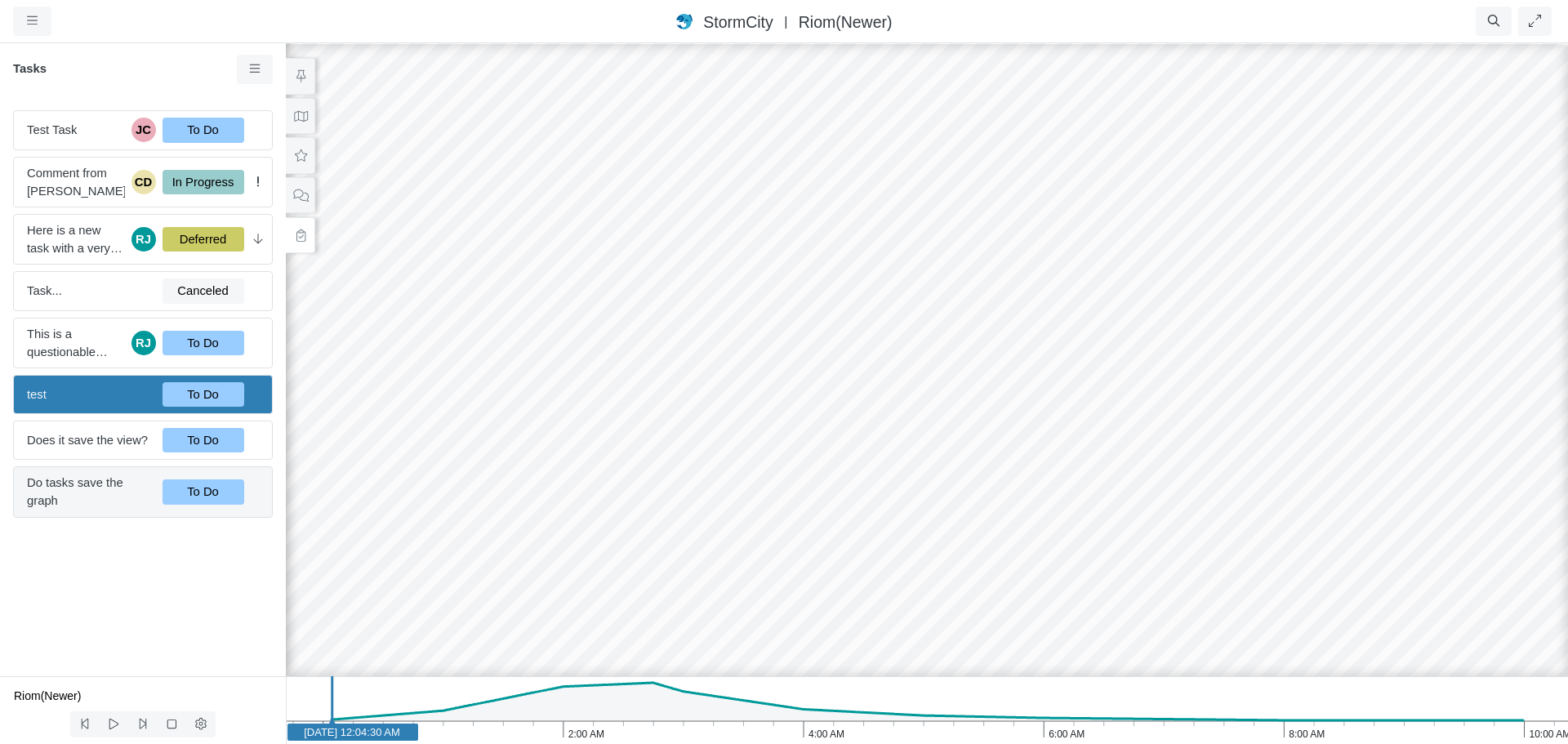
click at [103, 501] on span "Do tasks save the graph" at bounding box center [88, 491] width 123 height 36
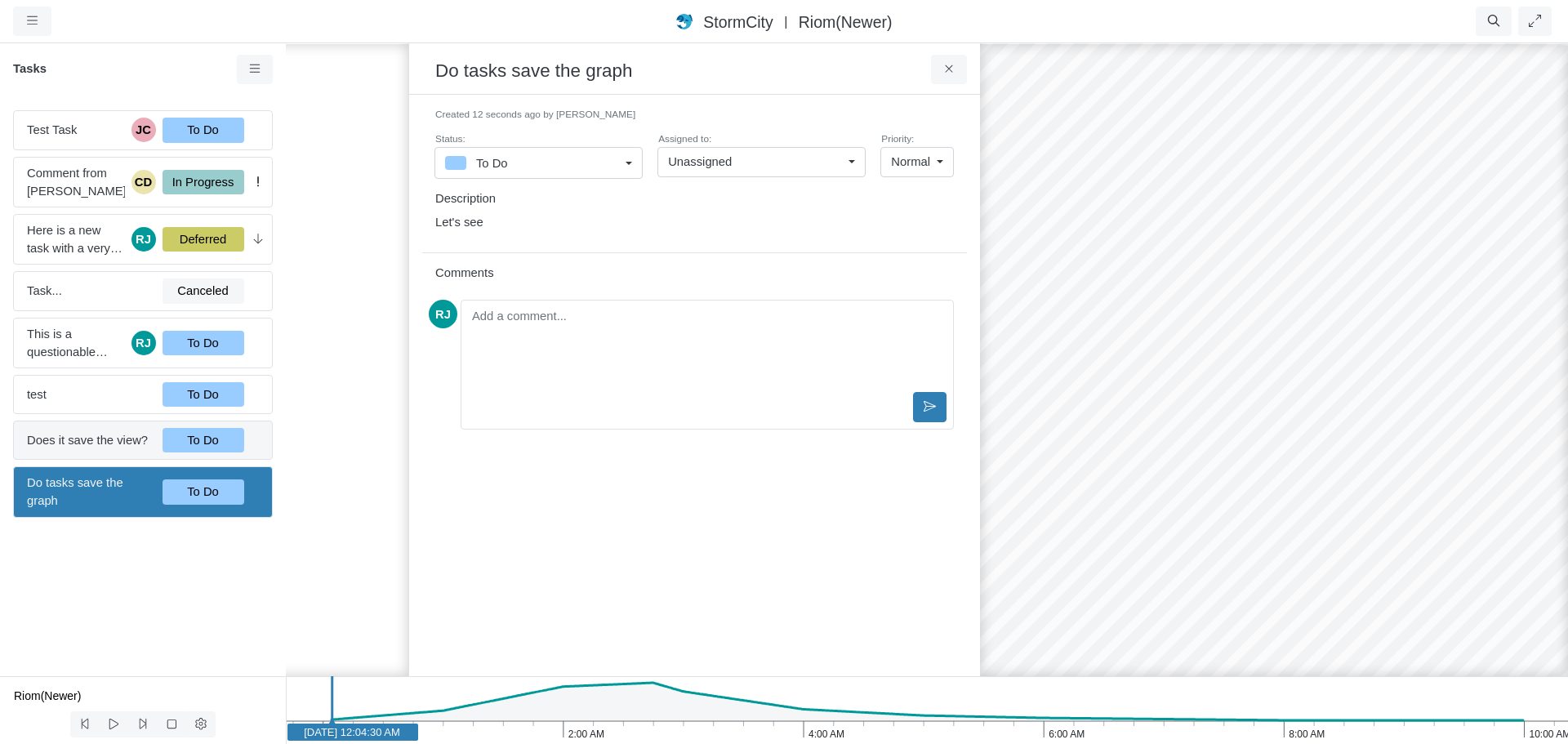
click at [117, 432] on span "Does it save the view?" at bounding box center [88, 440] width 123 height 18
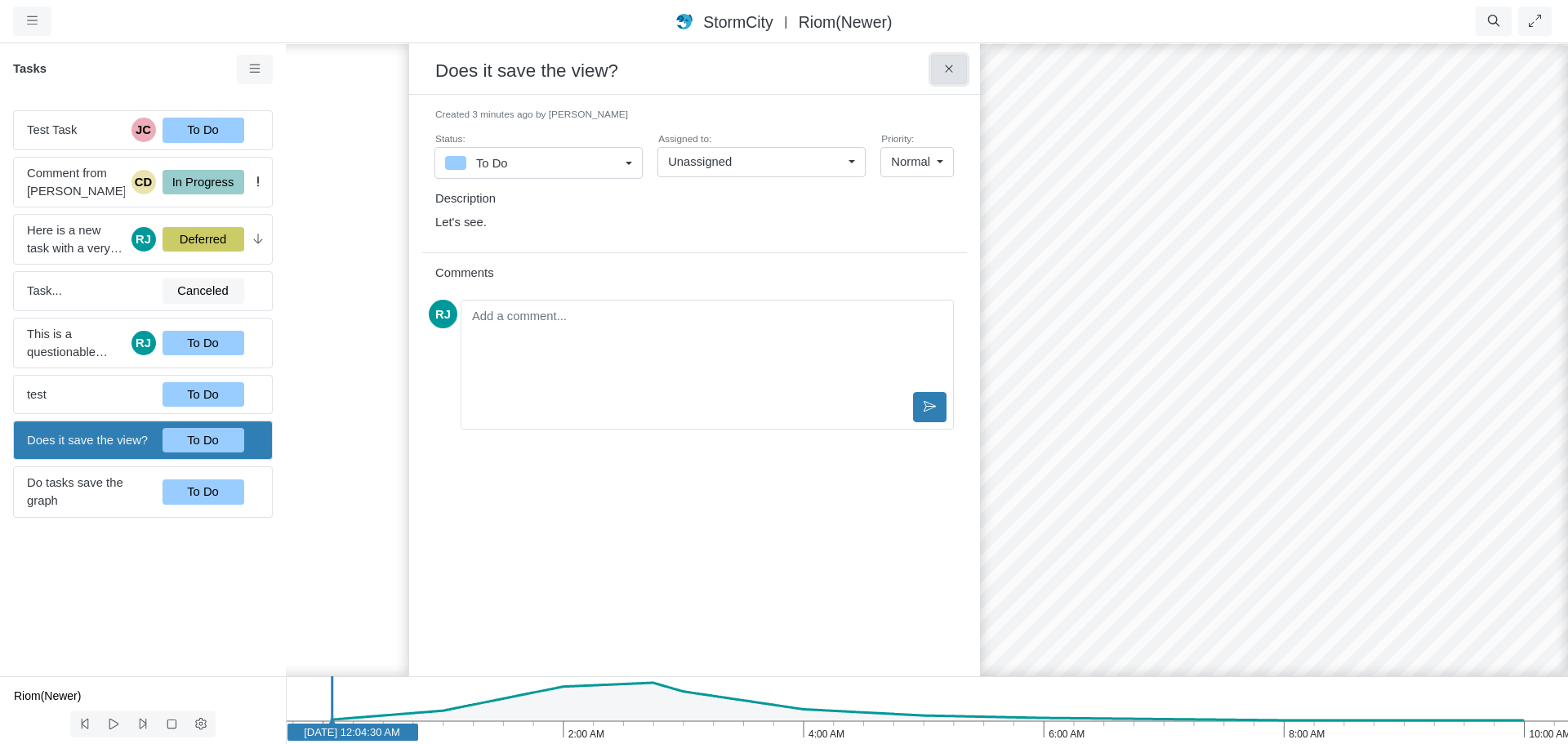
click at [955, 60] on button at bounding box center [949, 69] width 37 height 30
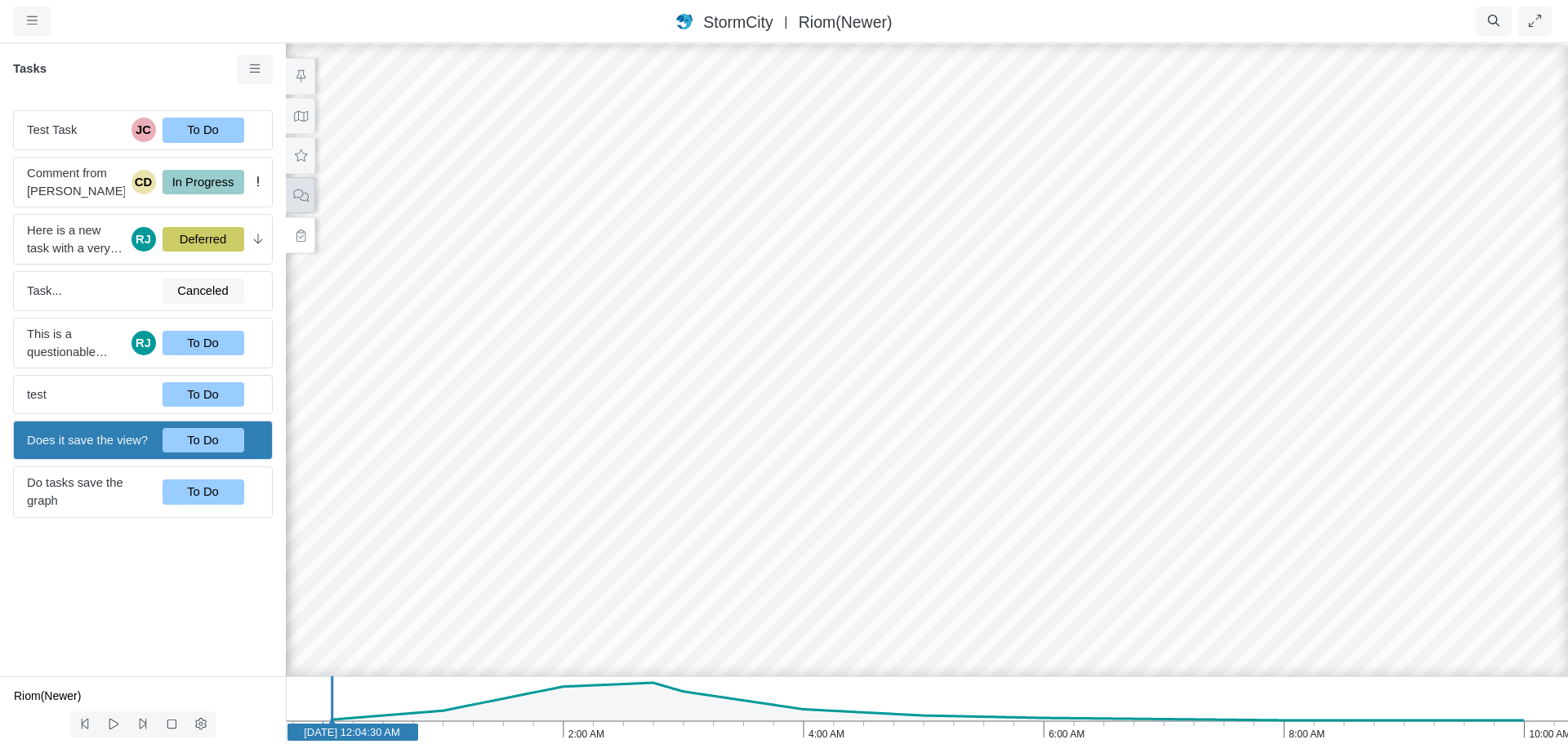
click at [310, 193] on button at bounding box center [300, 196] width 30 height 37
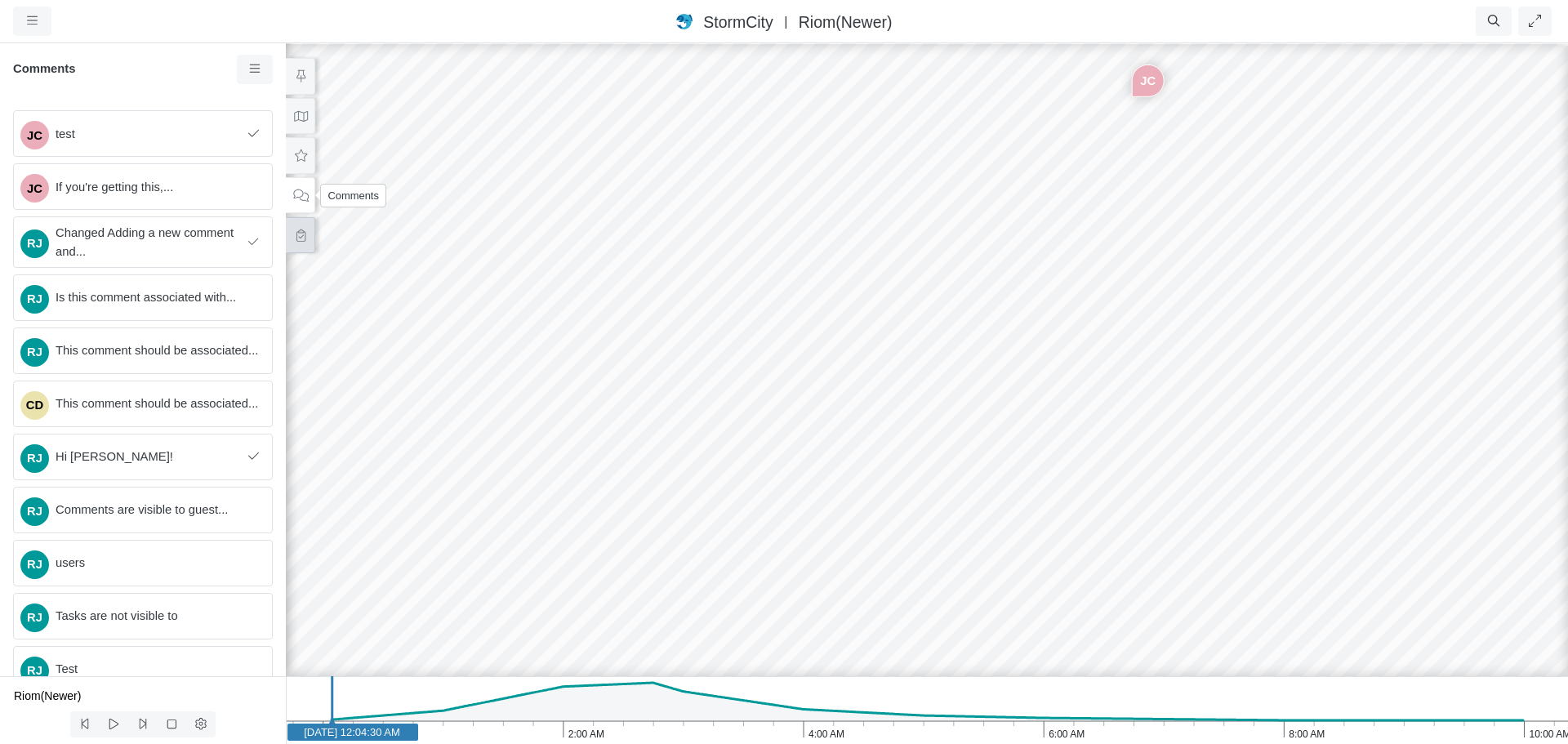
click at [303, 227] on button at bounding box center [300, 235] width 30 height 37
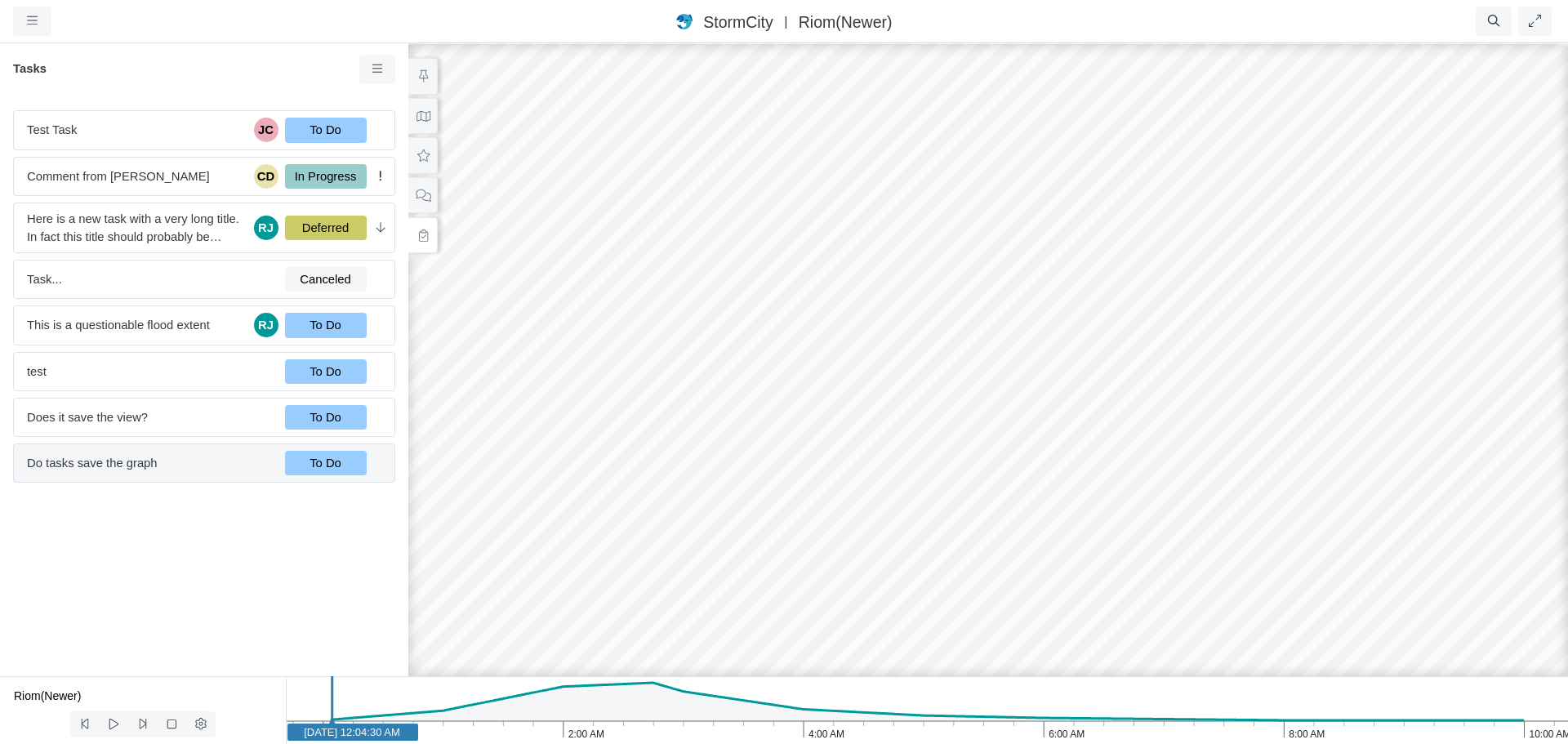
click at [151, 465] on span "Do tasks save the graph" at bounding box center [150, 464] width 245 height 18
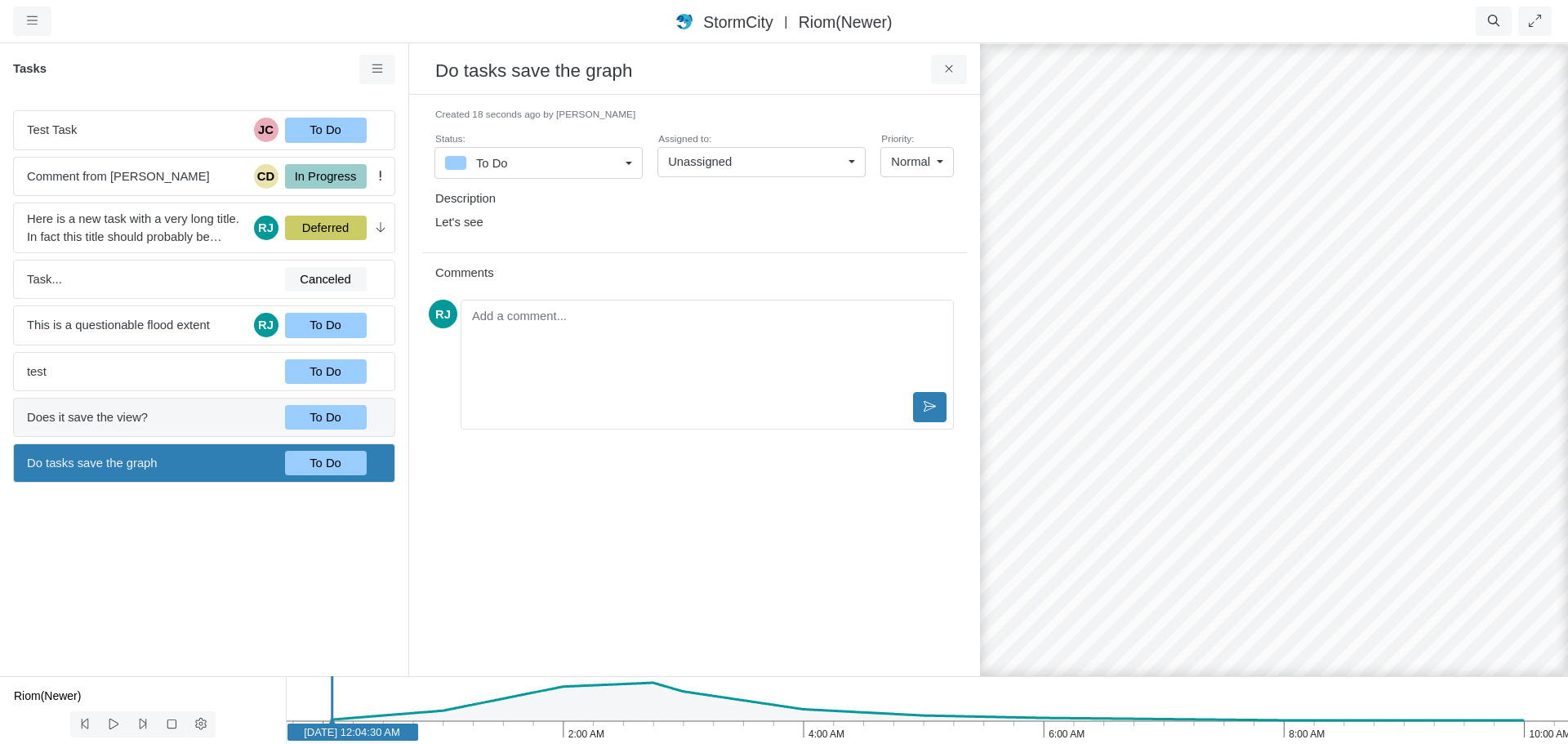
click at [152, 416] on span "Does it save the view?" at bounding box center [150, 418] width 245 height 18
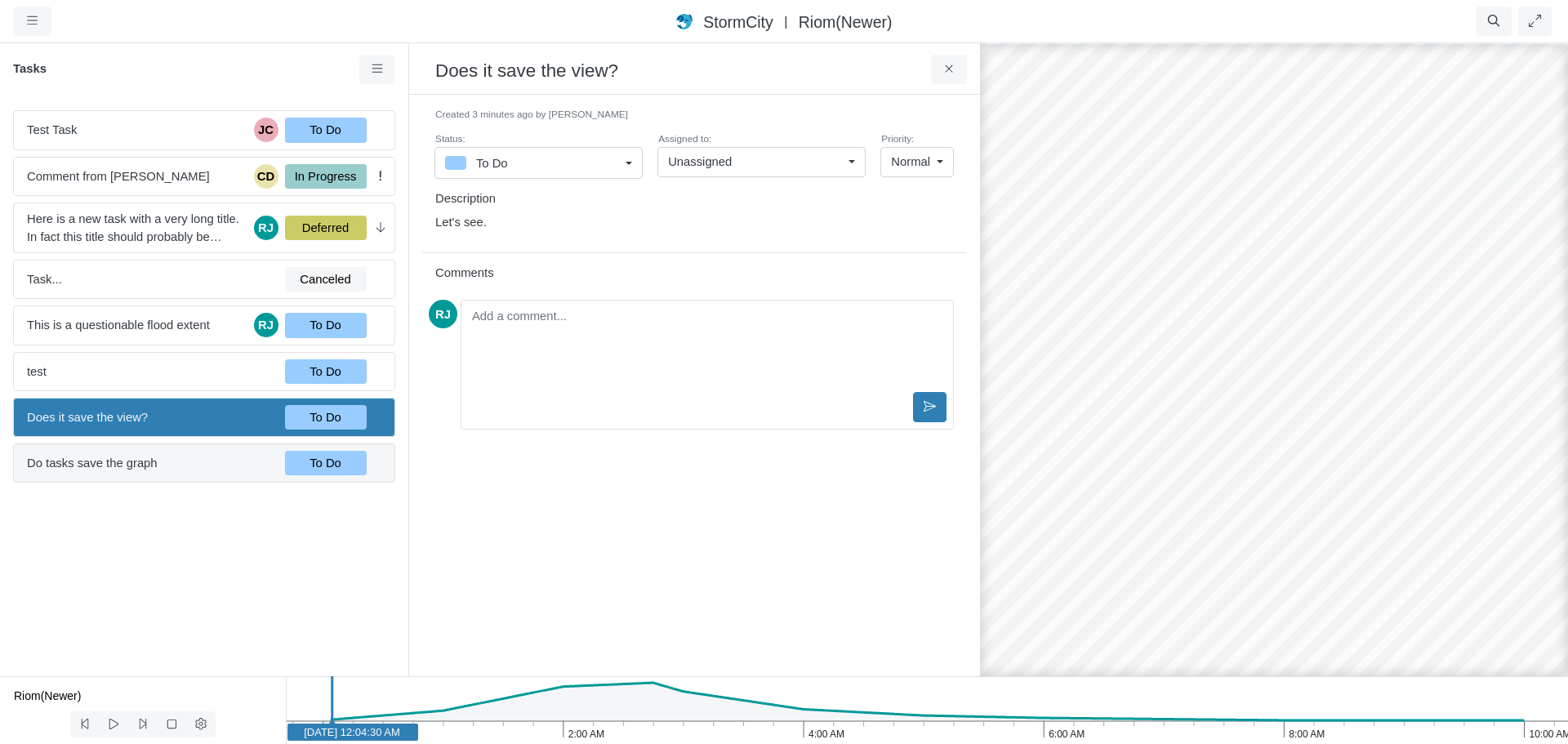
click at [155, 465] on span "Do tasks save the graph" at bounding box center [150, 464] width 245 height 18
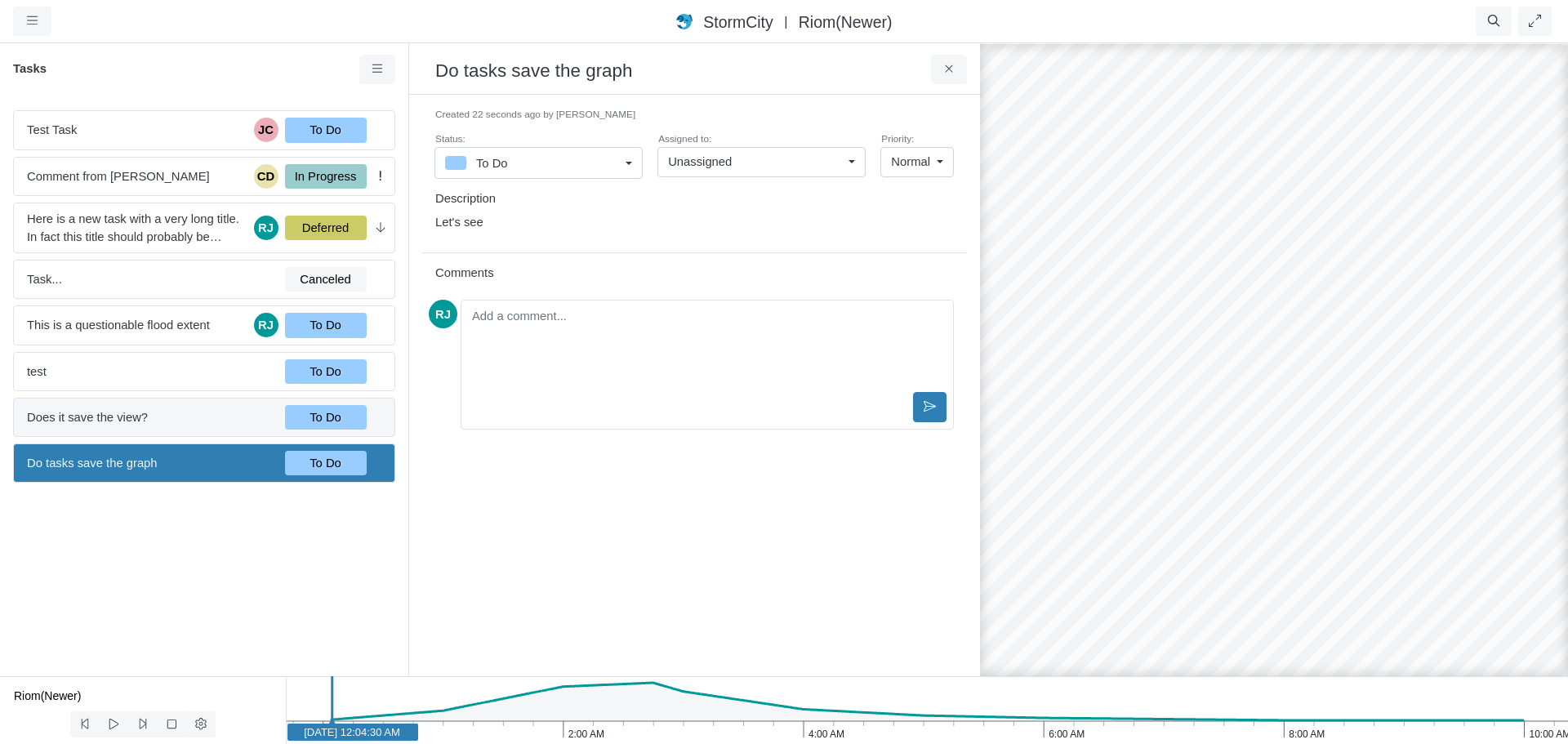
click at [153, 416] on span "Does it save the view?" at bounding box center [150, 418] width 245 height 18
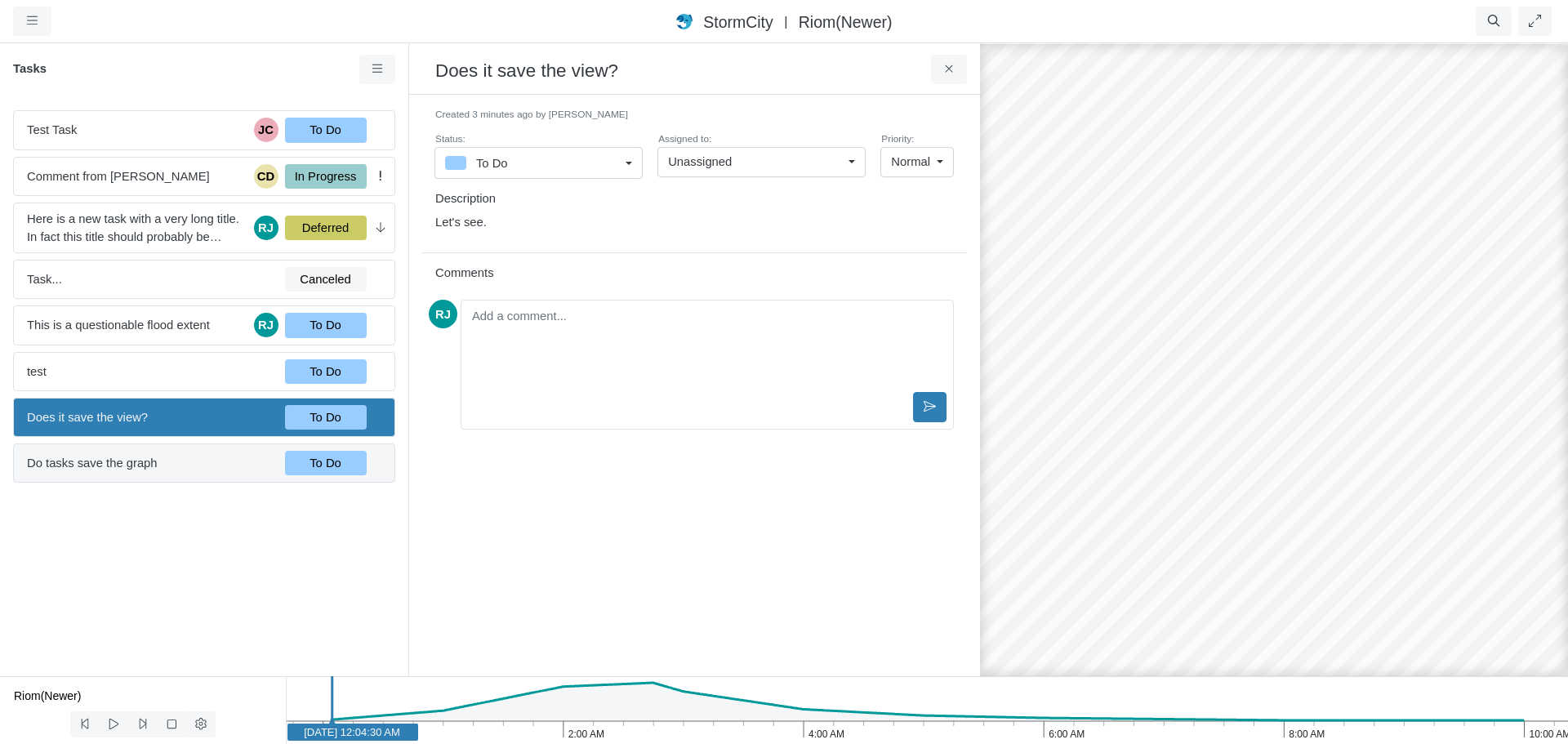
click at [151, 469] on span "Do tasks save the graph" at bounding box center [150, 464] width 245 height 18
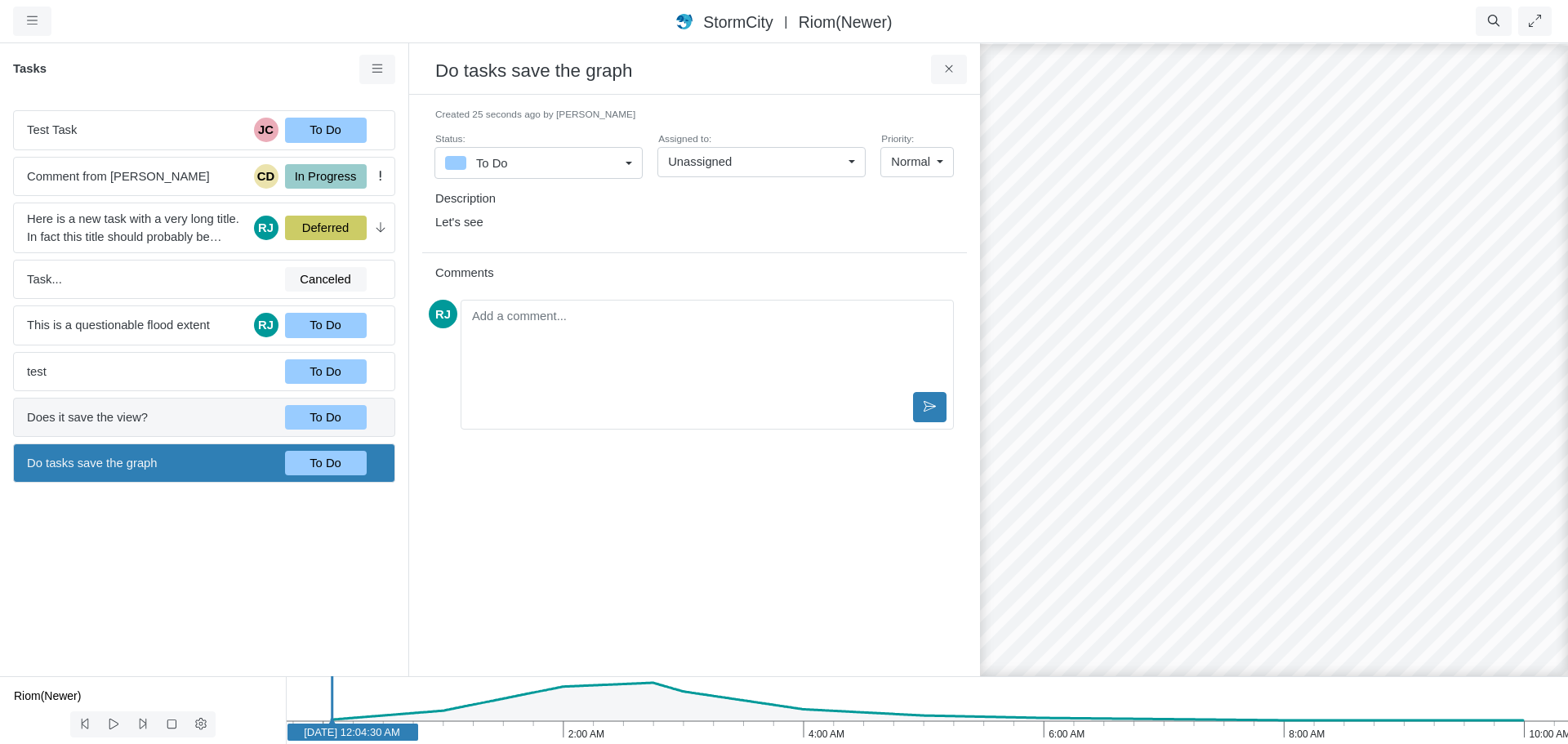
click at [151, 423] on span "Does it save the view?" at bounding box center [150, 418] width 245 height 18
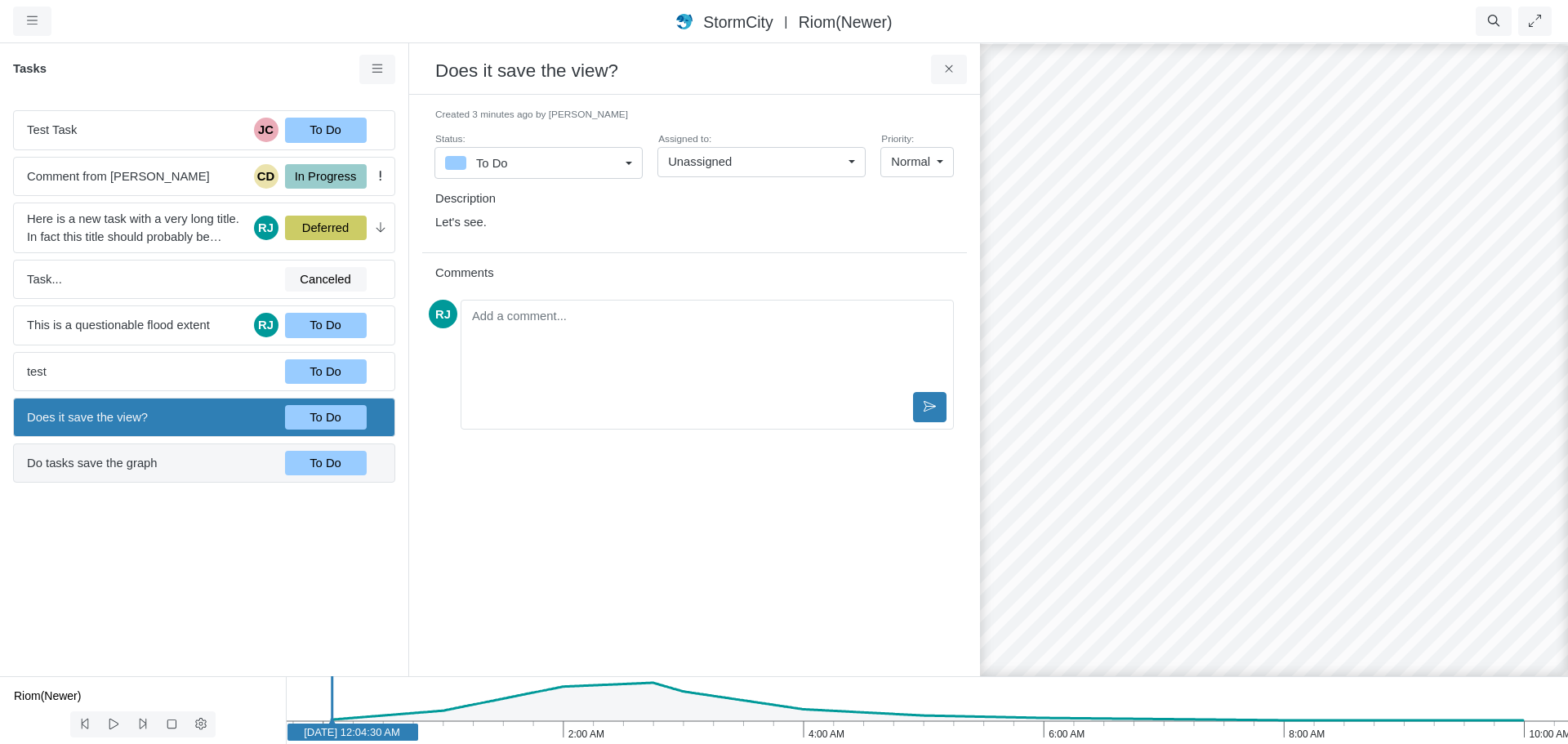
click at [152, 462] on span "Do tasks save the graph" at bounding box center [150, 464] width 245 height 18
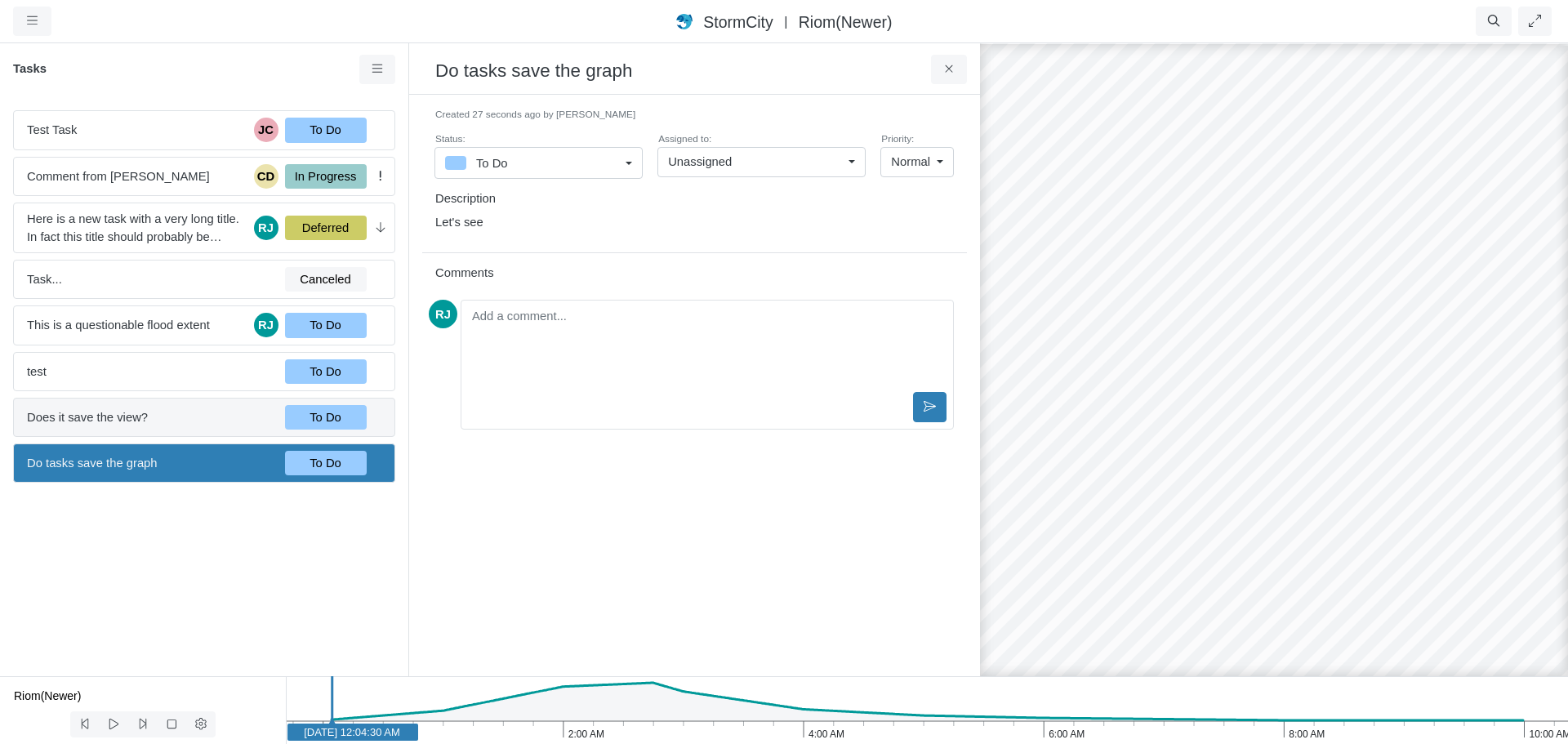
click at [156, 415] on span "Does it save the view?" at bounding box center [150, 418] width 245 height 18
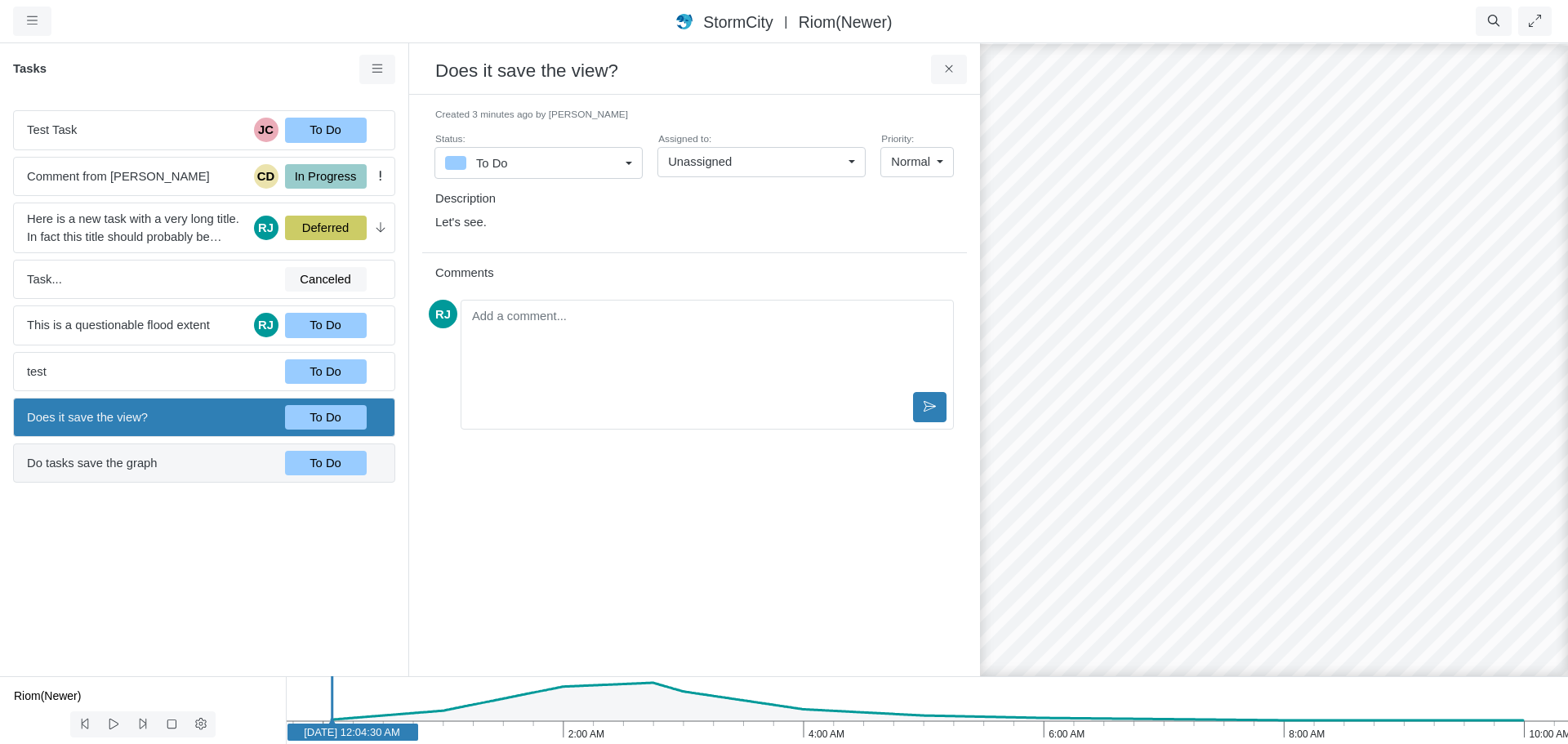
click at [152, 468] on span "Do tasks save the graph" at bounding box center [150, 464] width 245 height 18
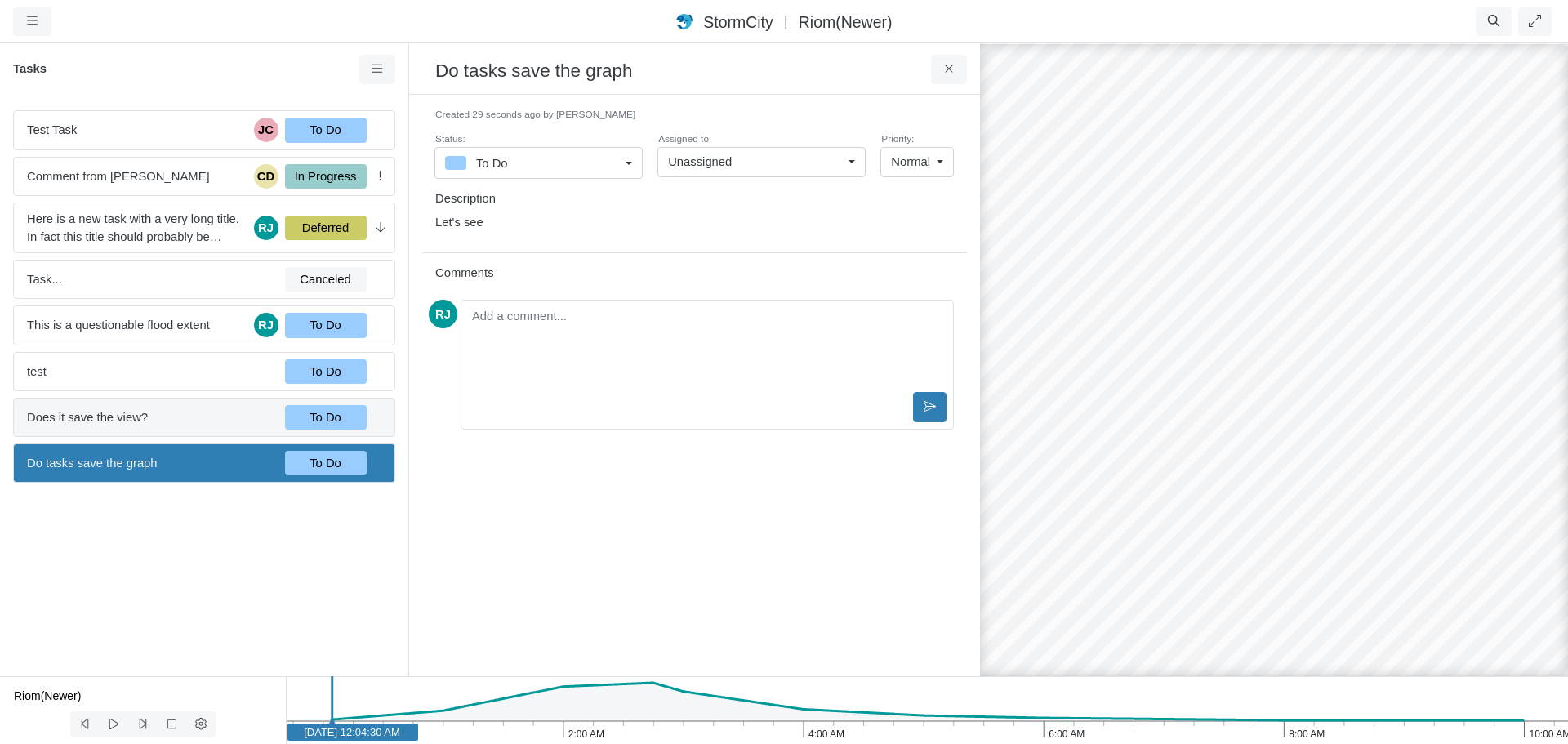
click at [160, 426] on span "Does it save the view?" at bounding box center [150, 418] width 245 height 18
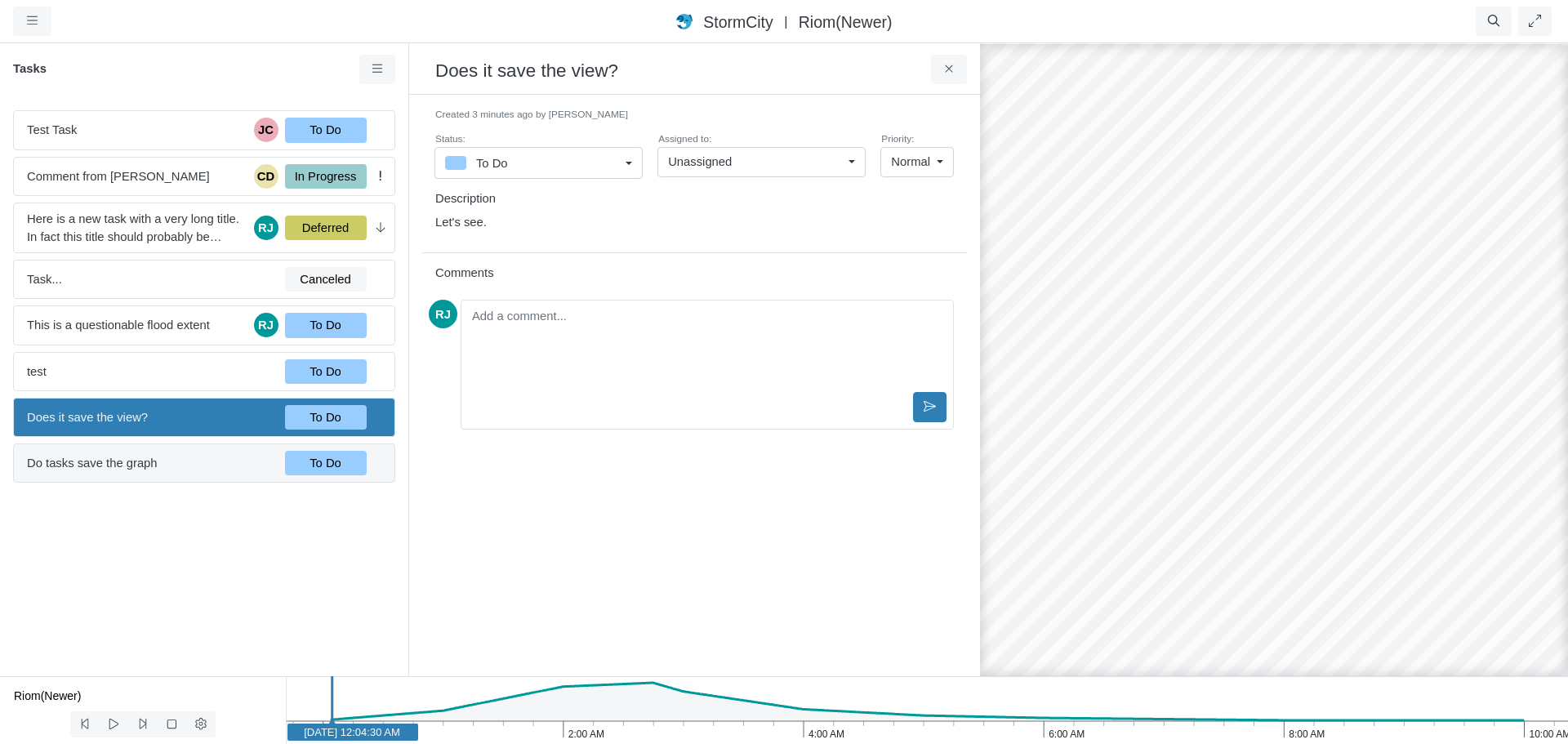
click at [160, 470] on span "Do tasks save the graph" at bounding box center [150, 464] width 245 height 18
